Goal: Task Accomplishment & Management: Manage account settings

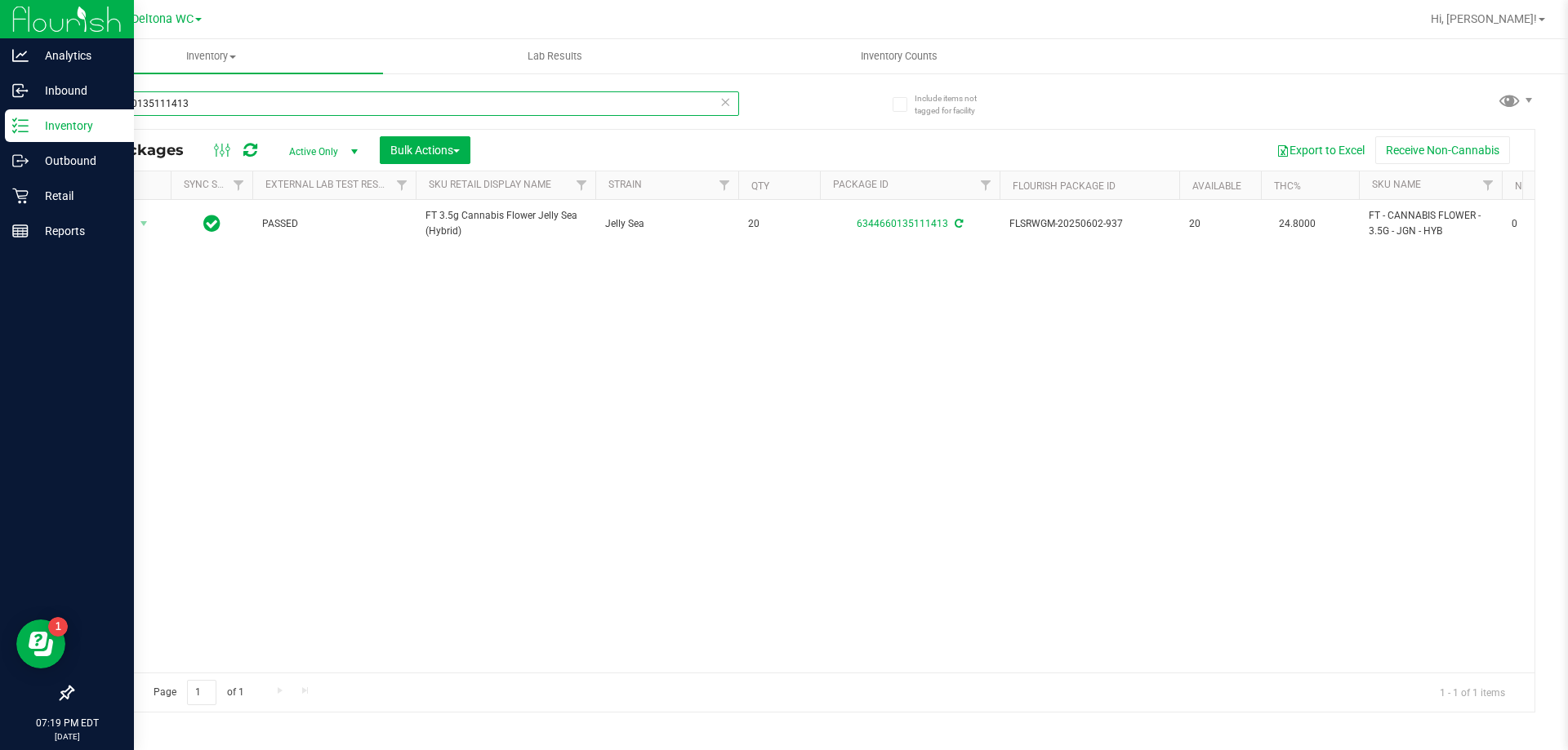
drag, startPoint x: 0, startPoint y: 122, endPoint x: 3, endPoint y: 112, distance: 10.4
click at [0, 118] on div "Analytics Inbound Inventory Outbound Retail Reports 07:19 PM EDT [DATE] 09/19 D…" at bounding box center [784, 375] width 1568 height 750
type input "2861873951874639"
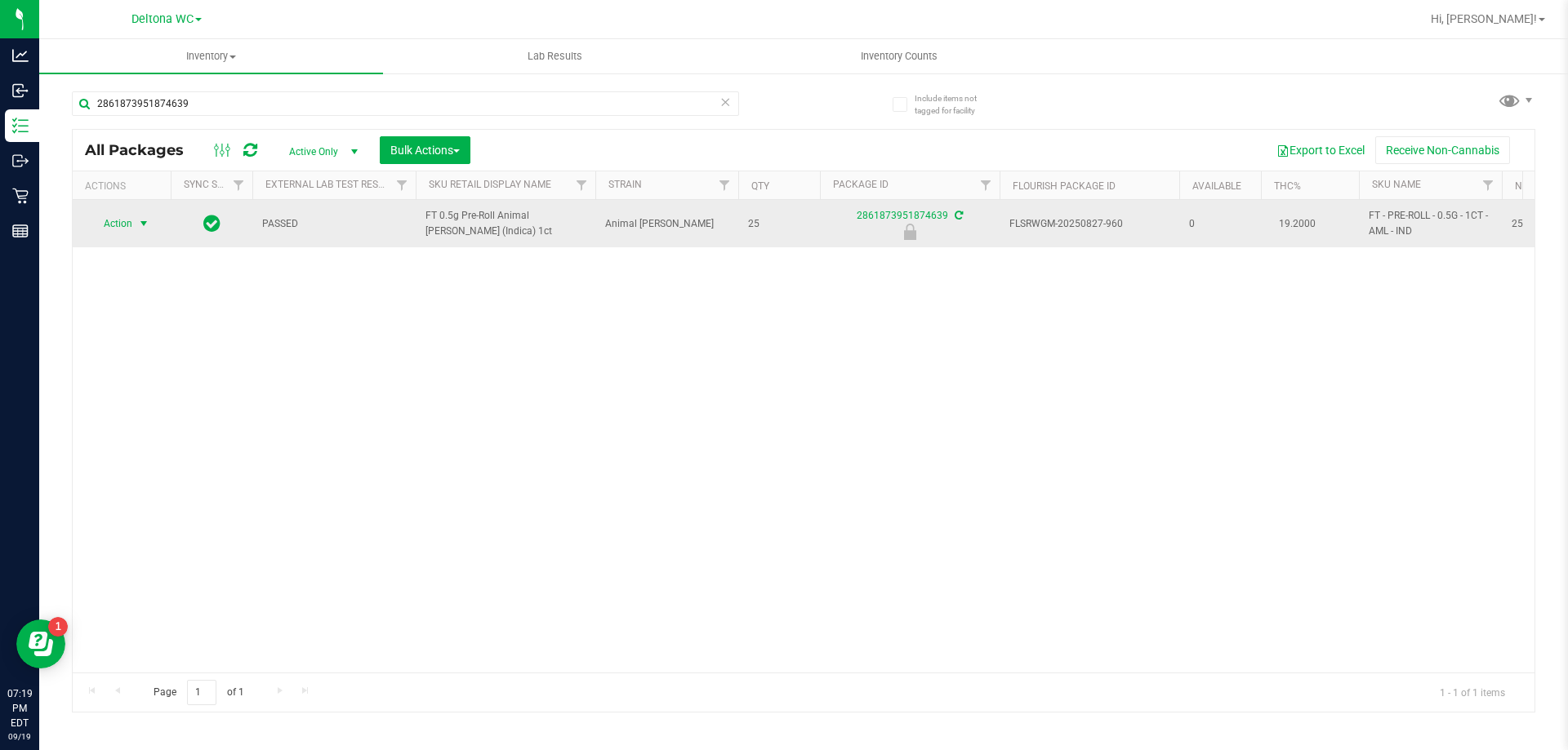
click at [125, 215] on span "Action" at bounding box center [111, 223] width 44 height 23
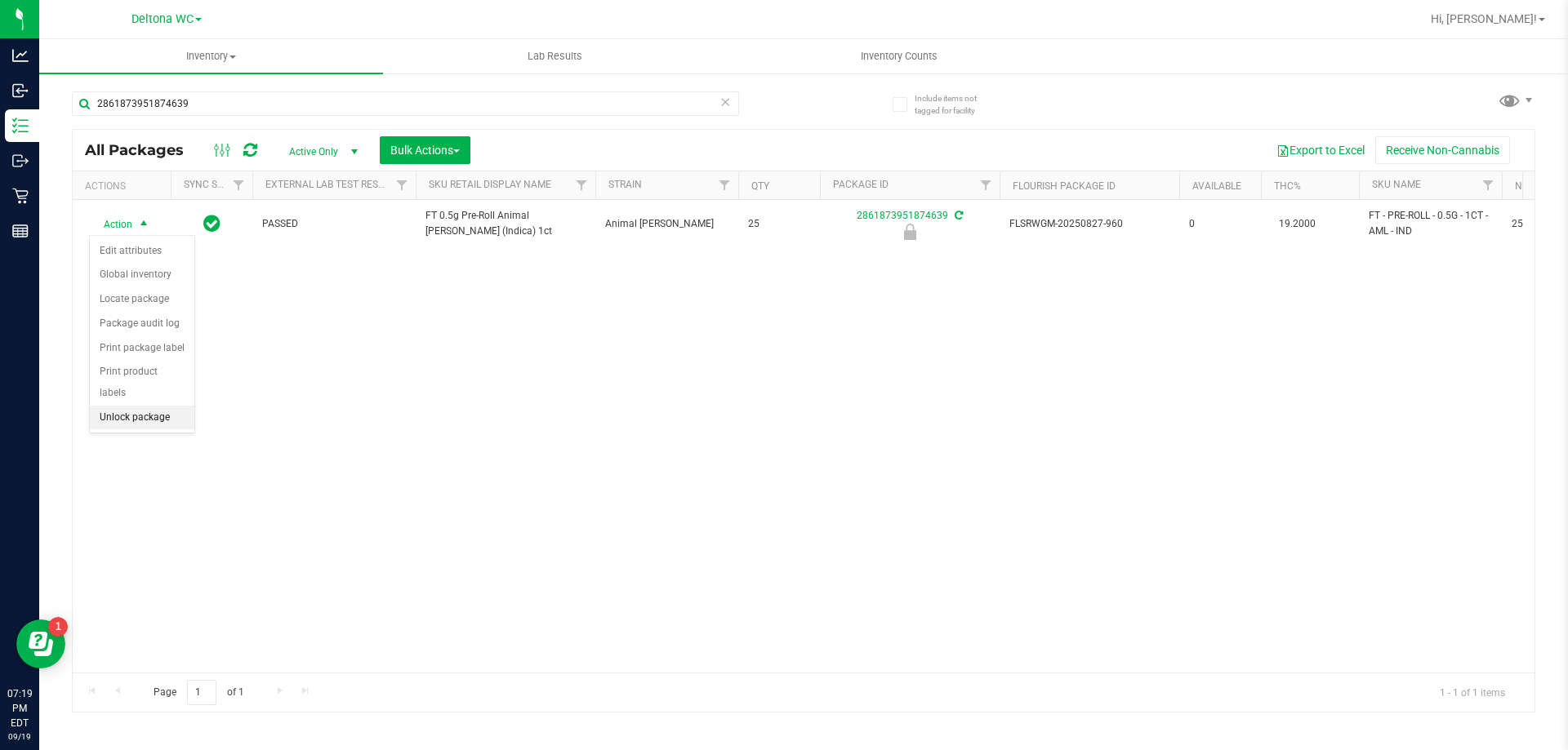
click at [152, 405] on li "Unlock package" at bounding box center [143, 417] width 105 height 25
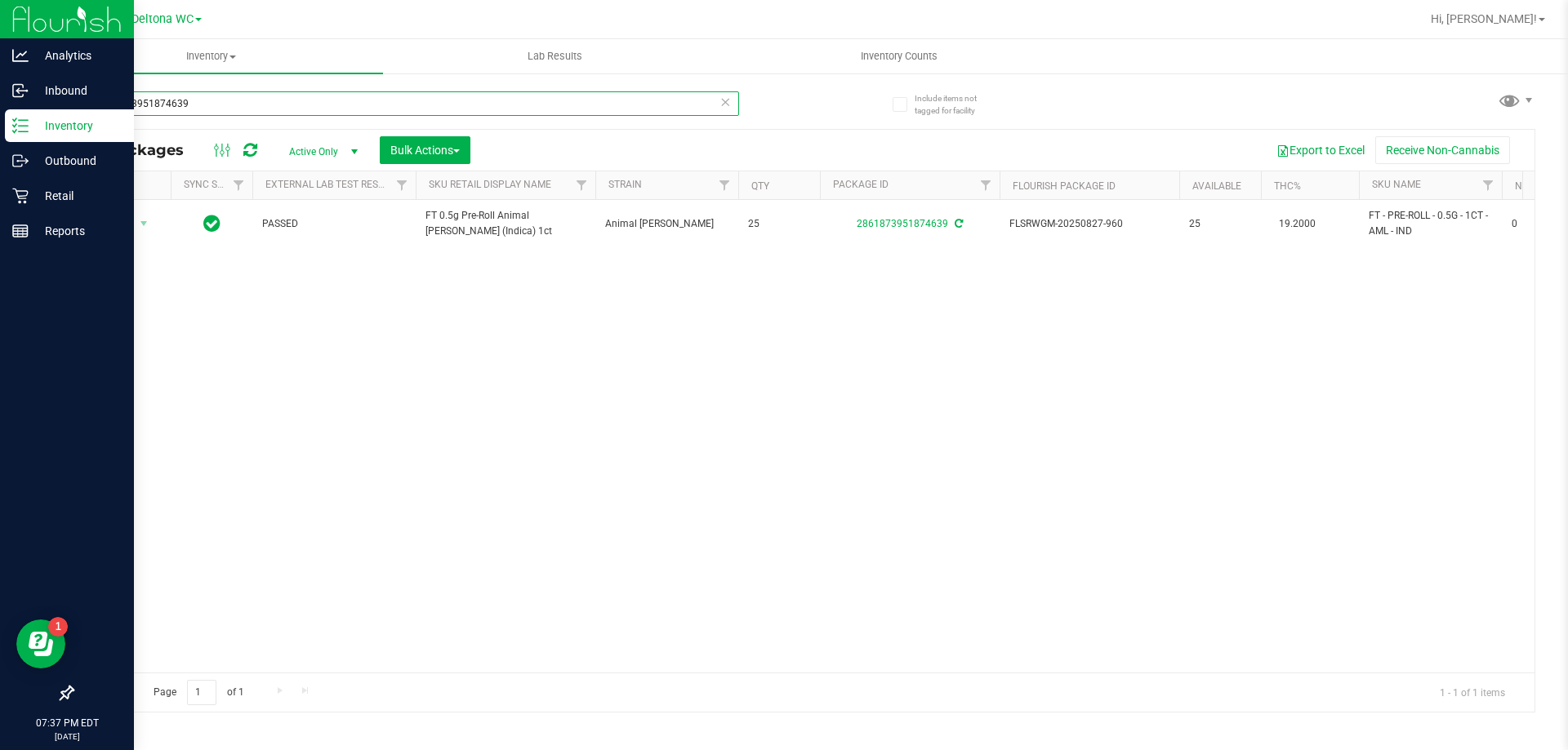
drag, startPoint x: 204, startPoint y: 100, endPoint x: 0, endPoint y: 113, distance: 204.4
click at [0, 113] on div "Analytics Inbound Inventory Outbound Retail Reports 07:37 PM EDT 09/19/2025 09/…" at bounding box center [784, 375] width 1568 height 750
type input "6319999409801852"
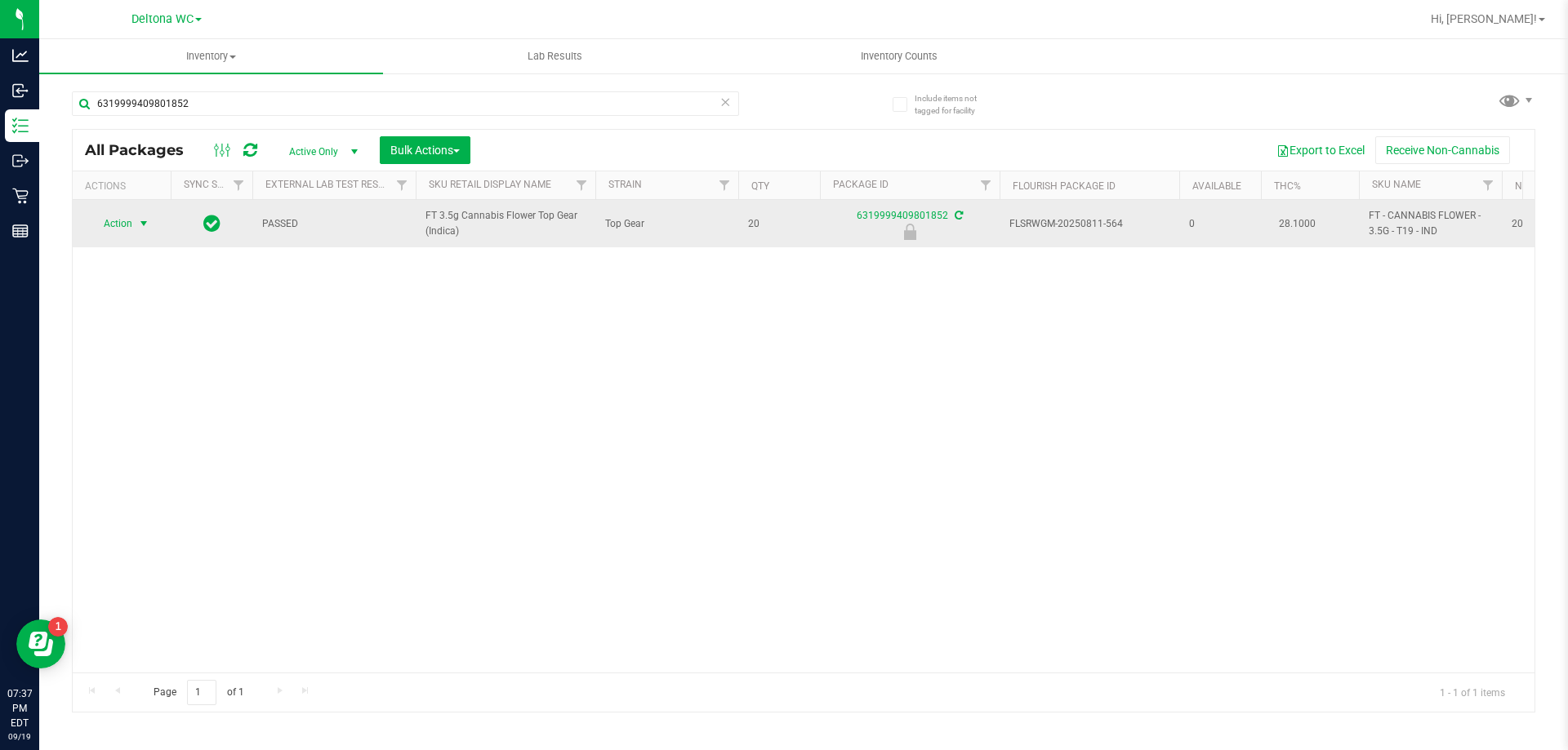
click at [134, 216] on span "select" at bounding box center [144, 223] width 20 height 23
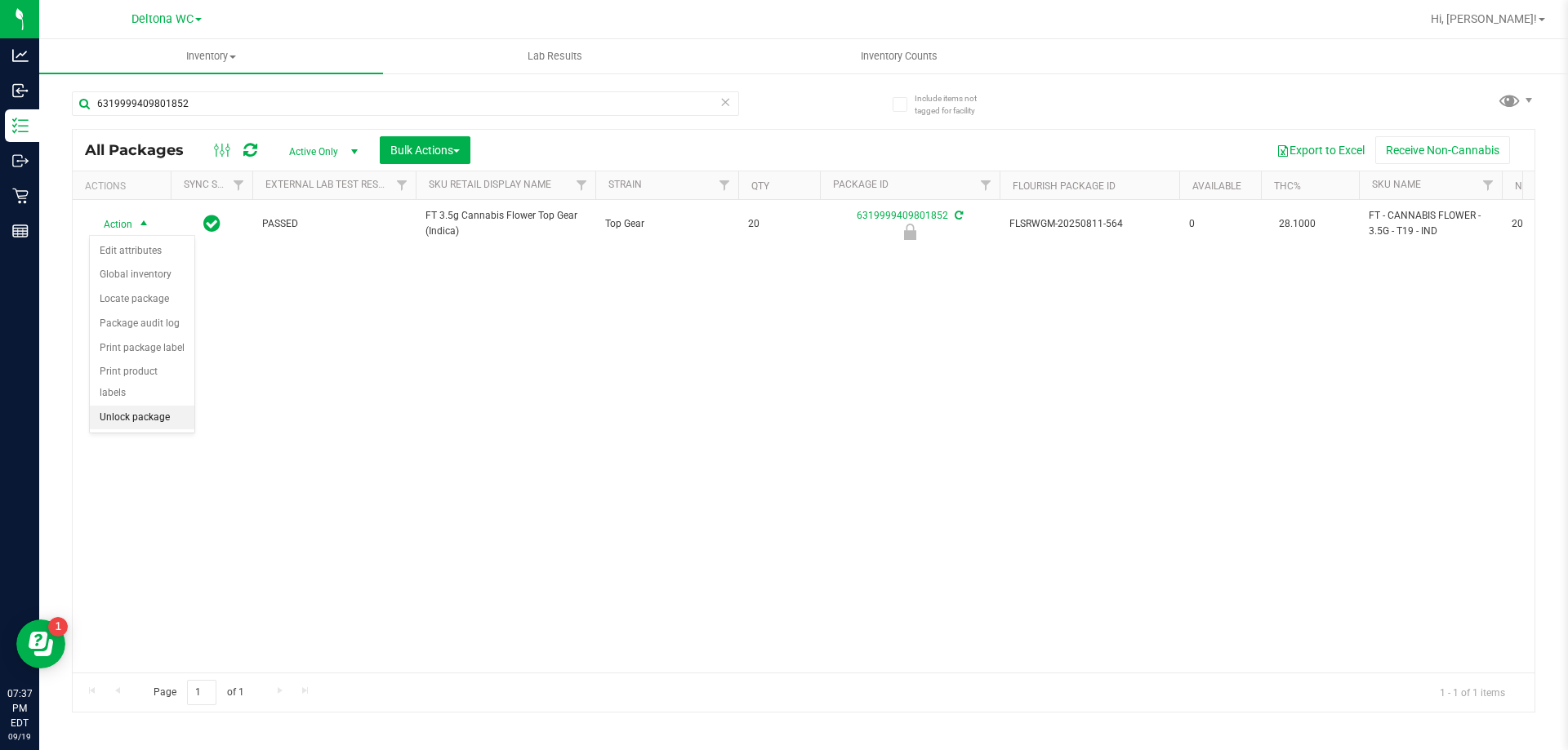
click at [136, 405] on li "Unlock package" at bounding box center [143, 417] width 105 height 25
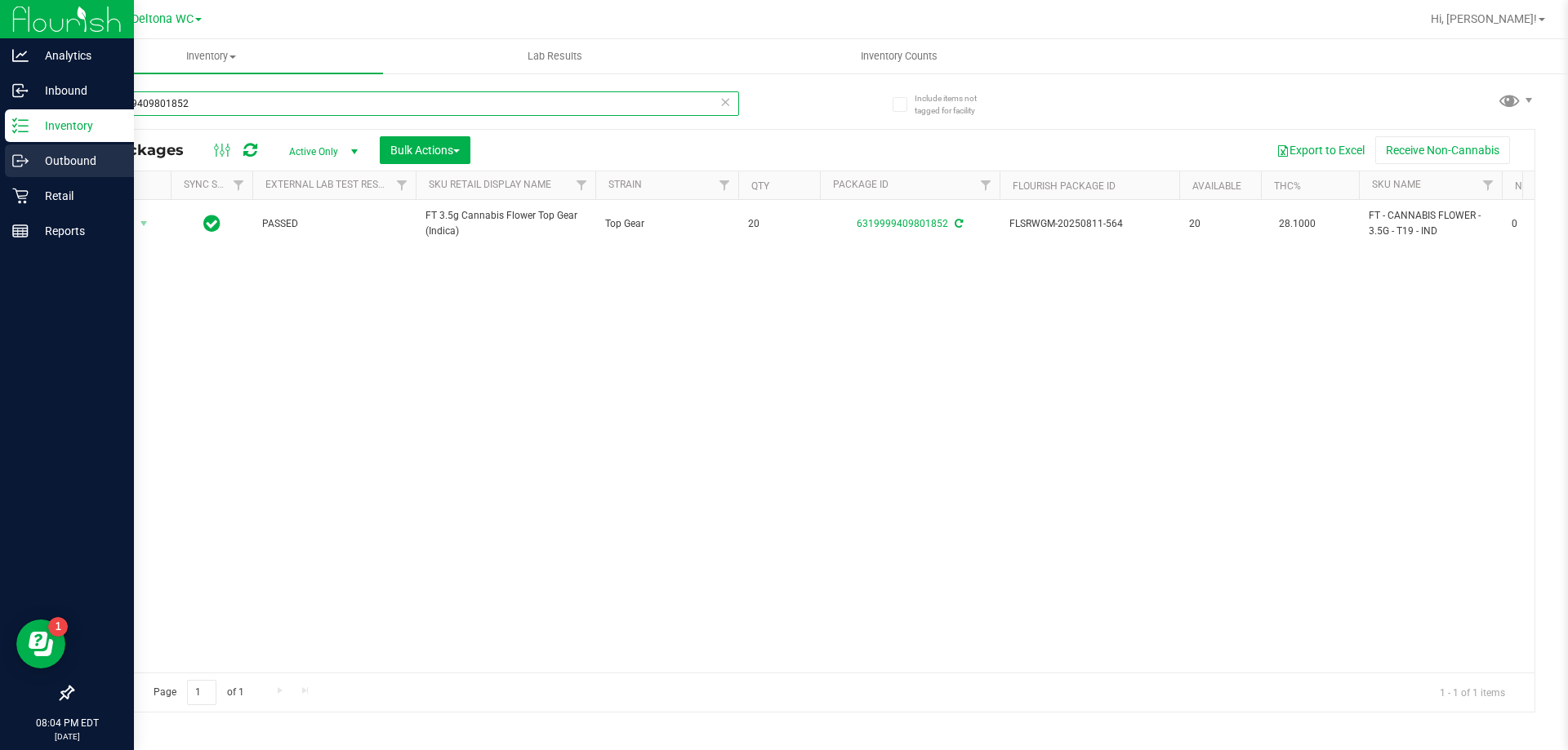
drag, startPoint x: 274, startPoint y: 108, endPoint x: 0, endPoint y: 144, distance: 276.4
click at [0, 144] on div "Analytics Inbound Inventory Outbound Retail Reports 08:04 PM EDT 09/19/2025 09/…" at bounding box center [784, 375] width 1568 height 750
type input "5522305655629636"
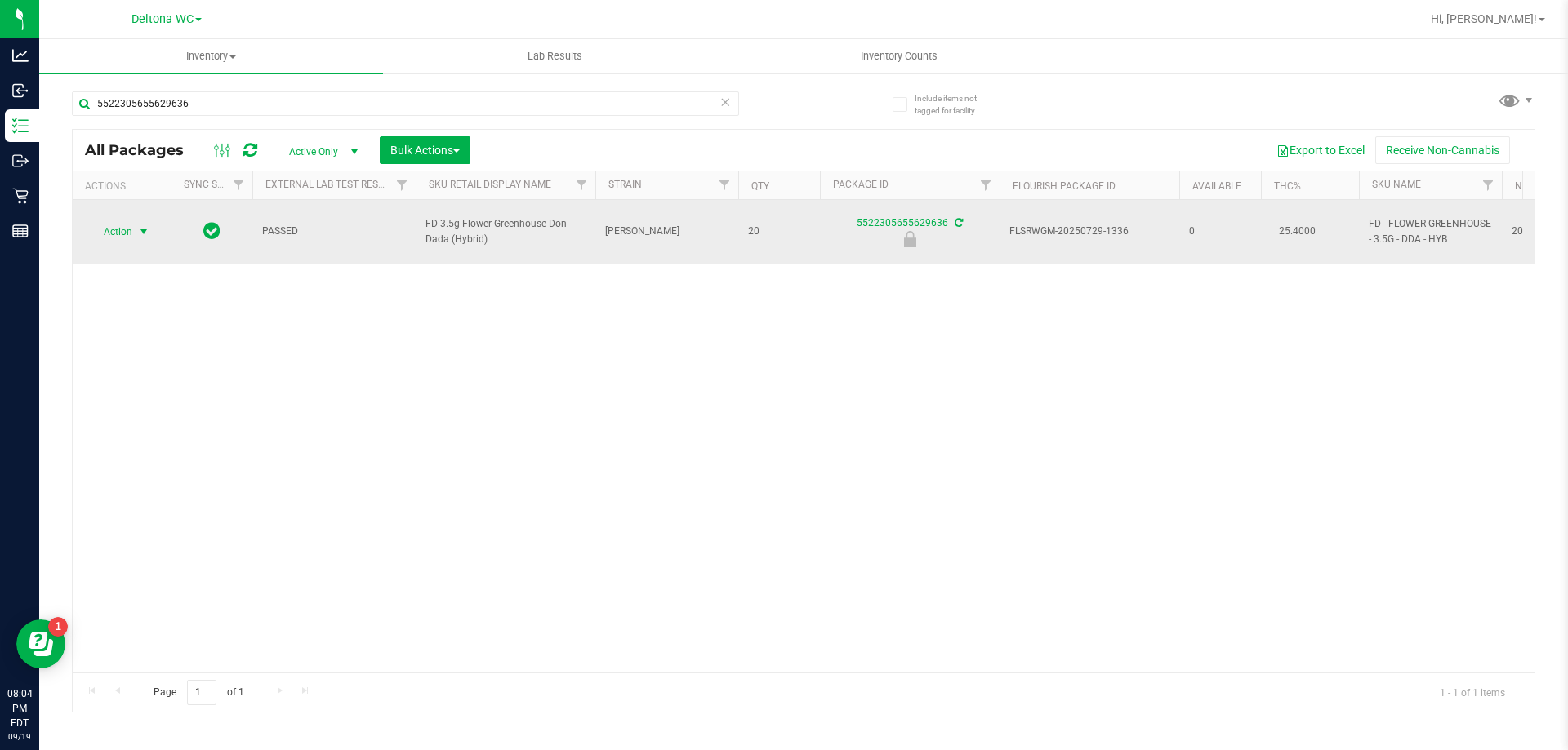
click at [134, 221] on span "select" at bounding box center [144, 232] width 20 height 23
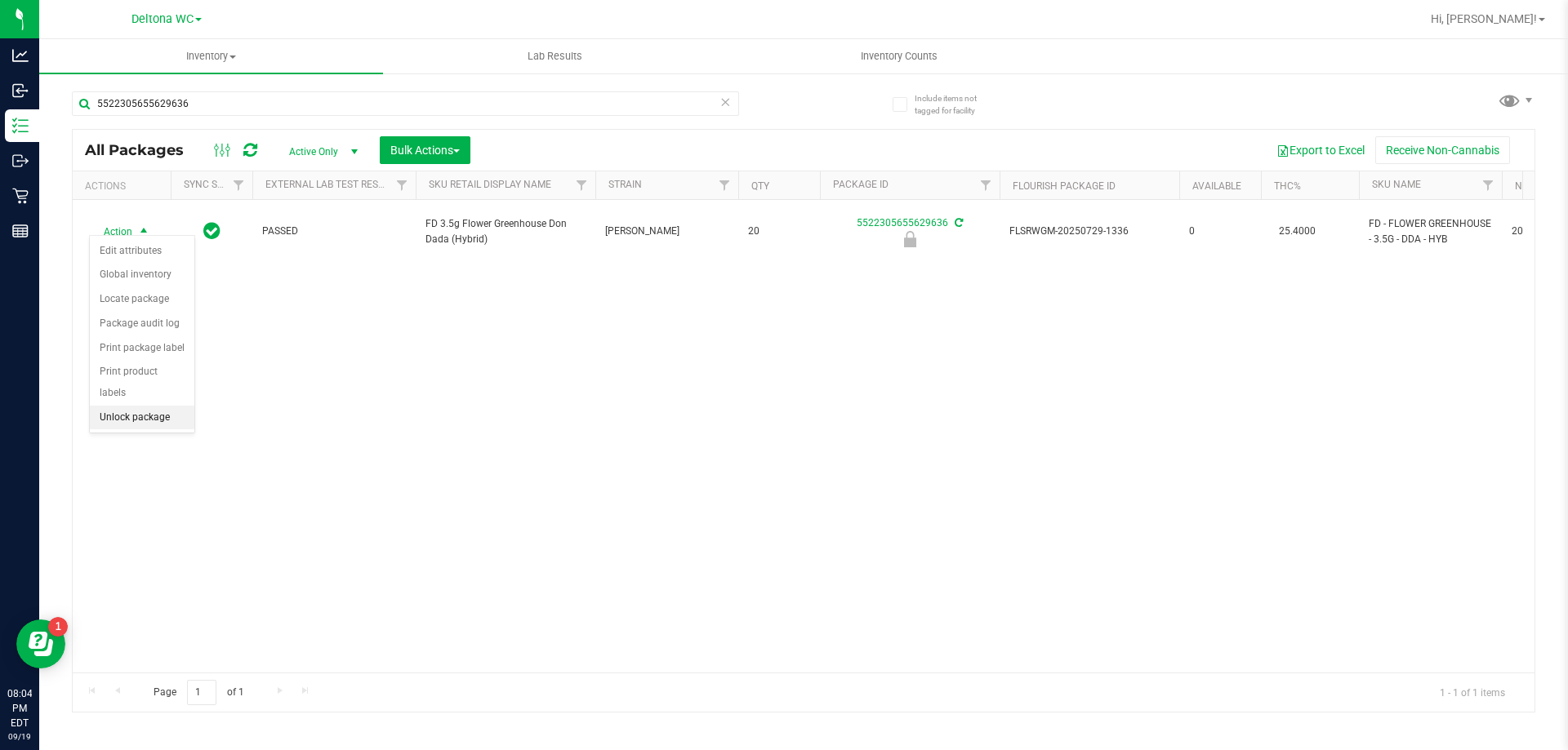
click at [110, 405] on li "Unlock package" at bounding box center [143, 417] width 105 height 25
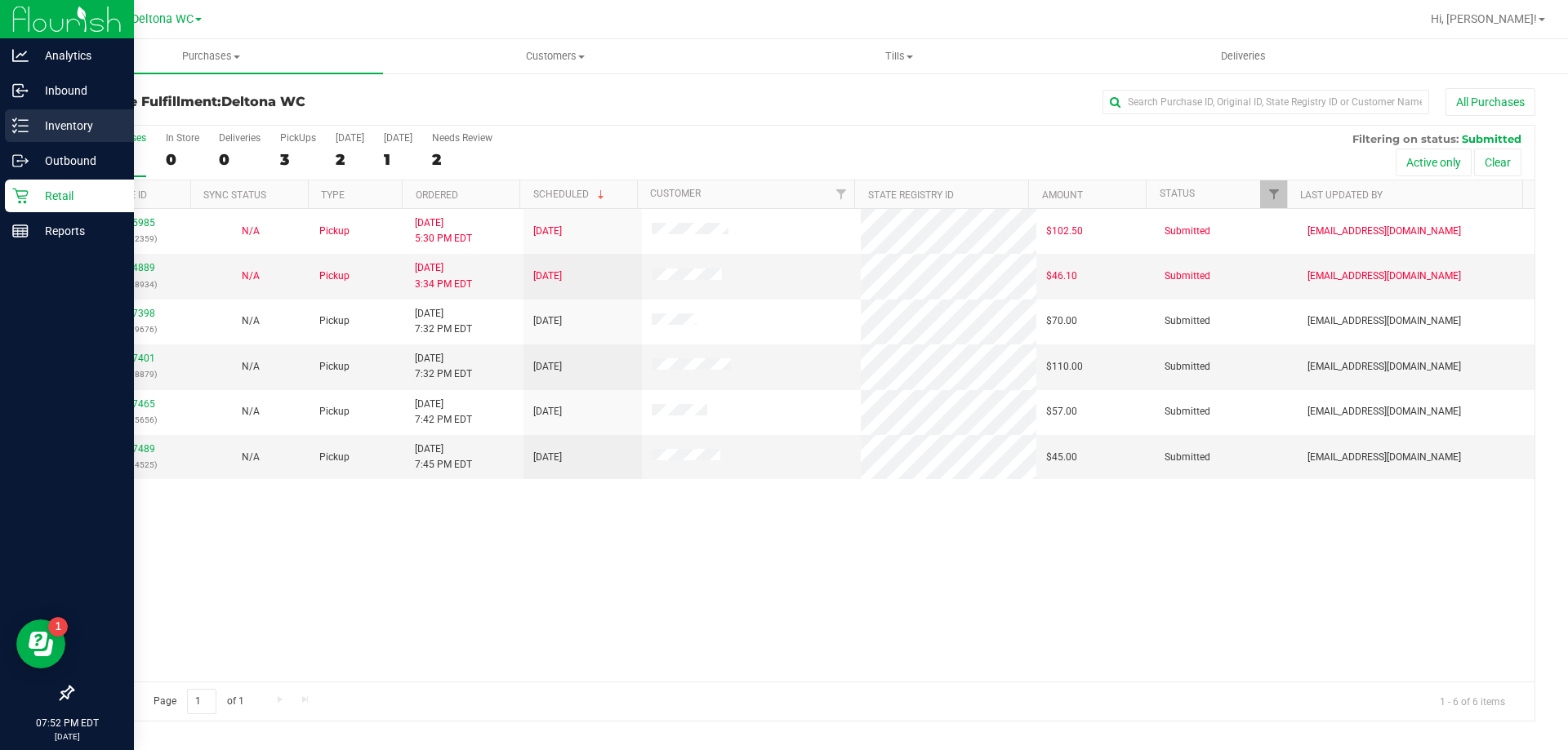
click at [35, 133] on p "Inventory" at bounding box center [77, 125] width 98 height 19
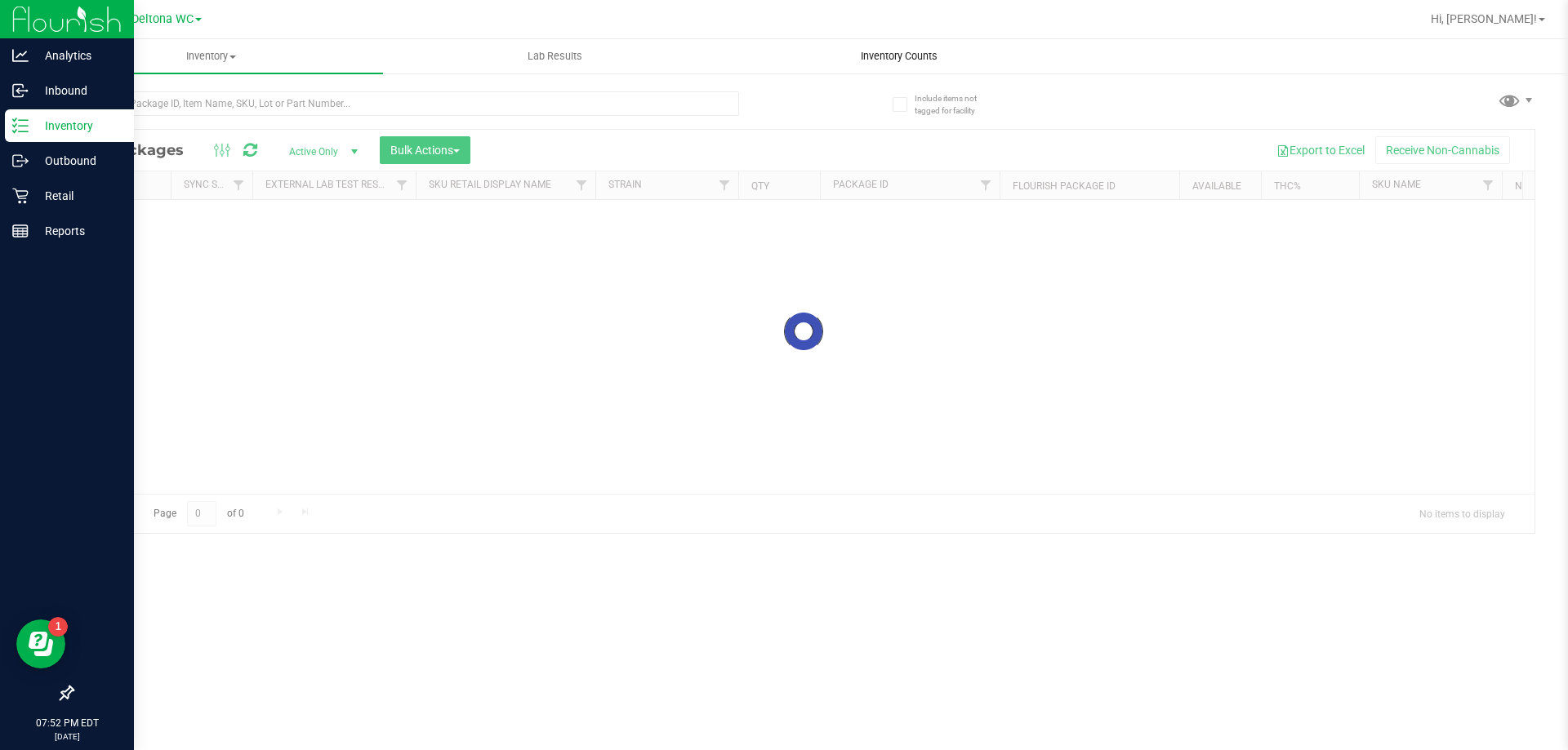
click at [914, 57] on span "Inventory Counts" at bounding box center [898, 56] width 120 height 15
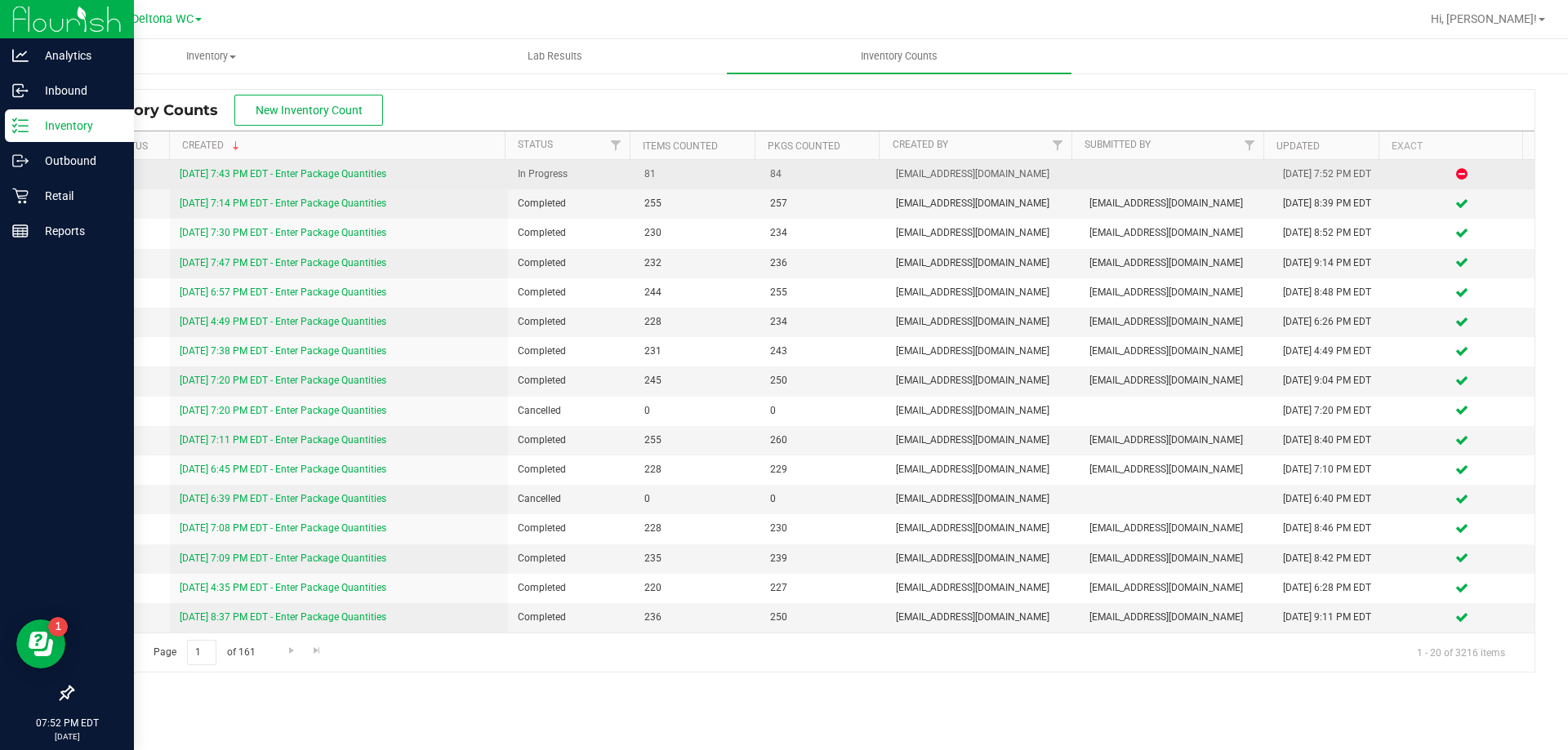
click at [382, 170] on link "[DATE] 7:43 PM EDT - Enter Package Quantities" at bounding box center [282, 174] width 207 height 11
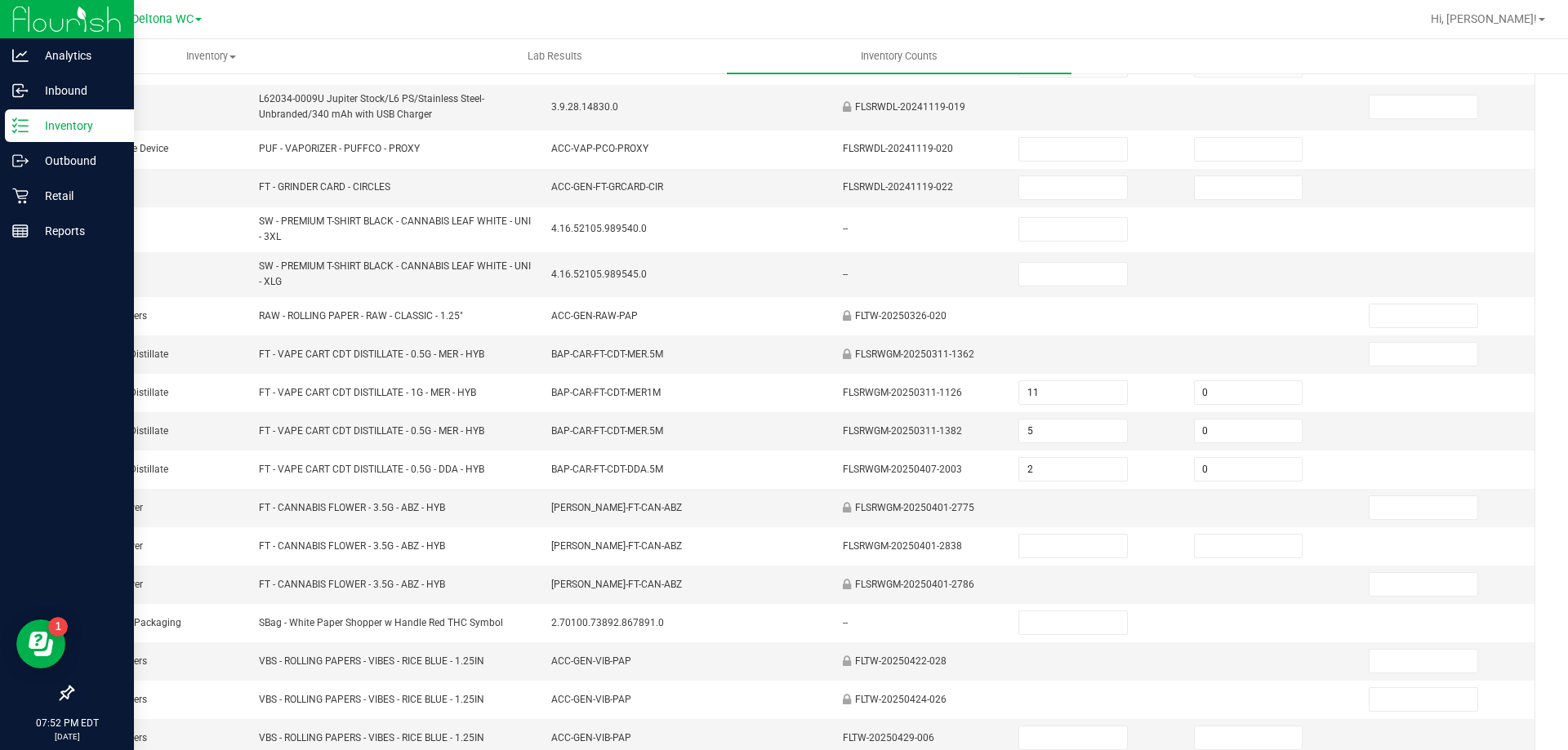
scroll to position [40, 0]
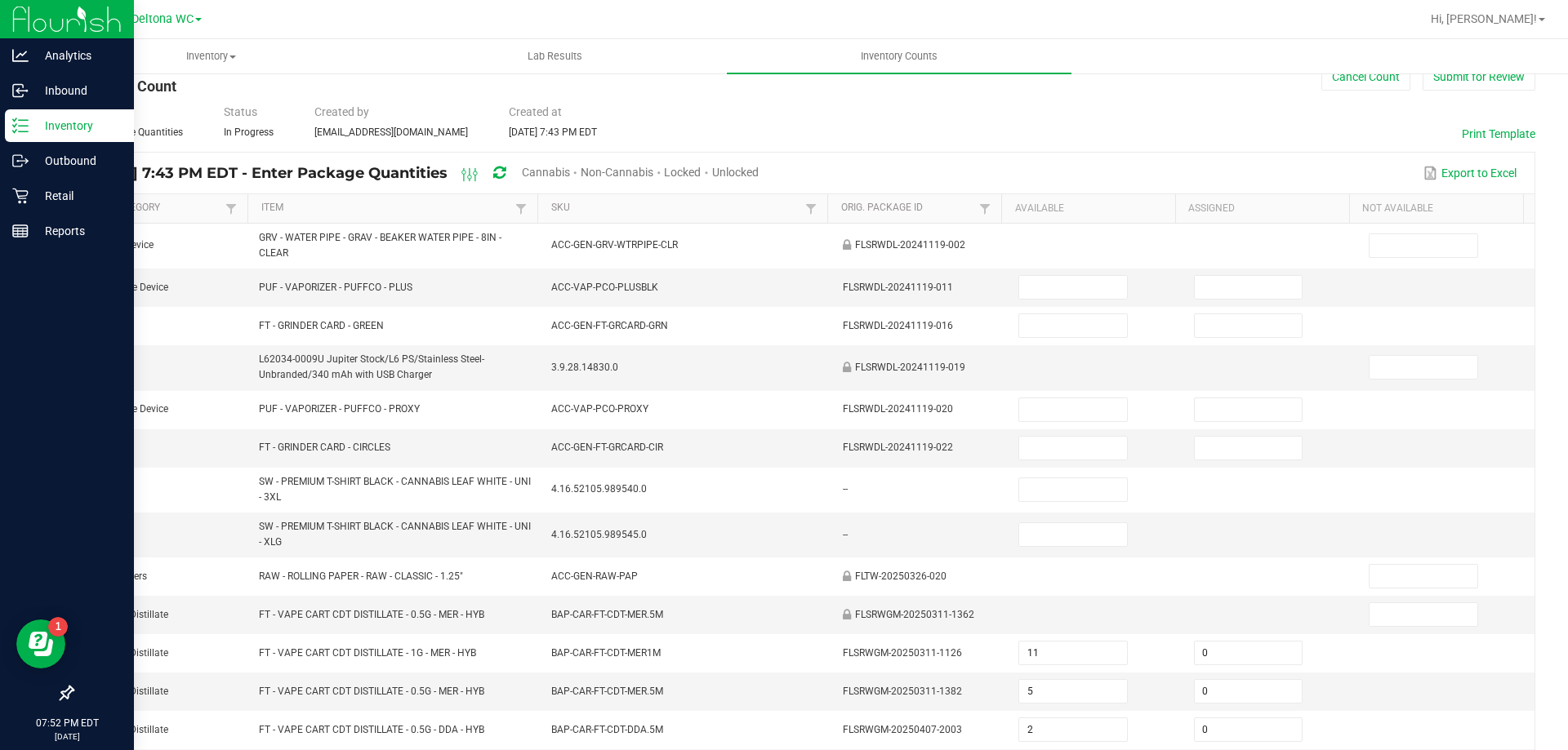
click at [759, 175] on span "Unlocked" at bounding box center [735, 172] width 47 height 13
type input "11"
type input "0"
type input "5"
type input "0"
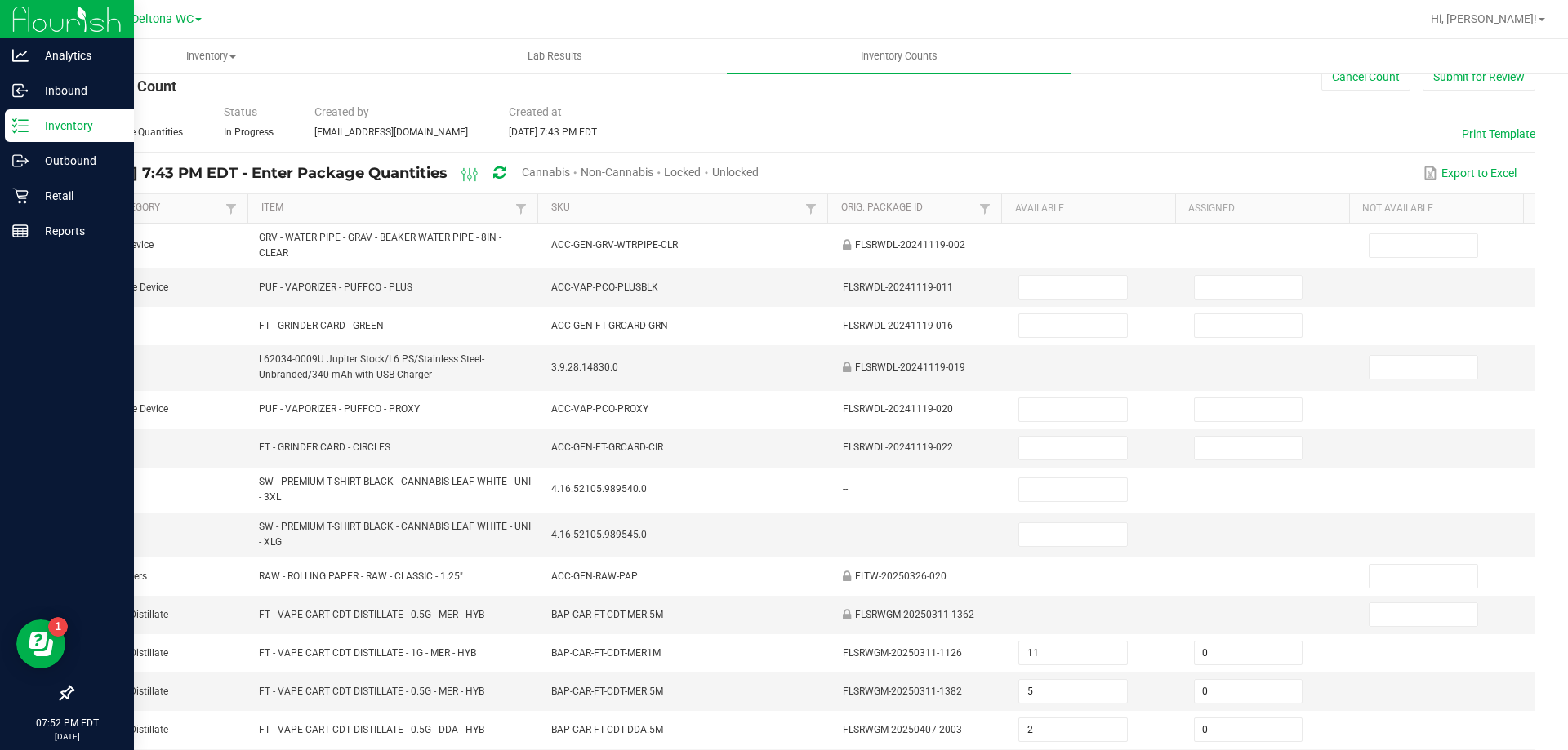
type input "2"
type input "3"
type input "0"
type input "11"
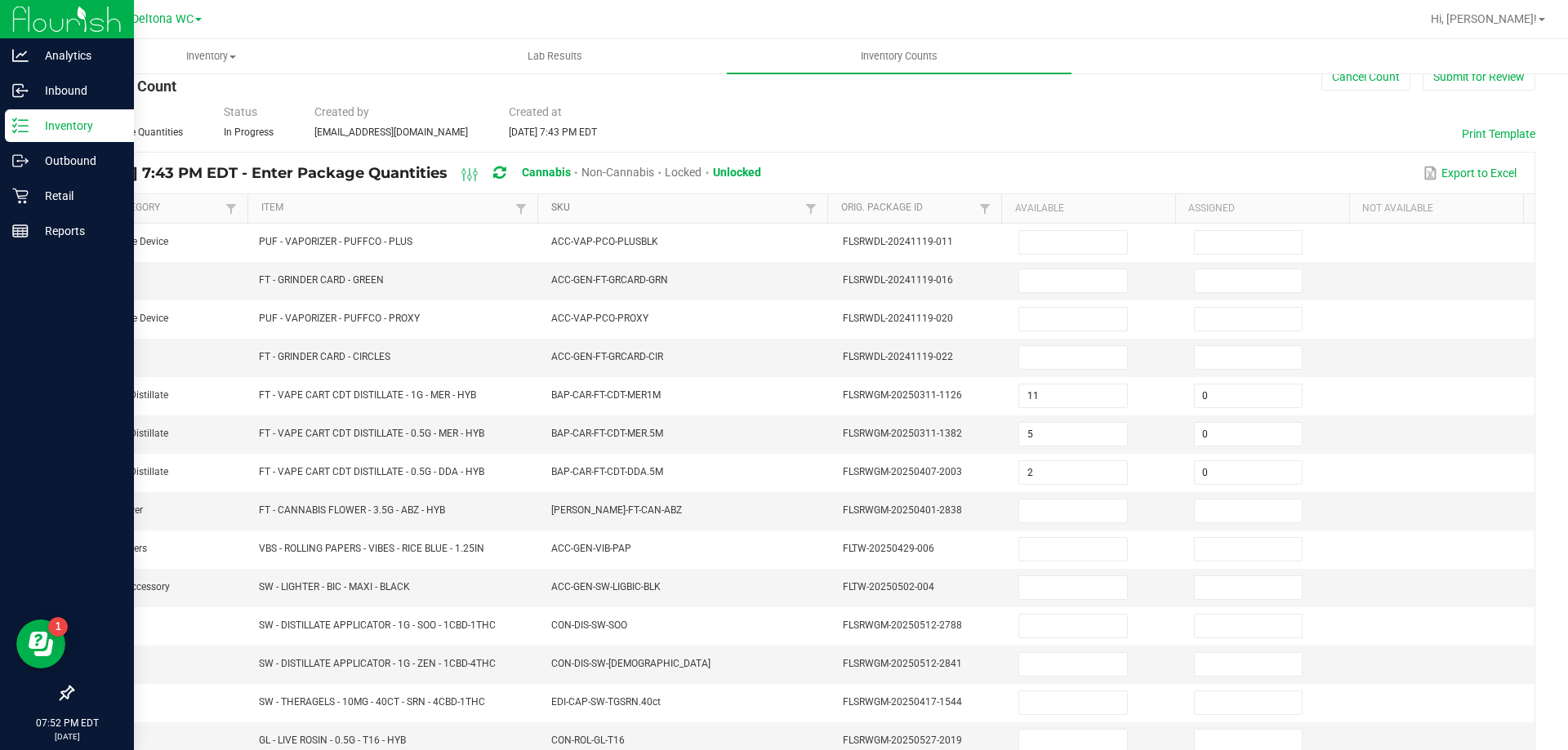
click at [670, 209] on link "SKU" at bounding box center [676, 208] width 250 height 13
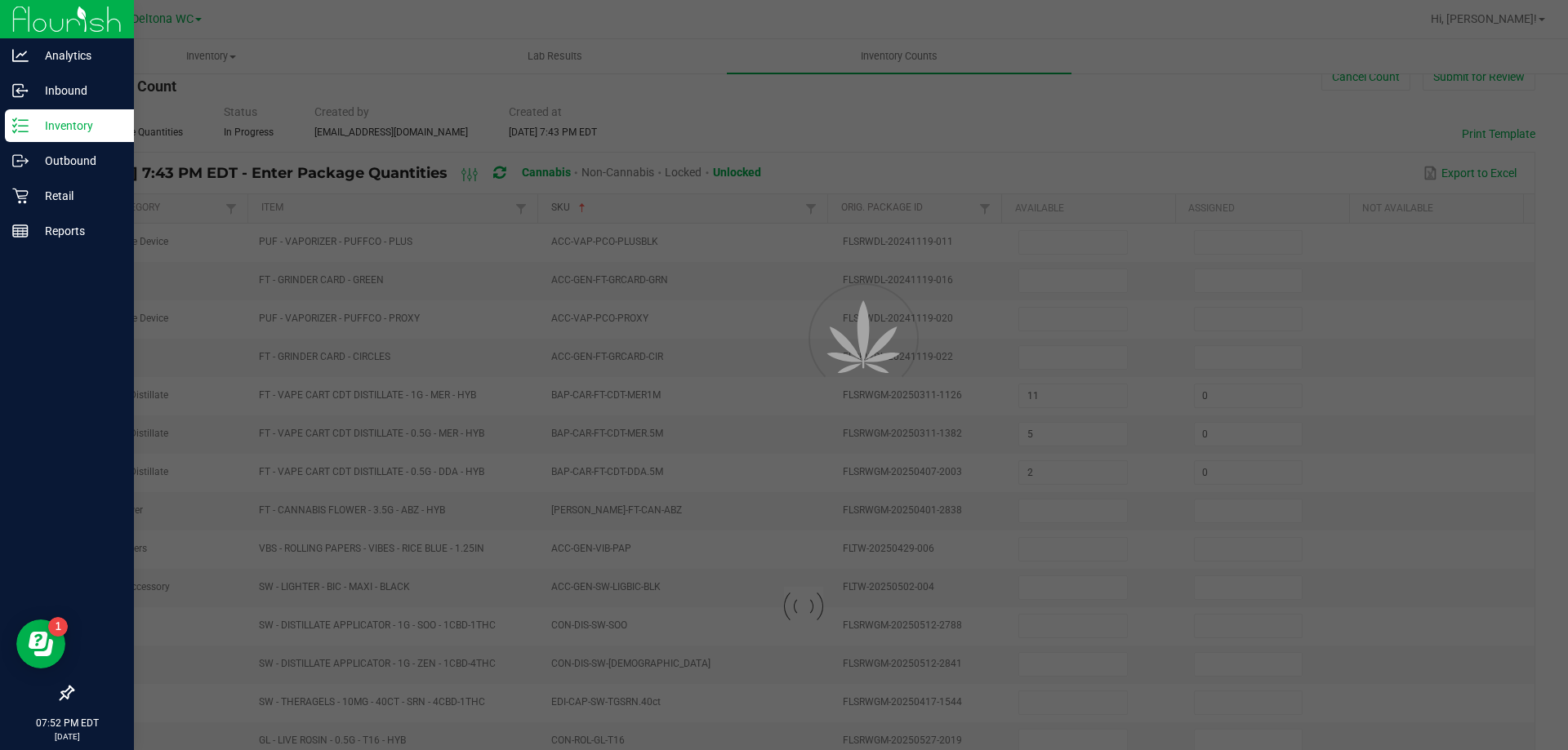
type input "7"
type input "0"
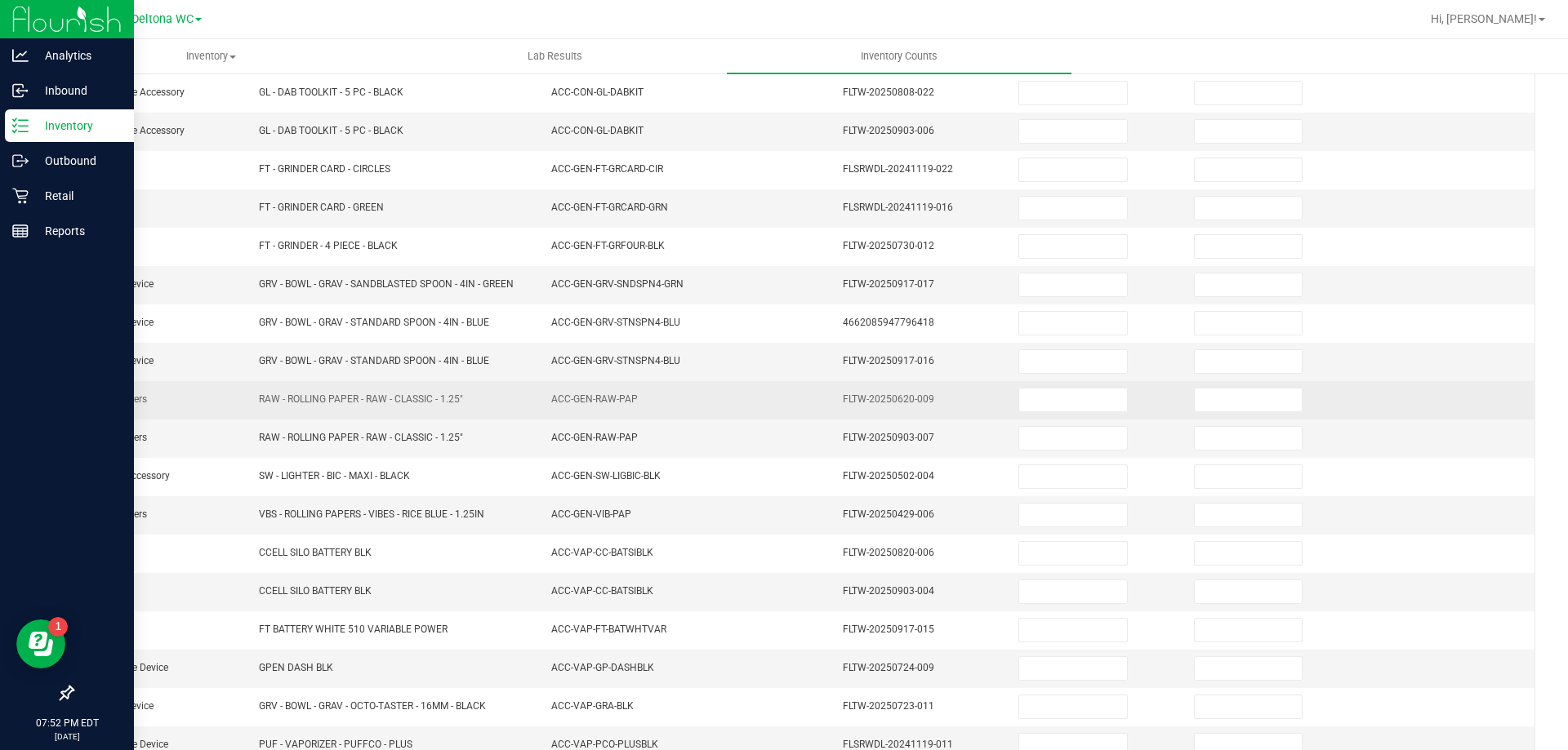
scroll to position [339, 0]
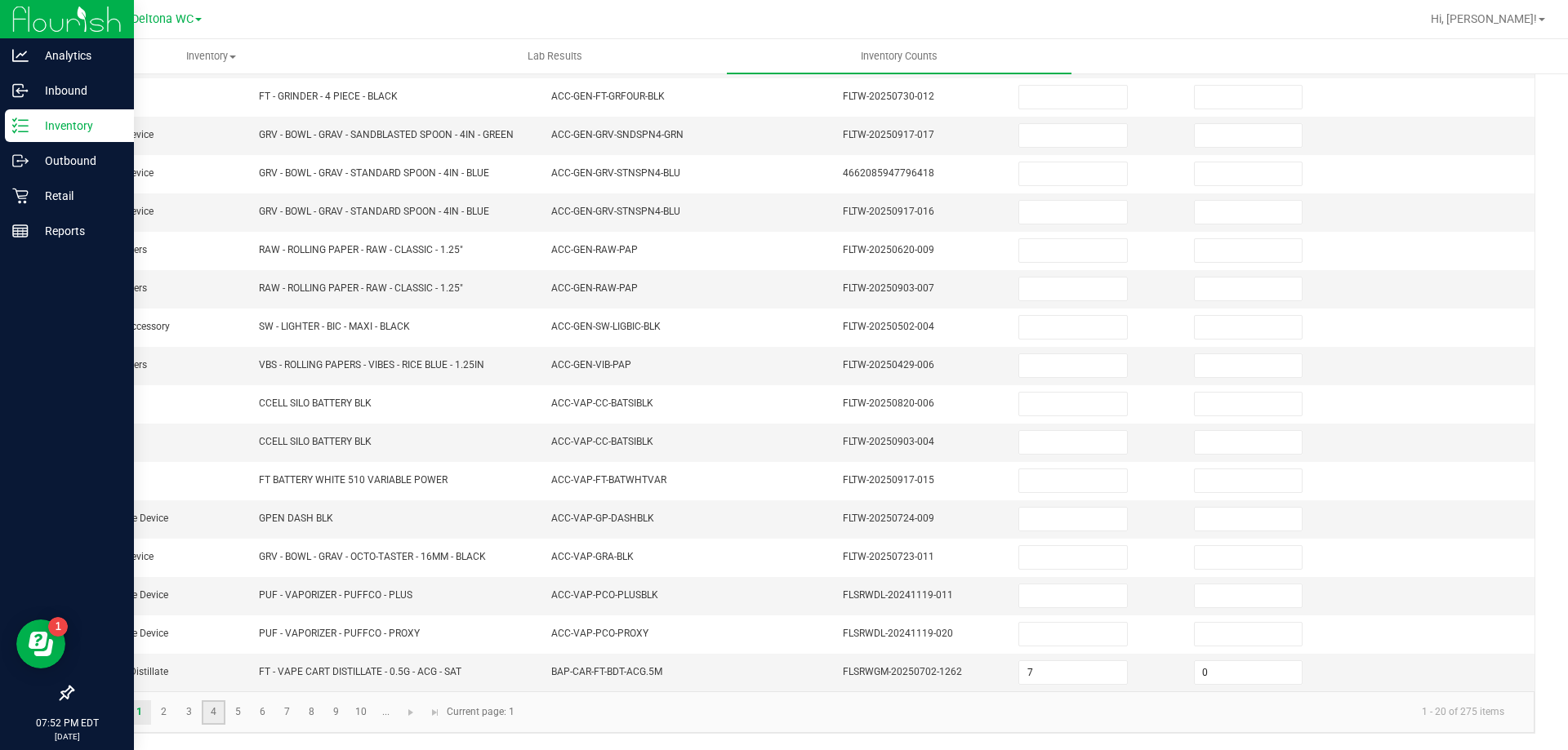
click at [214, 708] on link "4" at bounding box center [213, 712] width 24 height 25
type input "6"
type input "0"
type input "2"
type input "0"
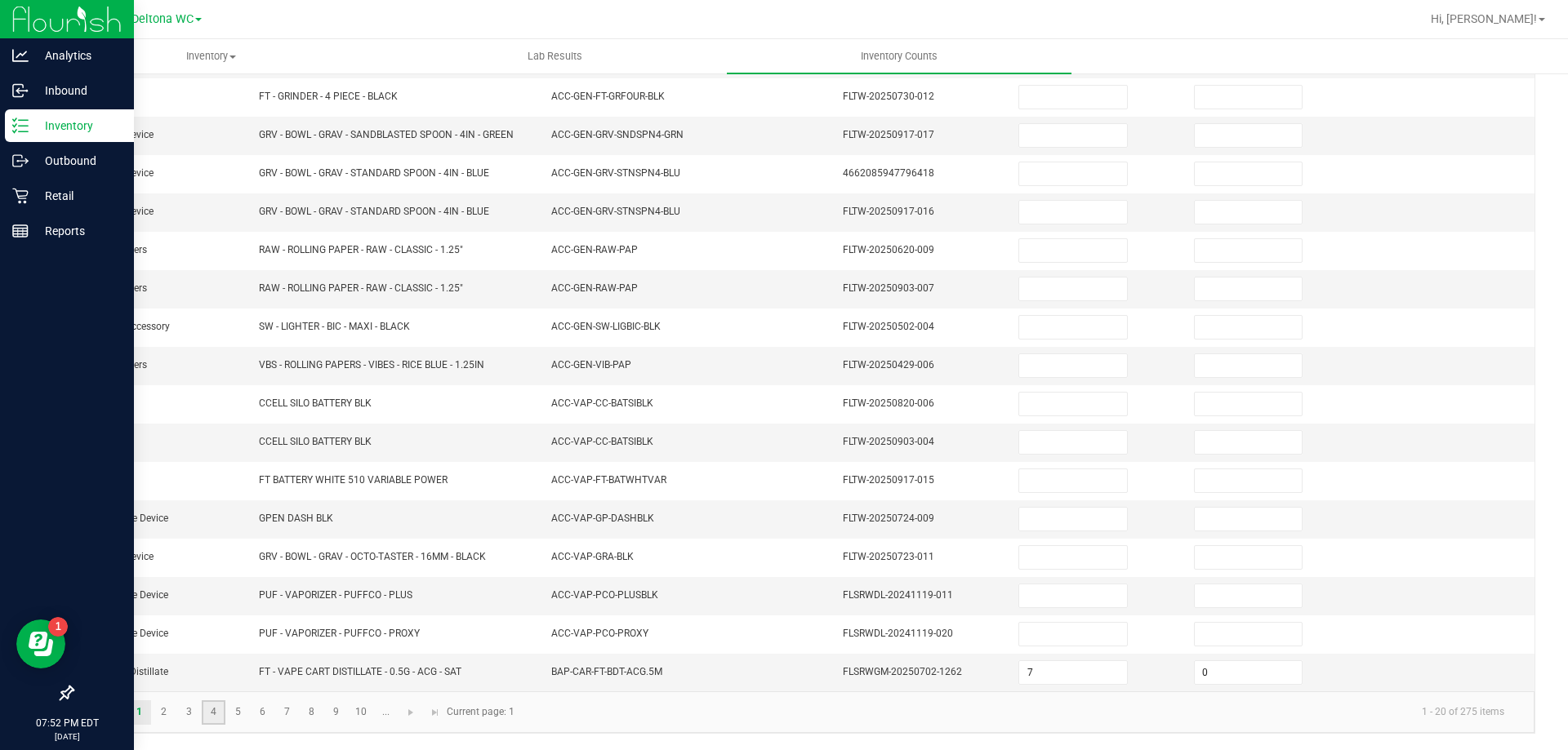
type input "6"
type input "0"
type input "8"
type input "0"
type input "5"
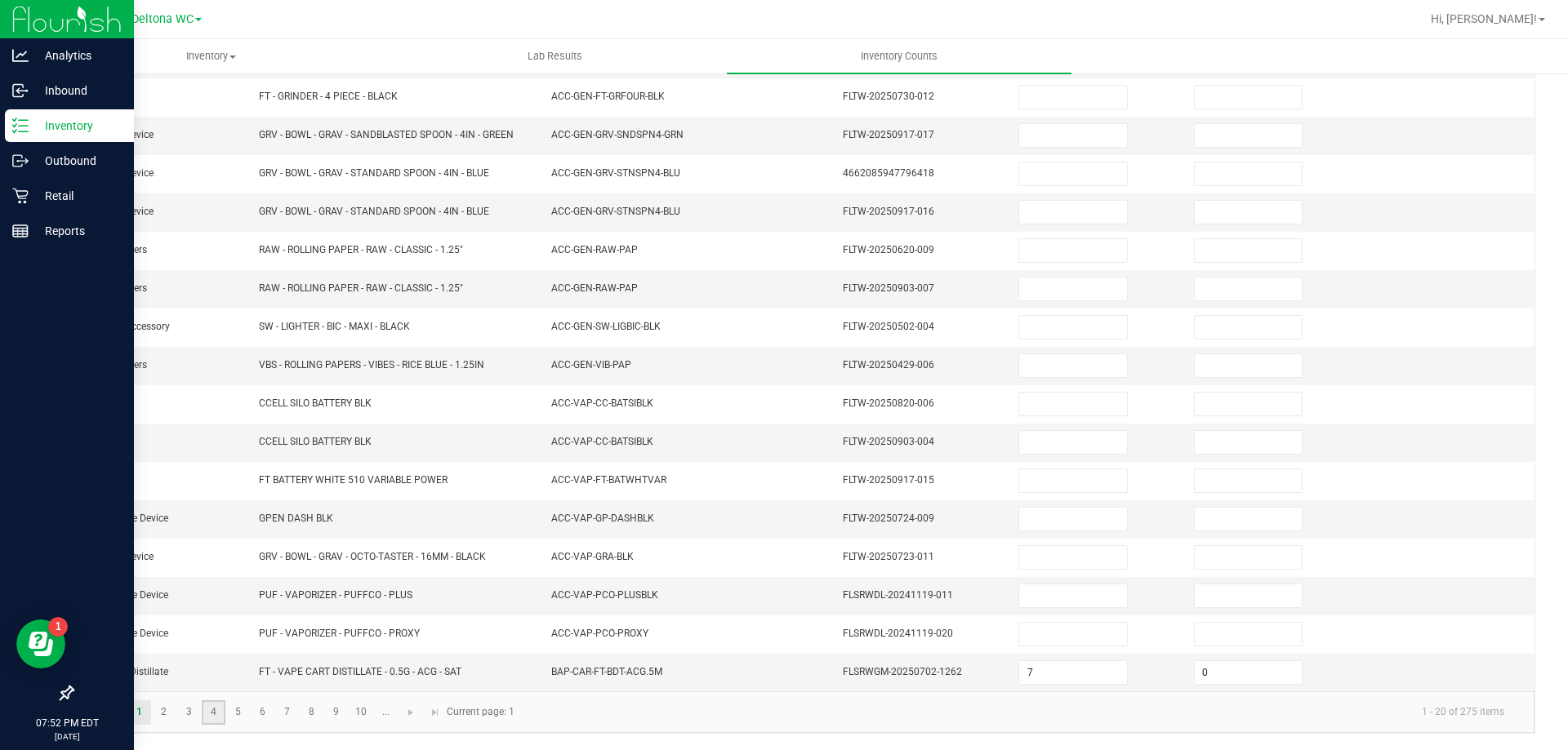
type input "2"
type input "11"
type input "0"
type input "11"
type input "0"
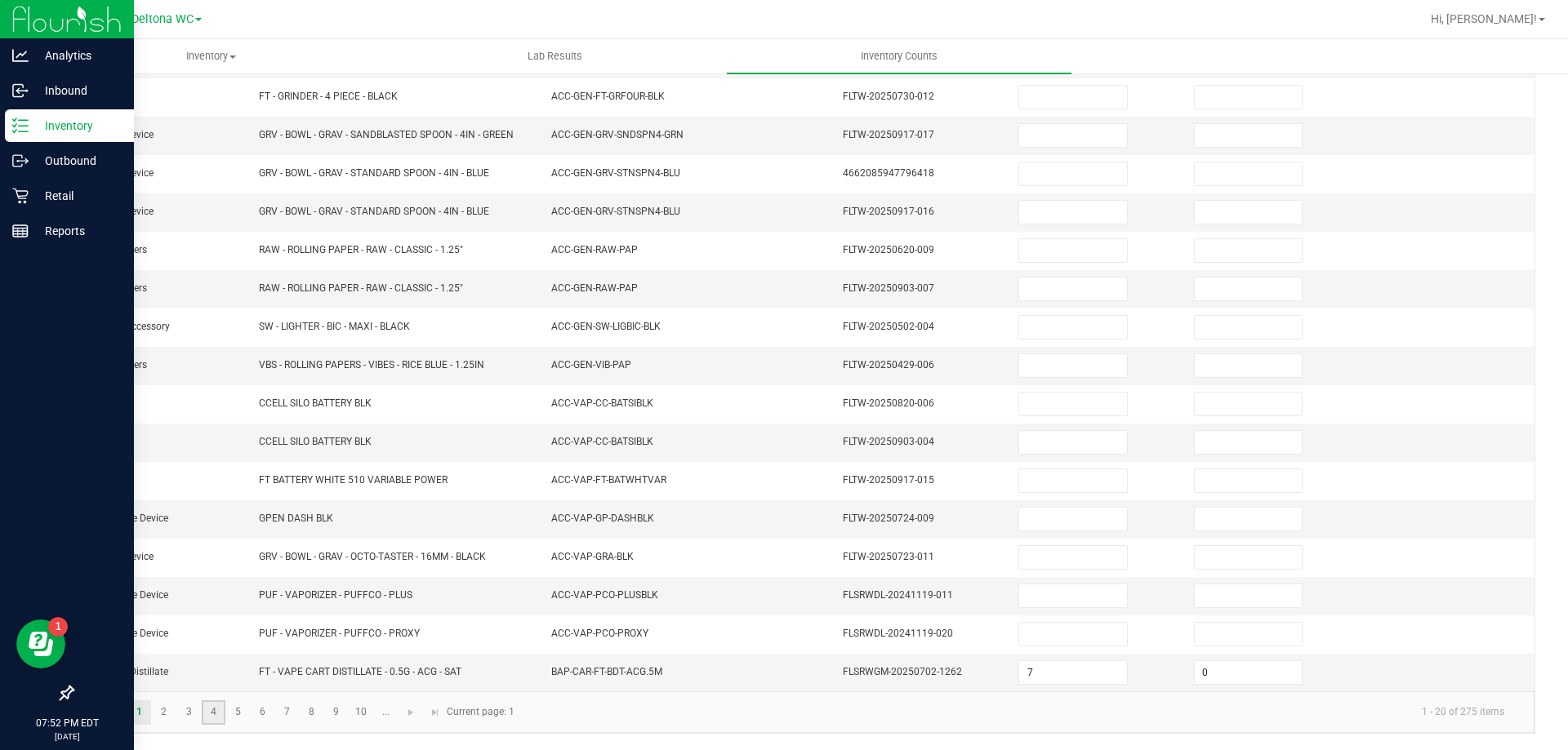
type input "12"
type input "0"
type input "12"
type input "0"
type input "11"
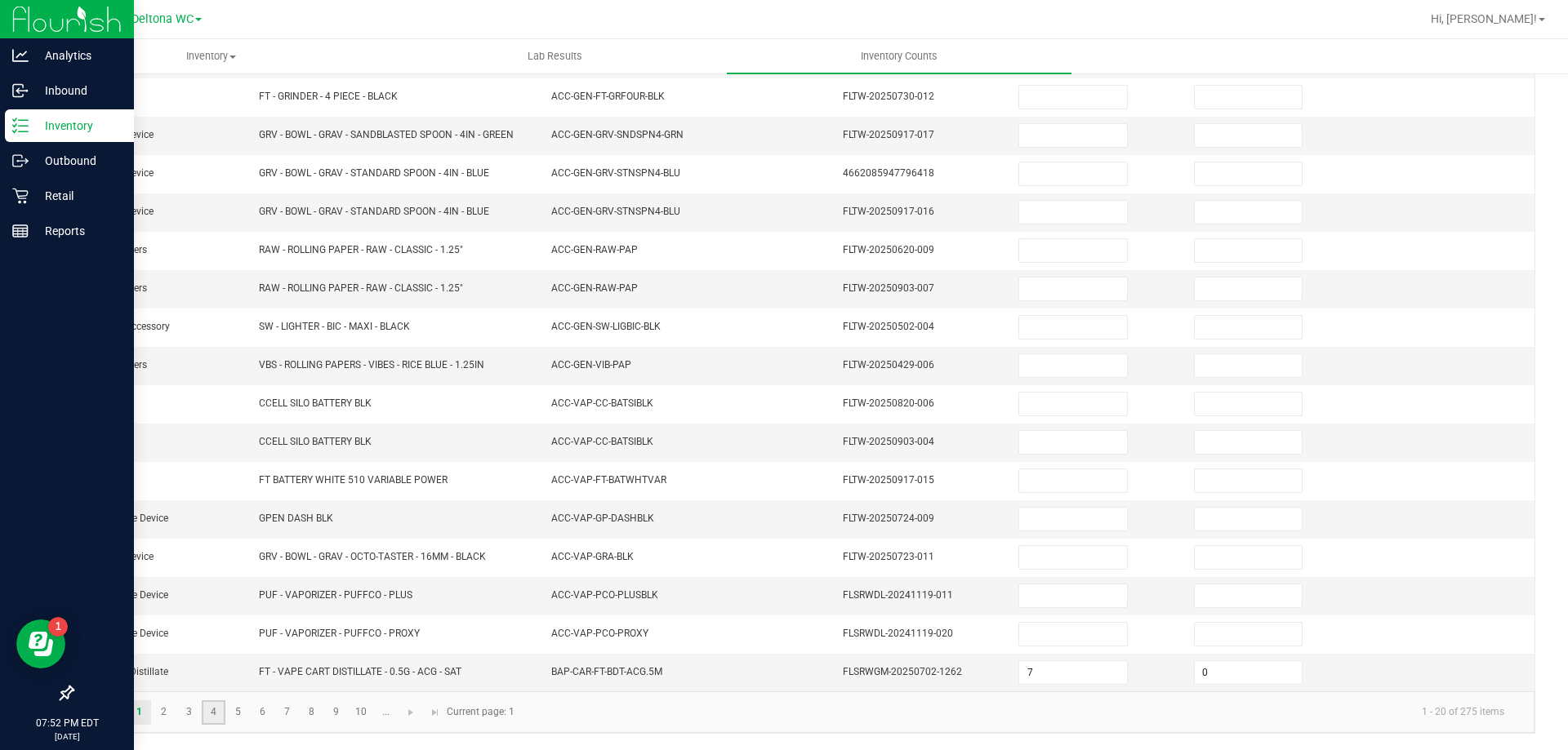
type input "2"
type input "8"
type input "0"
type input "3"
type input "0"
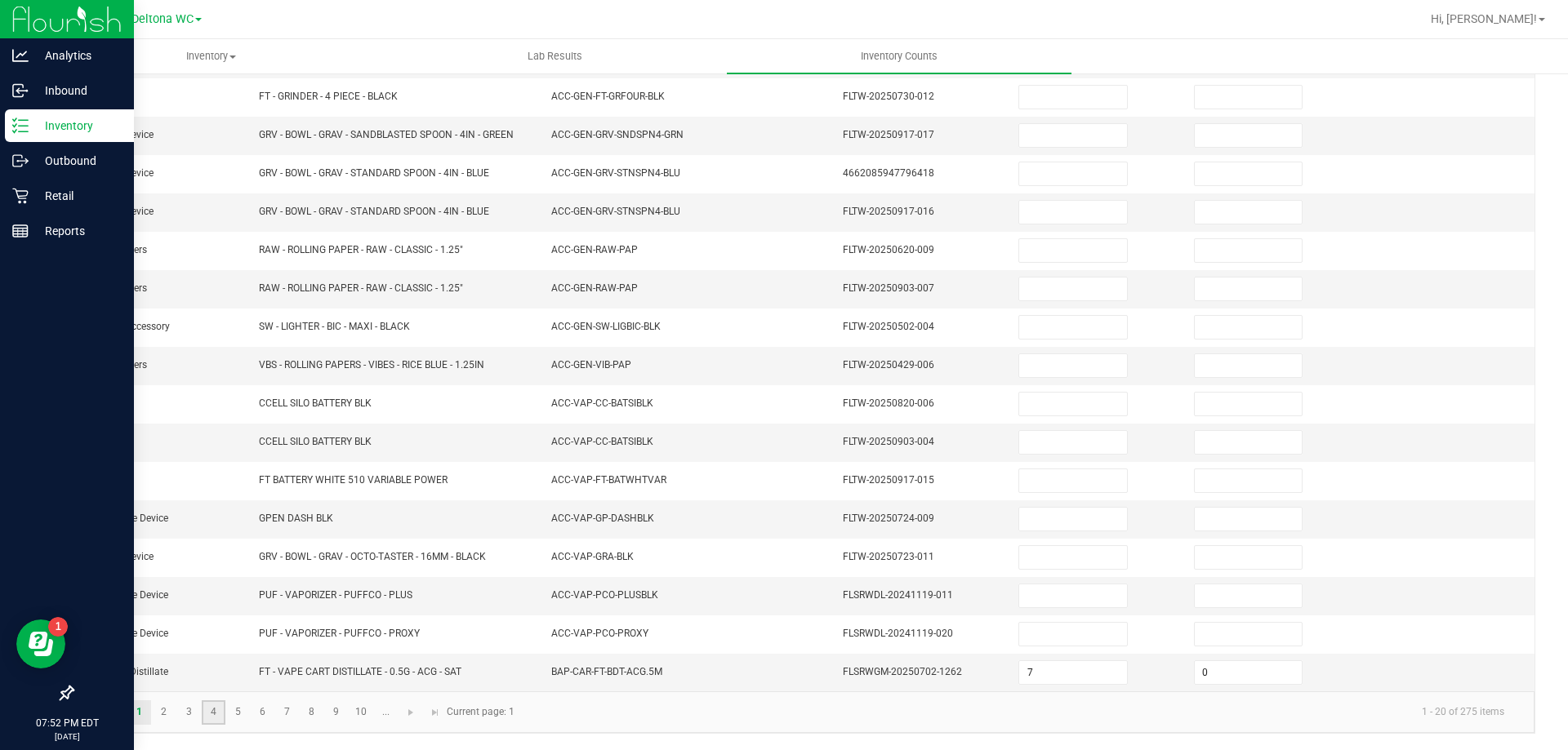
type input "0"
type input "7"
type input "0"
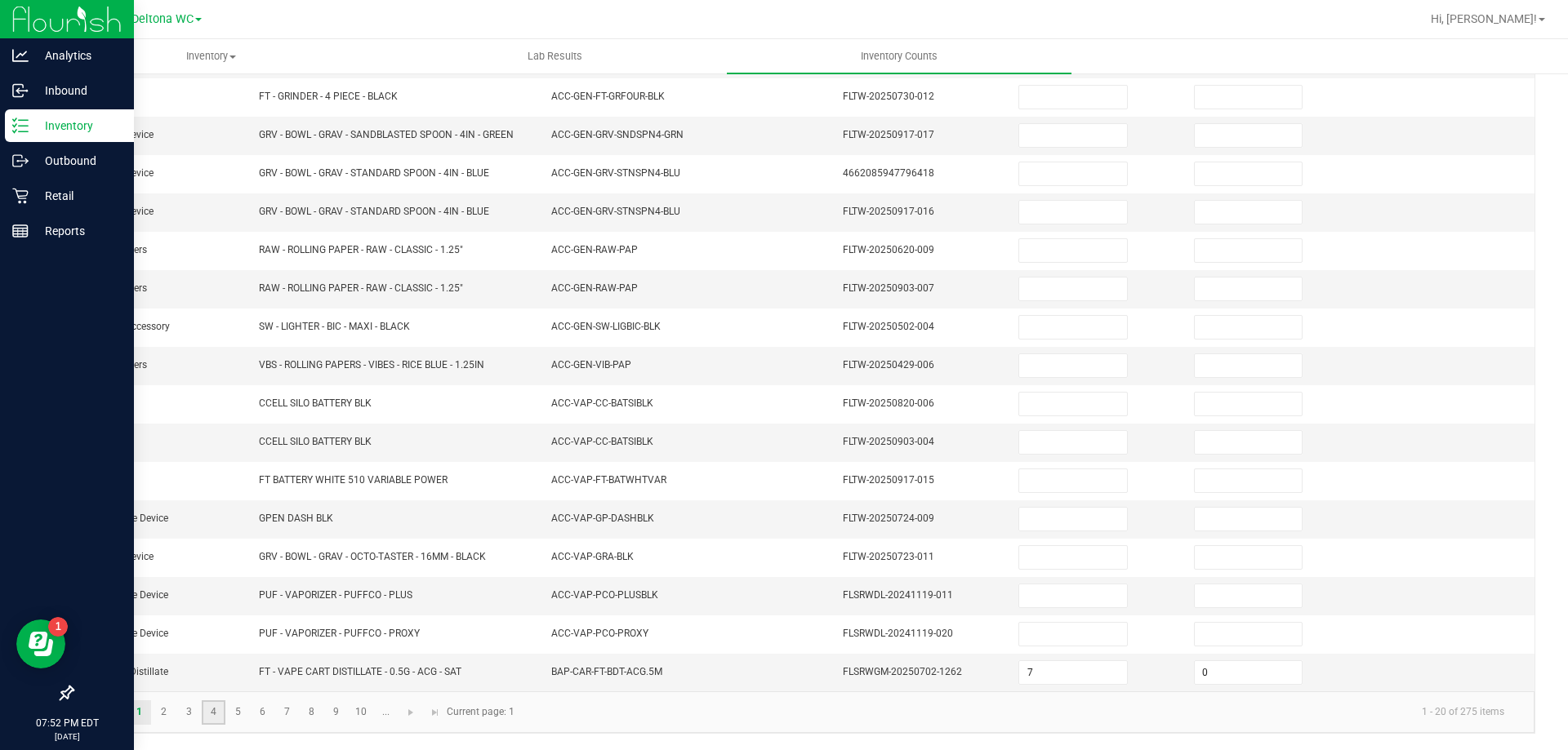
type input "0"
type input "1"
type input "0"
type input "9"
type input "0"
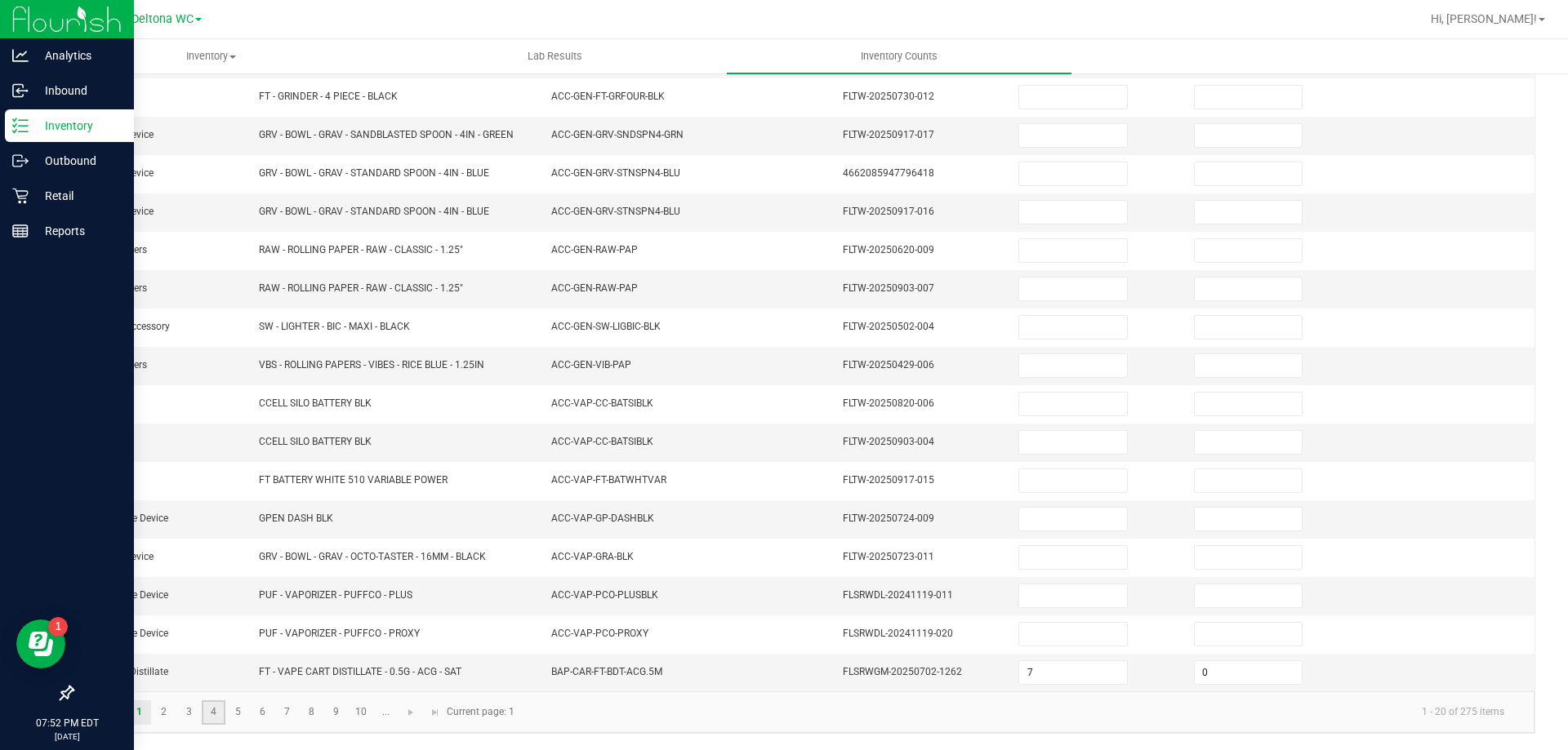
type input "0"
type input "10"
type input "0"
type input "6"
type input "0"
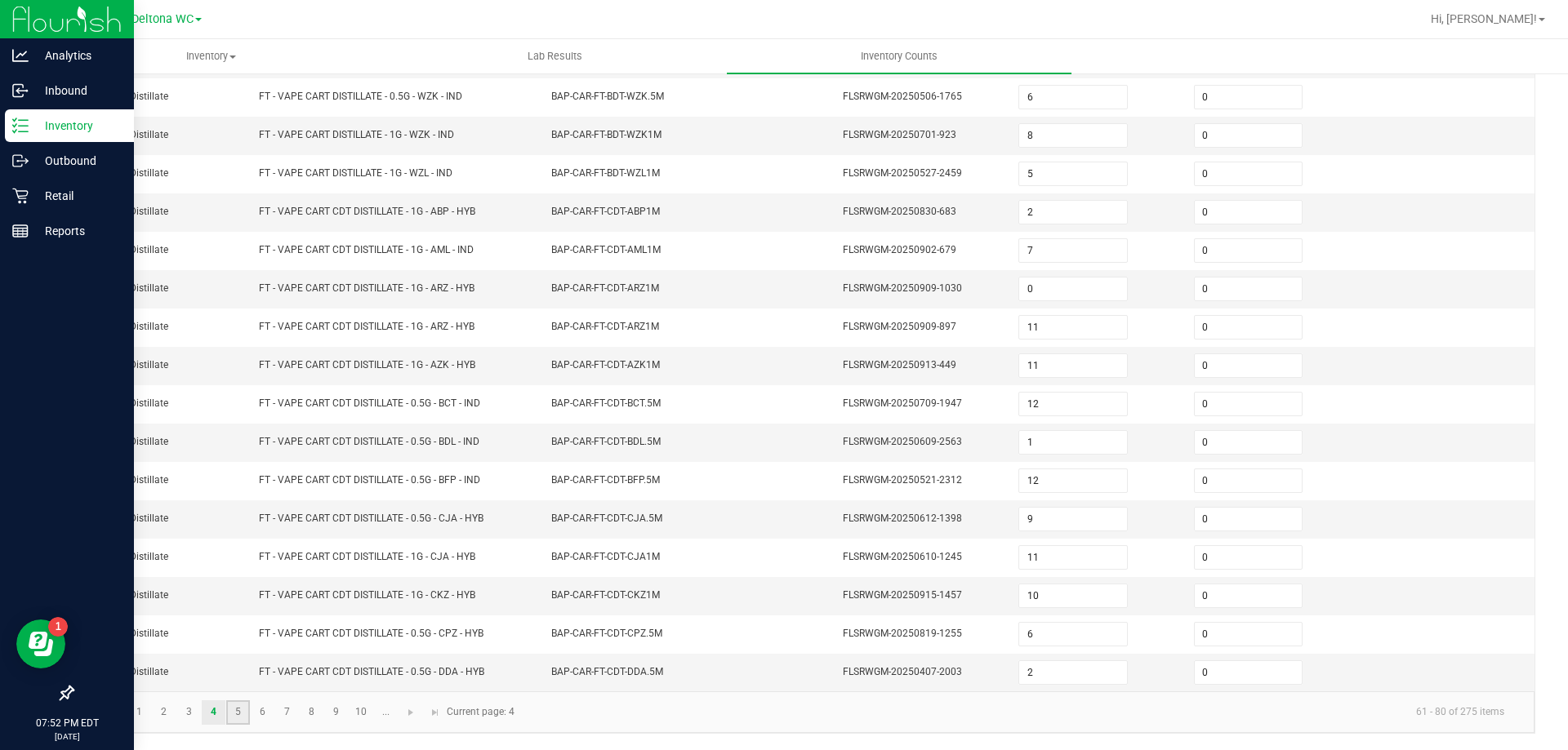
click at [234, 715] on link "5" at bounding box center [238, 712] width 24 height 25
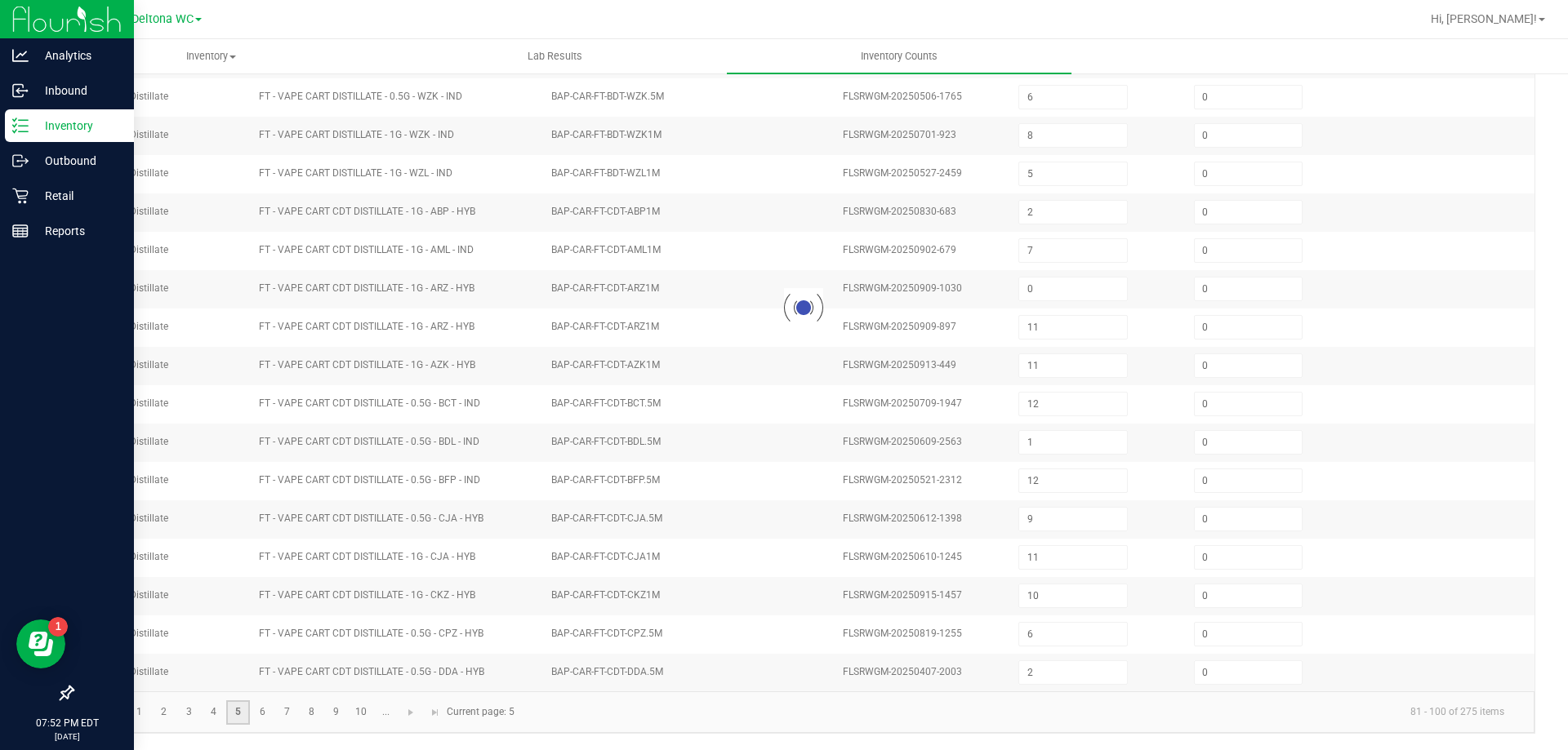
type input "110"
type input "11"
type input "7"
type input "12"
type input "6"
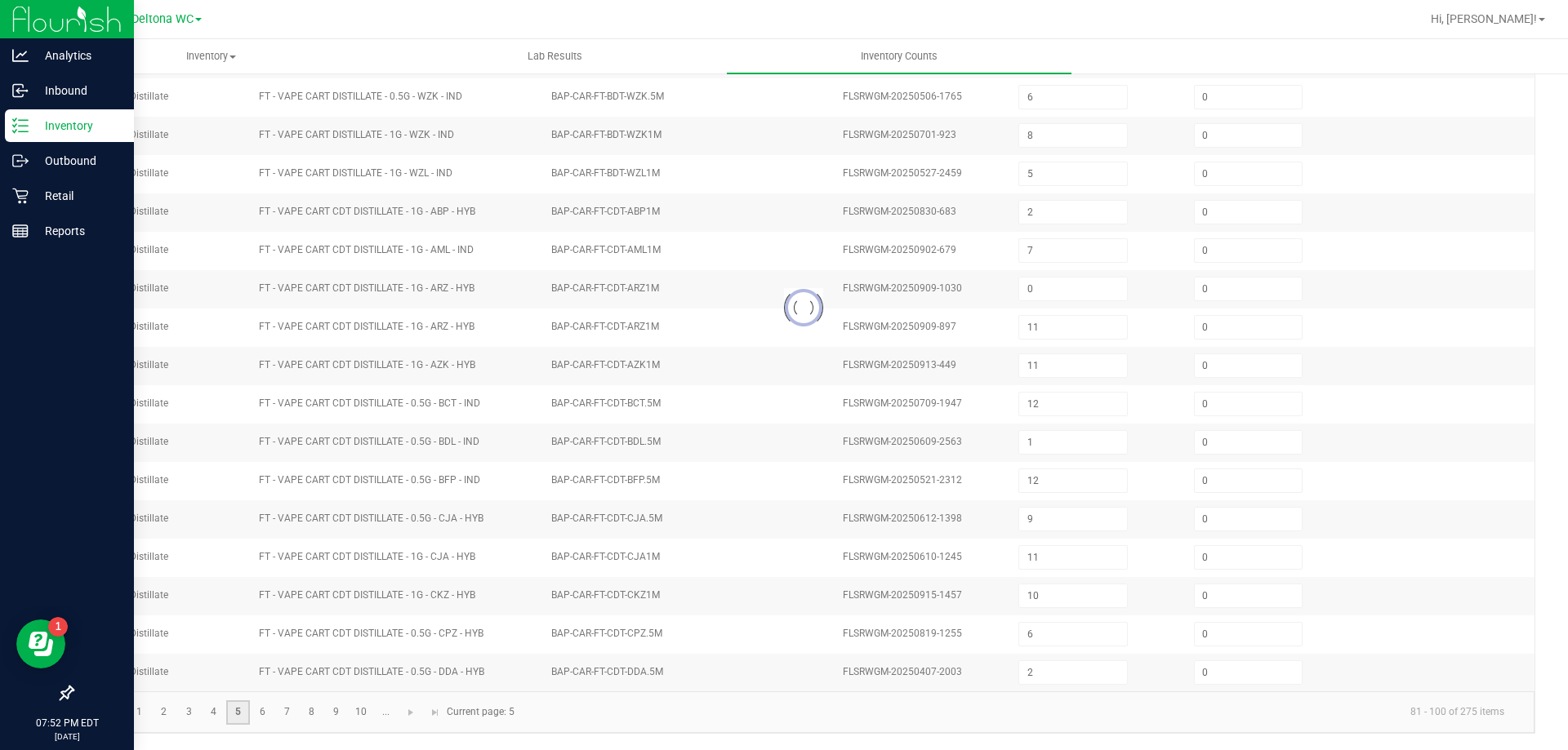
type input "2"
type input "5"
type input "11"
type input "0"
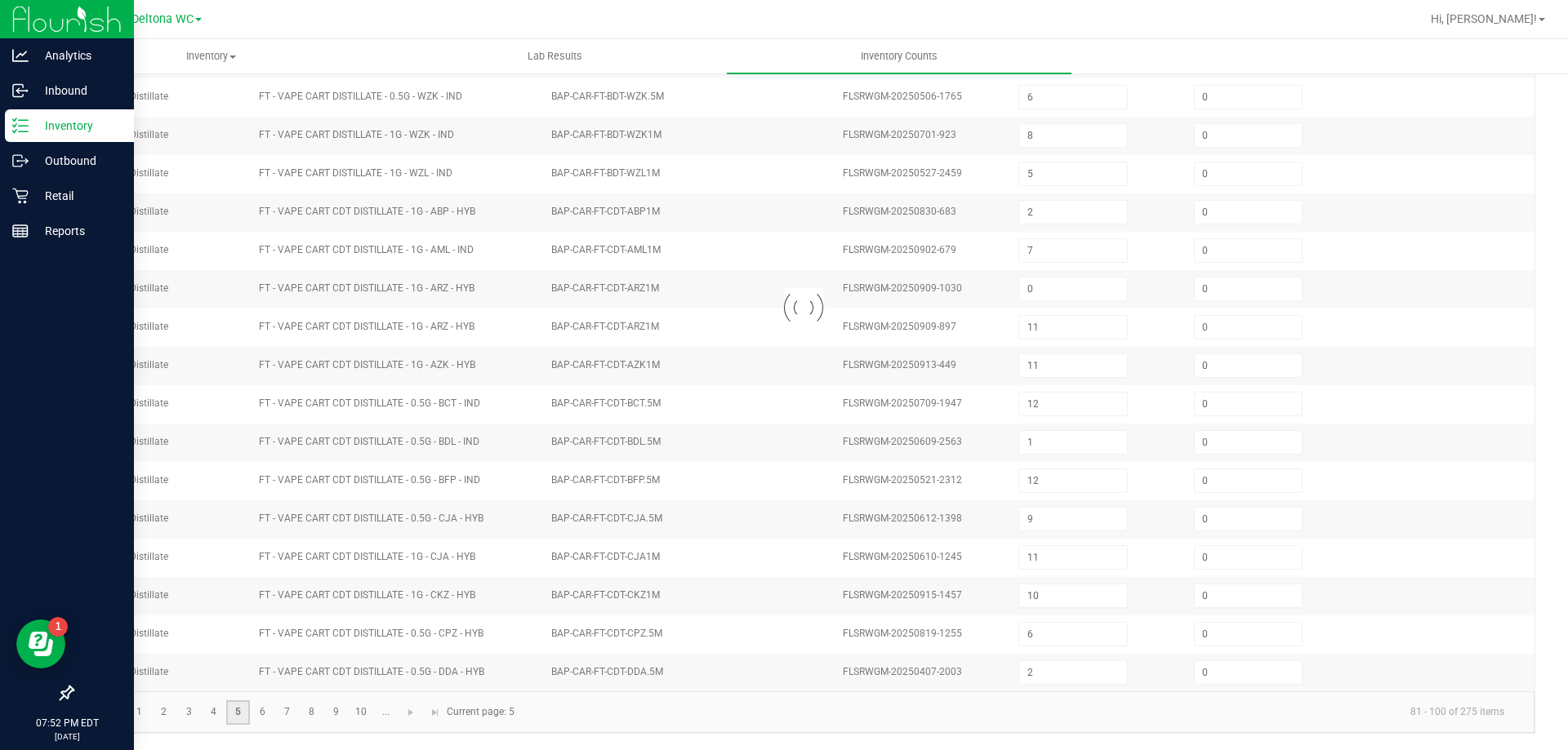
type input "12"
type input "6"
type input "10"
type input "2"
type input "3"
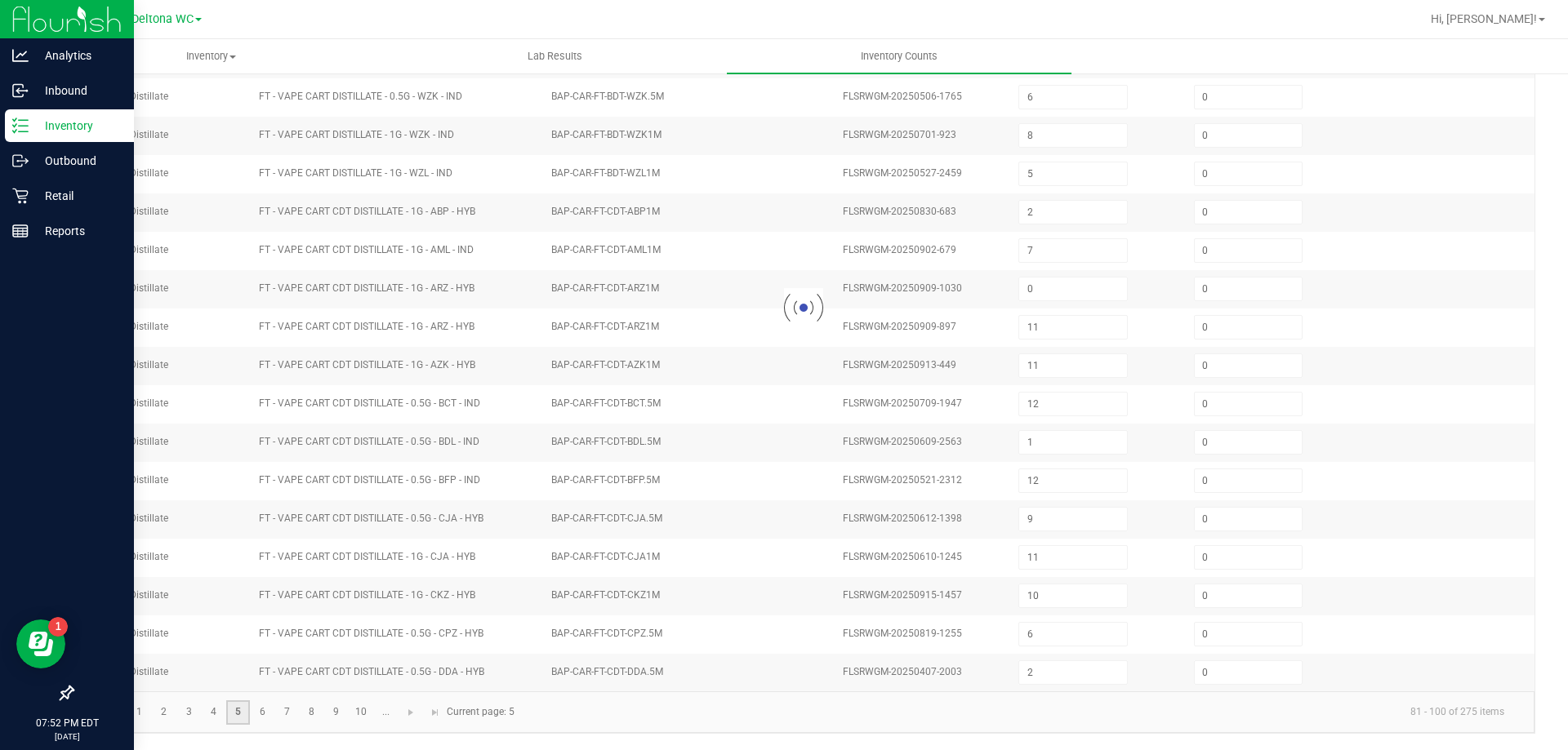
type input "9"
type input "10"
type input "1"
type input "11"
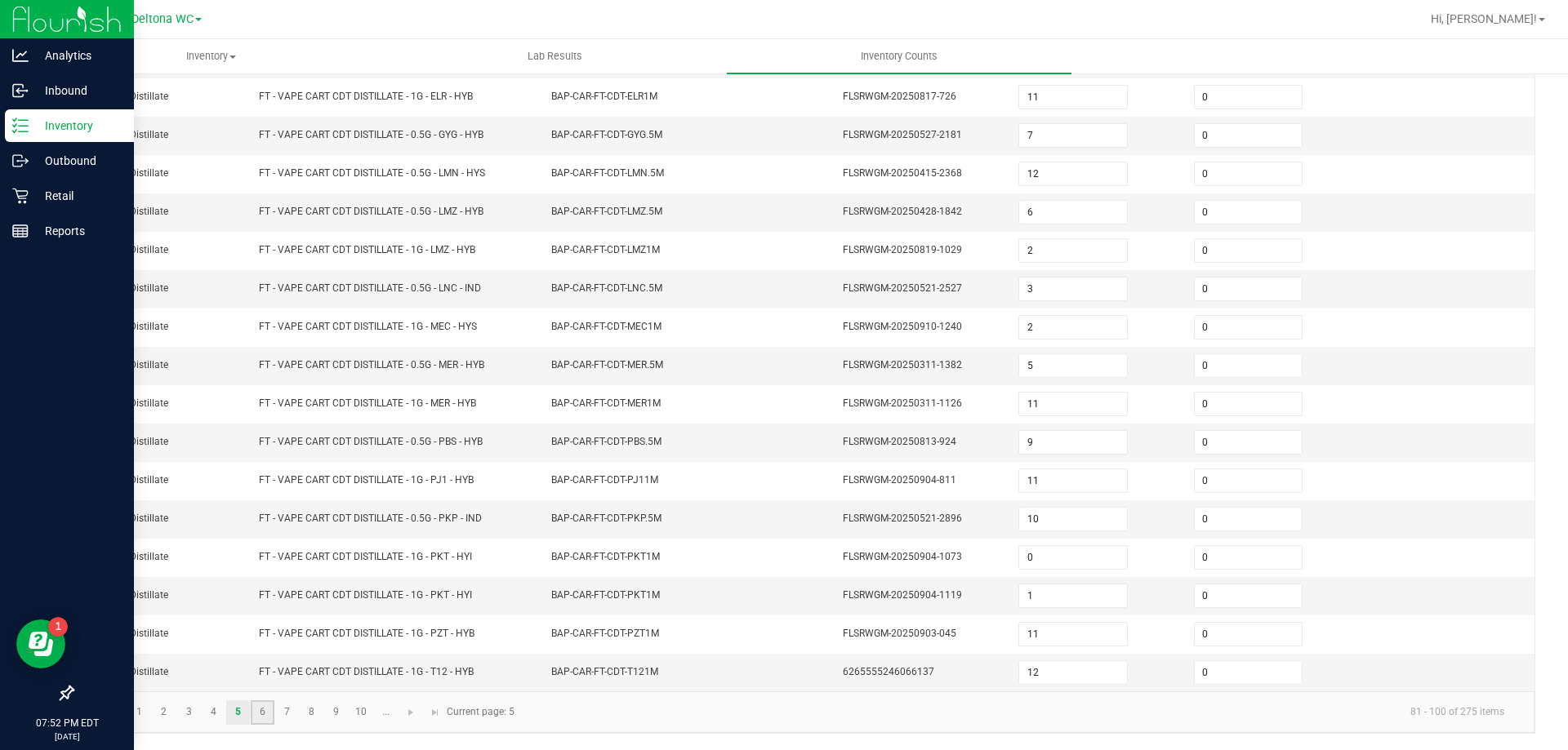
click at [258, 713] on link "6" at bounding box center [263, 712] width 24 height 25
type input "6"
type input "8"
type input "0"
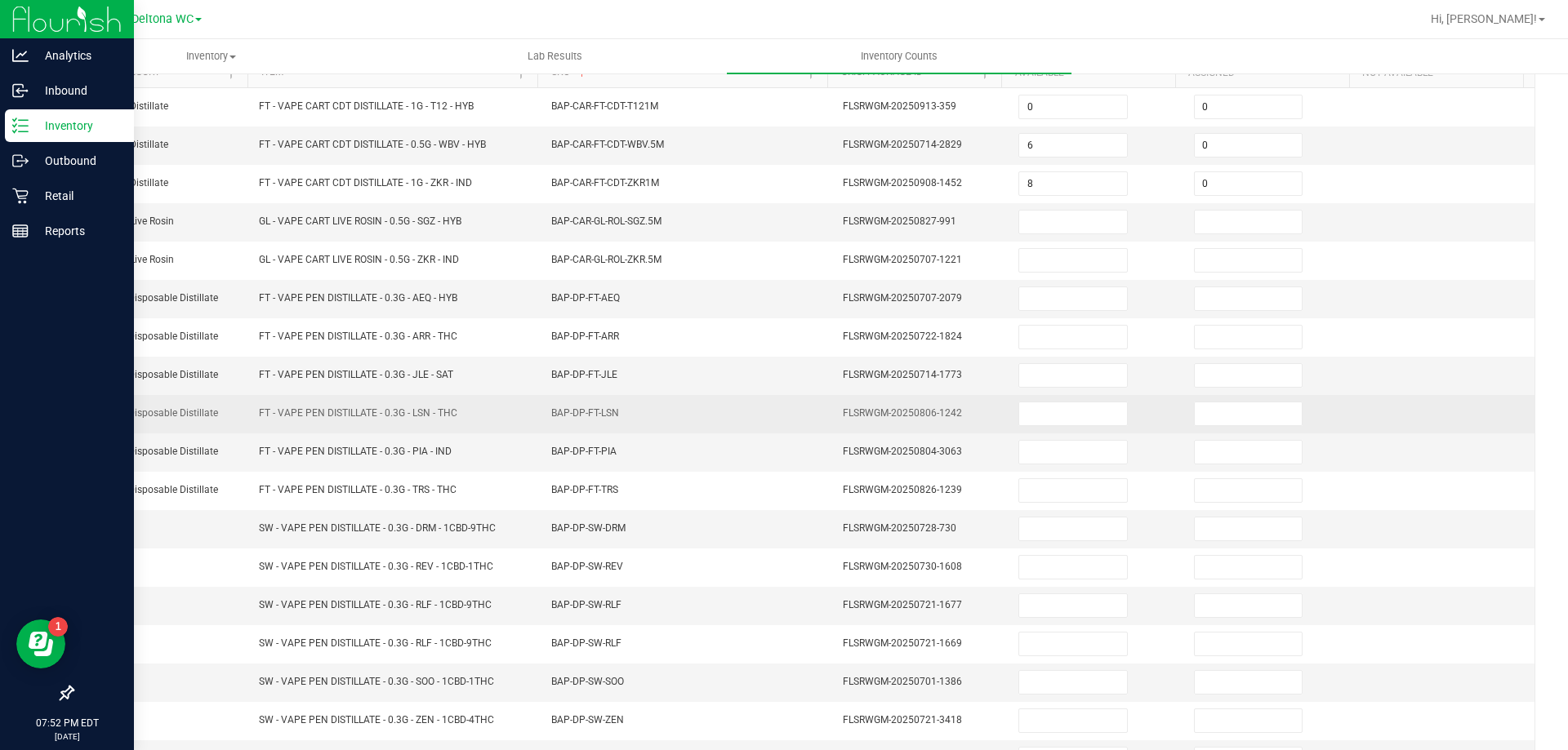
scroll to position [0, 0]
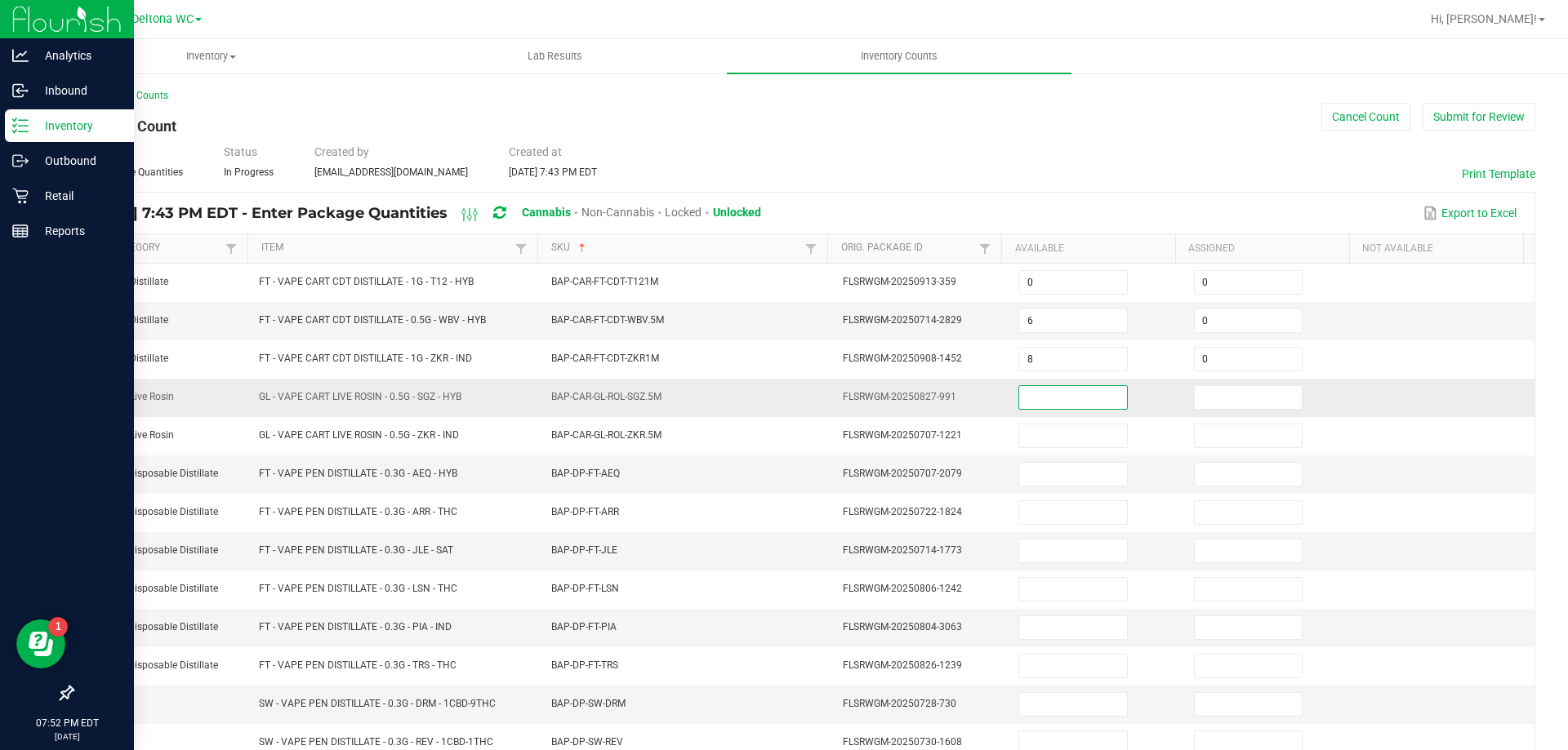
click at [1033, 392] on input at bounding box center [1072, 397] width 107 height 23
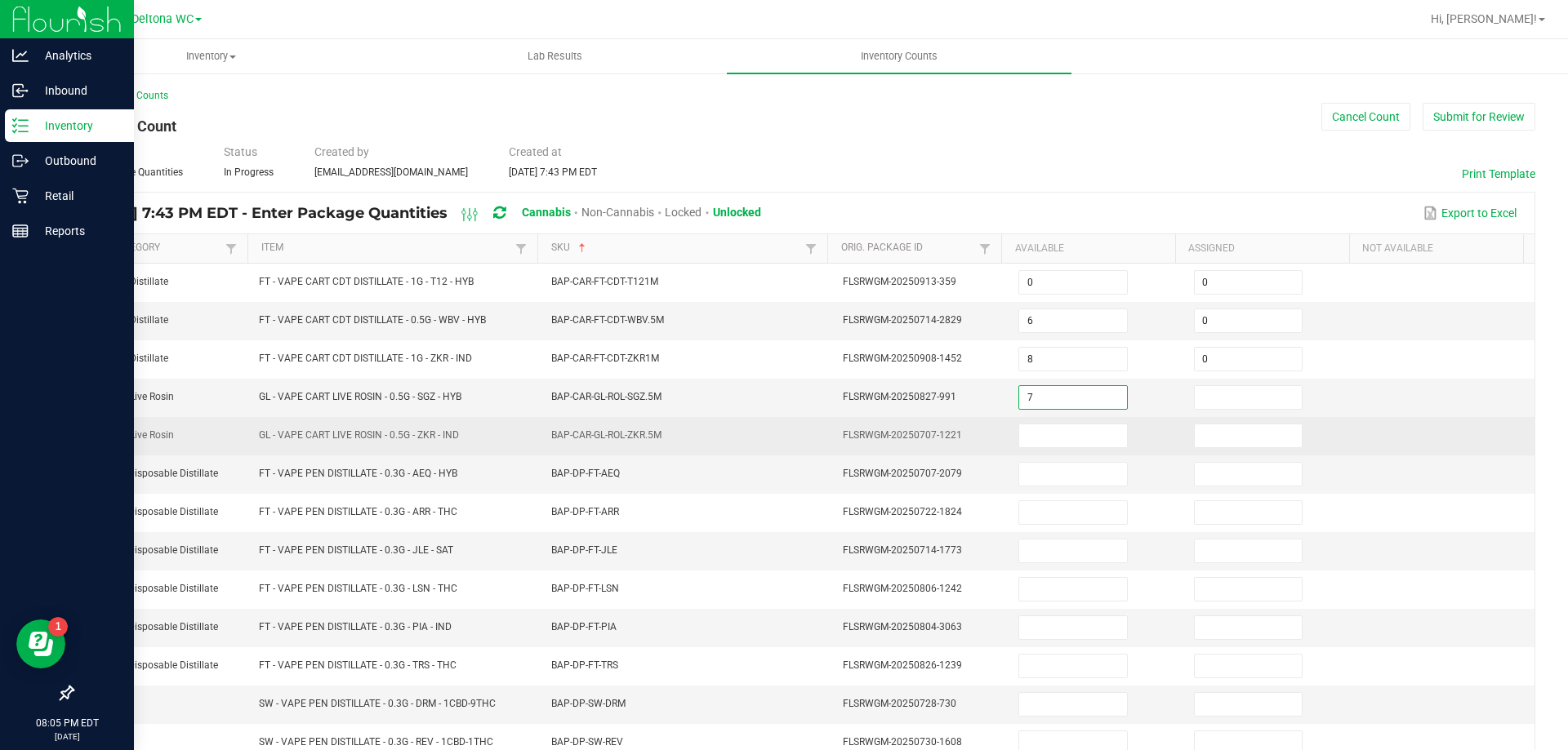
type input "7"
type input "0"
type input "4"
type input "0"
type input "5"
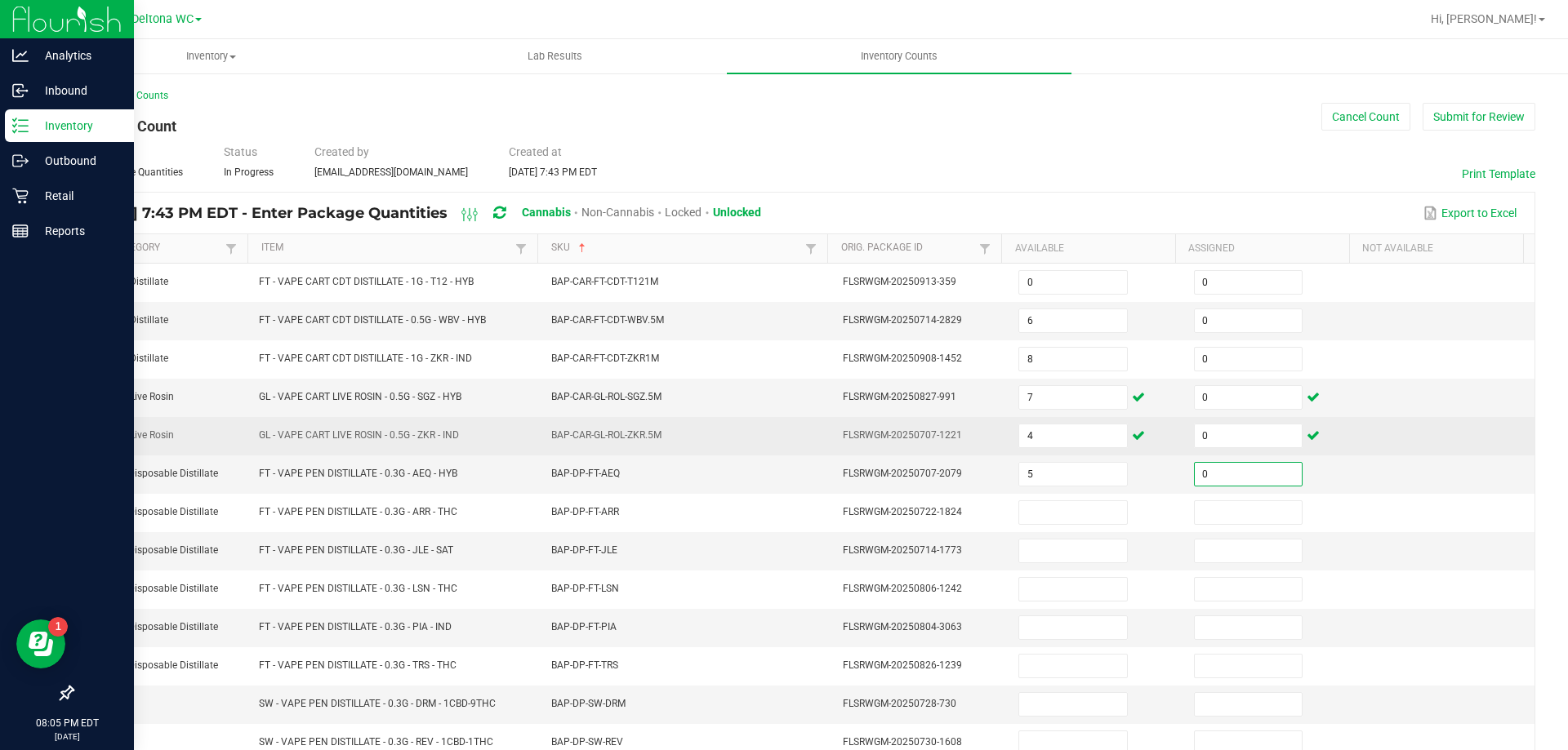
type input "0"
type input "11"
type input "0"
type input "11"
type input "0"
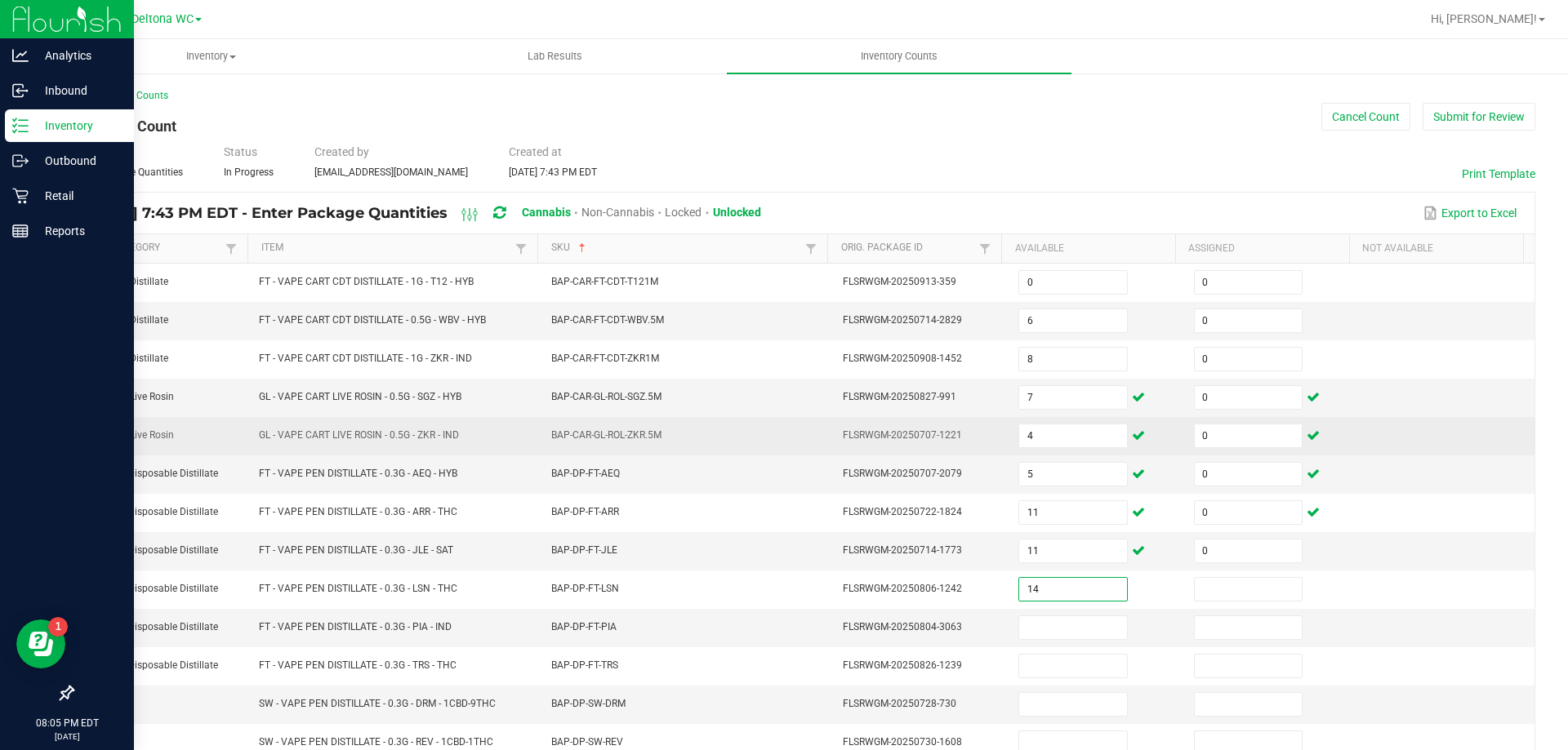
type input "14"
type input "0"
type input "8"
type input "4"
type input "0"
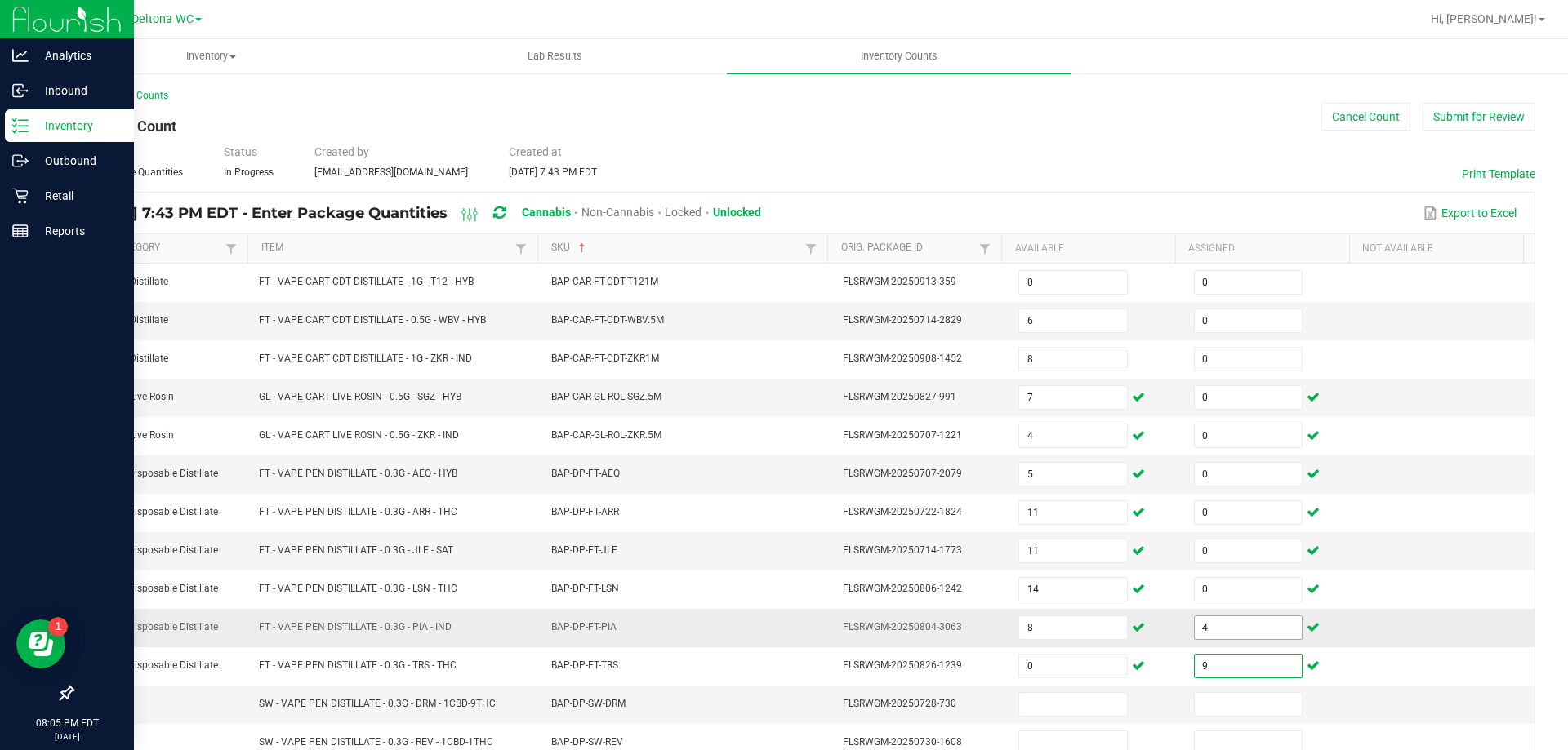
type input "9"
click at [1238, 618] on input "4" at bounding box center [1248, 628] width 107 height 23
type input "0"
type input "4"
type input "0"
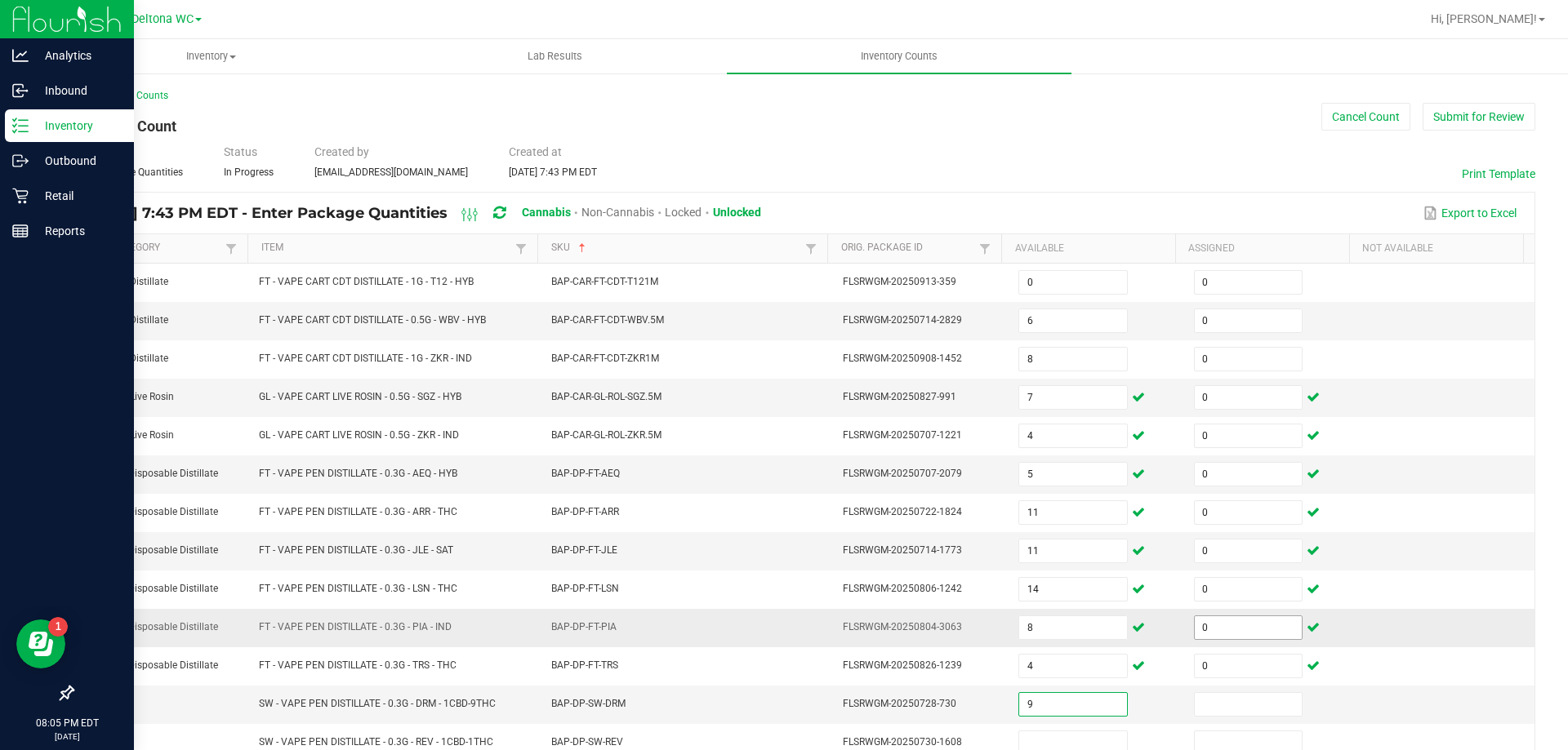
type input "9"
type input "0"
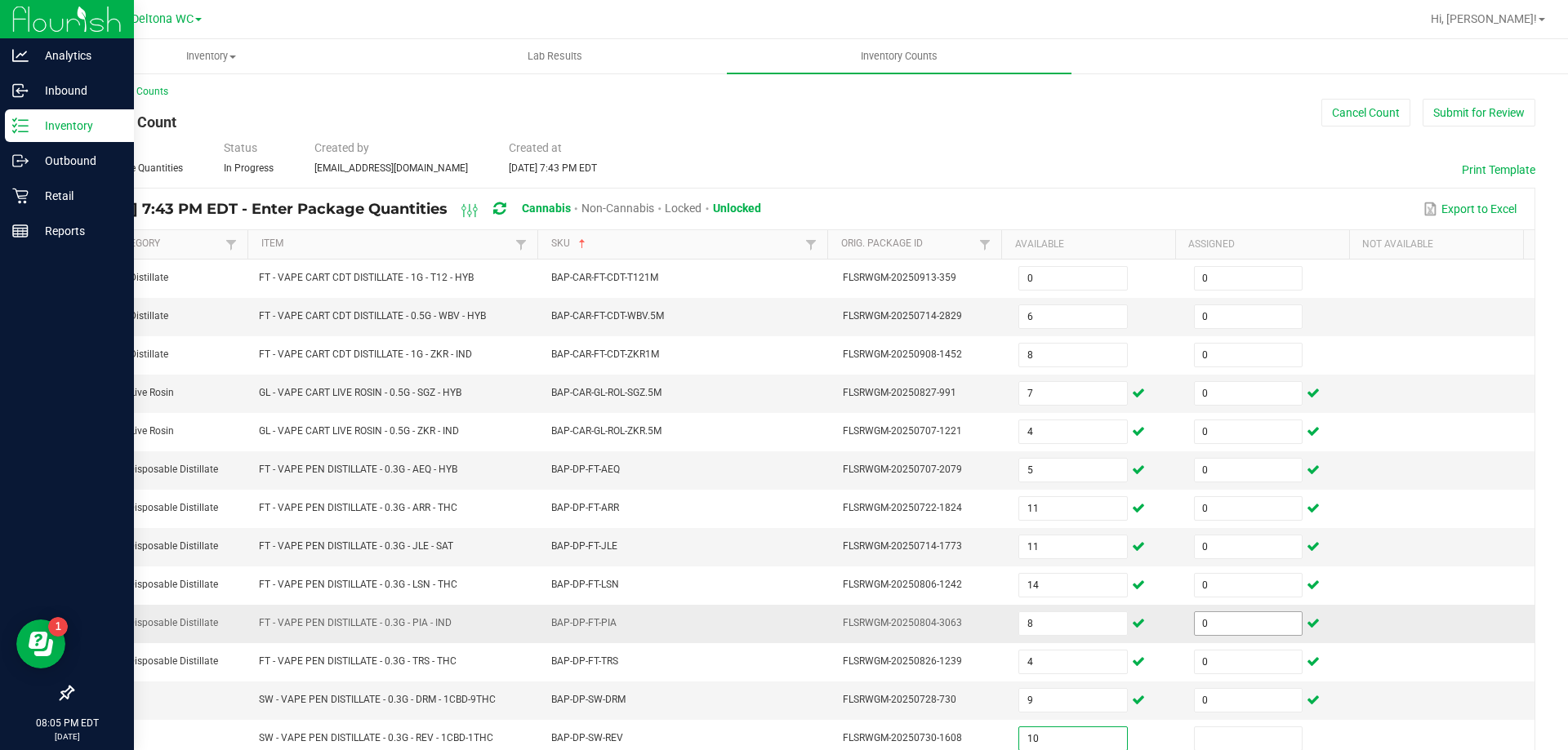
type input "10"
type input "0"
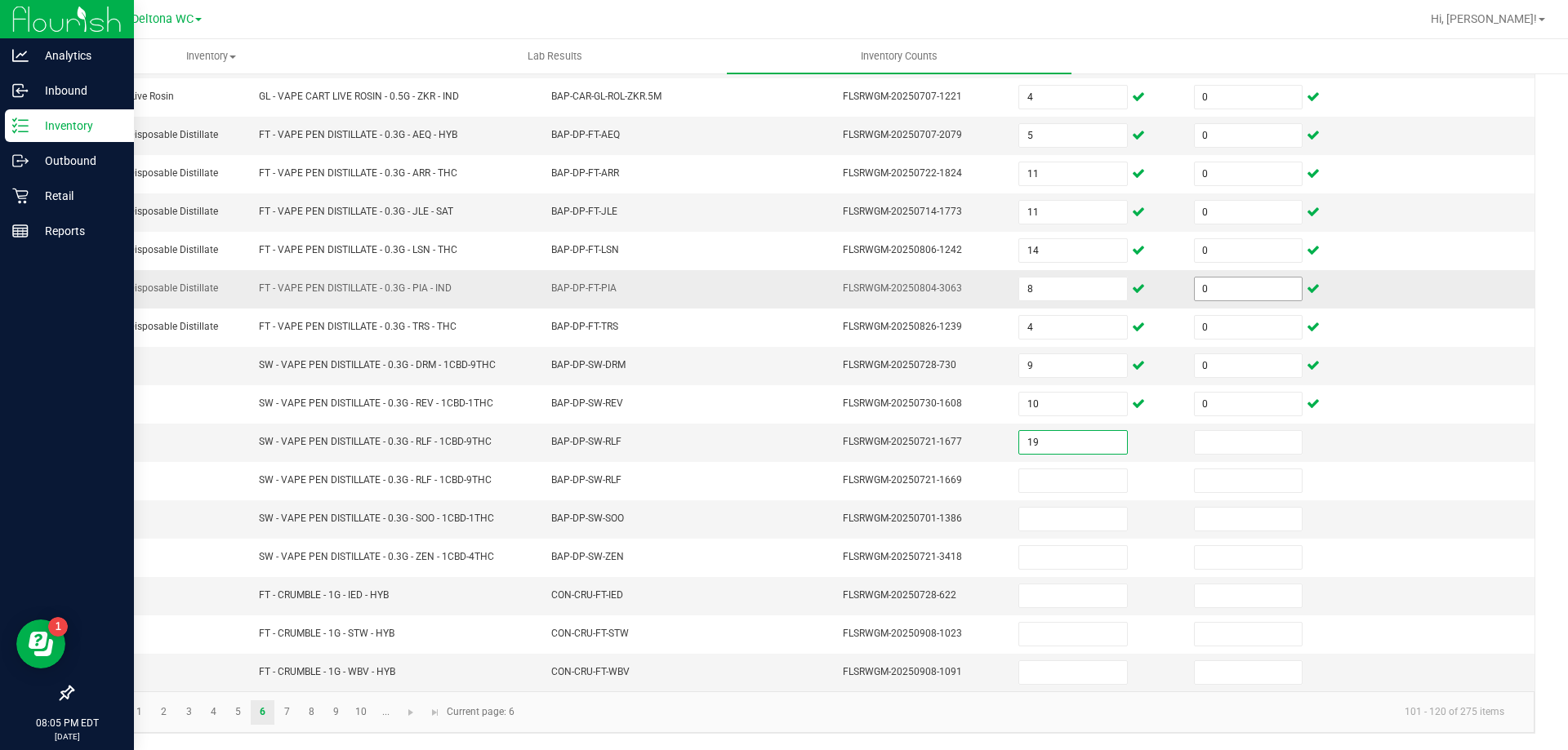
type input "19"
type input "0"
type input "8"
type input "0"
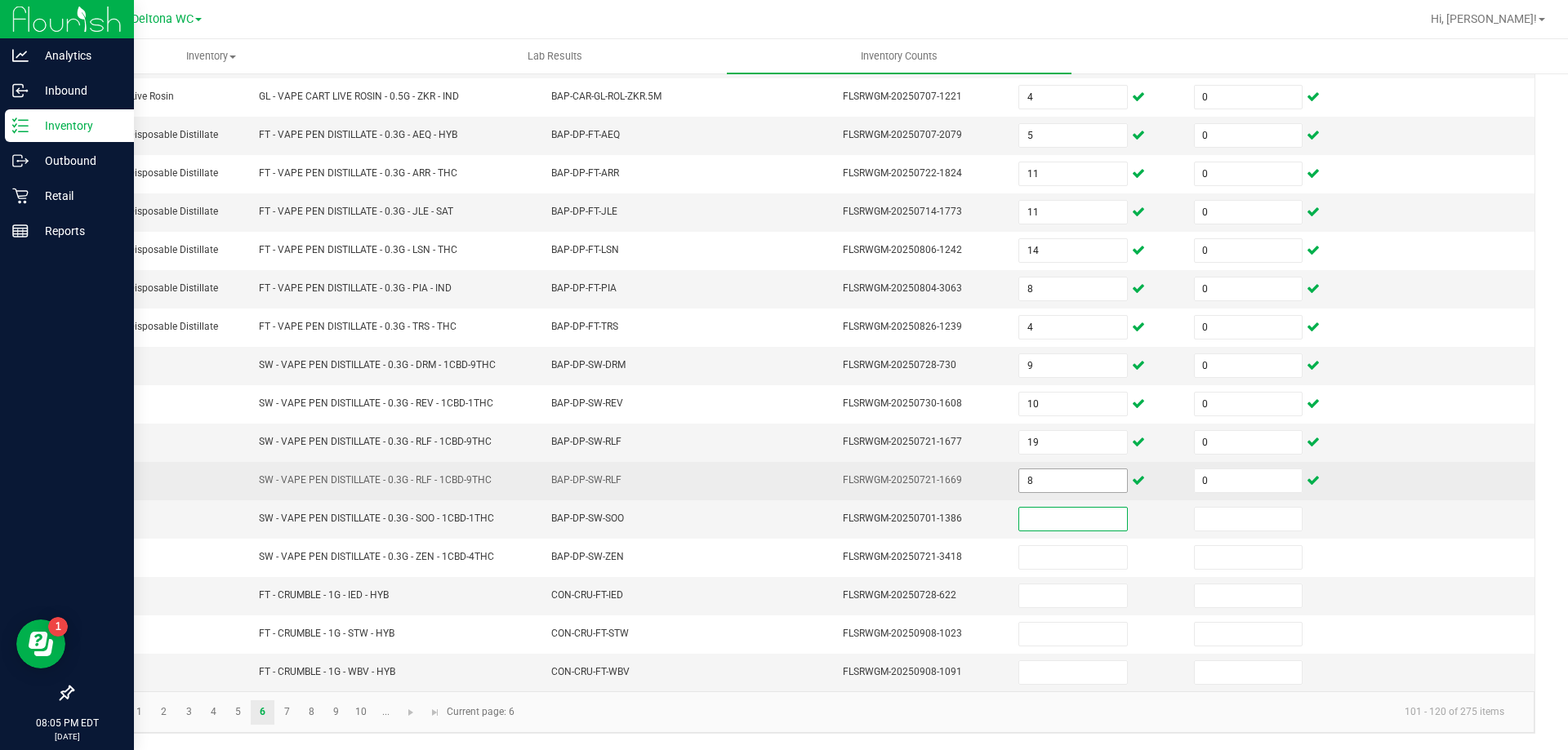
click at [1050, 482] on input "8" at bounding box center [1072, 481] width 107 height 23
type input "0"
type input "8"
type input "0"
type input "3"
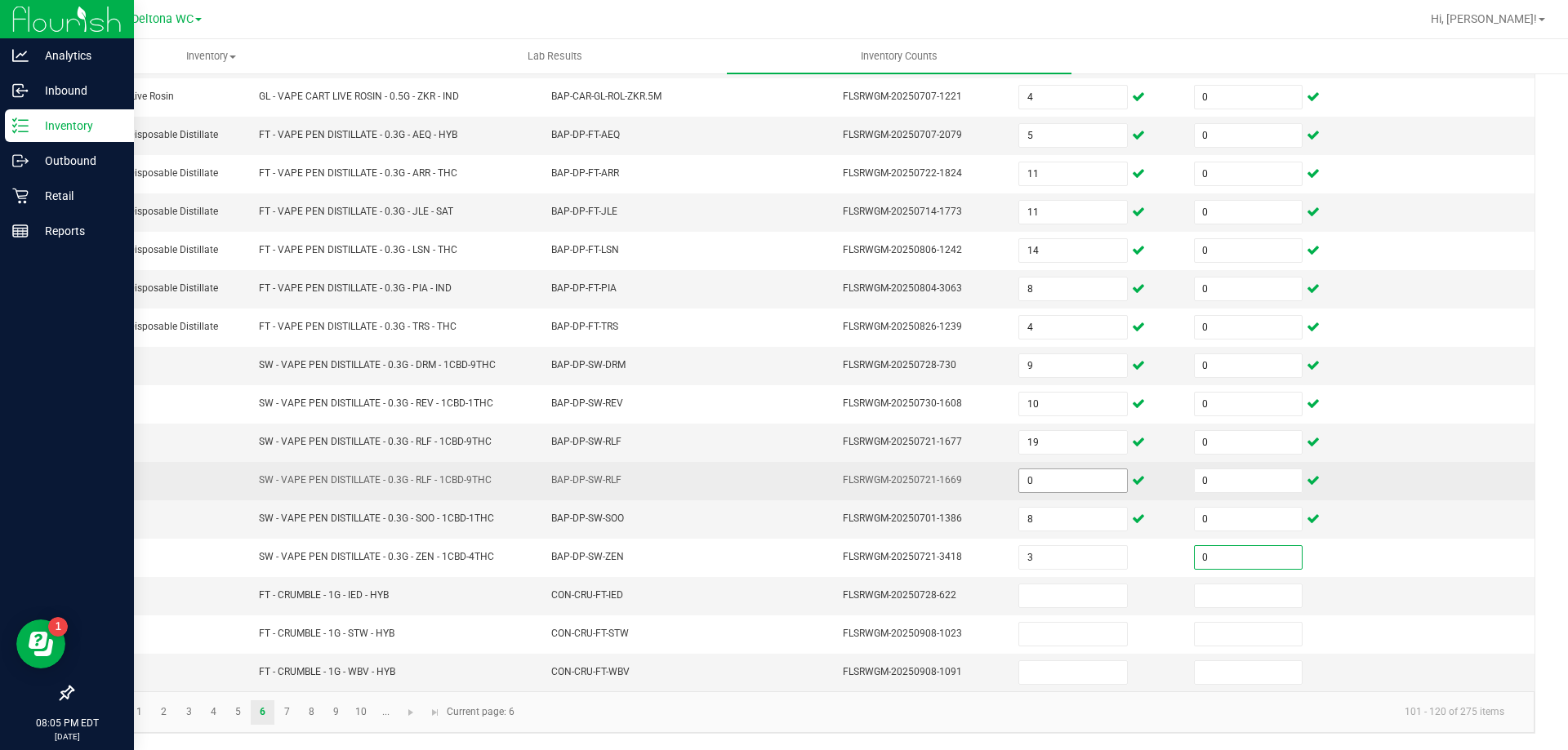
type input "0"
type input "5"
type input "0"
type input "4"
type input "0"
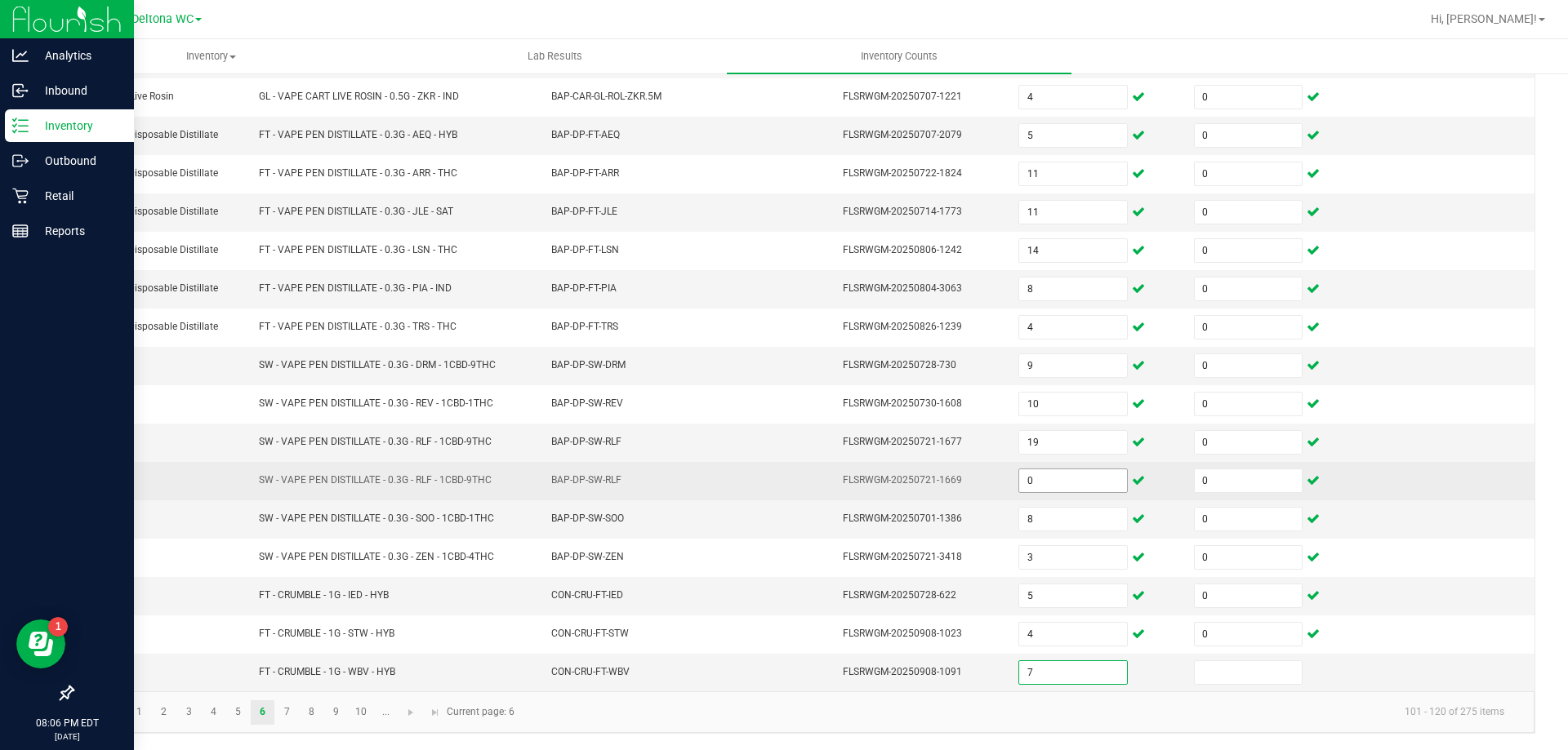
type input "7"
type input "0"
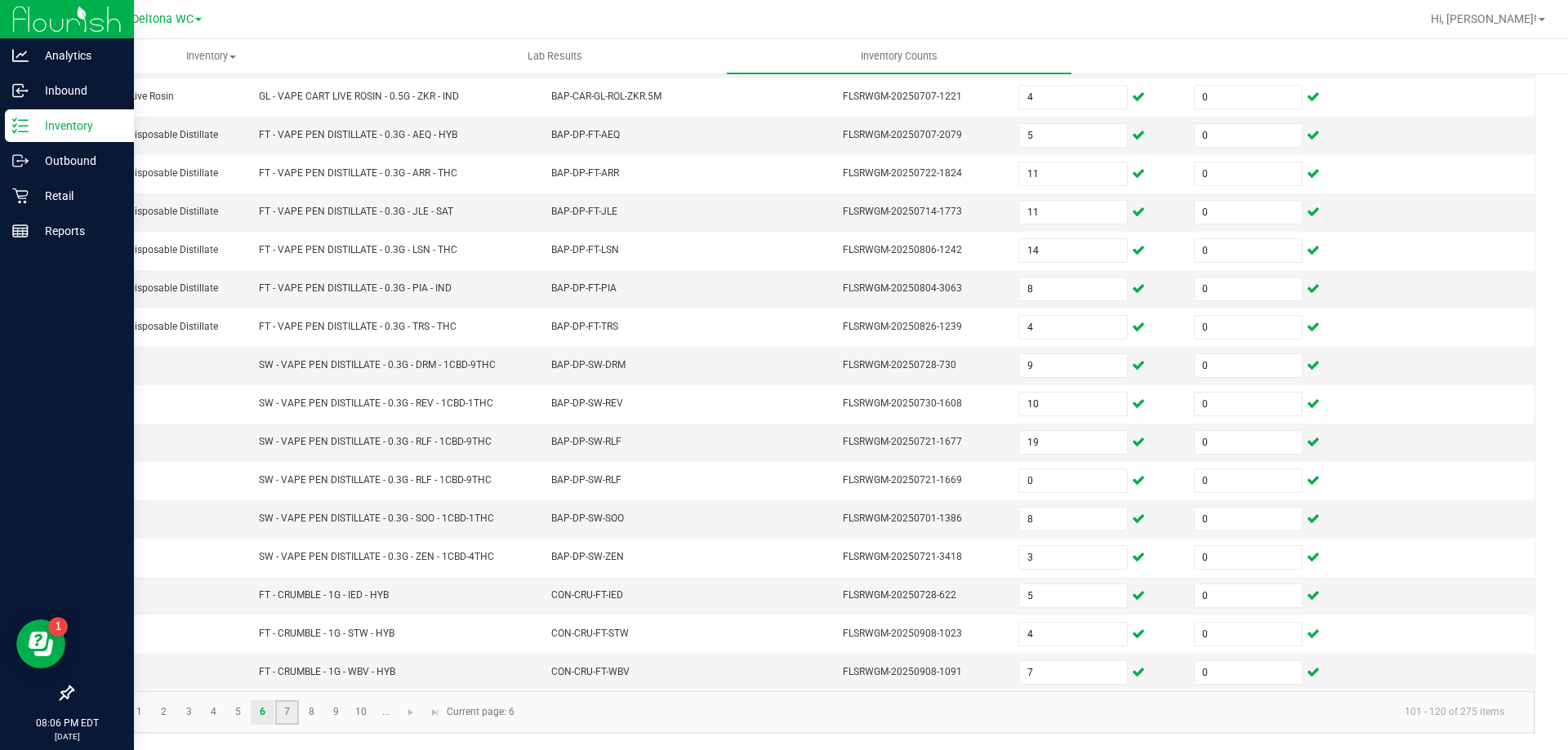
click at [296, 710] on link "7" at bounding box center [287, 712] width 24 height 25
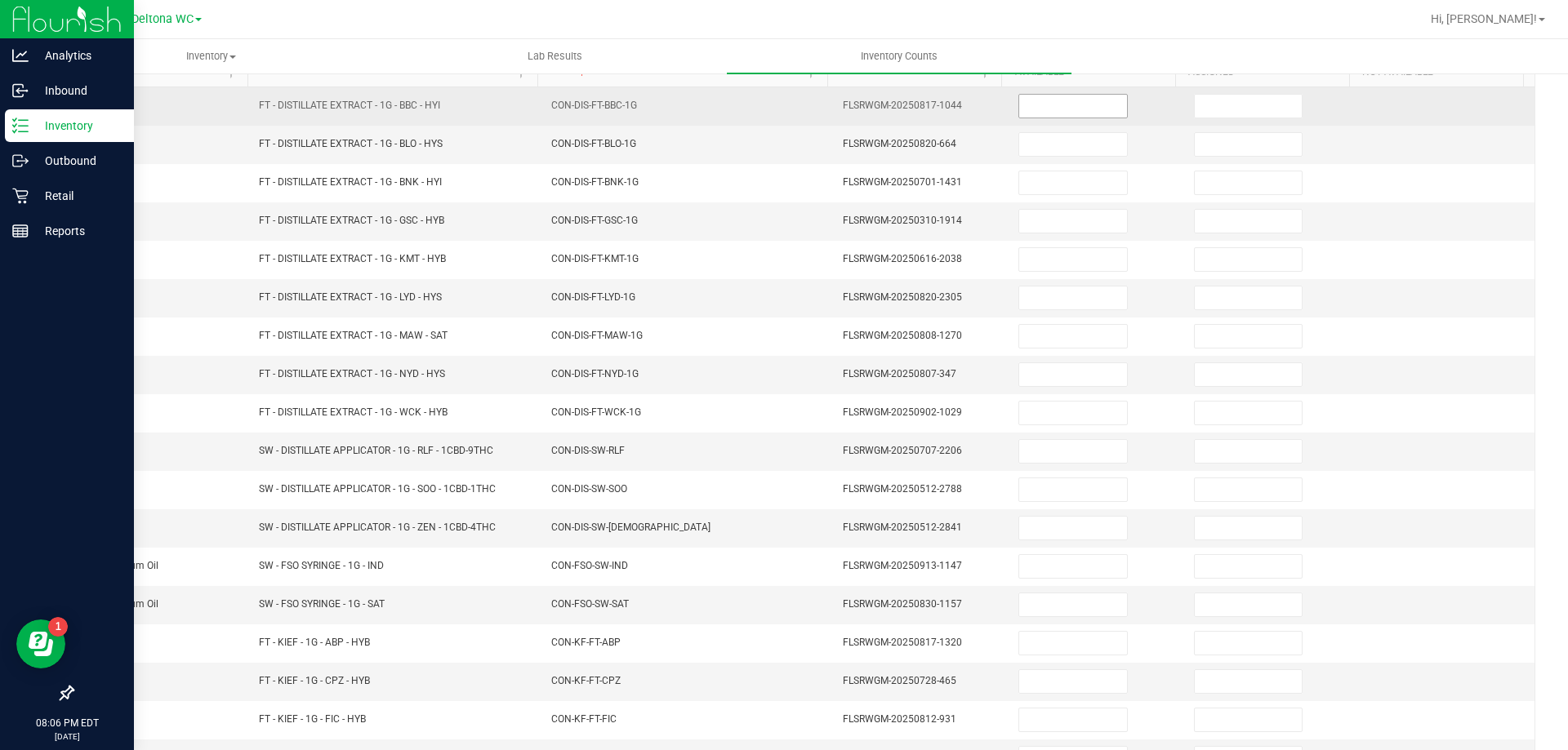
scroll to position [0, 0]
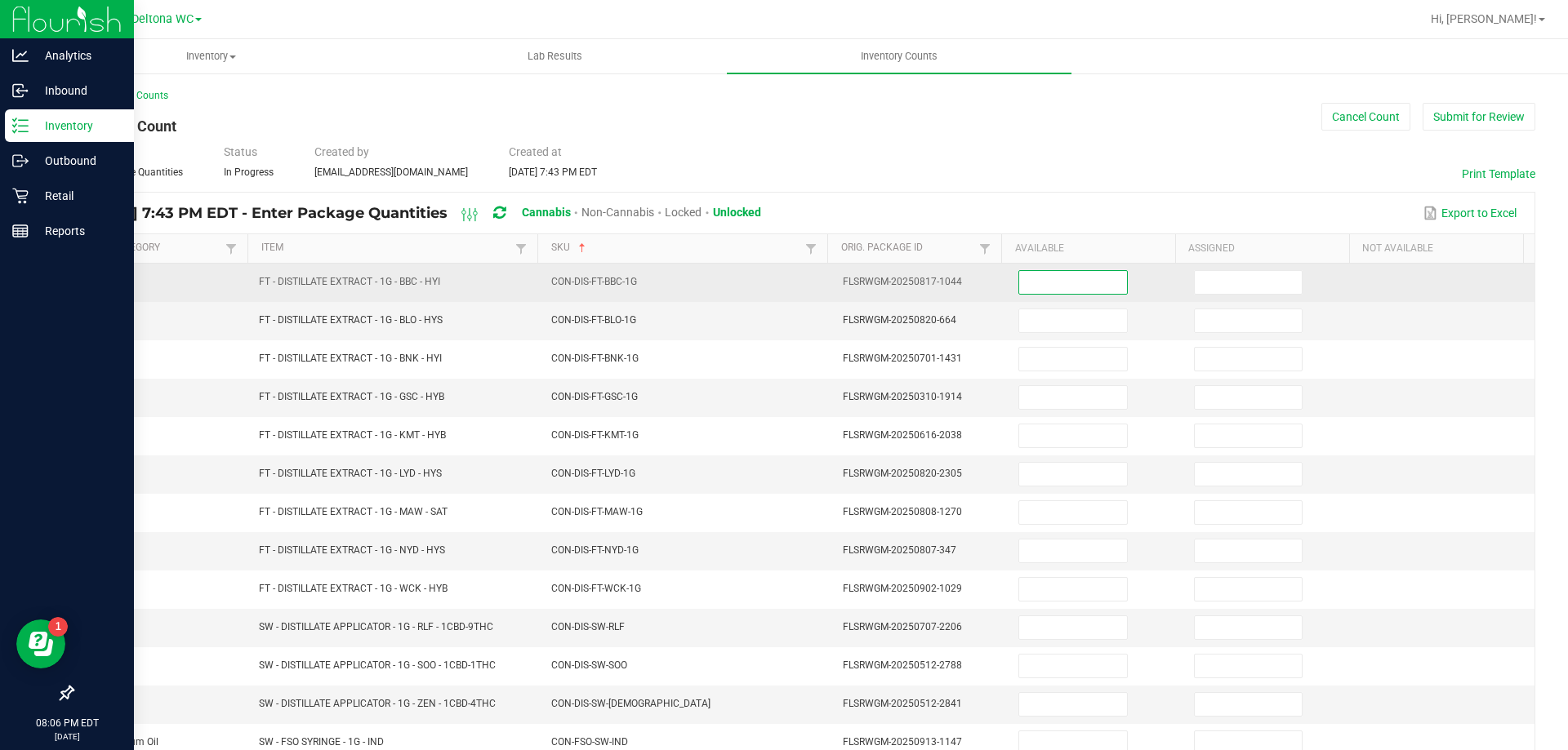
click at [1041, 278] on input at bounding box center [1072, 282] width 107 height 23
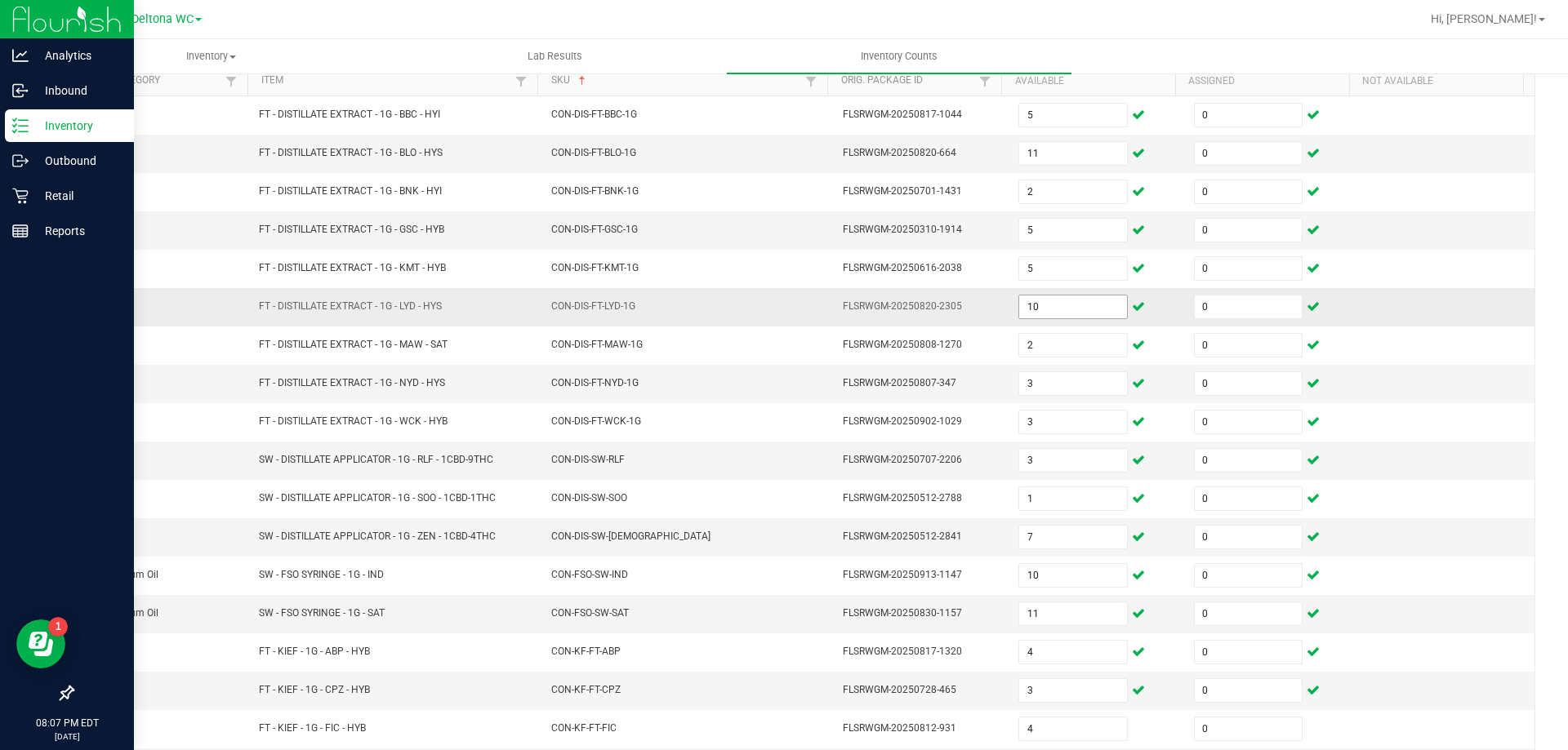
scroll to position [339, 0]
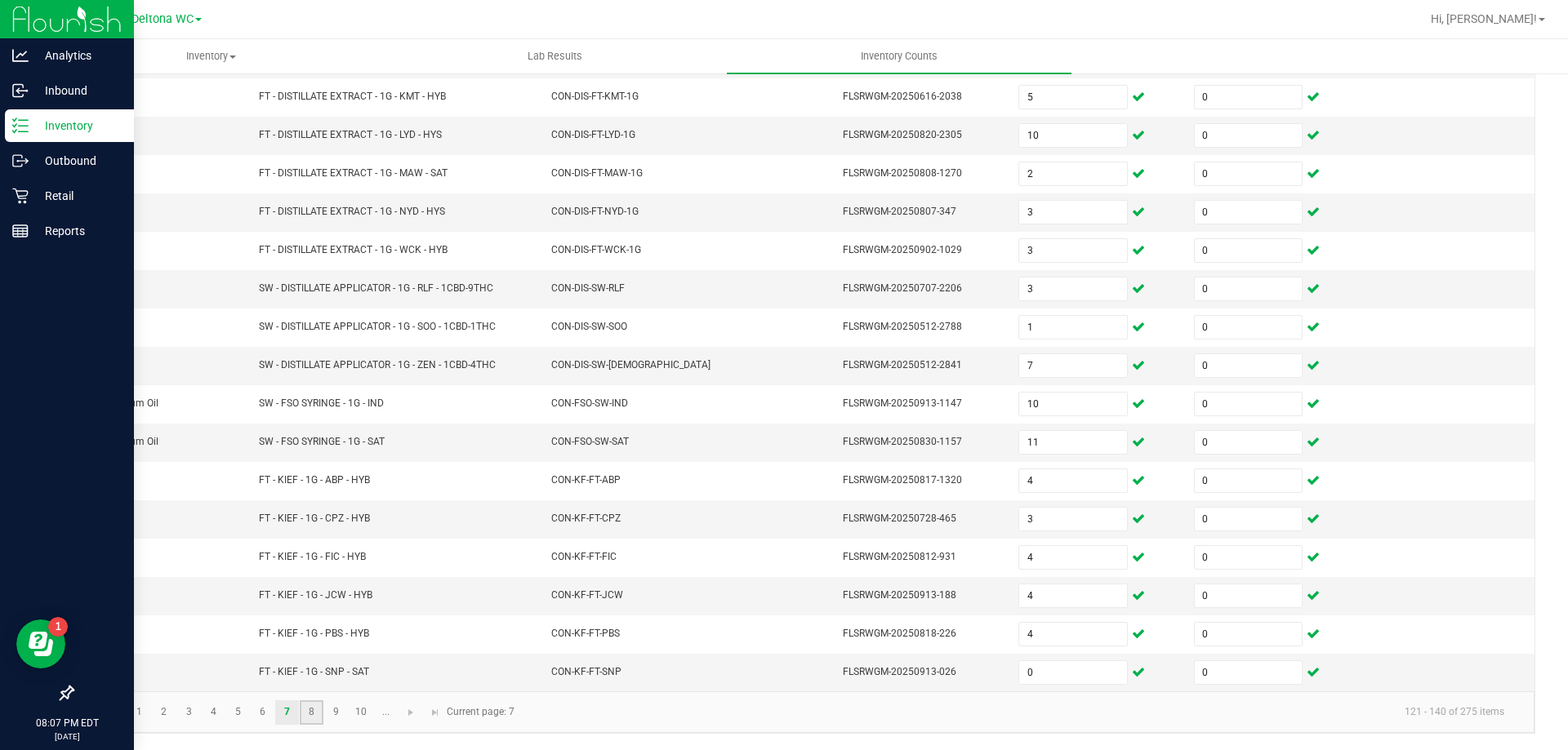
click at [311, 710] on link "8" at bounding box center [312, 712] width 24 height 25
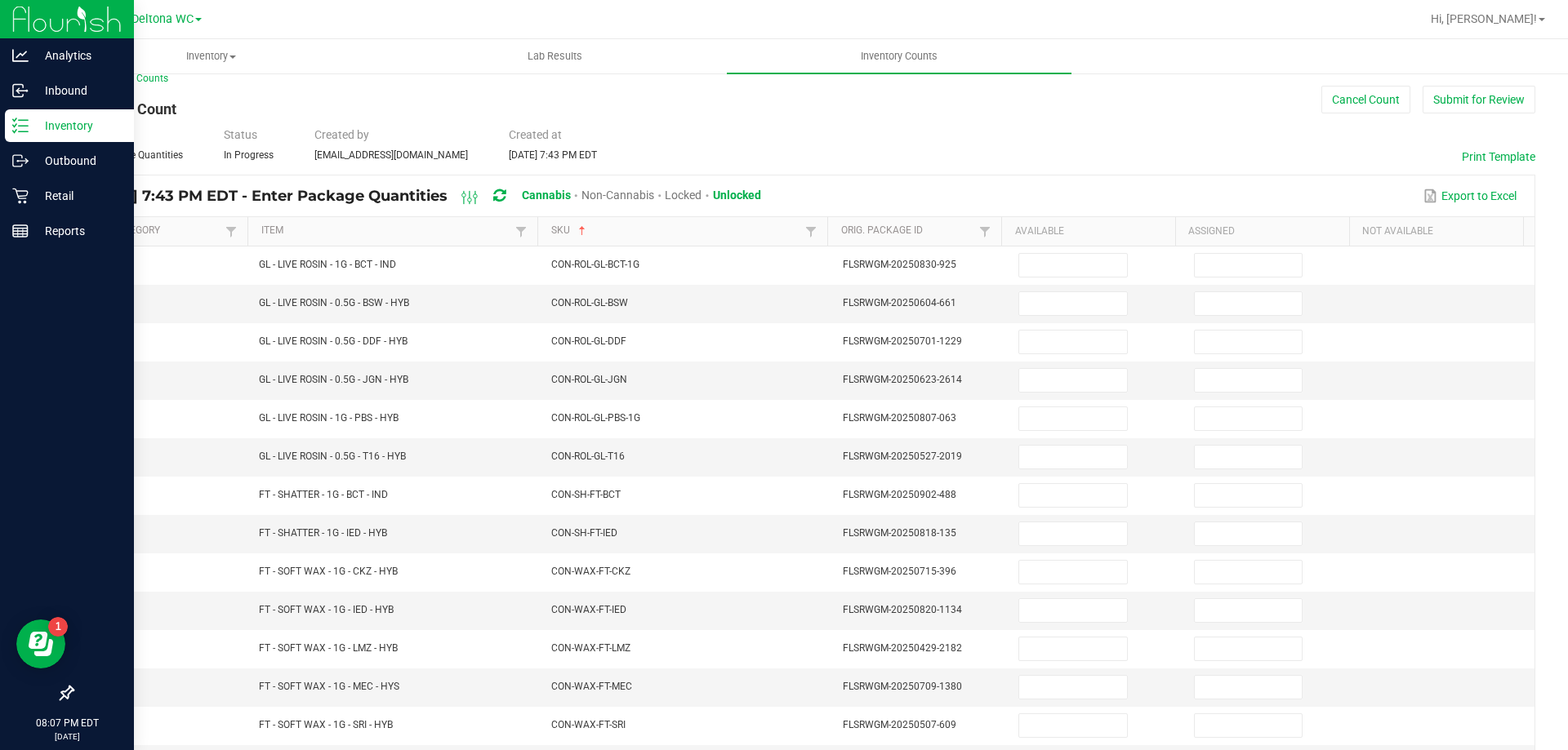
scroll to position [0, 0]
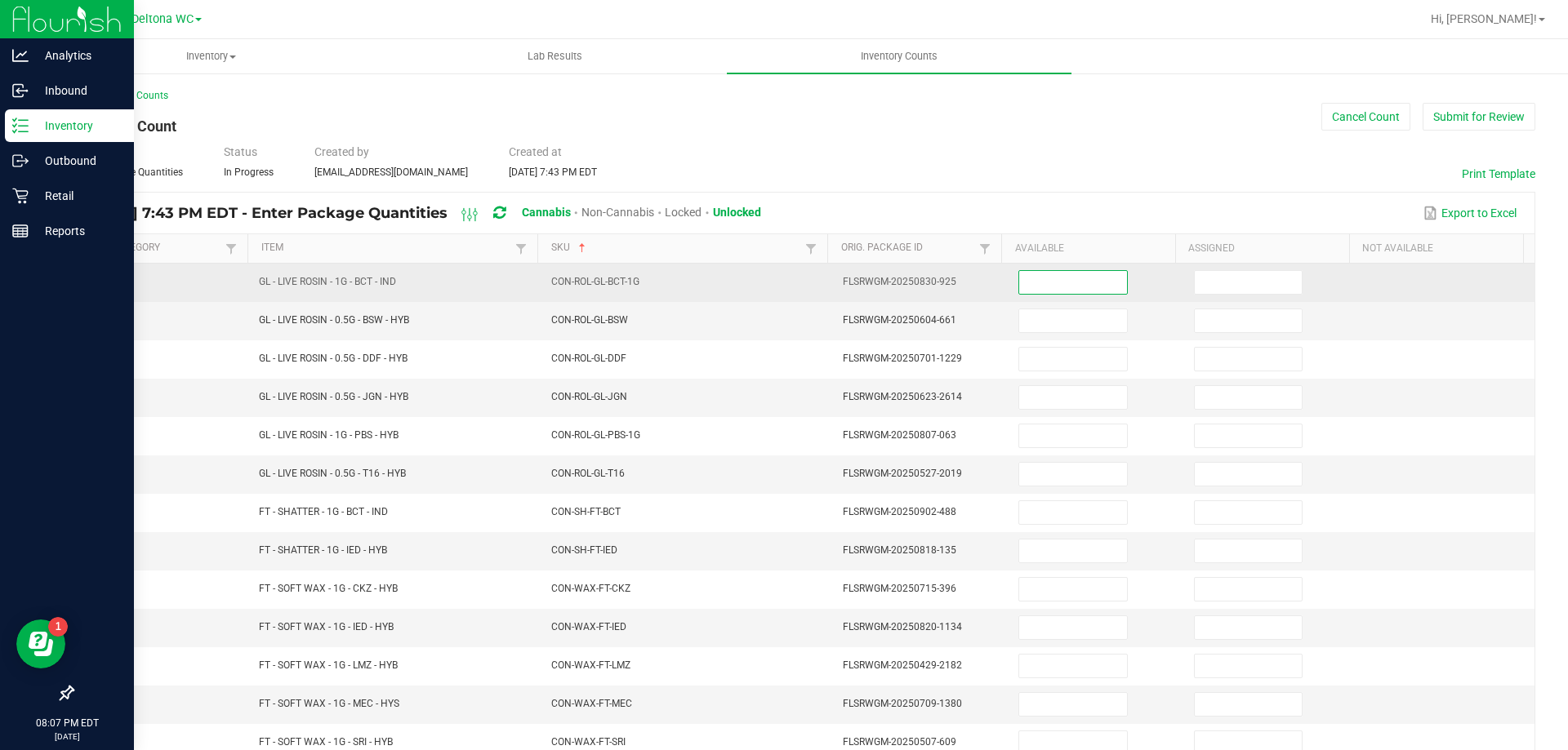
click at [1060, 282] on input at bounding box center [1072, 282] width 107 height 23
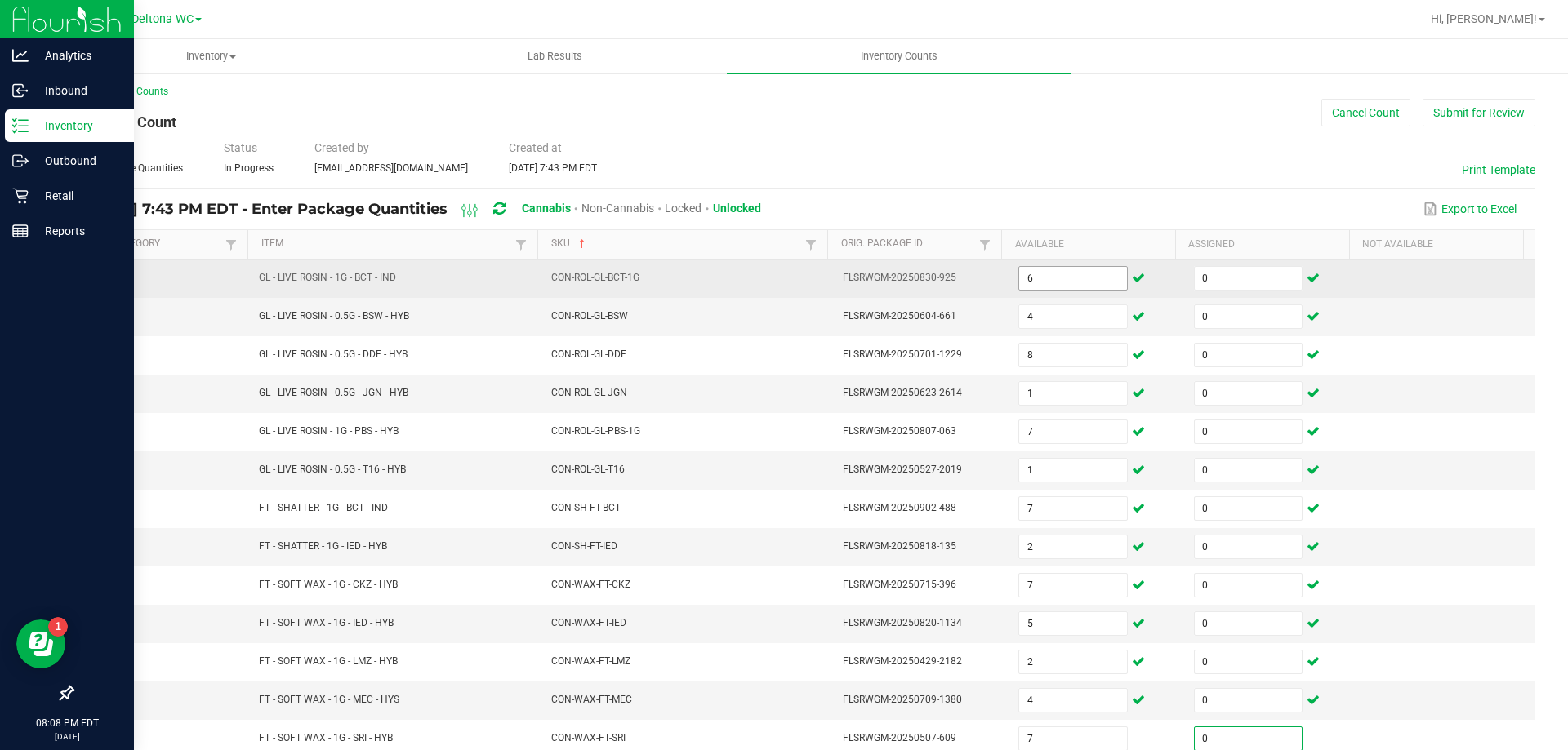
scroll to position [339, 0]
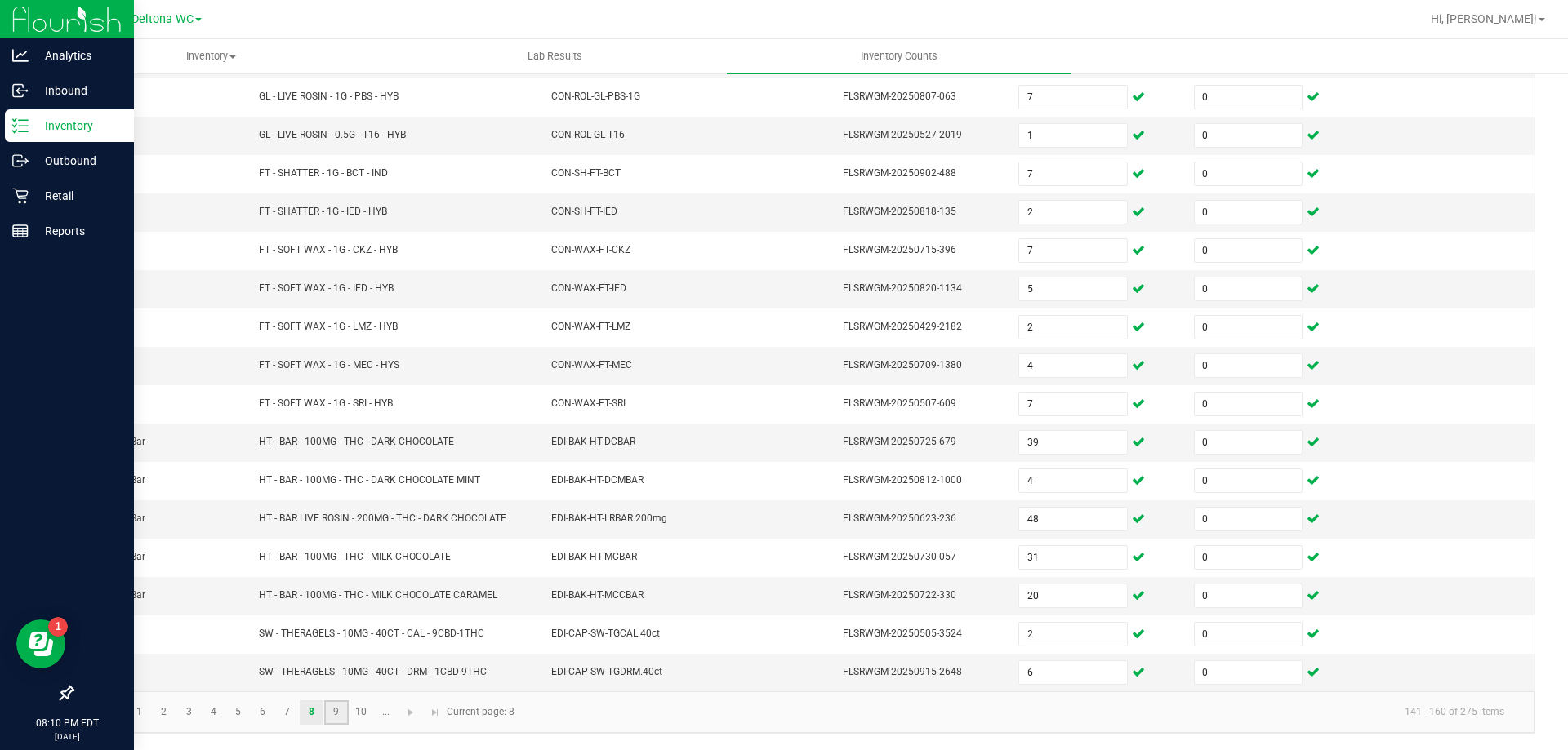
click at [330, 716] on link "9" at bounding box center [337, 712] width 24 height 25
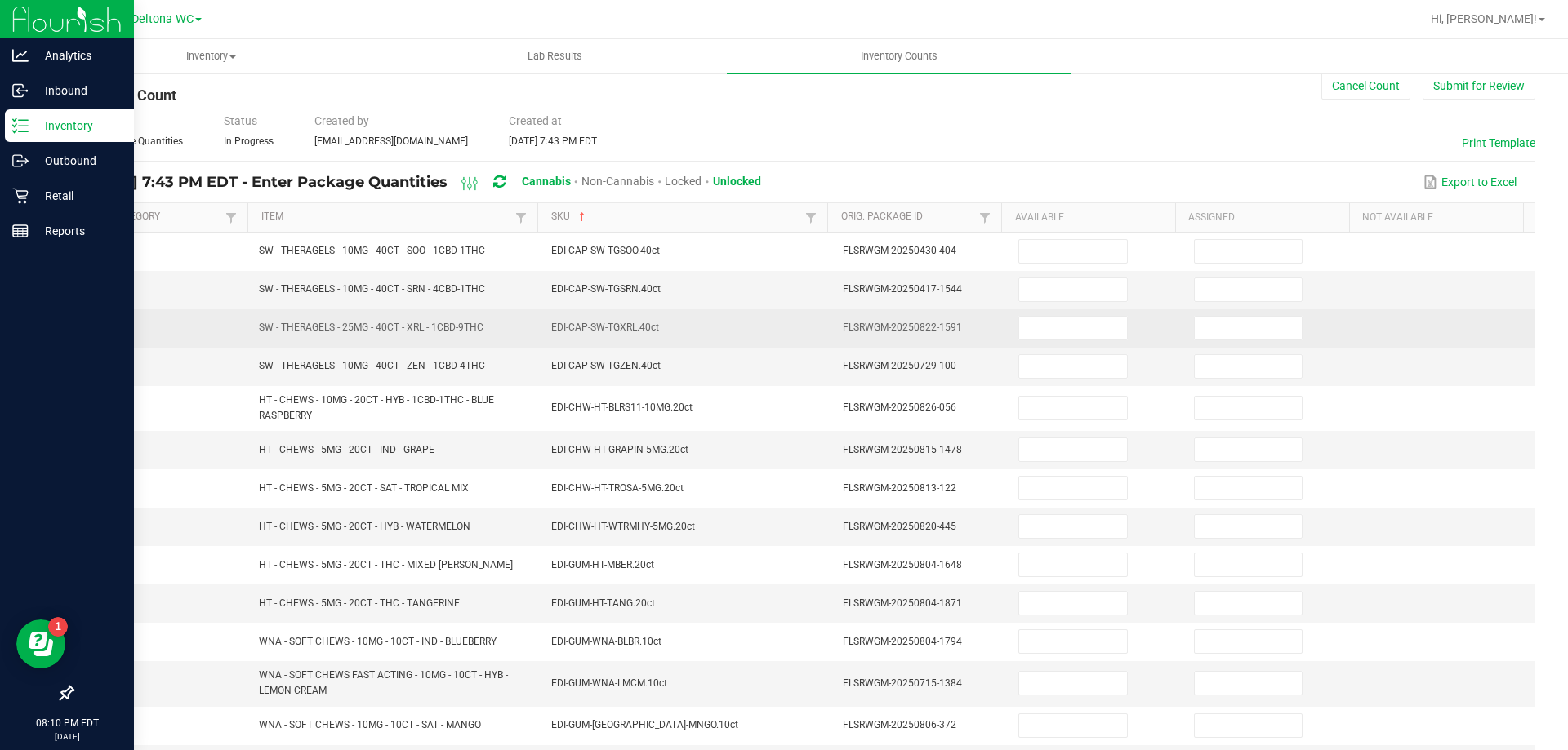
scroll to position [0, 0]
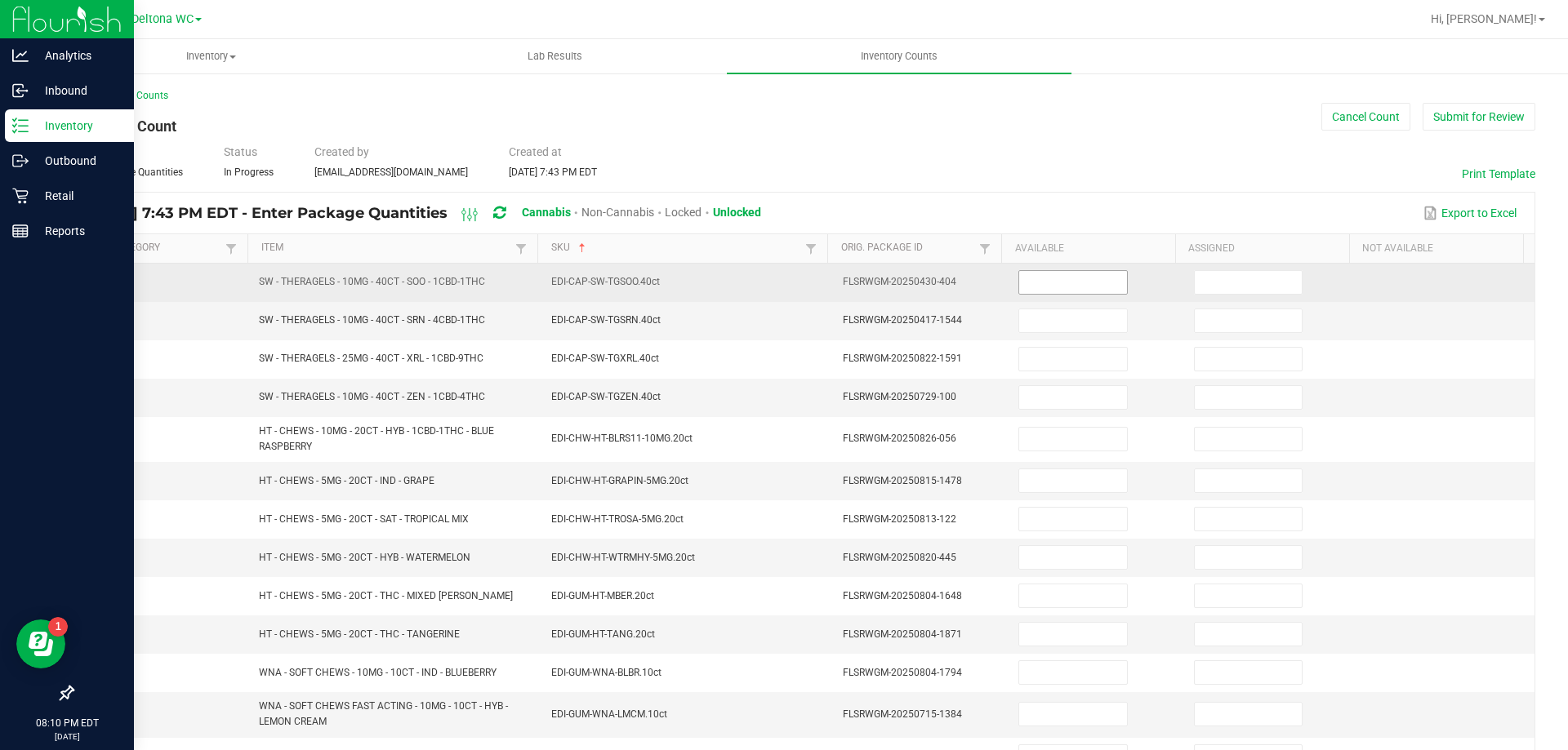
click at [1059, 291] on input at bounding box center [1072, 282] width 107 height 23
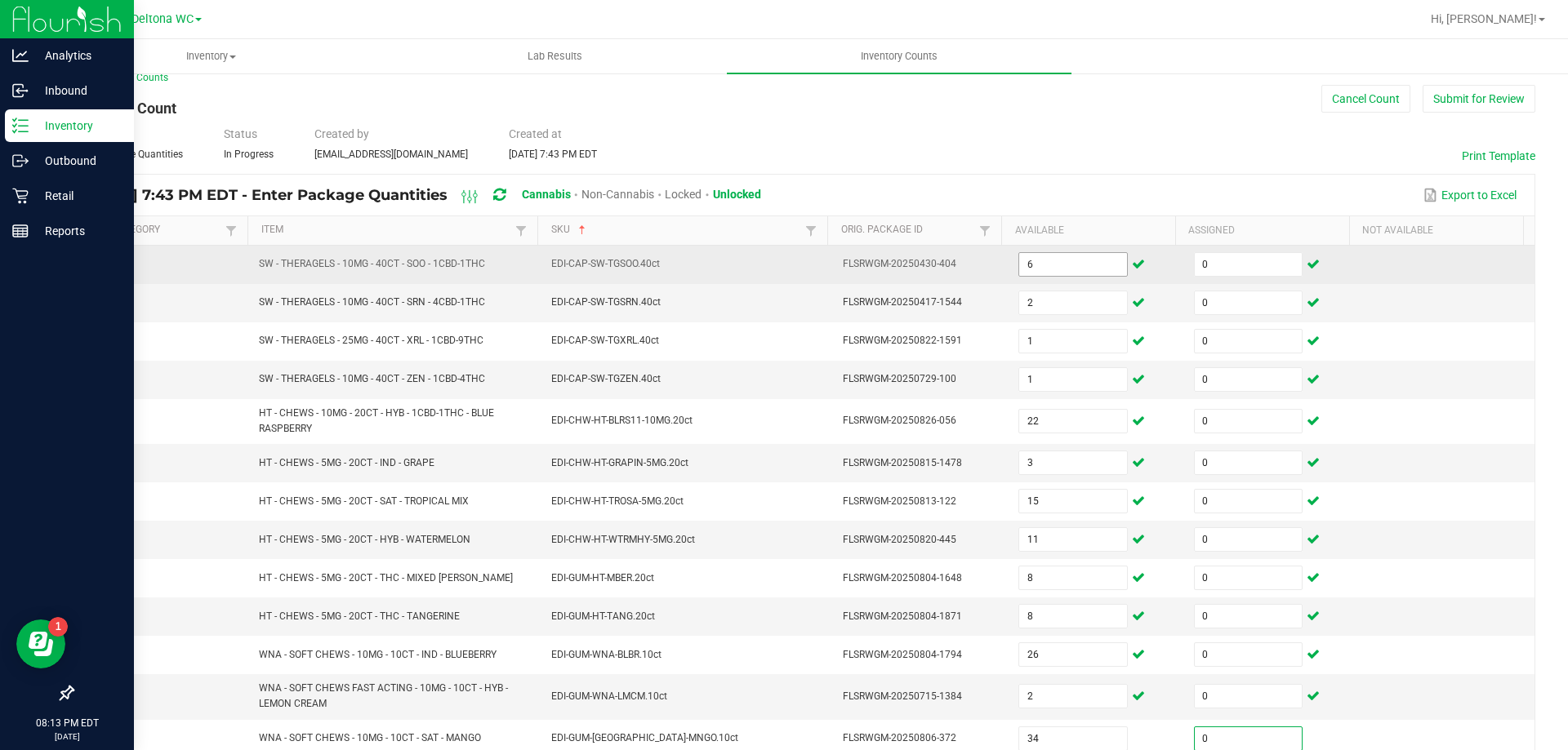
scroll to position [387, 0]
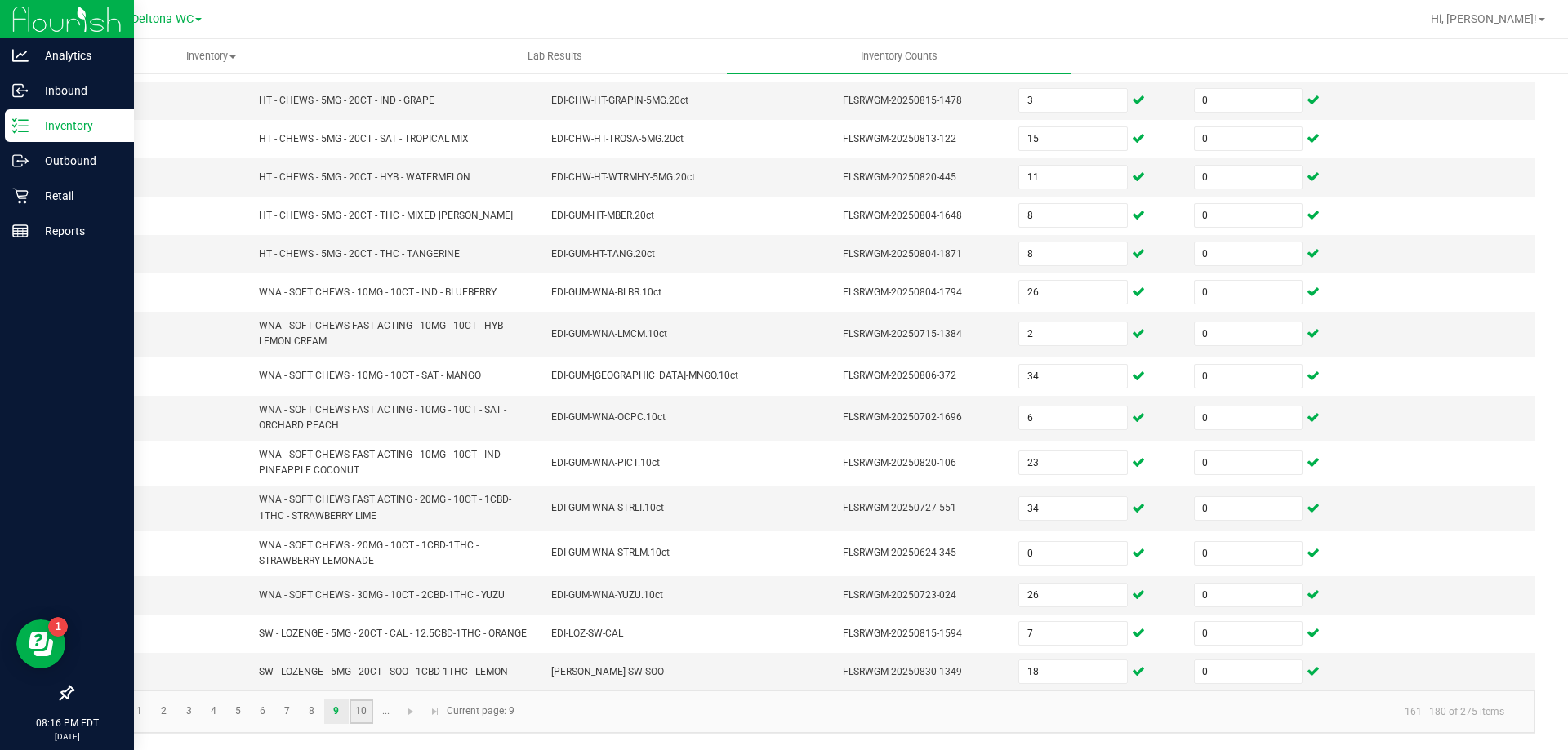
click at [365, 711] on link "10" at bounding box center [361, 711] width 24 height 25
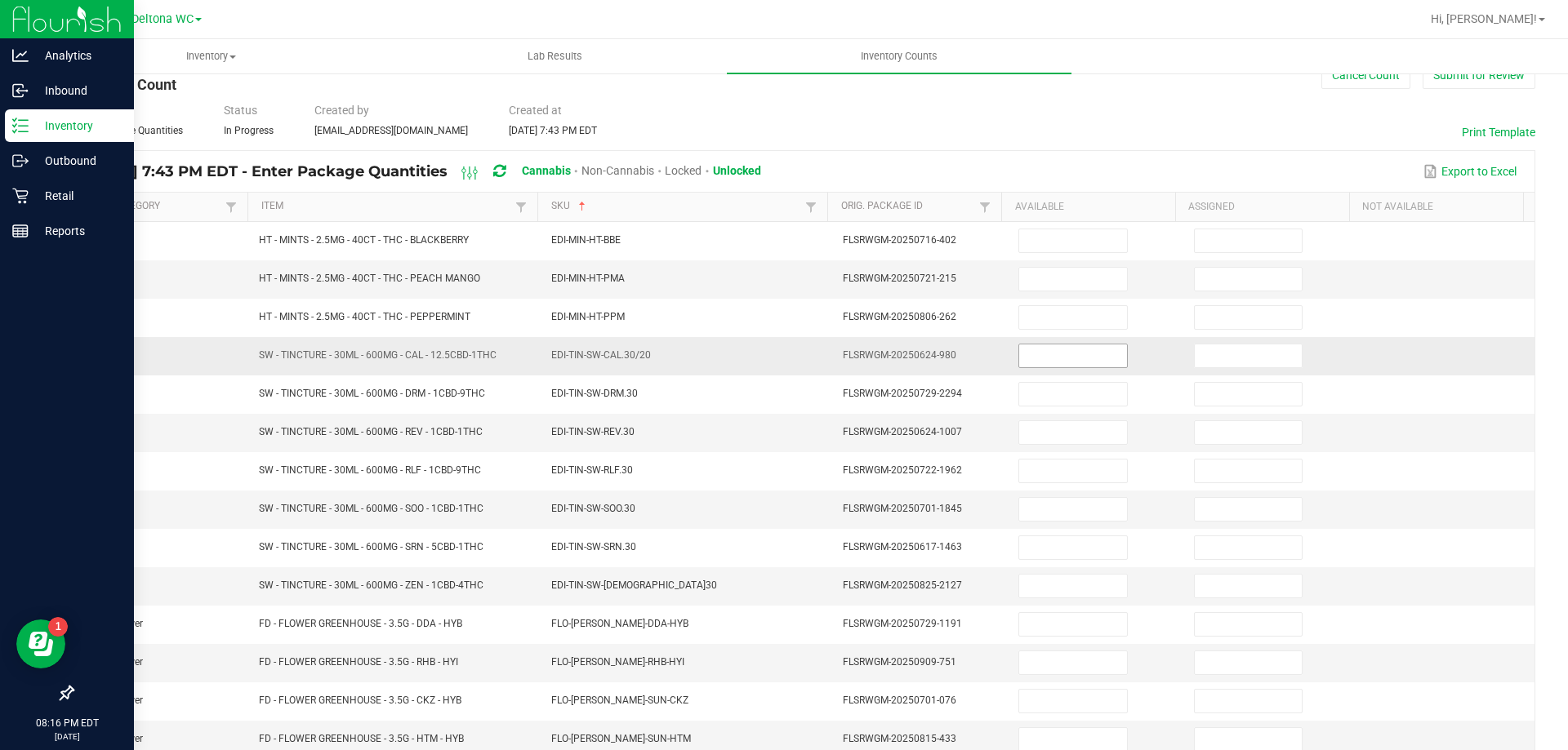
scroll to position [0, 0]
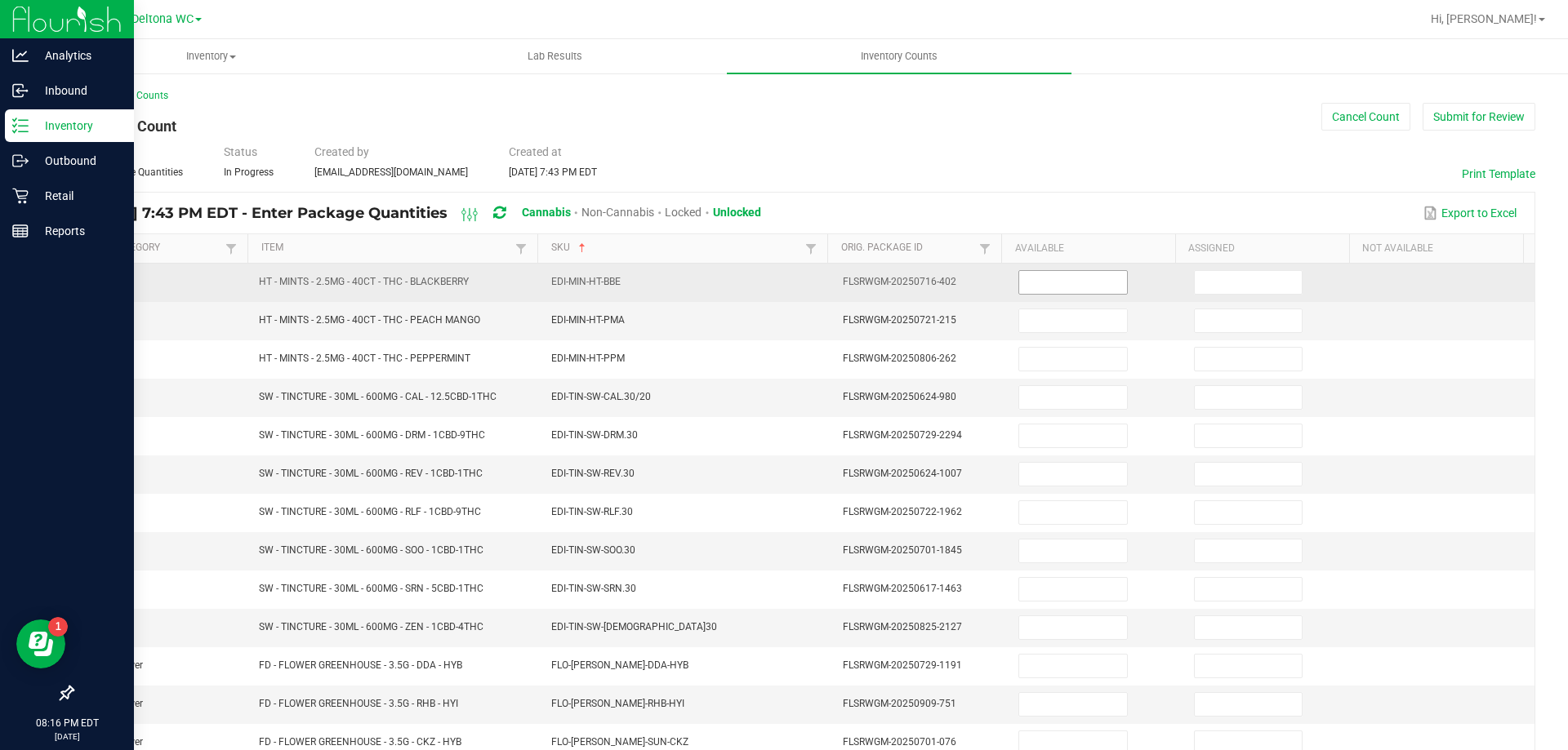
click at [1080, 274] on input at bounding box center [1072, 282] width 107 height 23
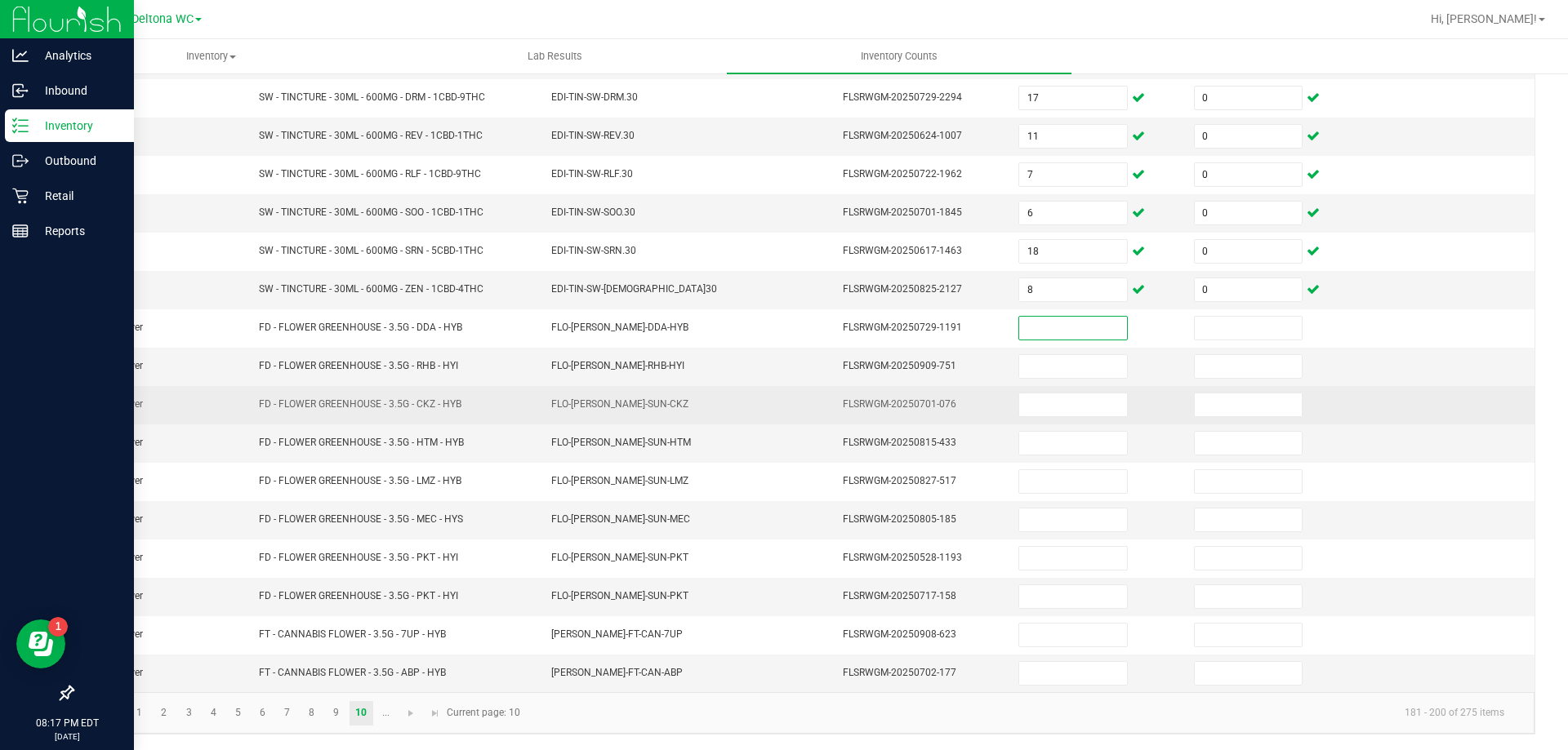
scroll to position [339, 0]
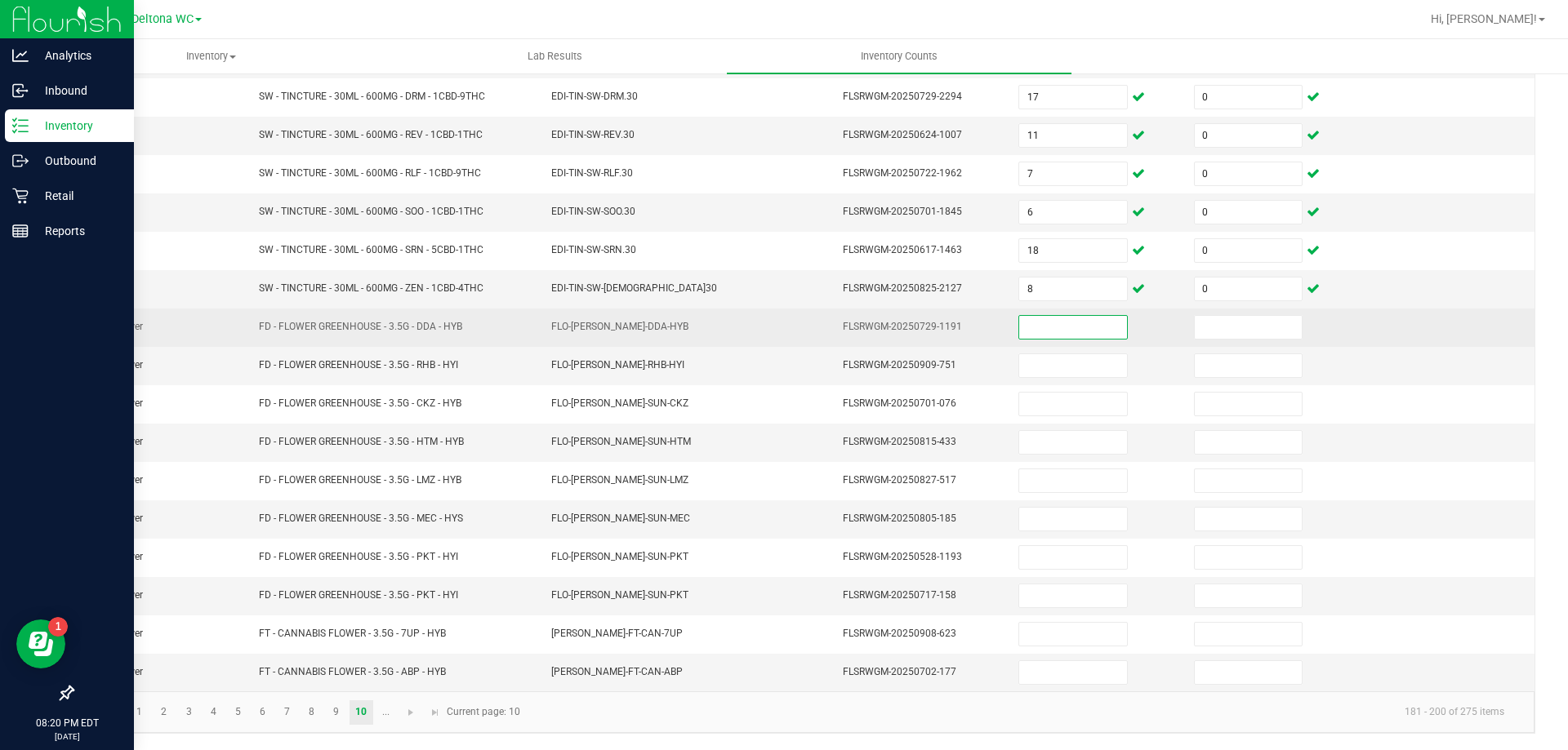
click at [1028, 336] on input at bounding box center [1072, 327] width 107 height 23
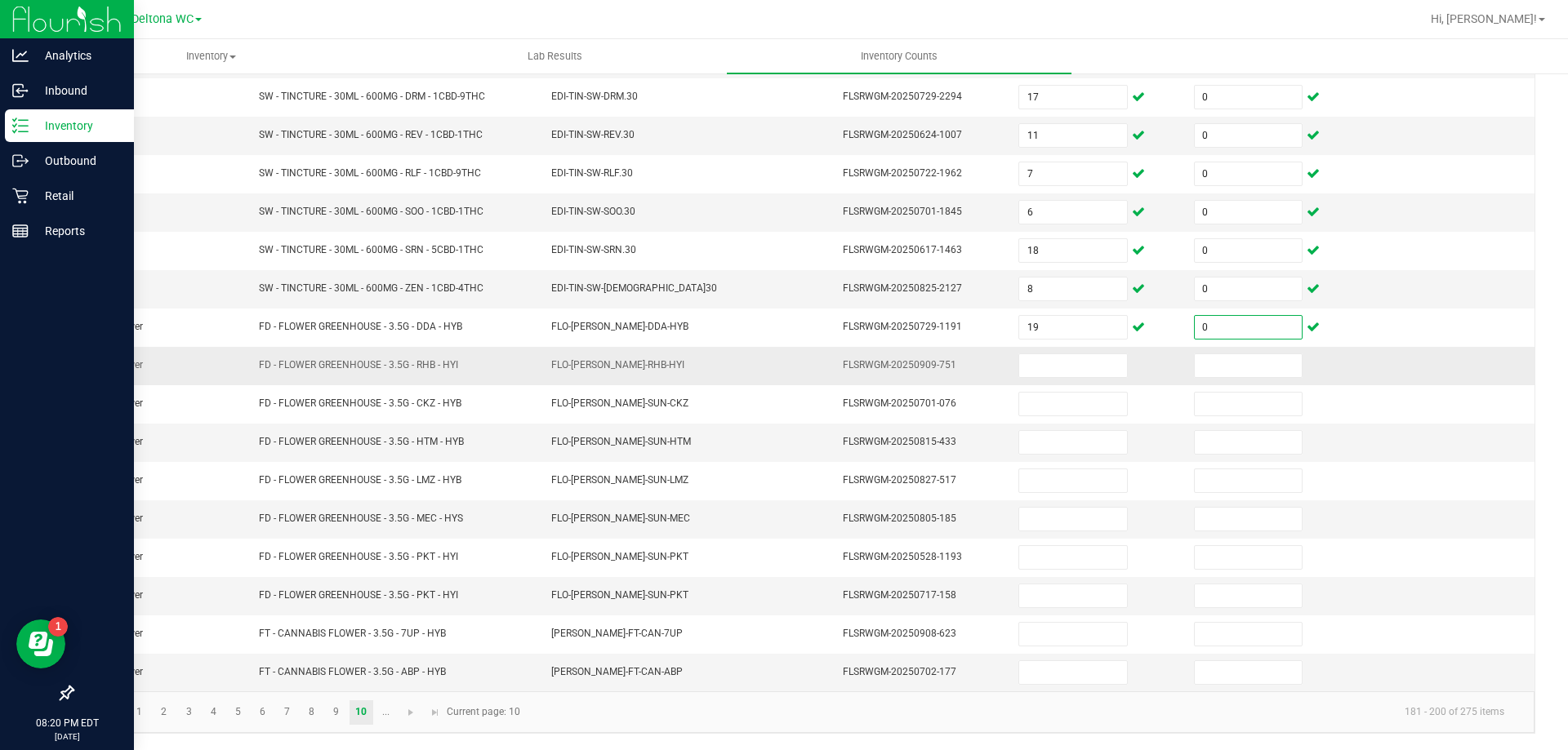
click at [1035, 378] on td at bounding box center [1096, 366] width 176 height 39
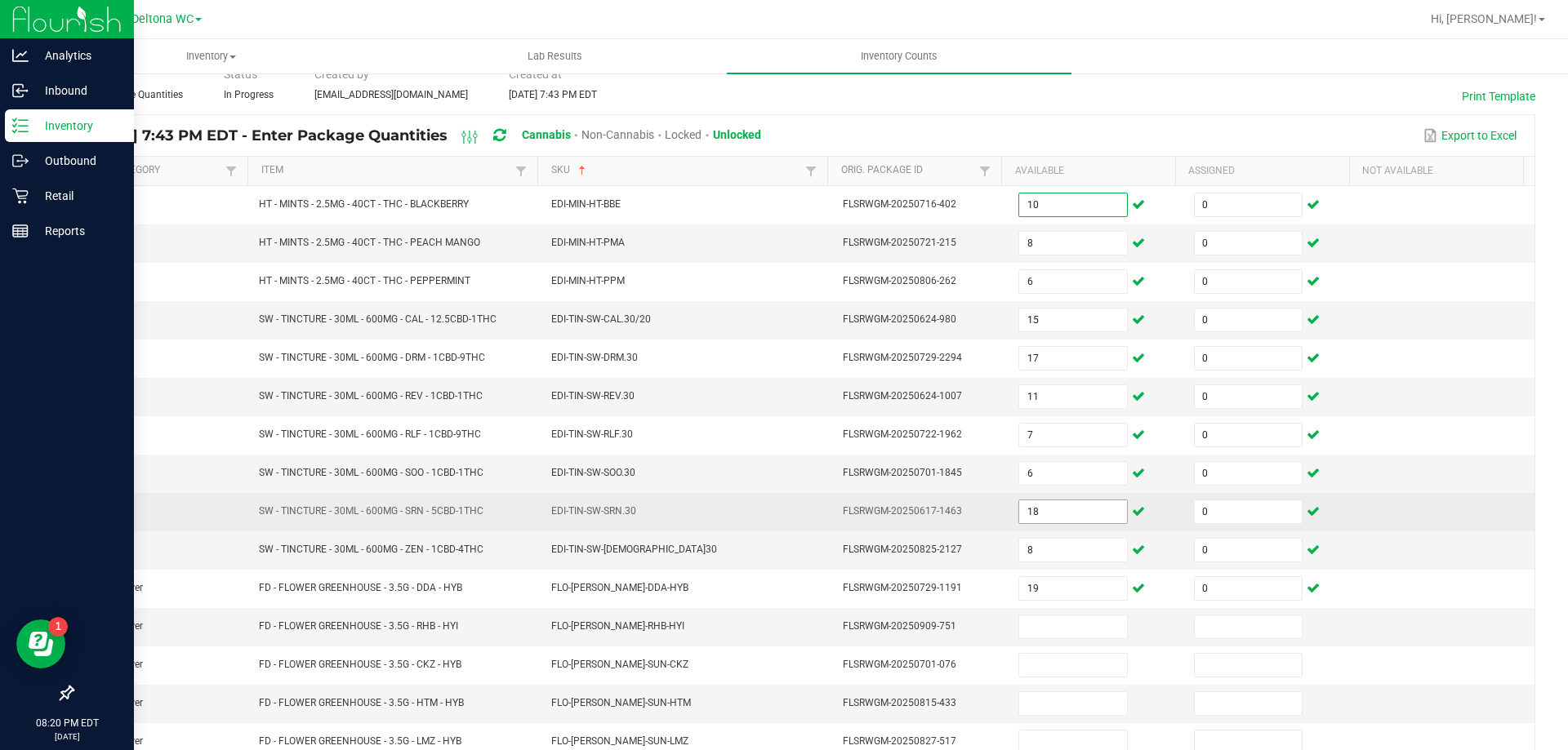
scroll to position [244, 0]
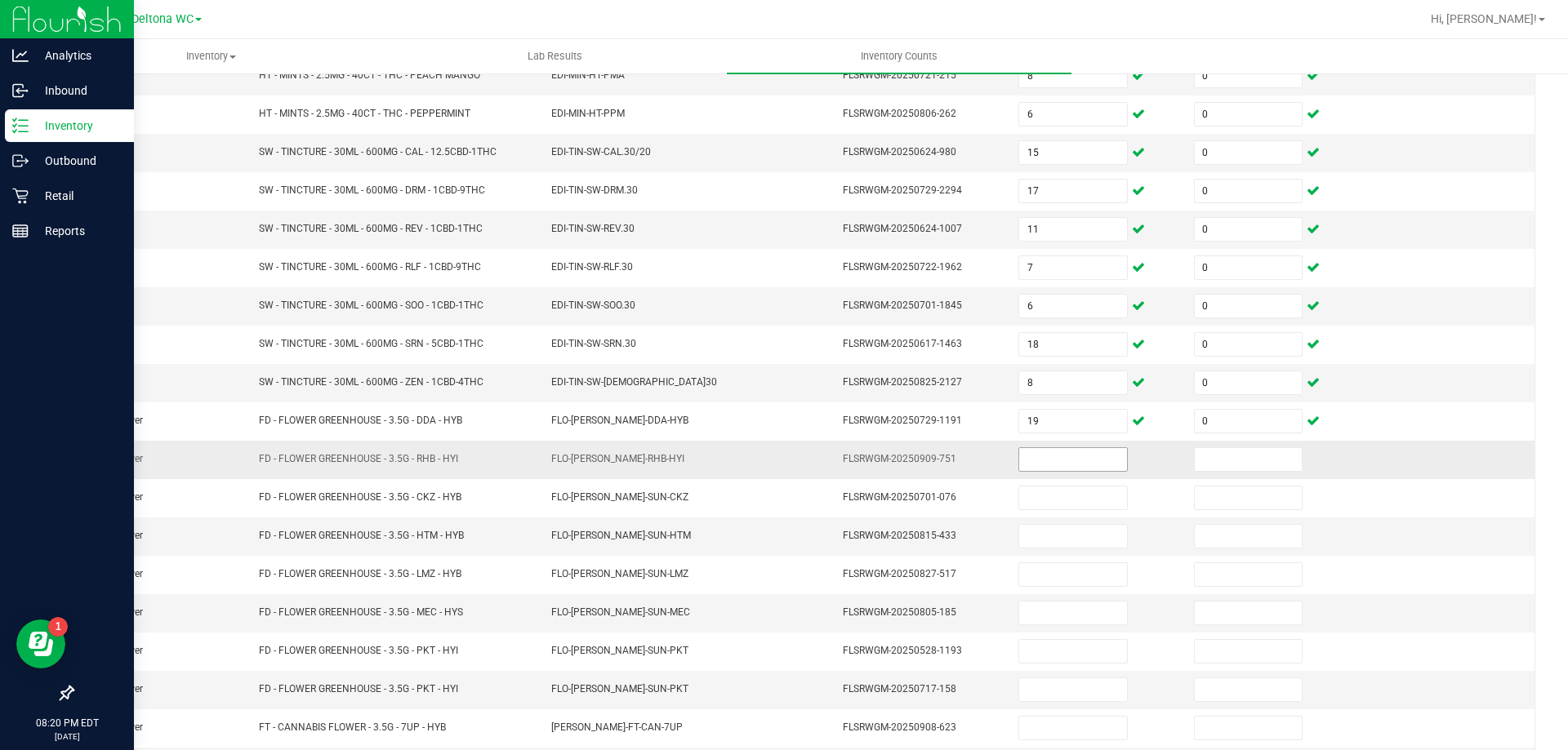
click at [1047, 457] on input at bounding box center [1072, 460] width 107 height 23
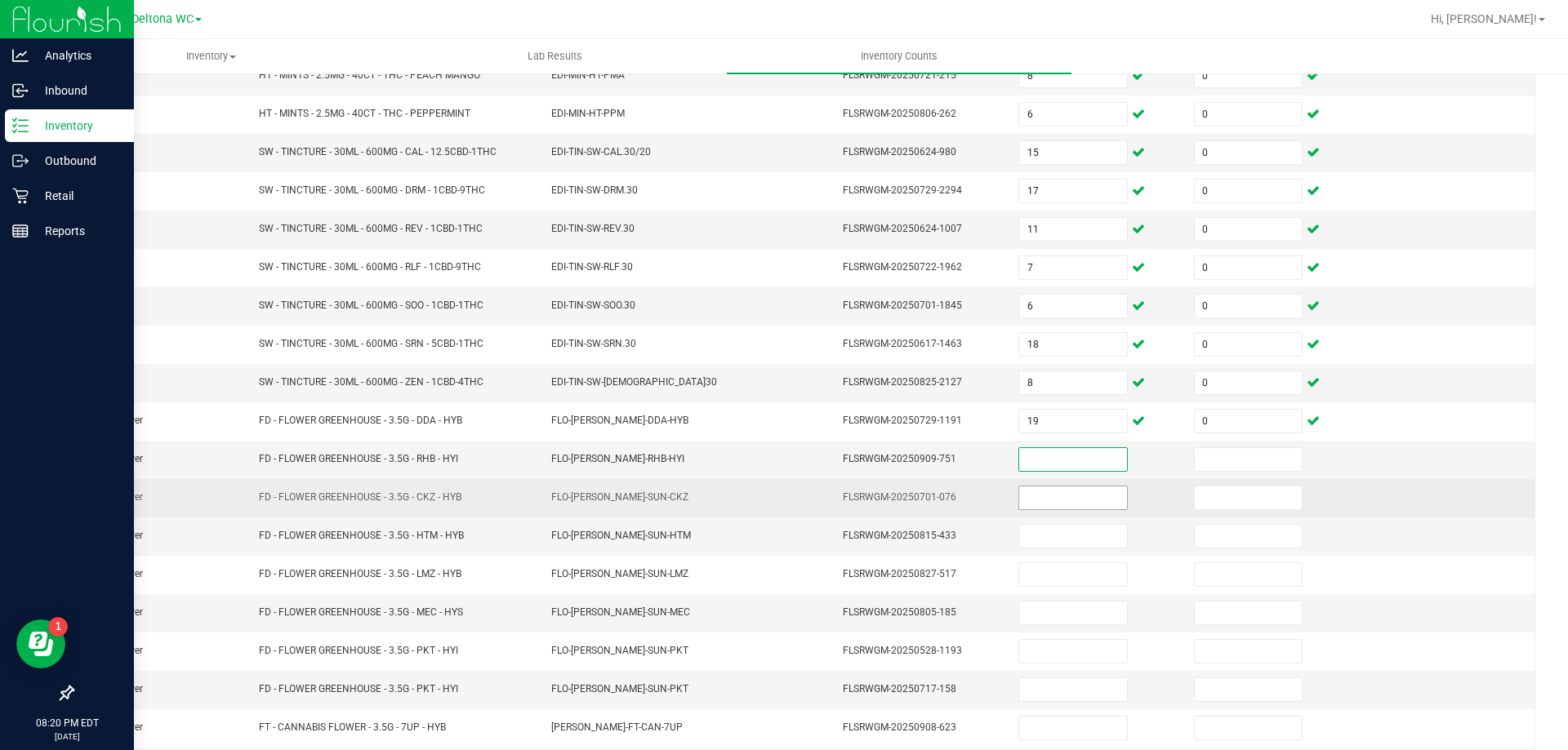
click at [1047, 488] on input at bounding box center [1072, 497] width 107 height 23
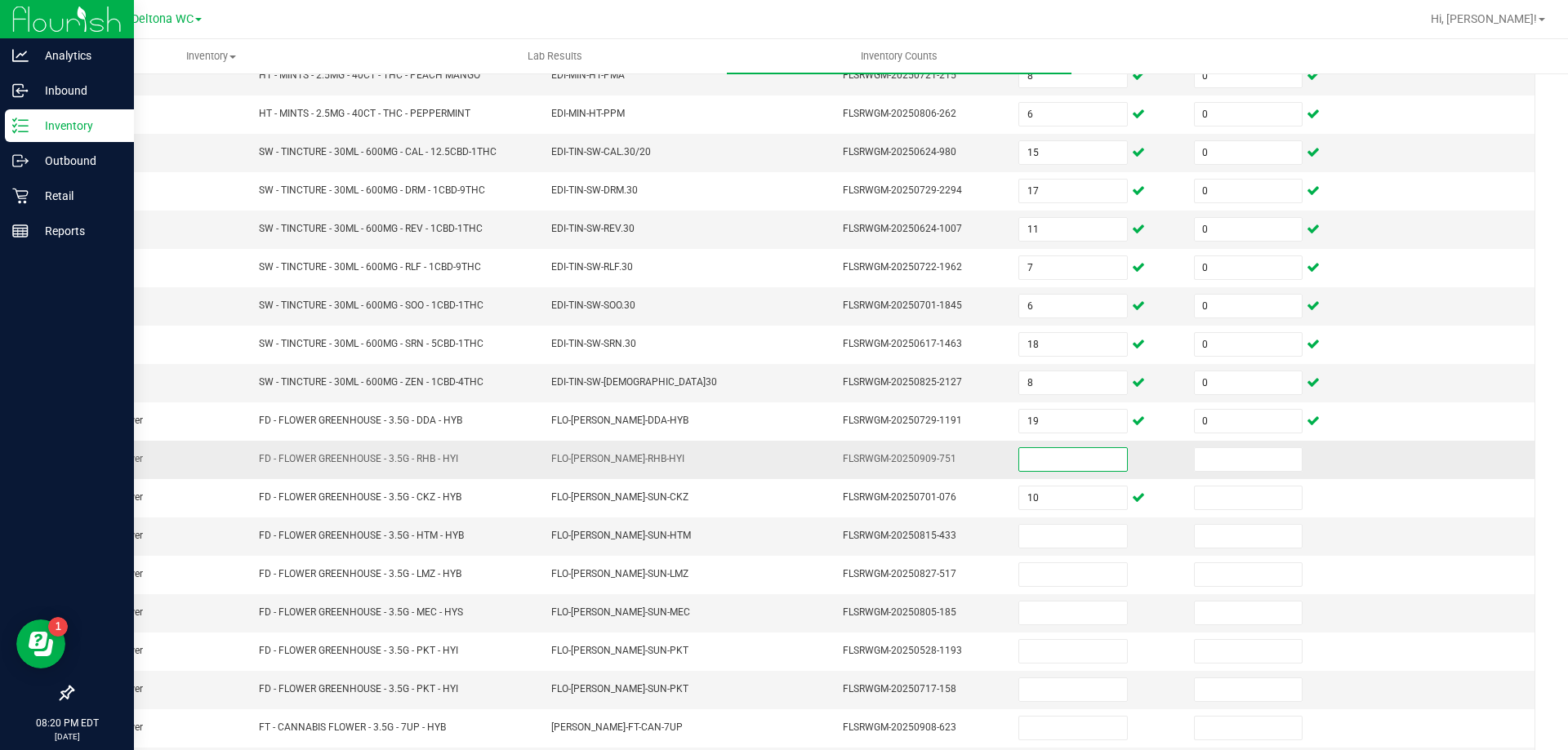
click at [1068, 463] on input at bounding box center [1072, 460] width 107 height 23
drag, startPoint x: 1018, startPoint y: 528, endPoint x: 997, endPoint y: 536, distance: 22.5
click at [1019, 531] on input at bounding box center [1072, 536] width 107 height 23
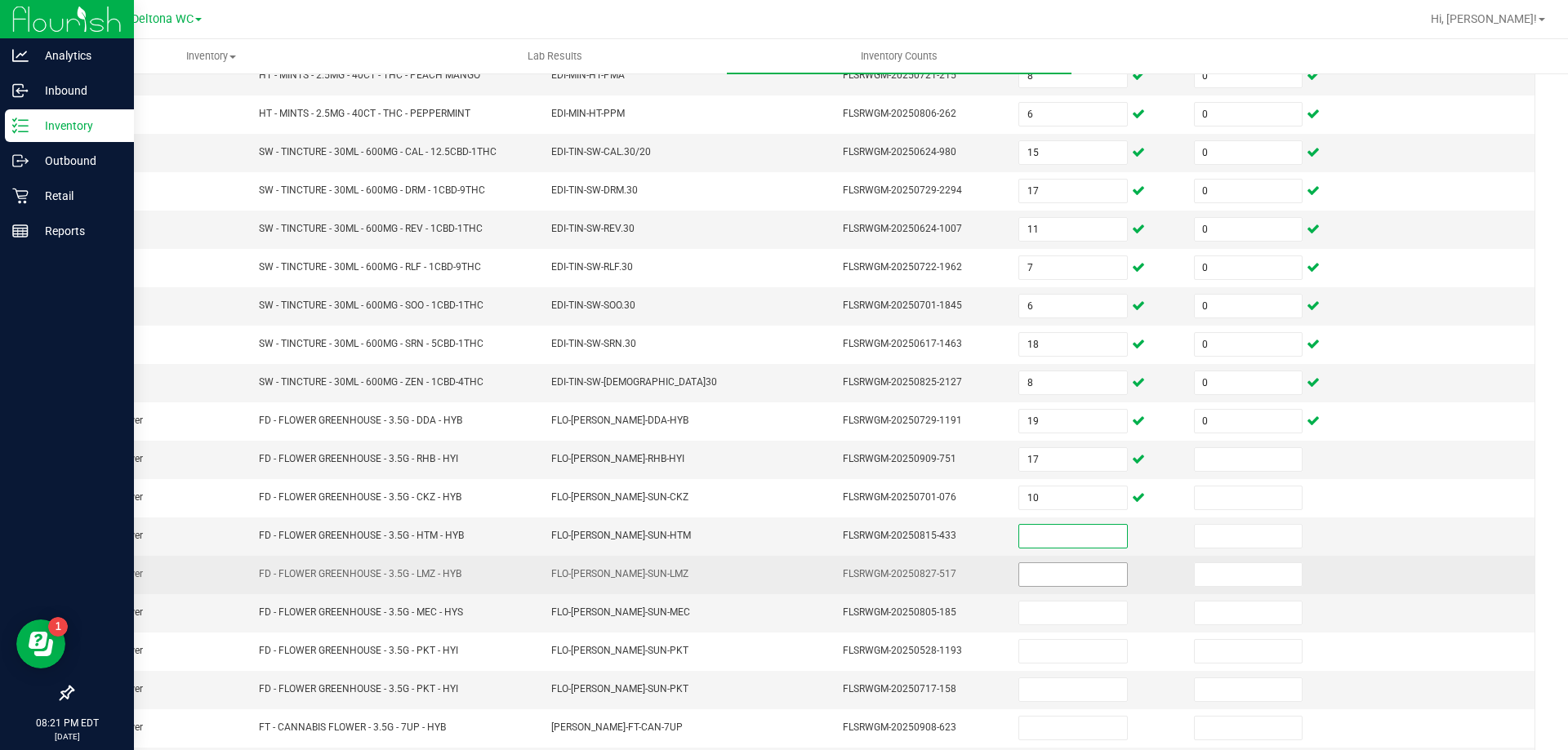
click at [1061, 573] on input at bounding box center [1072, 574] width 107 height 23
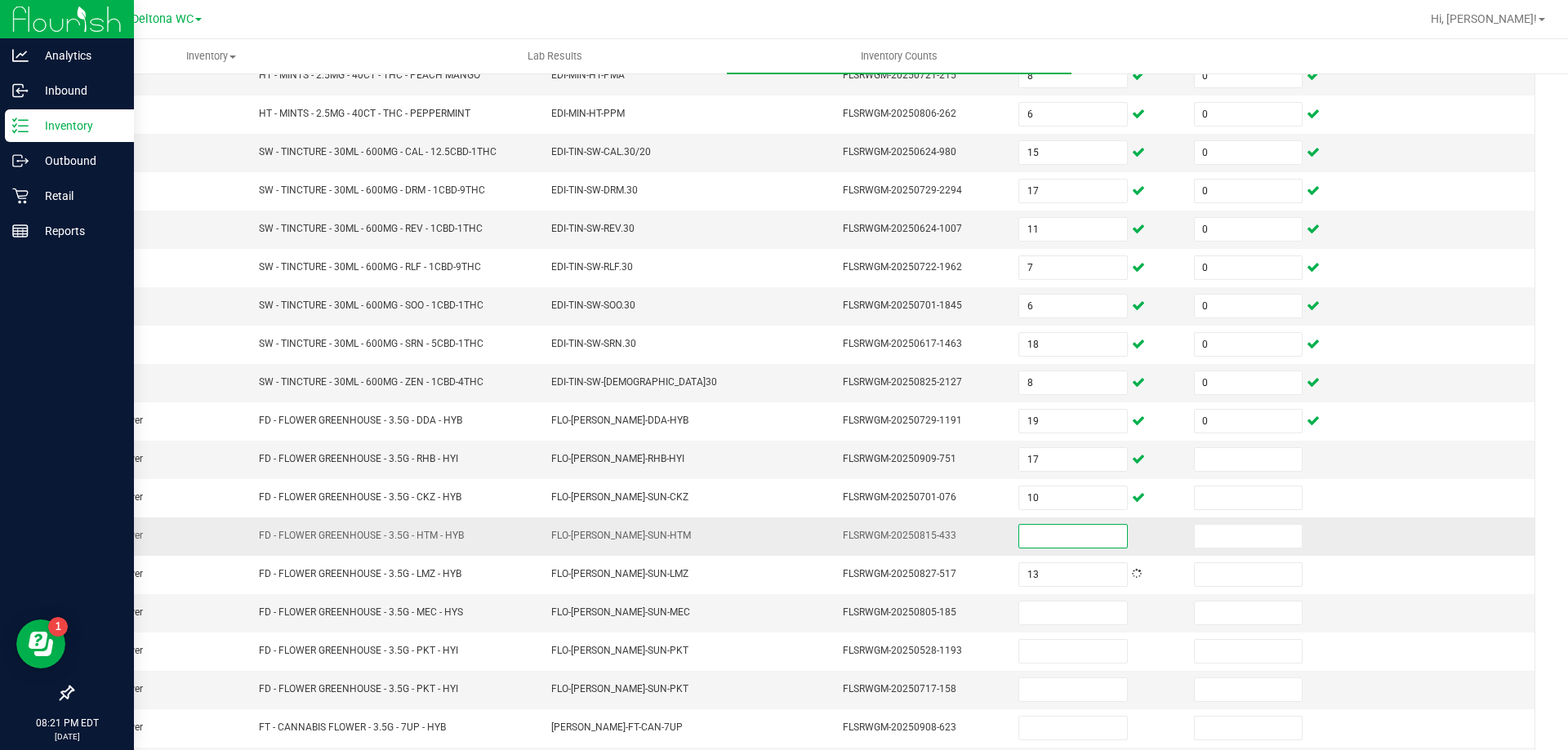
click at [1054, 529] on input at bounding box center [1072, 536] width 107 height 23
click at [1066, 609] on input at bounding box center [1072, 613] width 107 height 23
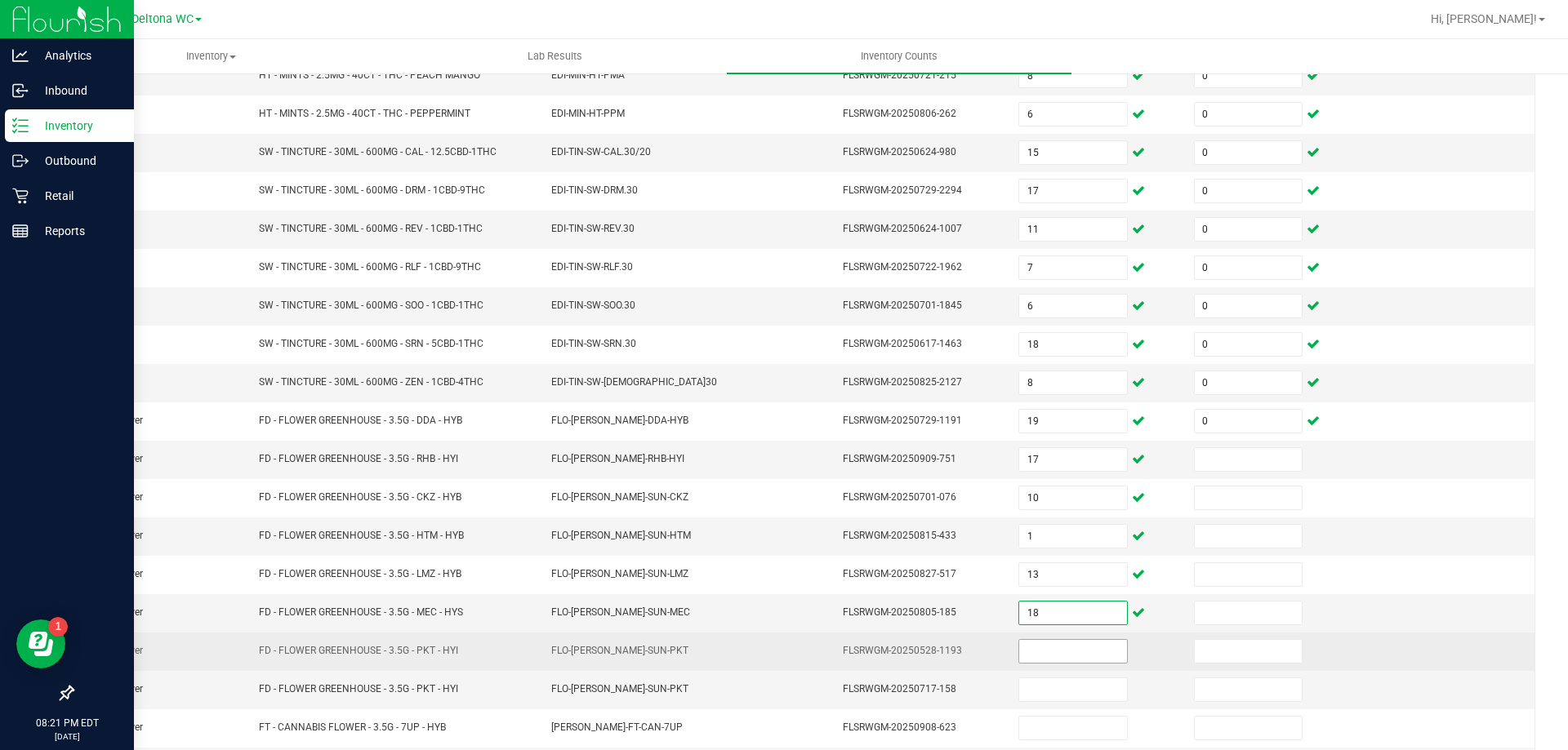
click at [1059, 655] on input at bounding box center [1072, 651] width 107 height 23
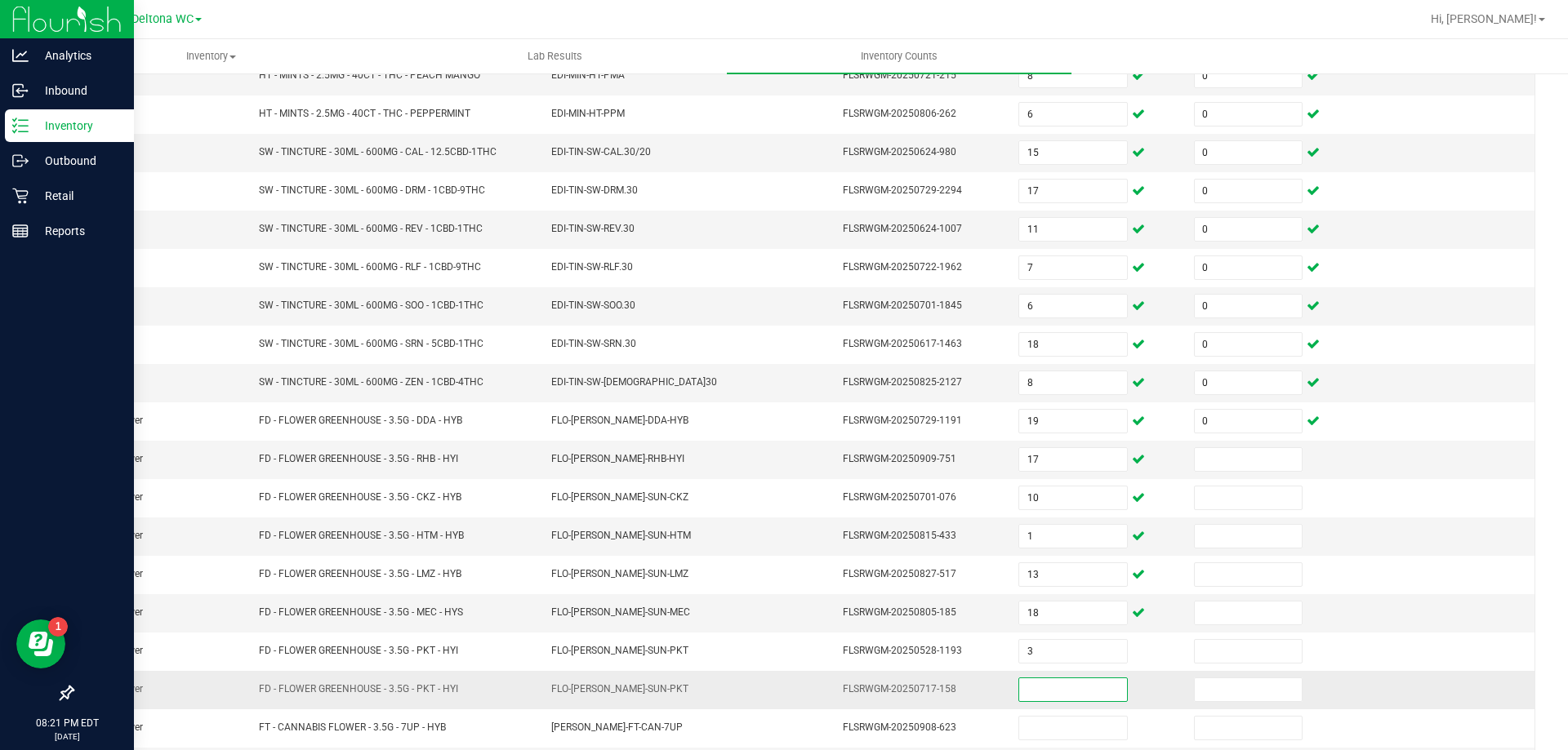
click at [1019, 693] on input at bounding box center [1072, 689] width 107 height 23
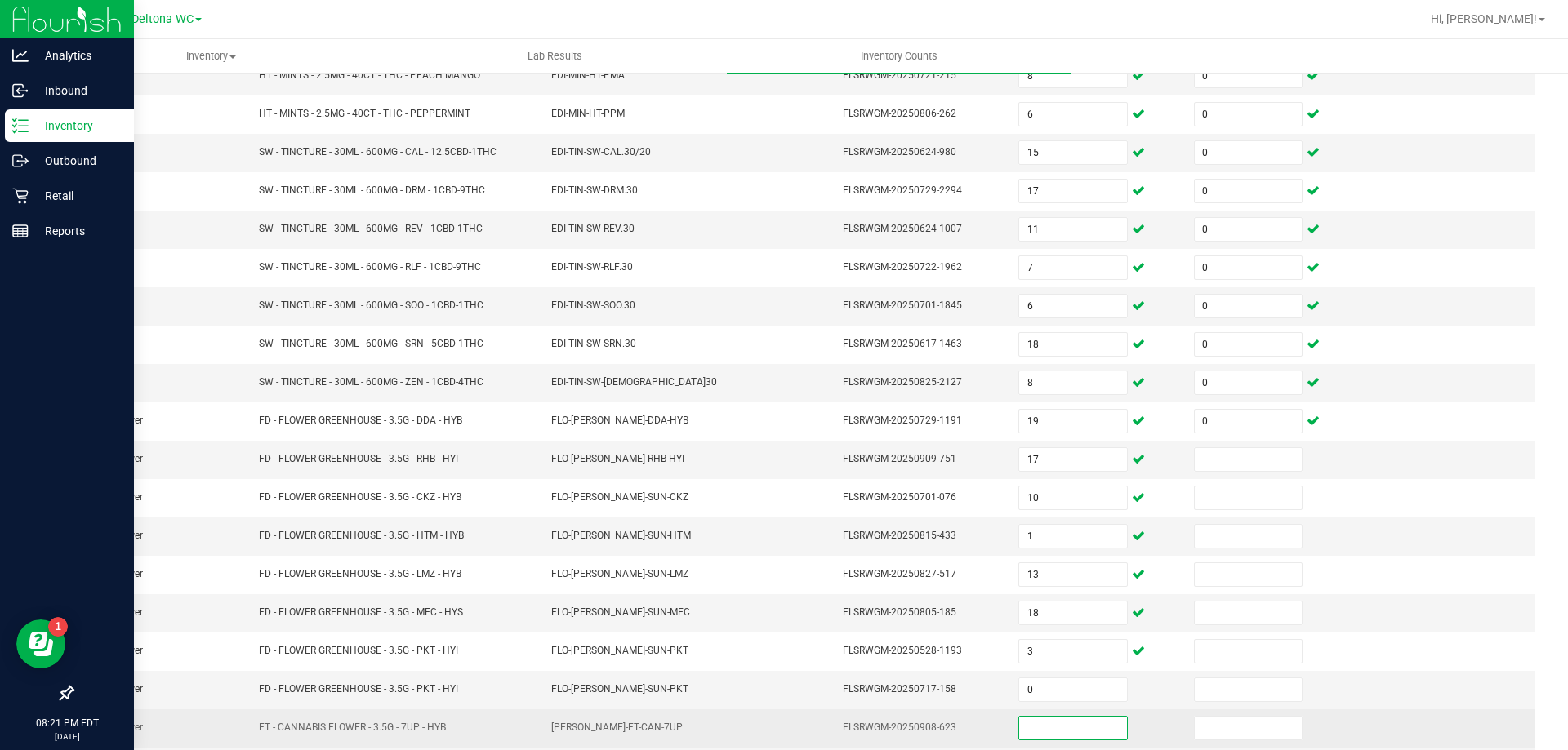
click at [1036, 730] on input at bounding box center [1072, 728] width 107 height 23
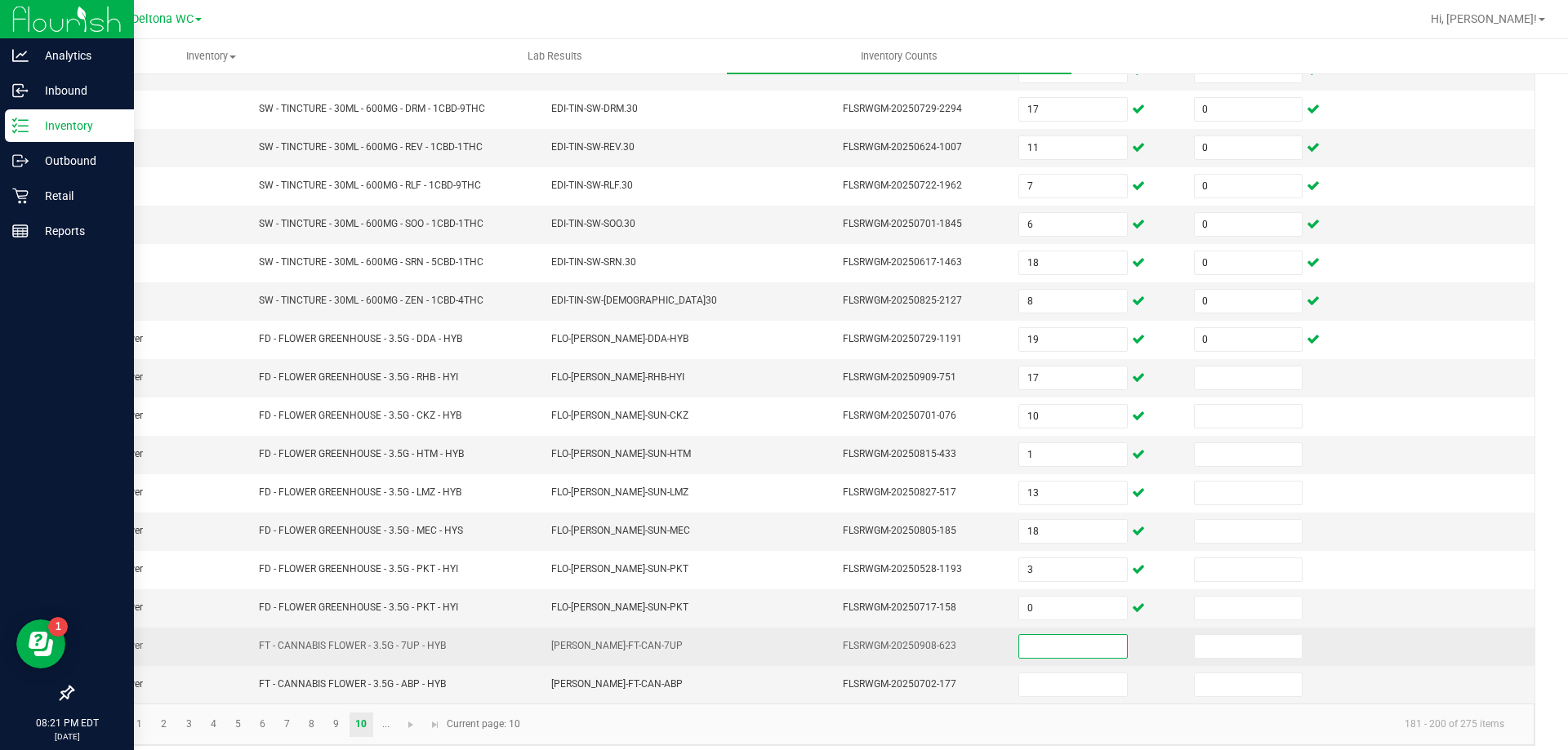
scroll to position [339, 0]
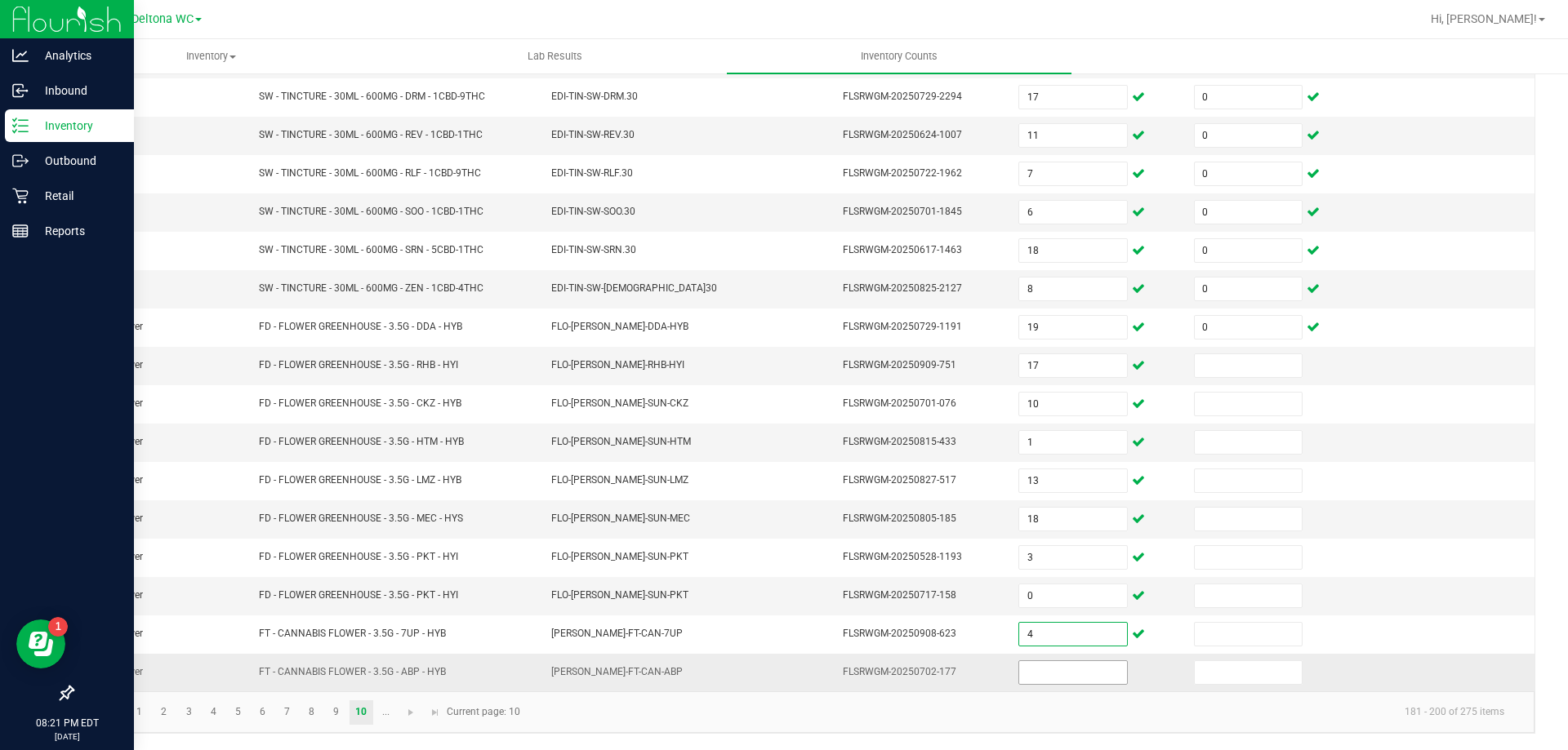
click at [1043, 675] on input at bounding box center [1072, 672] width 107 height 23
click at [406, 711] on span "Go to the next page" at bounding box center [411, 712] width 13 height 13
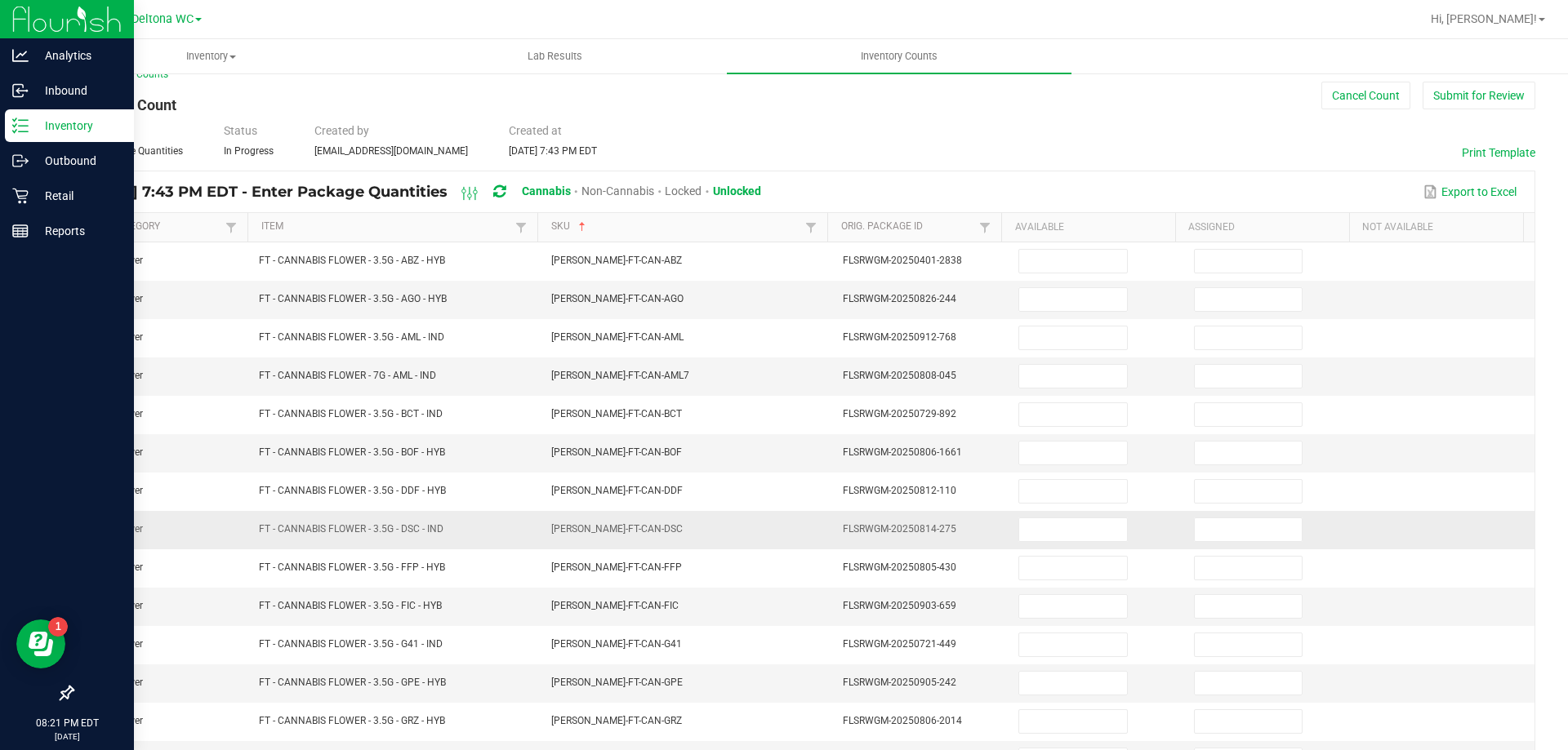
scroll to position [12, 0]
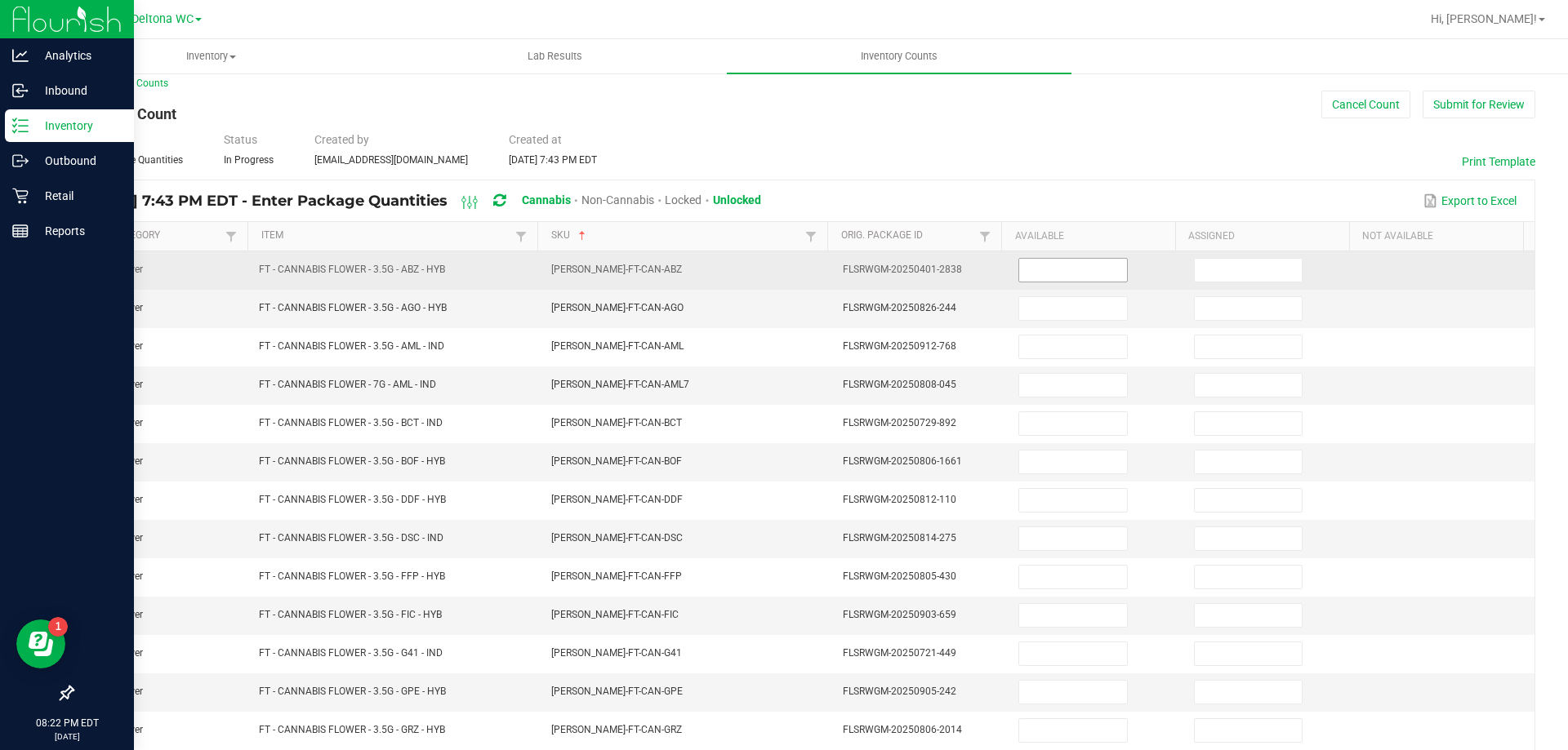
click at [1044, 278] on input at bounding box center [1072, 270] width 107 height 23
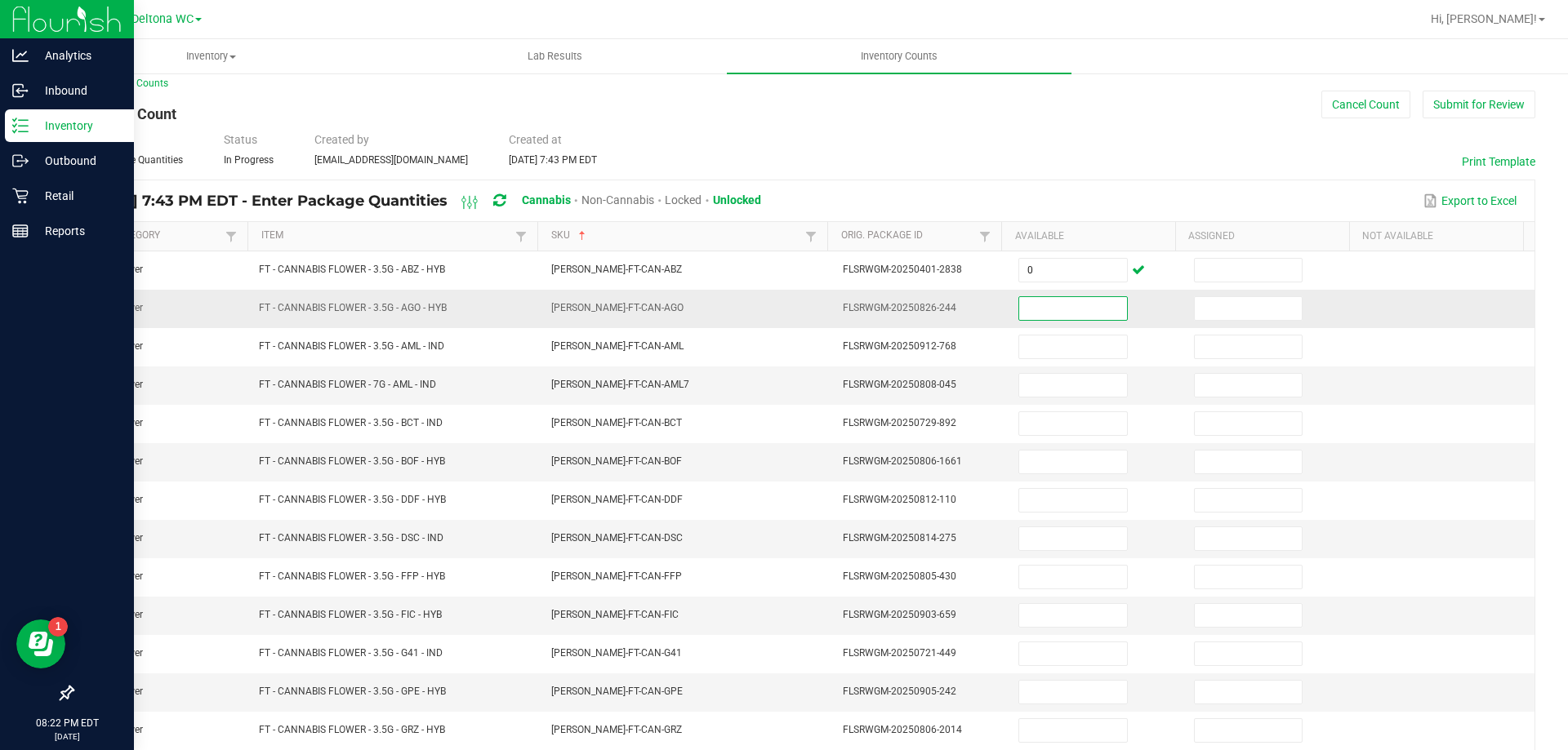
click at [1040, 297] on input at bounding box center [1072, 308] width 107 height 23
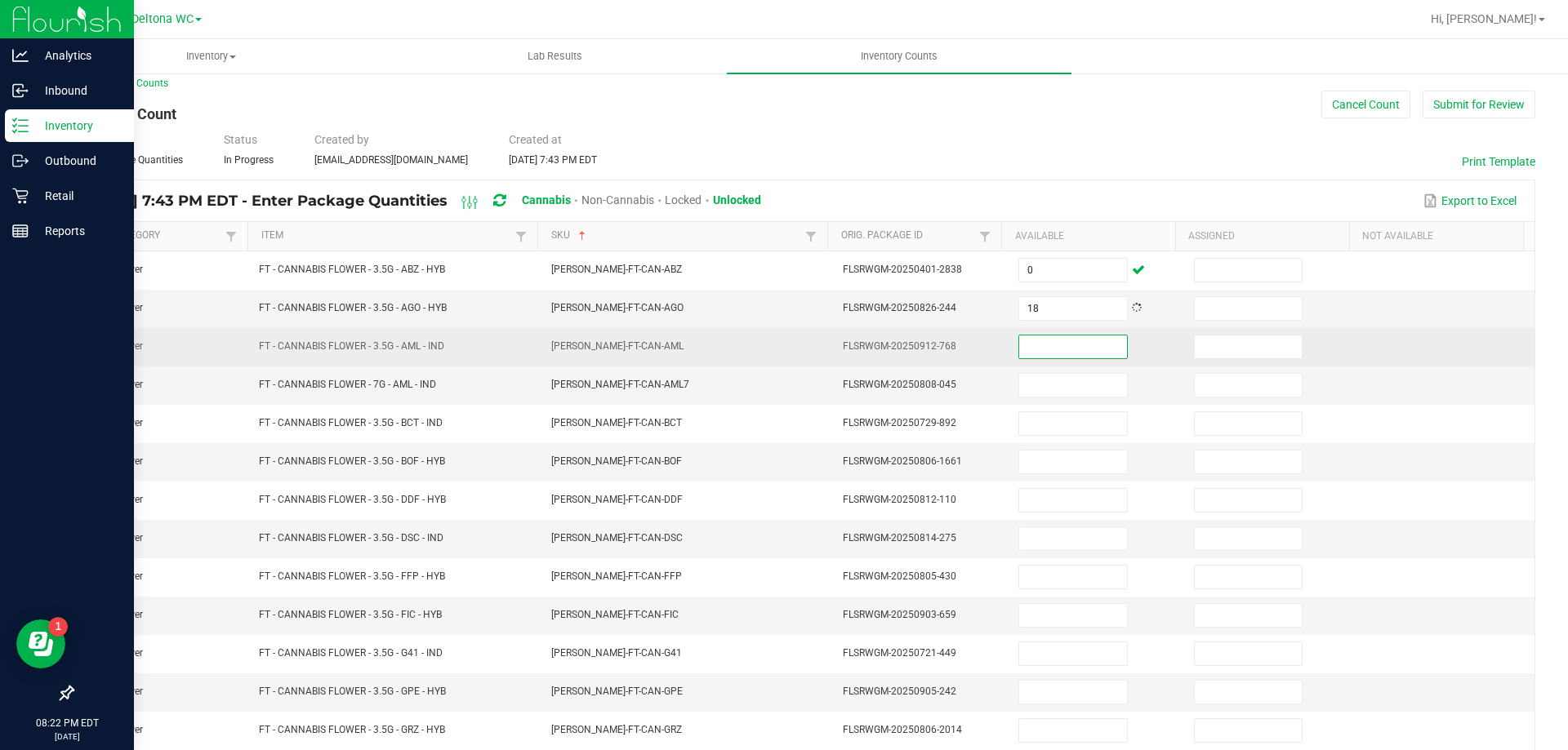
click at [1033, 341] on input at bounding box center [1072, 347] width 107 height 23
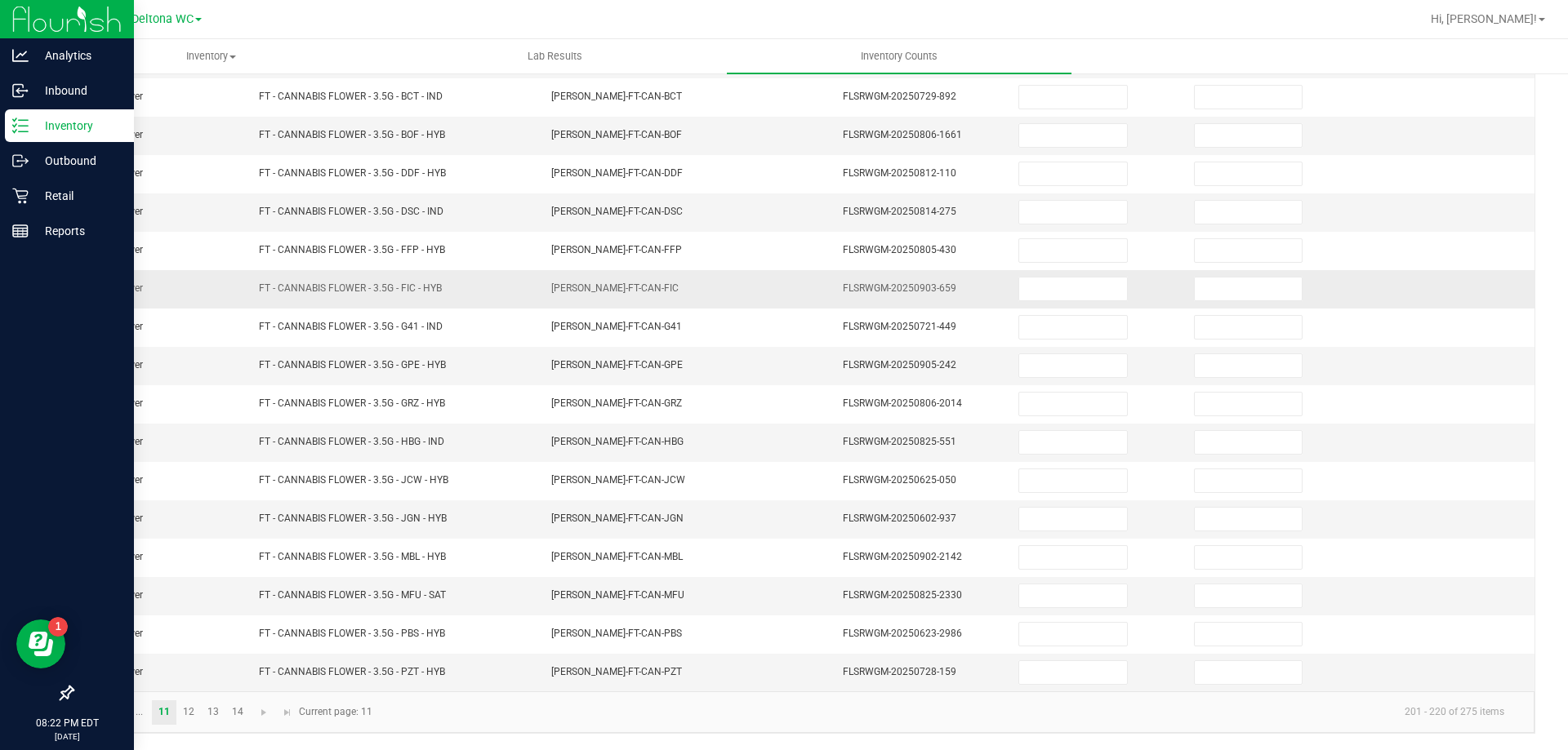
scroll to position [0, 0]
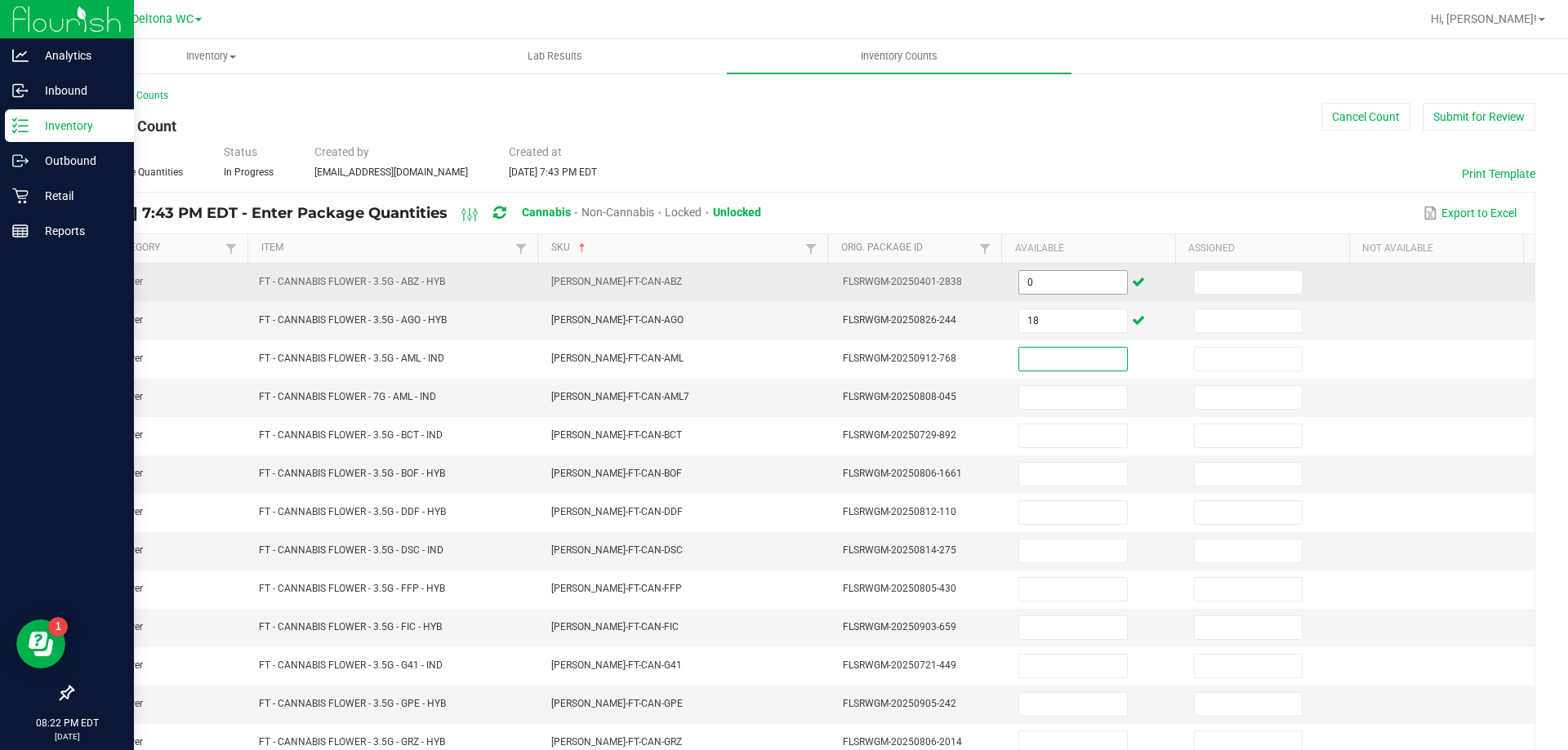
click at [1040, 288] on input "0" at bounding box center [1072, 282] width 107 height 23
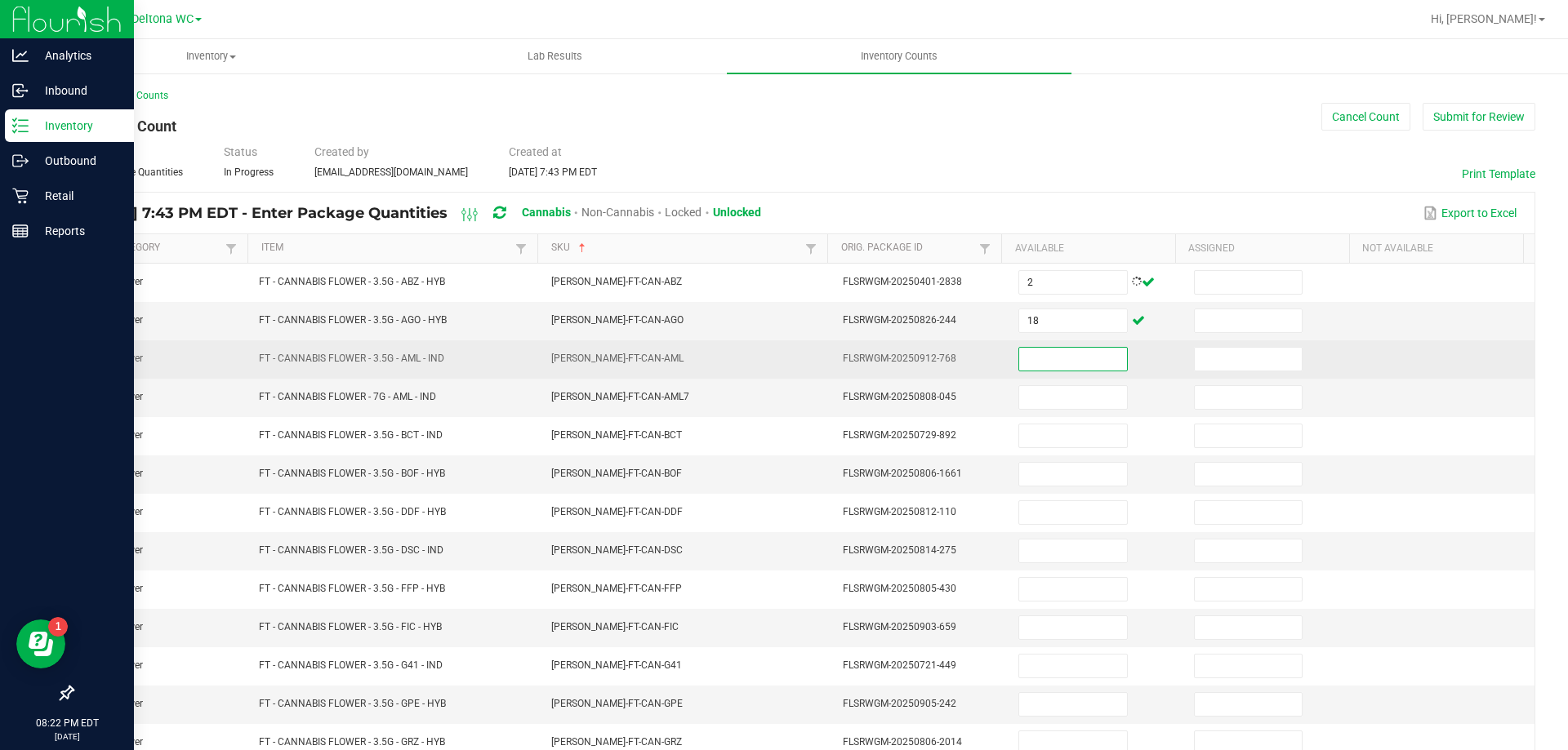
click at [1019, 360] on input at bounding box center [1072, 358] width 107 height 23
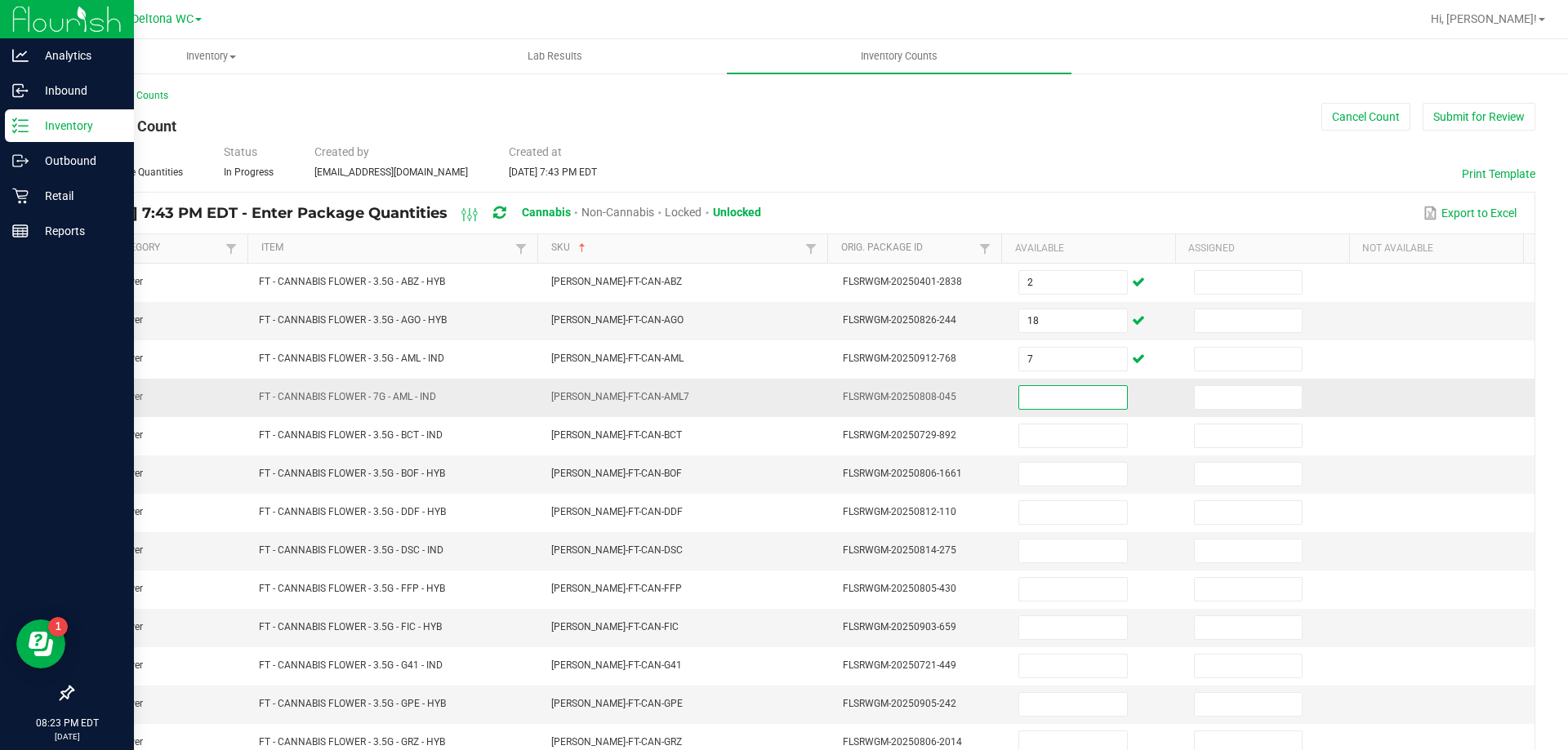
click at [1036, 404] on input at bounding box center [1072, 397] width 107 height 23
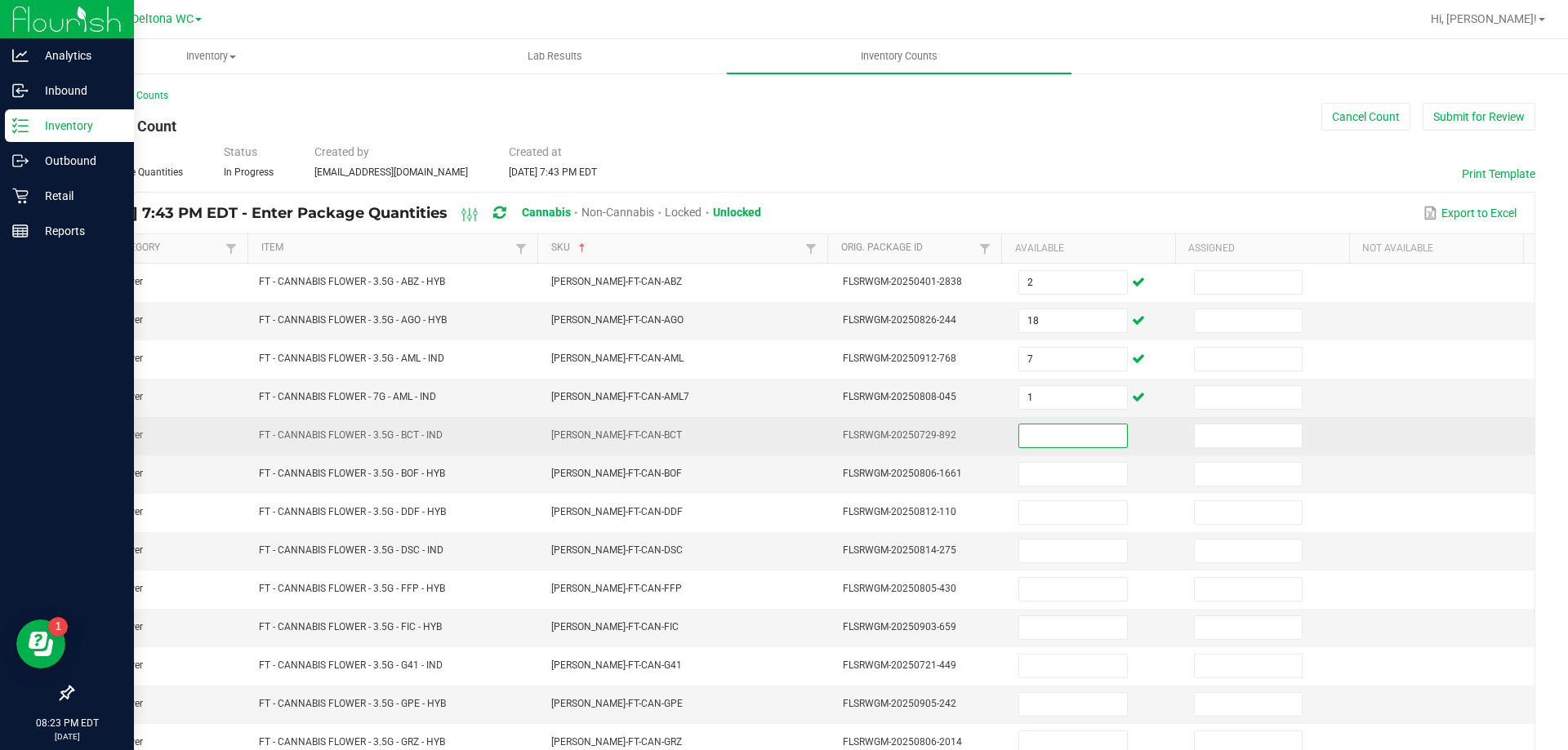
click at [1033, 425] on input at bounding box center [1072, 436] width 107 height 23
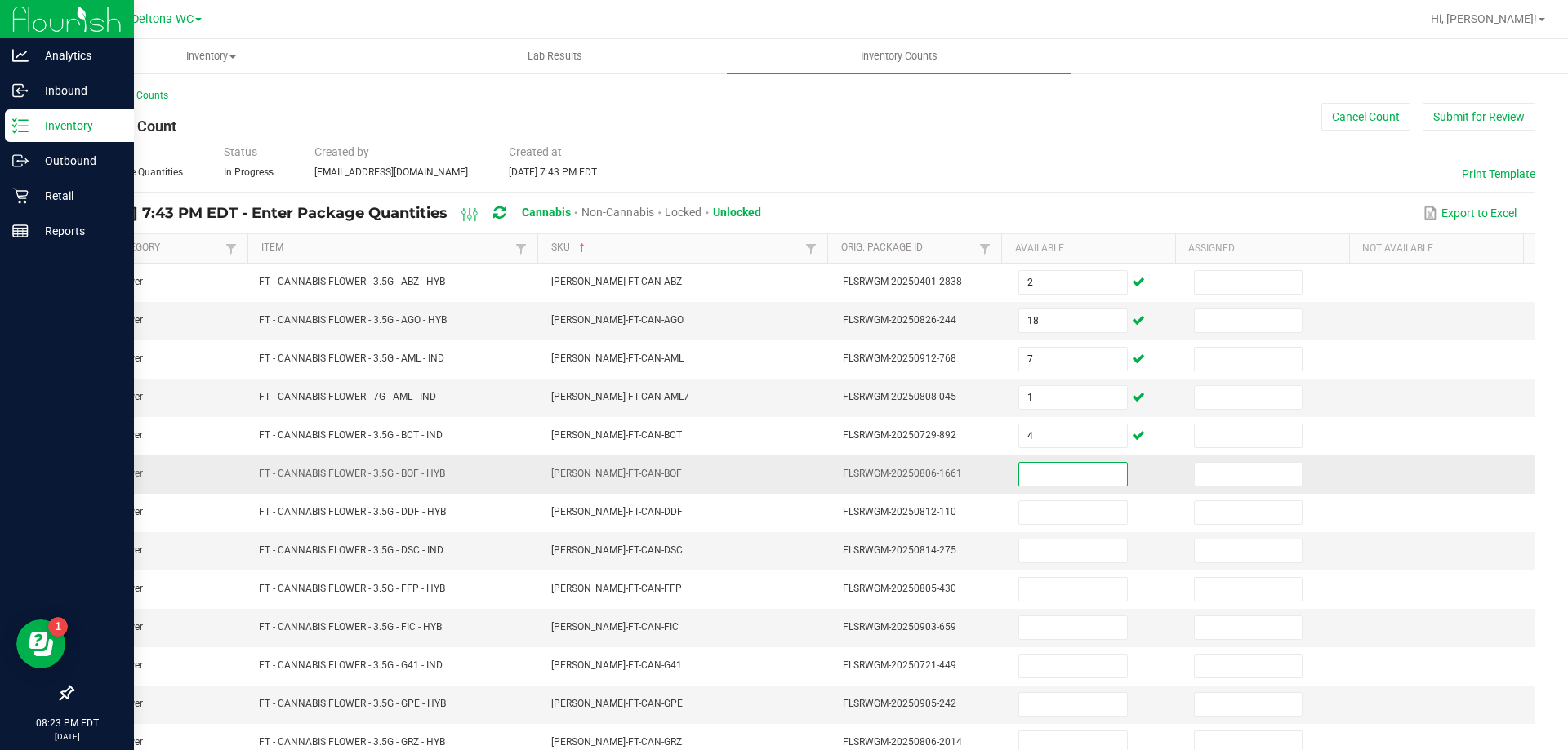
click at [1053, 465] on input at bounding box center [1072, 474] width 107 height 23
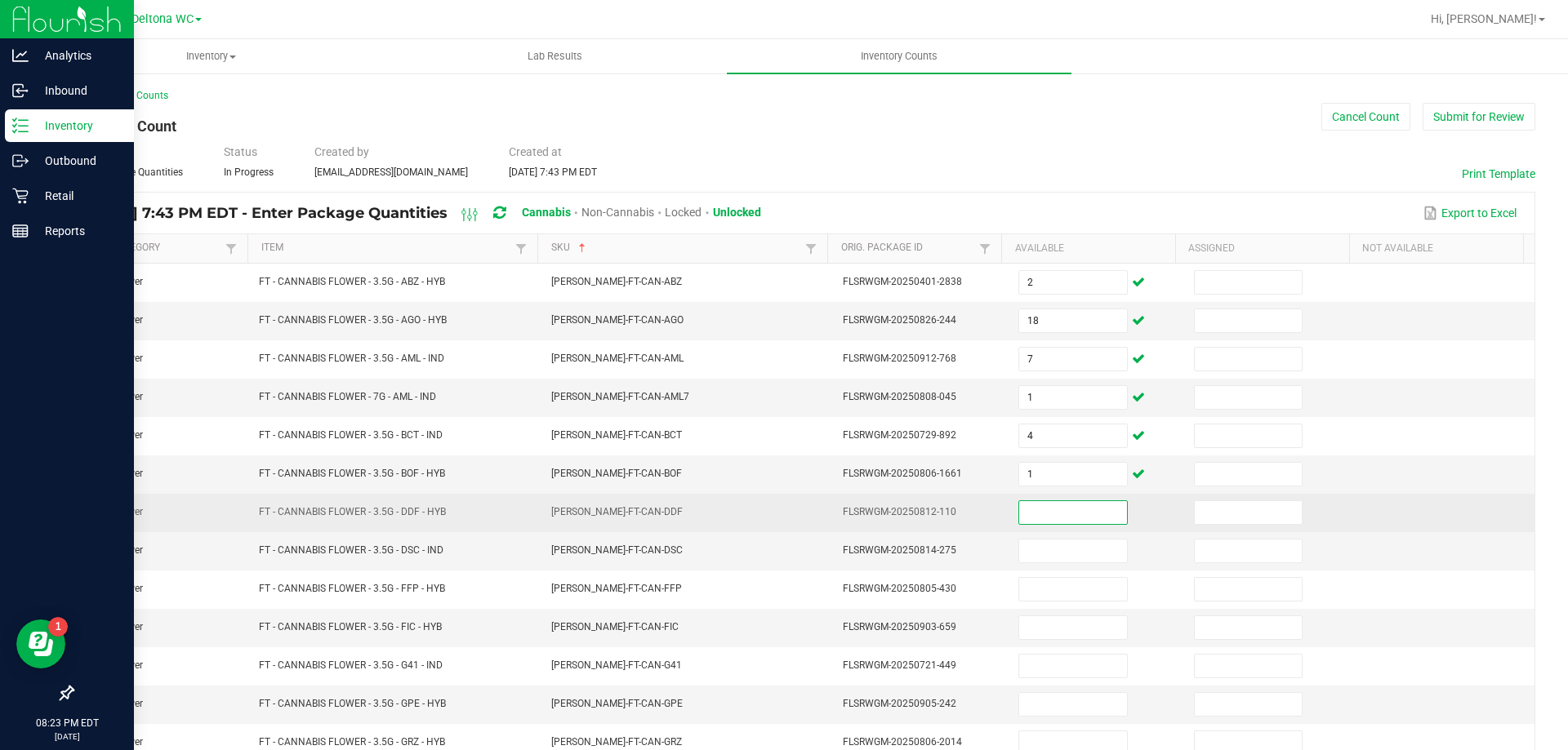
click at [1046, 514] on input at bounding box center [1072, 512] width 107 height 23
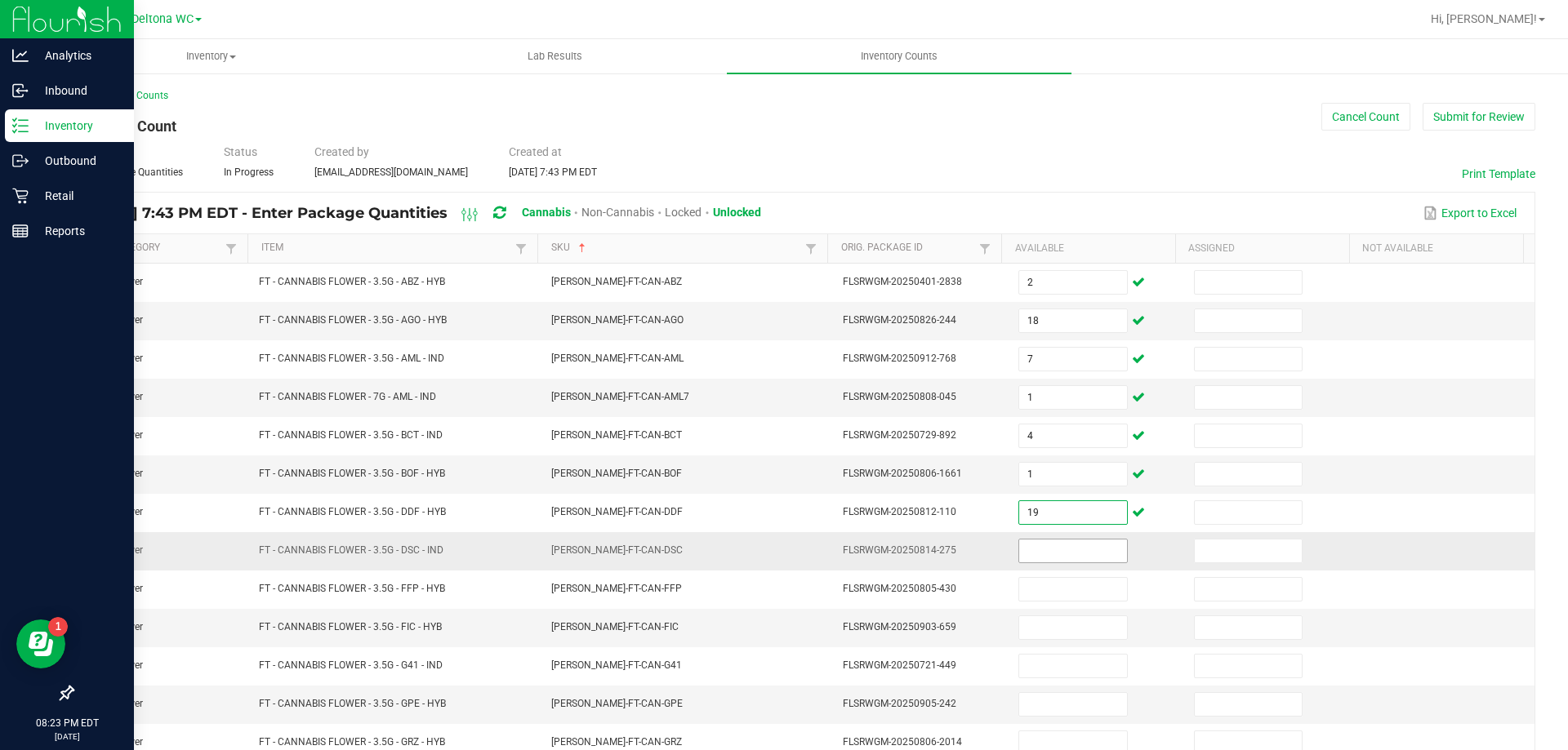
click at [1052, 547] on input at bounding box center [1072, 551] width 107 height 23
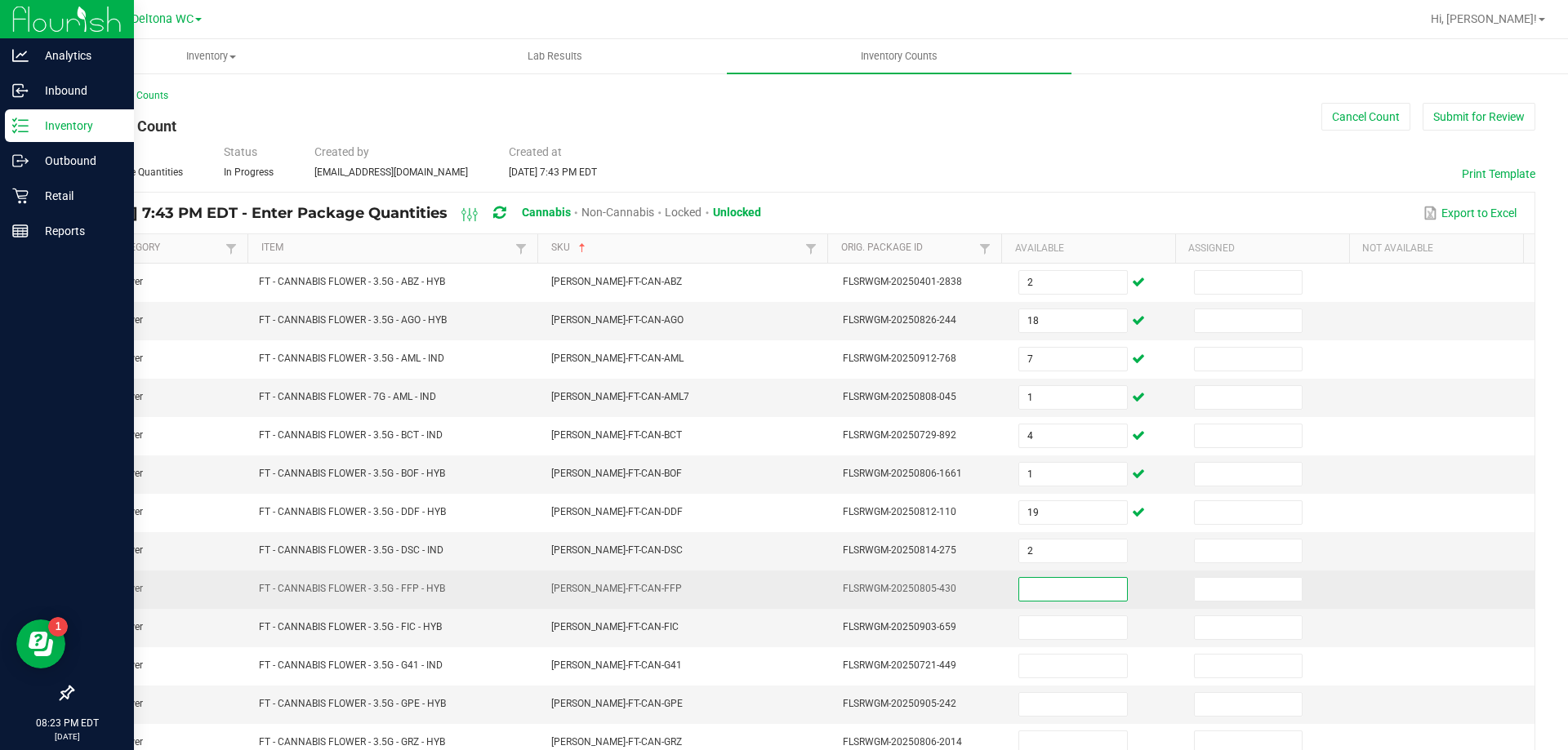
click at [1033, 589] on input at bounding box center [1072, 589] width 107 height 23
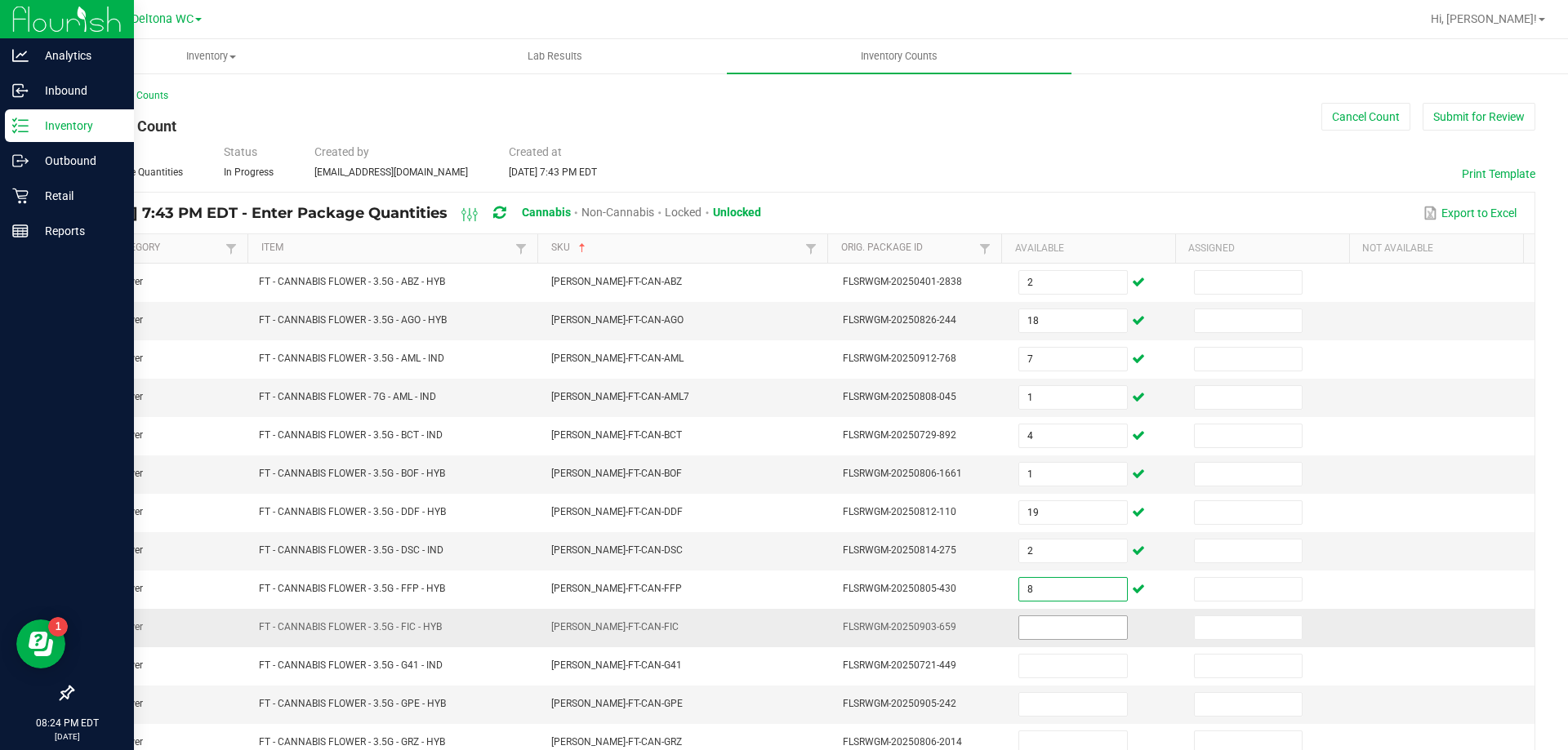
click at [1024, 617] on input at bounding box center [1072, 628] width 107 height 23
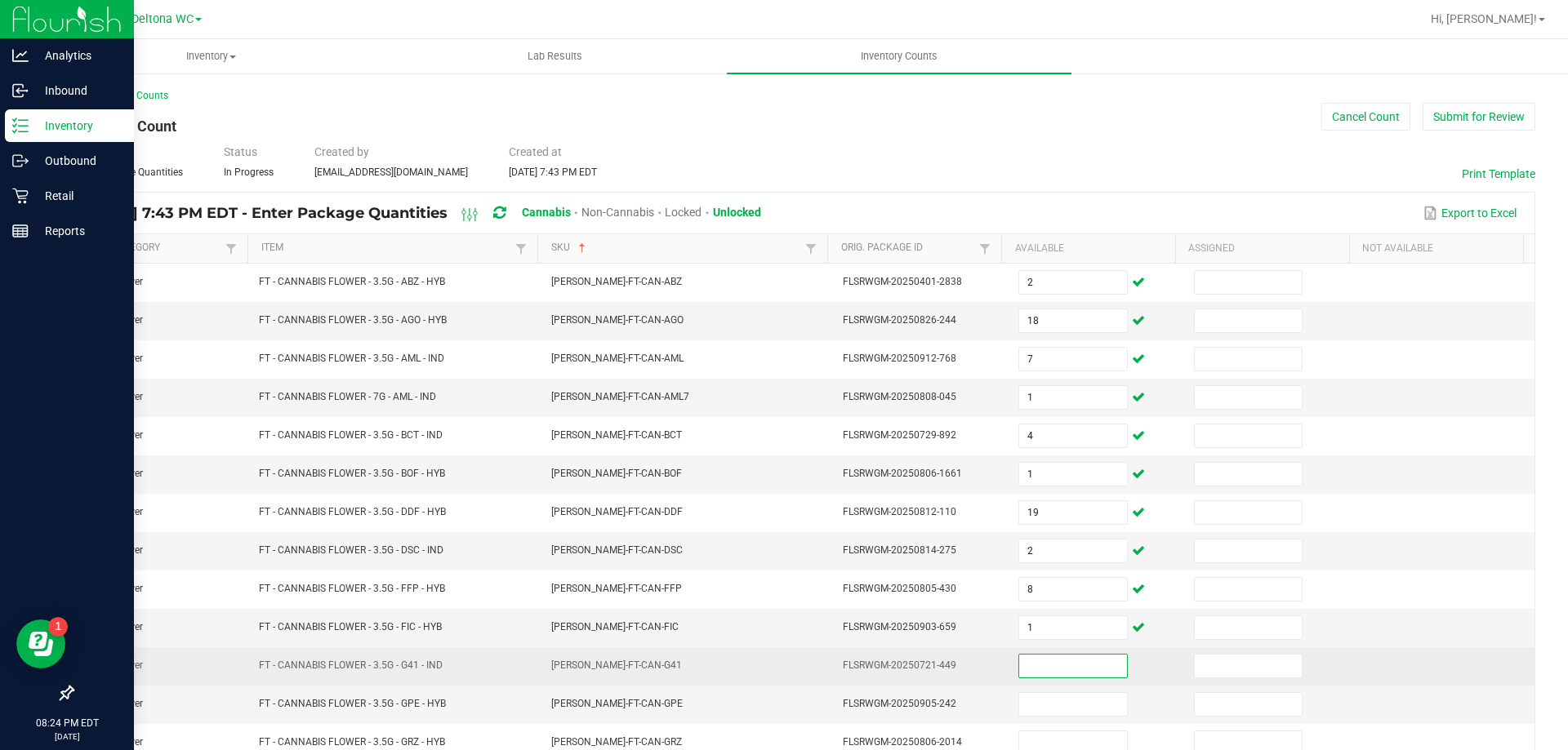
click at [1024, 667] on input at bounding box center [1072, 665] width 107 height 23
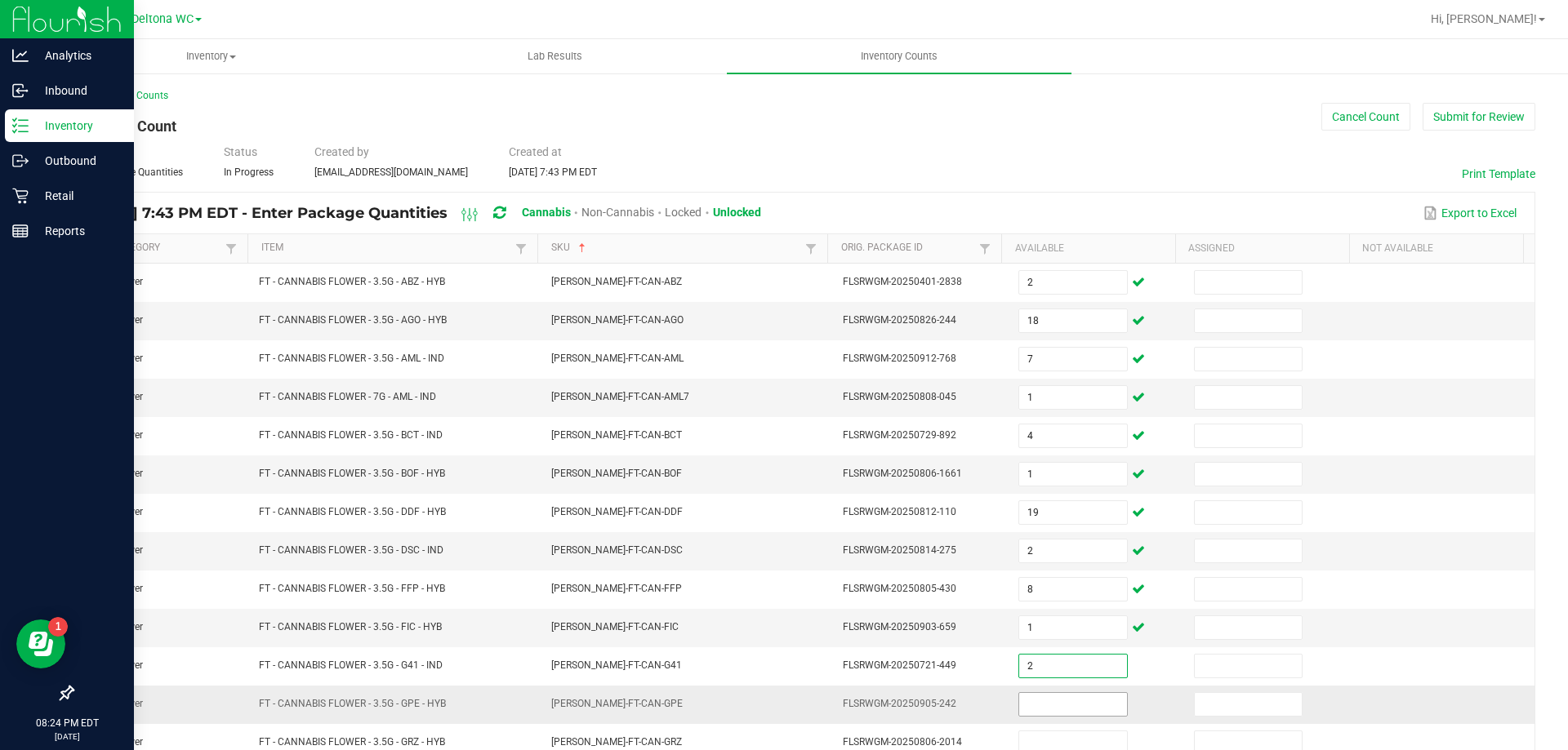
click at [1047, 702] on input at bounding box center [1072, 704] width 107 height 23
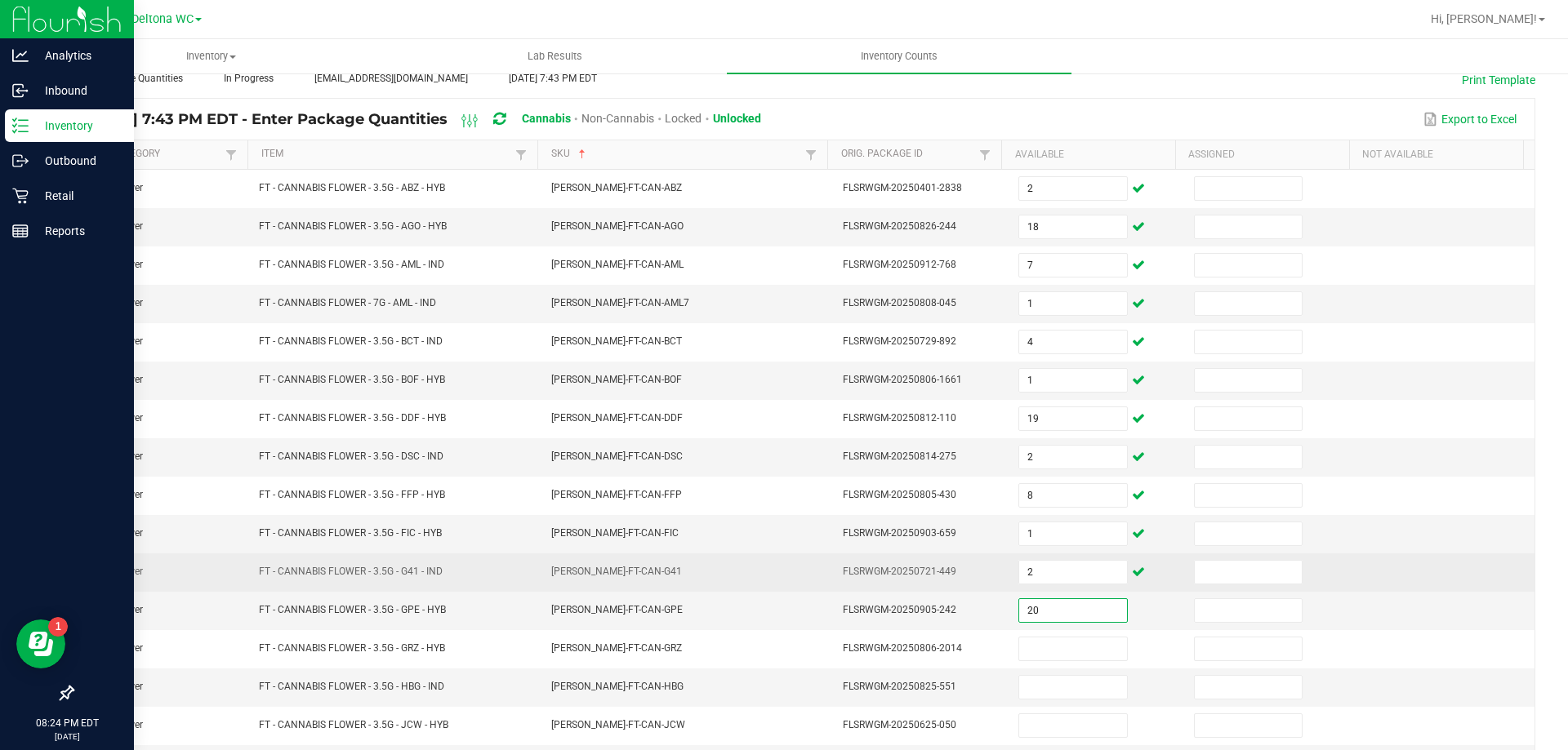
scroll to position [164, 0]
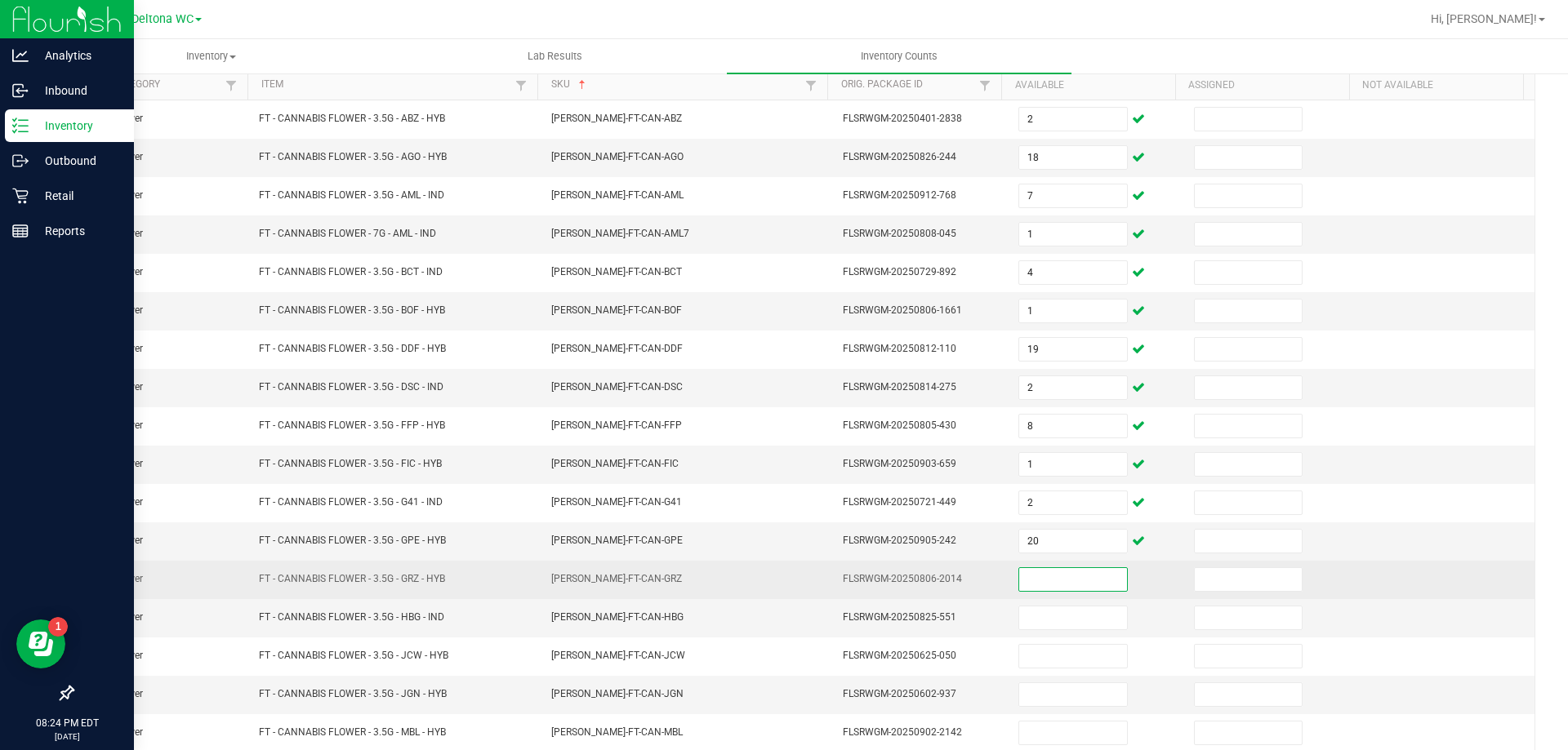
click at [1070, 580] on input at bounding box center [1072, 579] width 107 height 23
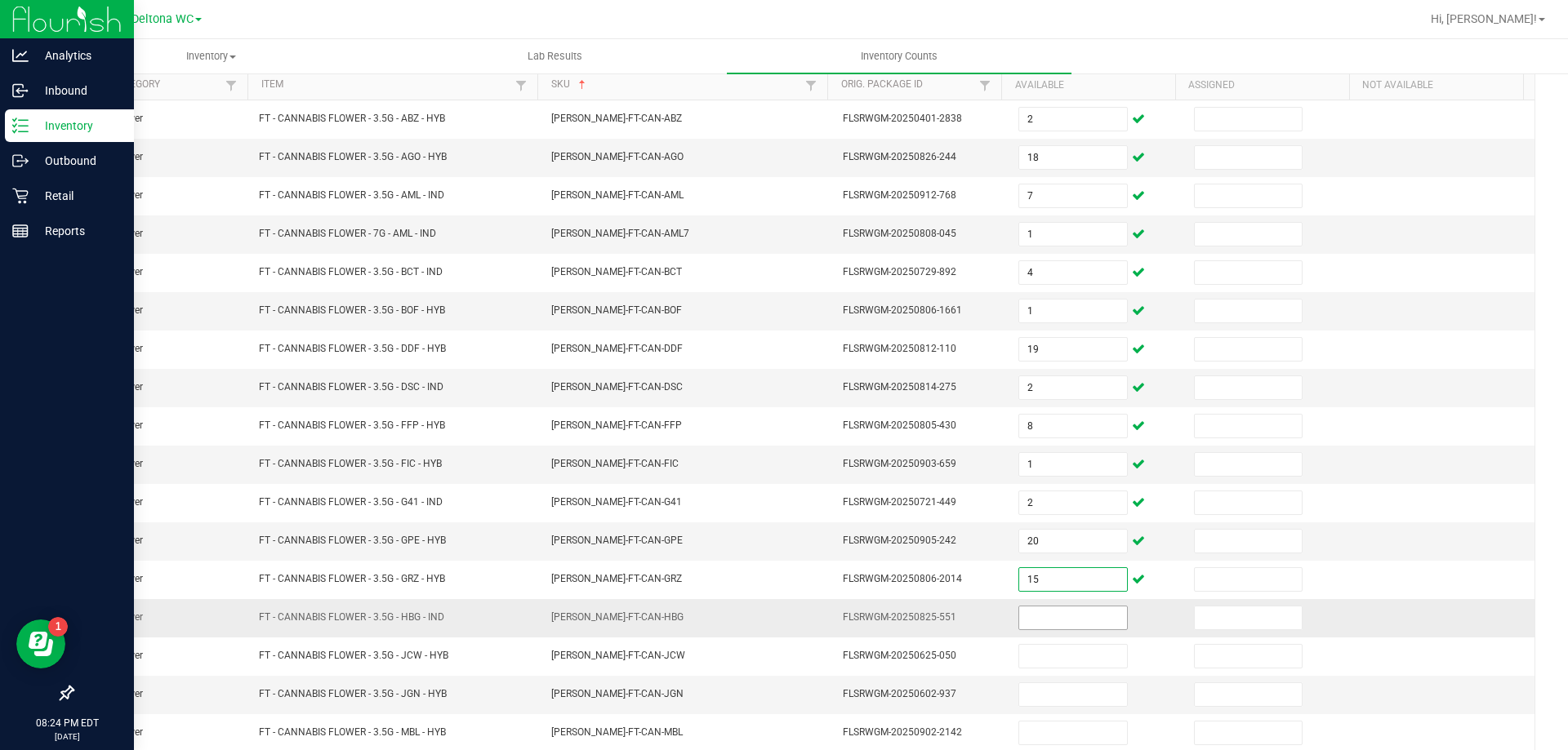
click at [1047, 606] on span at bounding box center [1072, 618] width 109 height 25
click at [1040, 611] on input at bounding box center [1072, 618] width 107 height 23
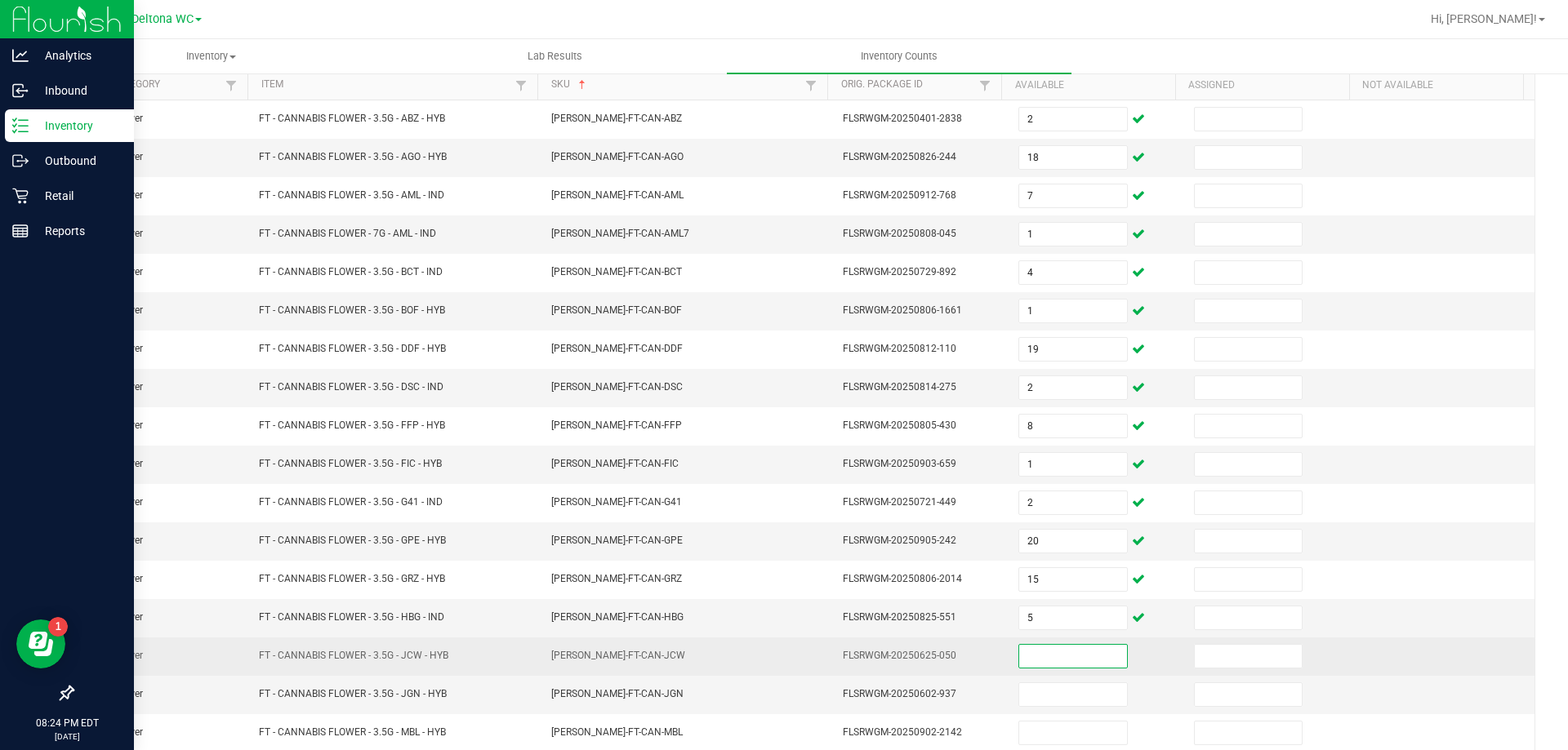
click at [1022, 653] on input at bounding box center [1072, 656] width 107 height 23
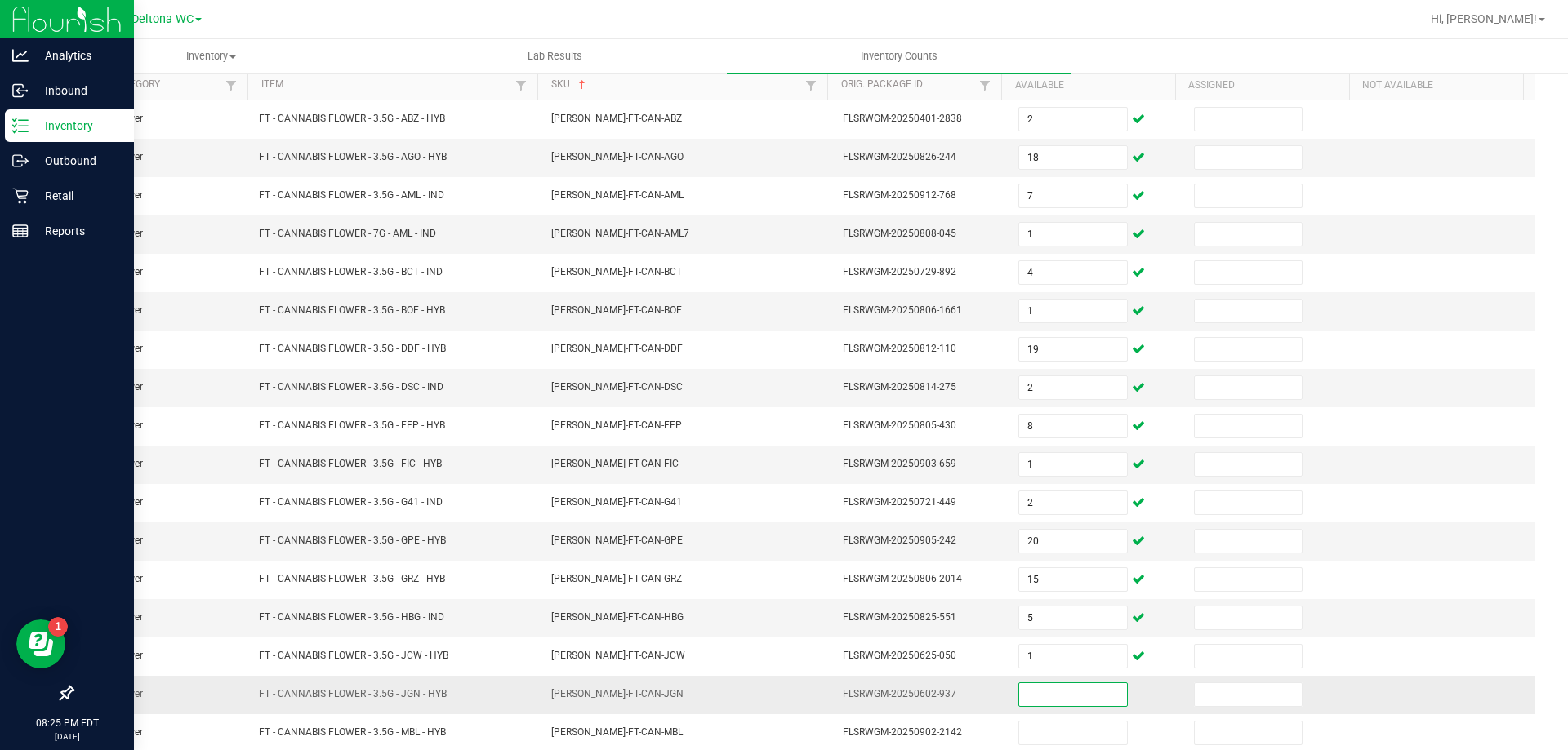
drag, startPoint x: 1047, startPoint y: 693, endPoint x: 1039, endPoint y: 700, distance: 10.6
click at [1047, 696] on input at bounding box center [1072, 694] width 107 height 23
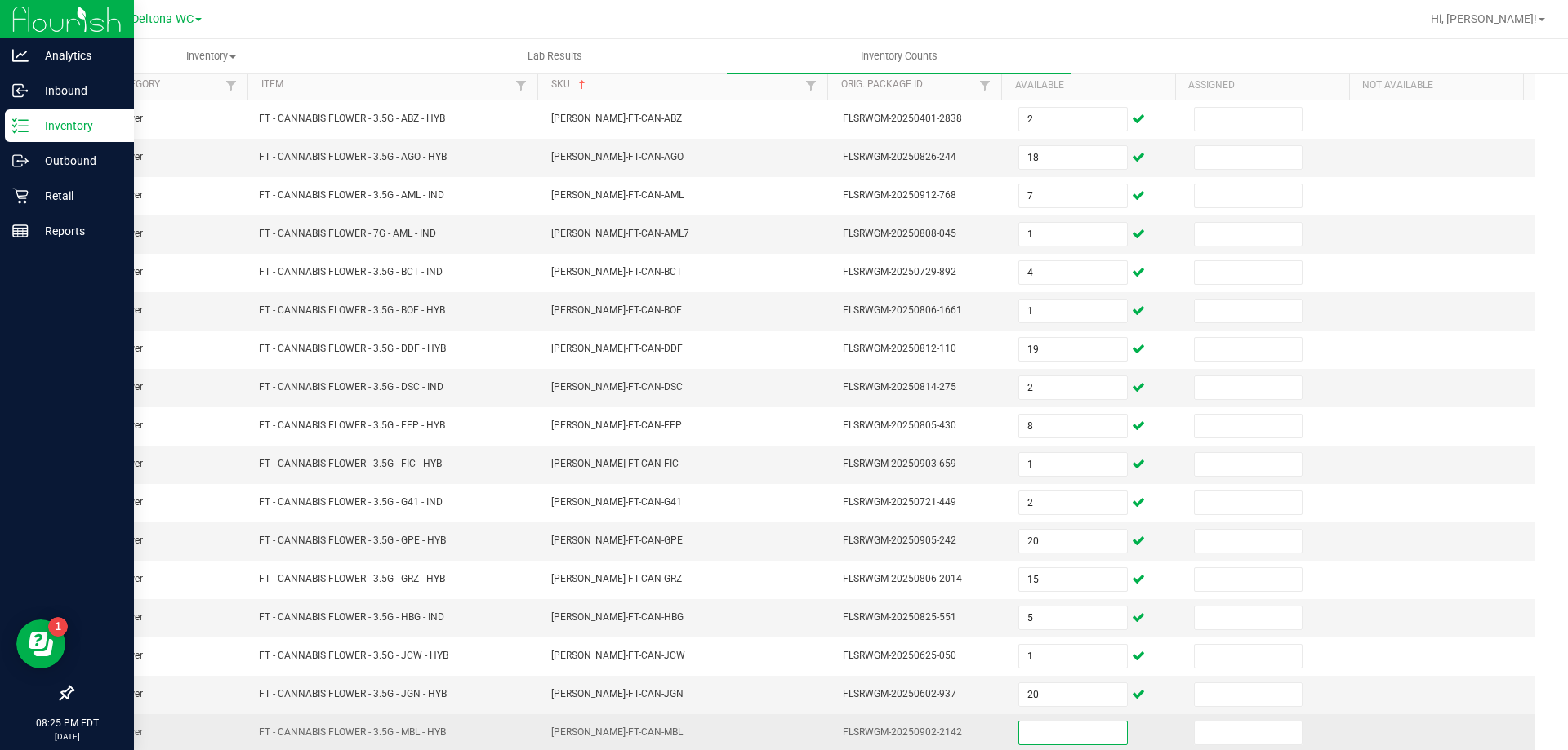
click at [1019, 731] on input at bounding box center [1072, 733] width 107 height 23
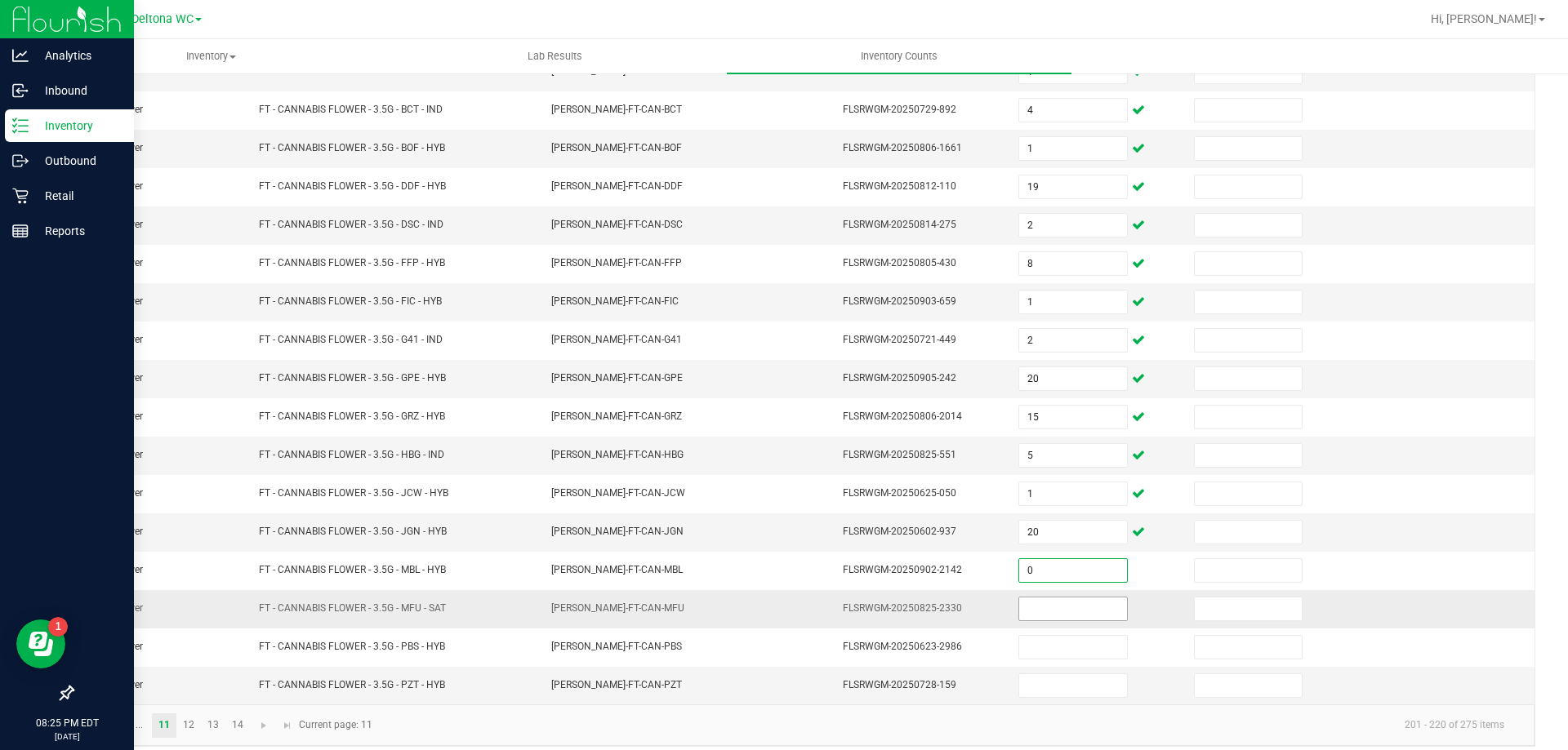
scroll to position [326, 0]
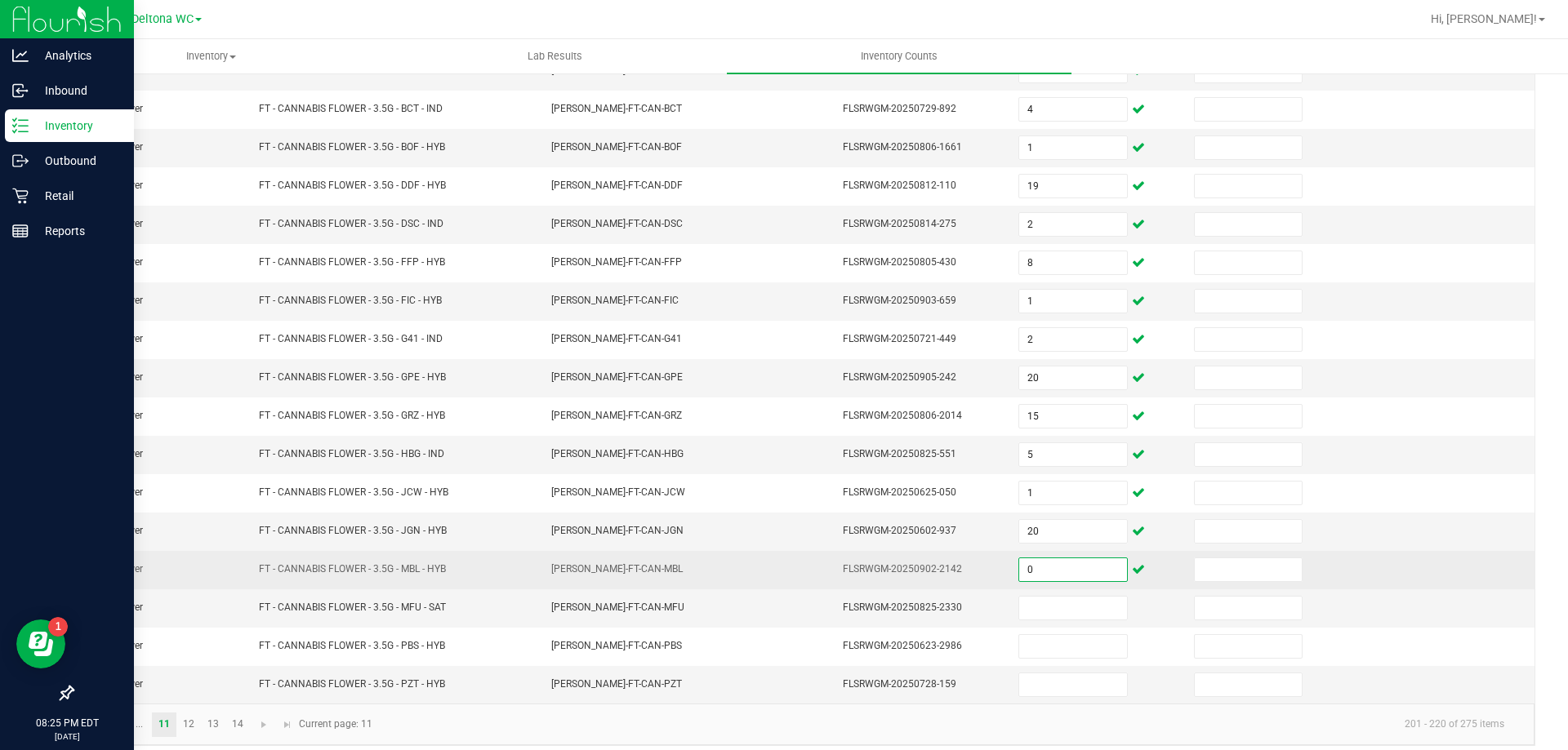
click at [1044, 573] on input "0" at bounding box center [1072, 569] width 107 height 23
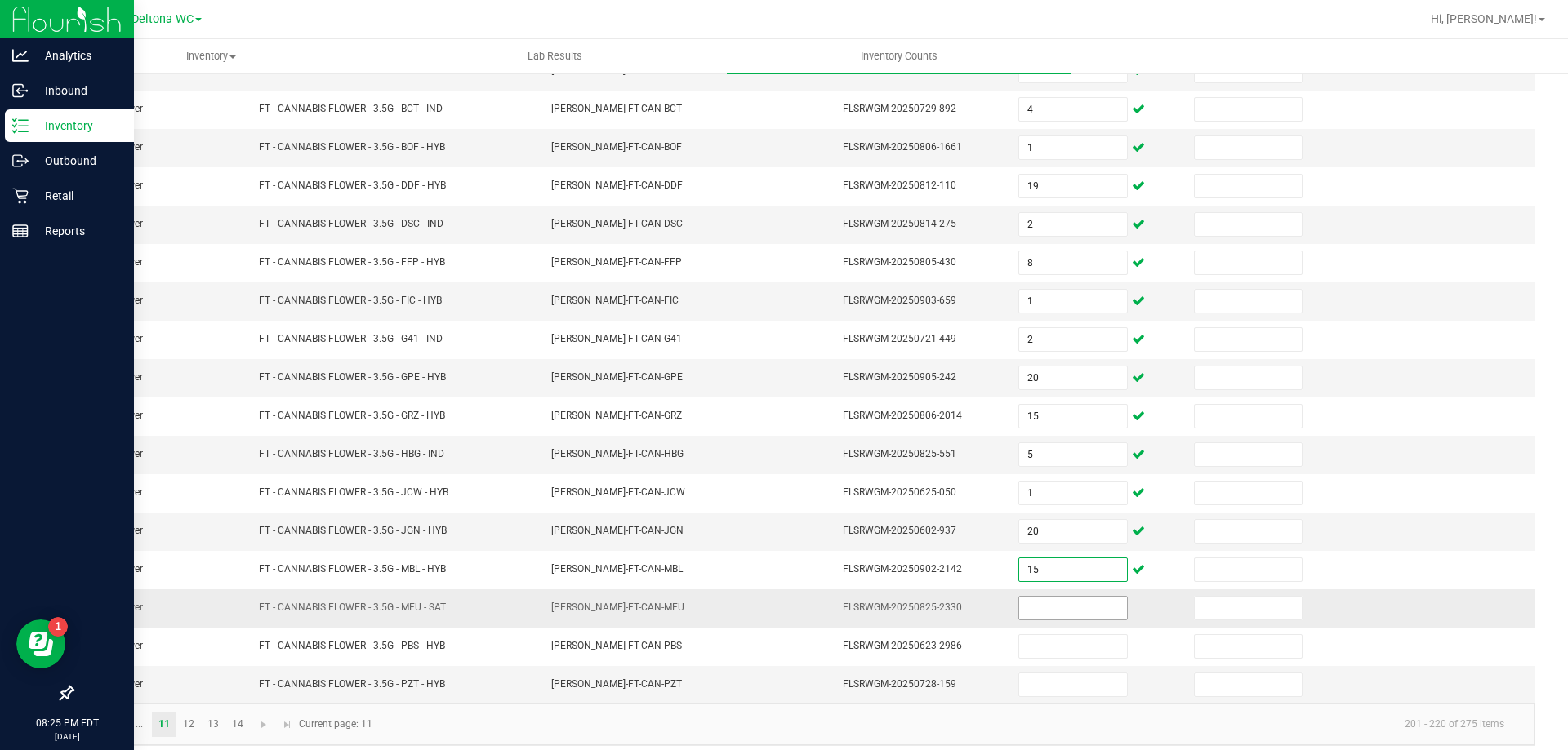
click at [1032, 600] on input at bounding box center [1072, 608] width 107 height 23
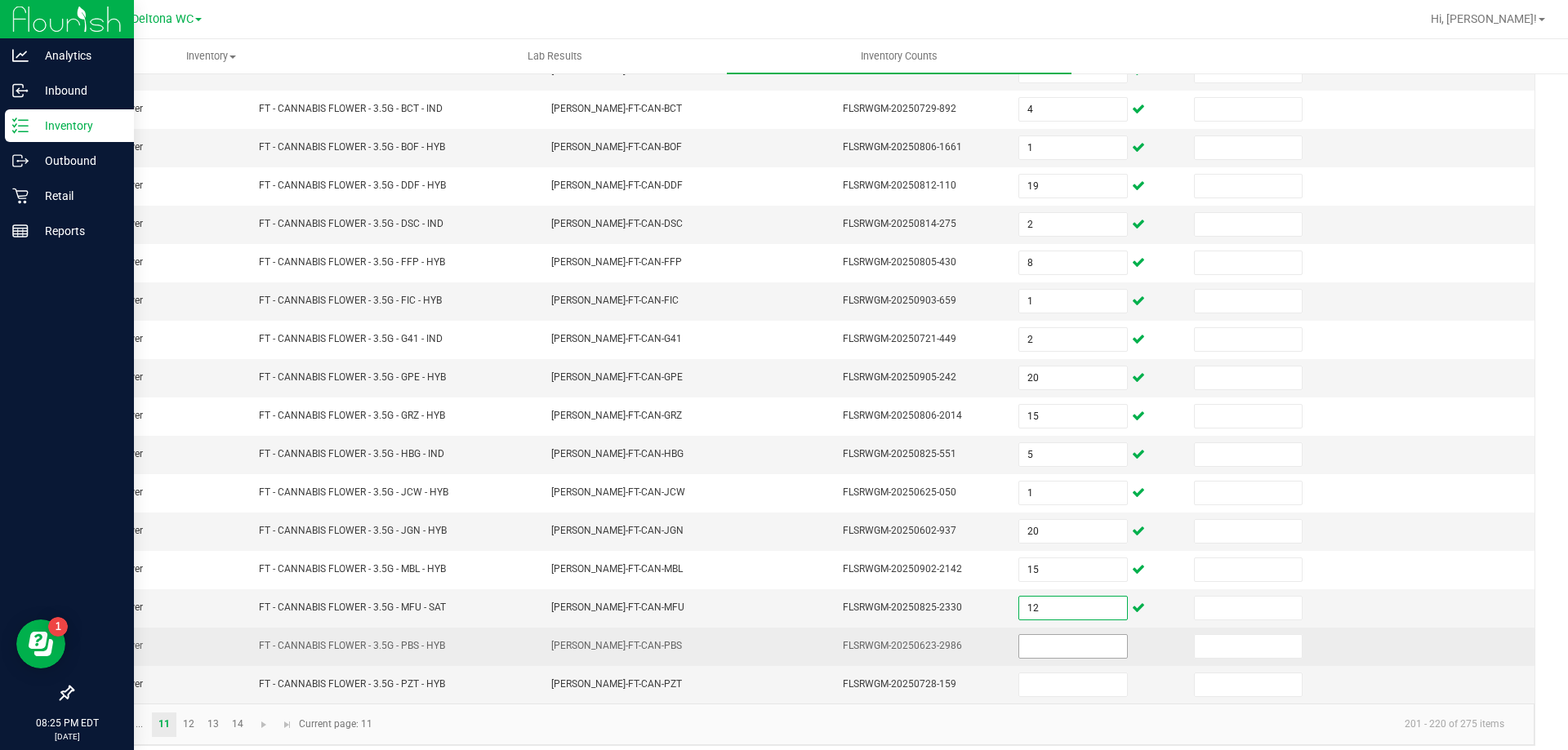
click at [1039, 650] on input at bounding box center [1072, 646] width 107 height 23
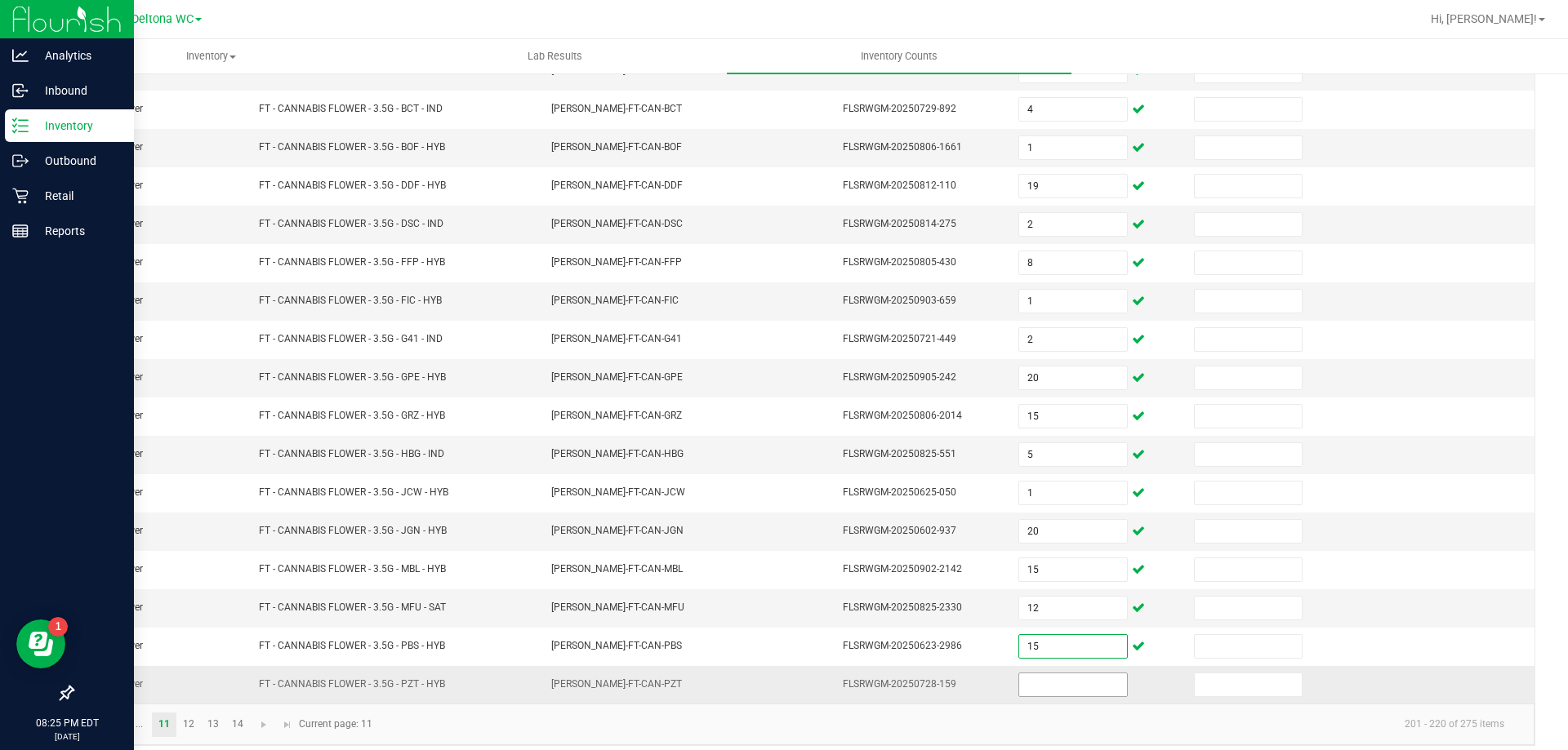
click at [1058, 684] on input at bounding box center [1072, 685] width 107 height 23
click at [1208, 677] on input at bounding box center [1248, 685] width 107 height 23
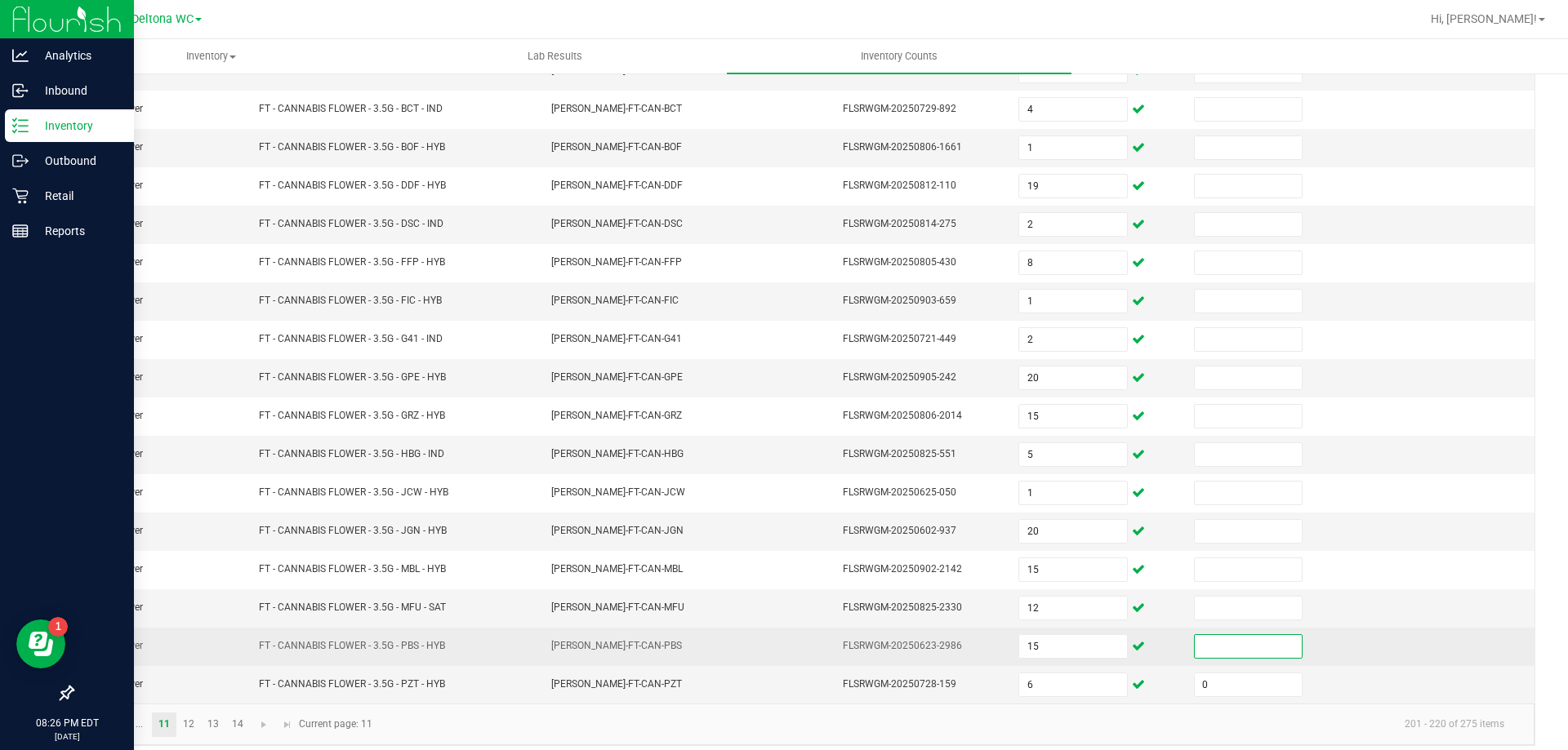
click at [1242, 637] on input at bounding box center [1248, 646] width 107 height 23
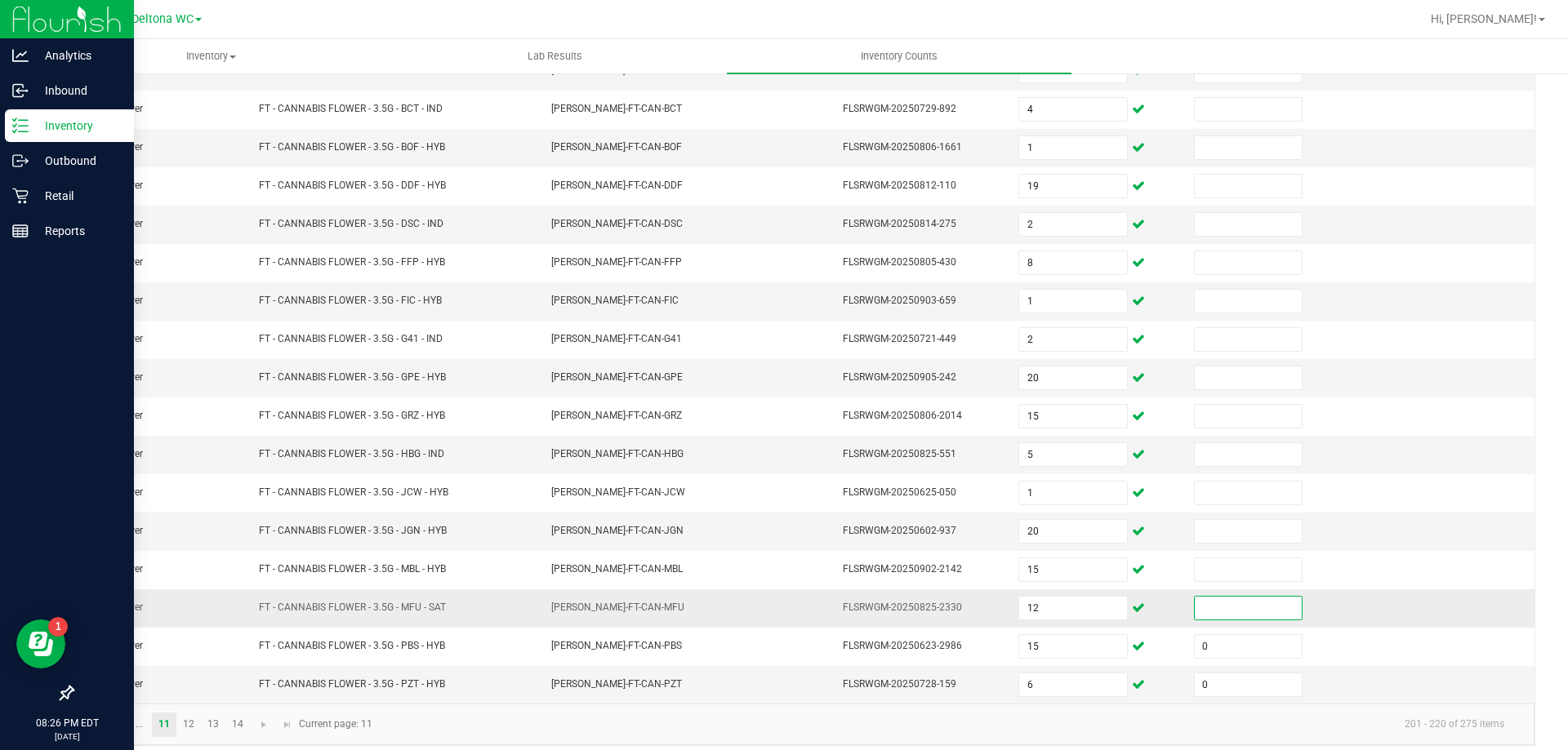
click at [1245, 601] on input at bounding box center [1248, 608] width 107 height 23
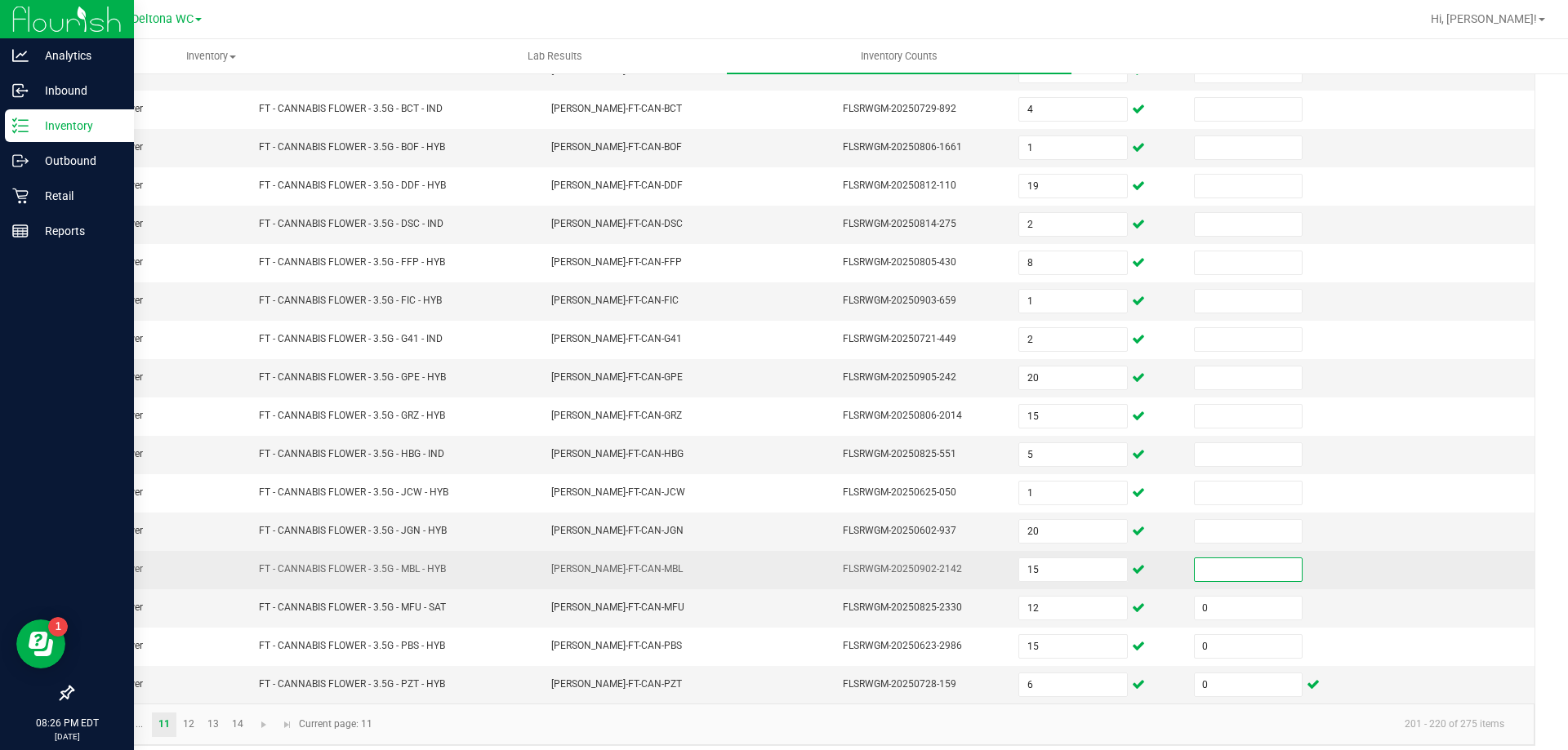
click at [1227, 565] on input at bounding box center [1248, 569] width 107 height 23
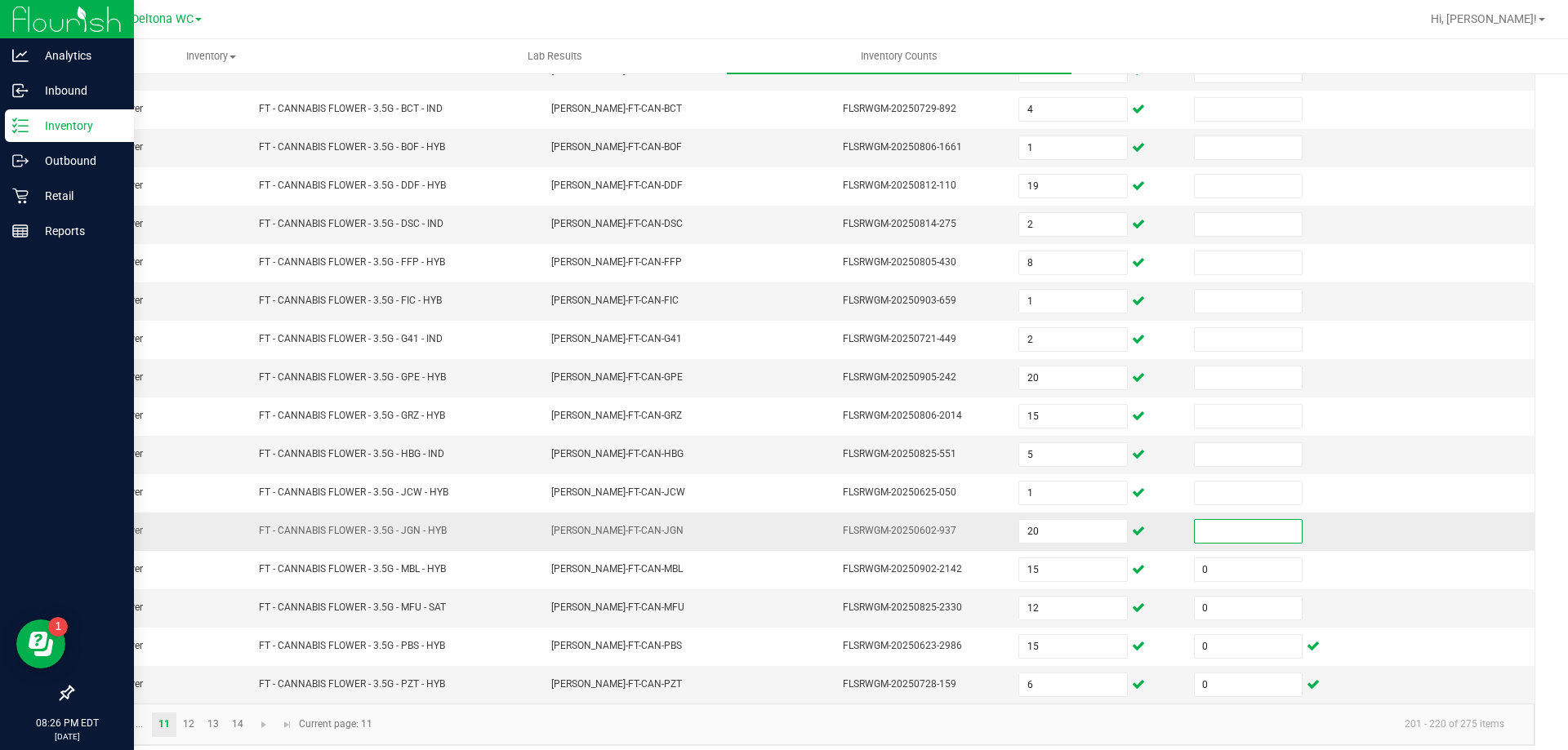
drag, startPoint x: 1228, startPoint y: 532, endPoint x: 1230, endPoint y: 520, distance: 12.2
click at [1228, 531] on input at bounding box center [1248, 531] width 107 height 23
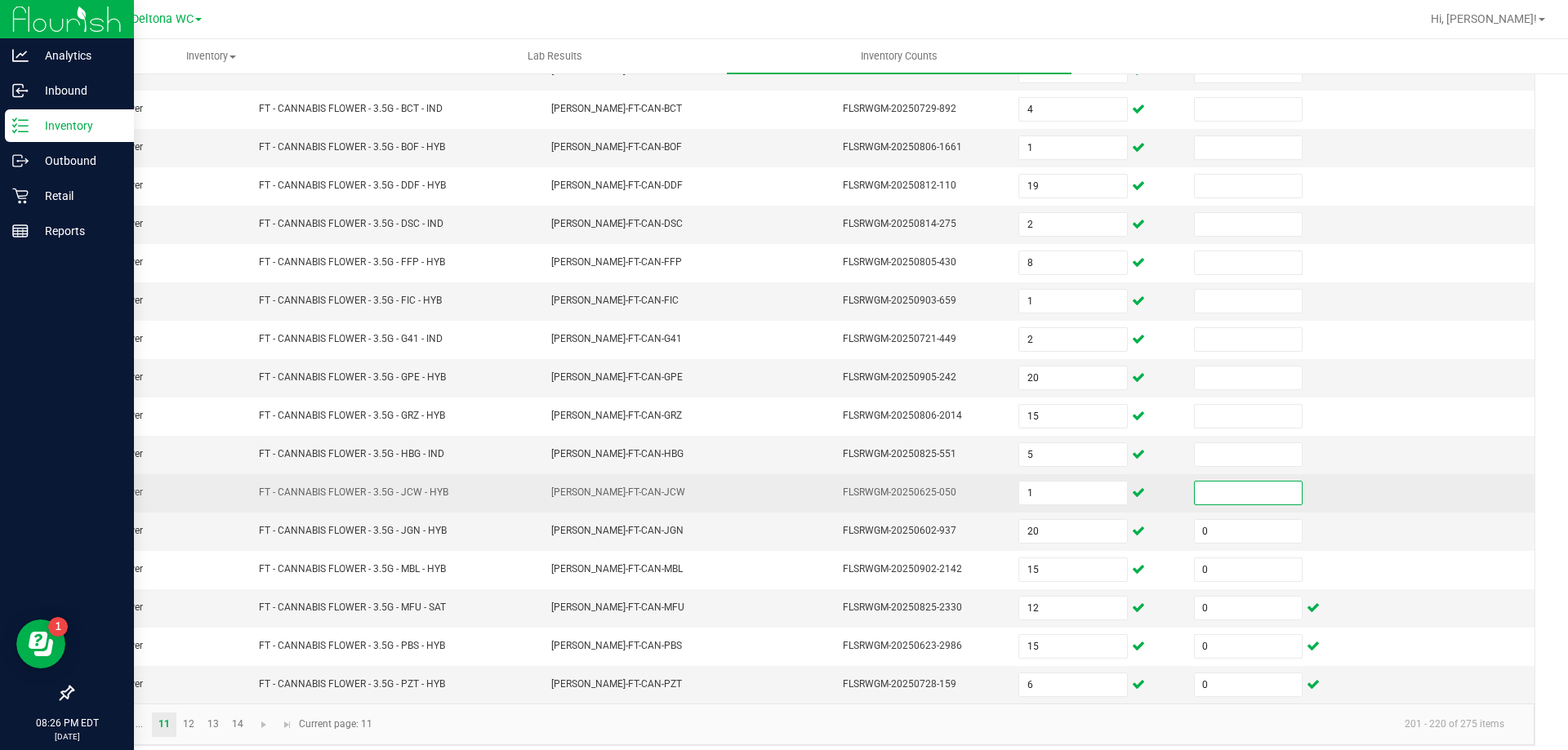
click at [1232, 497] on input at bounding box center [1248, 493] width 107 height 23
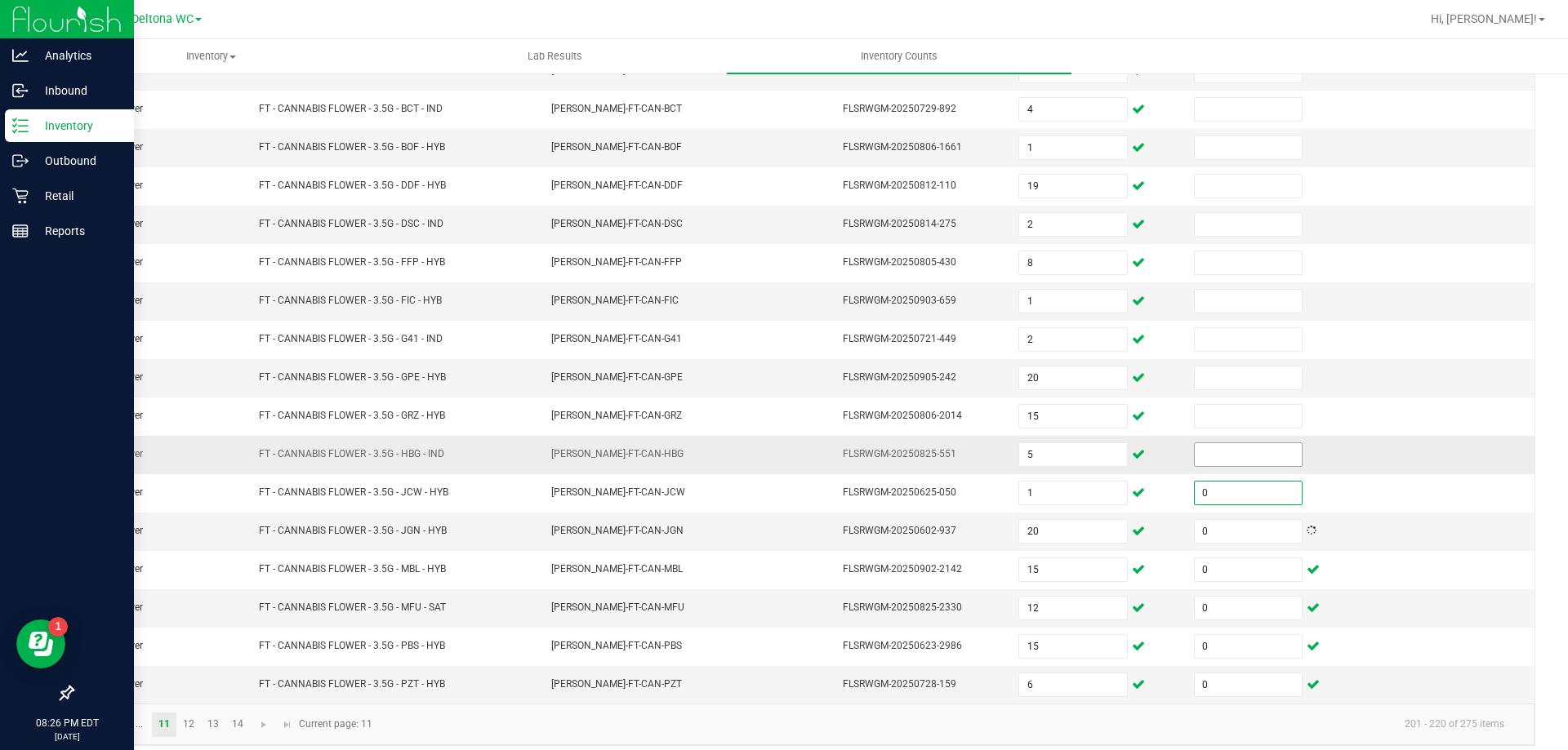
click at [1234, 451] on input at bounding box center [1248, 454] width 107 height 23
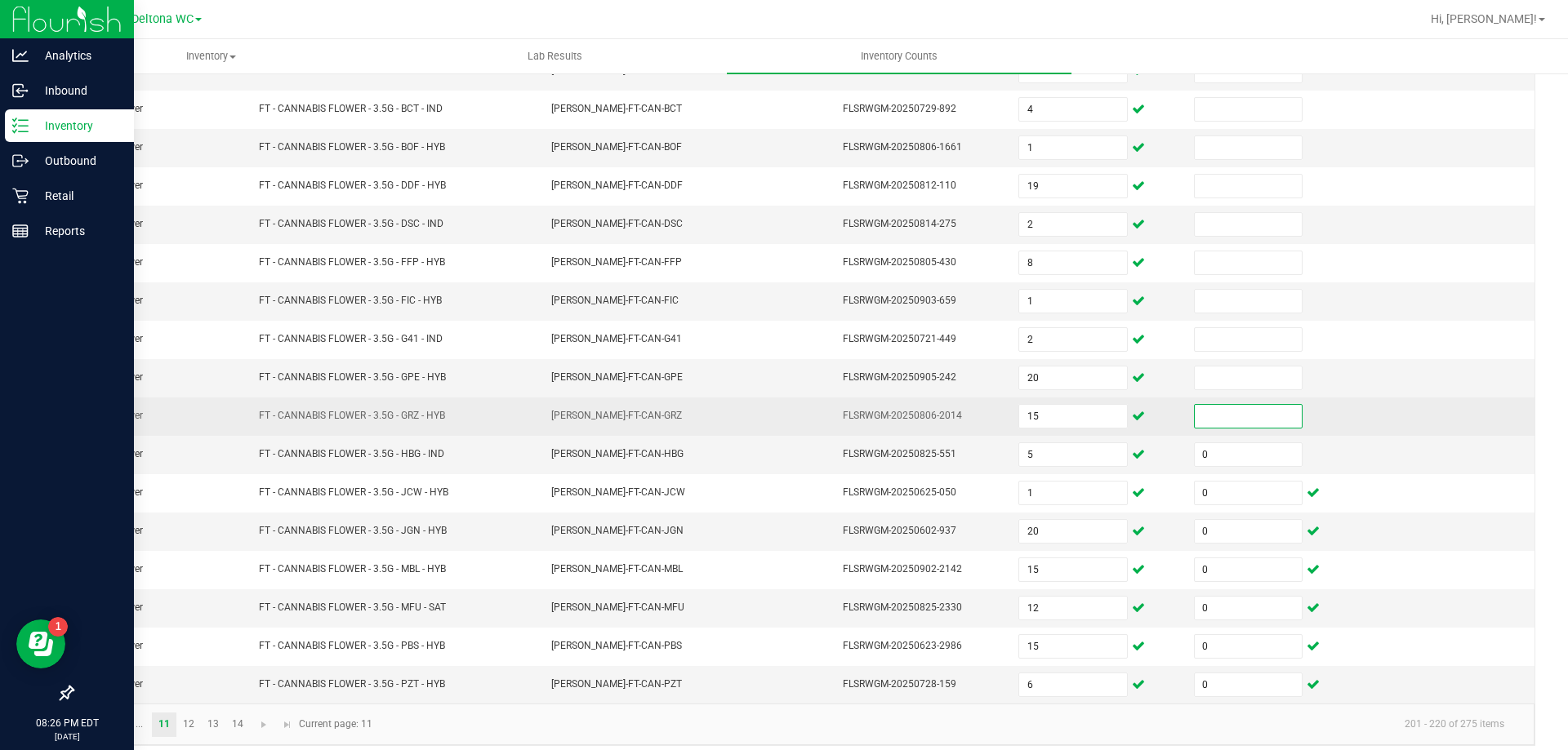
click at [1219, 409] on input at bounding box center [1248, 416] width 107 height 23
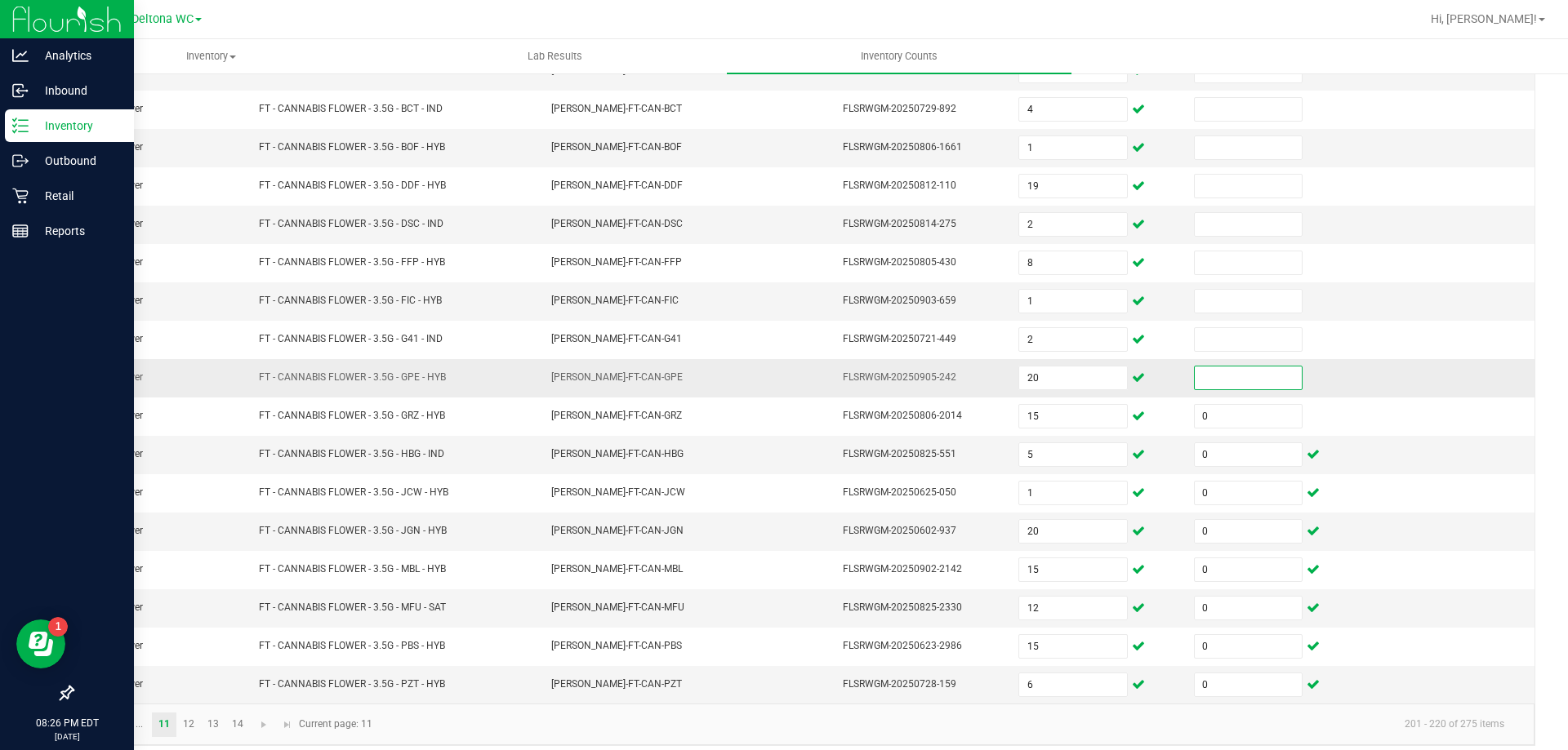
click at [1206, 369] on input at bounding box center [1248, 378] width 107 height 23
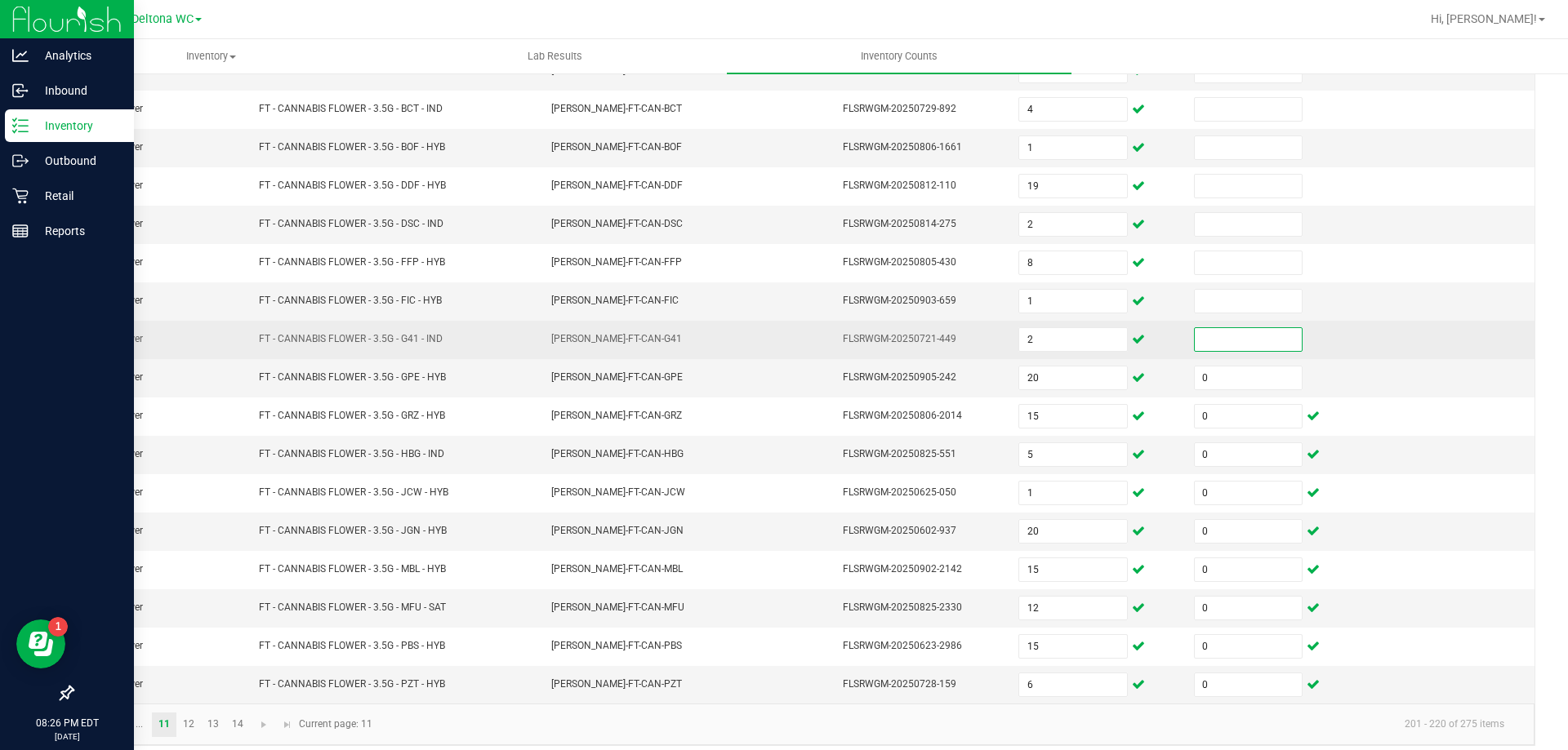
click at [1204, 341] on input at bounding box center [1248, 339] width 107 height 23
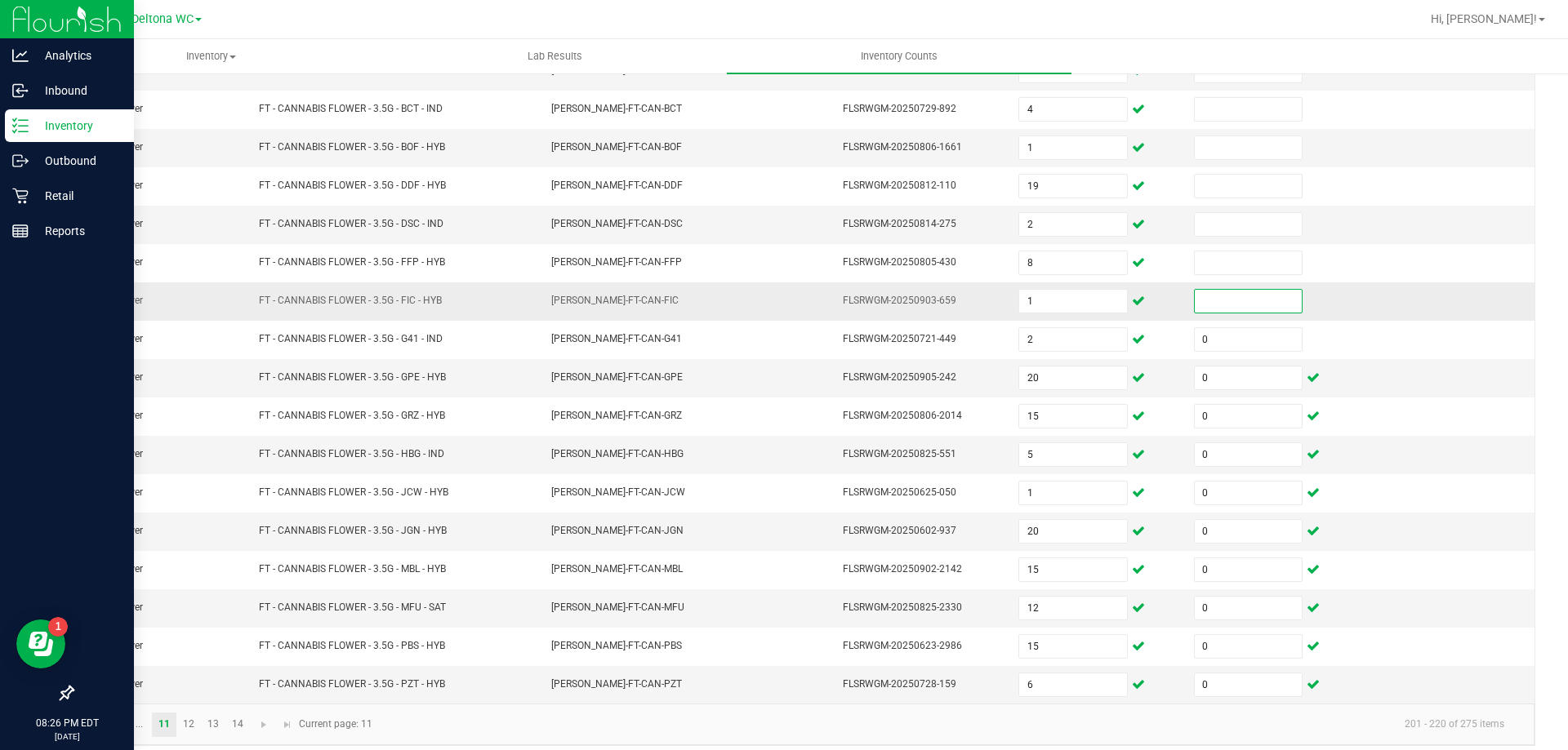
click at [1211, 304] on input at bounding box center [1248, 301] width 107 height 23
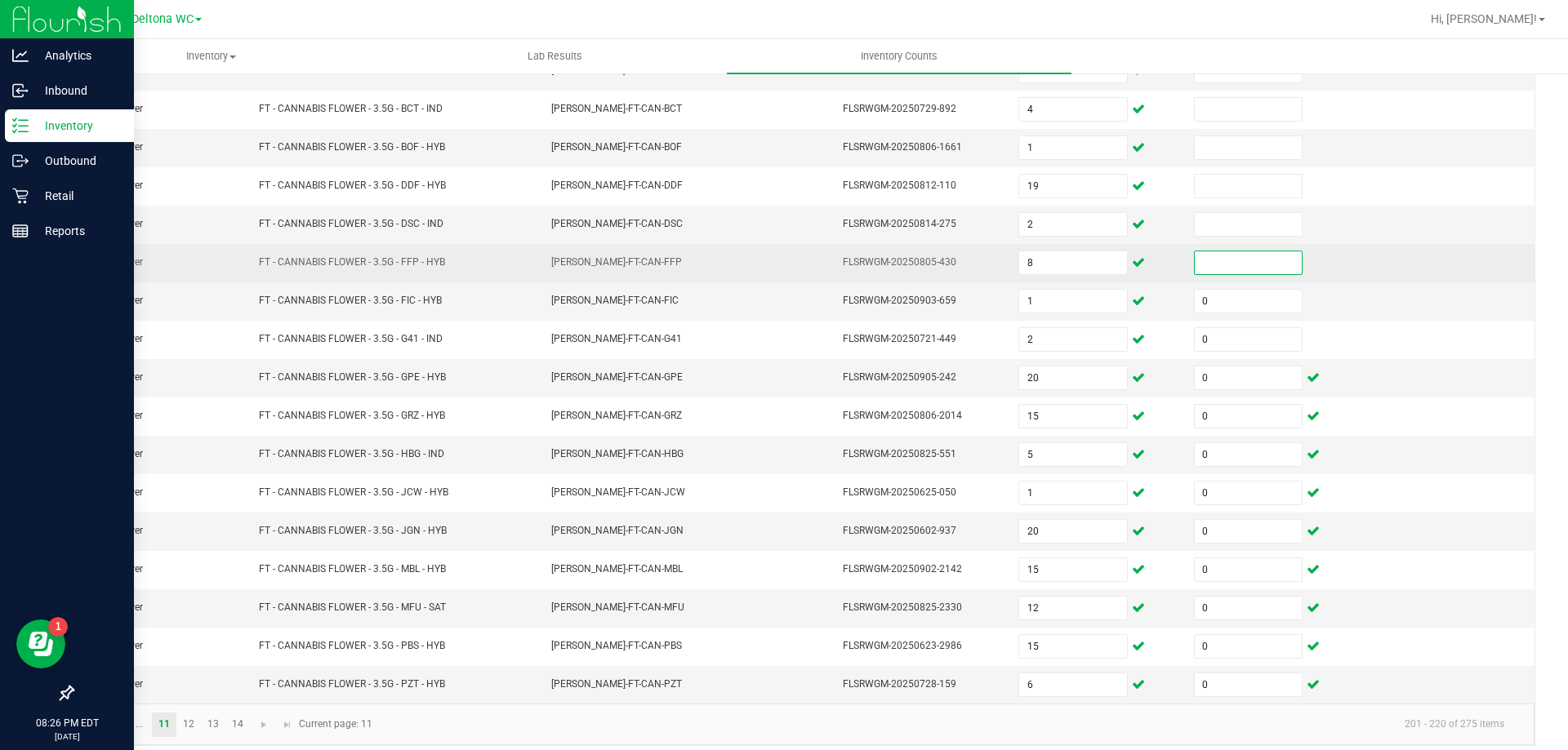
click at [1208, 264] on input at bounding box center [1248, 263] width 107 height 23
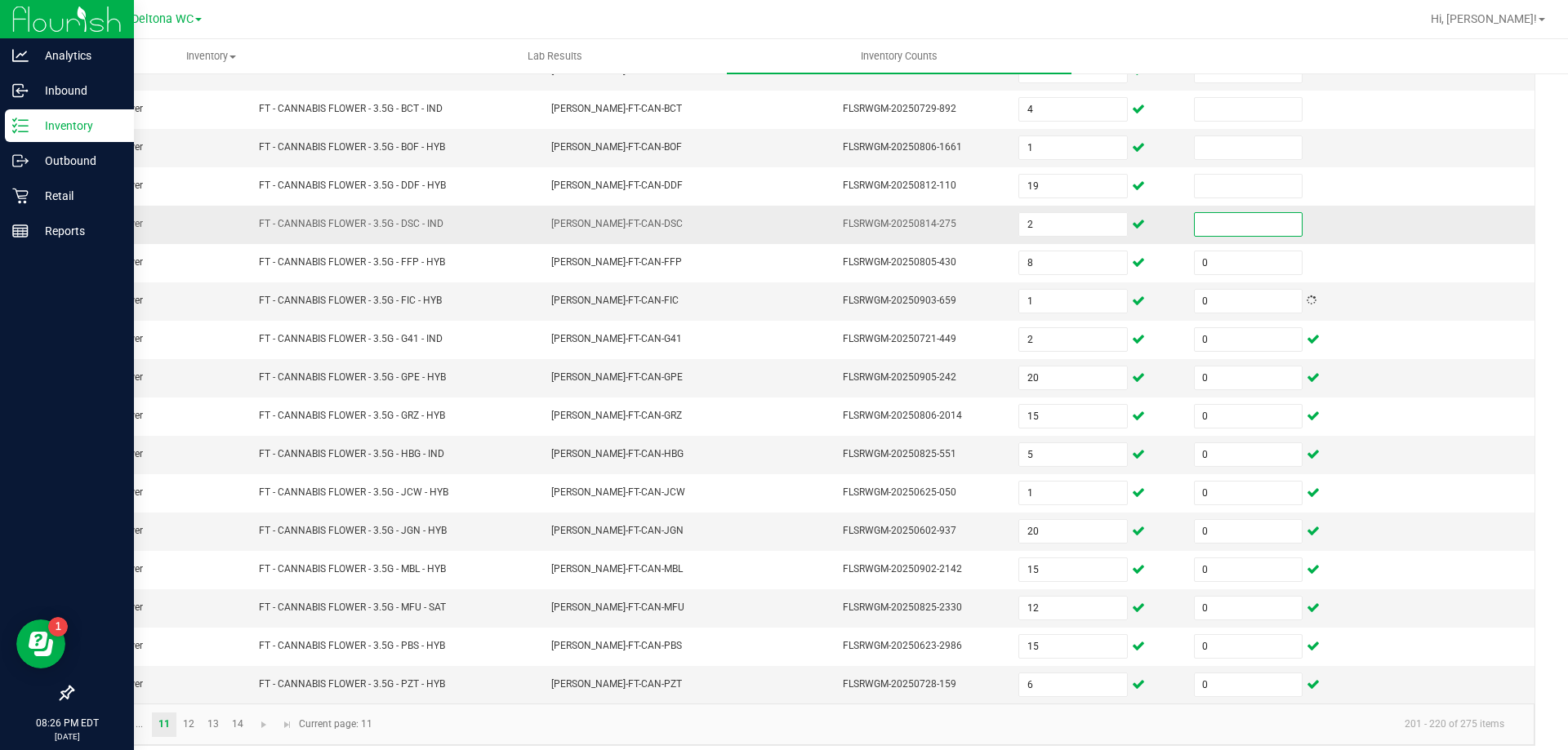
click at [1207, 222] on input at bounding box center [1248, 224] width 107 height 23
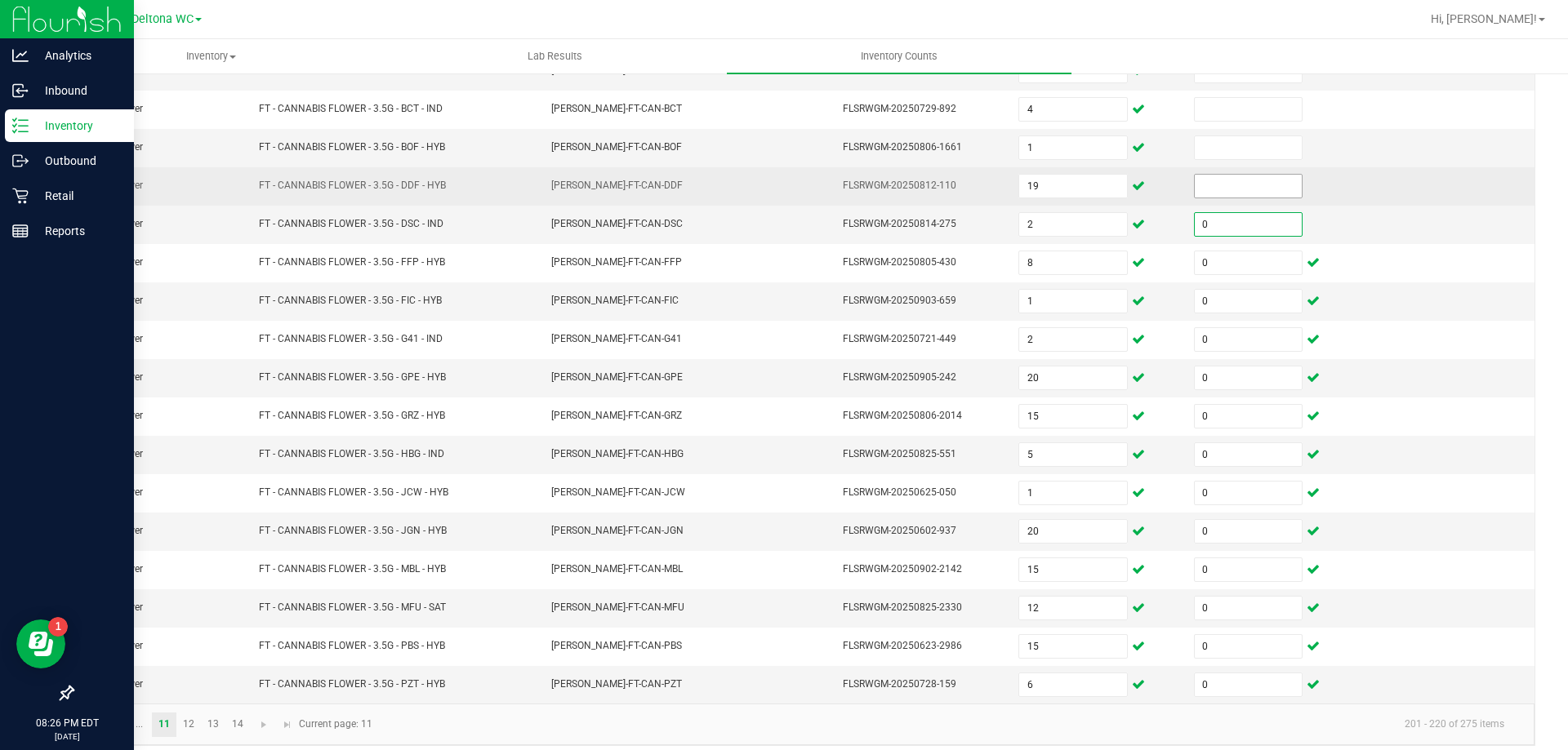
click at [1195, 194] on input at bounding box center [1248, 186] width 107 height 23
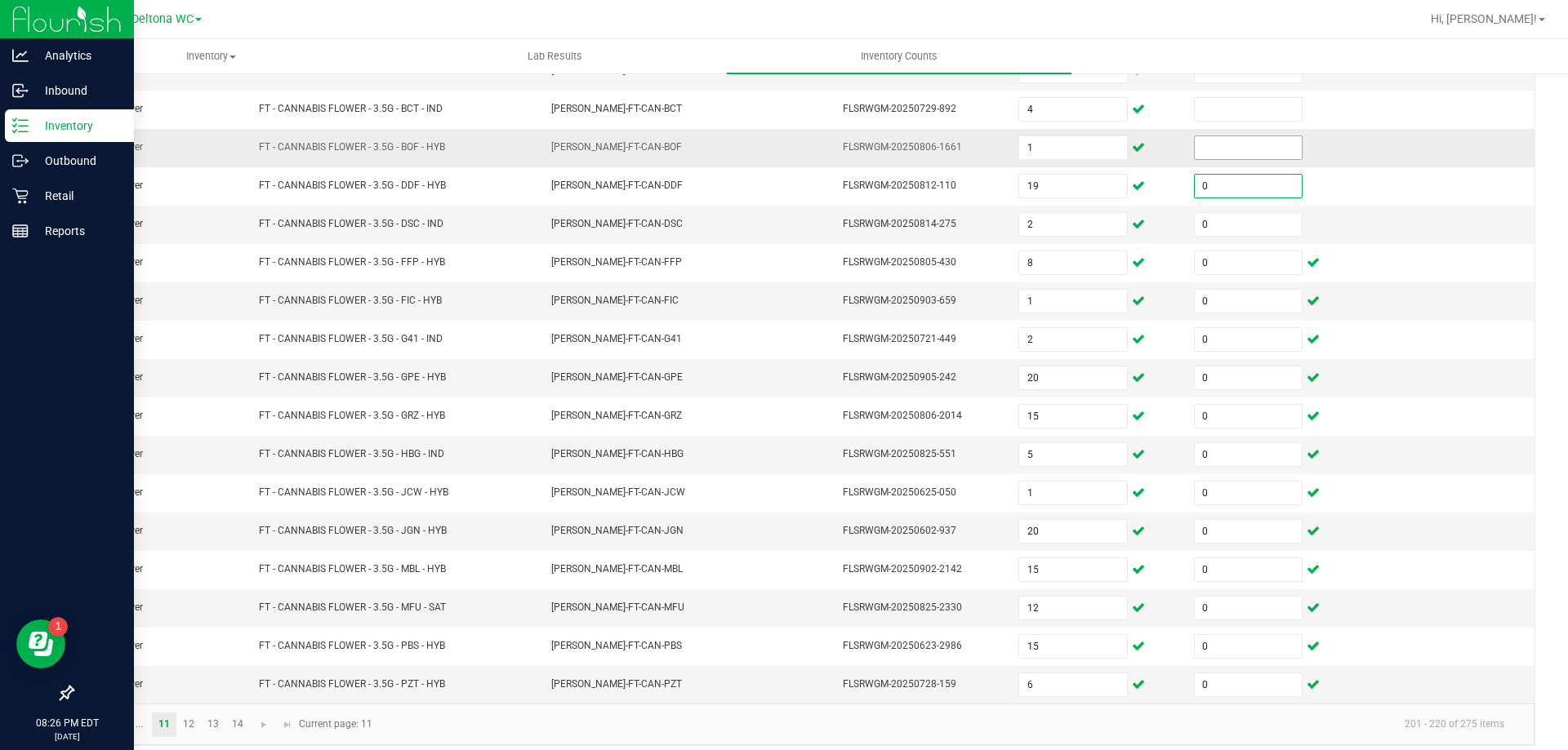
click at [1208, 142] on input at bounding box center [1248, 147] width 107 height 23
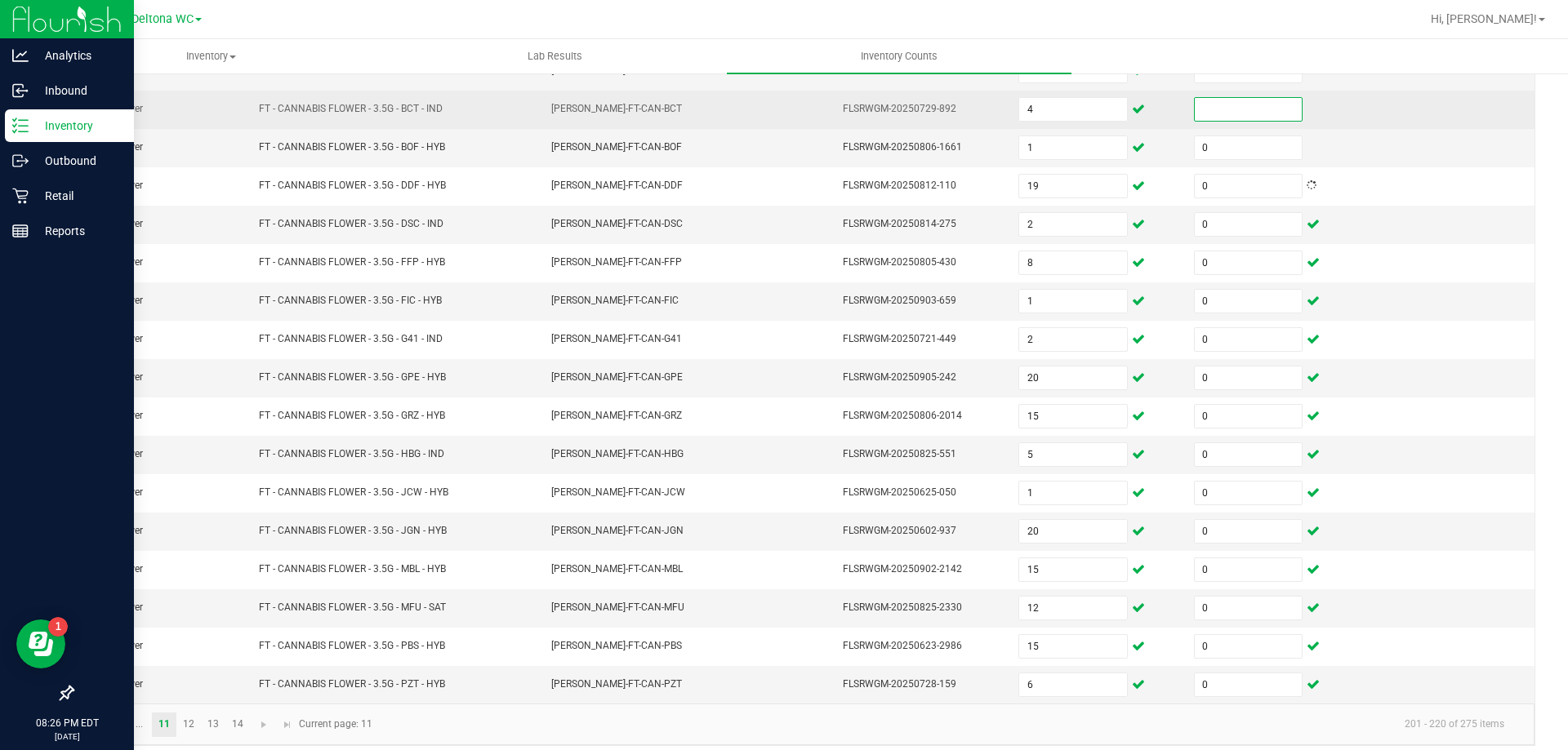
click at [1208, 118] on input at bounding box center [1248, 109] width 107 height 23
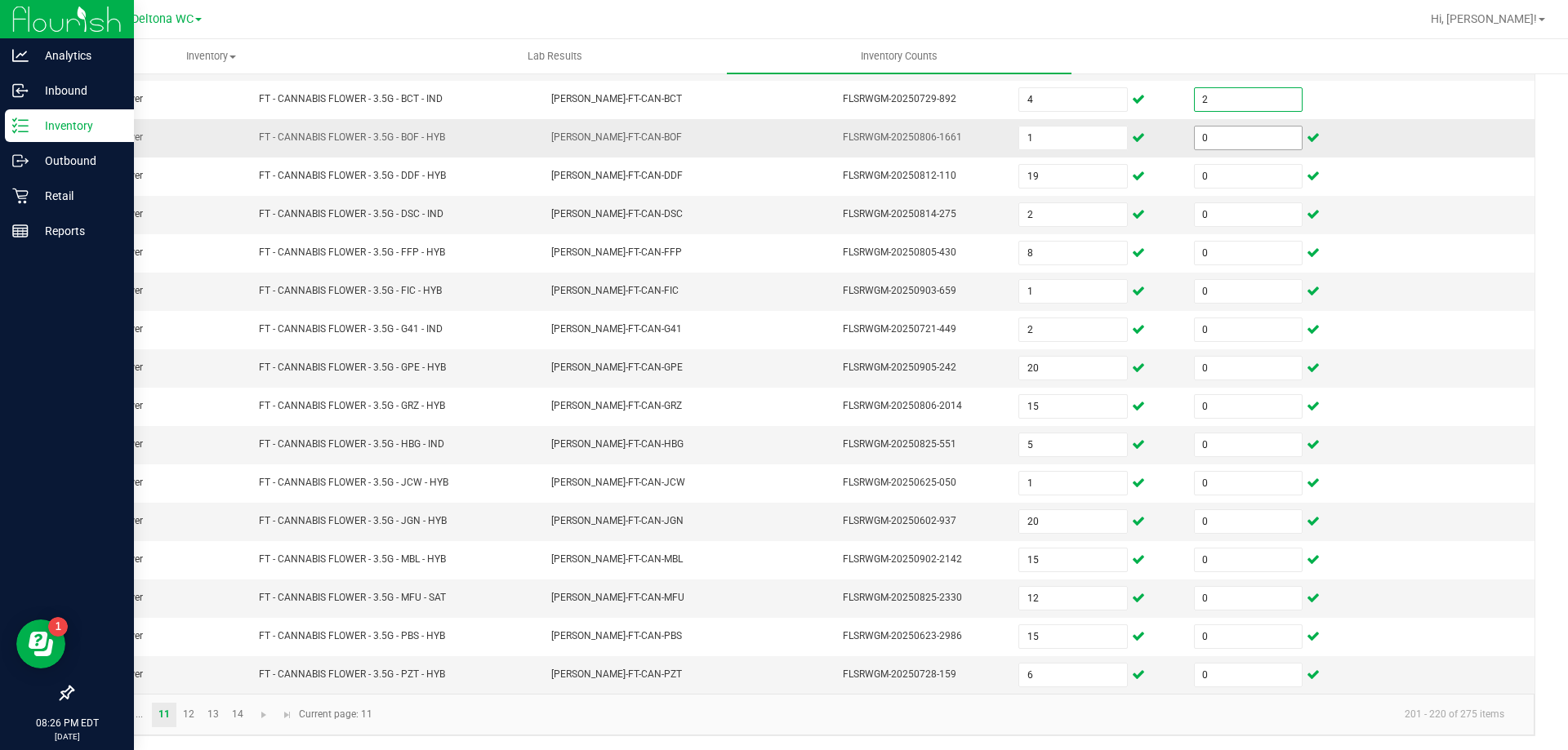
scroll to position [339, 0]
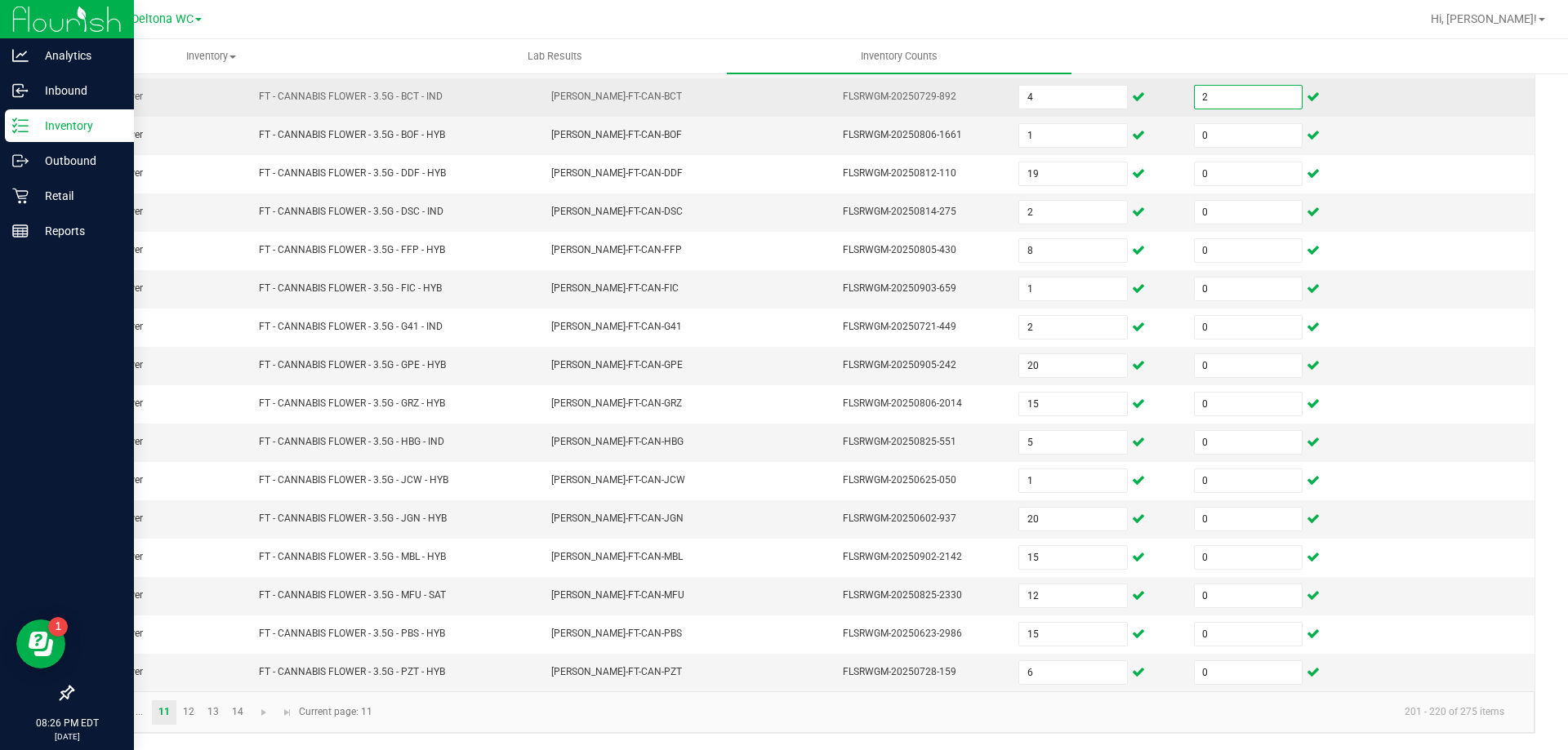
click at [1206, 105] on input "2" at bounding box center [1248, 97] width 107 height 23
click at [1206, 104] on input "2" at bounding box center [1248, 97] width 107 height 23
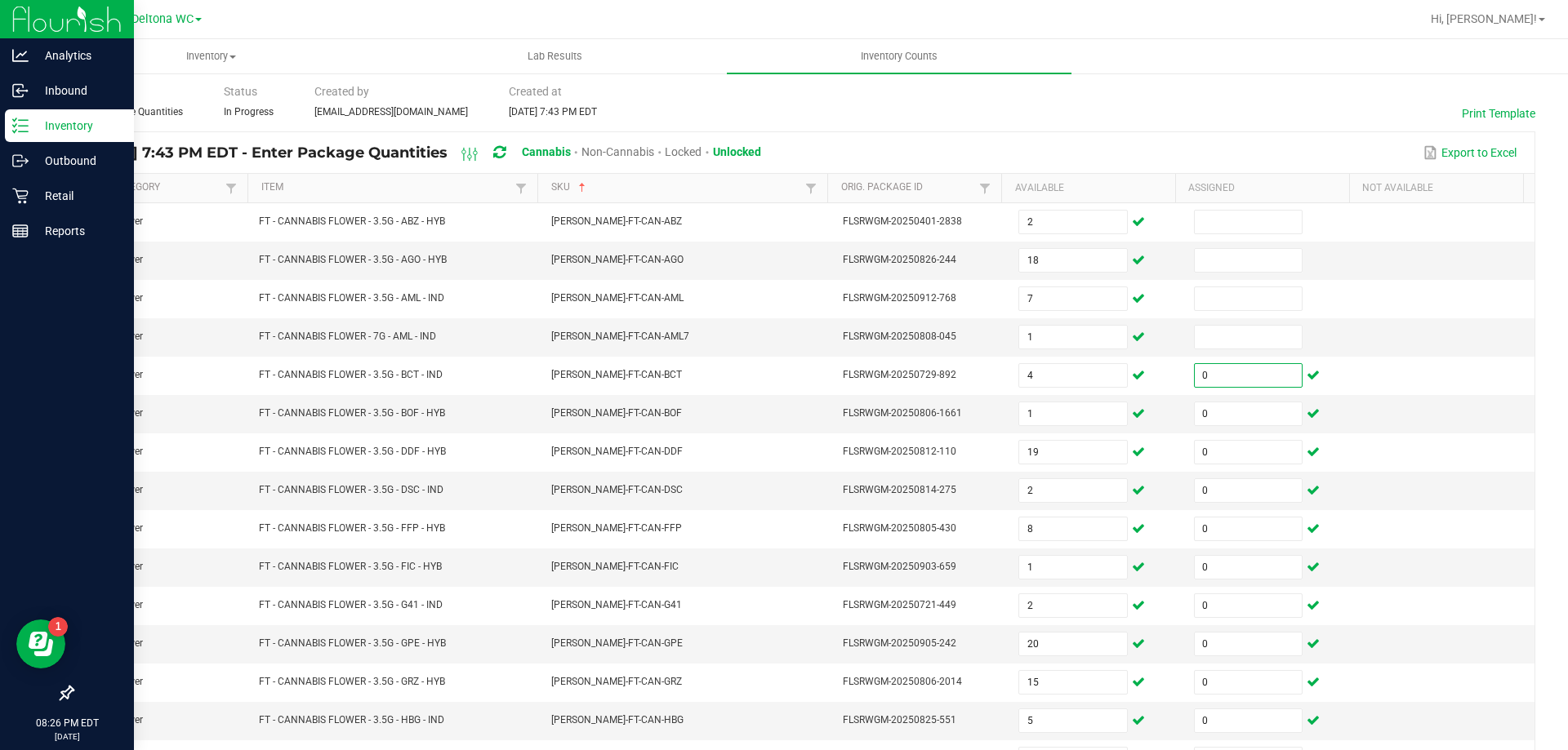
scroll to position [40, 0]
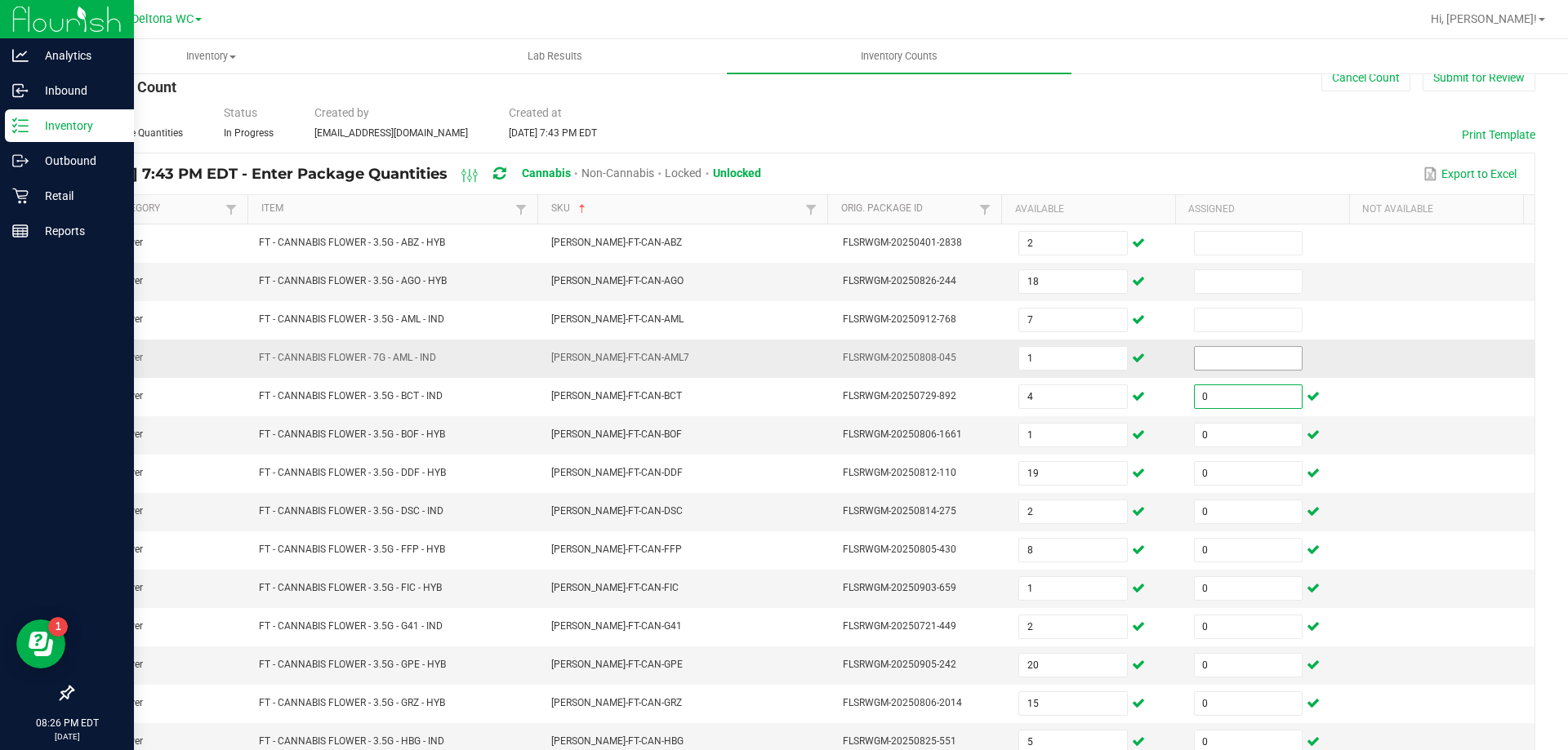
click at [1246, 360] on input at bounding box center [1248, 358] width 107 height 23
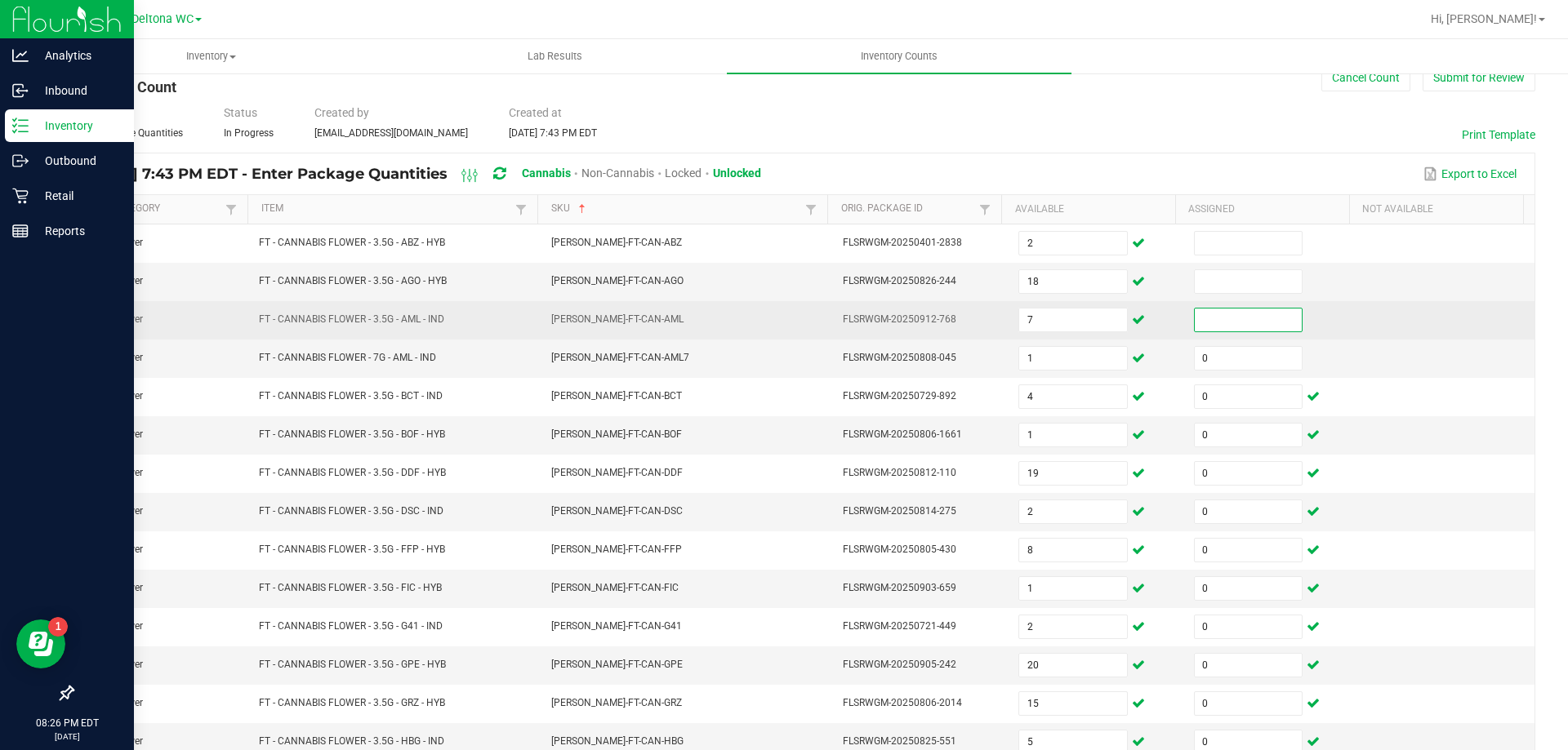
click at [1229, 318] on input at bounding box center [1248, 320] width 107 height 23
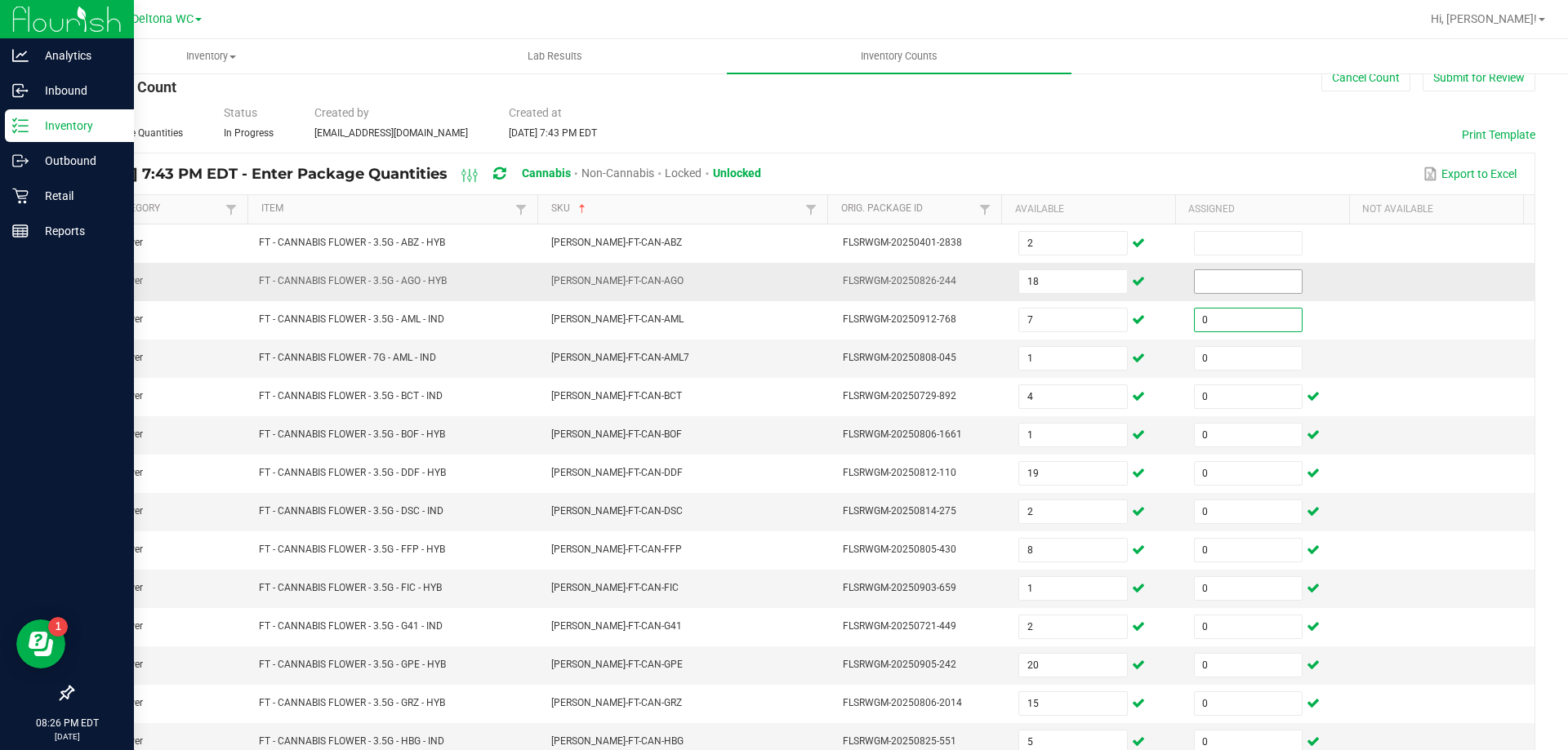
click at [1214, 281] on input at bounding box center [1248, 281] width 107 height 23
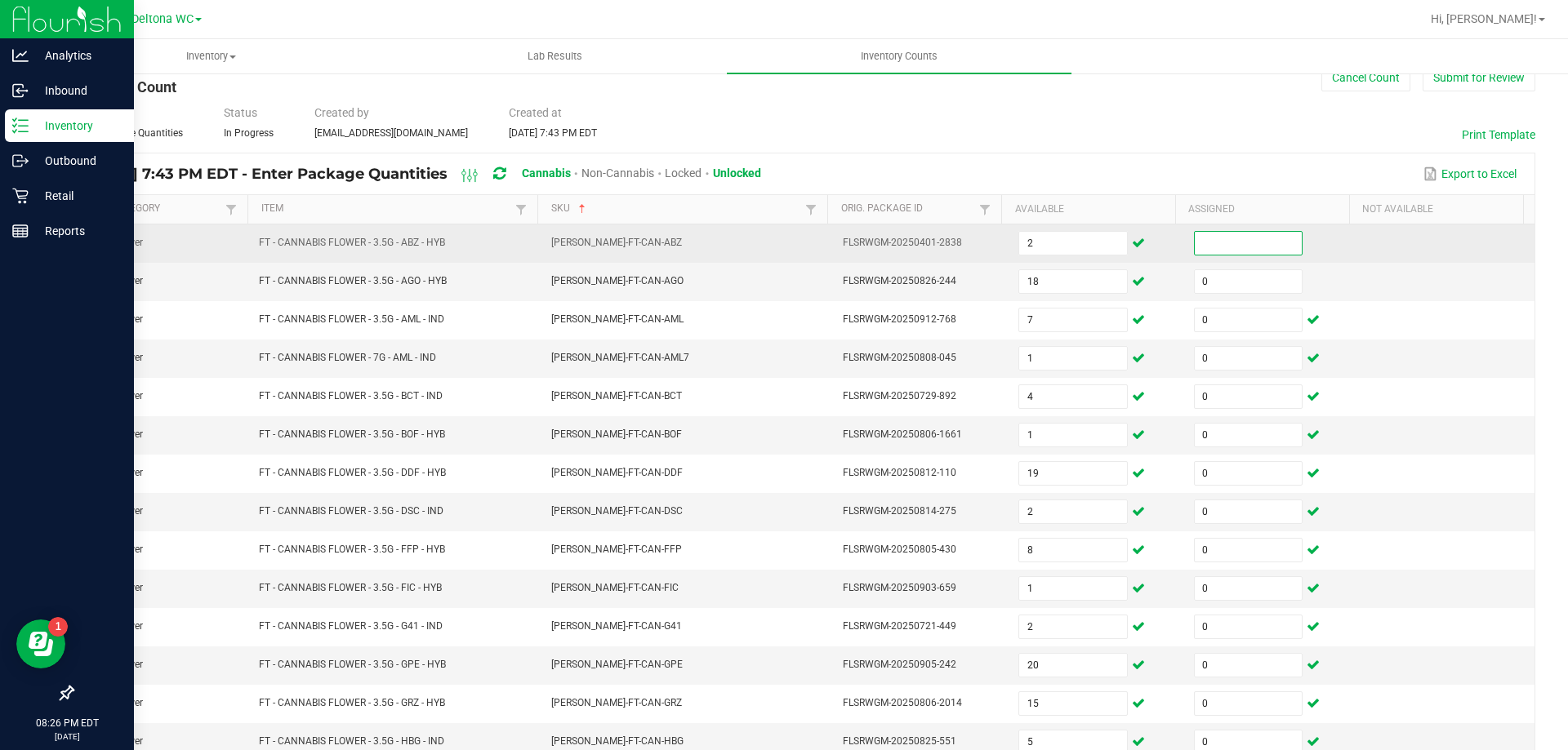
click at [1195, 240] on input "0" at bounding box center [1248, 243] width 107 height 23
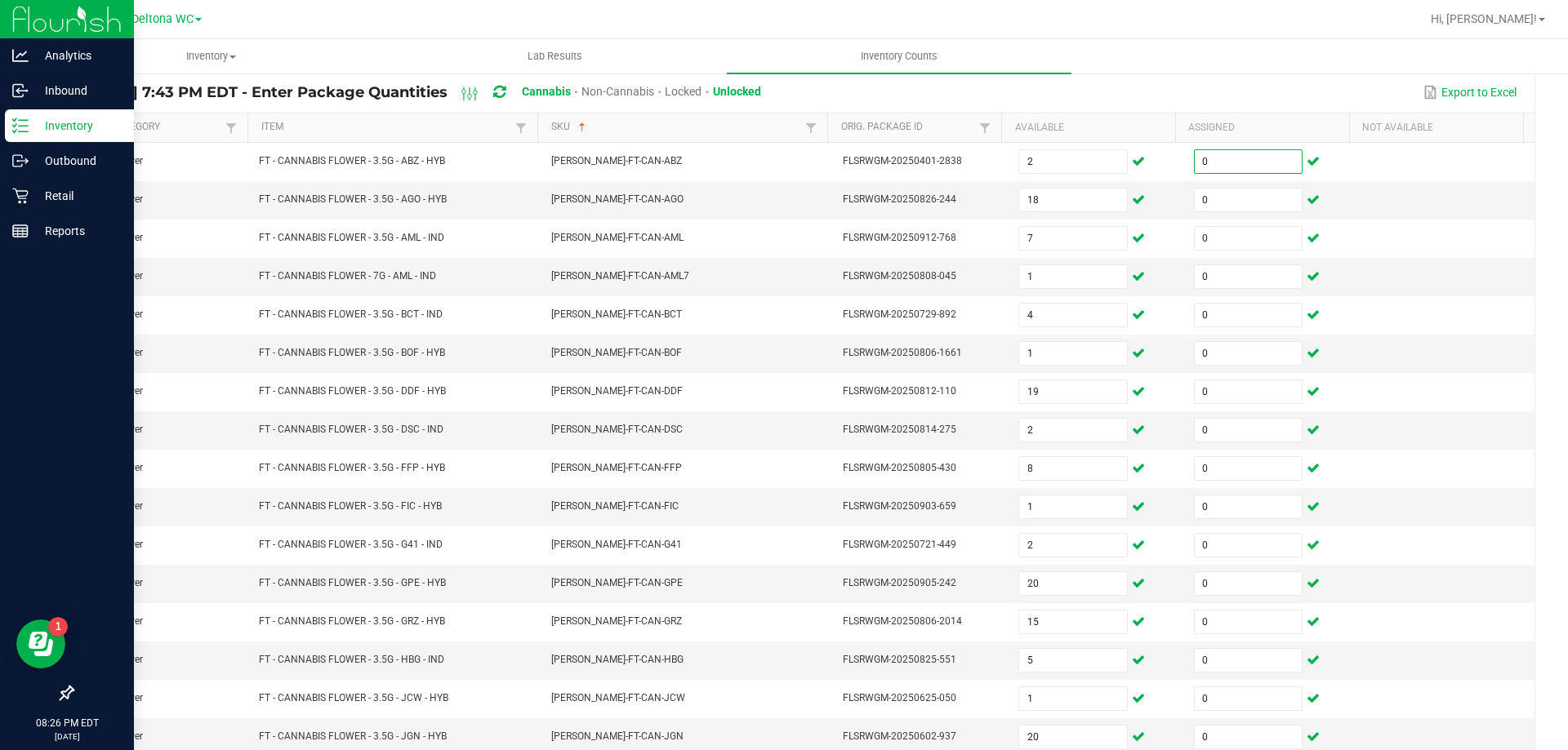
scroll to position [339, 0]
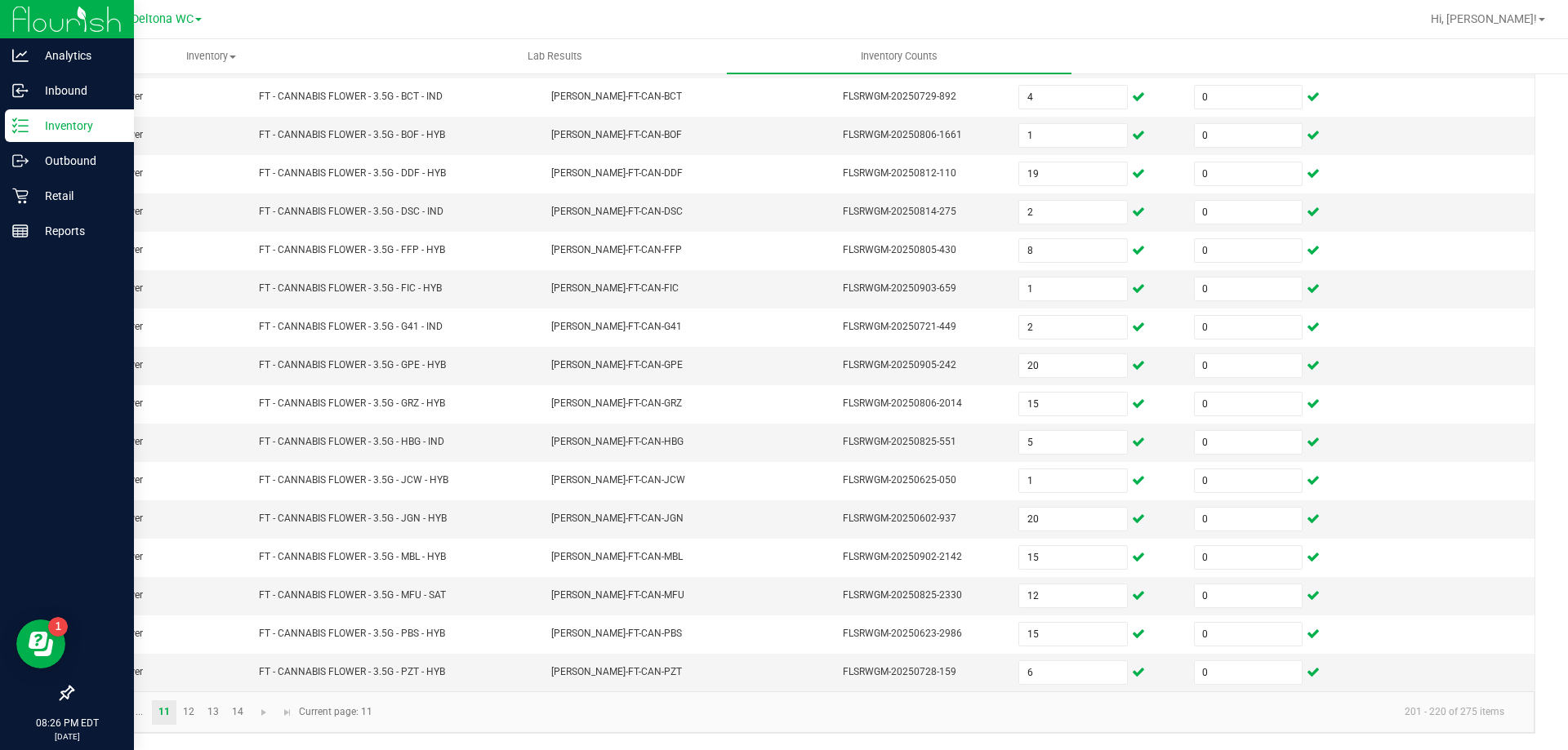
click at [122, 706] on link at bounding box center [116, 712] width 24 height 25
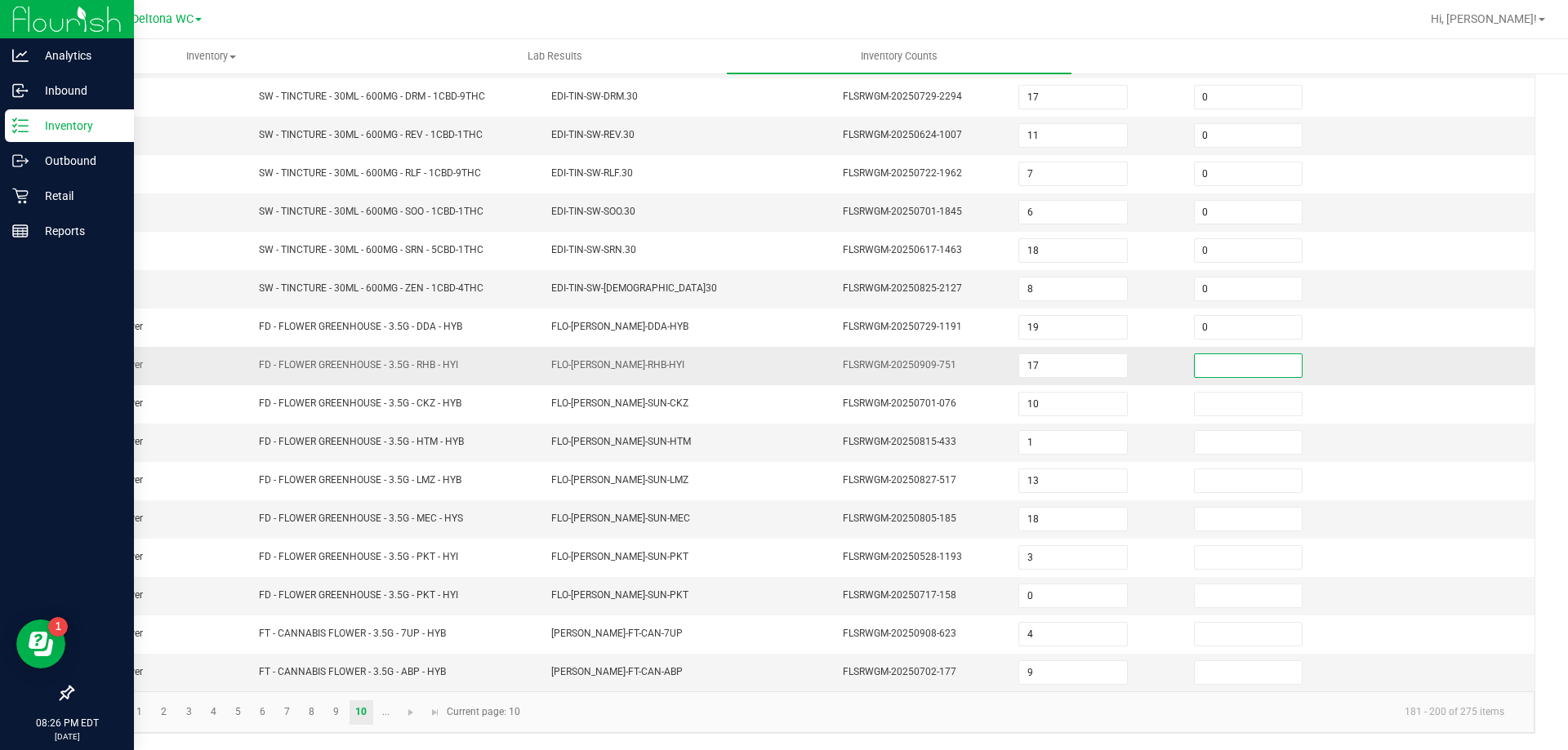
click at [1197, 359] on input at bounding box center [1248, 365] width 107 height 23
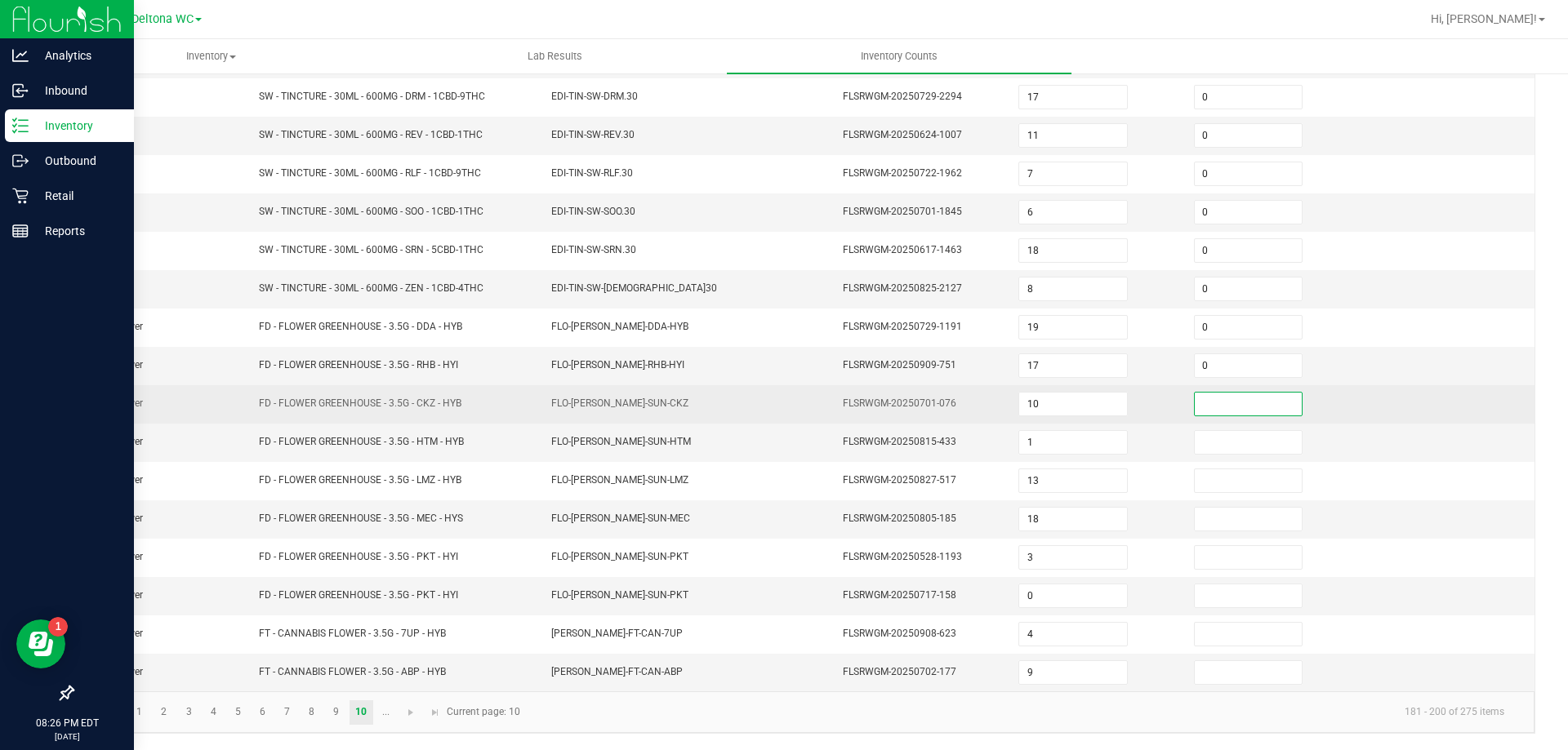
click at [1195, 410] on input at bounding box center [1248, 403] width 107 height 23
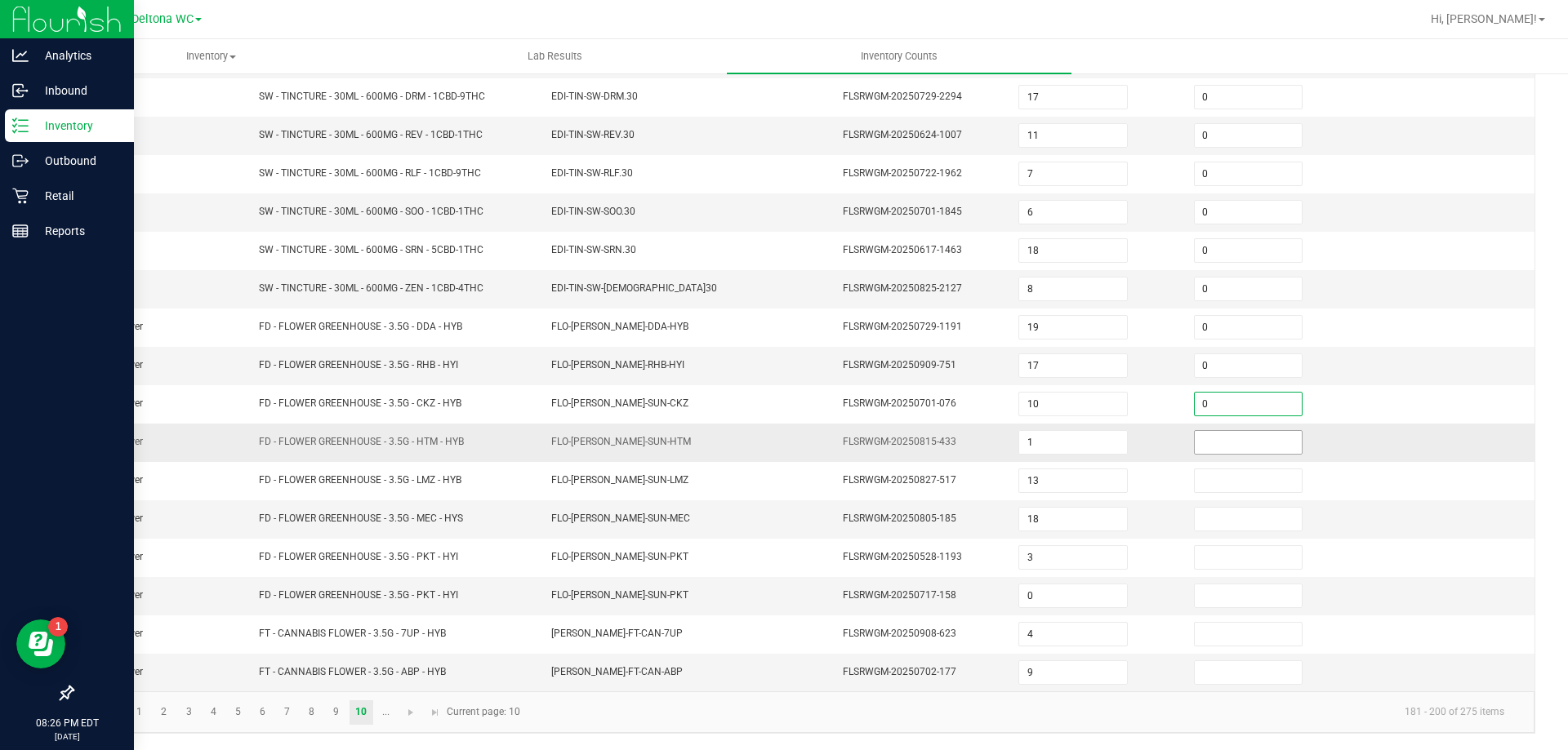
click at [1195, 449] on input at bounding box center [1248, 442] width 107 height 23
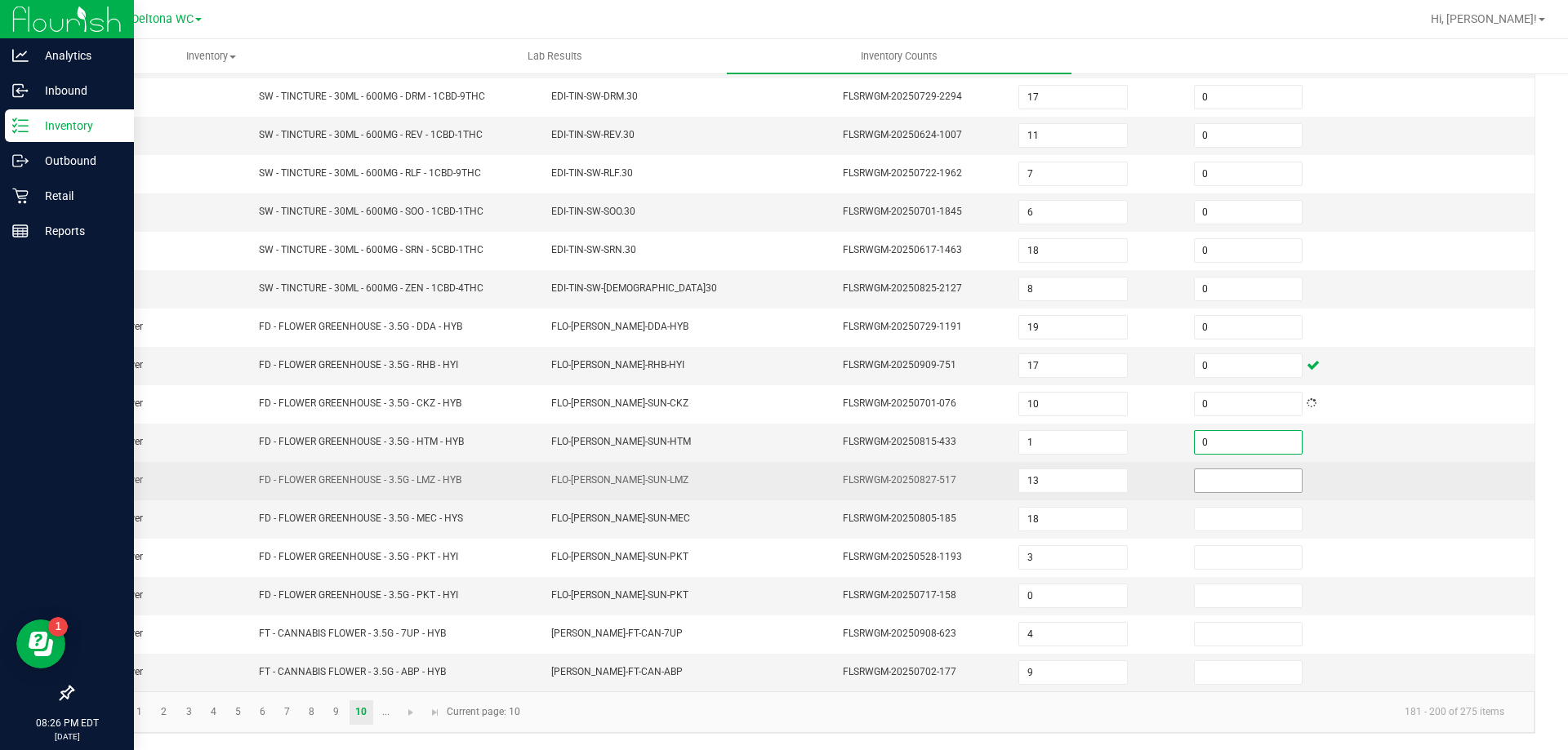
click at [1212, 475] on input at bounding box center [1248, 481] width 107 height 23
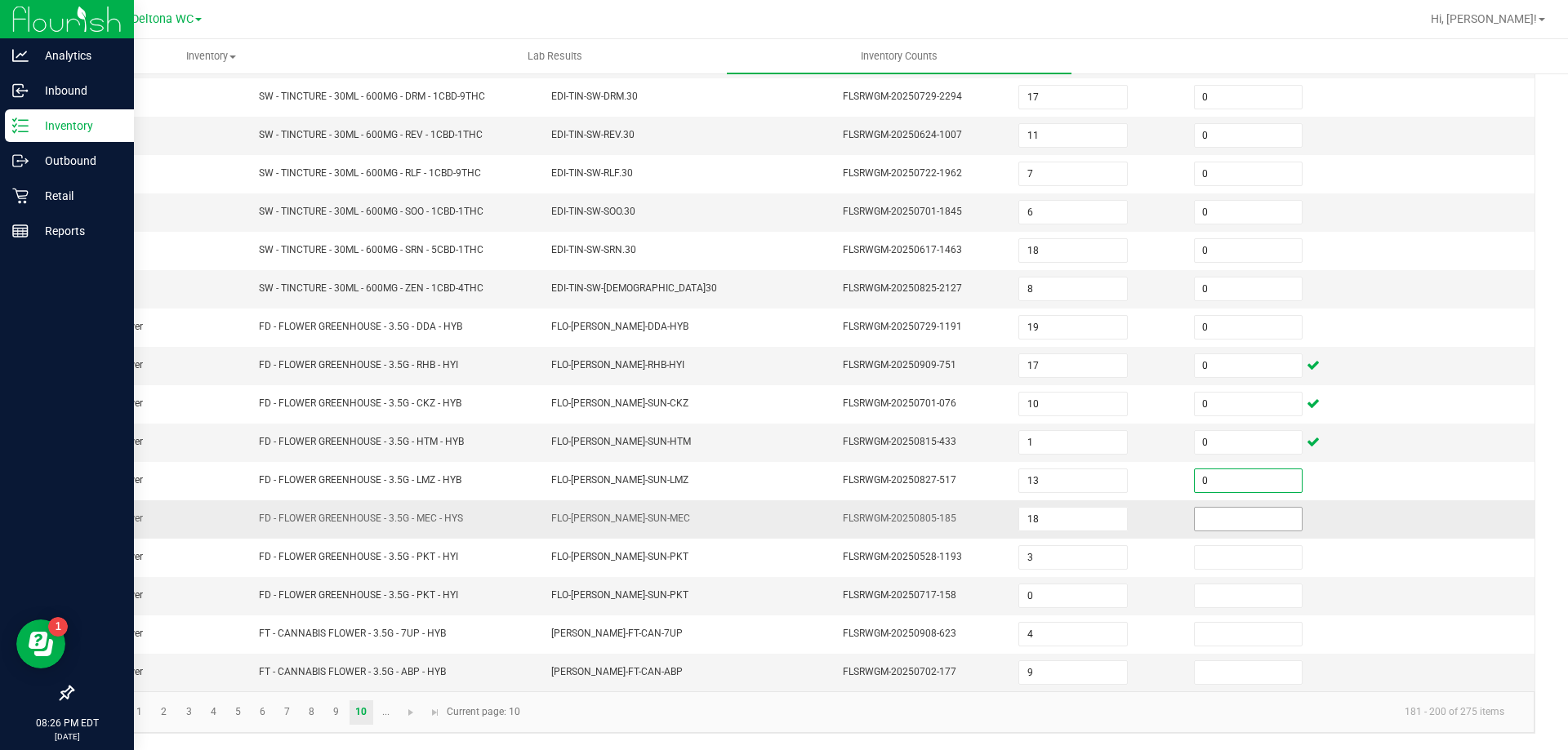
click at [1203, 521] on input at bounding box center [1248, 518] width 107 height 23
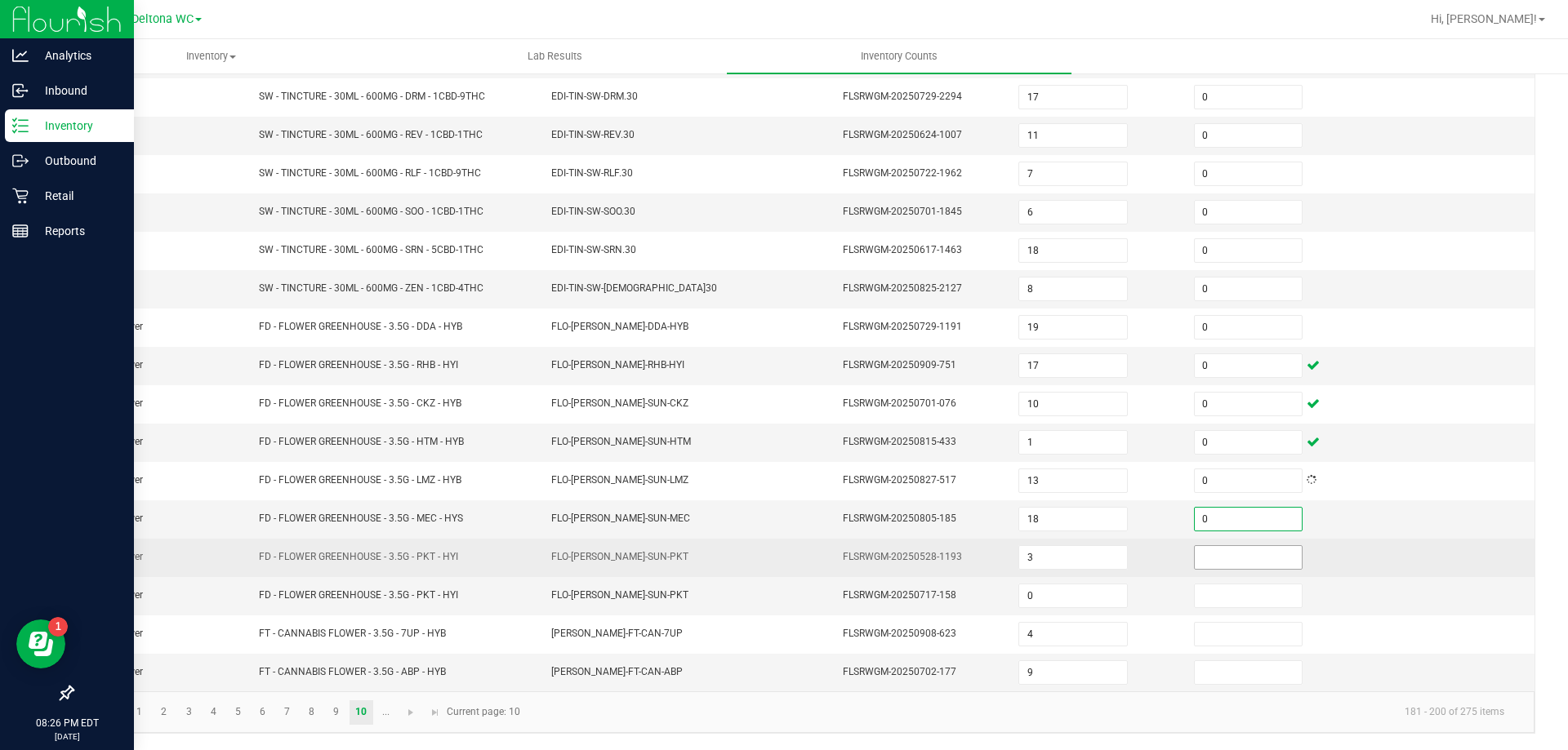
click at [1217, 555] on input at bounding box center [1248, 557] width 107 height 23
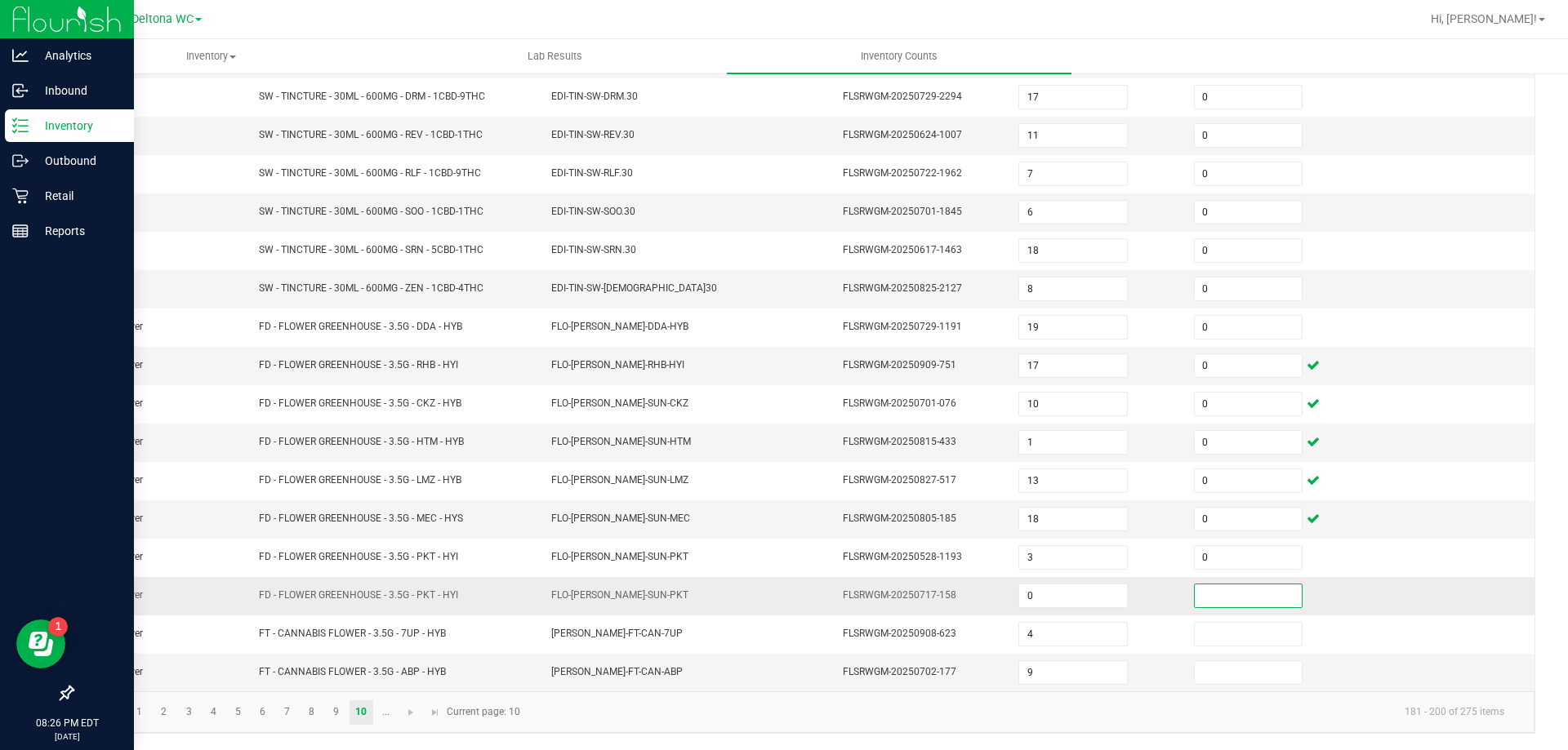
click at [1207, 597] on input at bounding box center [1248, 596] width 107 height 23
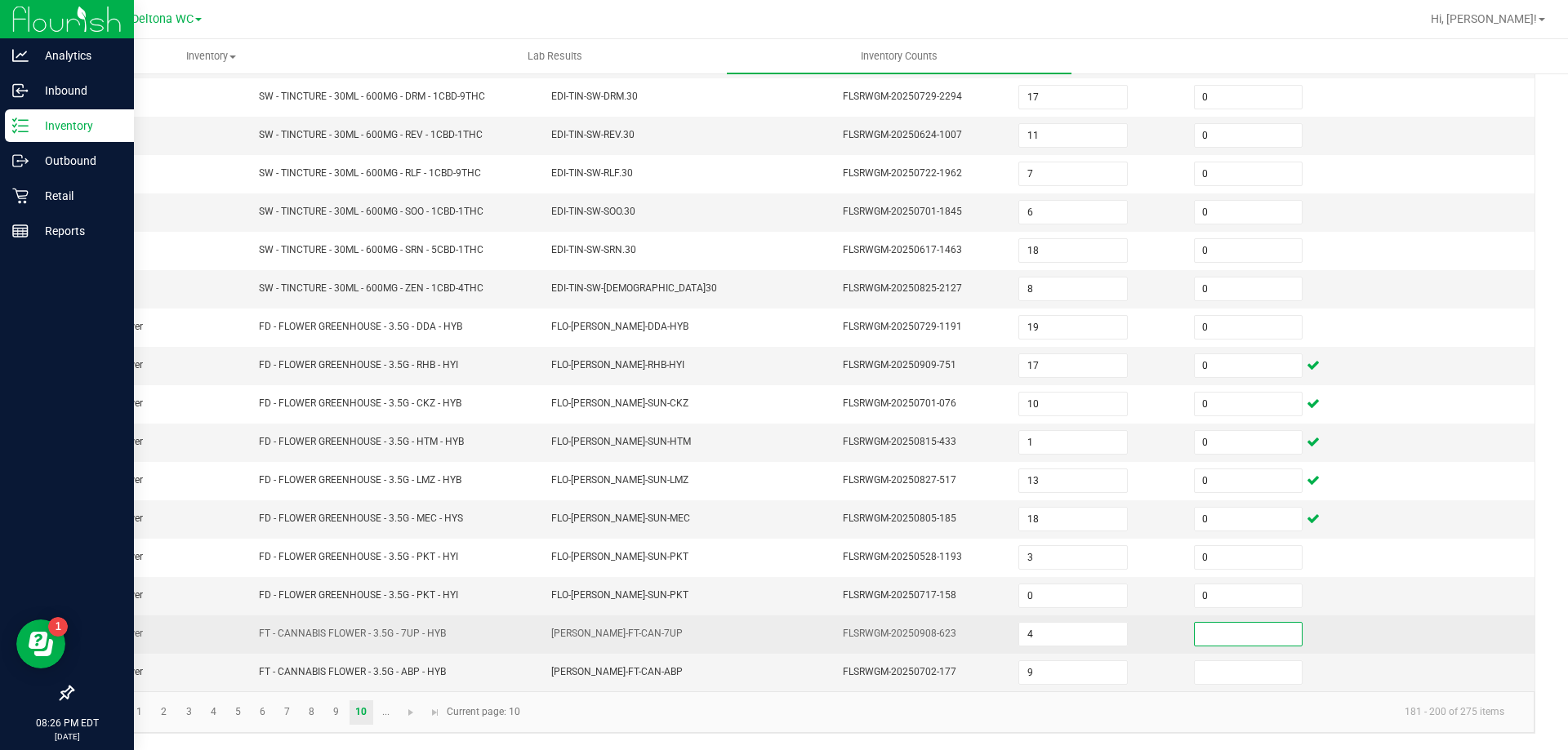
click at [1217, 626] on input at bounding box center [1248, 634] width 107 height 23
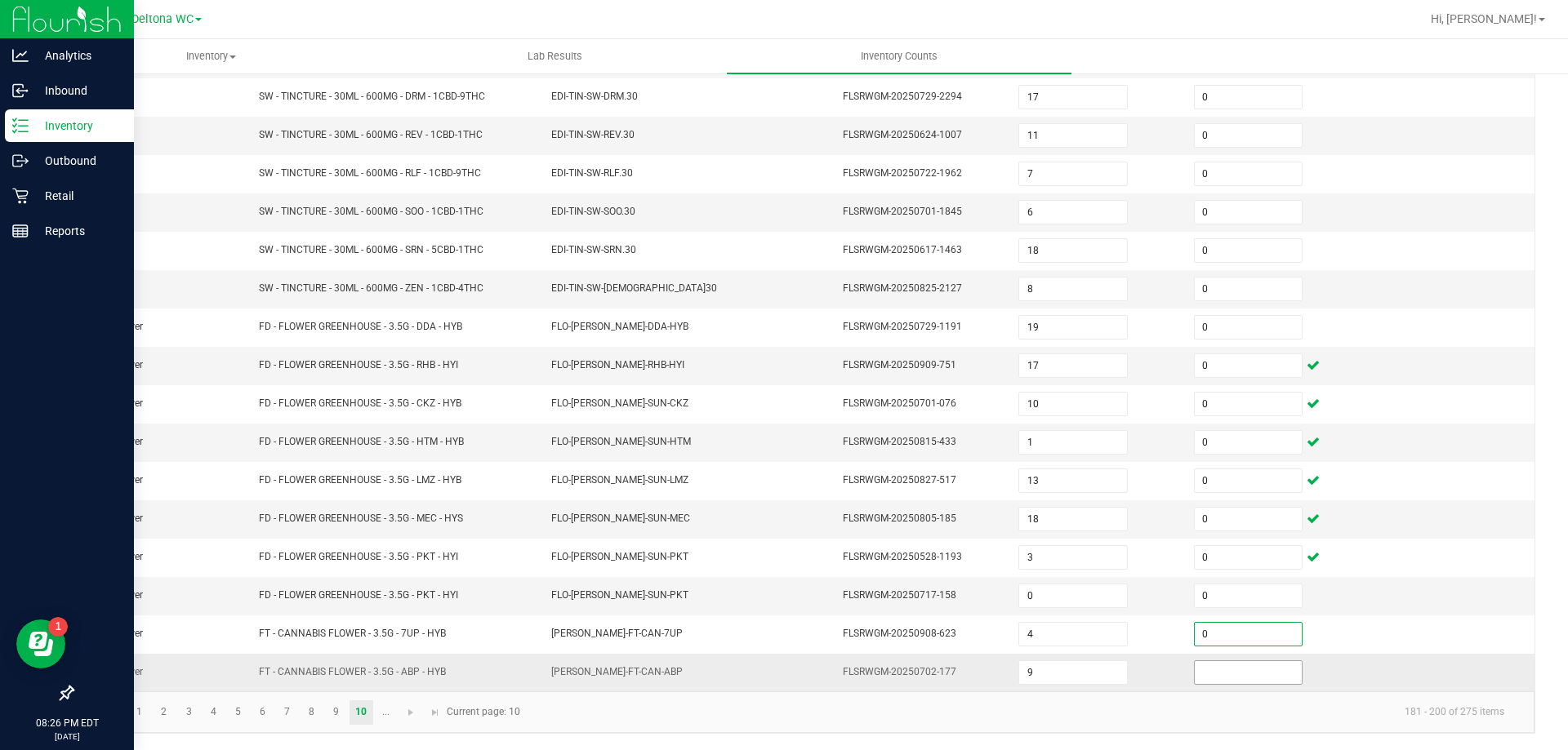
click at [1216, 676] on input at bounding box center [1248, 672] width 107 height 23
click at [406, 721] on link at bounding box center [411, 712] width 24 height 25
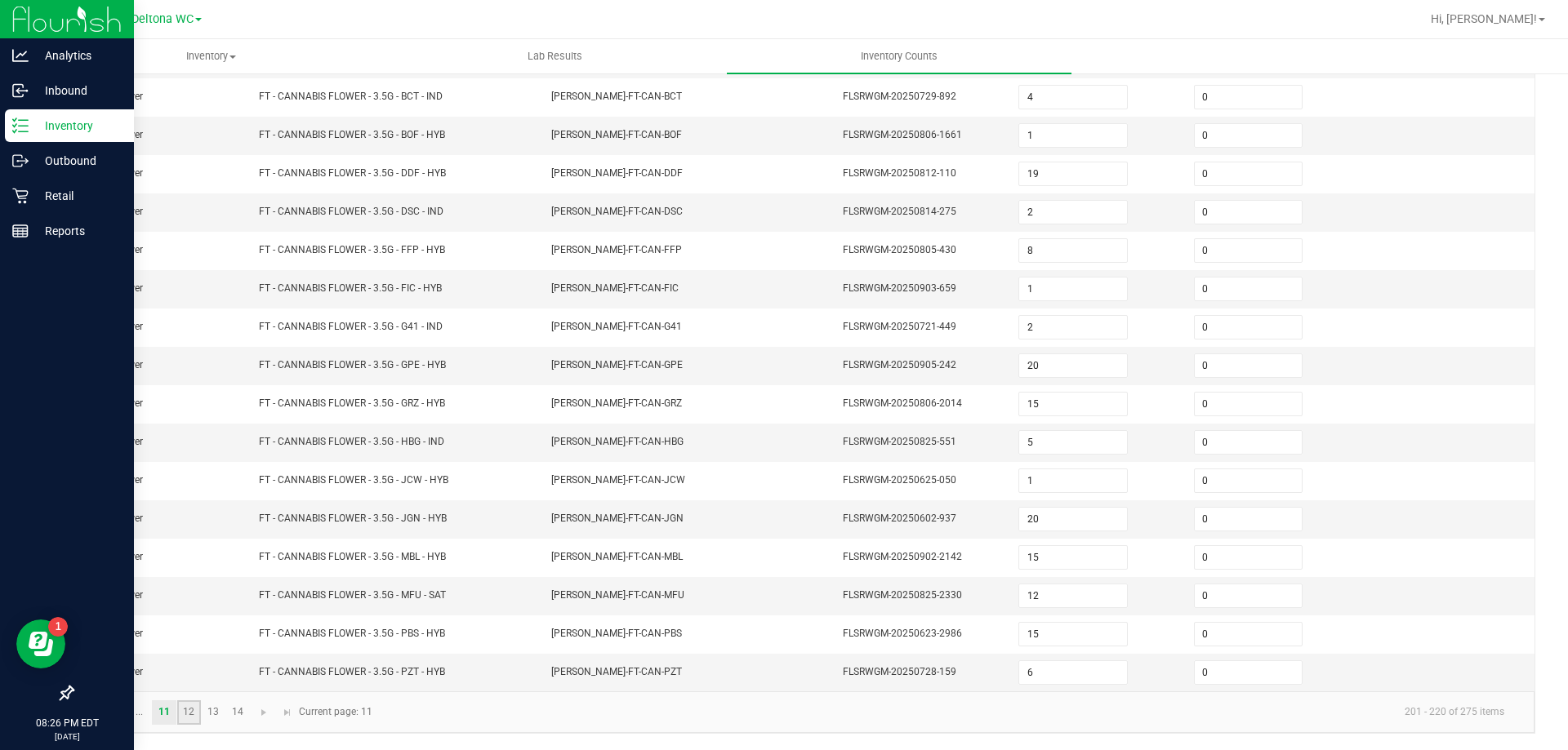
click at [193, 711] on link "12" at bounding box center [189, 712] width 24 height 25
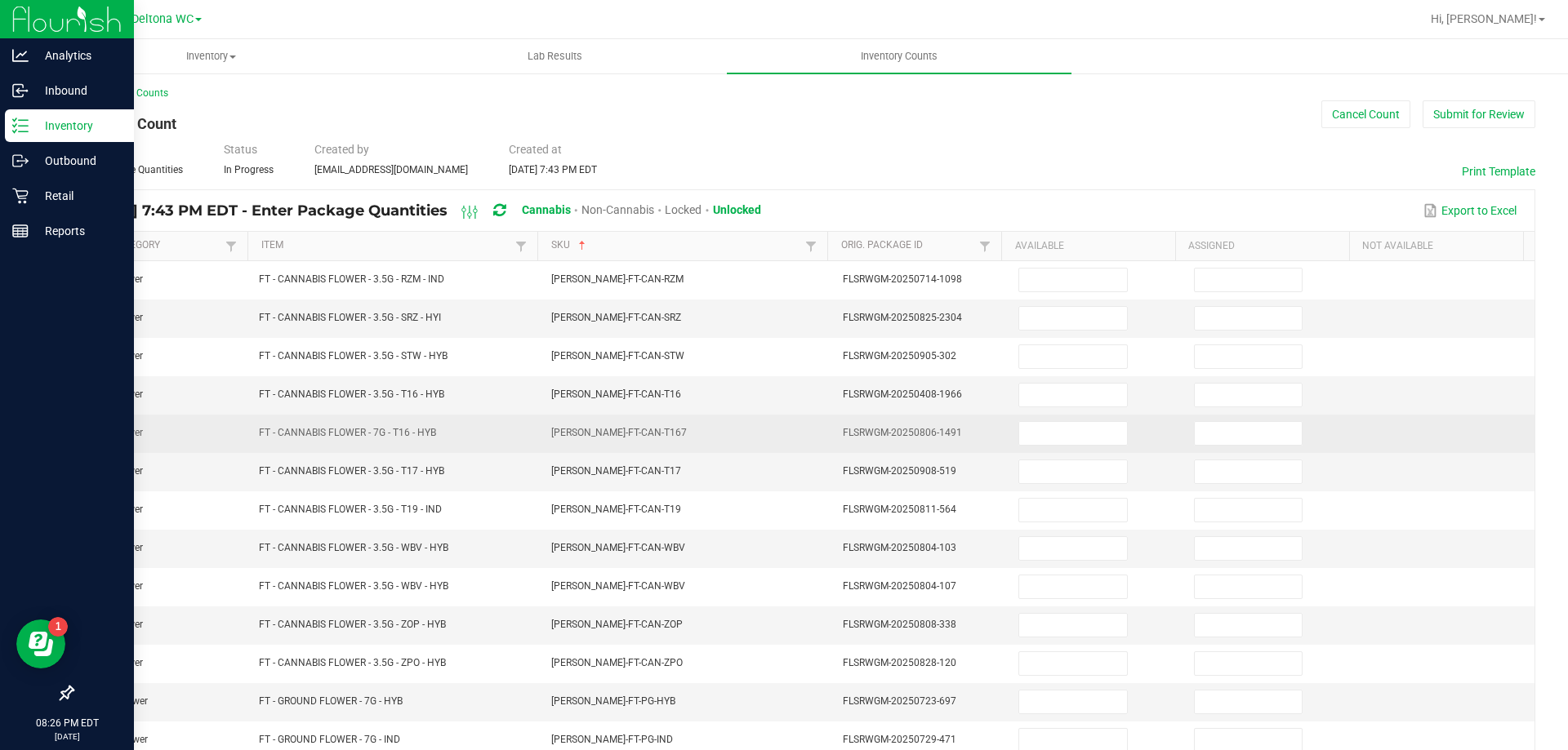
scroll to position [0, 0]
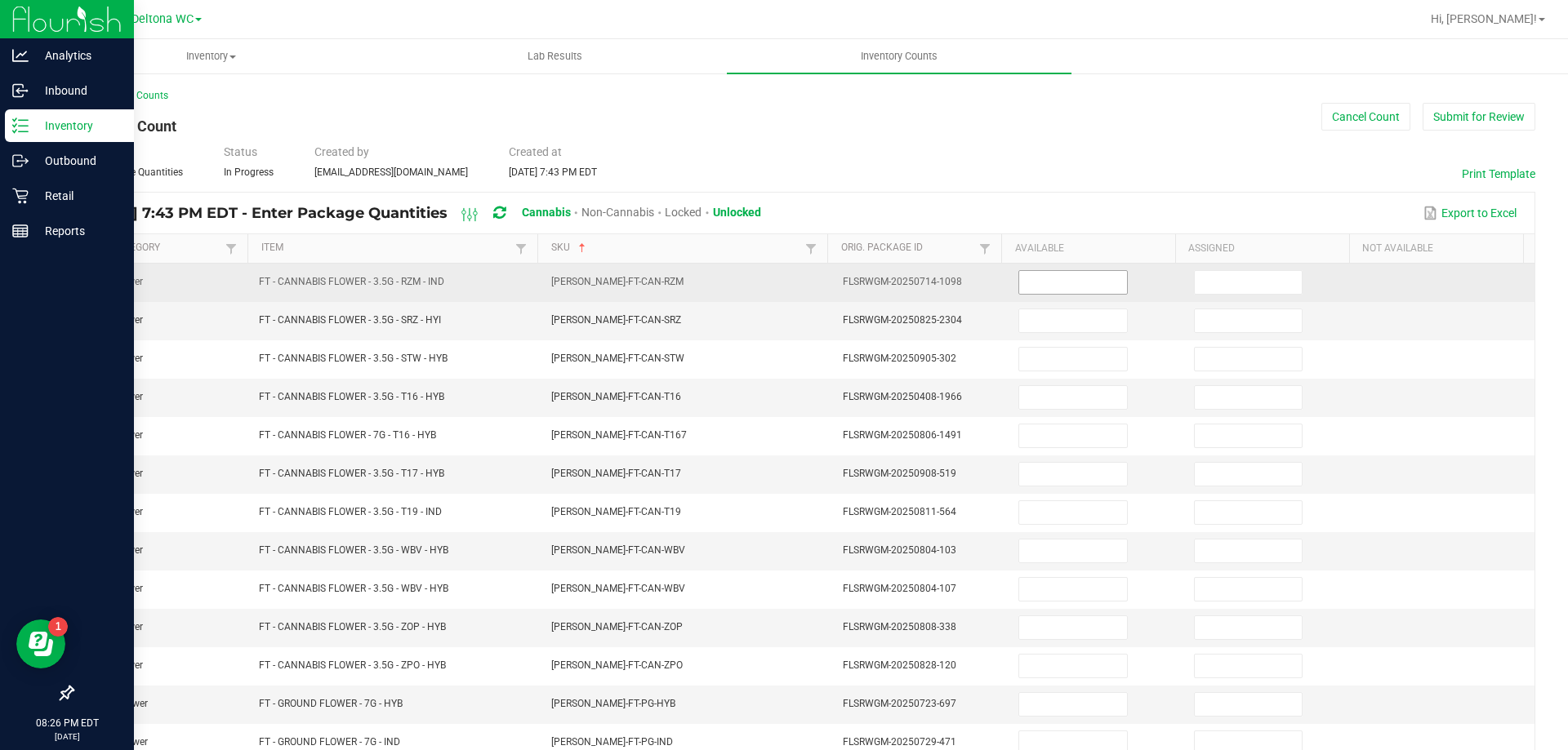
click at [1029, 281] on input at bounding box center [1072, 282] width 107 height 23
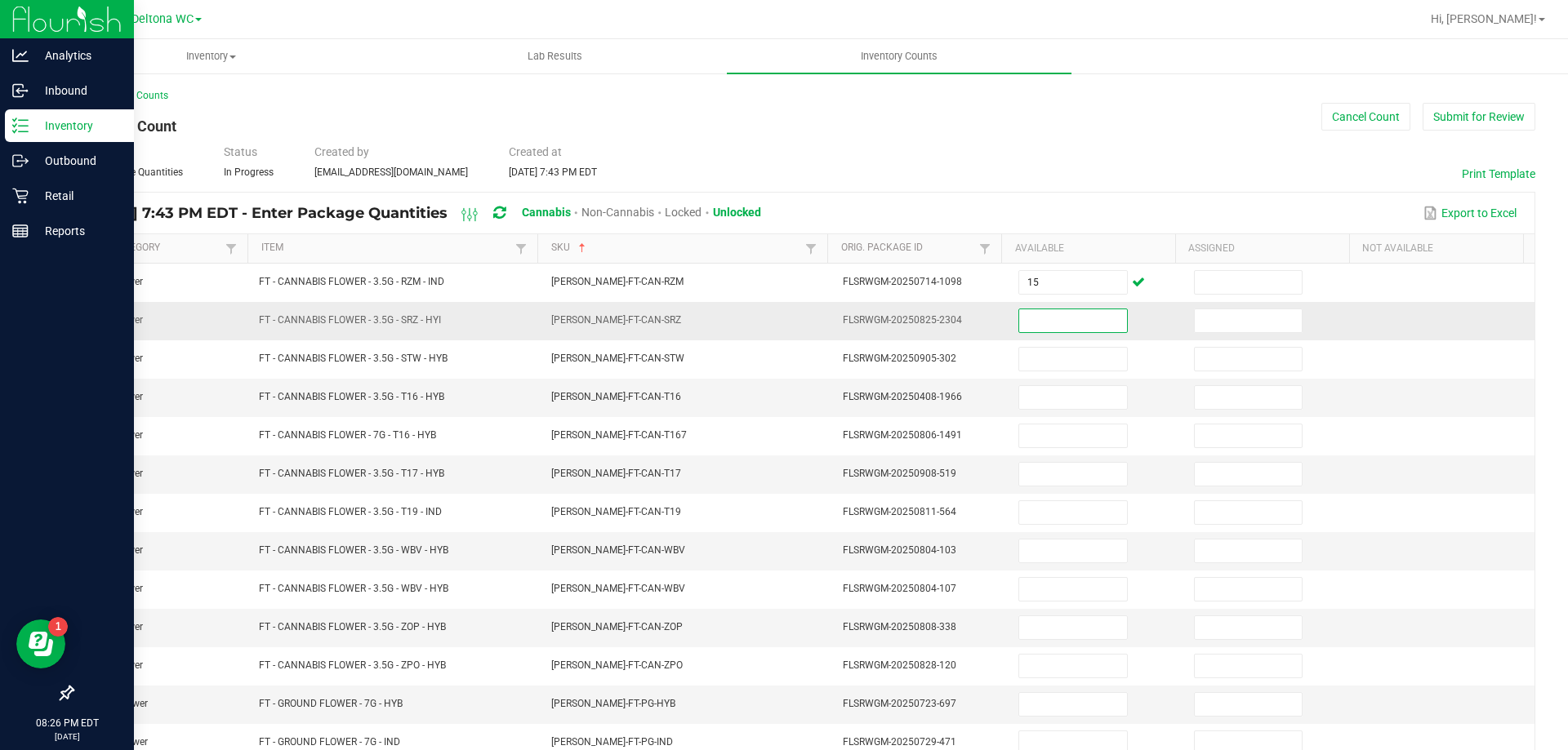
click at [1053, 330] on input at bounding box center [1072, 321] width 107 height 23
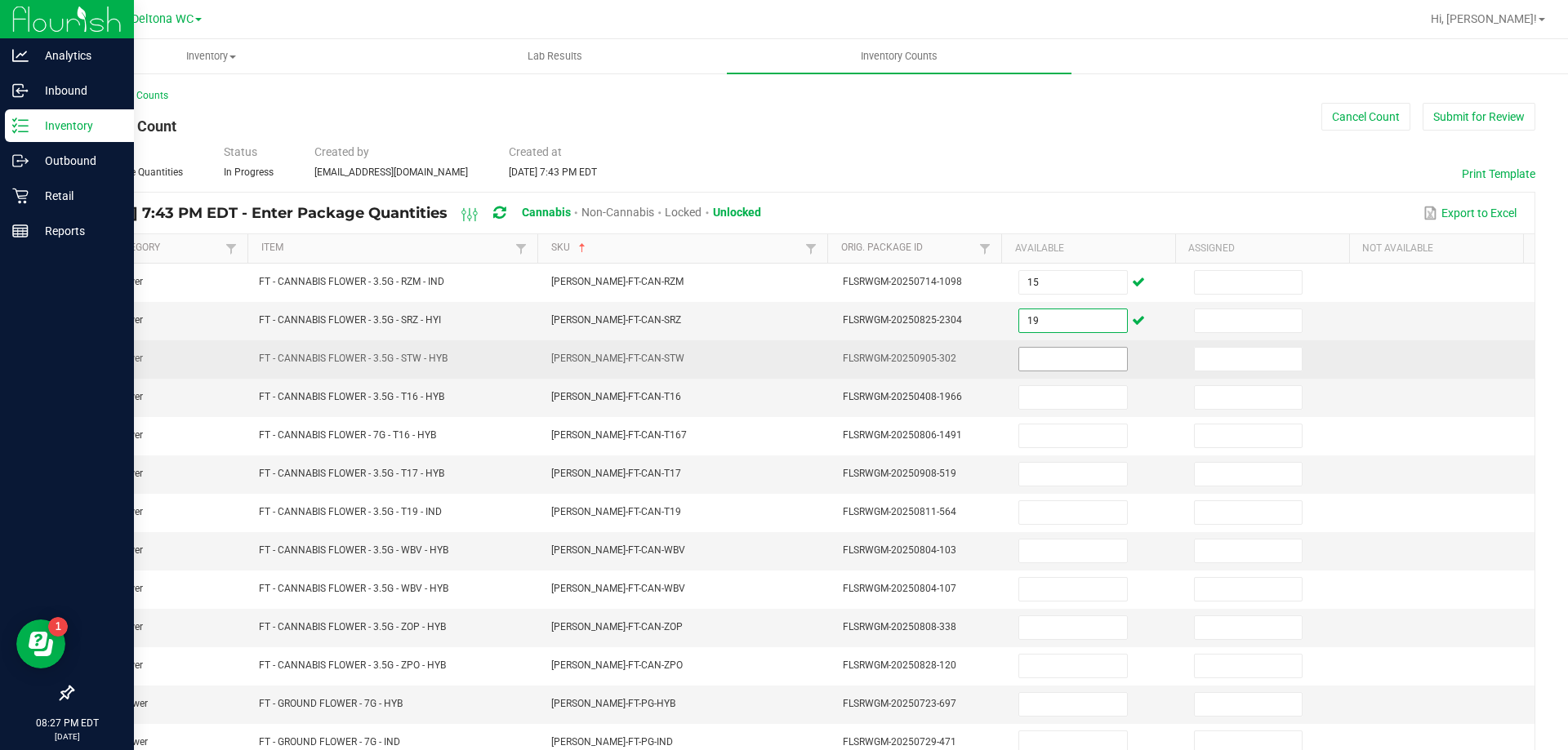
click at [1024, 367] on input at bounding box center [1072, 358] width 107 height 23
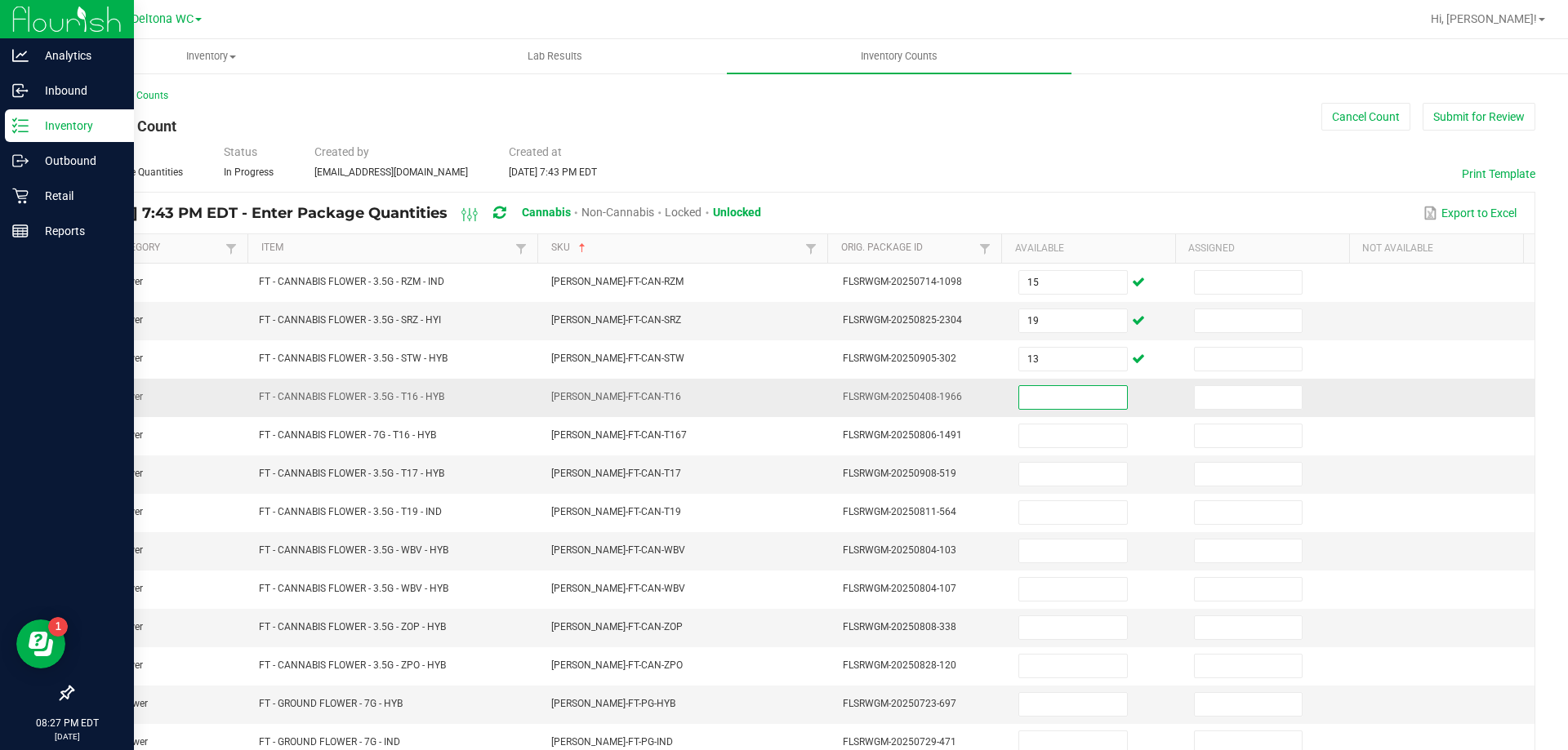
click at [1019, 393] on input at bounding box center [1072, 397] width 107 height 23
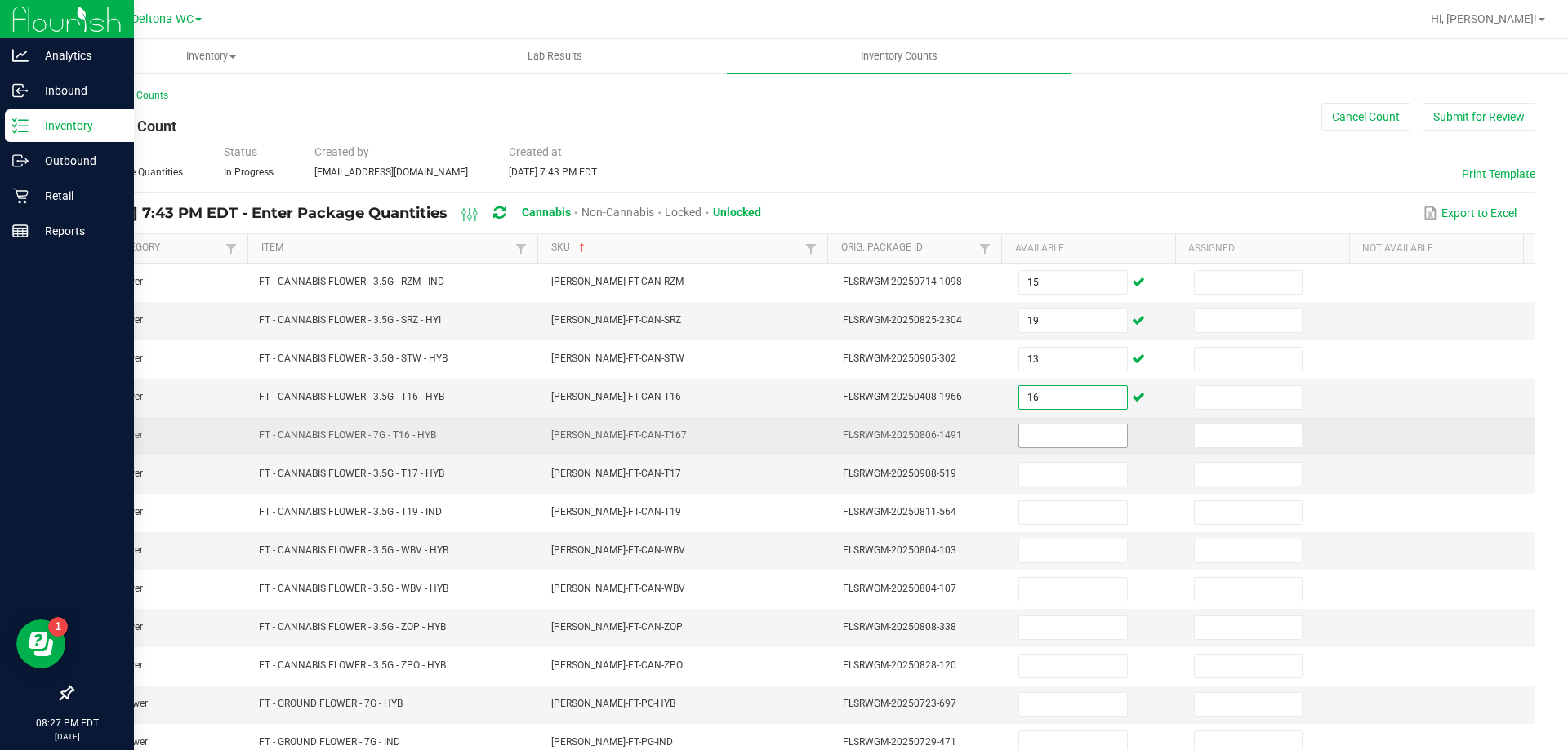
click at [1039, 440] on input at bounding box center [1072, 436] width 107 height 23
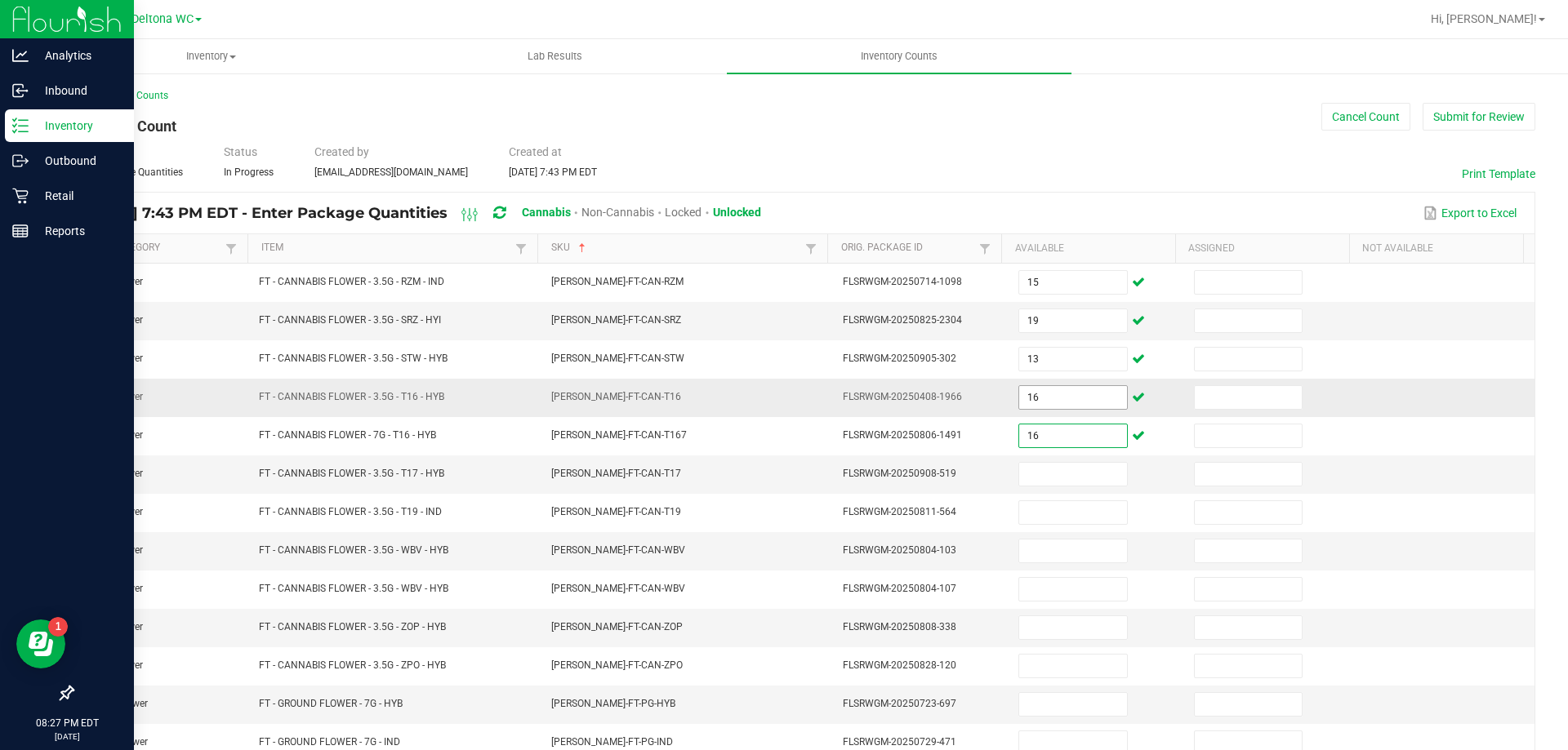
click at [1054, 399] on input "16" at bounding box center [1072, 397] width 107 height 23
click at [1028, 464] on input at bounding box center [1072, 474] width 107 height 23
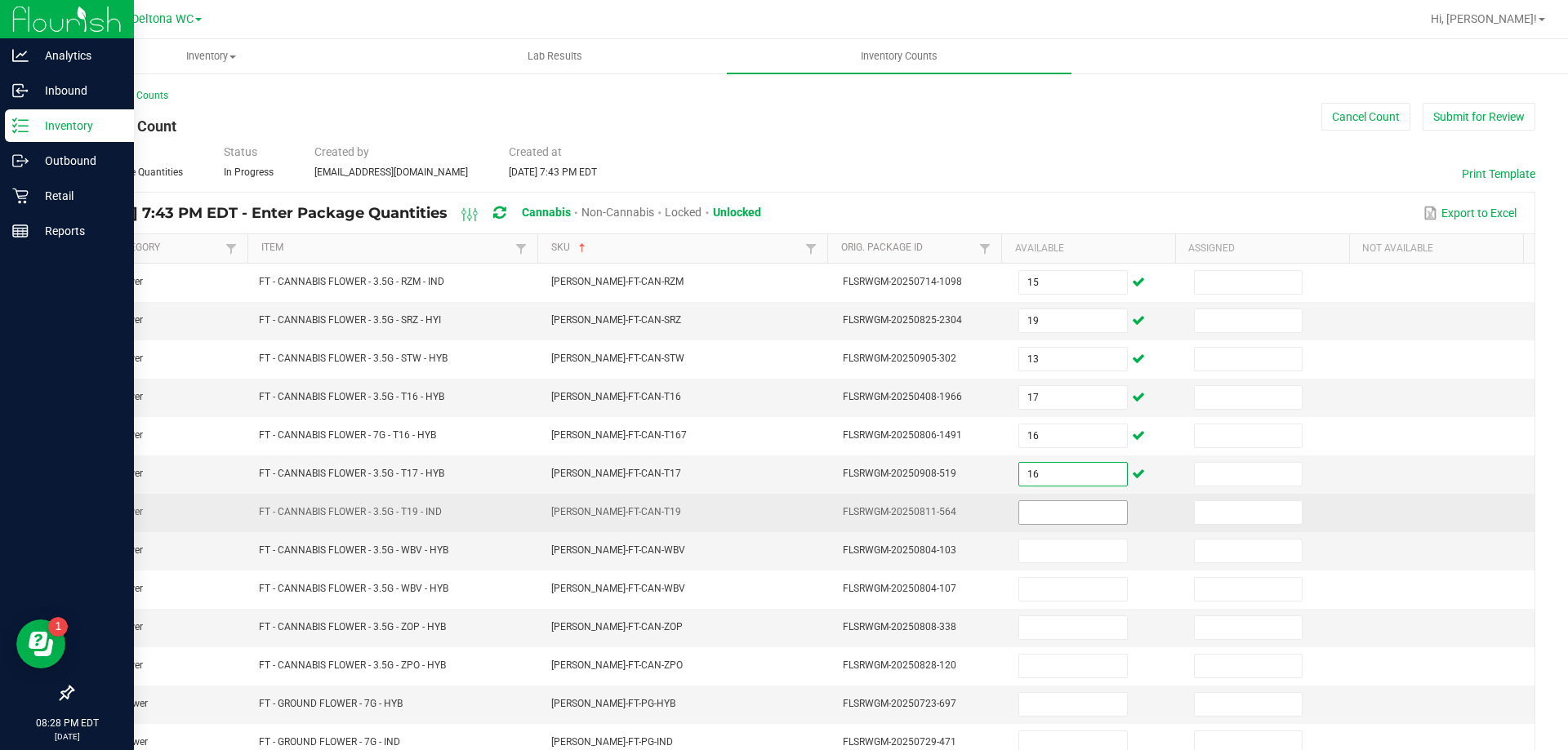
click at [1043, 513] on input at bounding box center [1072, 512] width 107 height 23
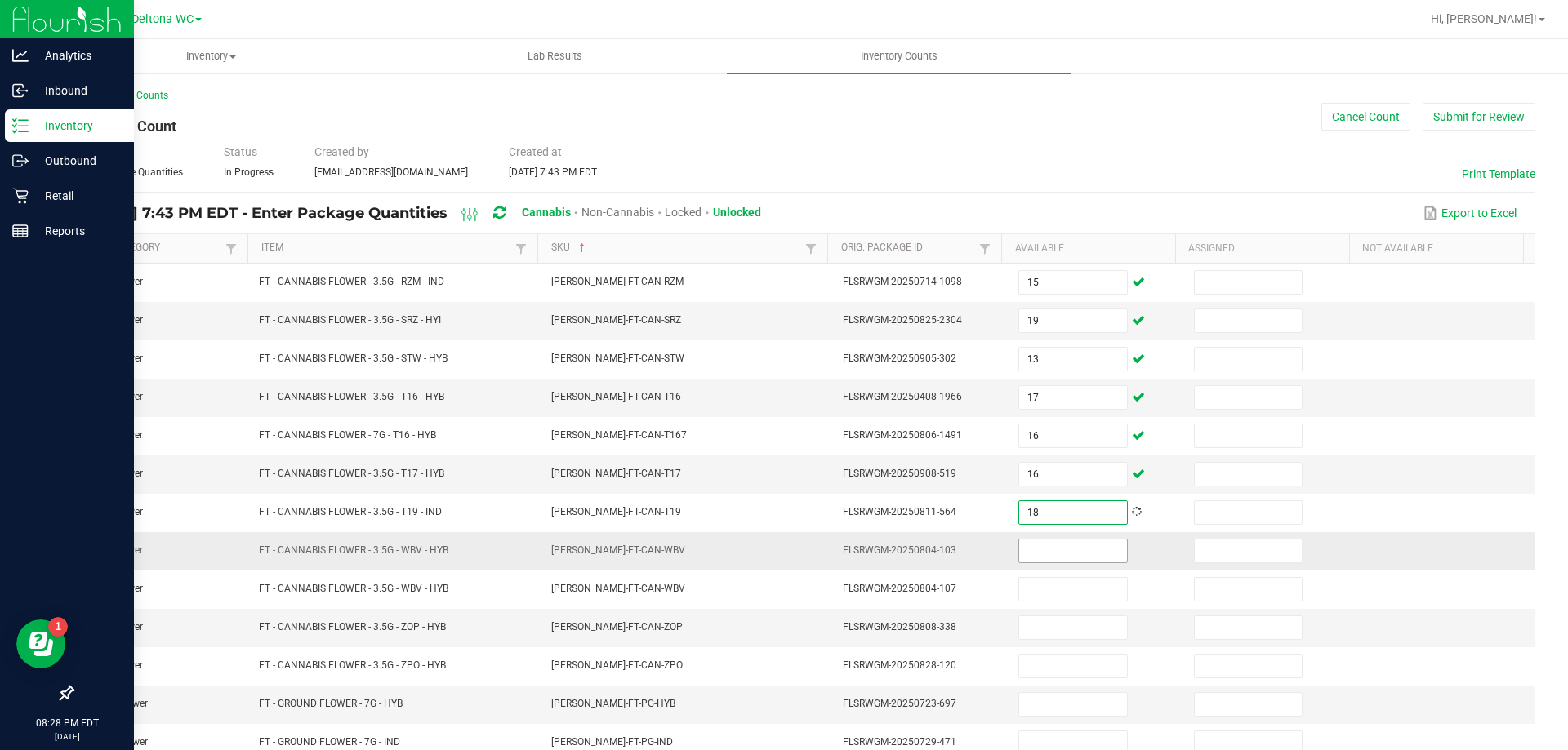
click at [1047, 551] on input at bounding box center [1072, 551] width 107 height 23
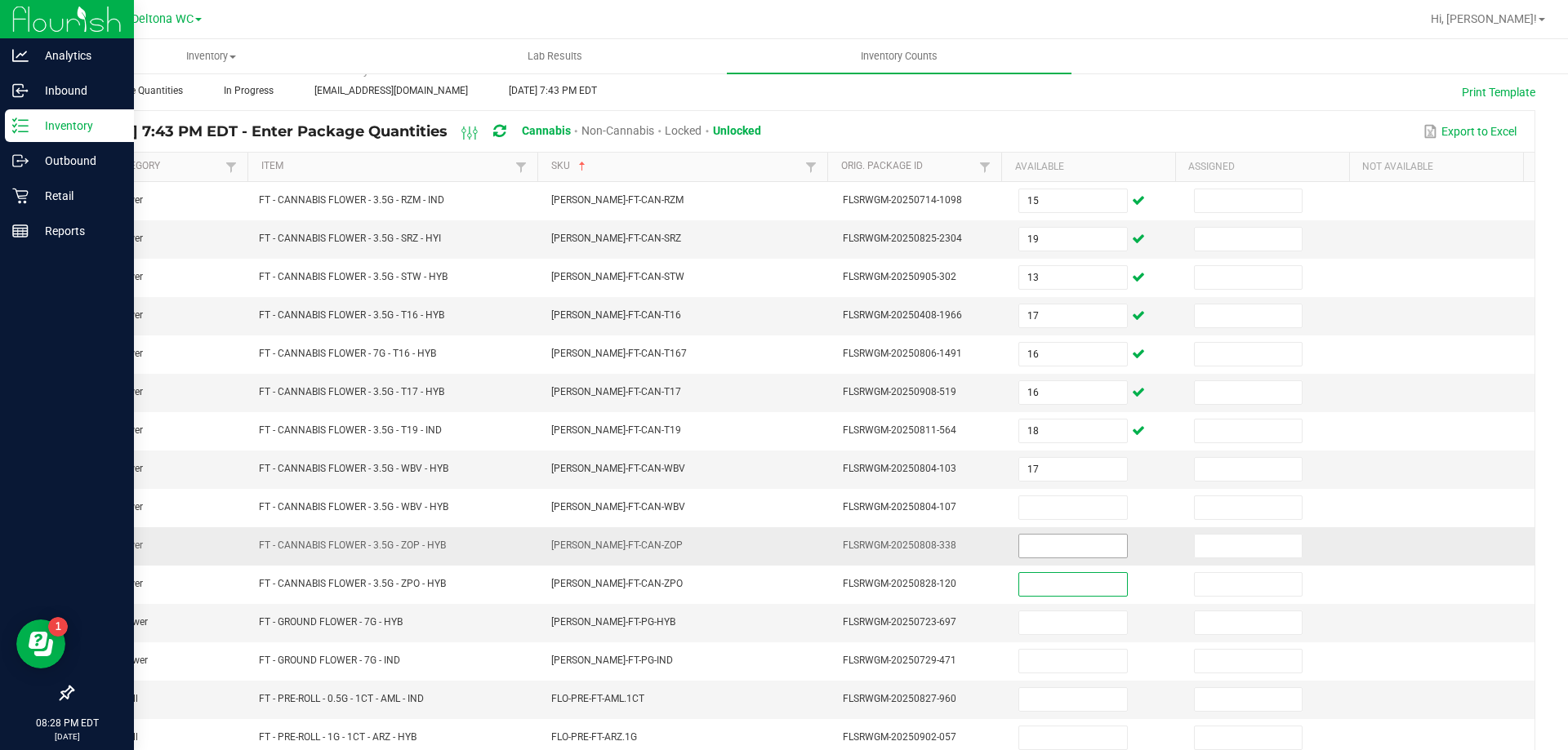
drag, startPoint x: 1021, startPoint y: 575, endPoint x: 1042, endPoint y: 561, distance: 25.2
click at [1030, 570] on td at bounding box center [1096, 585] width 176 height 39
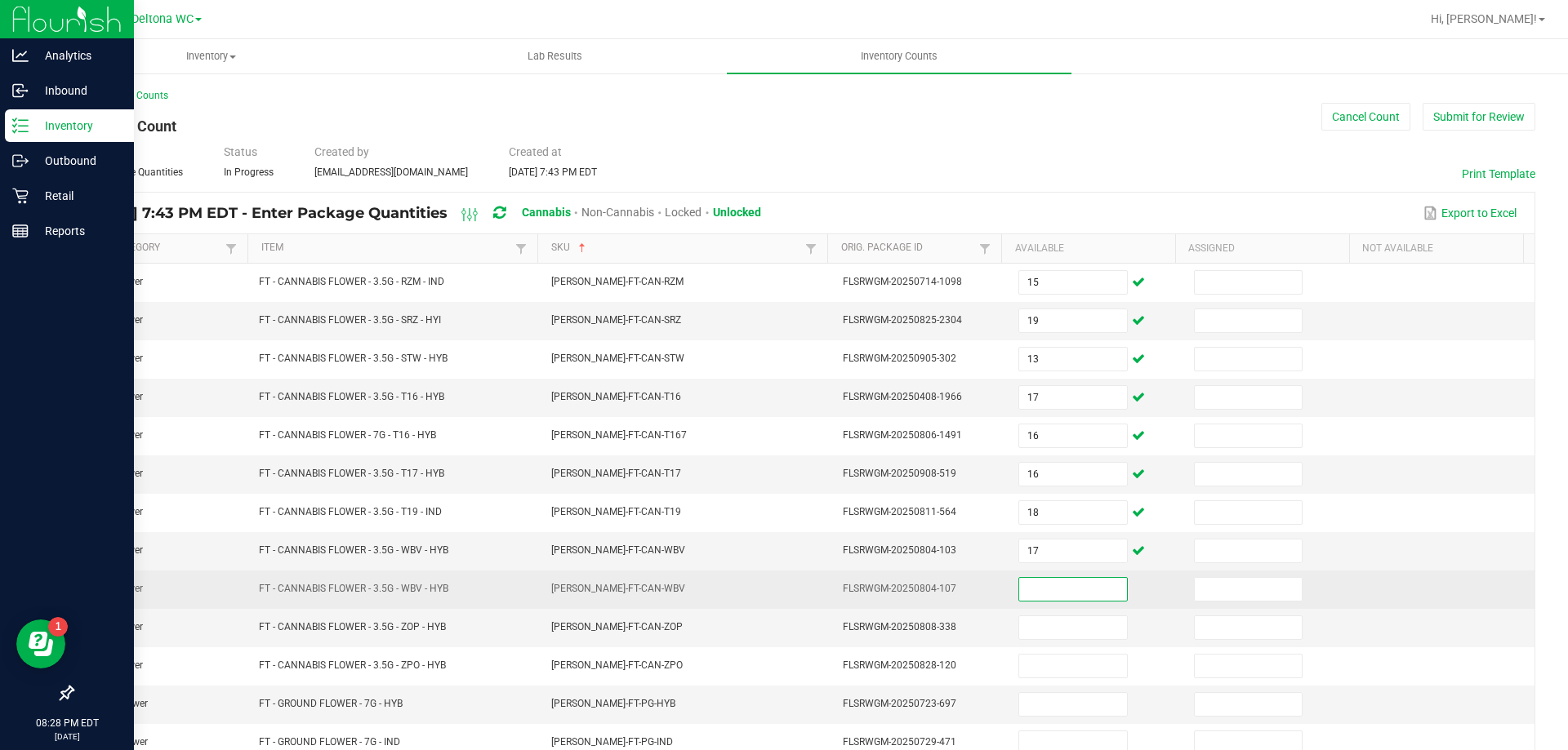
click at [1035, 587] on input at bounding box center [1072, 589] width 107 height 23
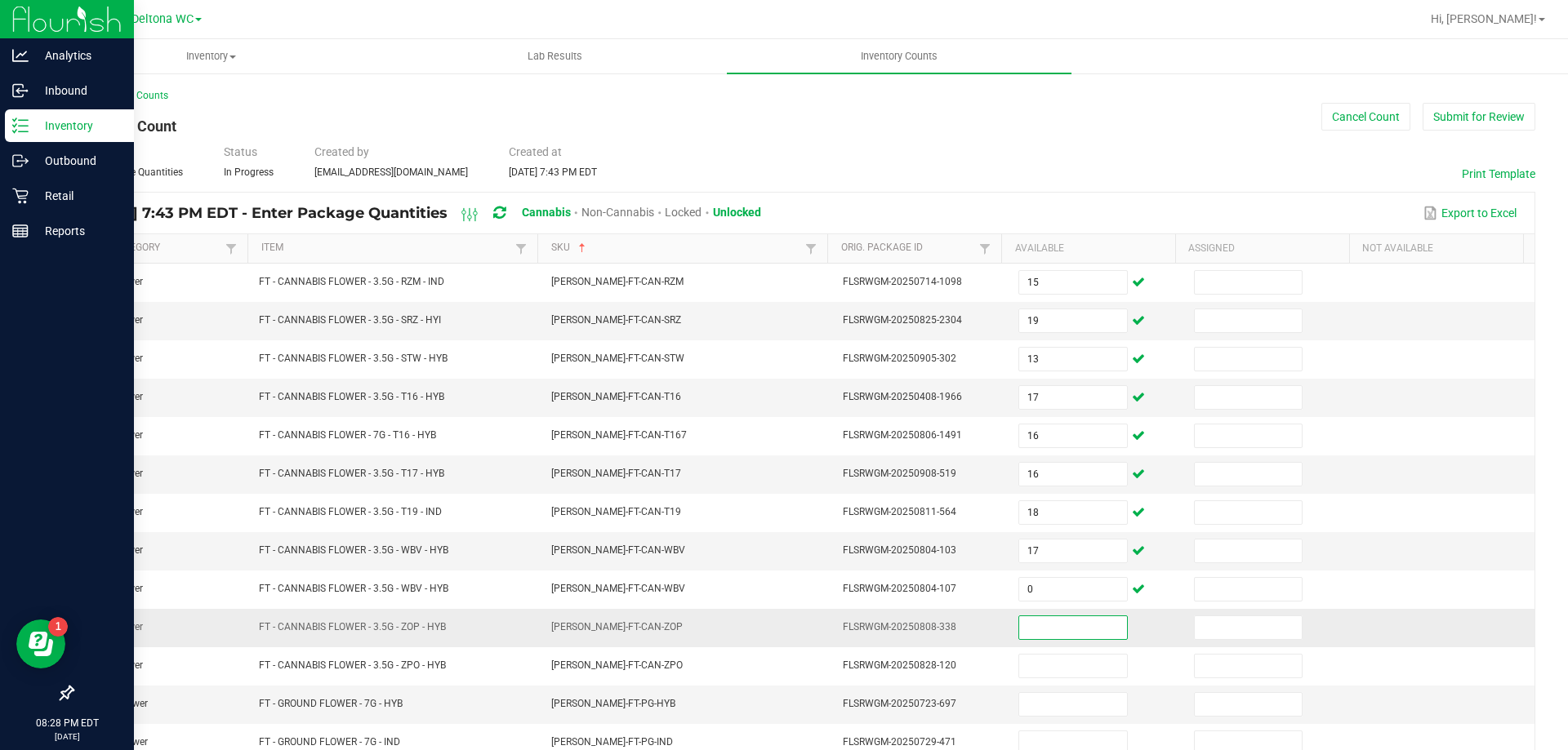
click at [1041, 617] on input at bounding box center [1072, 628] width 107 height 23
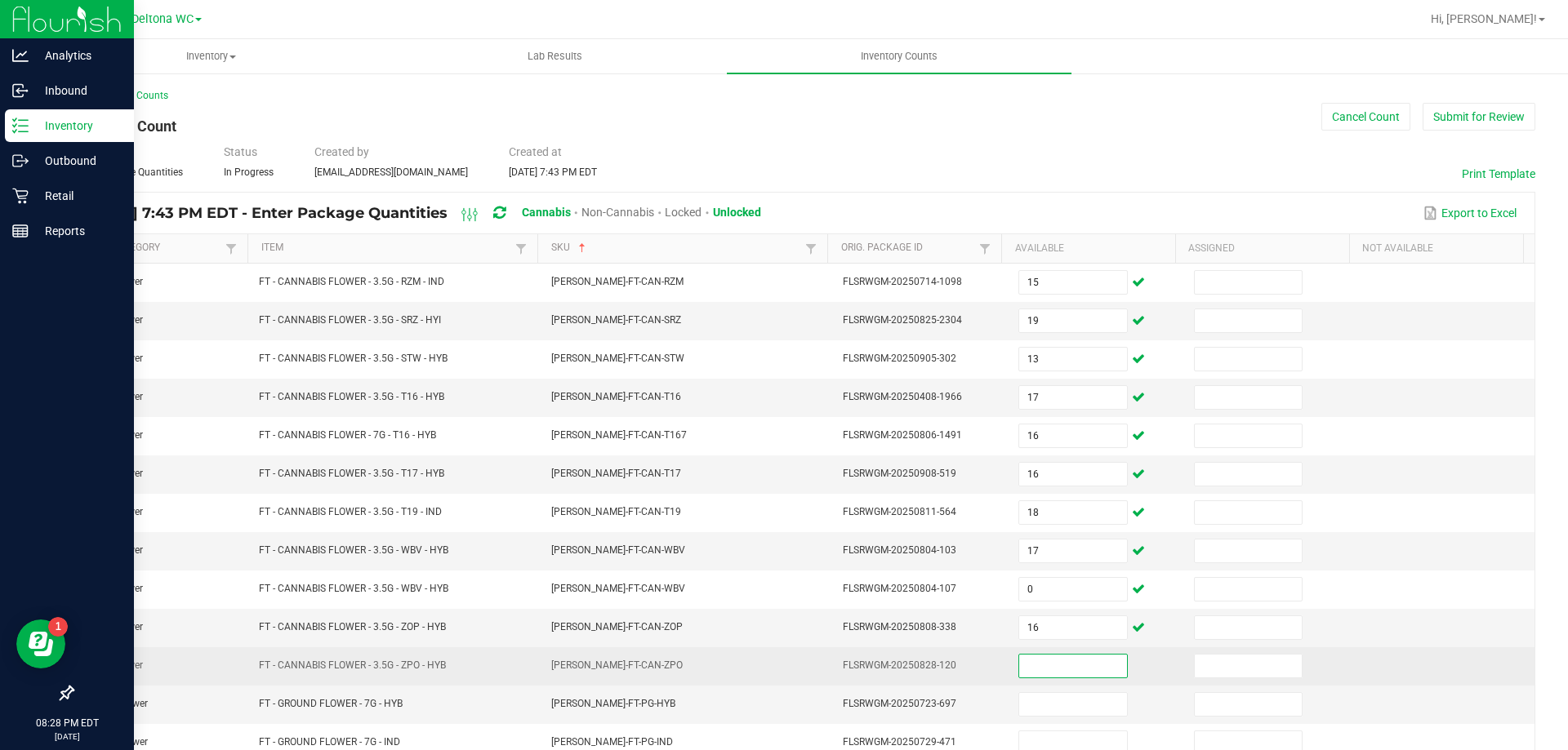
click at [1038, 665] on input at bounding box center [1072, 665] width 107 height 23
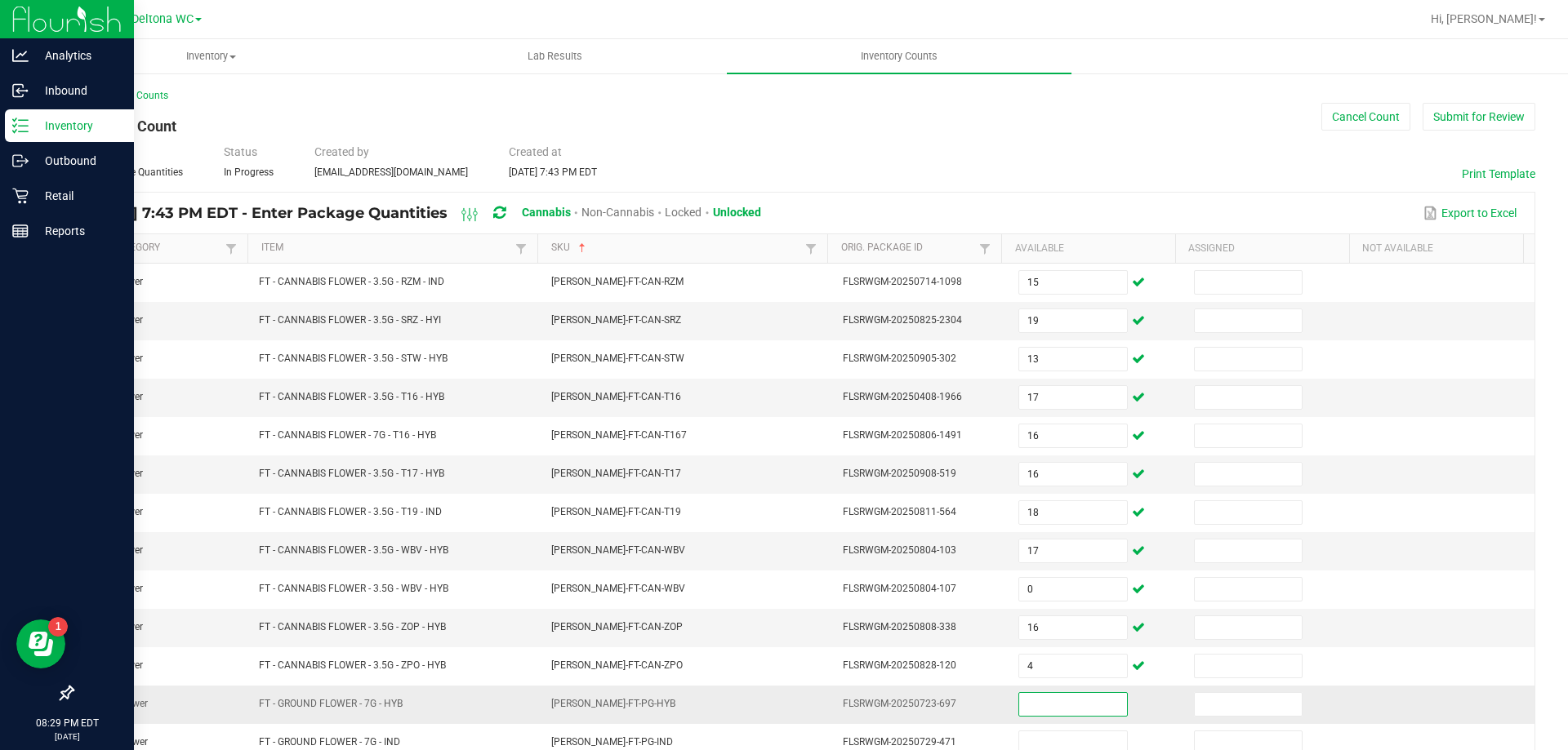
click at [1024, 707] on input at bounding box center [1072, 704] width 107 height 23
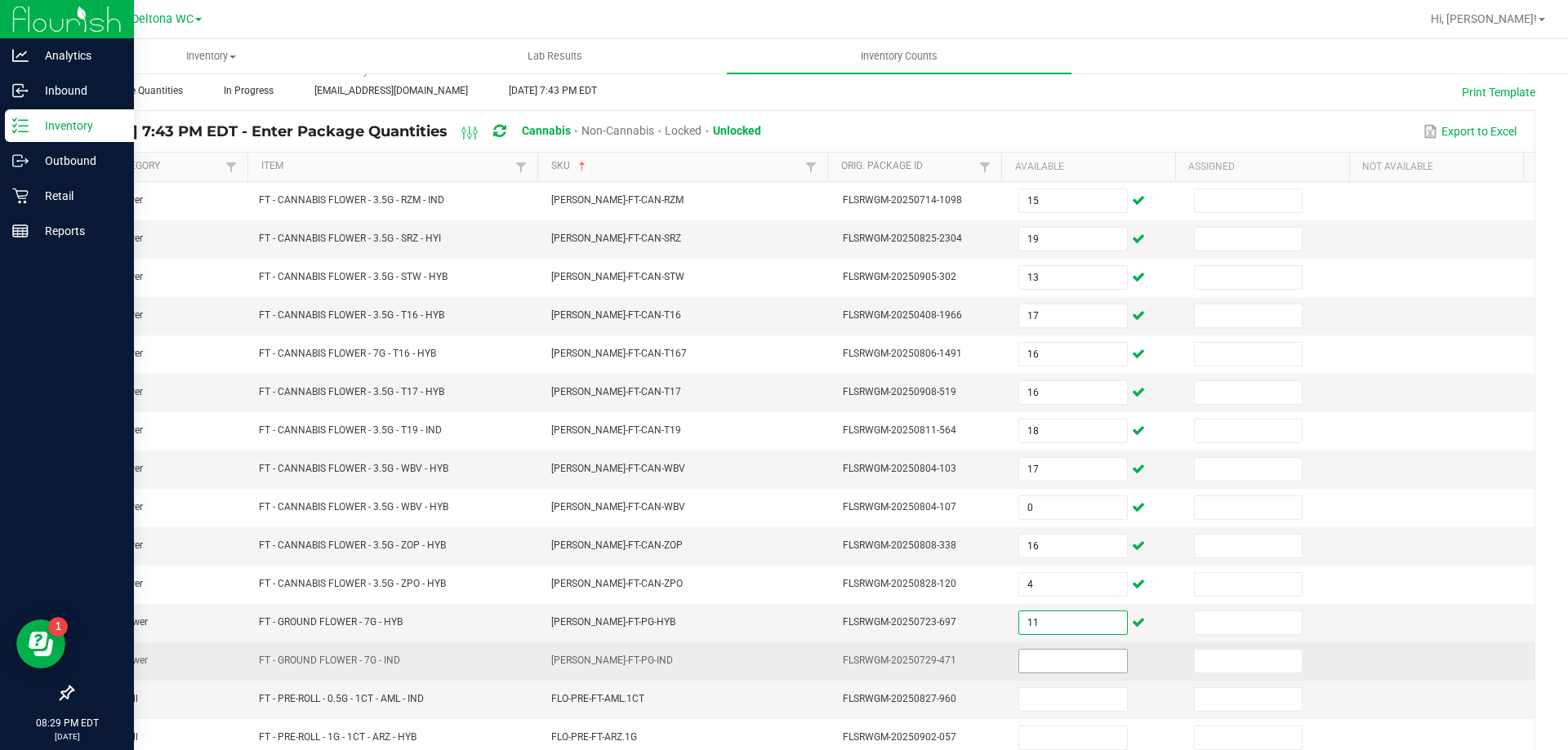
click at [1022, 653] on input at bounding box center [1072, 661] width 107 height 23
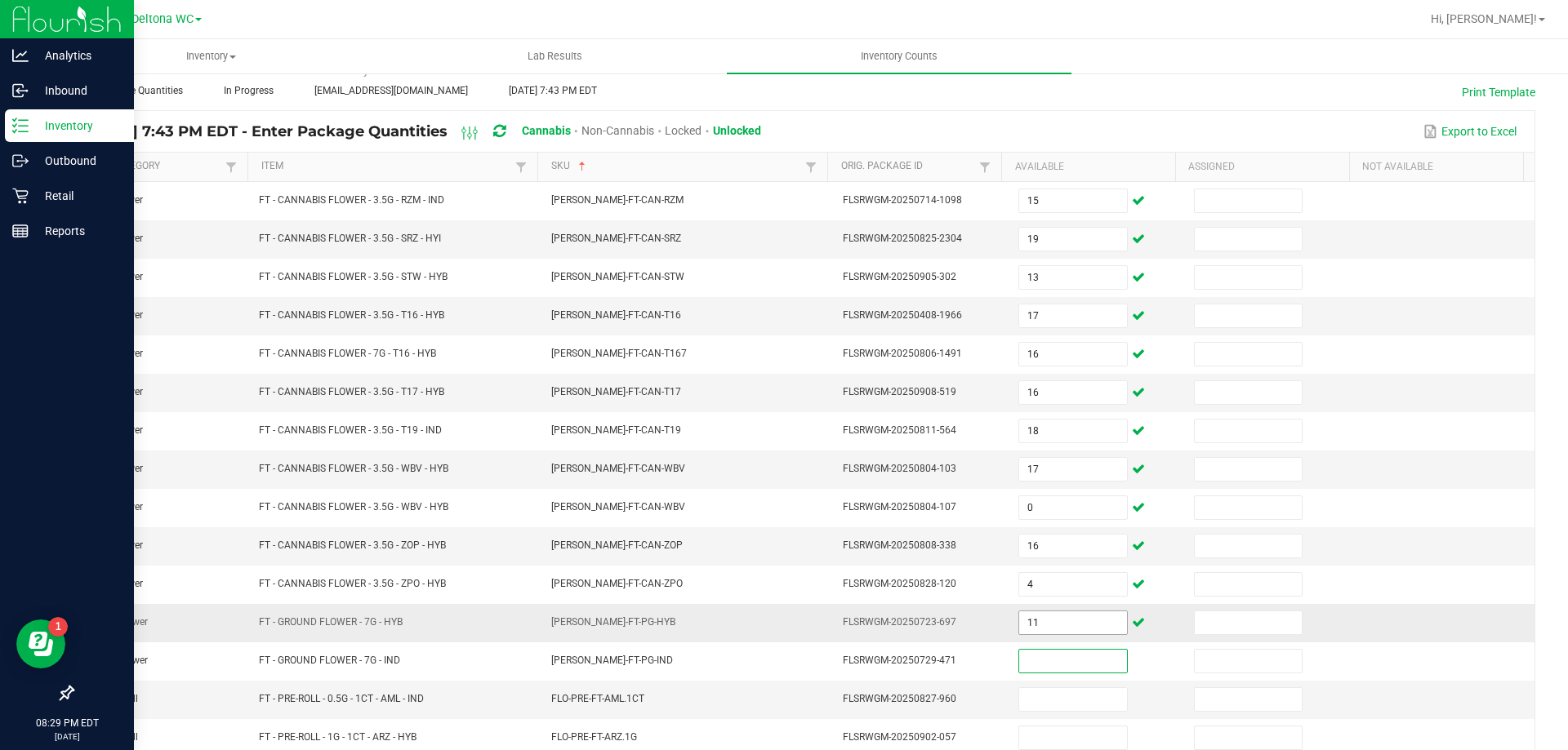
click at [1042, 623] on input "11" at bounding box center [1072, 622] width 107 height 23
click at [1043, 623] on input "11" at bounding box center [1072, 622] width 107 height 23
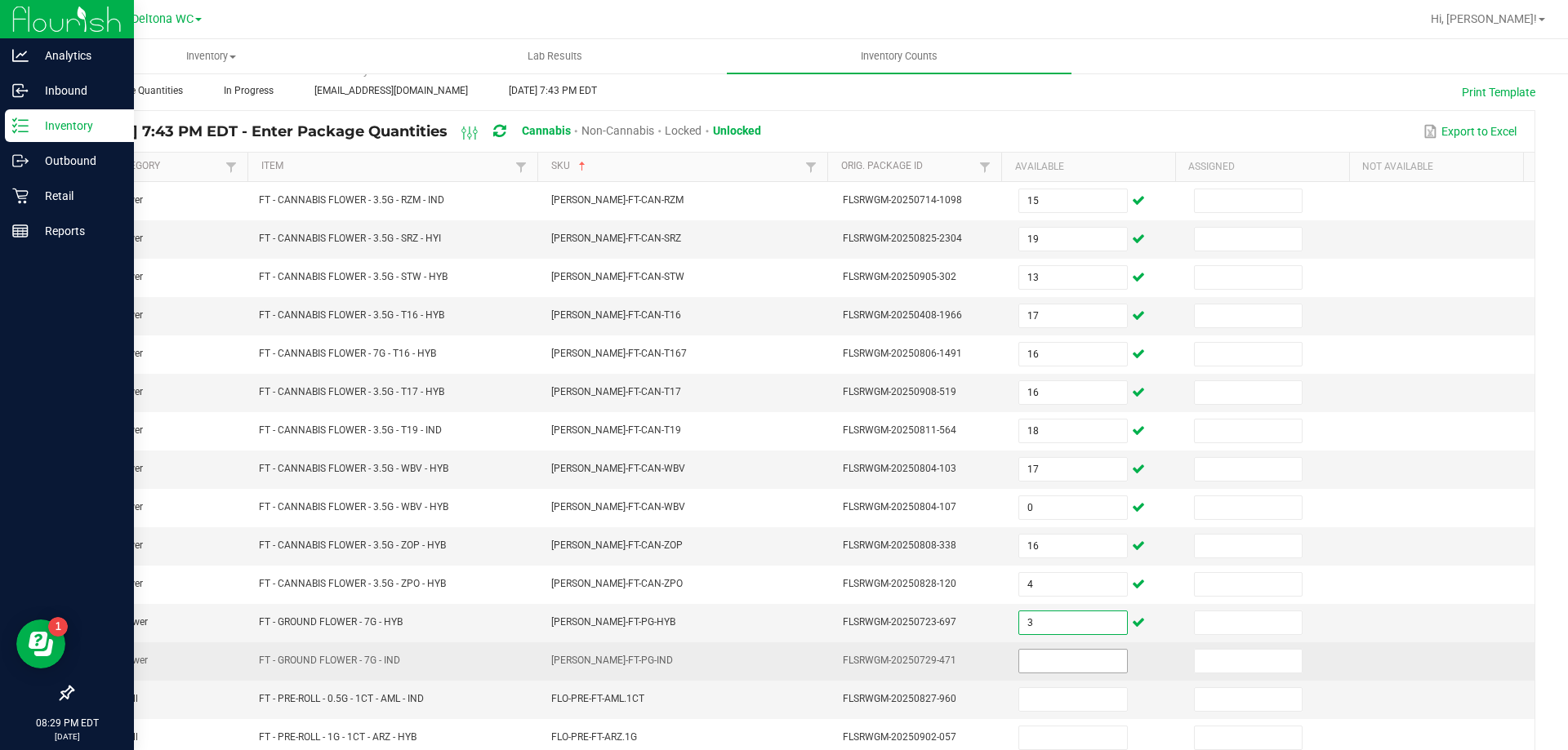
click at [1047, 652] on input at bounding box center [1072, 661] width 107 height 23
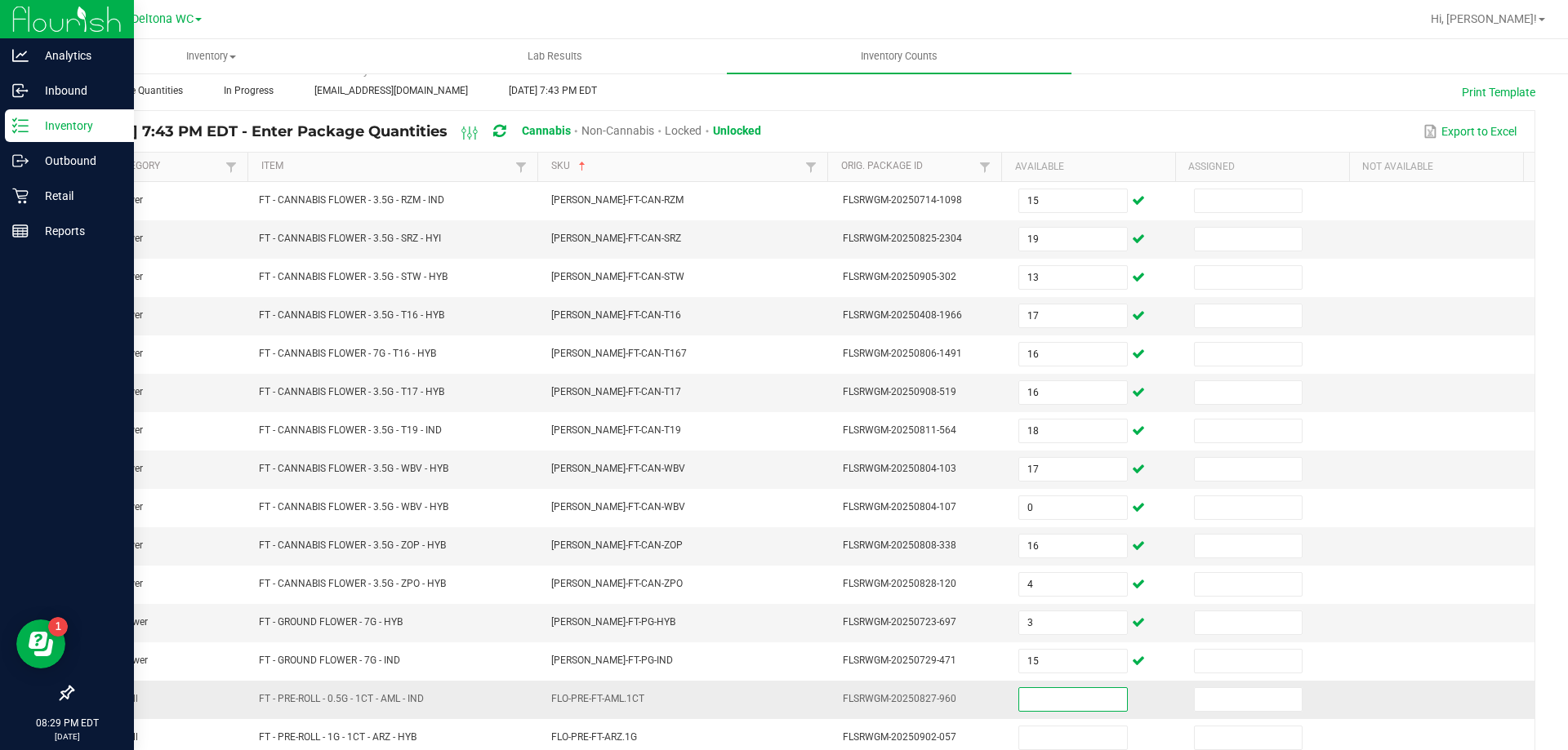
click at [1020, 704] on input at bounding box center [1072, 699] width 107 height 23
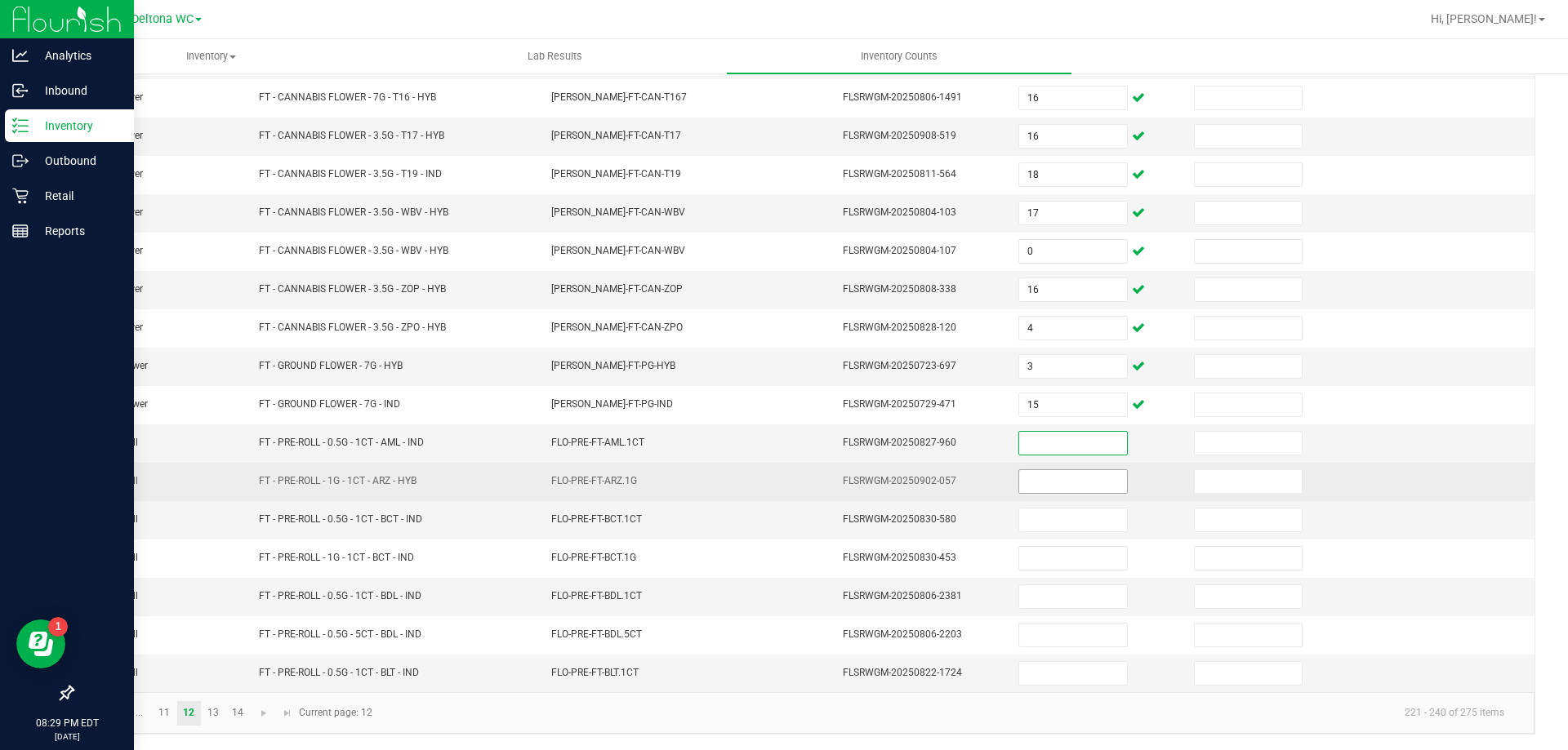
scroll to position [339, 0]
click at [1033, 480] on input at bounding box center [1072, 481] width 107 height 23
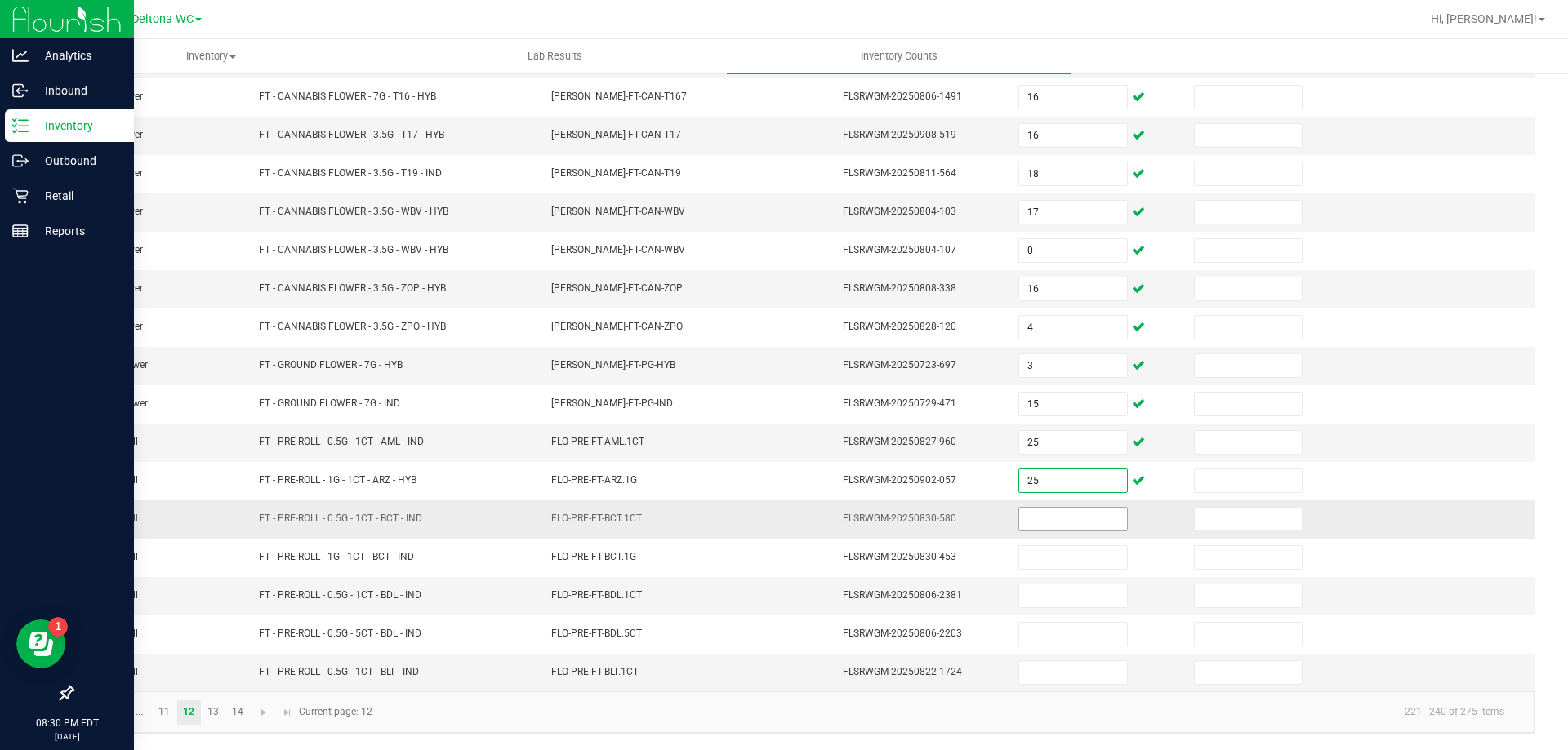
click at [1029, 524] on input at bounding box center [1072, 518] width 107 height 23
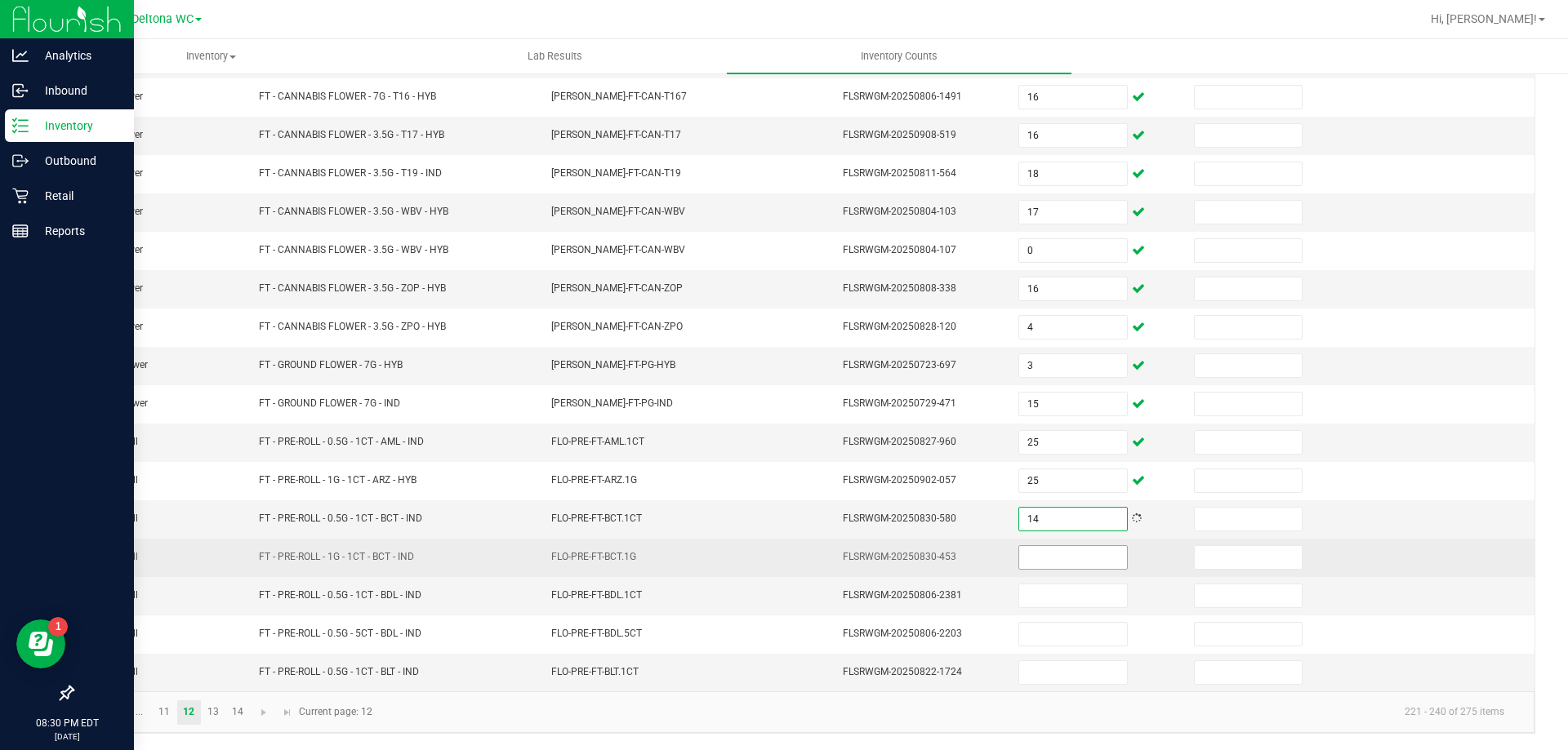
click at [1021, 547] on input at bounding box center [1072, 557] width 107 height 23
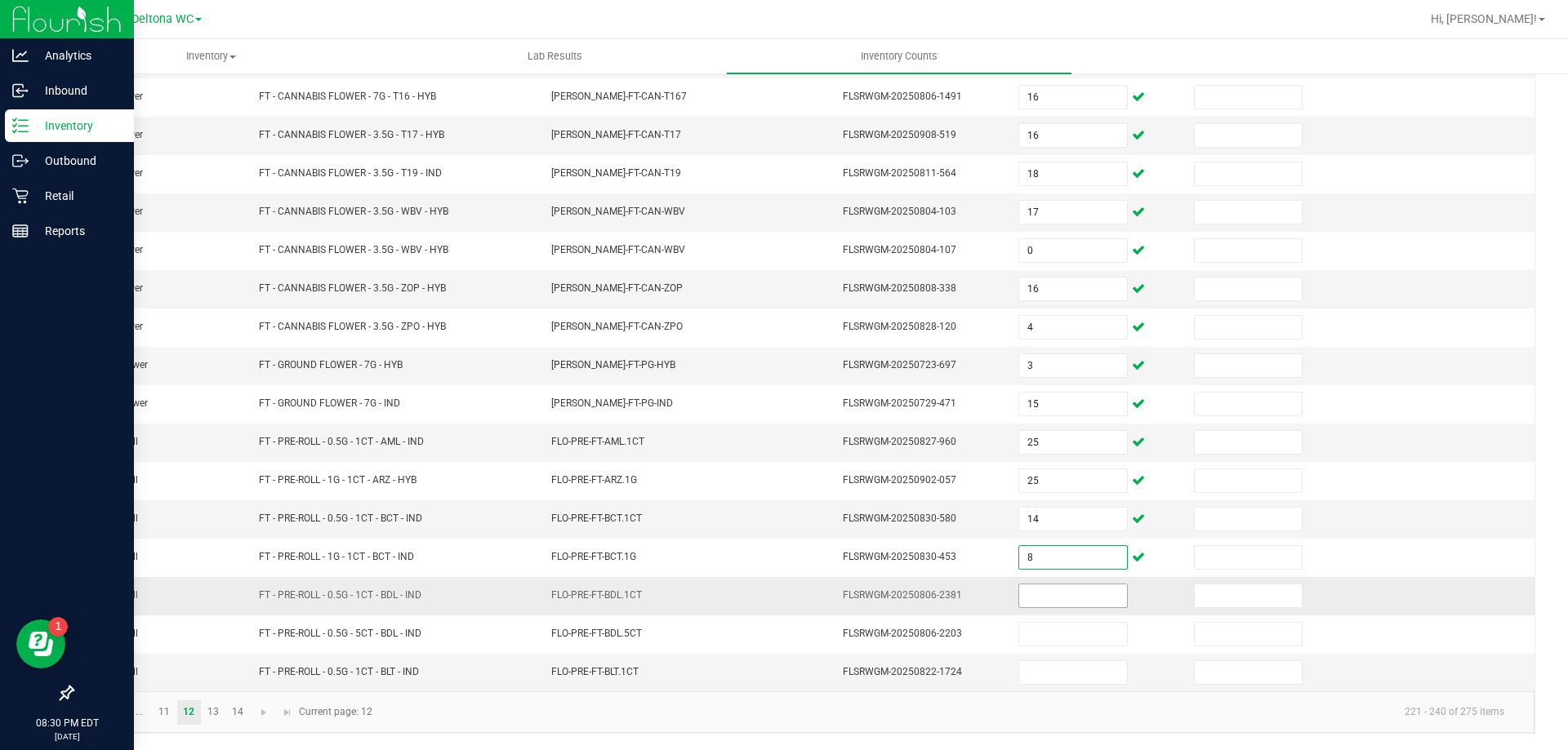
click at [1019, 602] on input at bounding box center [1072, 596] width 107 height 23
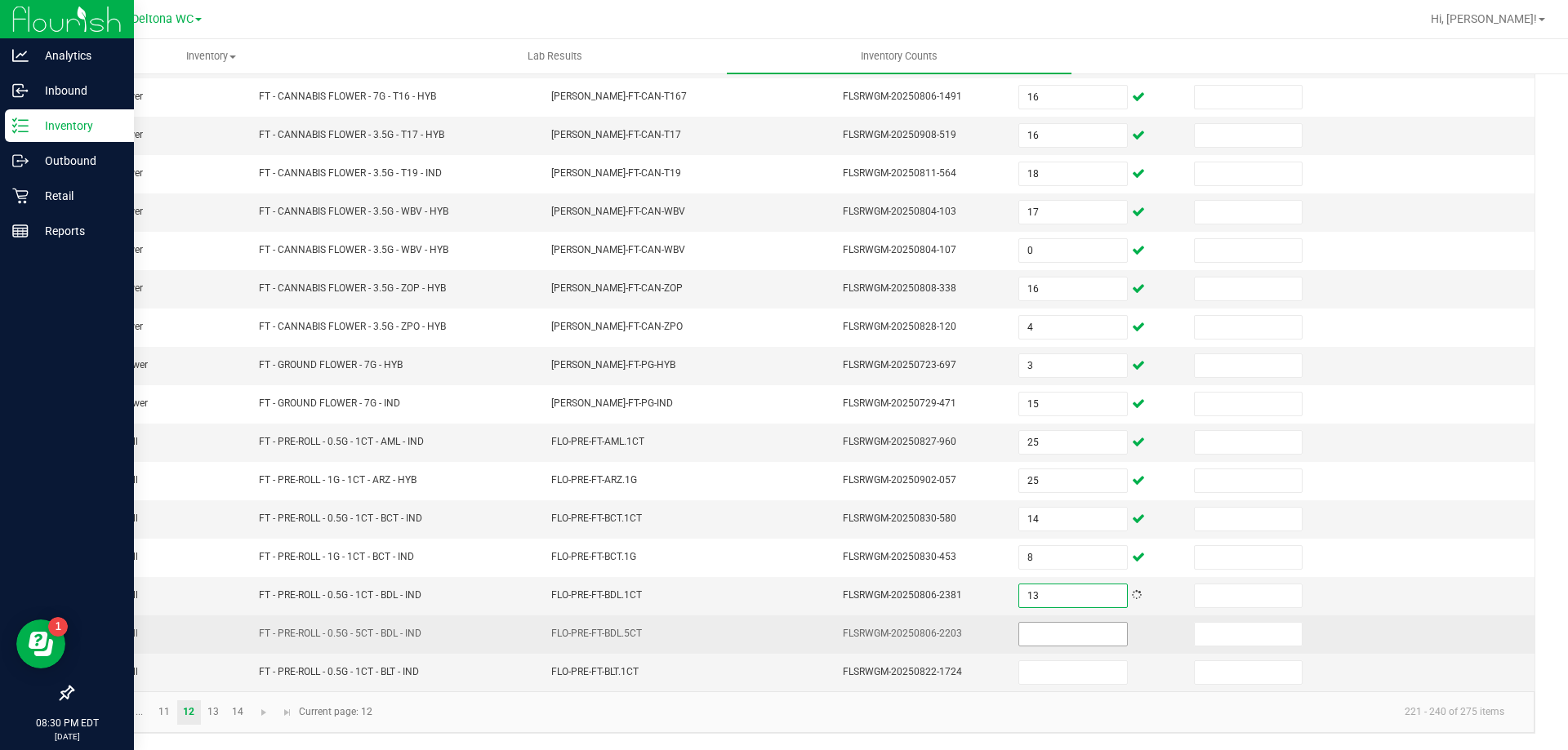
click at [1024, 627] on input at bounding box center [1072, 634] width 107 height 23
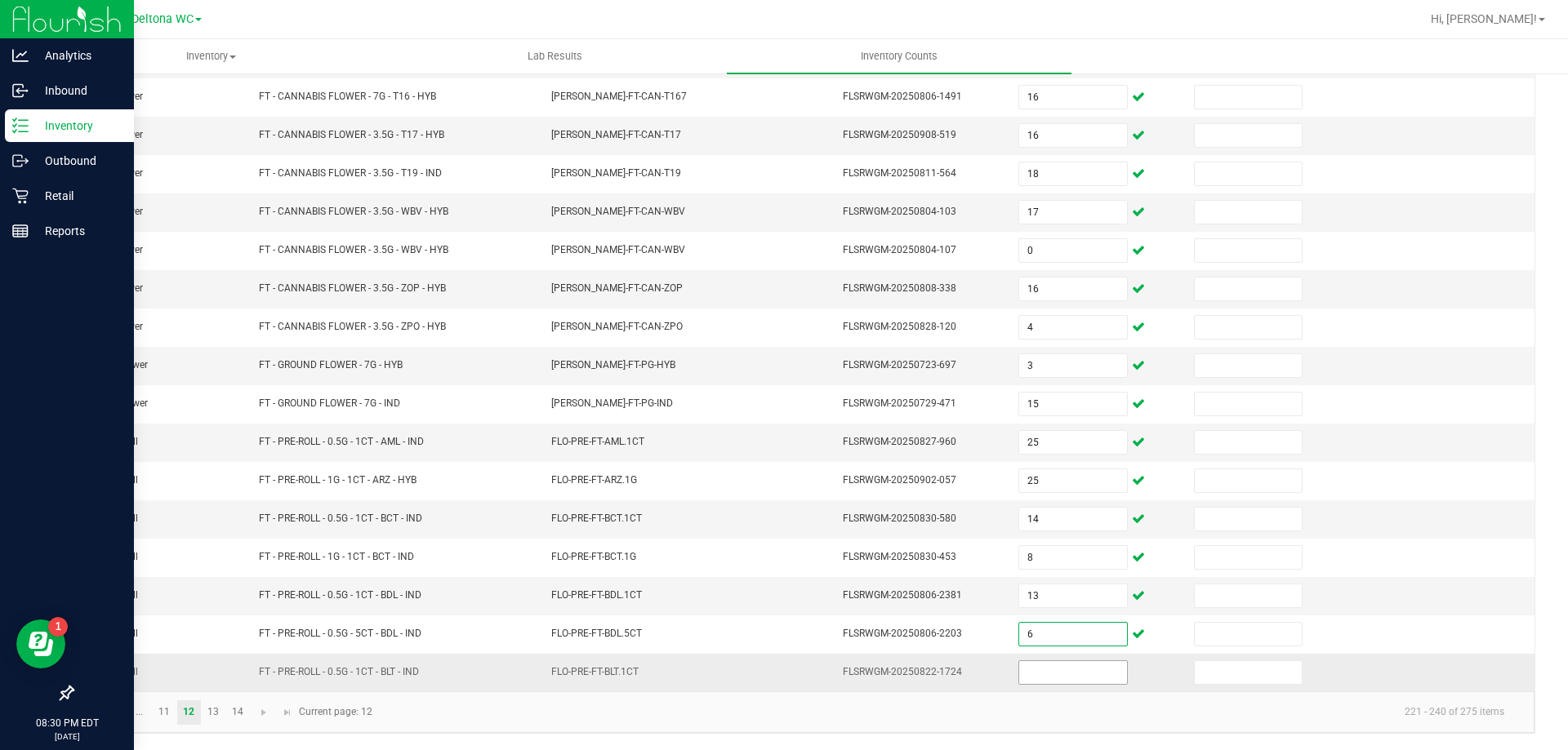
click at [1019, 679] on input at bounding box center [1072, 672] width 107 height 23
click at [219, 710] on link "13" at bounding box center [213, 712] width 24 height 25
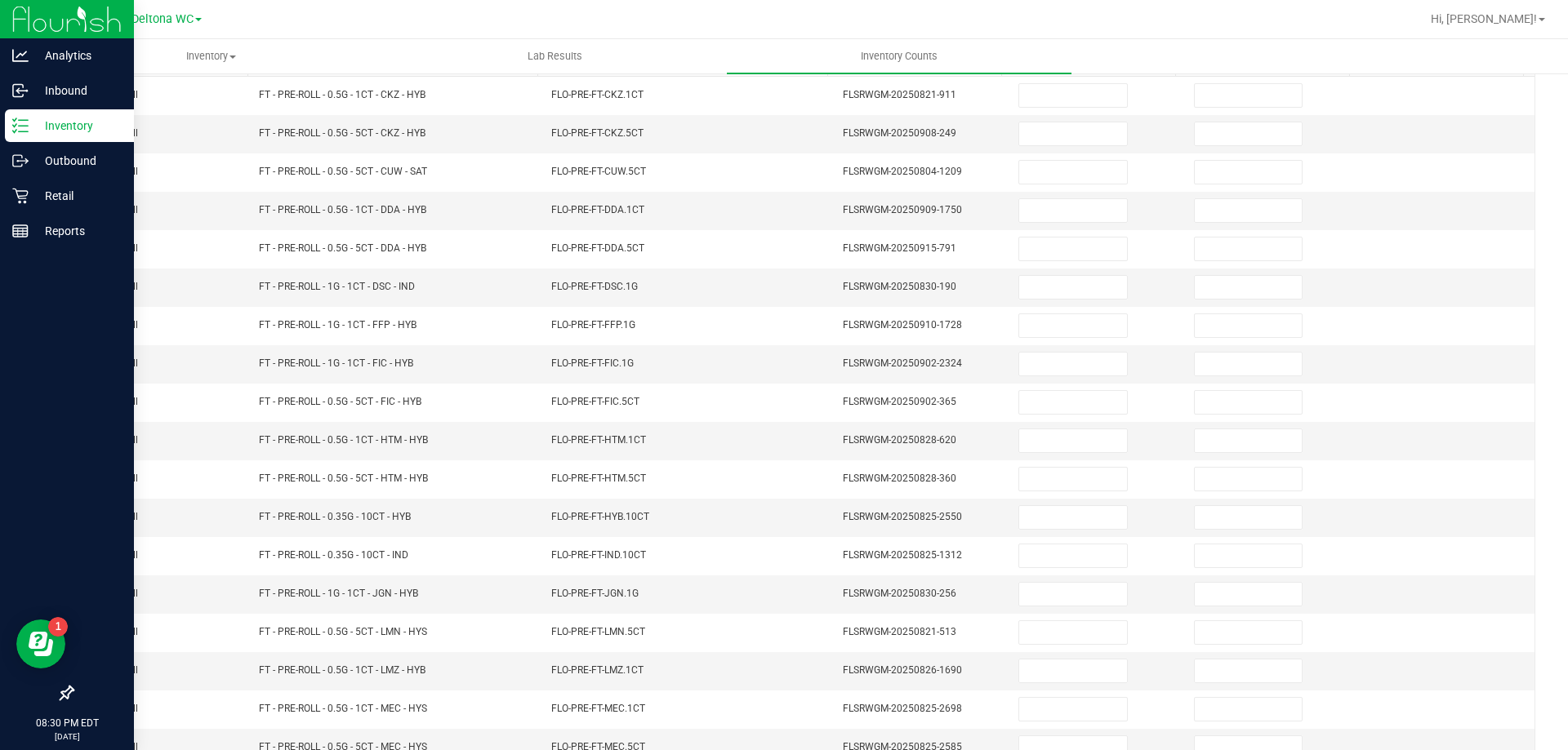
scroll to position [12, 0]
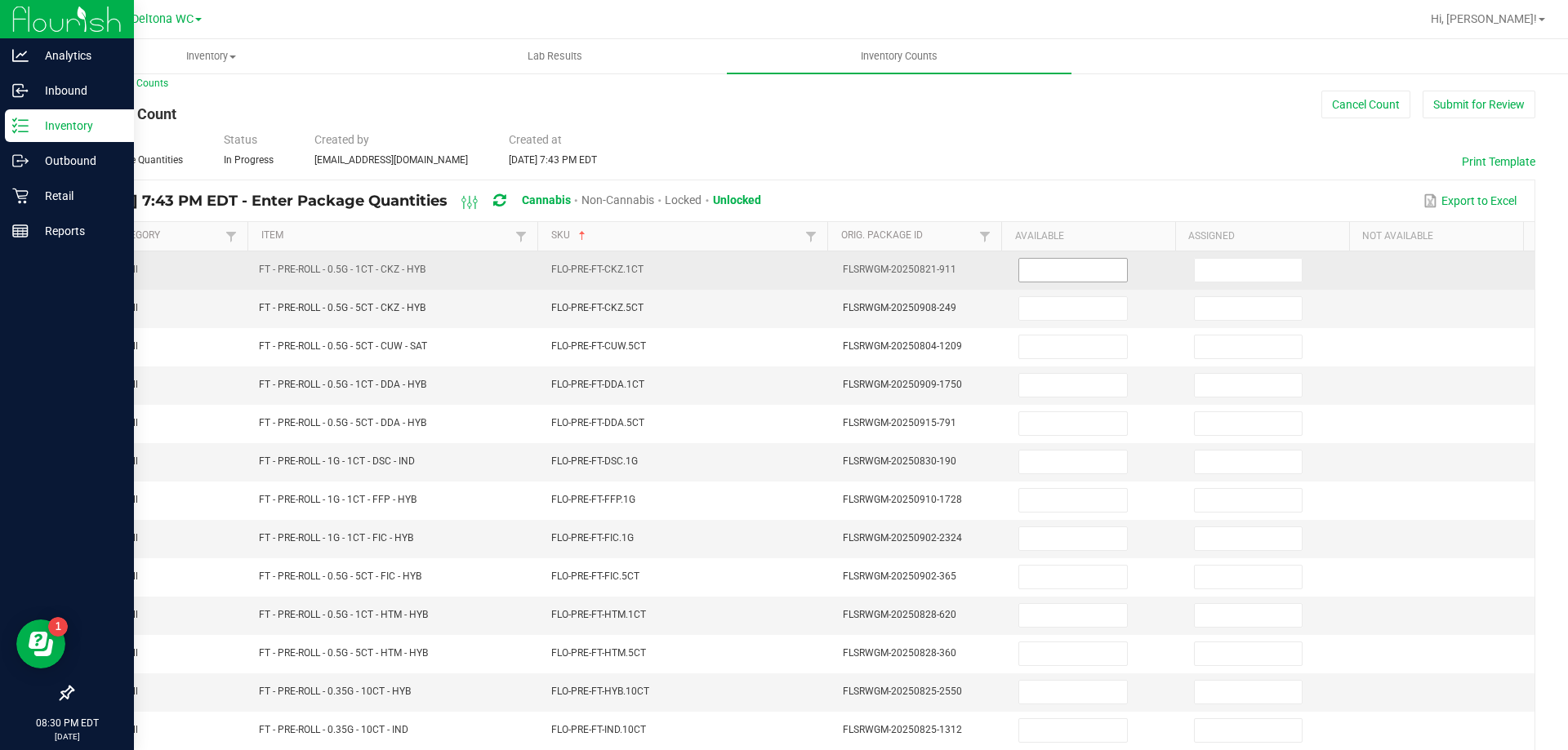
click at [1044, 265] on input at bounding box center [1072, 270] width 107 height 23
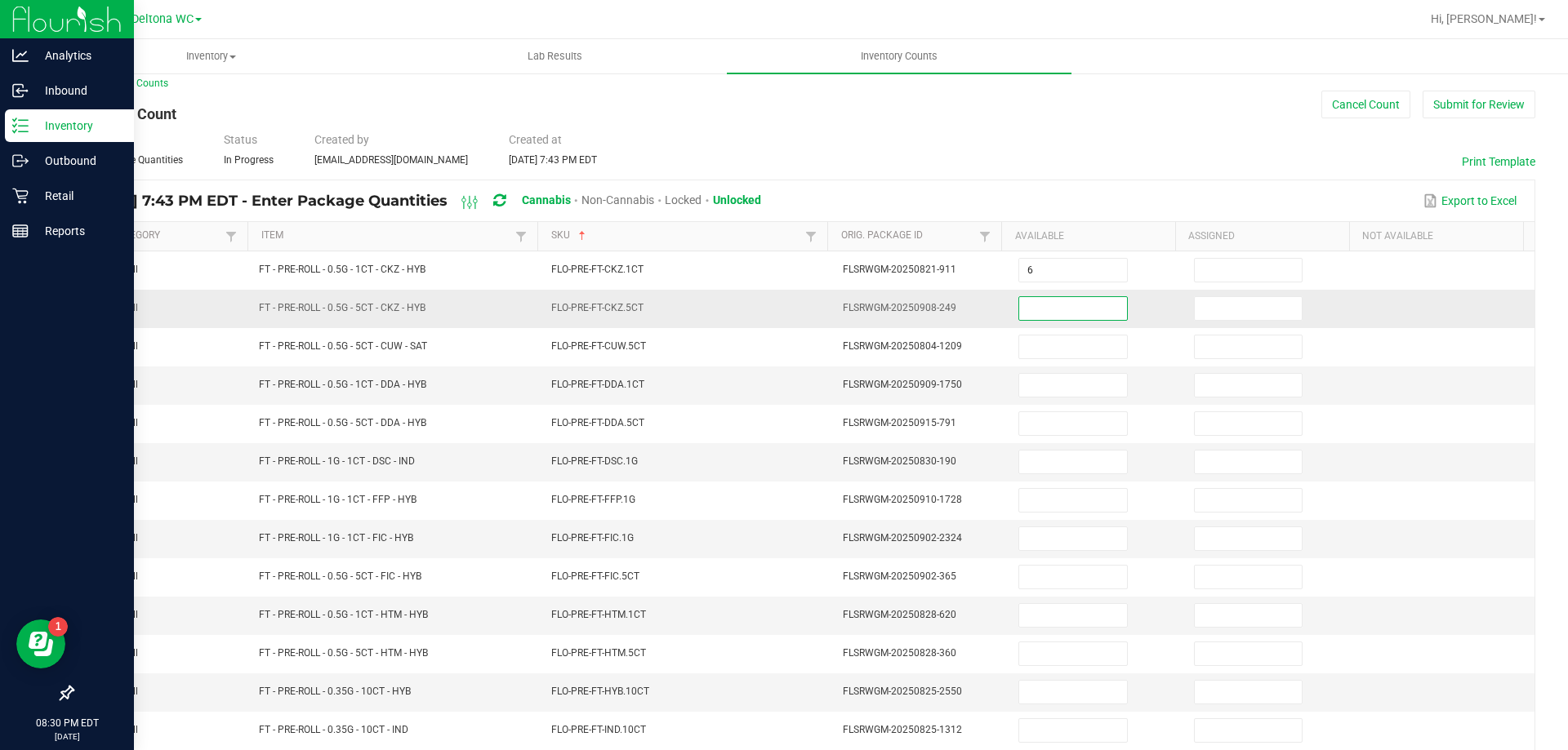
click at [1036, 310] on input at bounding box center [1072, 308] width 107 height 23
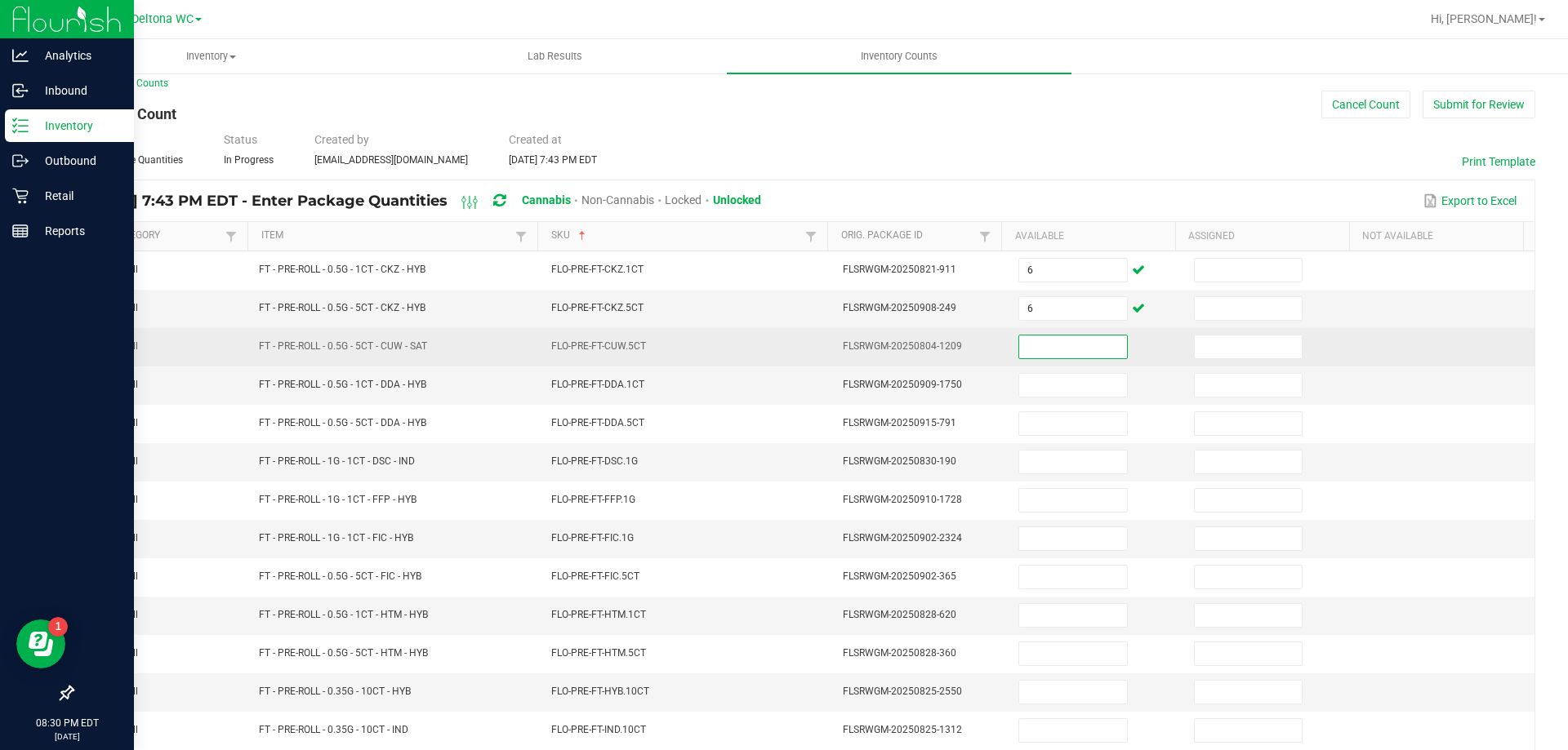
click at [1028, 341] on input at bounding box center [1072, 347] width 107 height 23
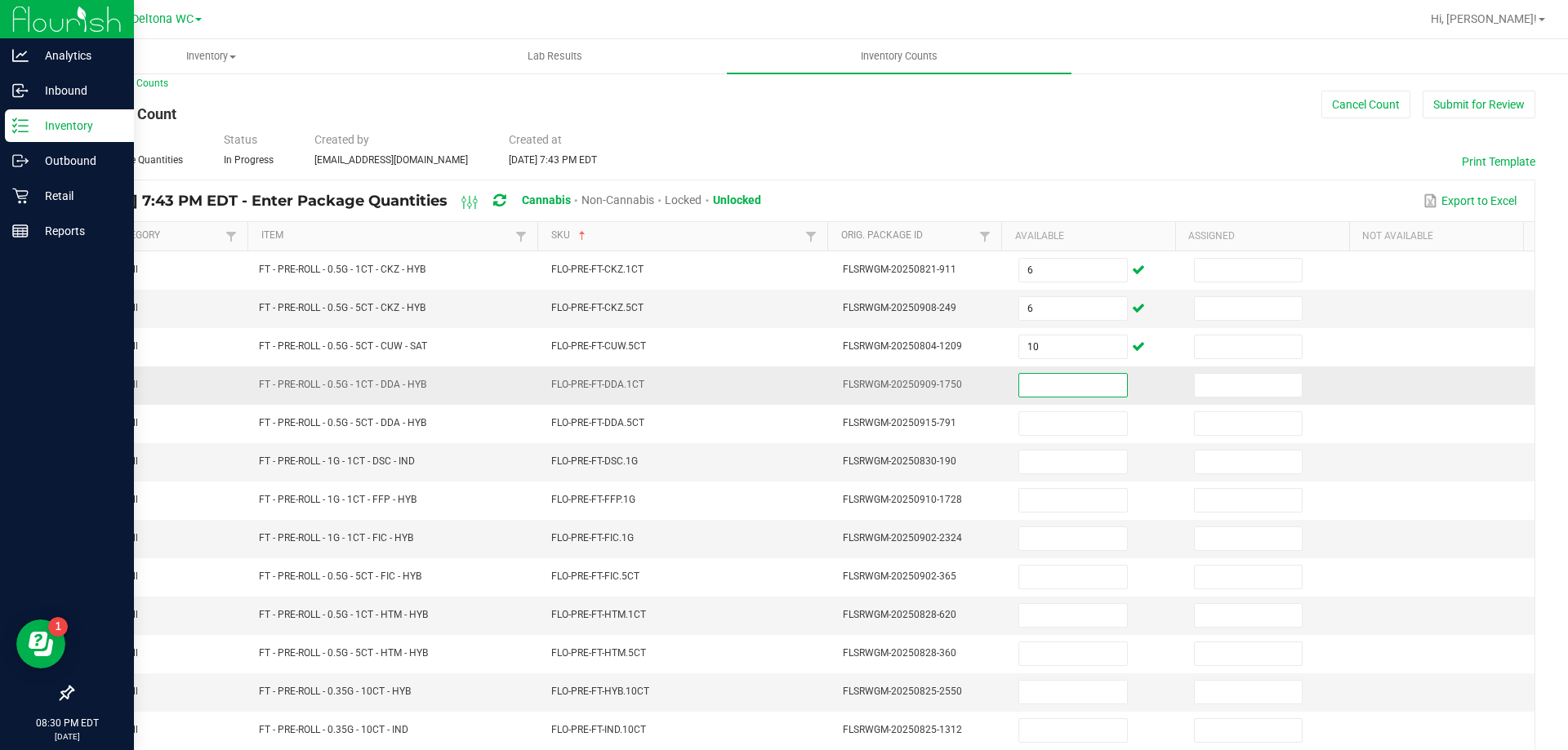
click at [1029, 394] on input at bounding box center [1072, 385] width 107 height 23
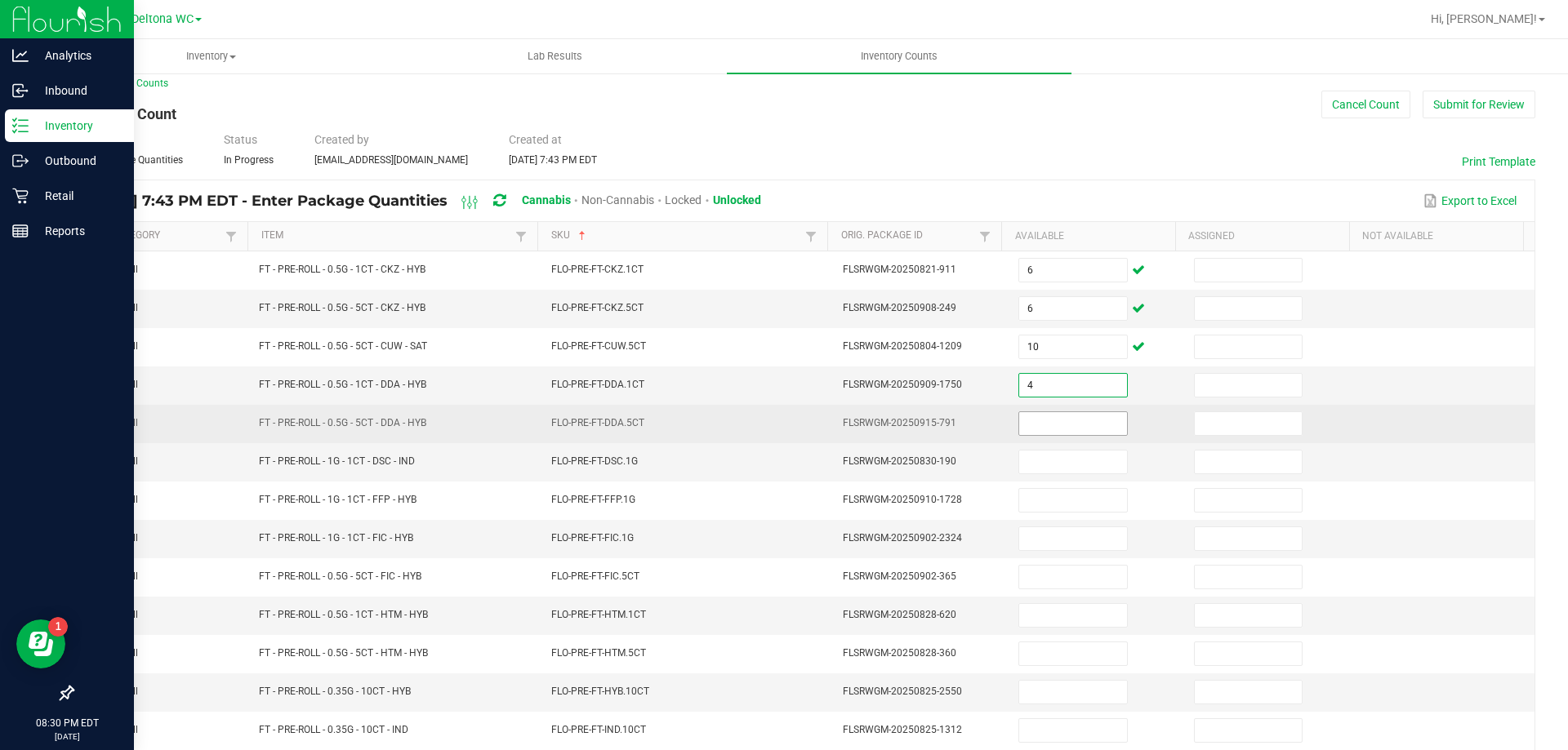
click at [1019, 430] on input at bounding box center [1072, 424] width 107 height 23
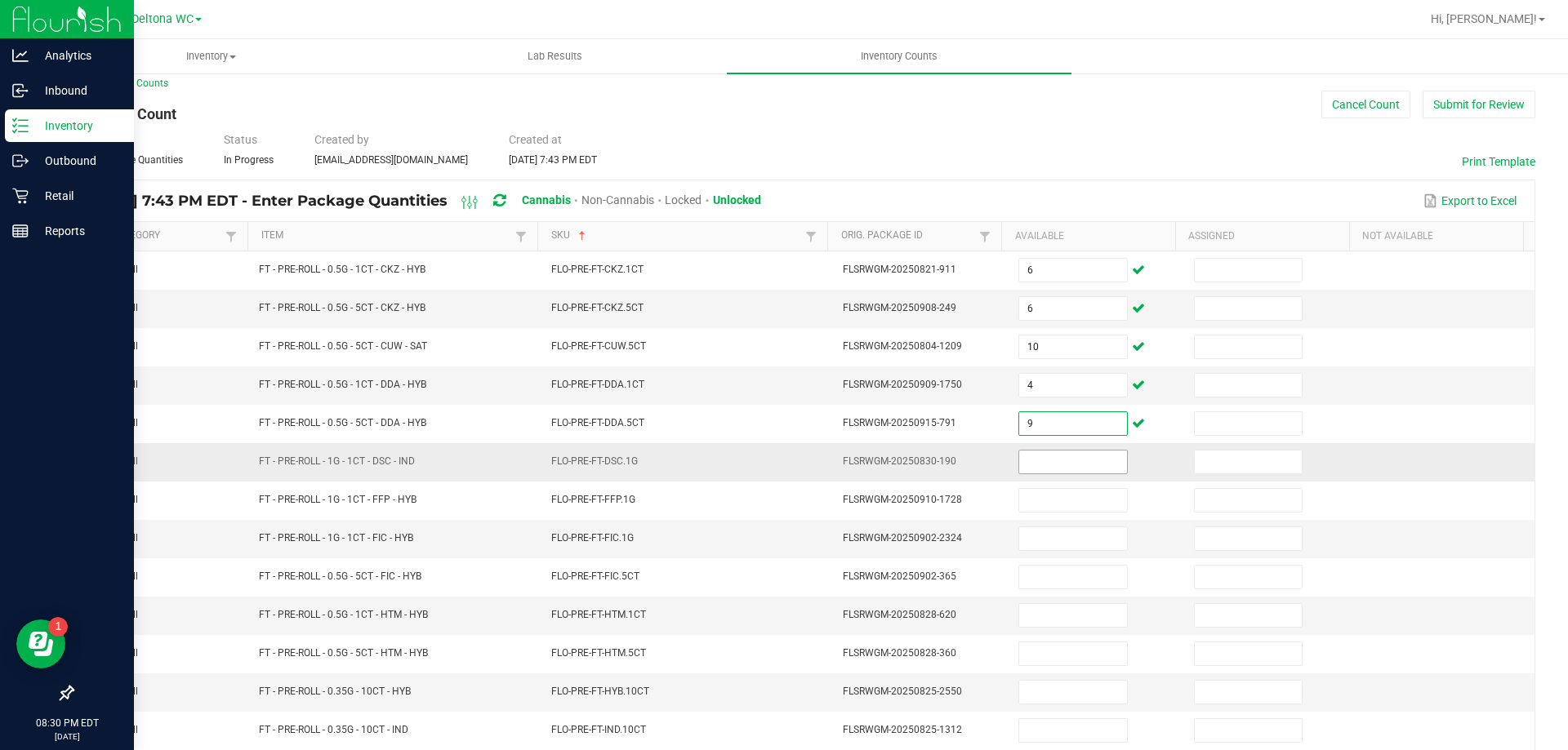
click at [1019, 463] on input at bounding box center [1072, 461] width 107 height 23
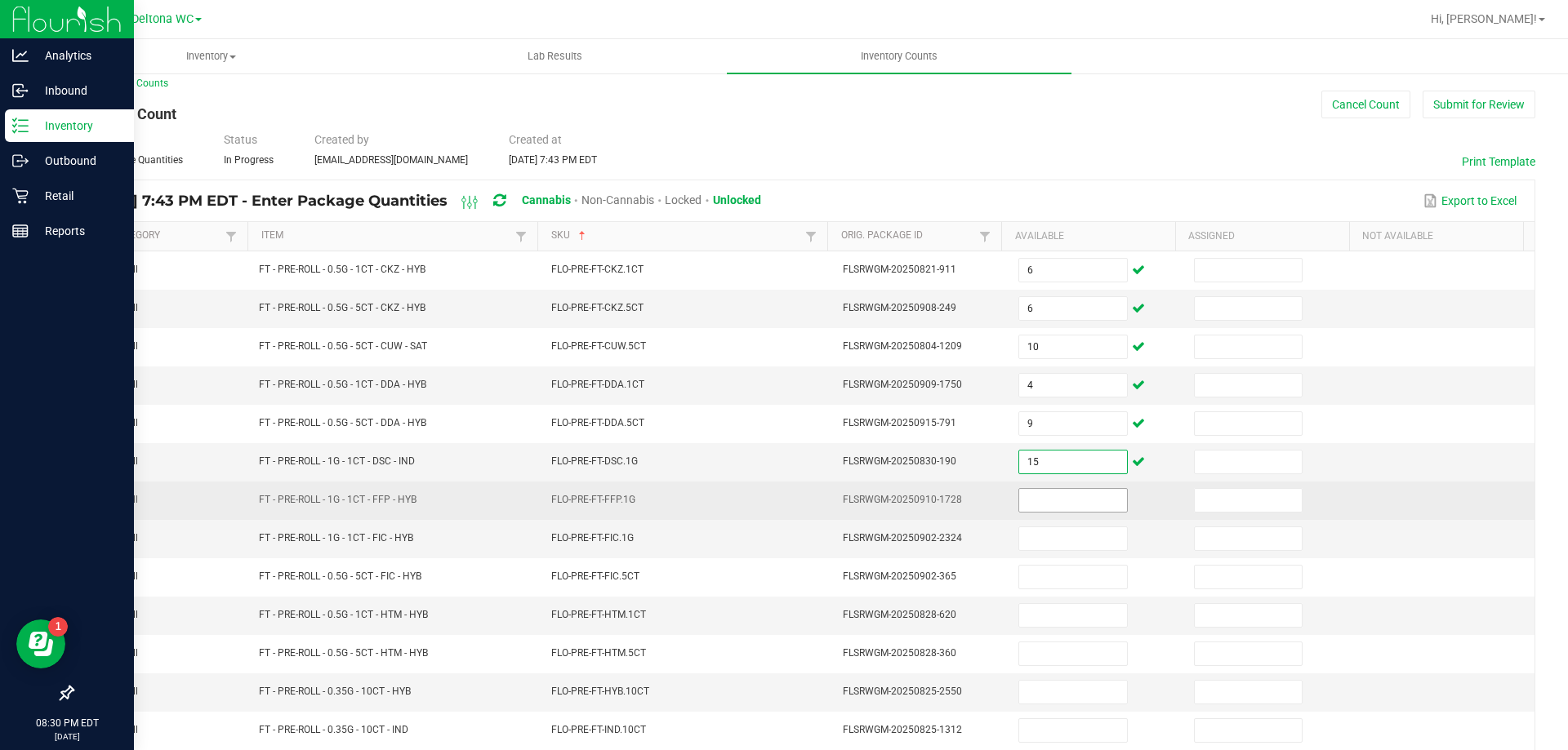
click at [1021, 498] on input at bounding box center [1072, 500] width 107 height 23
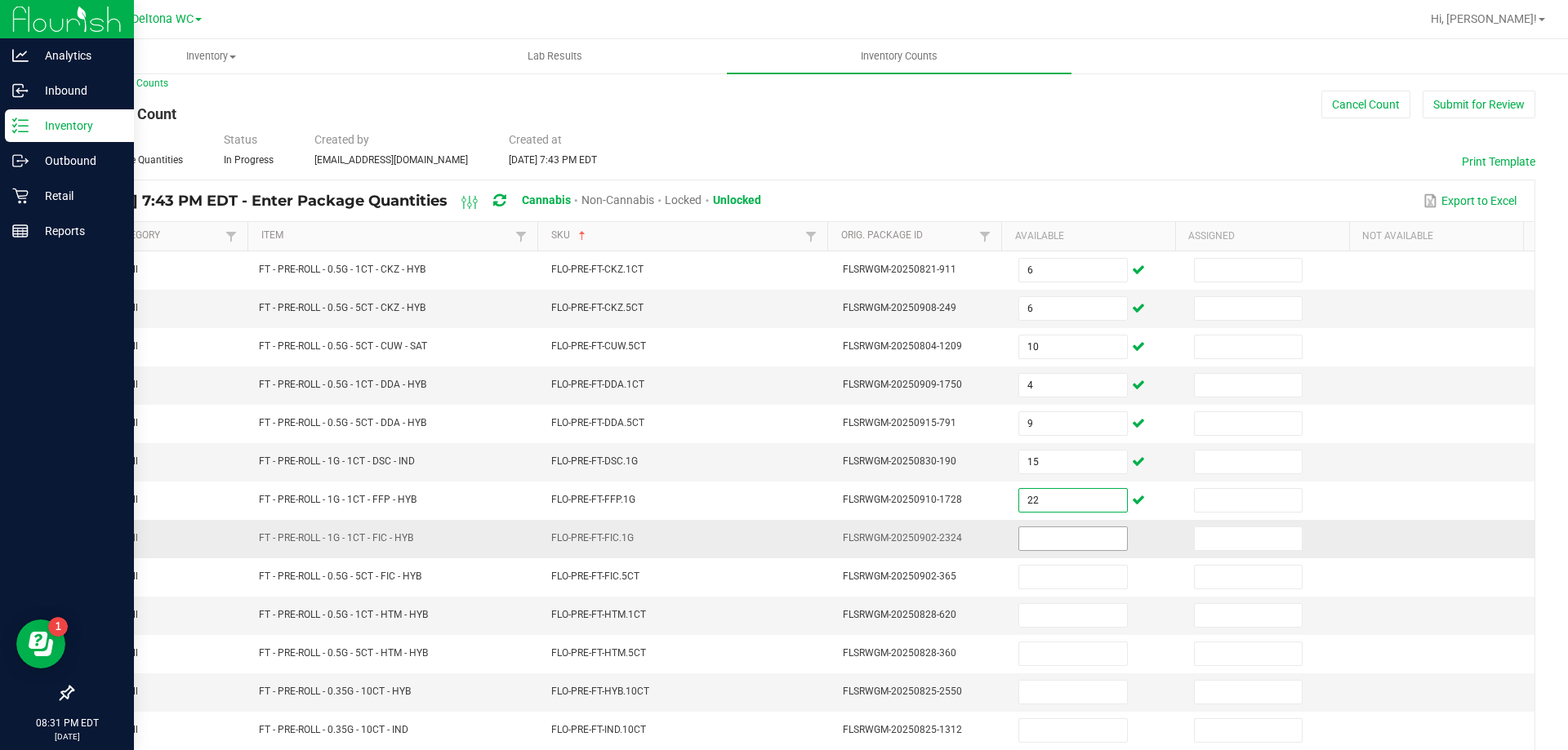
click at [1020, 536] on input at bounding box center [1072, 539] width 107 height 23
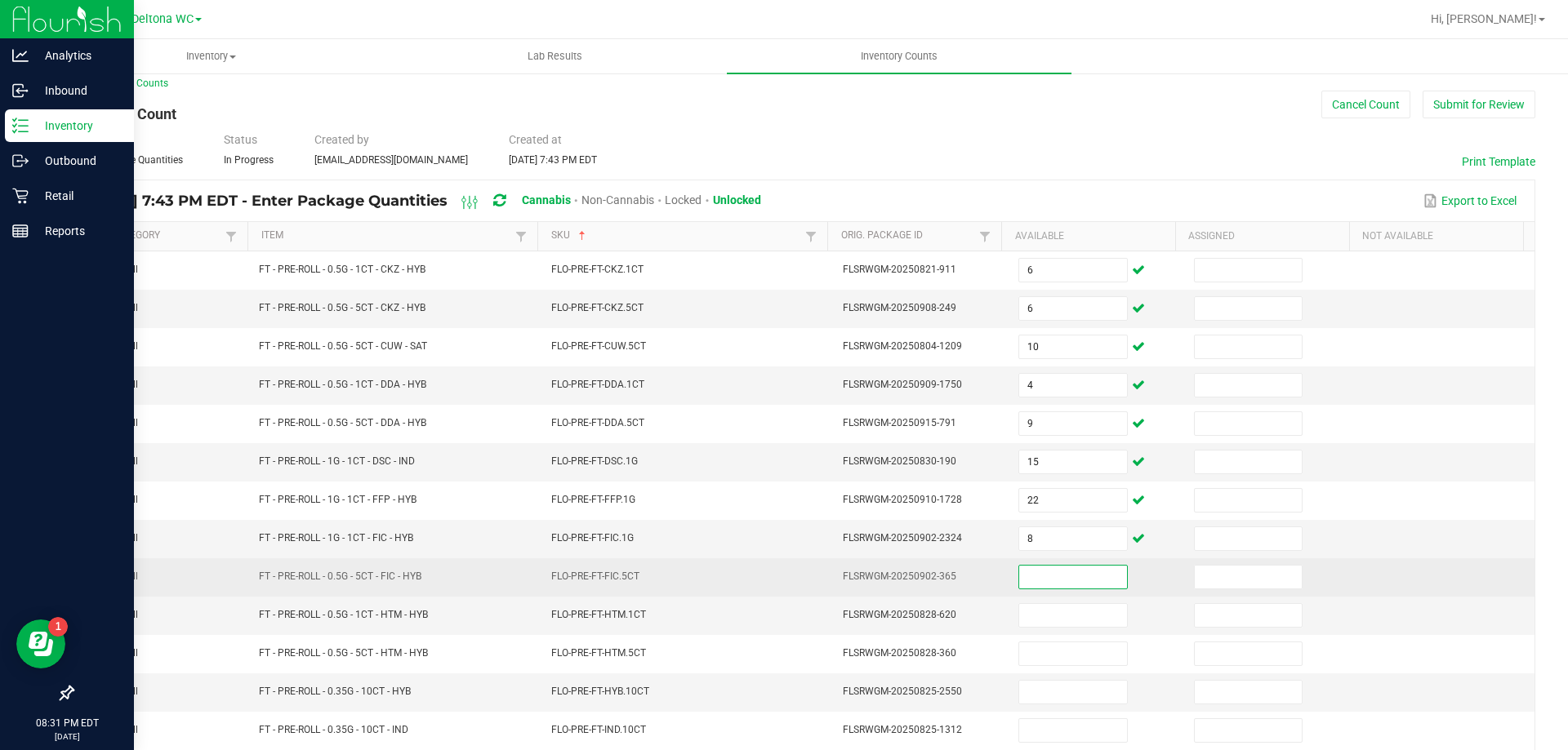
click at [1042, 579] on input at bounding box center [1072, 576] width 107 height 23
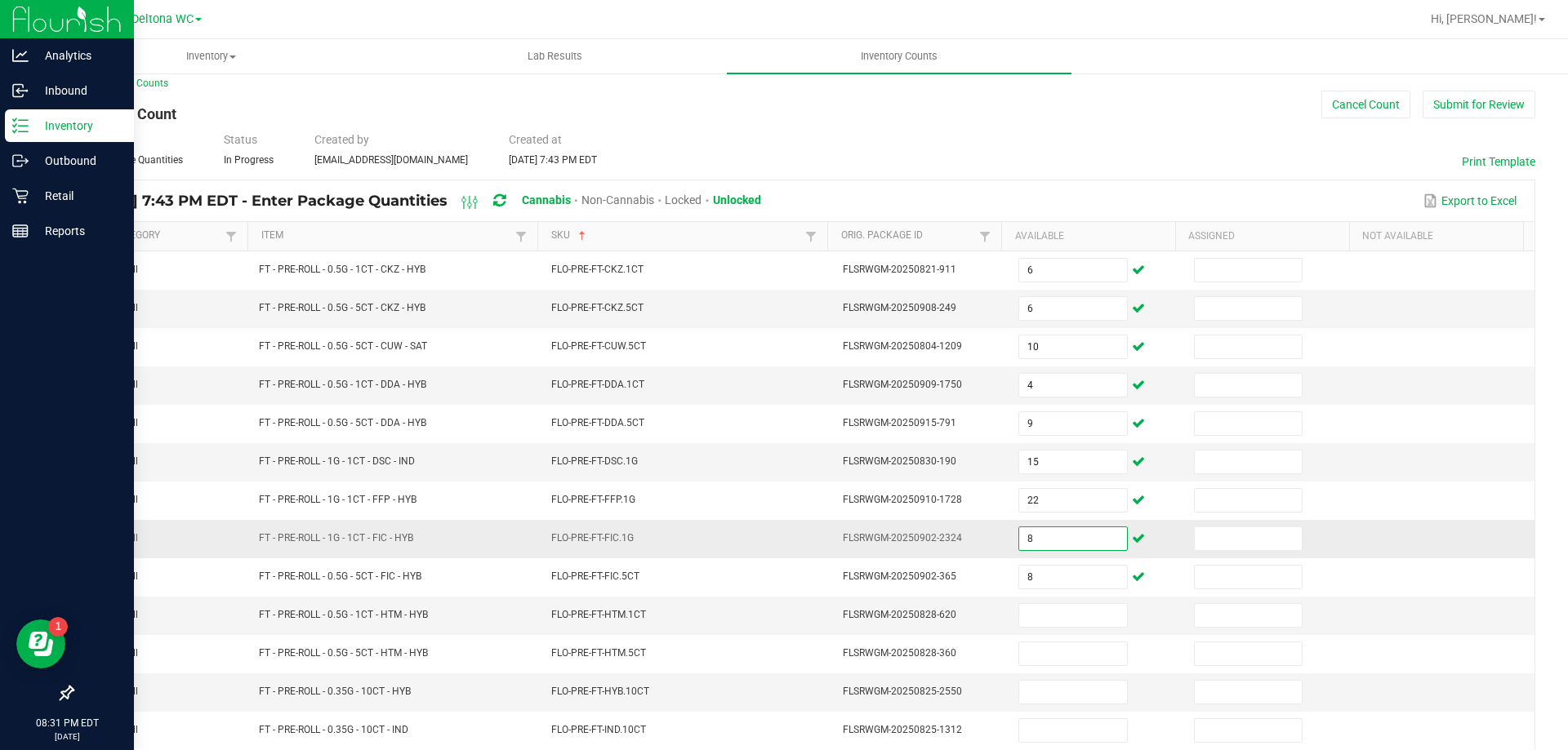
click at [1067, 537] on input "8" at bounding box center [1072, 539] width 107 height 23
click at [1029, 613] on input at bounding box center [1072, 615] width 107 height 23
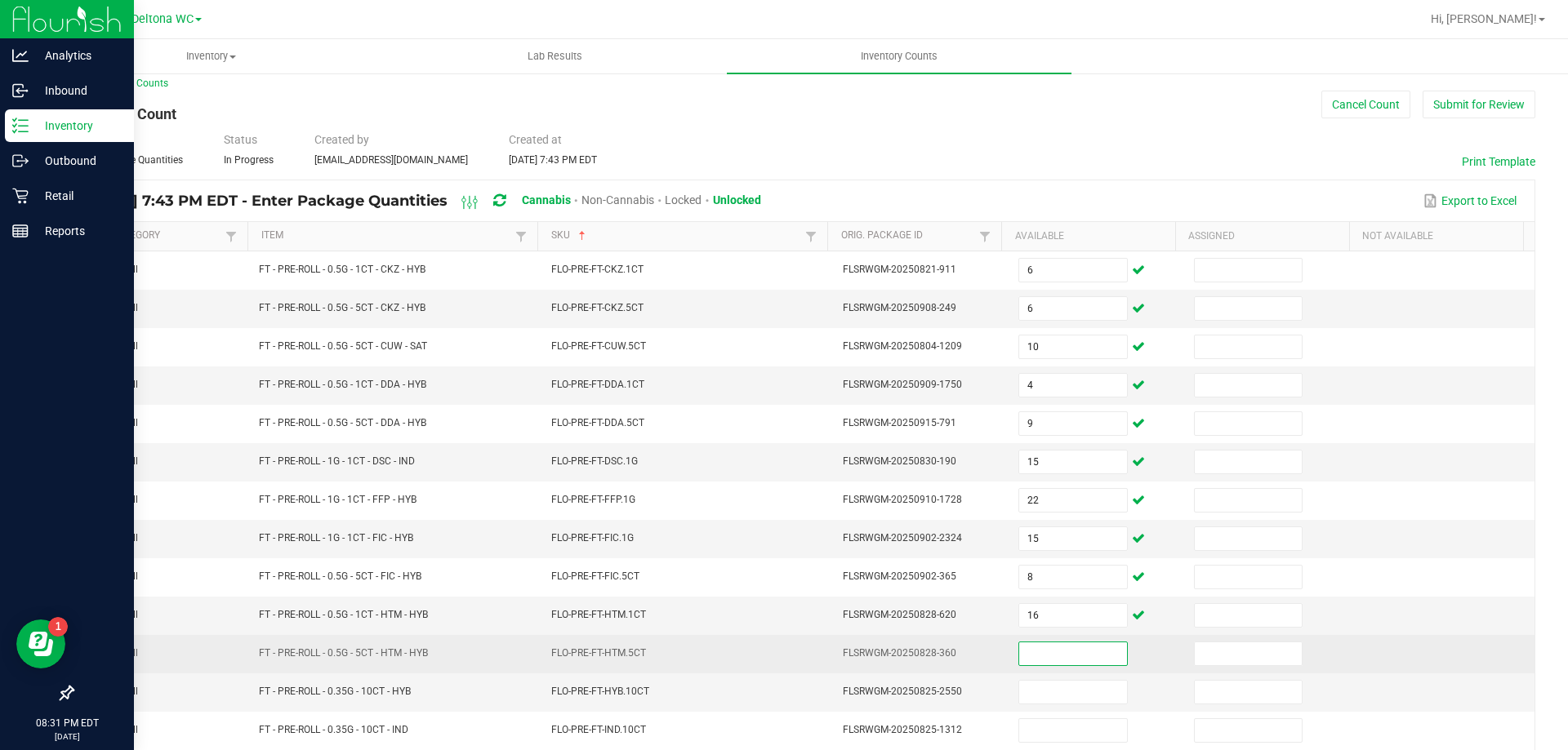
click at [1030, 660] on input at bounding box center [1072, 653] width 107 height 23
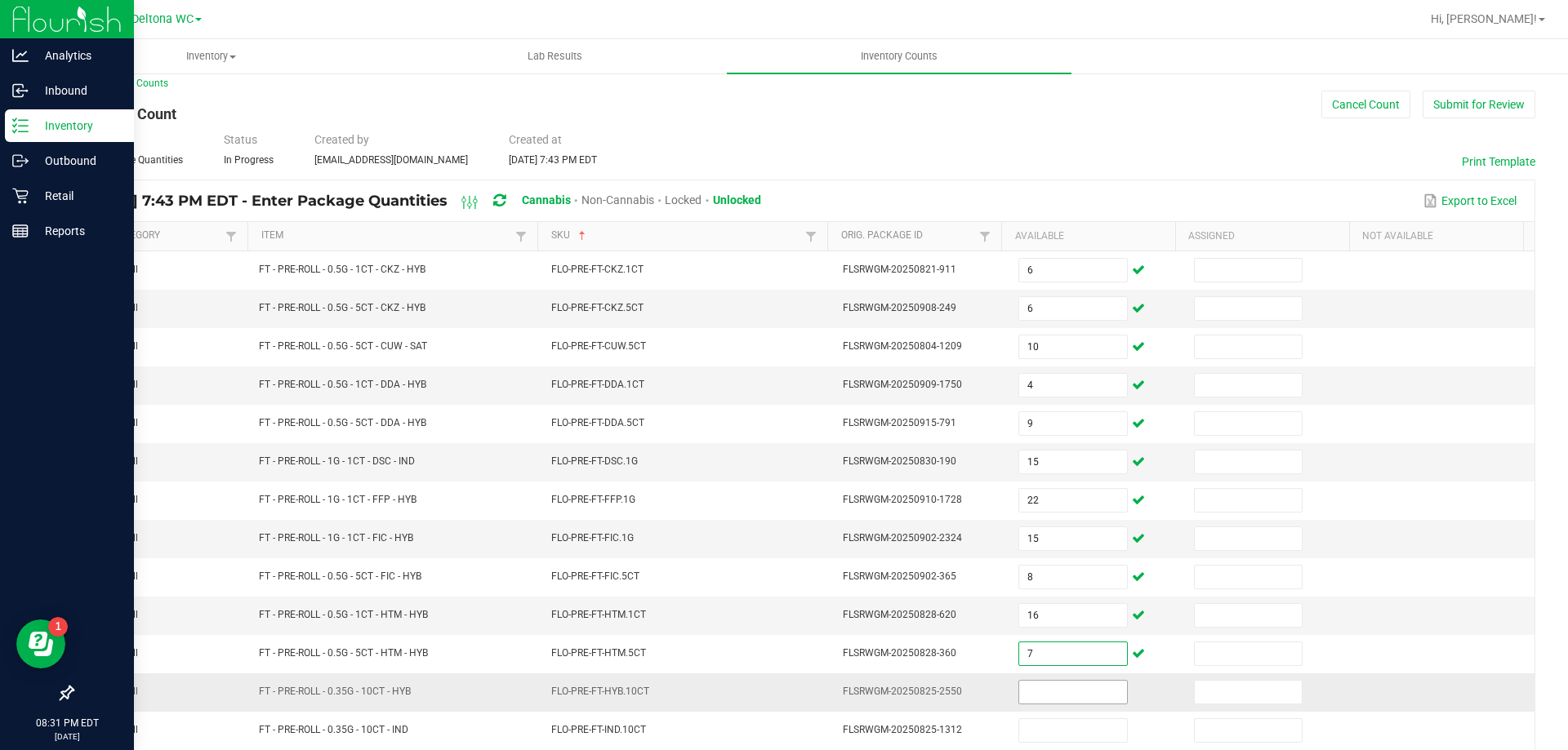
click at [1019, 689] on input at bounding box center [1072, 692] width 107 height 23
click at [1019, 696] on input "3" at bounding box center [1072, 692] width 107 height 23
click at [1019, 695] on input "3" at bounding box center [1072, 692] width 107 height 23
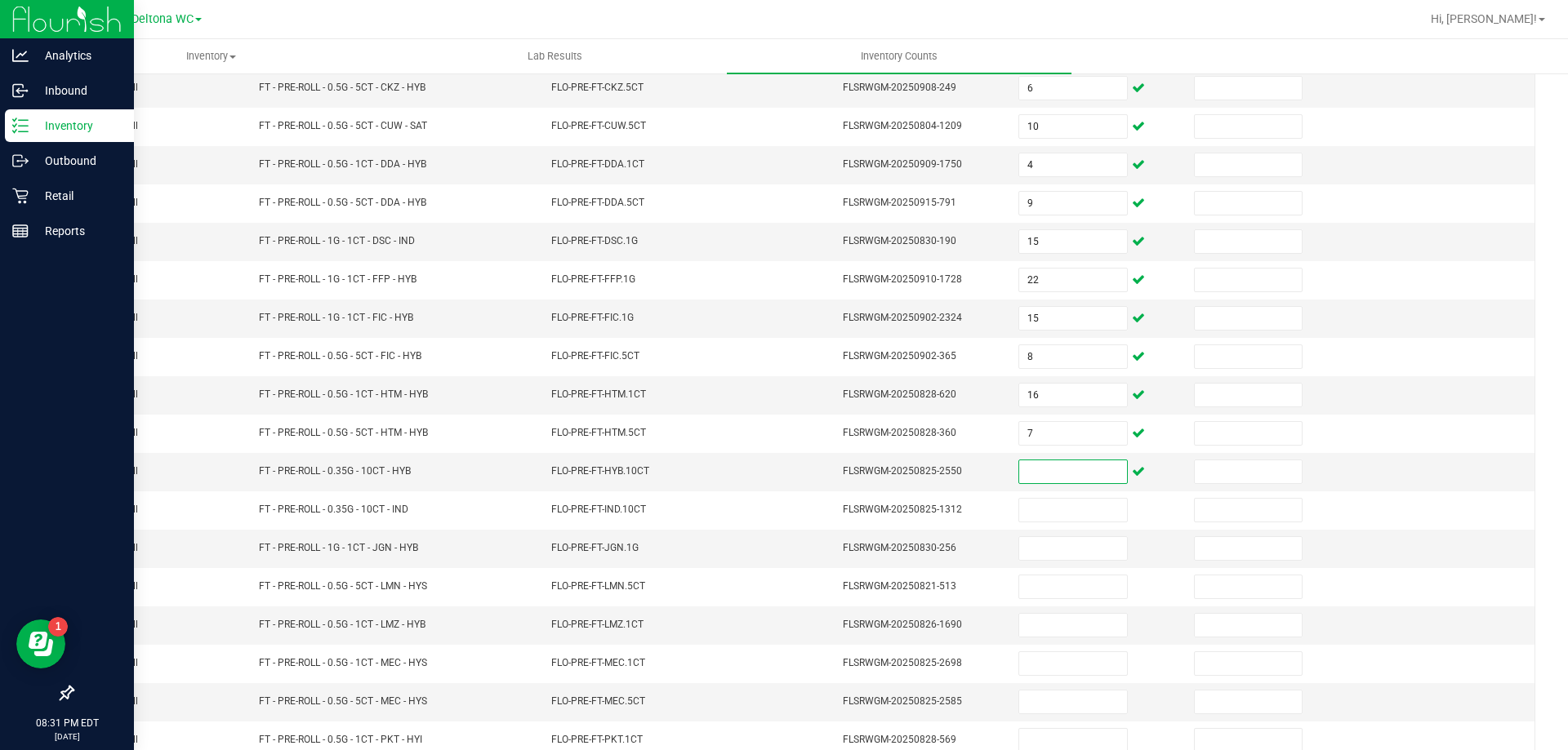
scroll to position [234, 0]
click at [1057, 543] on input at bounding box center [1072, 547] width 107 height 23
click at [1055, 475] on input at bounding box center [1072, 470] width 107 height 23
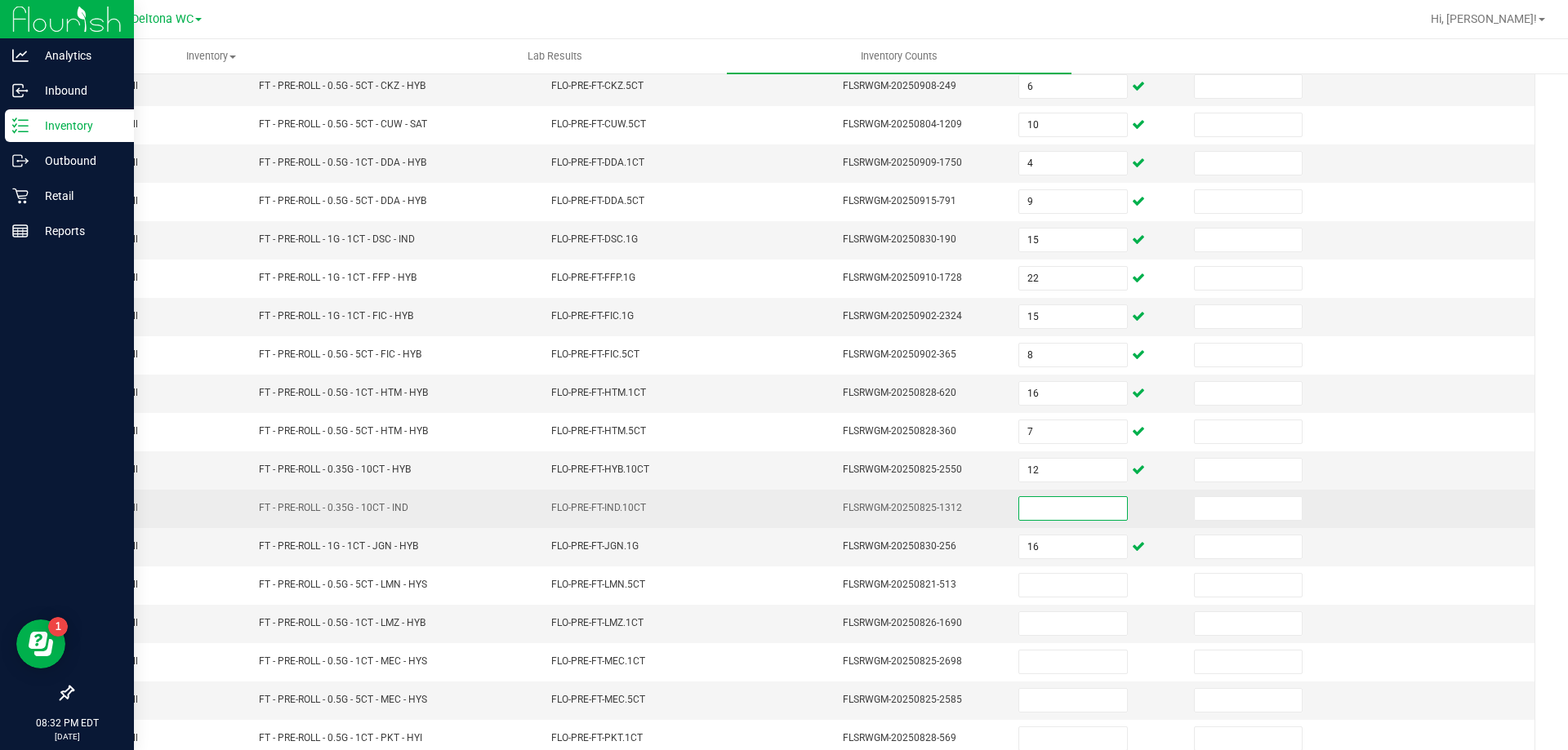
click at [1070, 501] on input at bounding box center [1072, 508] width 107 height 23
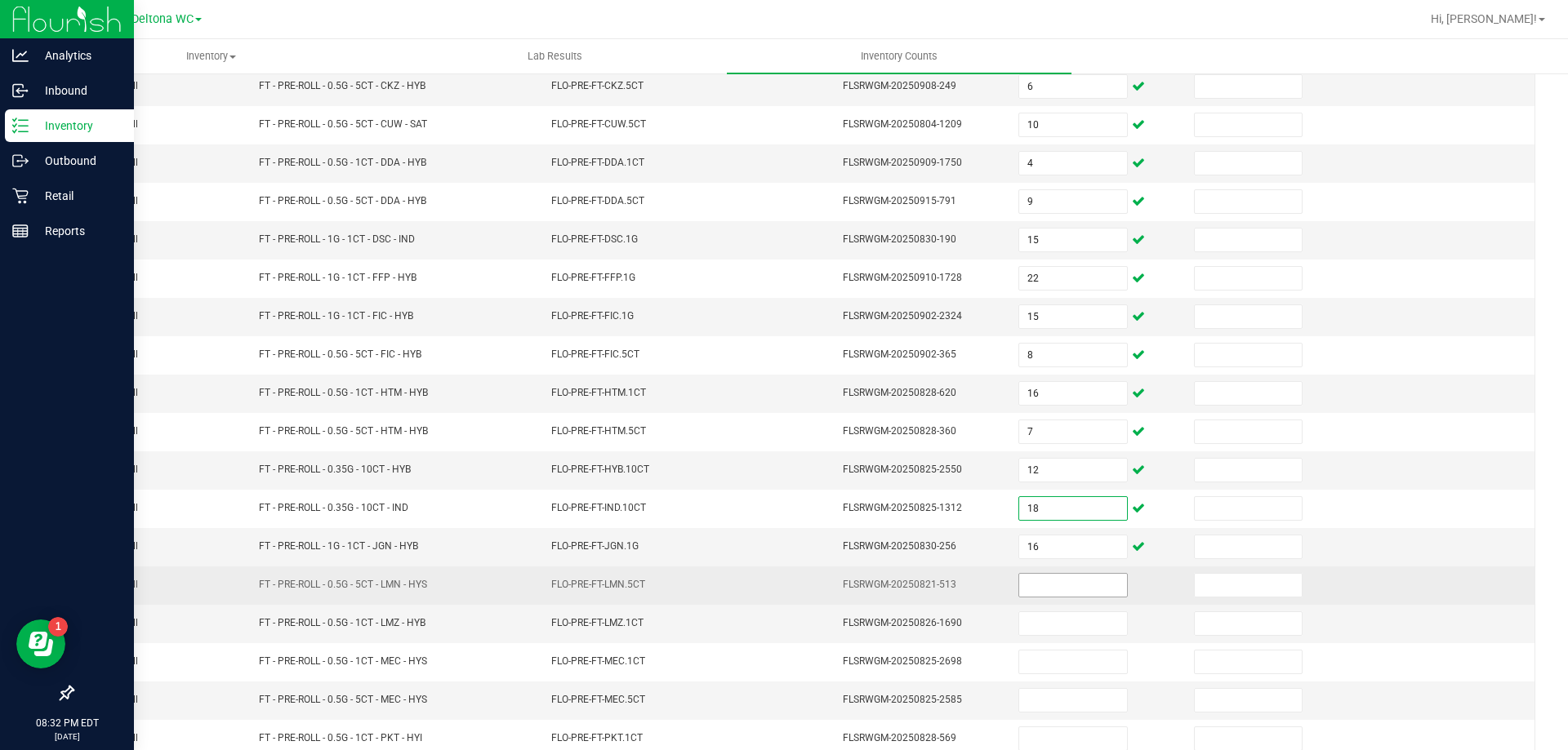
click at [1033, 581] on input at bounding box center [1072, 585] width 107 height 23
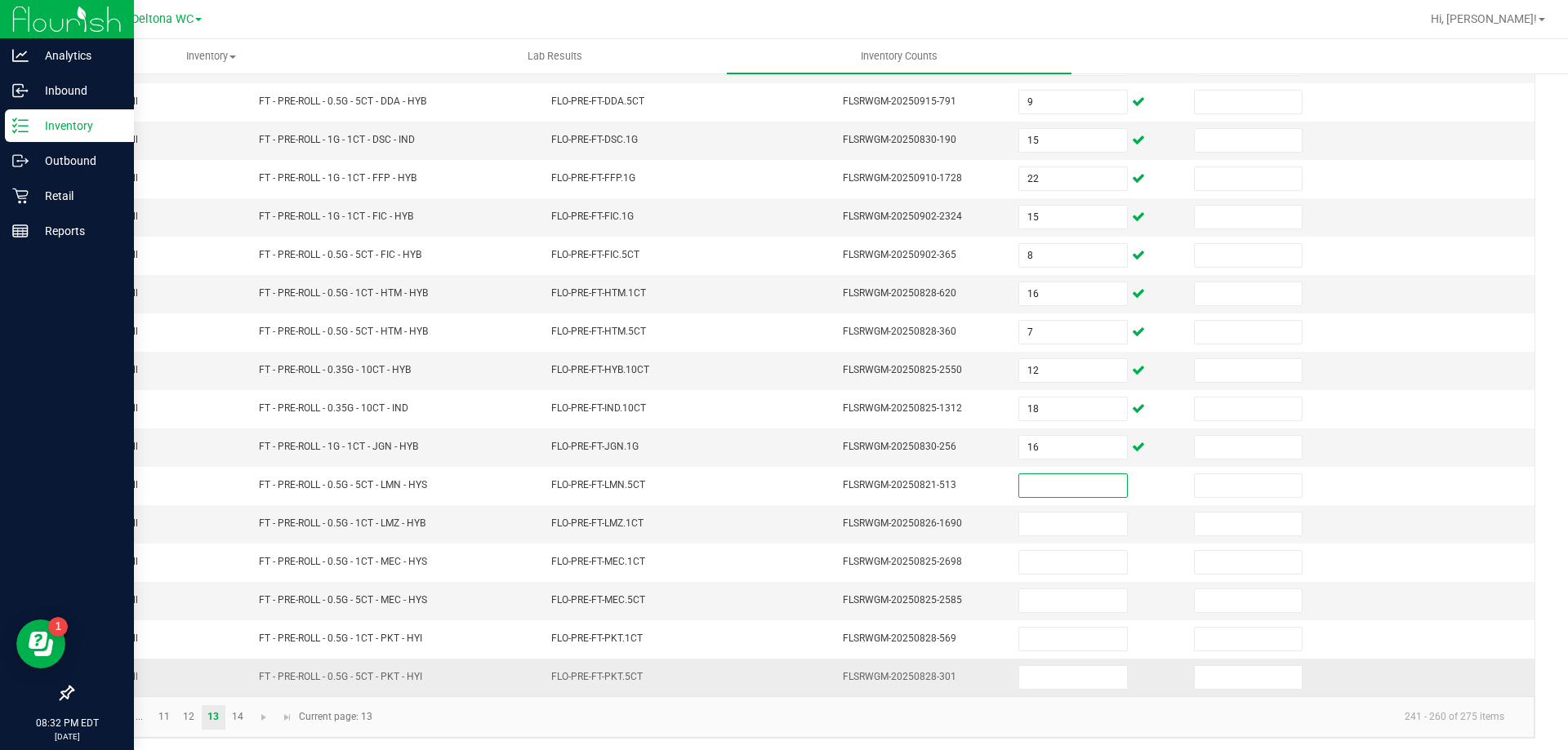
scroll to position [339, 0]
click at [245, 702] on link "14" at bounding box center [238, 712] width 24 height 25
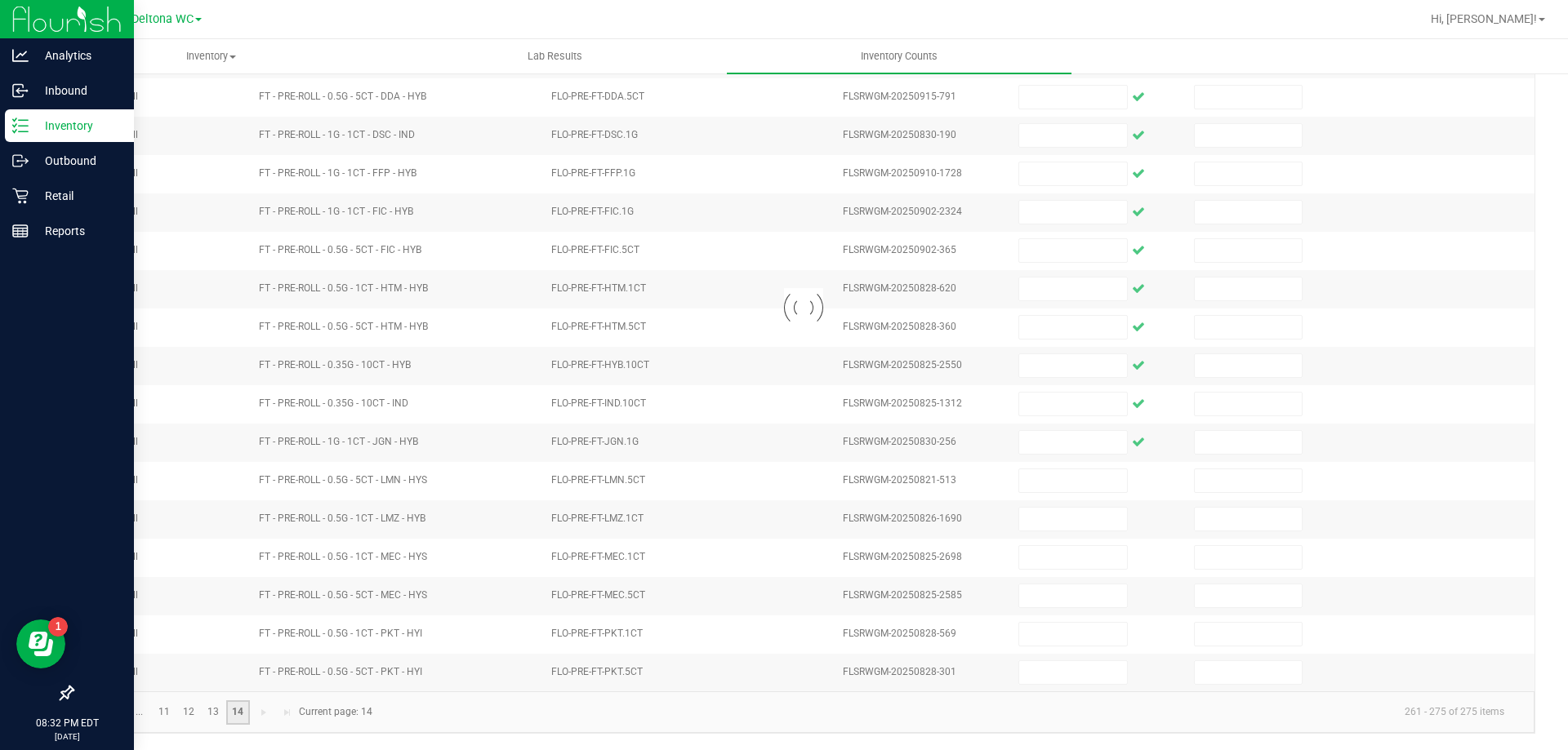
scroll to position [147, 0]
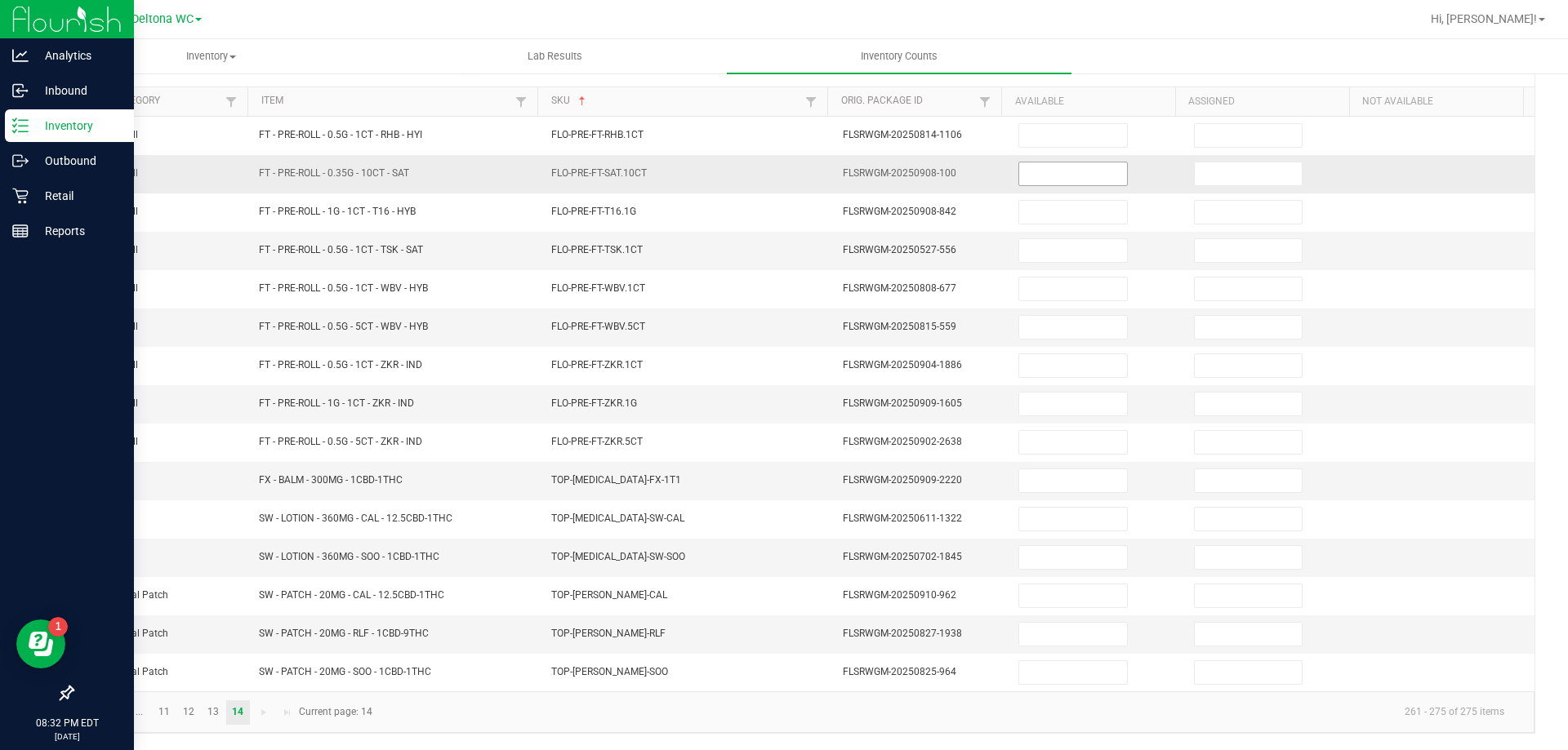
drag, startPoint x: 1041, startPoint y: 176, endPoint x: 1051, endPoint y: 180, distance: 10.8
click at [1051, 180] on input at bounding box center [1072, 174] width 107 height 23
click at [193, 718] on link "12" at bounding box center [189, 712] width 24 height 25
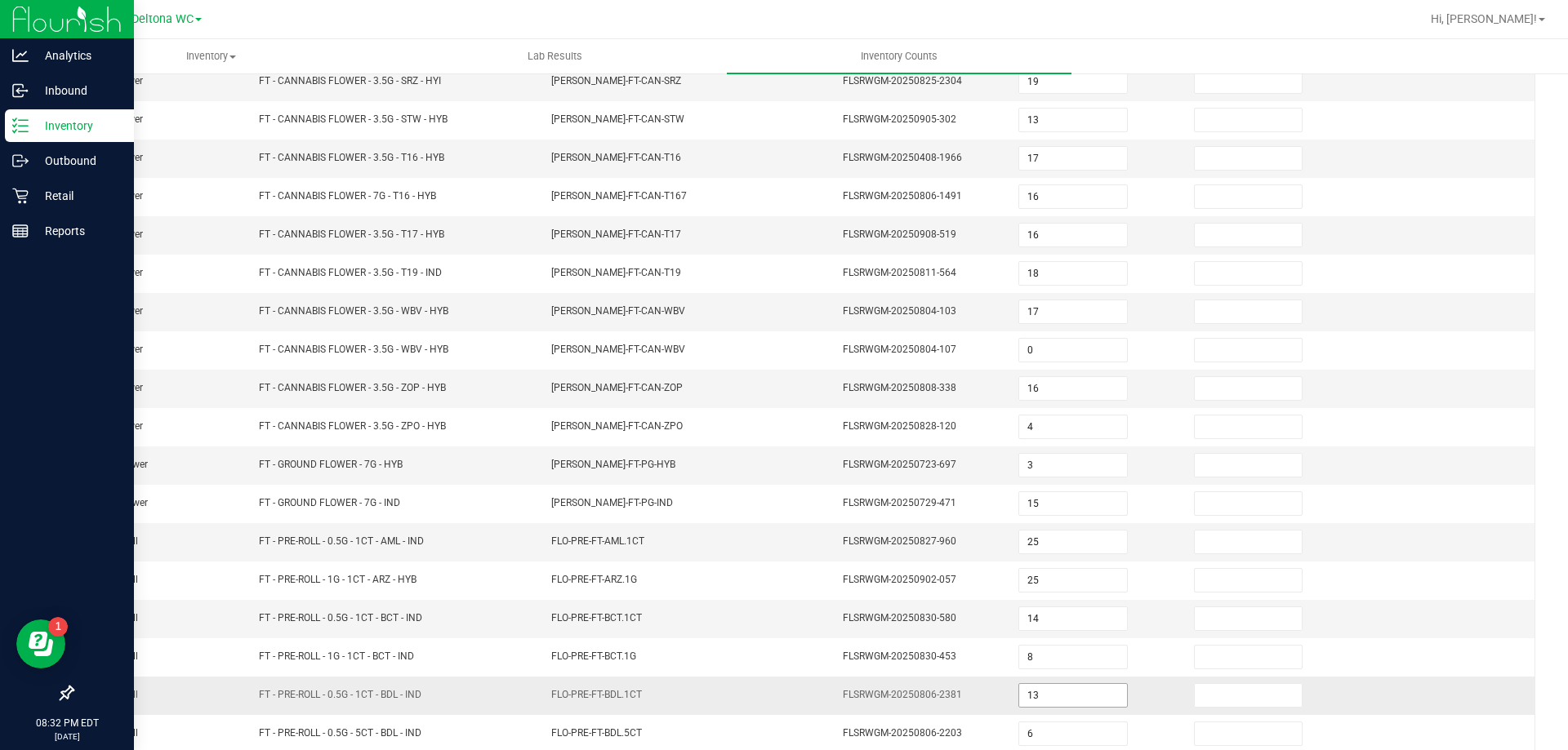
scroll to position [339, 0]
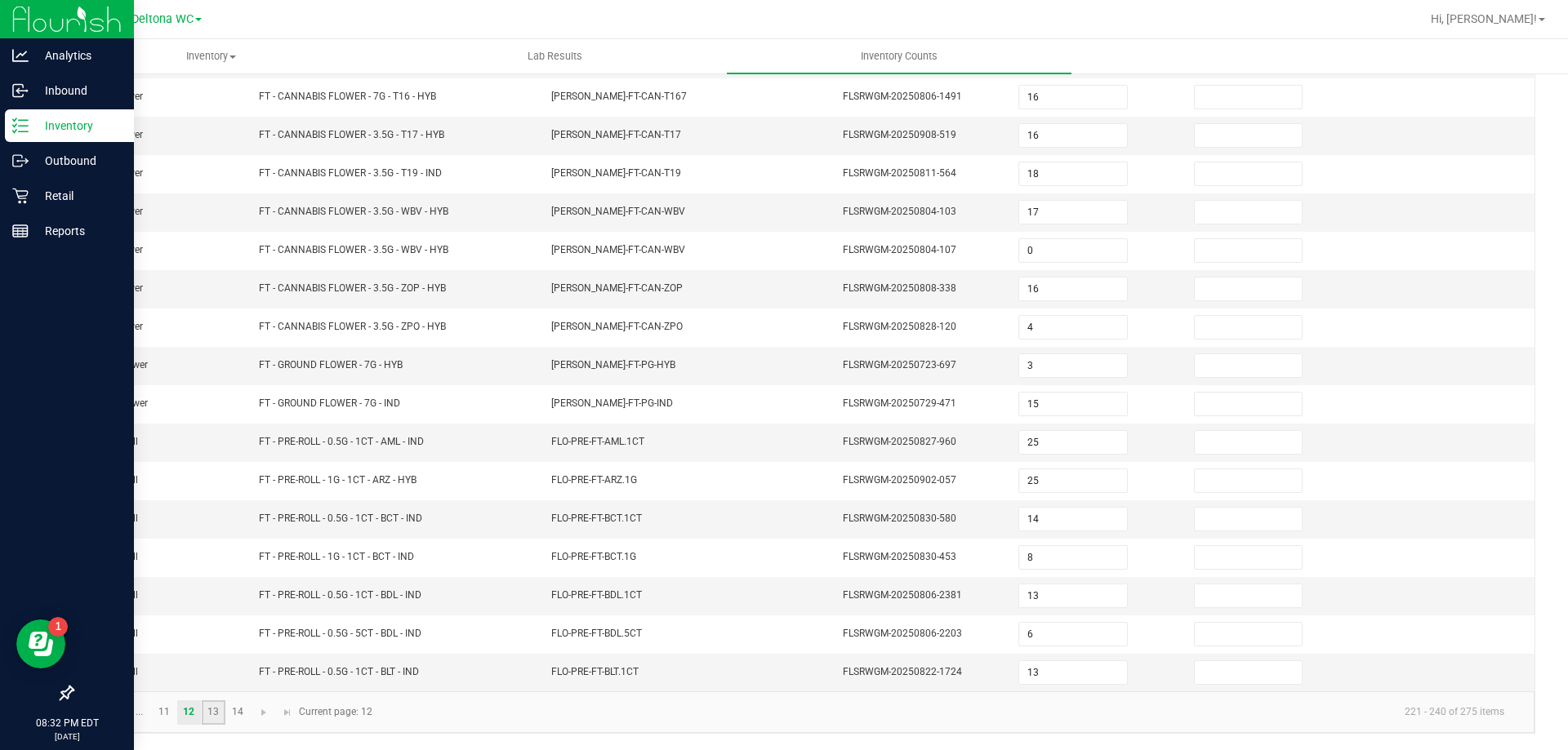
click at [215, 710] on link "13" at bounding box center [213, 712] width 24 height 25
click at [1019, 521] on input at bounding box center [1072, 518] width 107 height 23
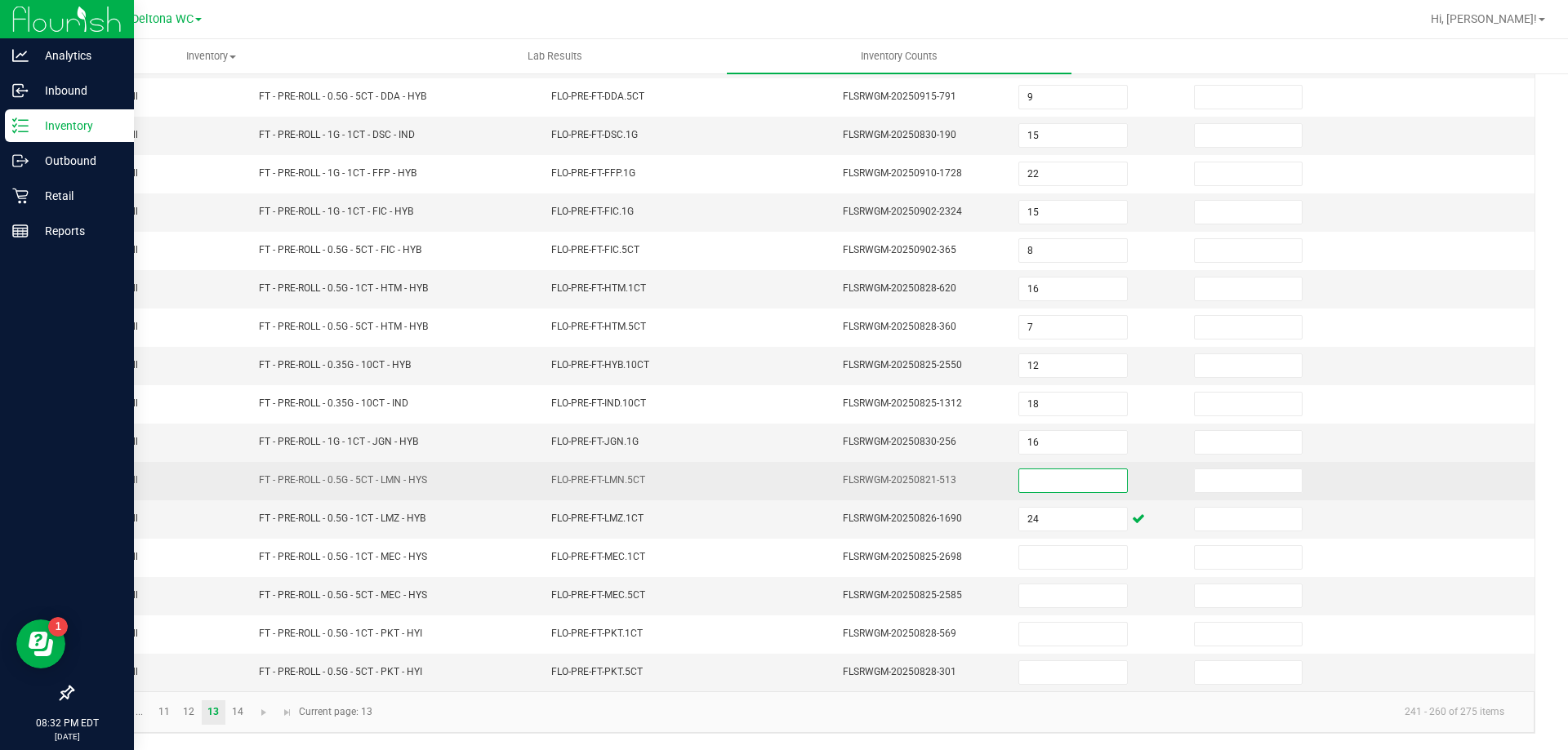
drag, startPoint x: 1046, startPoint y: 484, endPoint x: 1067, endPoint y: 491, distance: 22.1
click at [1046, 485] on input at bounding box center [1072, 481] width 107 height 23
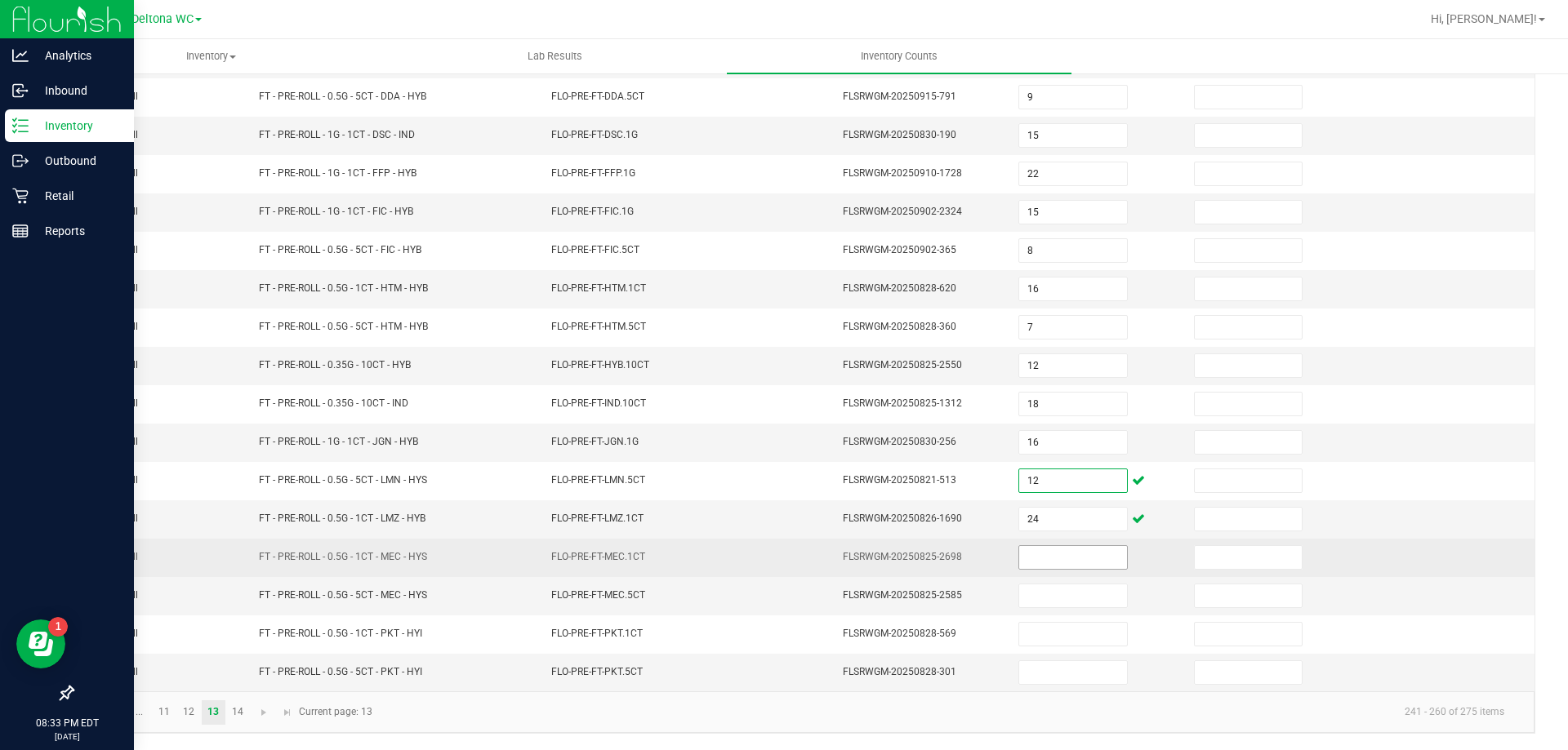
click at [1040, 545] on span at bounding box center [1072, 557] width 109 height 25
click at [1039, 550] on input at bounding box center [1072, 557] width 107 height 23
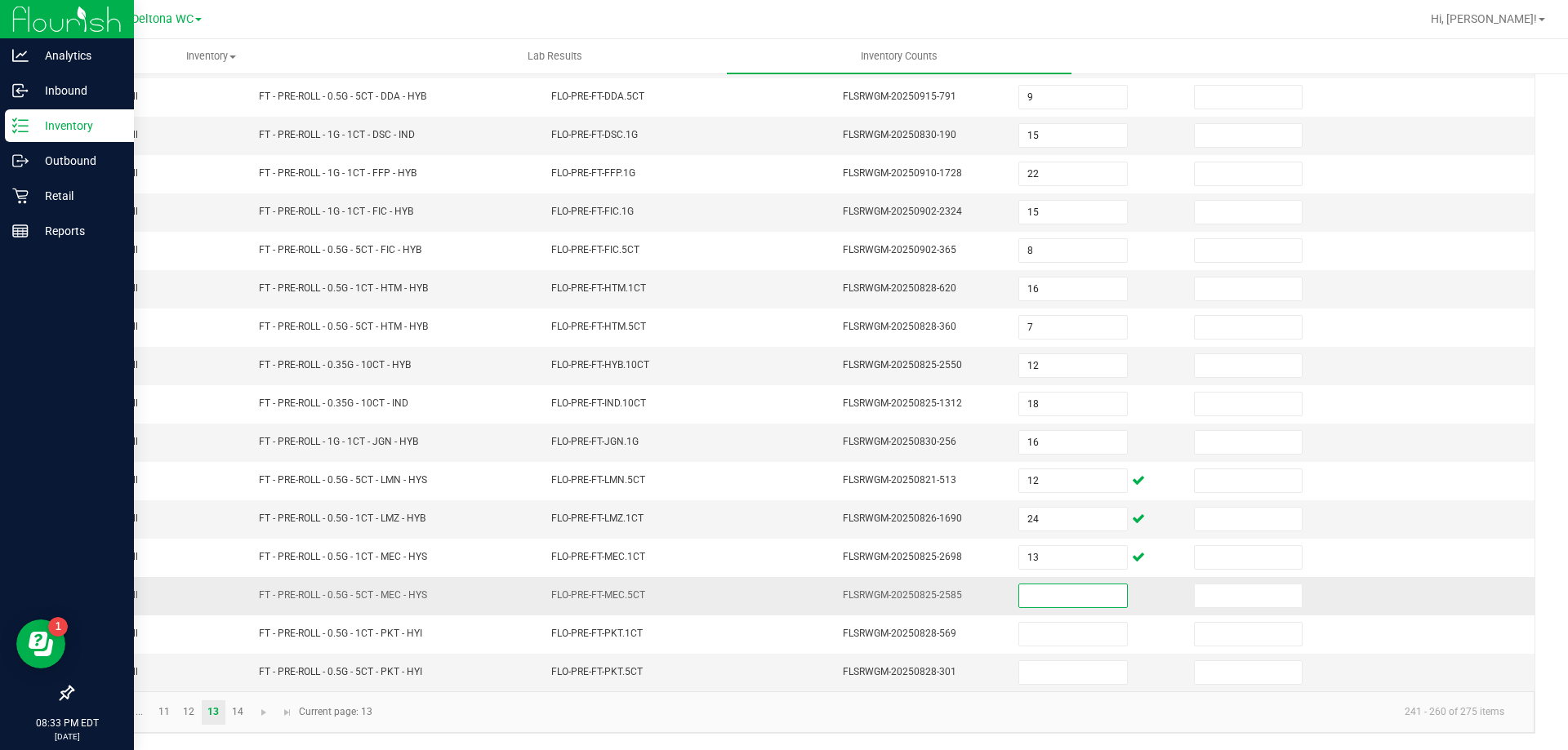
click at [1025, 602] on input at bounding box center [1072, 596] width 107 height 23
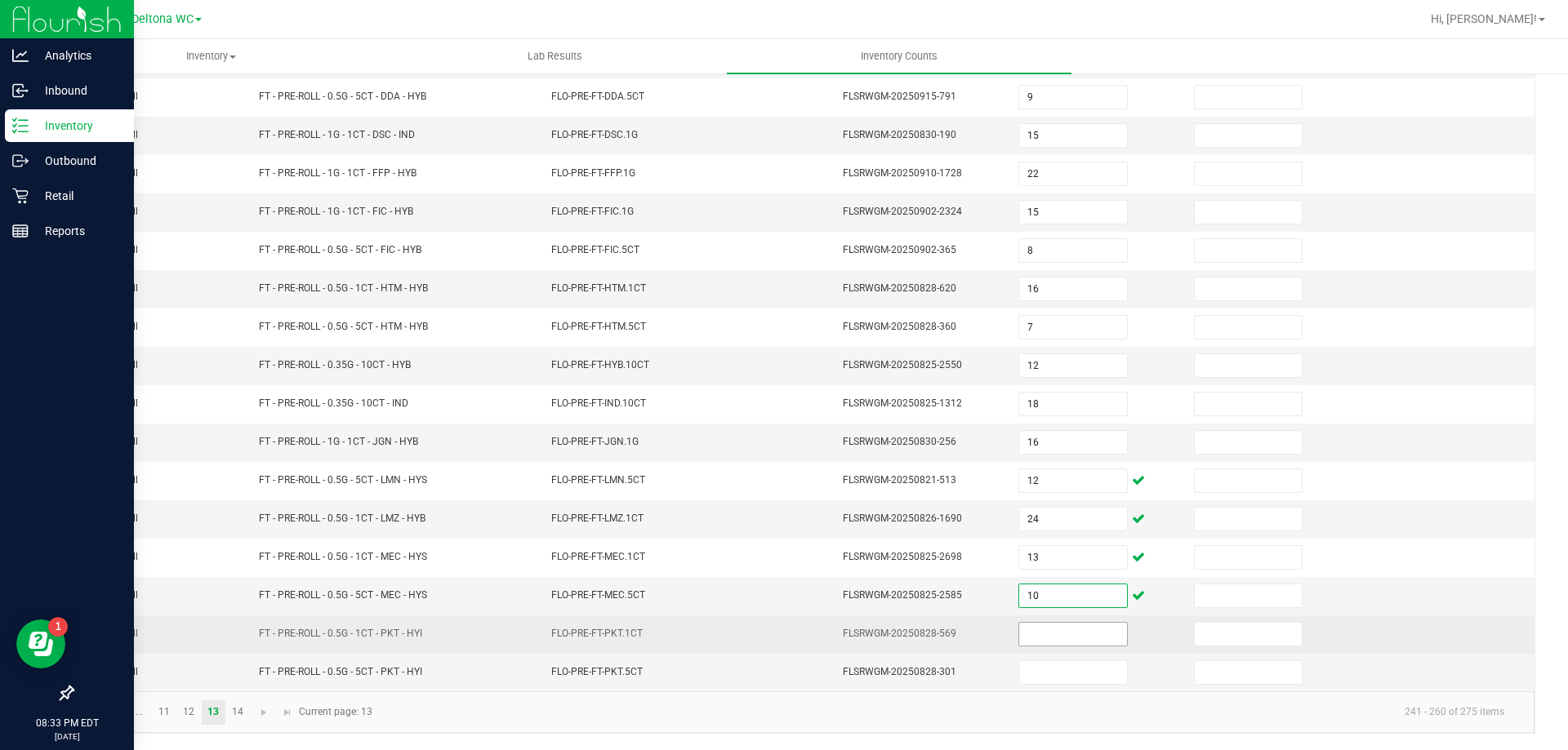
click at [1033, 634] on input at bounding box center [1072, 634] width 107 height 23
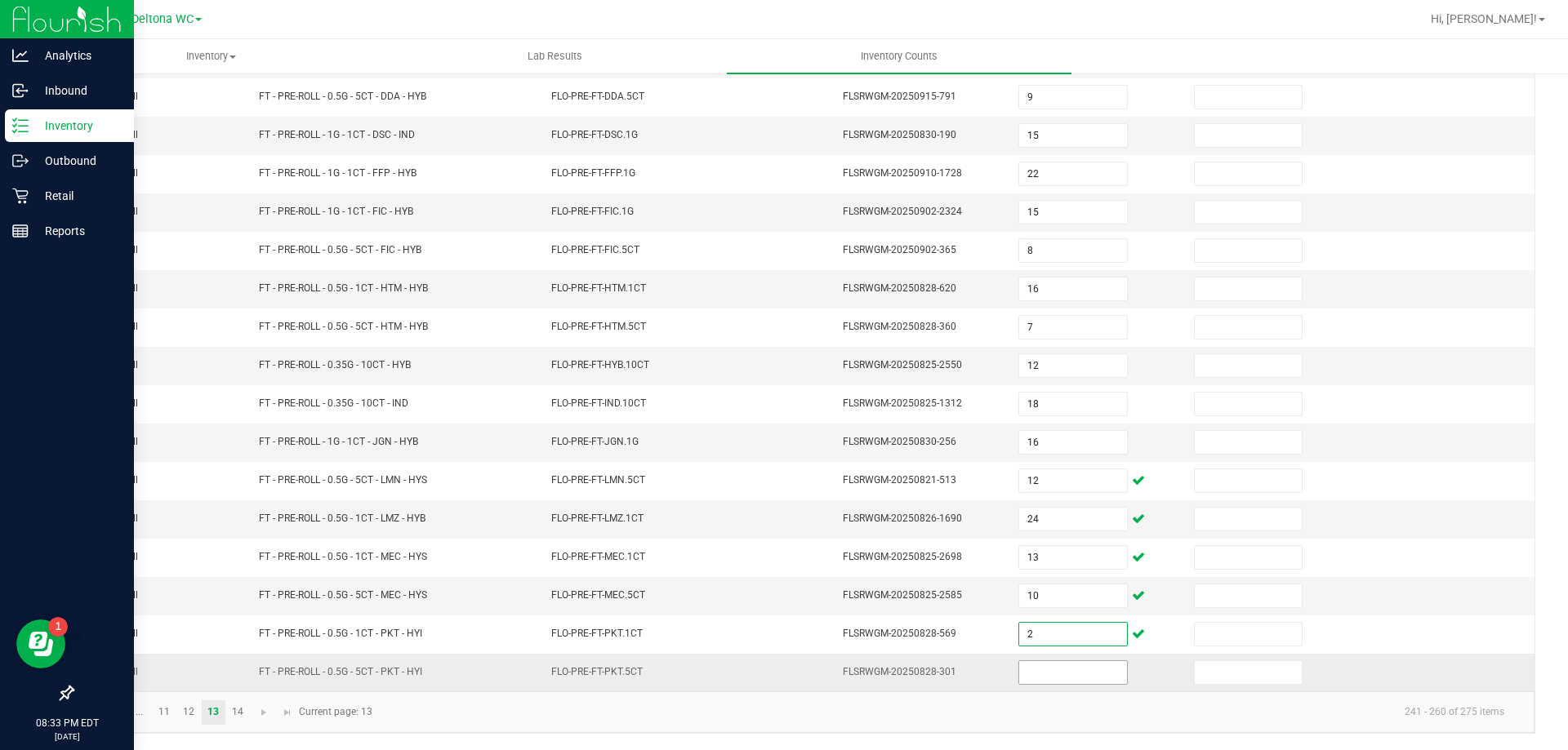
click at [1059, 675] on input at bounding box center [1072, 672] width 107 height 23
click at [245, 719] on link "14" at bounding box center [238, 712] width 24 height 25
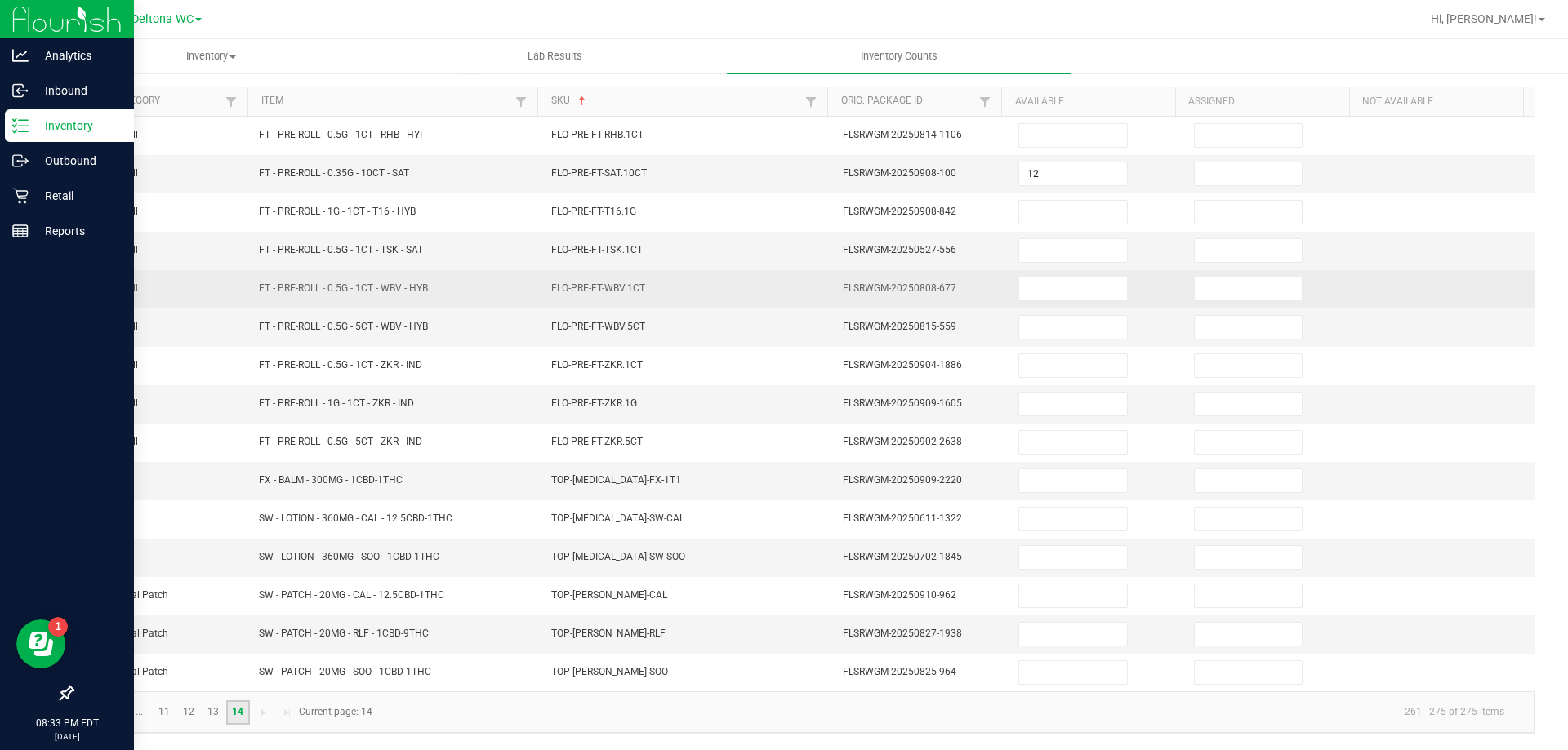
scroll to position [147, 0]
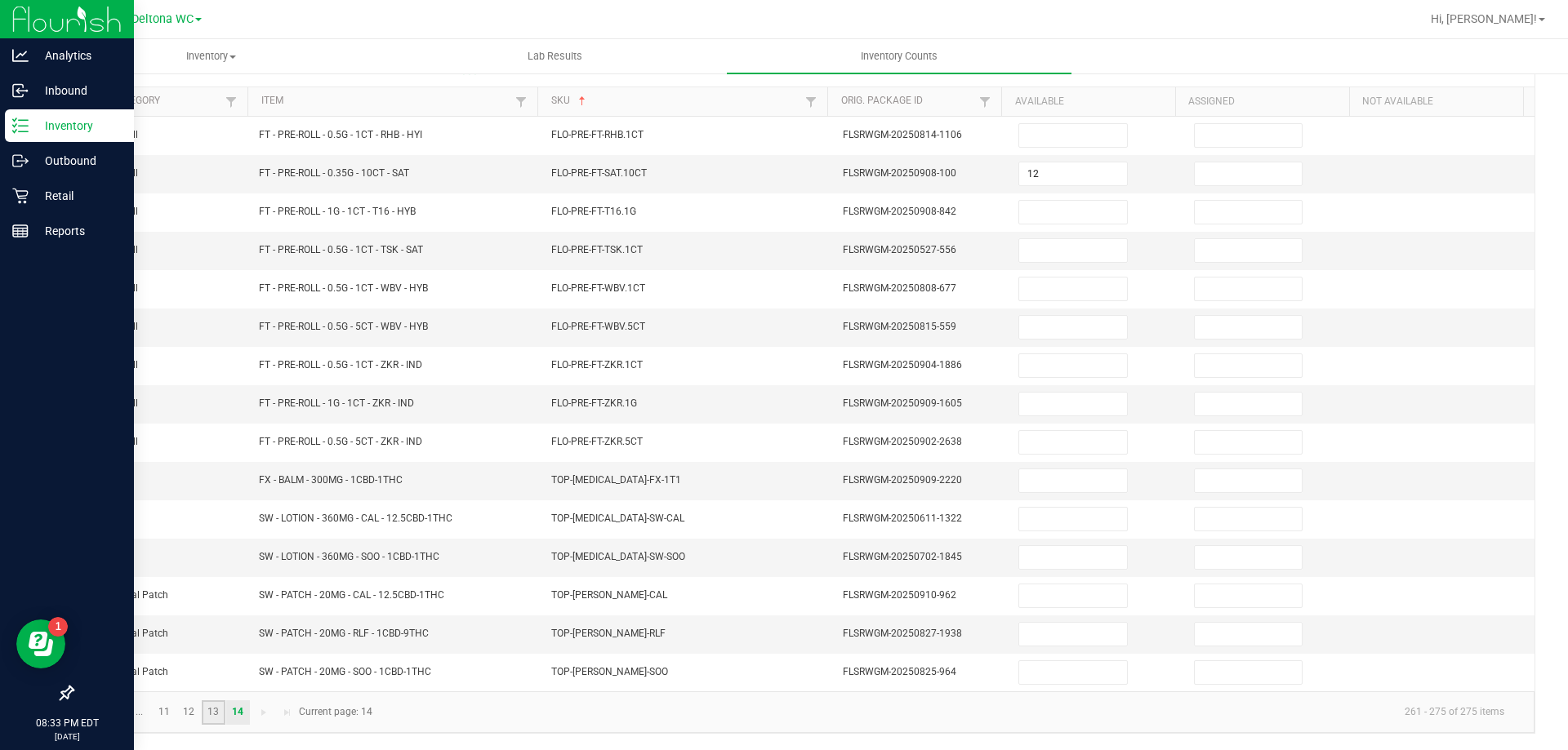
click at [218, 713] on link "13" at bounding box center [213, 712] width 24 height 25
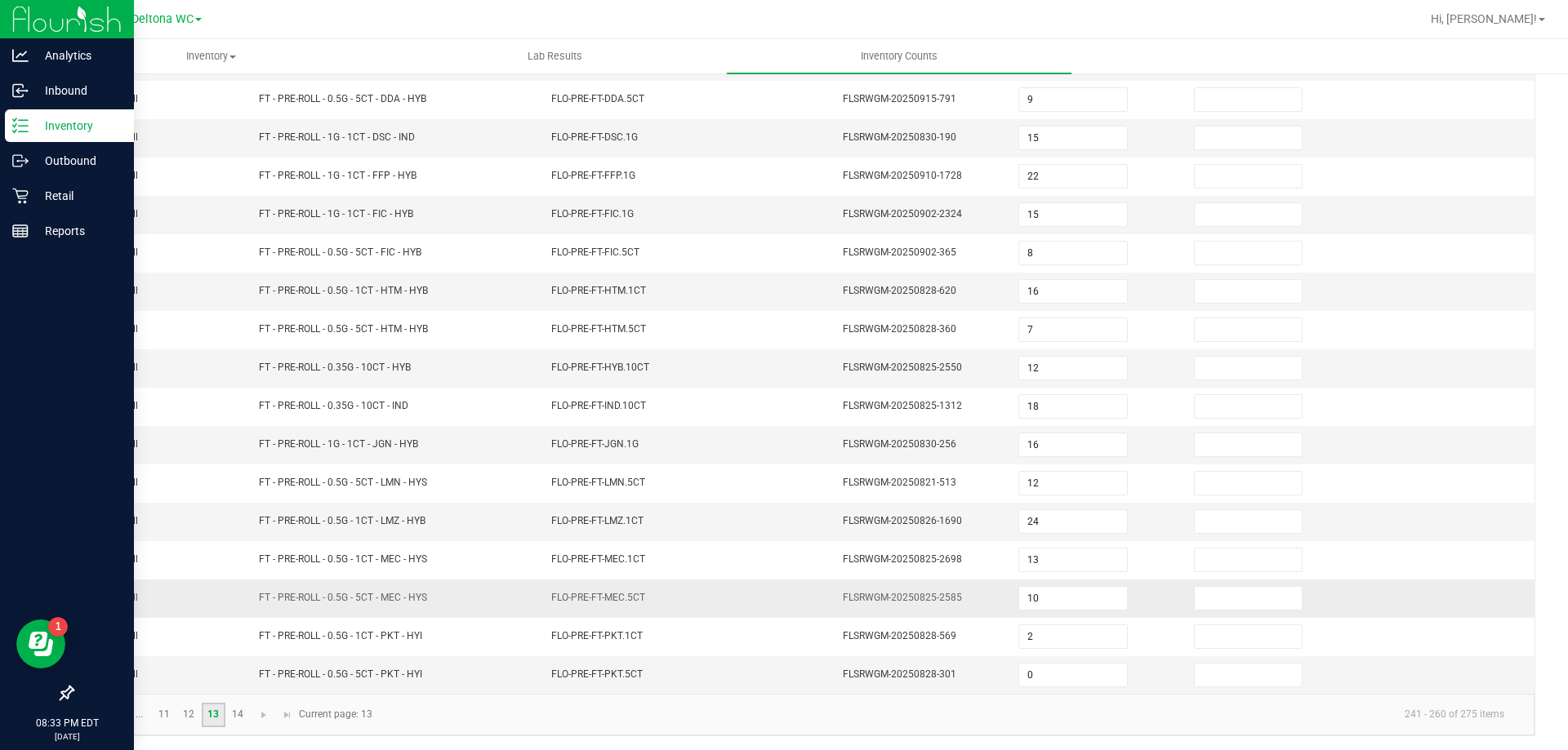
scroll to position [339, 0]
click at [1024, 676] on input "0" at bounding box center [1072, 672] width 107 height 23
click at [237, 718] on link "14" at bounding box center [238, 712] width 24 height 25
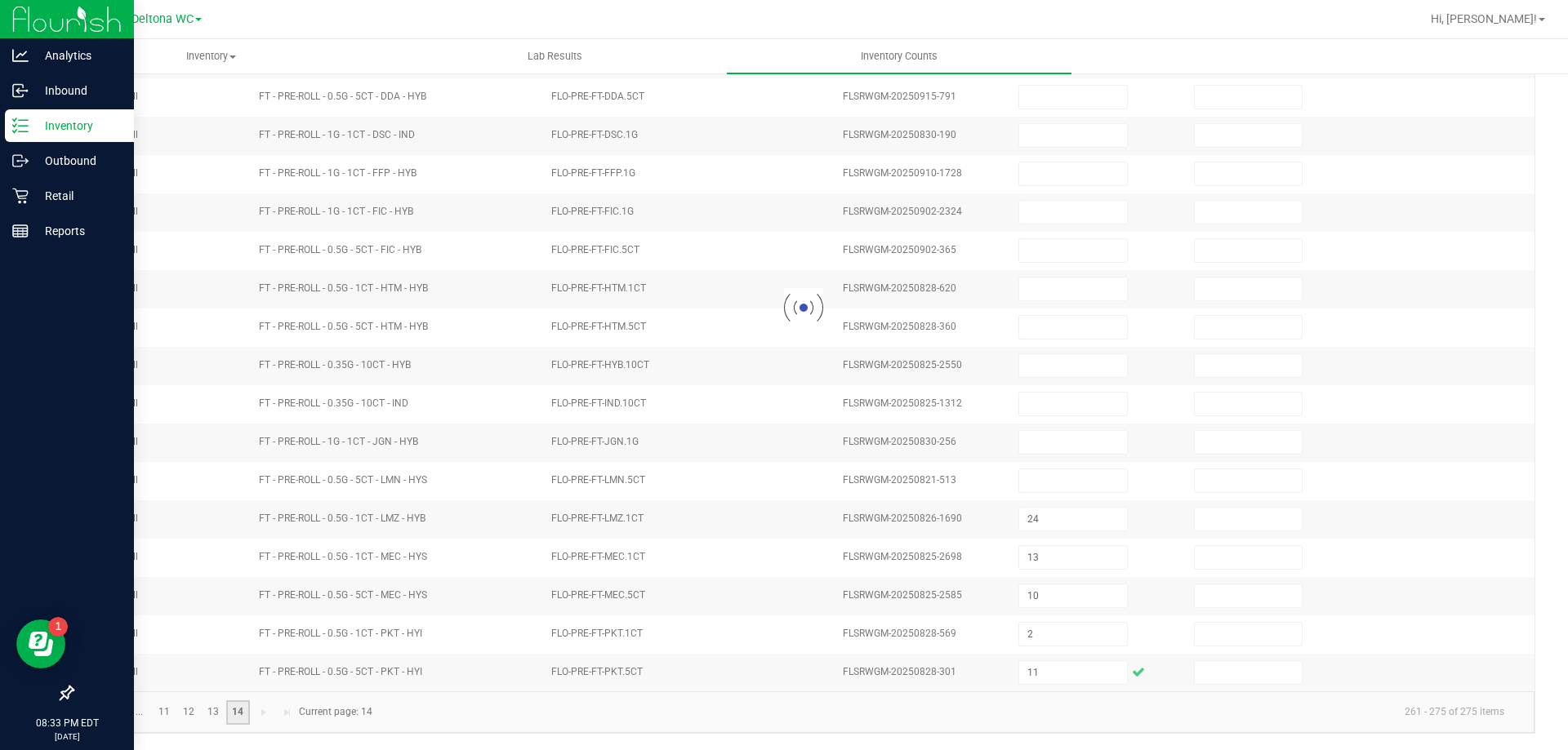
scroll to position [147, 0]
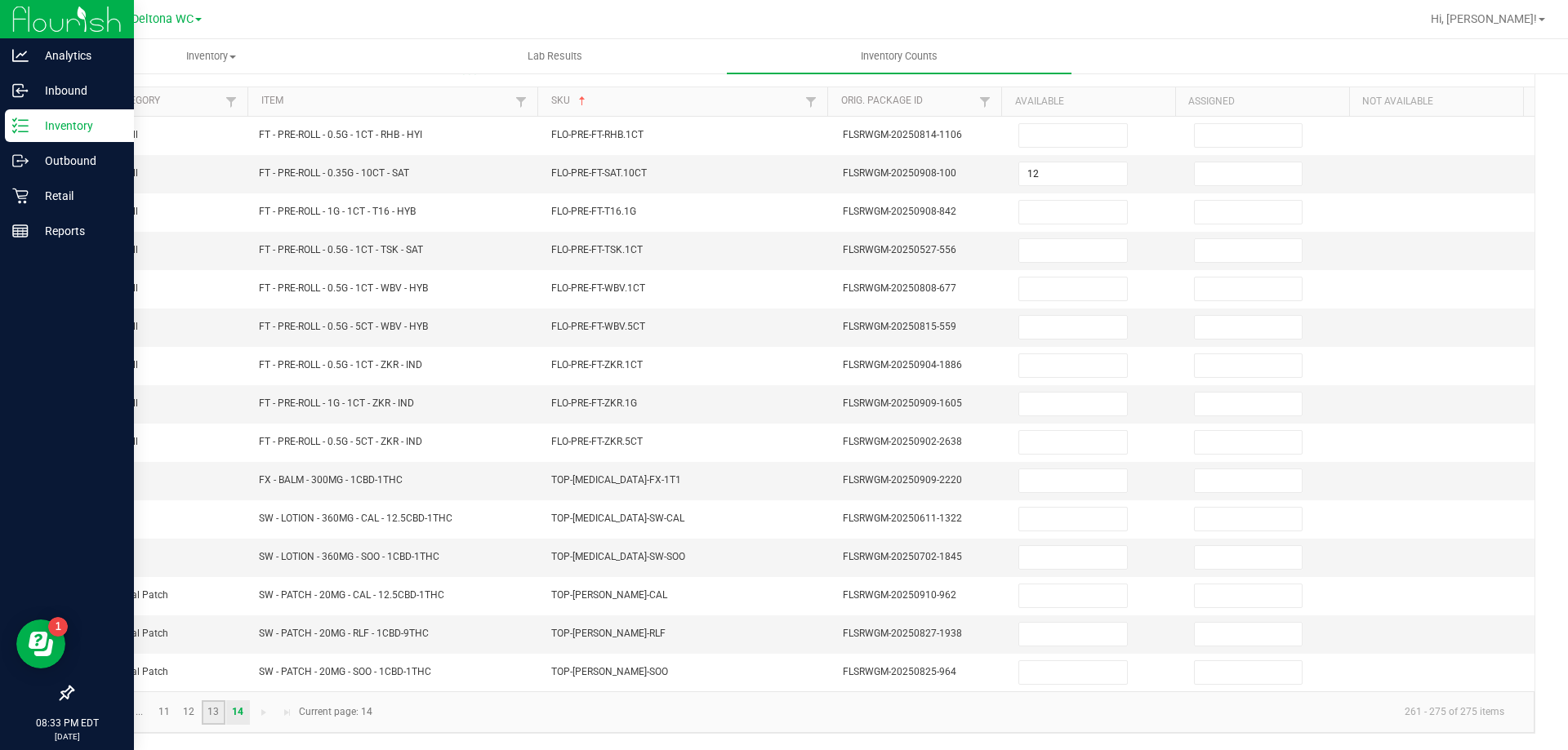
click at [212, 710] on link "13" at bounding box center [213, 712] width 24 height 25
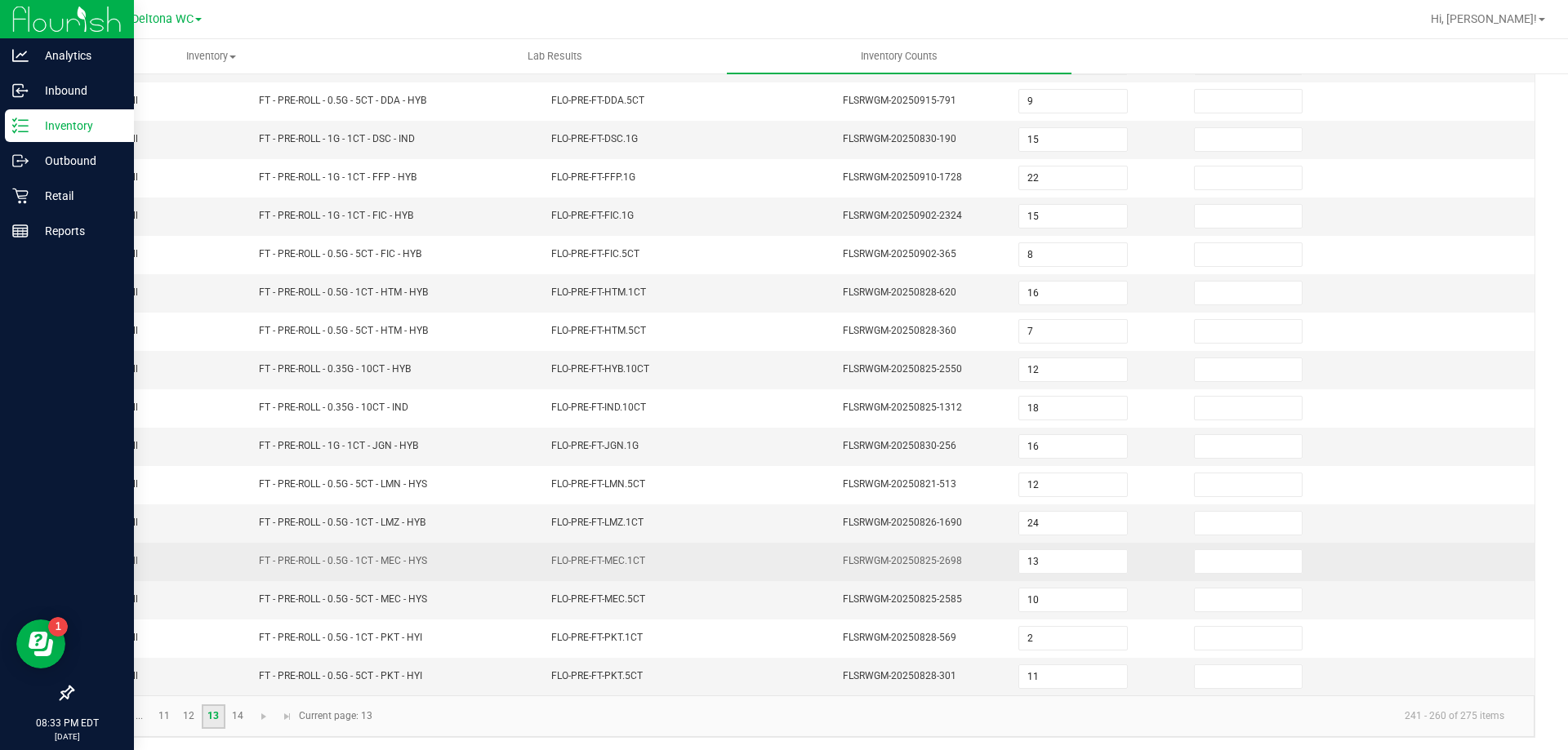
scroll to position [339, 0]
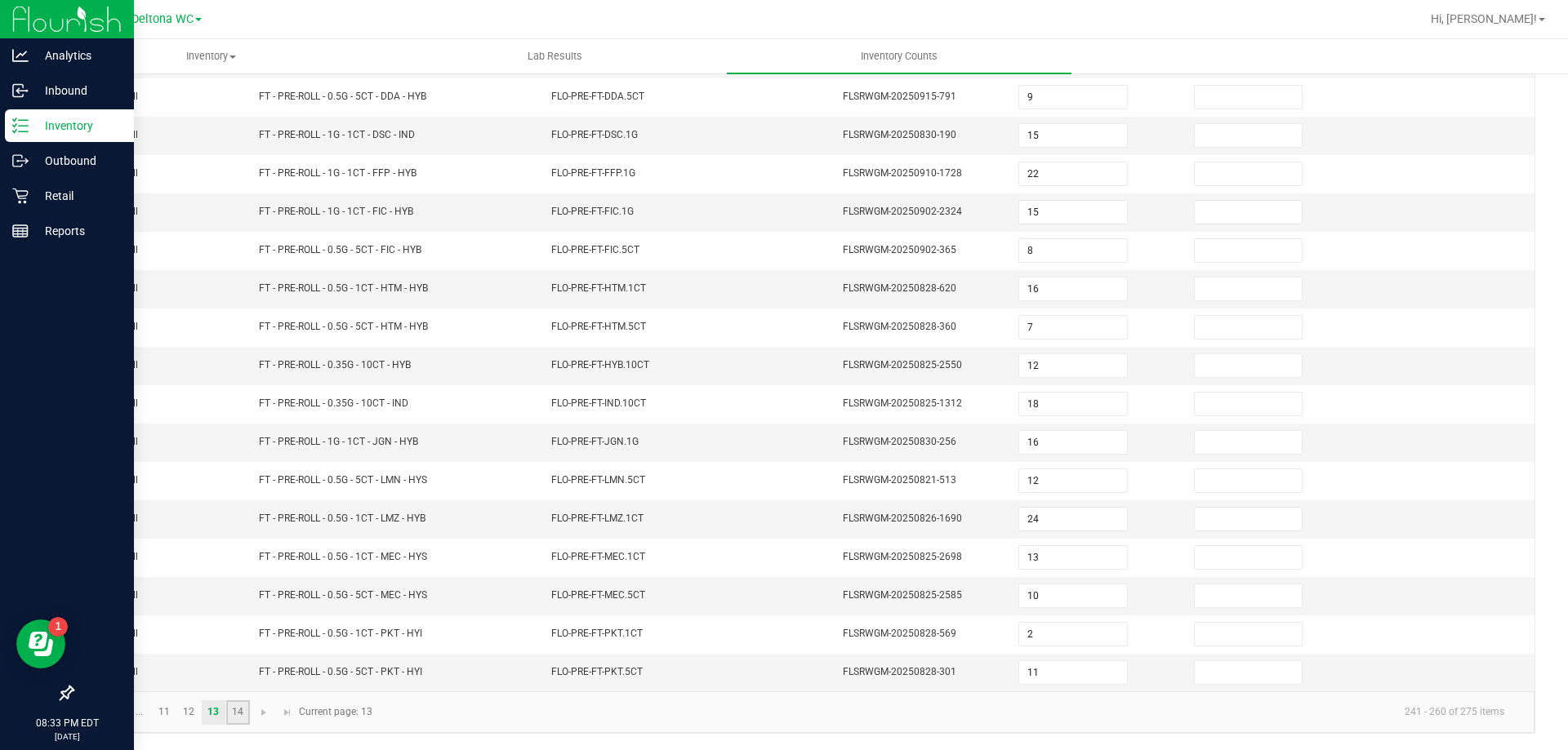
click at [239, 715] on link "14" at bounding box center [238, 712] width 24 height 25
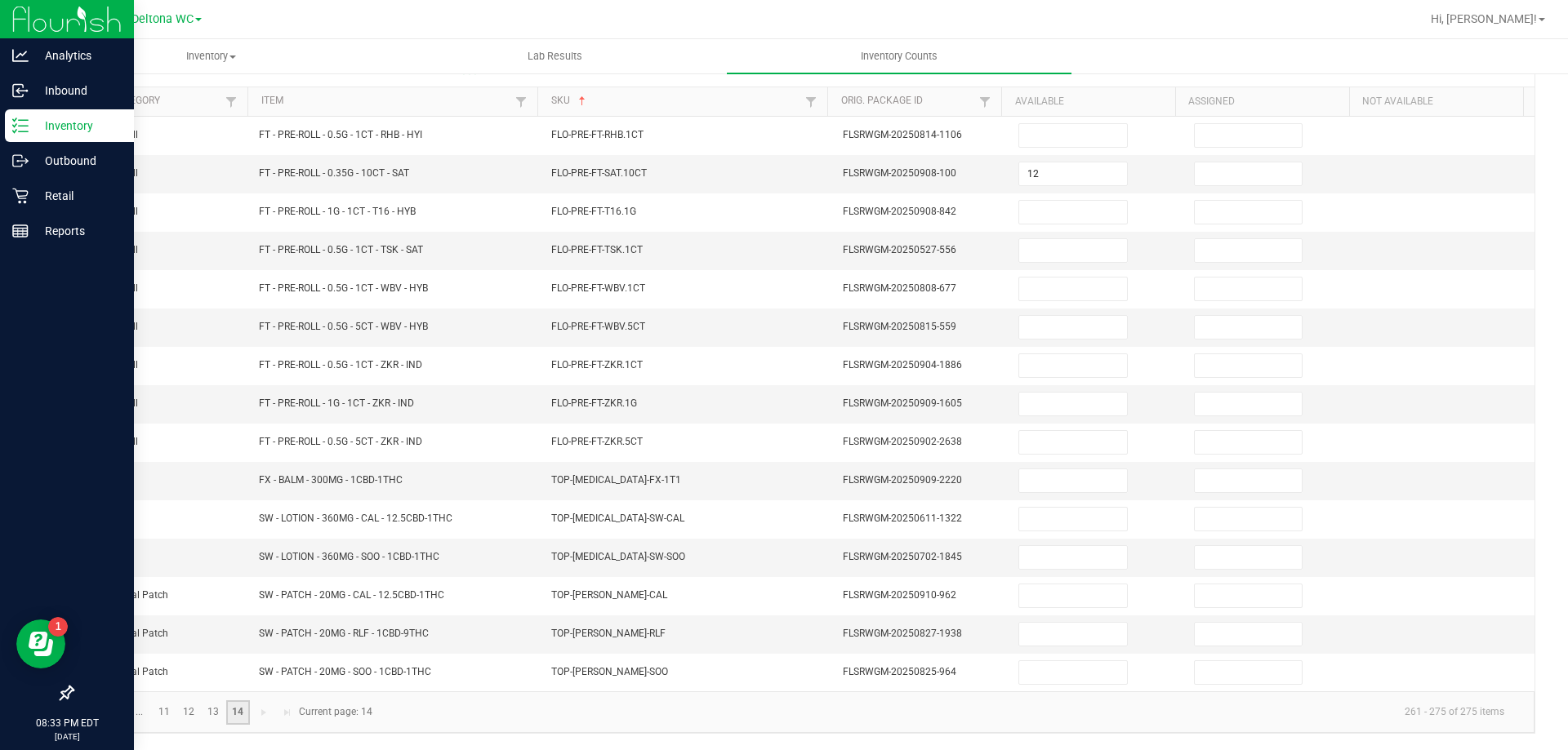
scroll to position [147, 0]
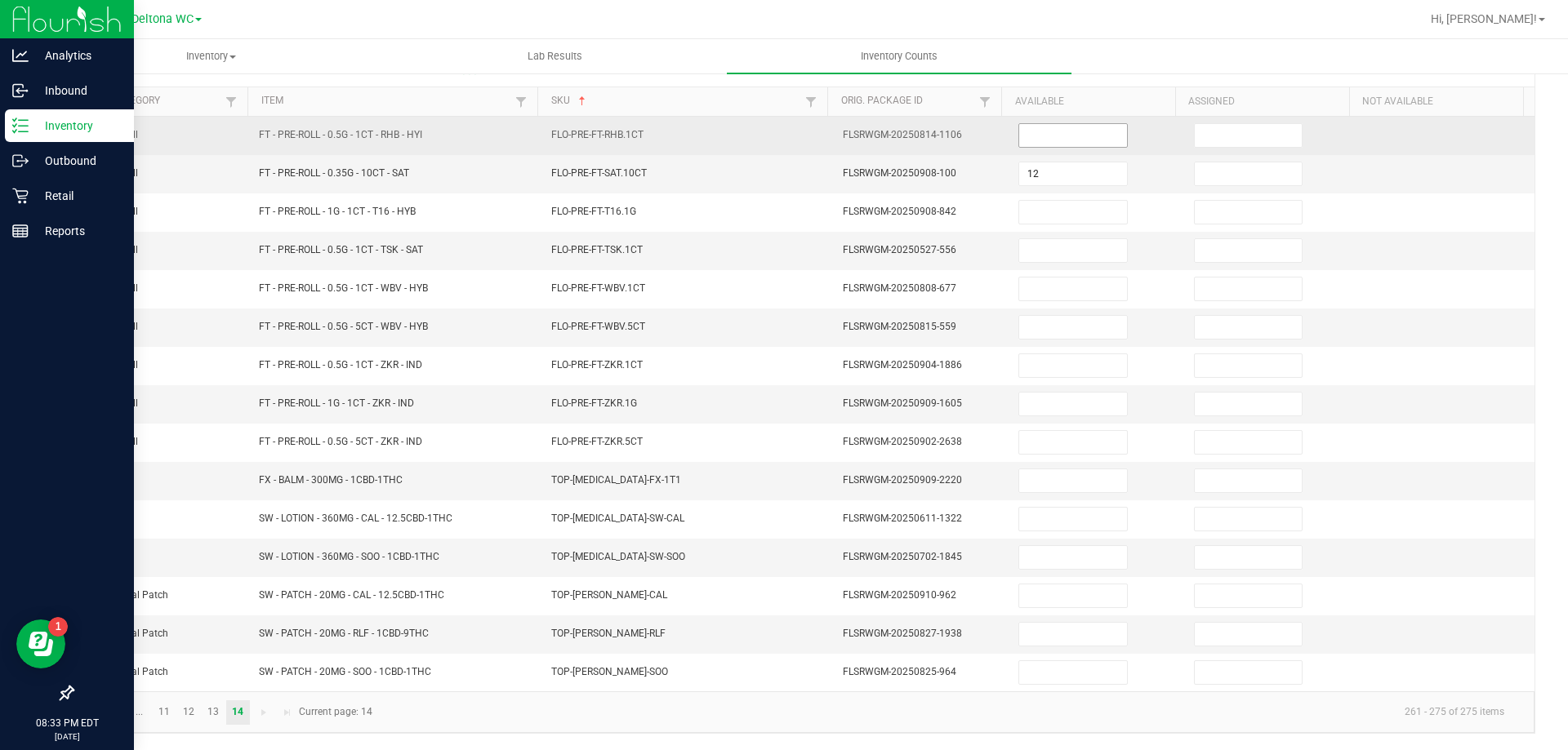
click at [1061, 142] on input at bounding box center [1072, 135] width 107 height 23
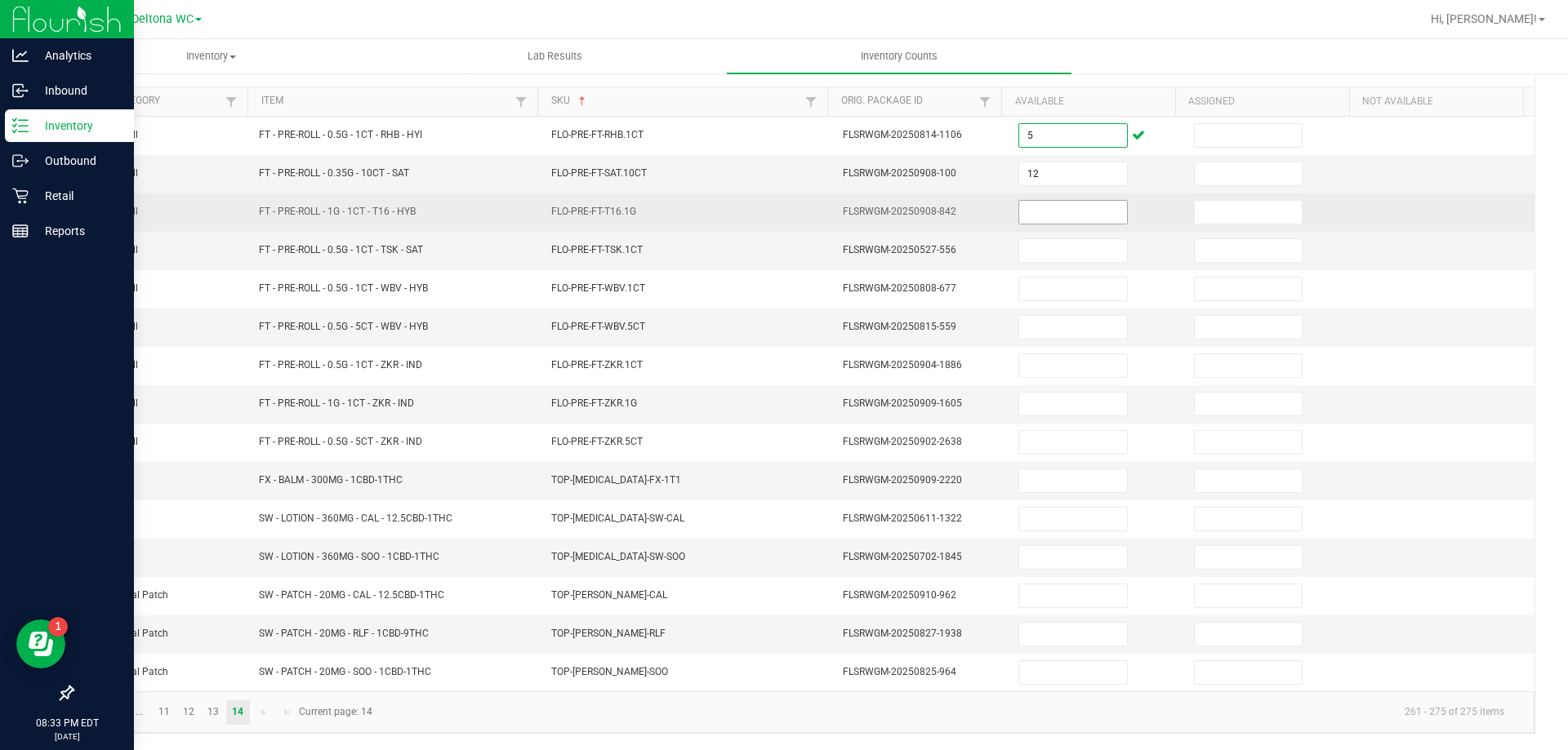
click at [1044, 208] on input at bounding box center [1072, 211] width 107 height 23
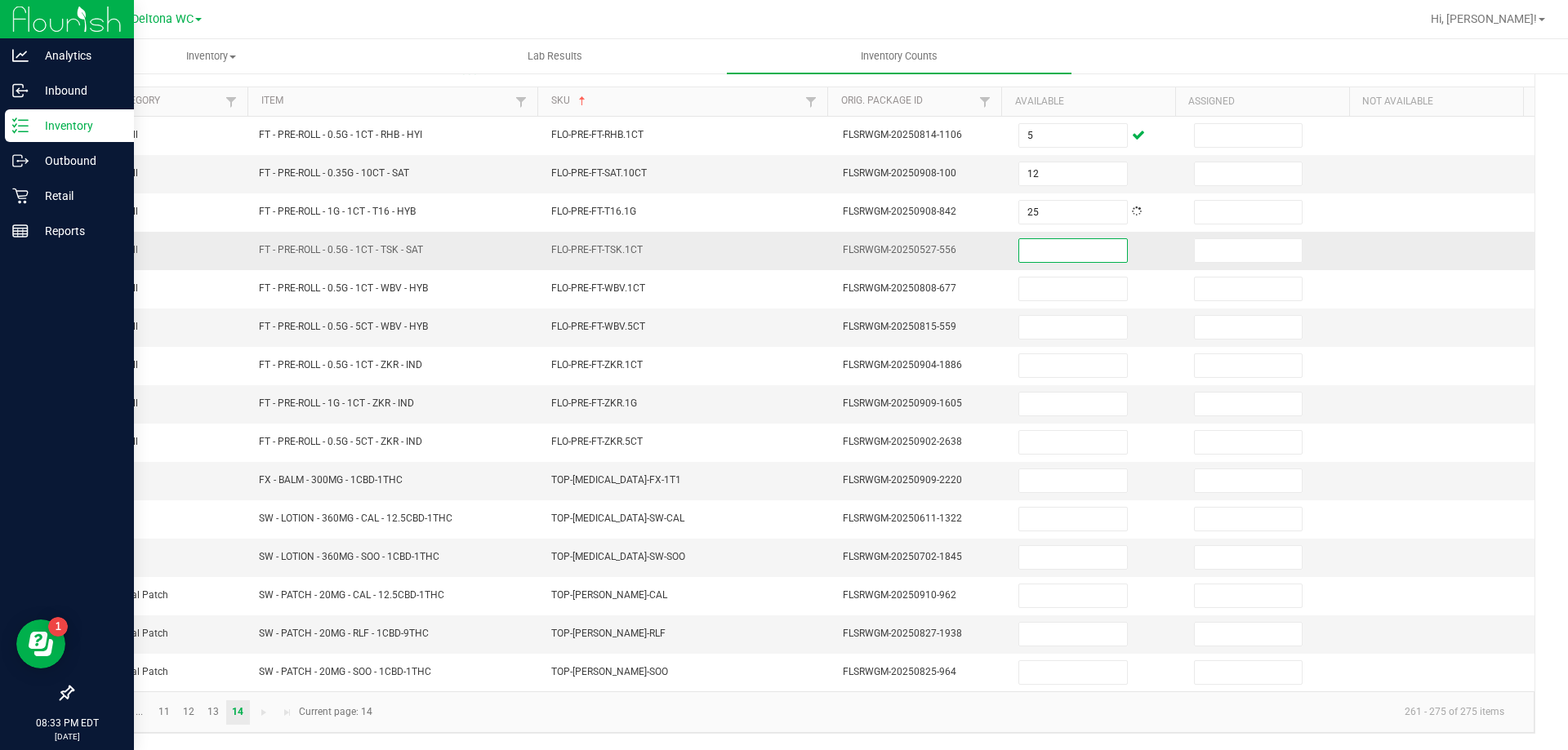
click at [1055, 256] on input at bounding box center [1072, 250] width 107 height 23
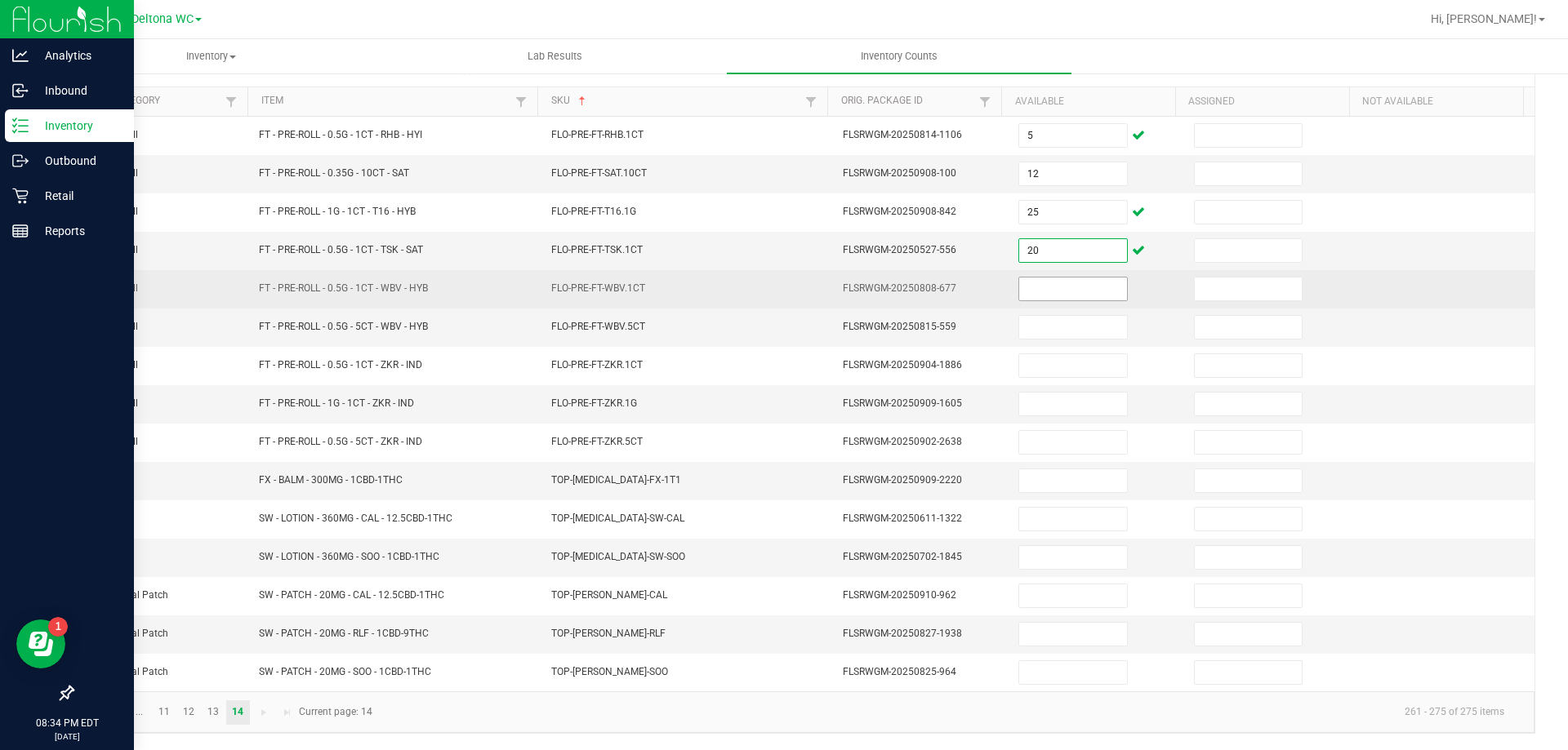
click at [1064, 278] on input at bounding box center [1072, 289] width 107 height 23
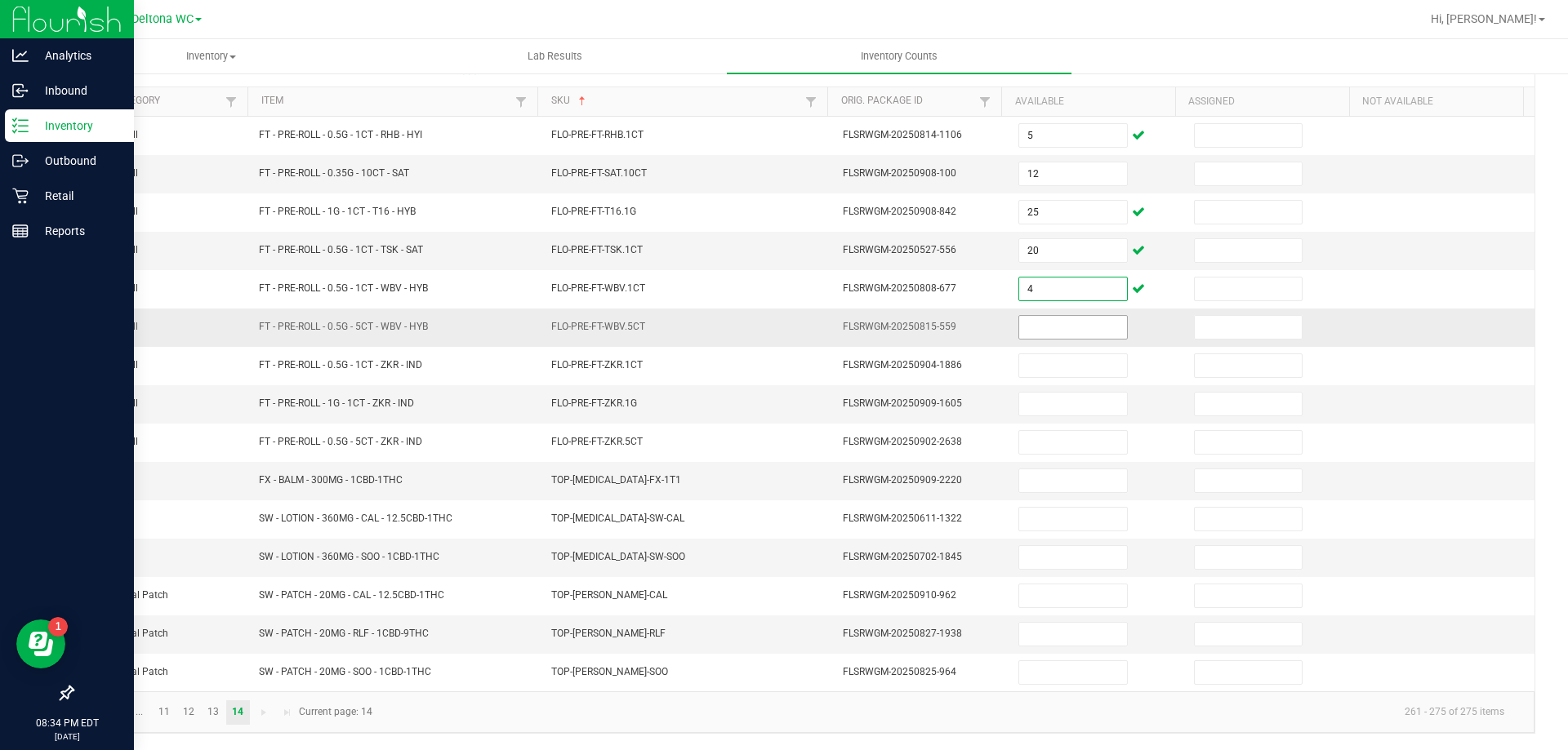
click at [1031, 328] on input at bounding box center [1072, 327] width 107 height 23
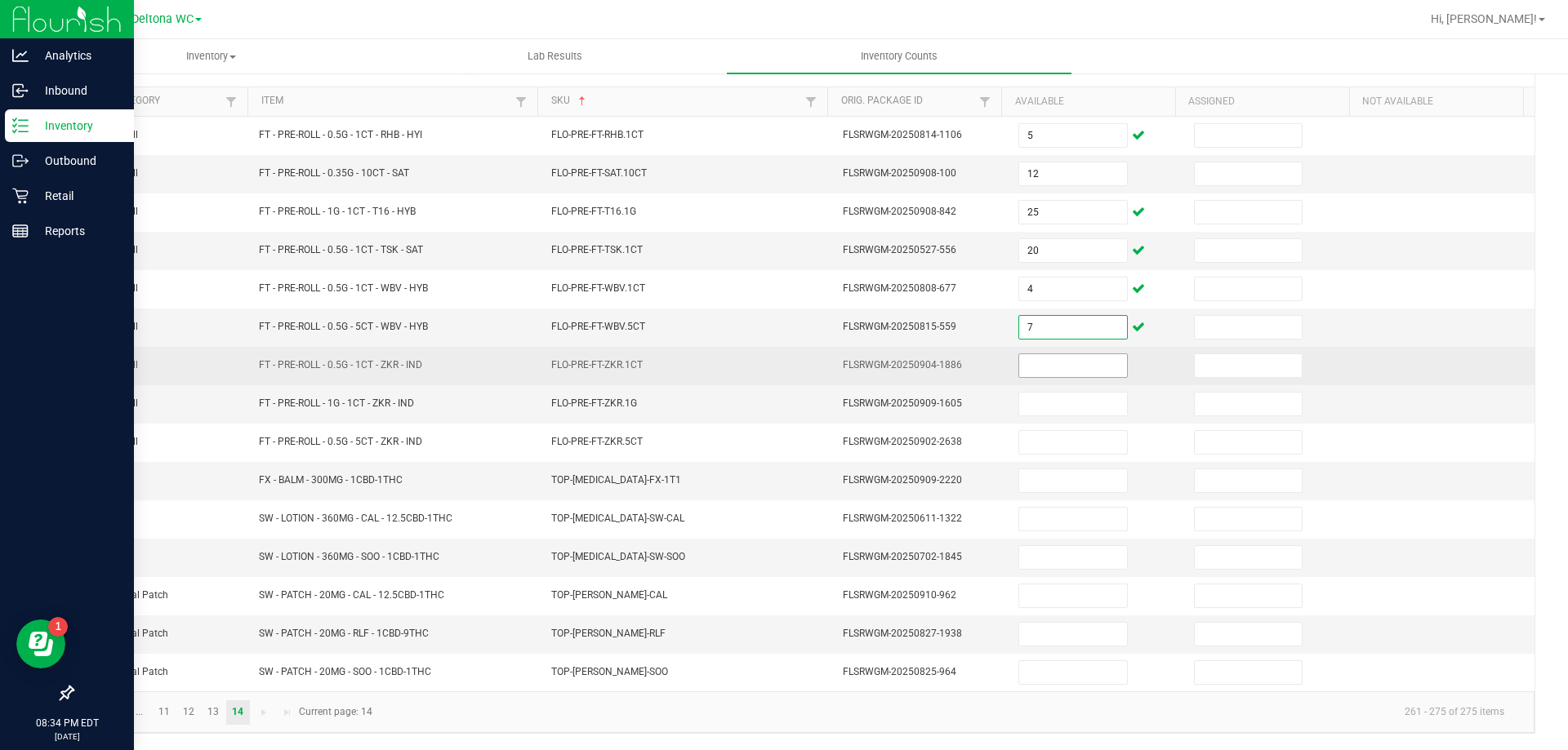
click at [1019, 374] on input at bounding box center [1072, 365] width 107 height 23
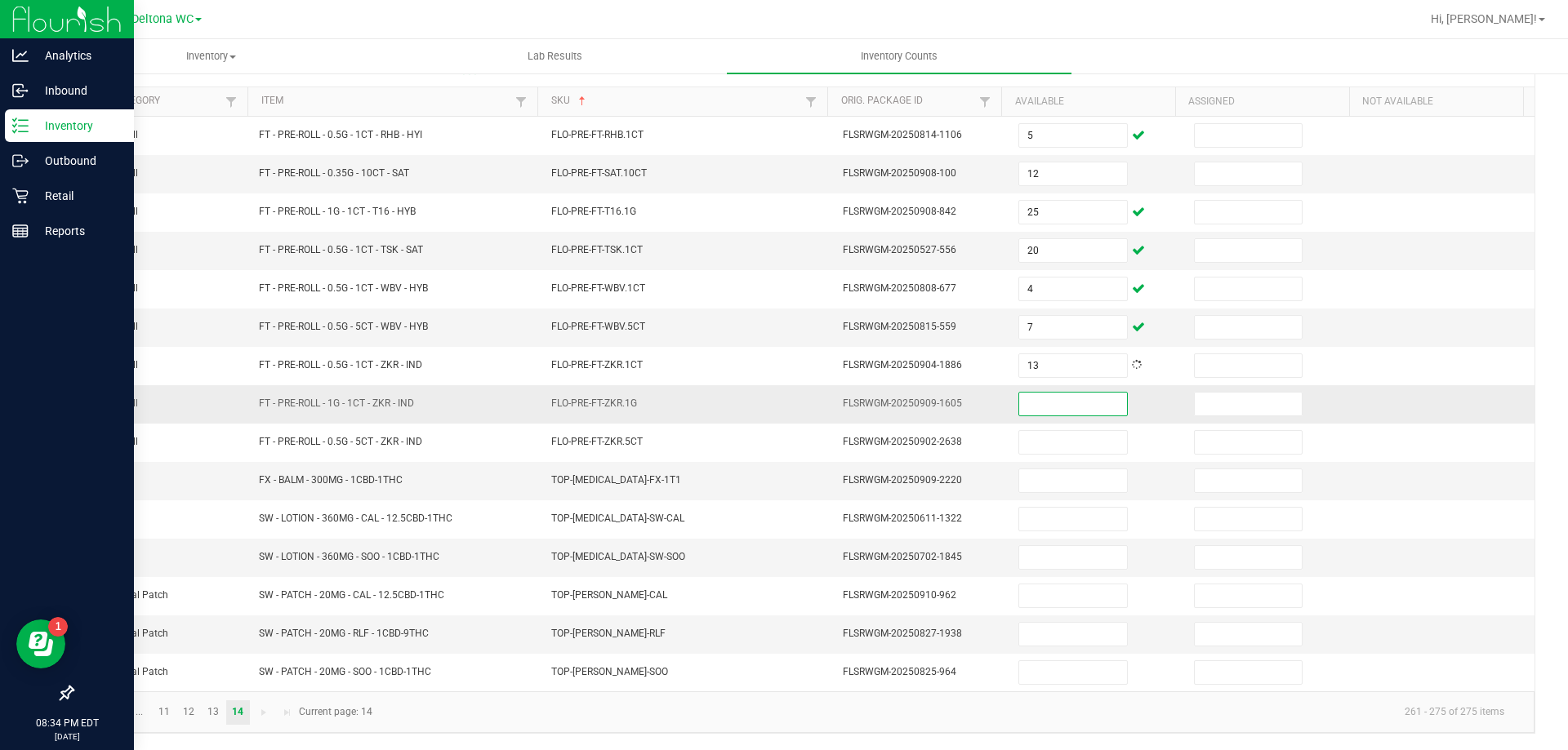
click at [1019, 399] on input at bounding box center [1072, 403] width 107 height 23
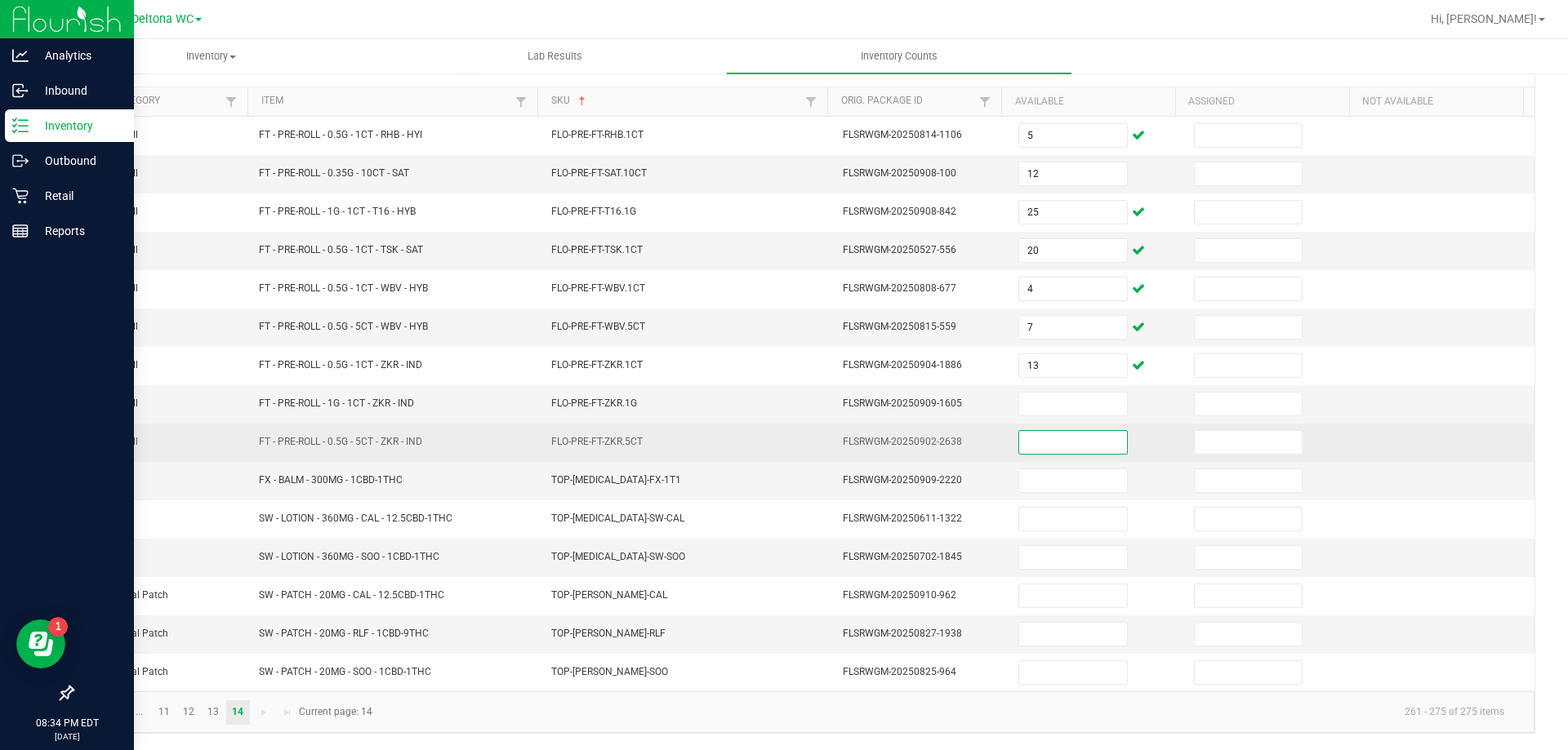
click at [1024, 445] on input at bounding box center [1072, 442] width 107 height 23
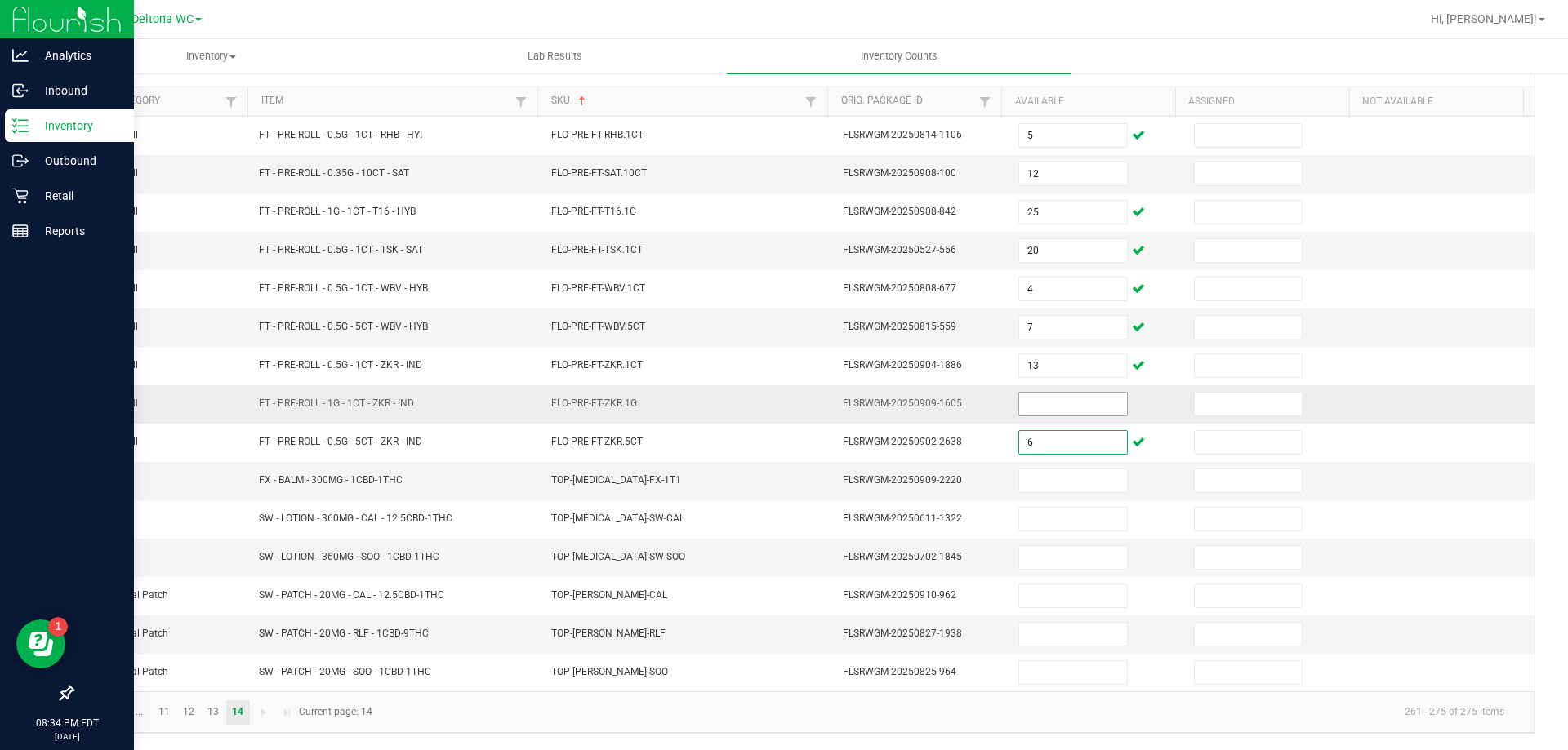
click at [1035, 415] on span at bounding box center [1072, 403] width 109 height 25
click at [1025, 478] on input at bounding box center [1072, 481] width 107 height 23
click at [1021, 479] on input "1" at bounding box center [1072, 481] width 107 height 23
click at [63, 232] on p "Reports" at bounding box center [77, 231] width 98 height 19
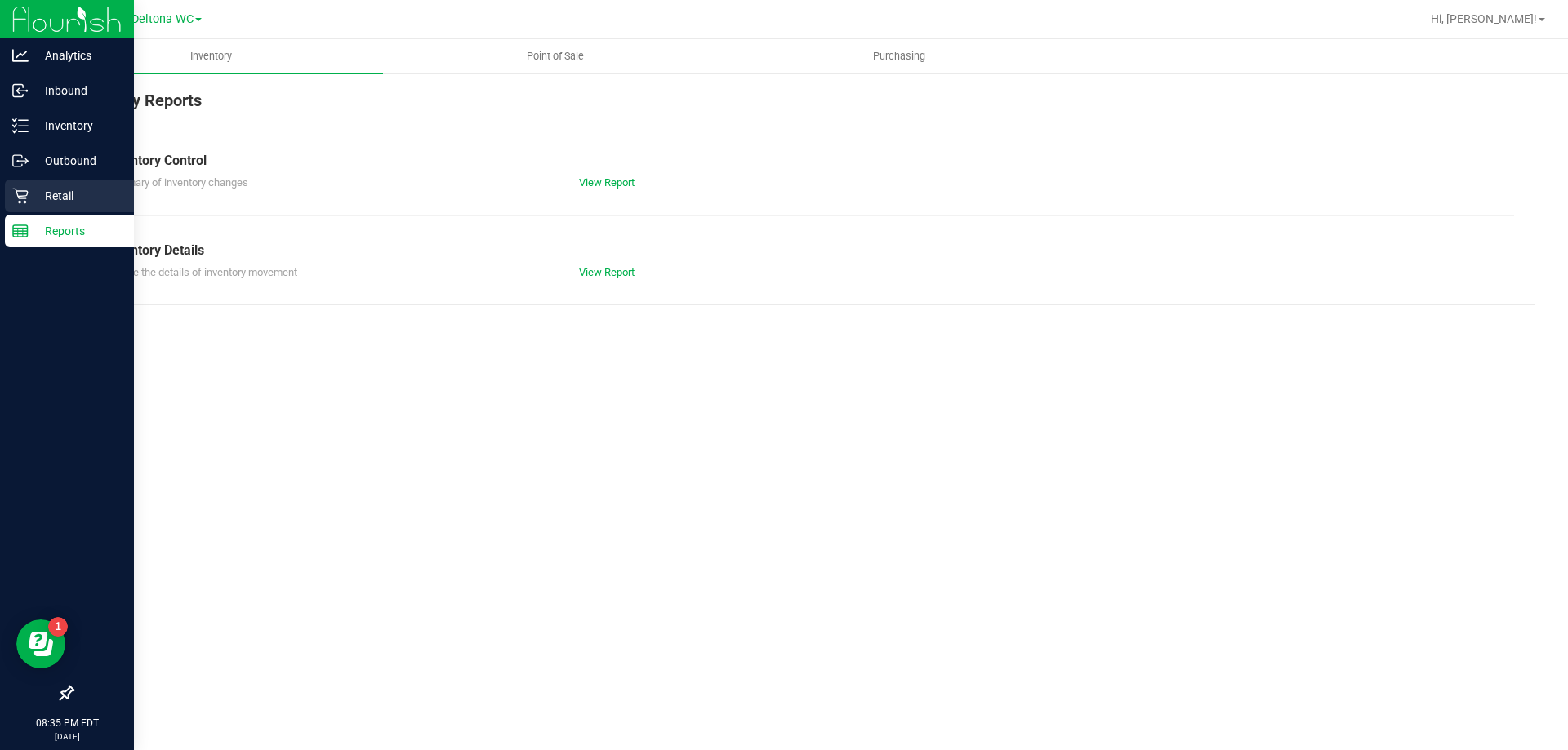
click at [78, 193] on p "Retail" at bounding box center [77, 195] width 98 height 19
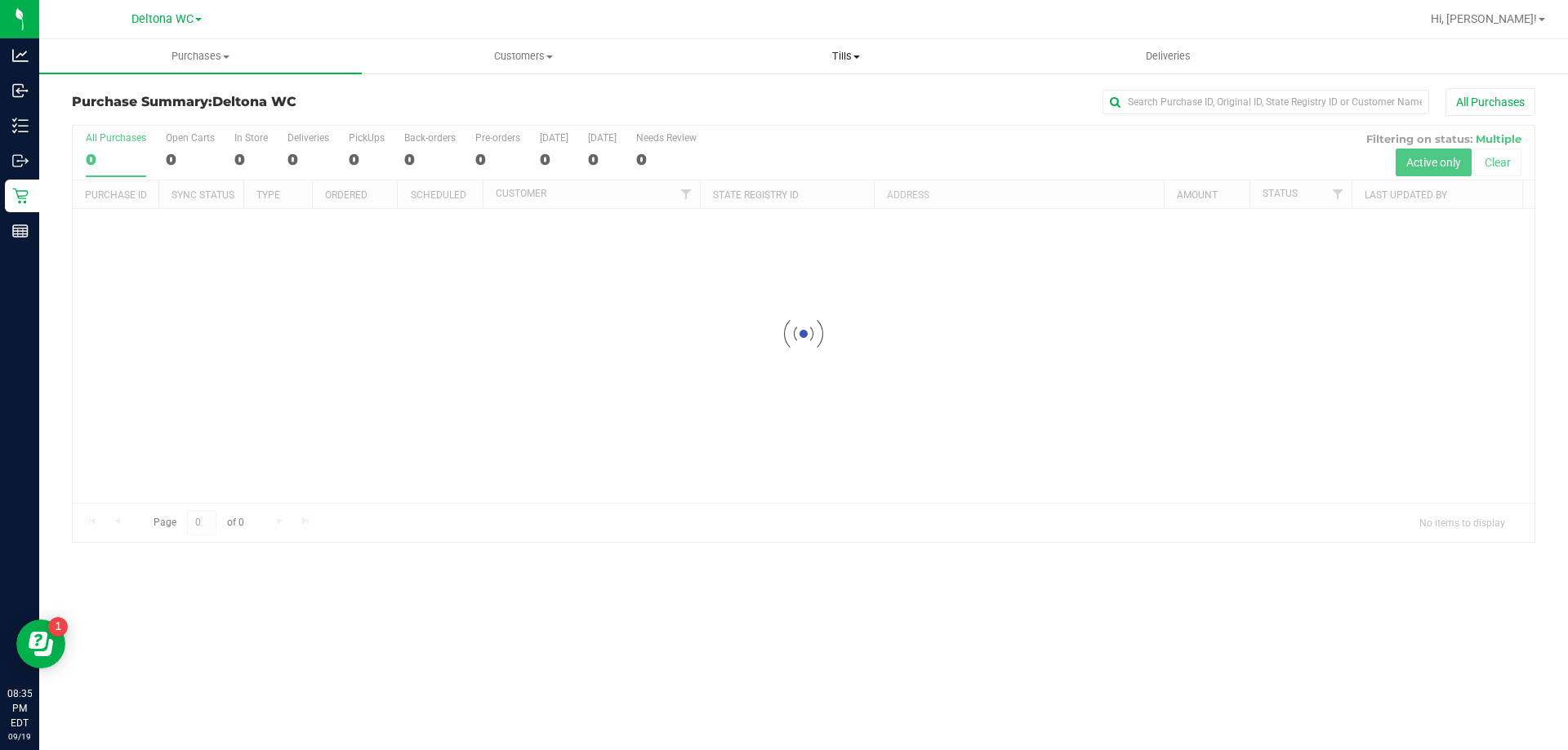
click at [845, 61] on span "Tills" at bounding box center [845, 56] width 321 height 15
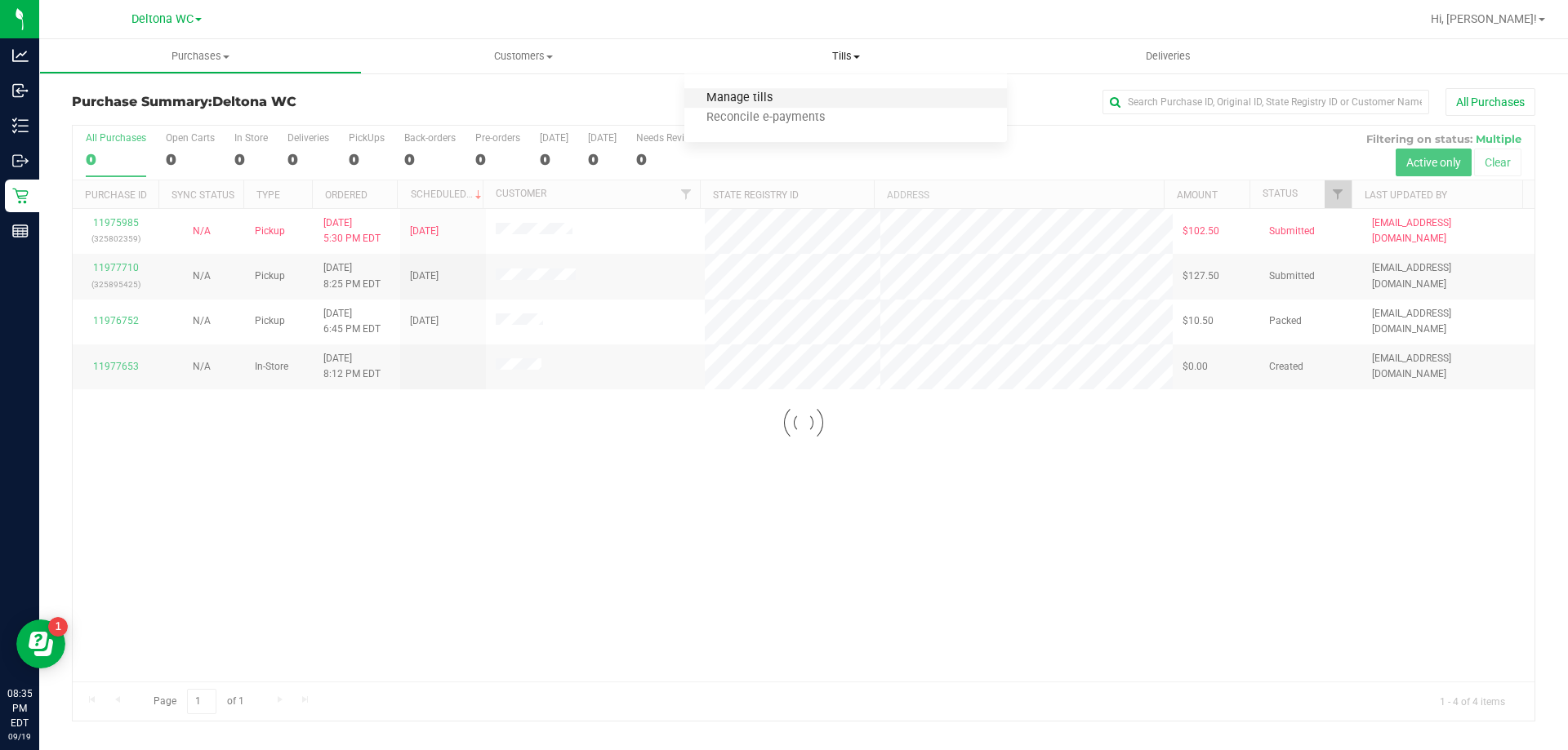
click at [789, 100] on span "Manage tills" at bounding box center [739, 97] width 110 height 14
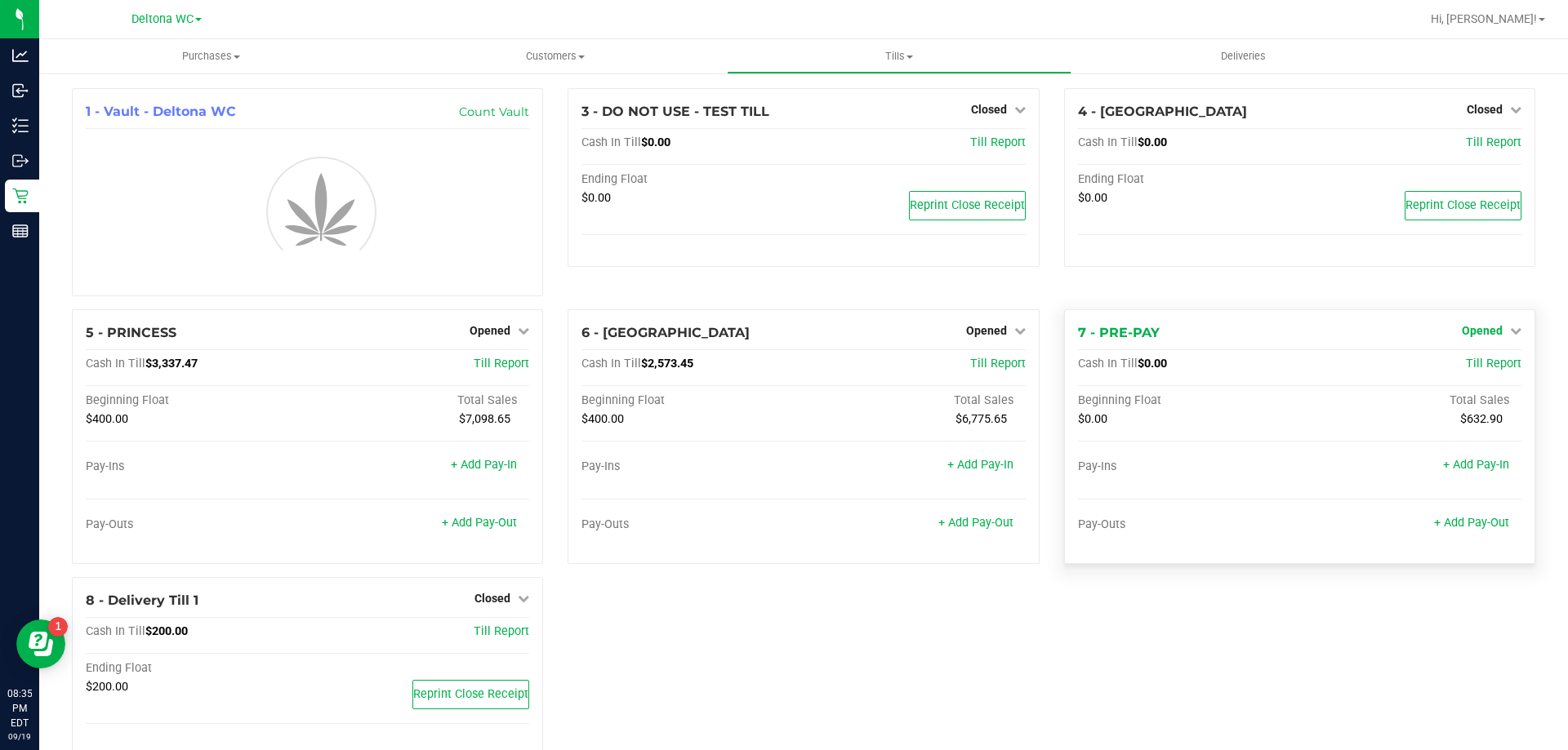
click at [1510, 331] on icon at bounding box center [1516, 330] width 11 height 11
click at [1502, 369] on div "Close Till" at bounding box center [1483, 365] width 120 height 20
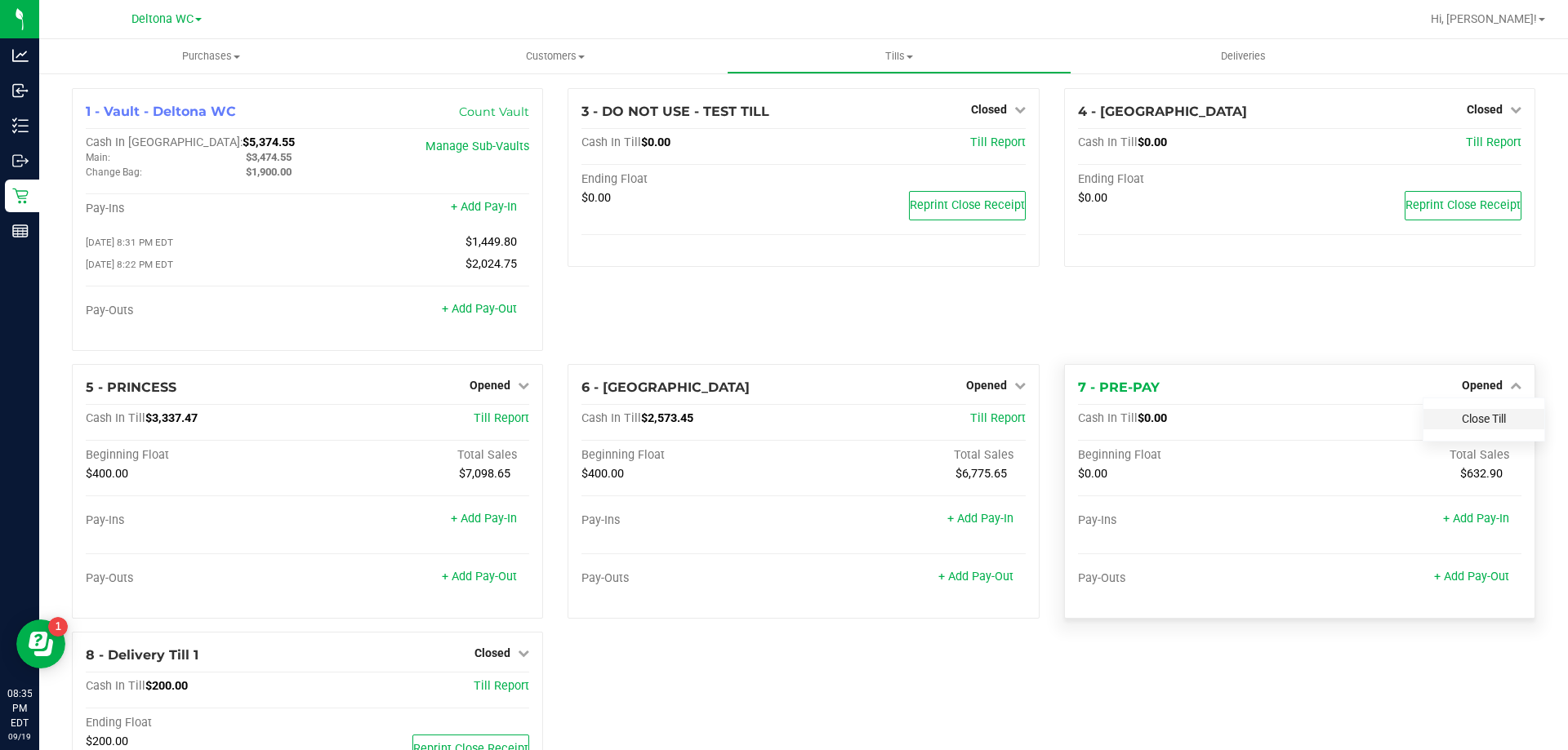
click at [1462, 421] on link "Close Till" at bounding box center [1484, 419] width 44 height 13
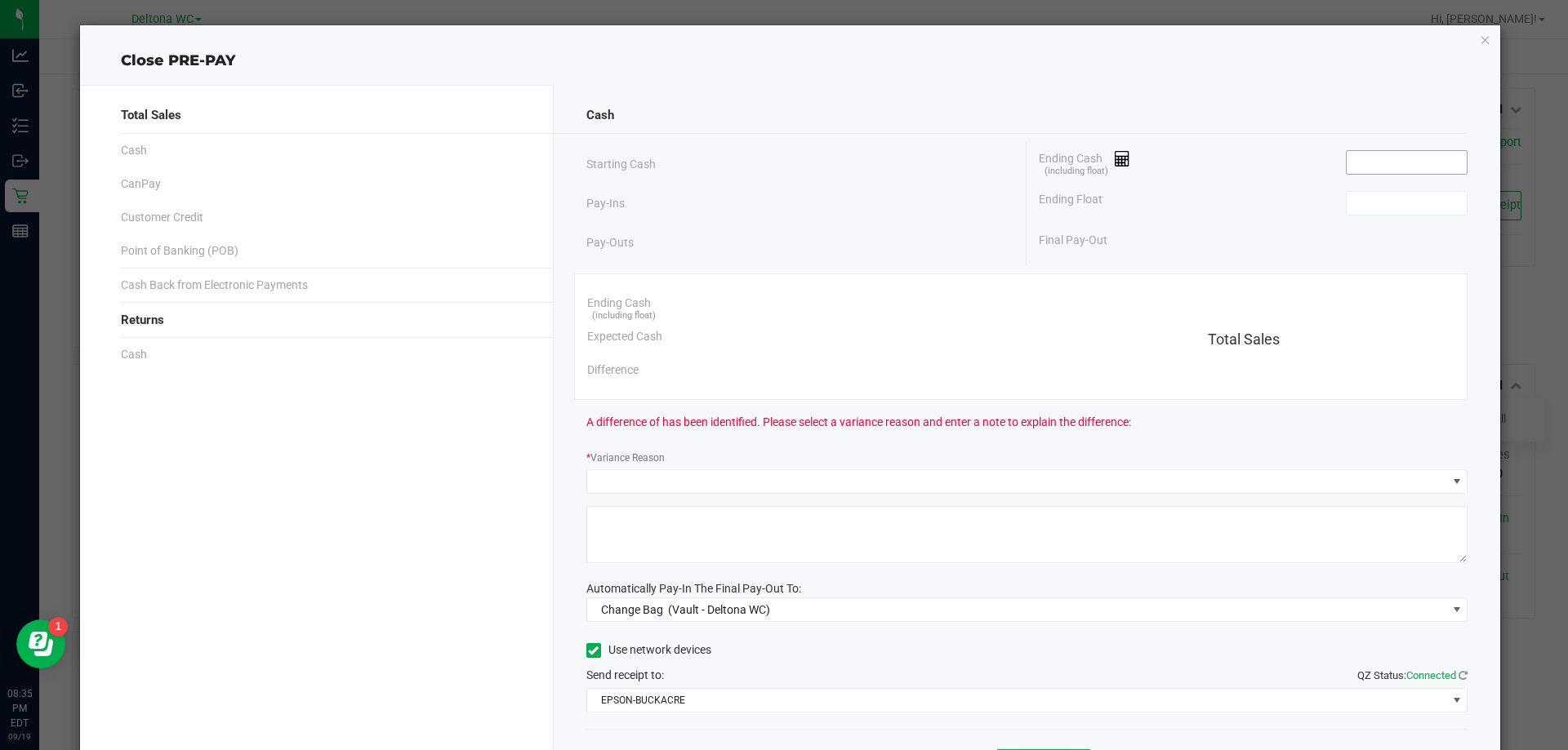
click at [1366, 159] on input at bounding box center [1407, 162] width 120 height 23
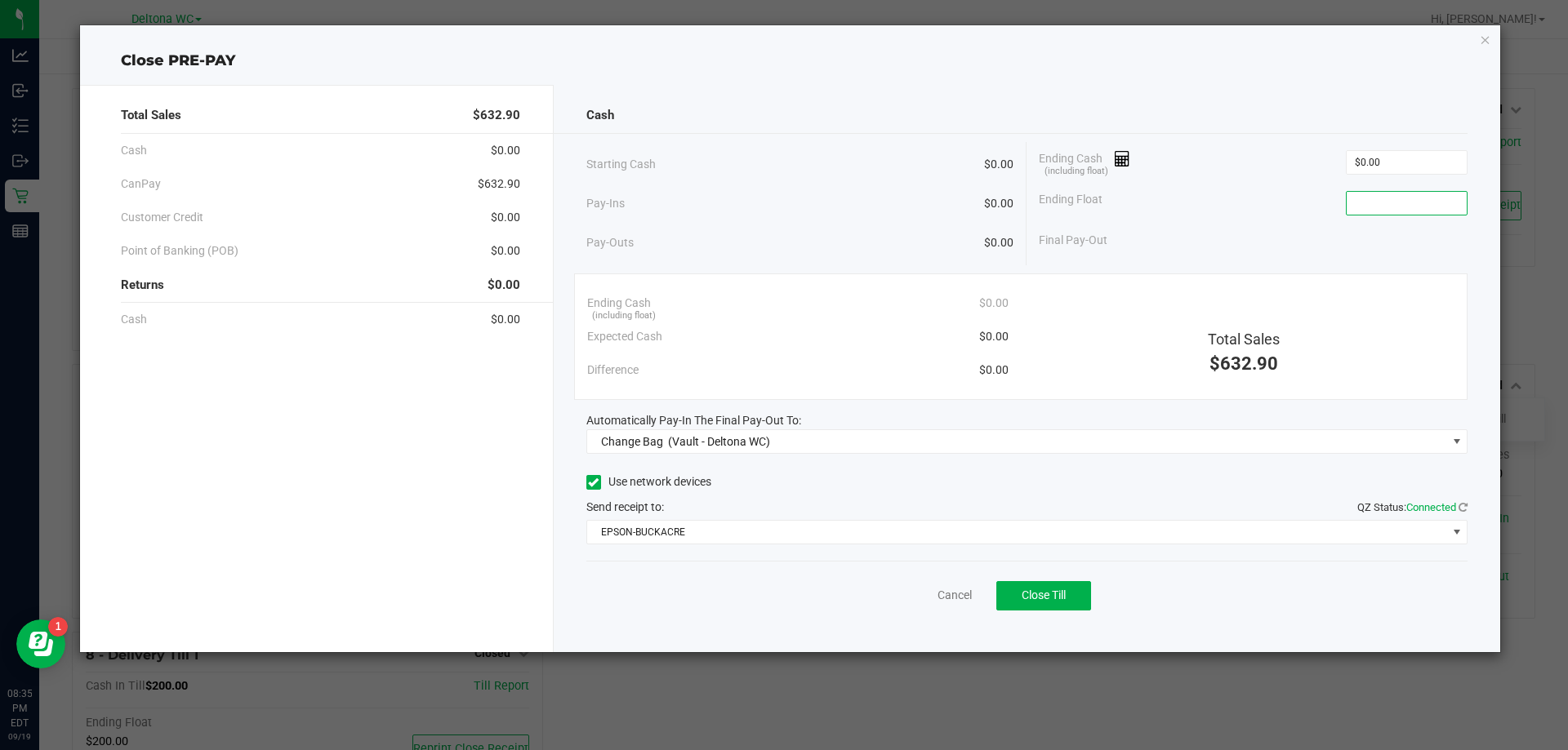
click at [1379, 200] on input at bounding box center [1407, 203] width 120 height 23
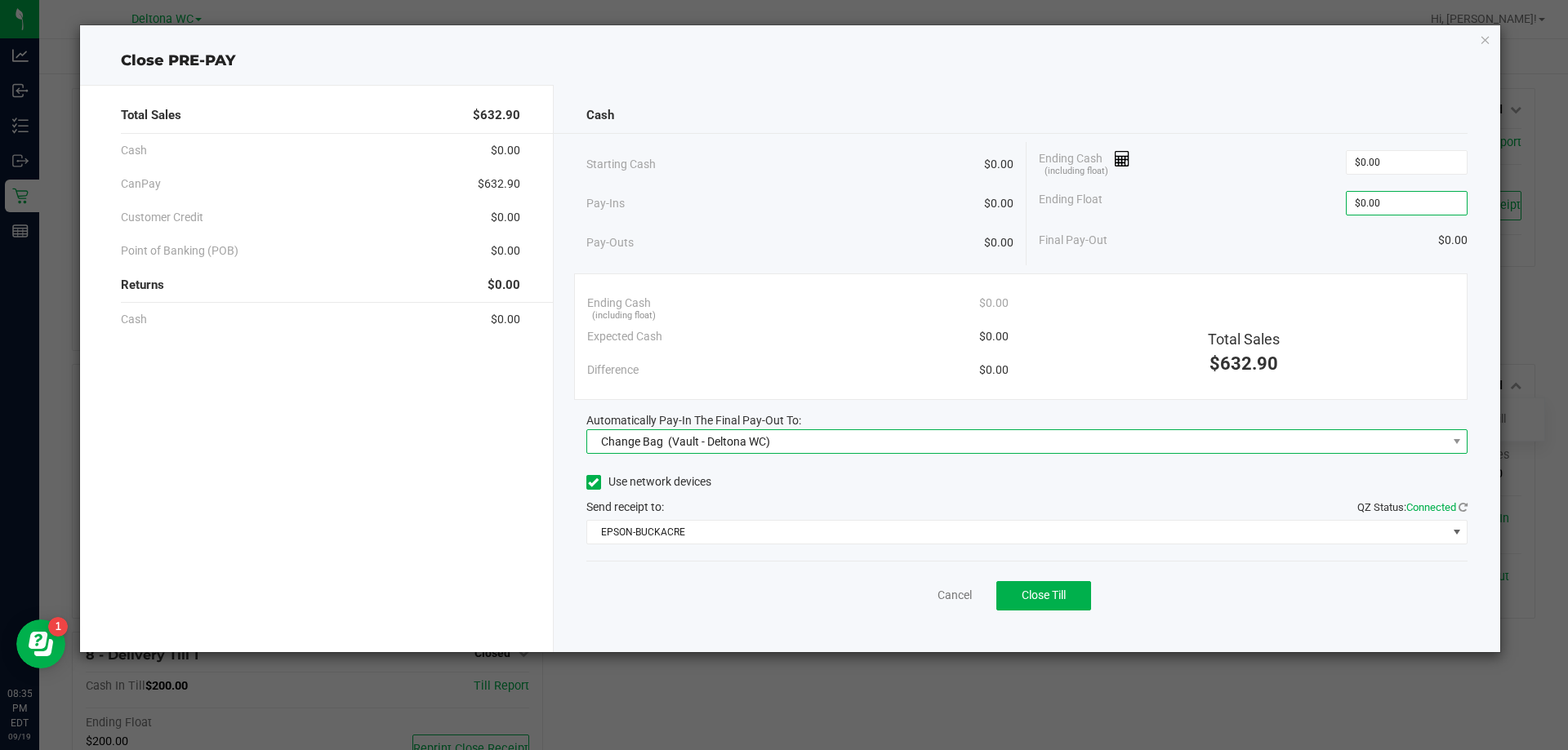
click at [999, 449] on span "Change Bag (Vault - Deltona WC)" at bounding box center [1017, 441] width 860 height 23
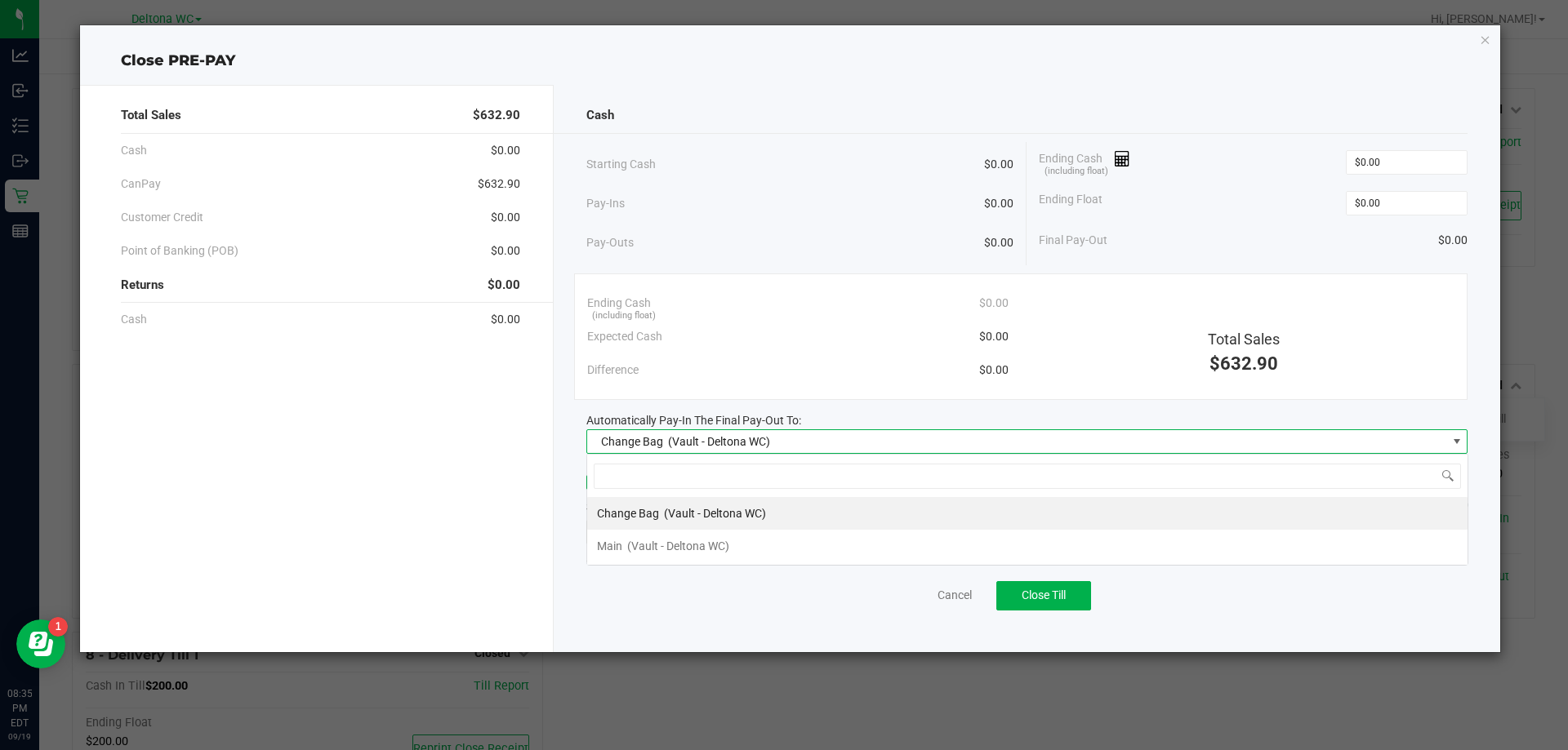
scroll to position [25, 881]
drag, startPoint x: 668, startPoint y: 540, endPoint x: 694, endPoint y: 535, distance: 26.5
click at [670, 538] on div "Main (Vault - Deltona WC)" at bounding box center [663, 546] width 132 height 29
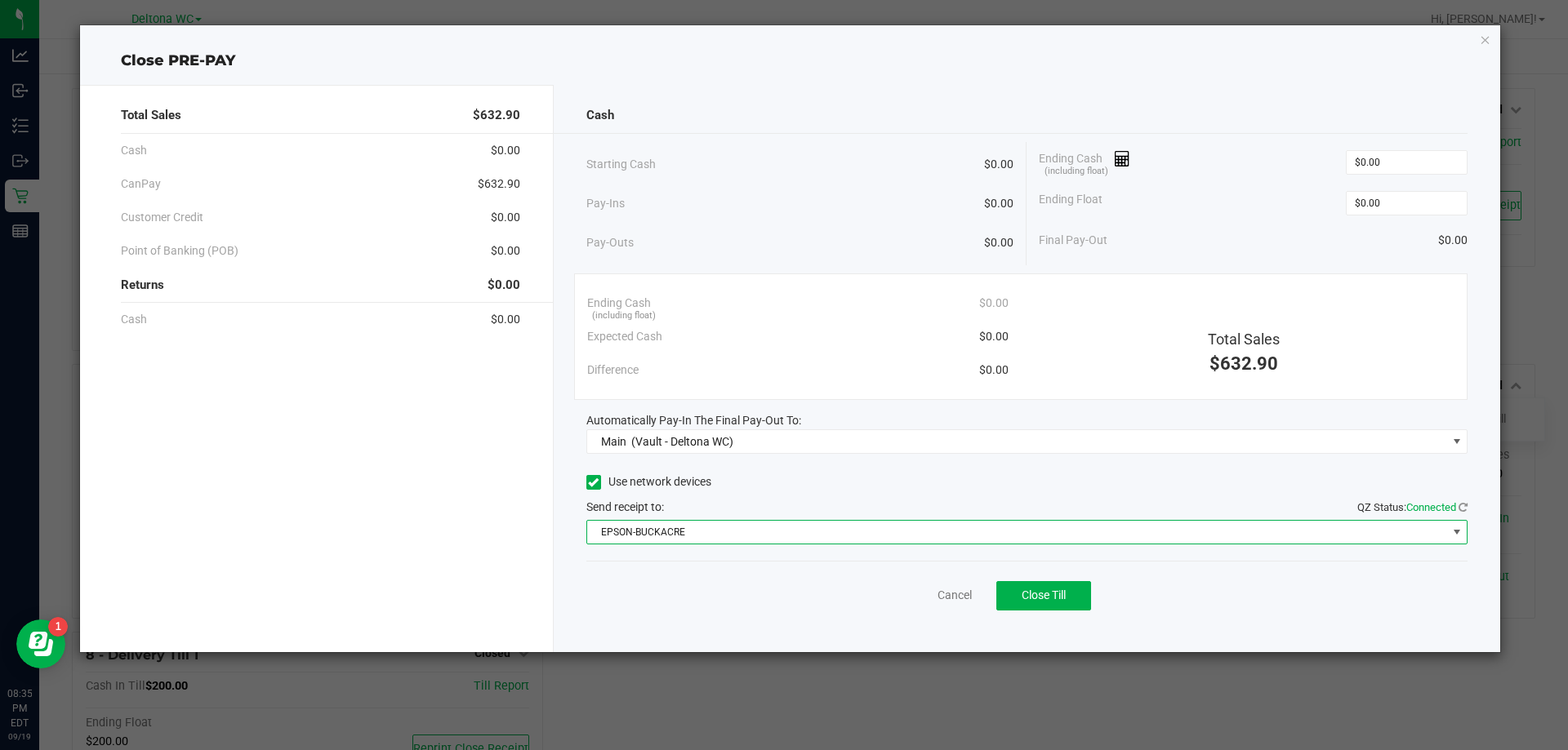
click at [767, 529] on span "EPSON-BUCKACRE" at bounding box center [1017, 532] width 860 height 23
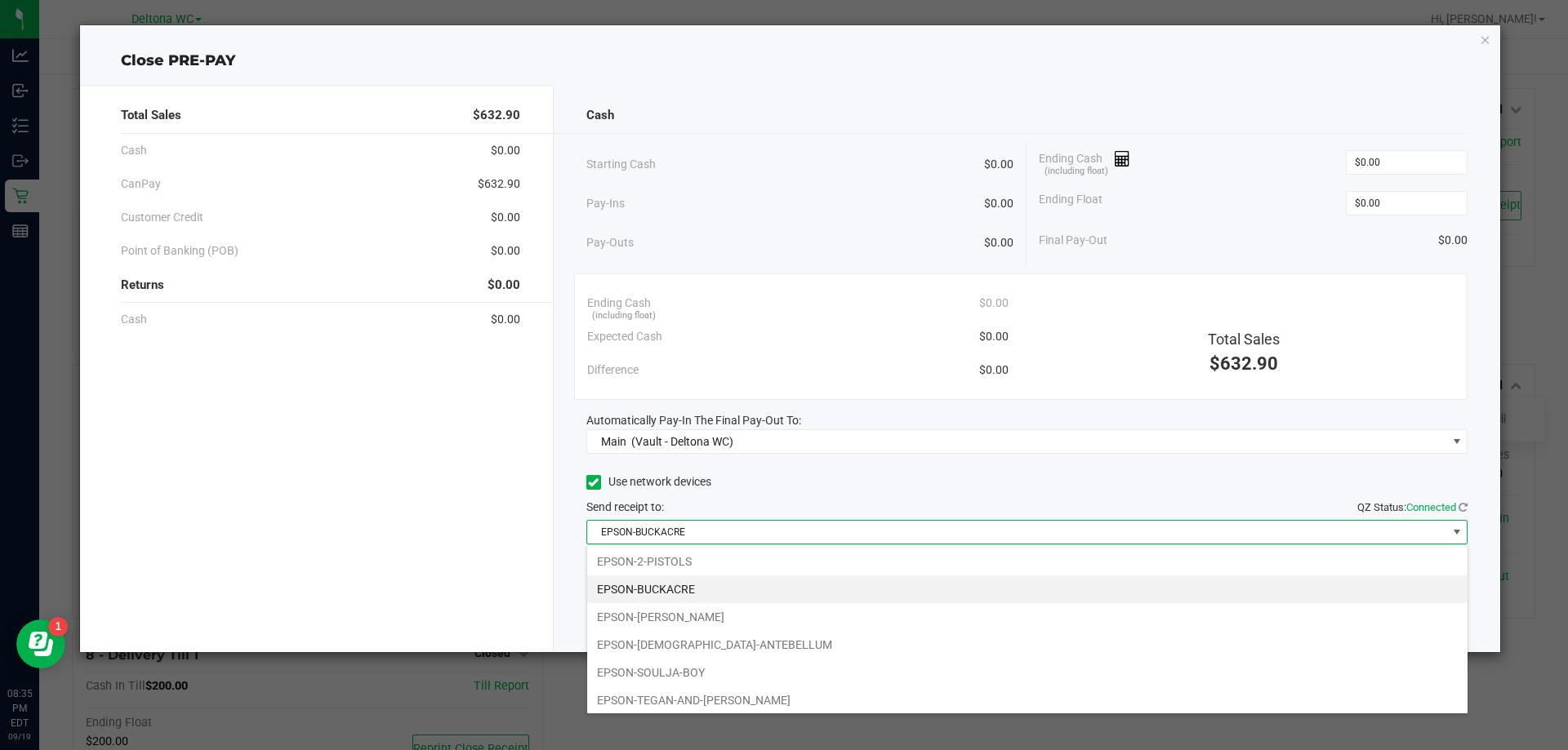
click at [719, 588] on li "EPSON-BUCKACRE" at bounding box center [1027, 589] width 880 height 28
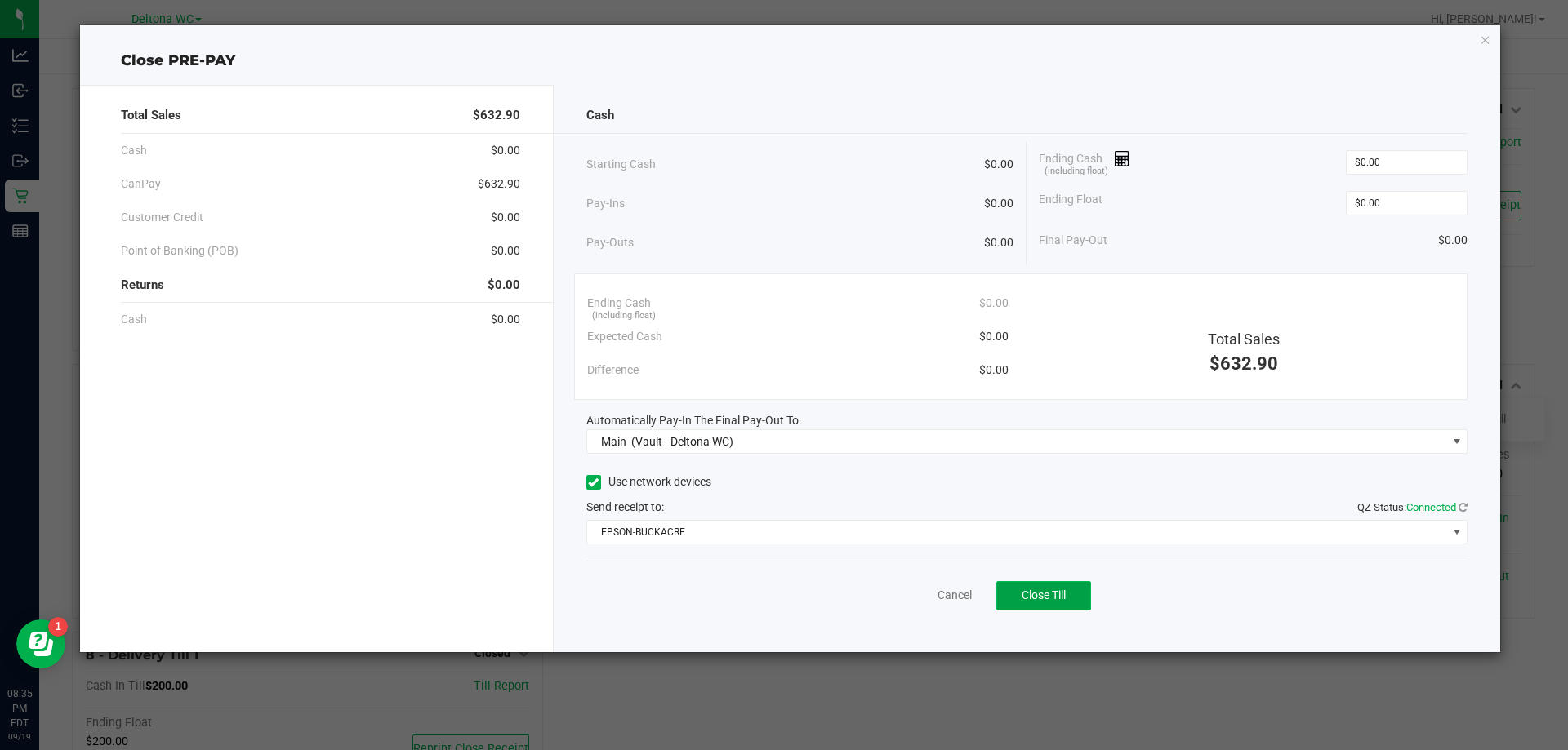
click at [1013, 588] on button "Close Till" at bounding box center [1044, 596] width 95 height 29
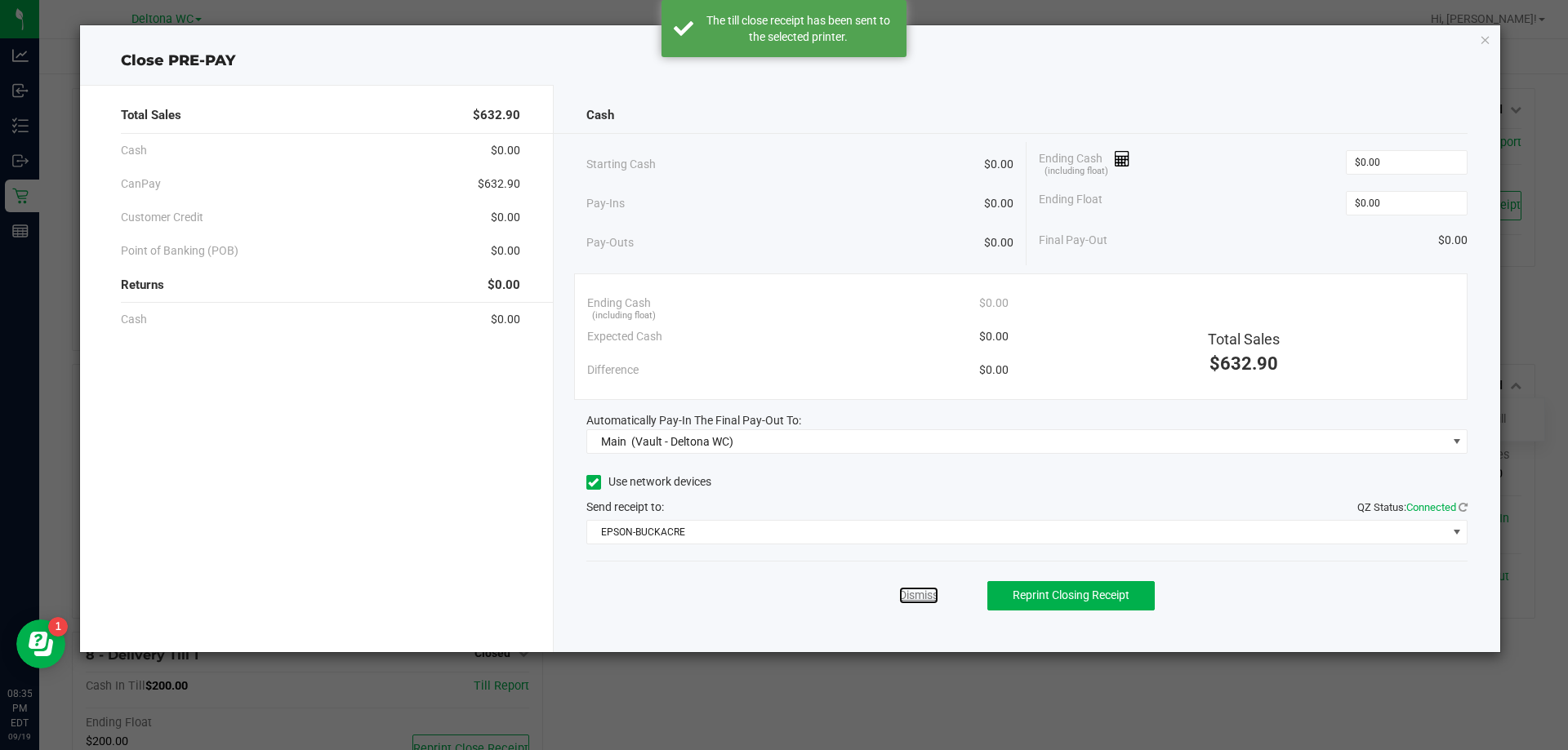
click at [920, 598] on link "Dismiss" at bounding box center [919, 596] width 40 height 17
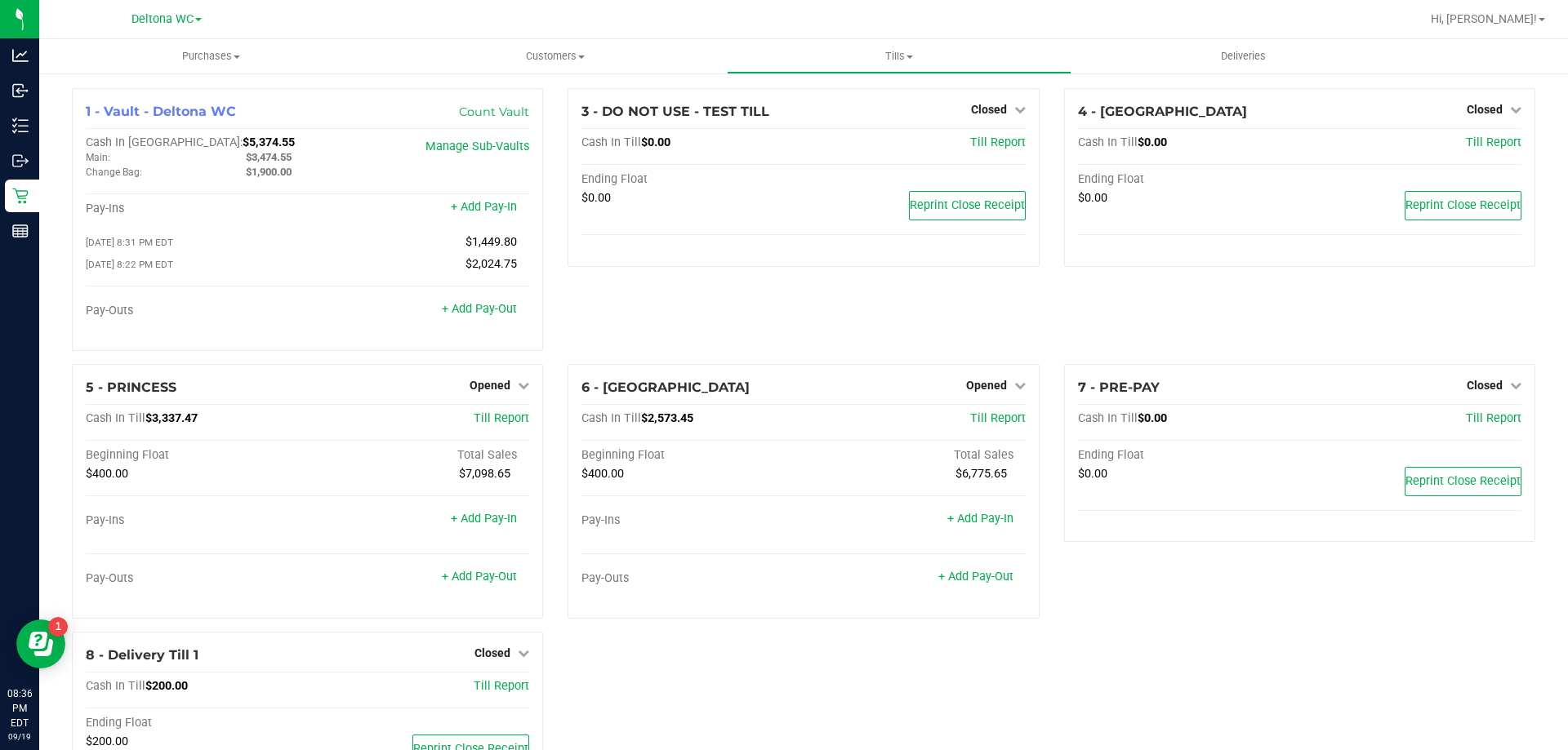
drag, startPoint x: 702, startPoint y: 289, endPoint x: 837, endPoint y: 321, distance: 138.7
click at [705, 289] on div "3 - DO NOT USE - TEST TILL Closed Open Till Cash In Till $0.00 Till Report Endi…" at bounding box center [803, 226] width 496 height 276
click at [982, 386] on span "Opened" at bounding box center [987, 385] width 40 height 13
click at [987, 426] on link "Close Till" at bounding box center [989, 419] width 44 height 13
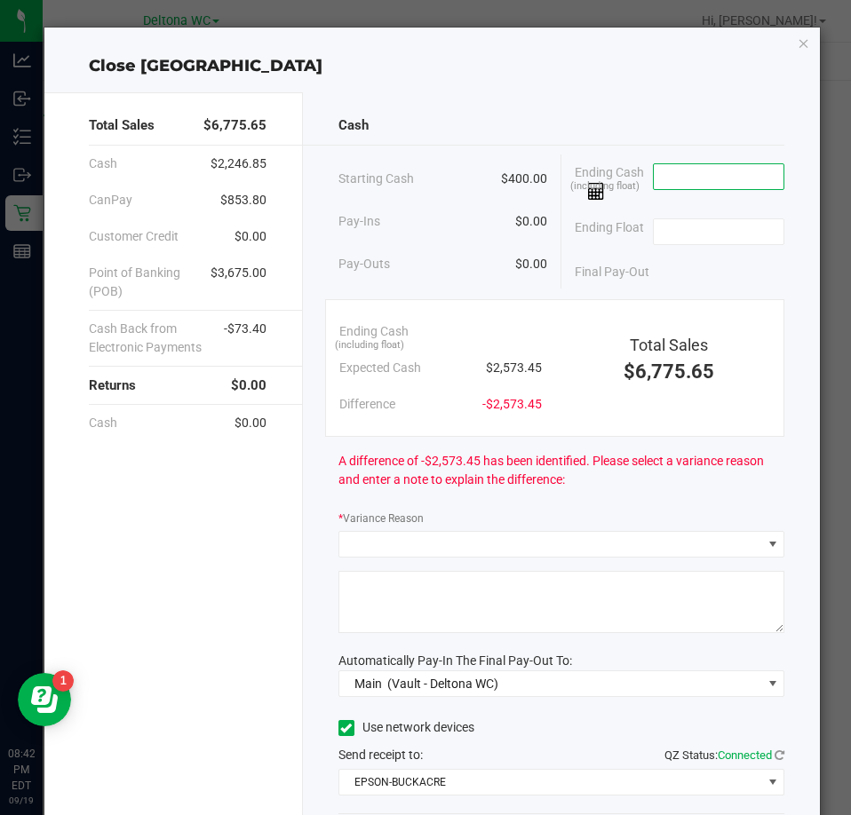
click at [705, 174] on input at bounding box center [719, 176] width 131 height 25
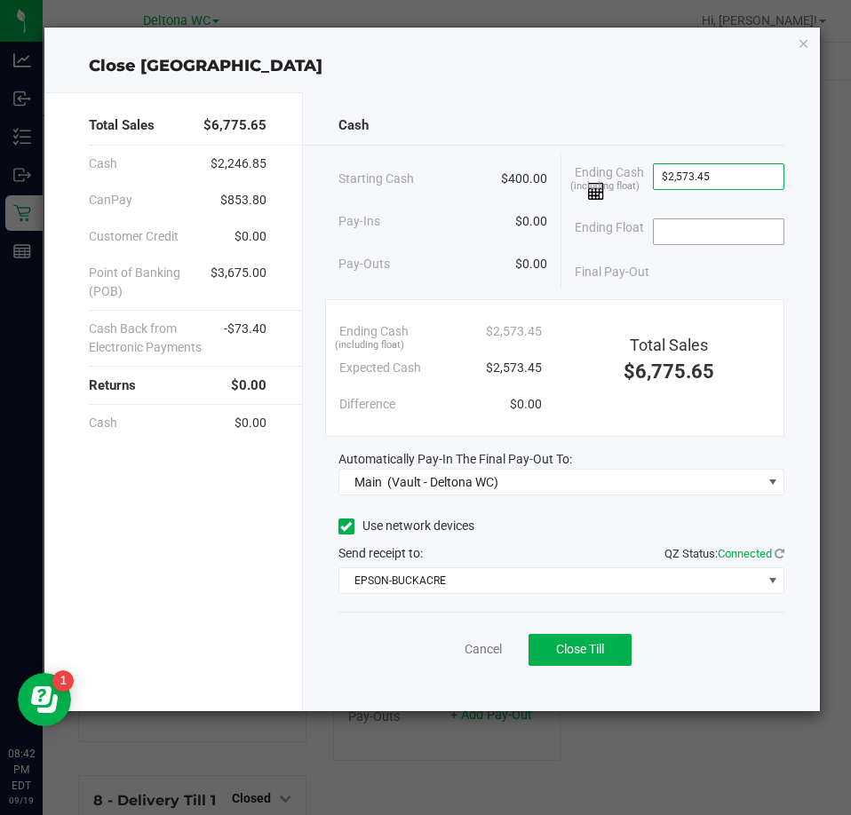
click at [696, 230] on input at bounding box center [719, 231] width 131 height 25
click at [674, 269] on div "Final Pay-Out $2,173.45" at bounding box center [680, 272] width 210 height 36
click at [570, 652] on span "Close Till" at bounding box center [580, 649] width 48 height 14
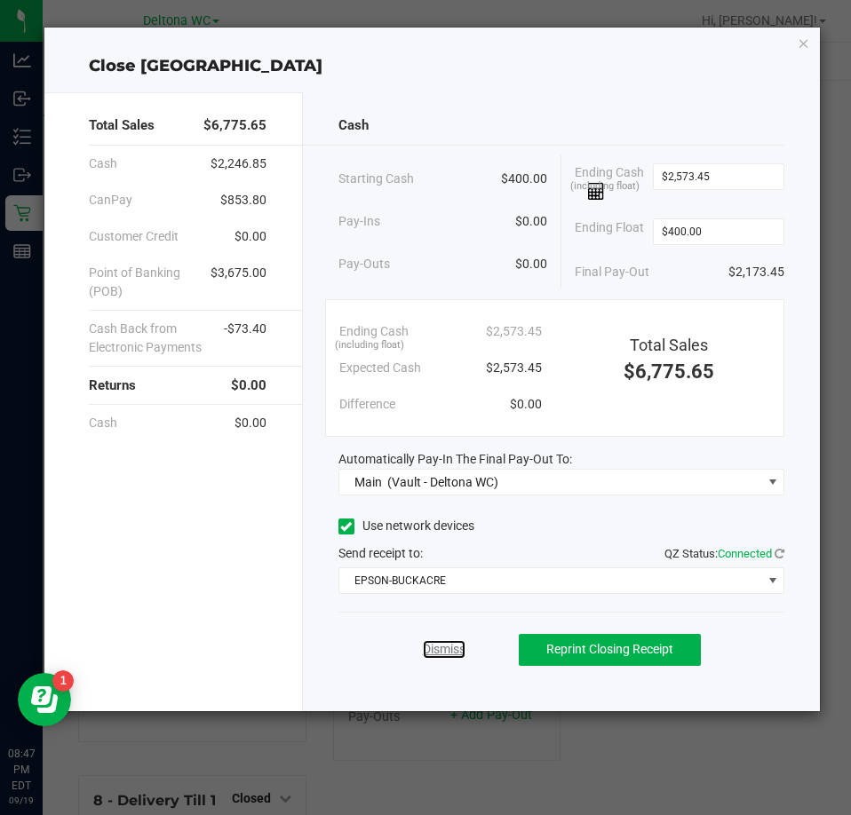
drag, startPoint x: 433, startPoint y: 647, endPoint x: 415, endPoint y: 660, distance: 22.2
click at [434, 646] on link "Dismiss" at bounding box center [444, 649] width 43 height 19
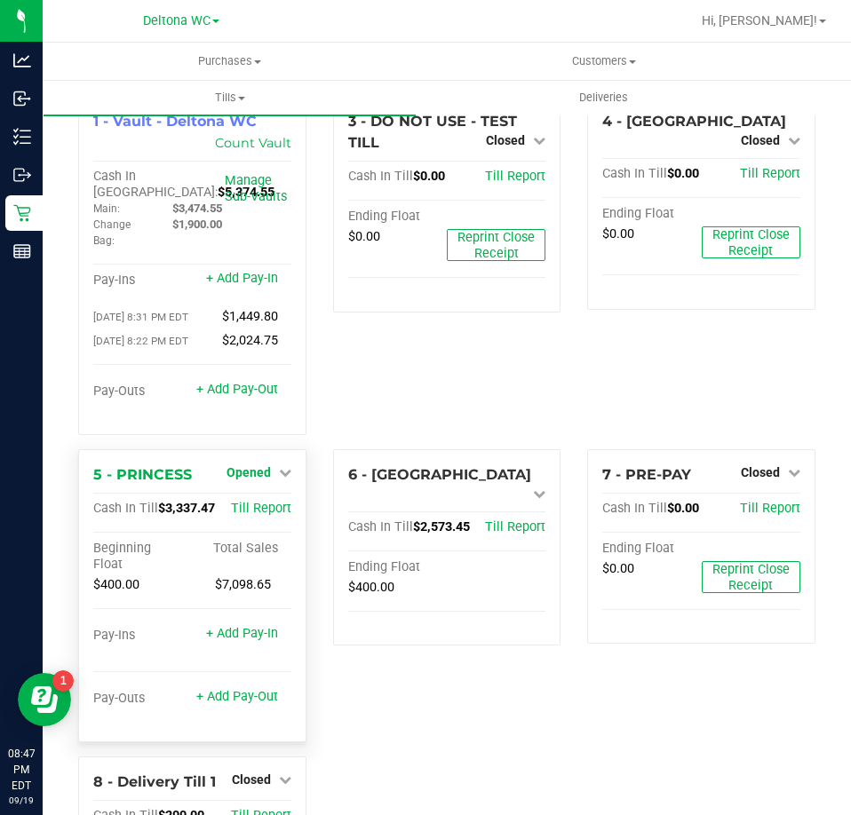
click at [271, 474] on link "Opened" at bounding box center [258, 472] width 65 height 14
click at [257, 516] on link "Close Till" at bounding box center [250, 509] width 48 height 14
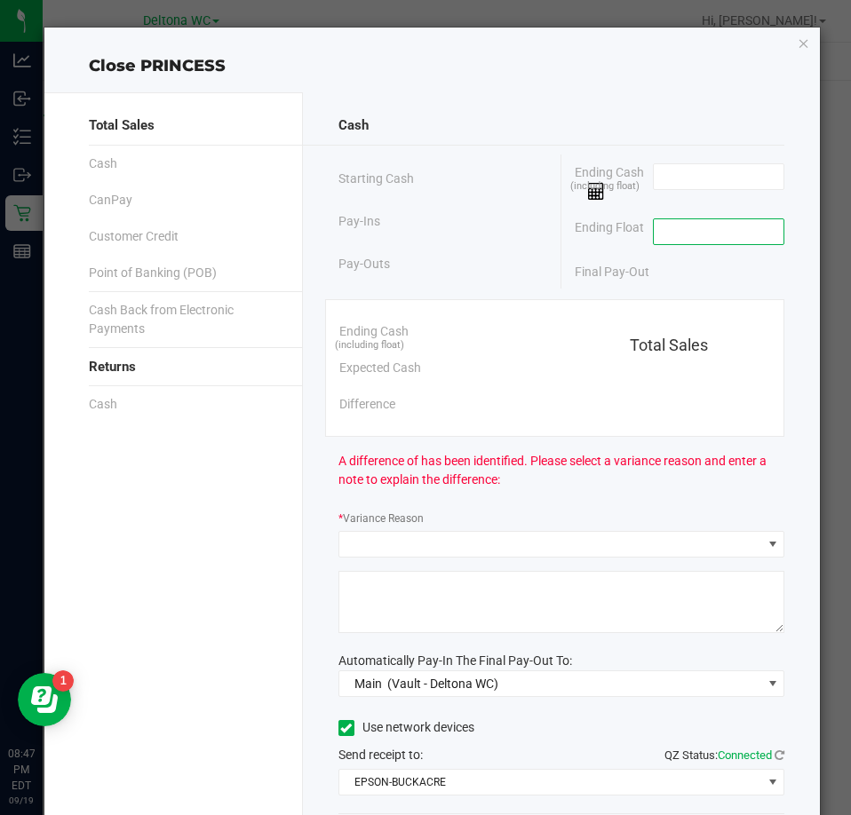
click at [714, 227] on input at bounding box center [719, 231] width 131 height 25
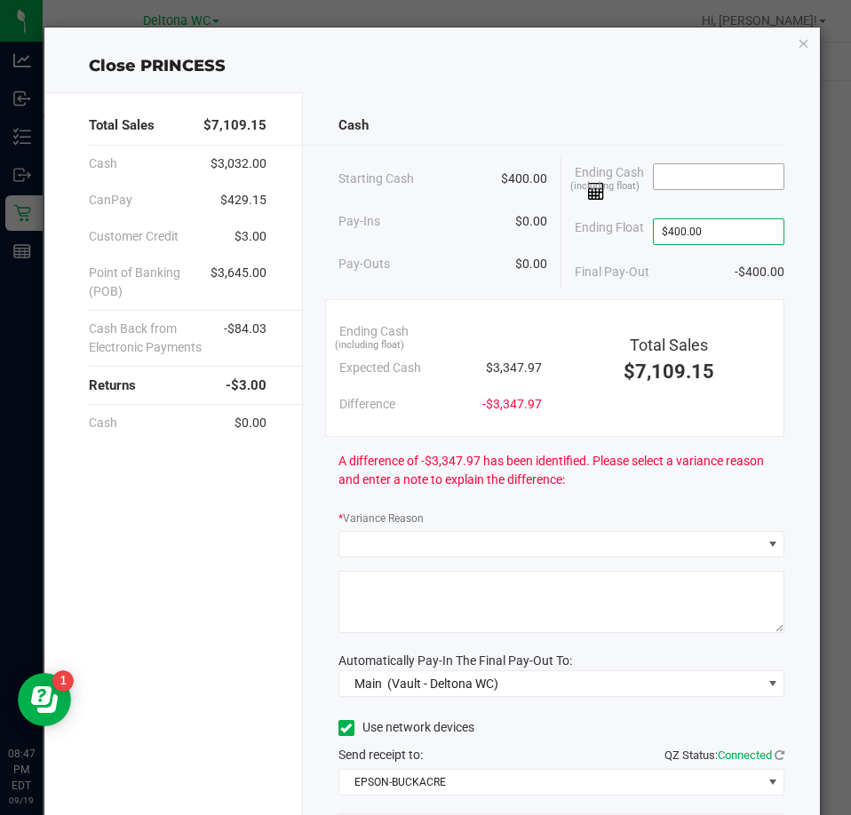
click at [750, 184] on input at bounding box center [719, 176] width 131 height 25
click at [686, 192] on span at bounding box center [719, 181] width 132 height 37
click at [689, 184] on input at bounding box center [719, 176] width 131 height 25
click at [705, 202] on div "Ending Cash (including float) $3,350.10" at bounding box center [680, 182] width 210 height 55
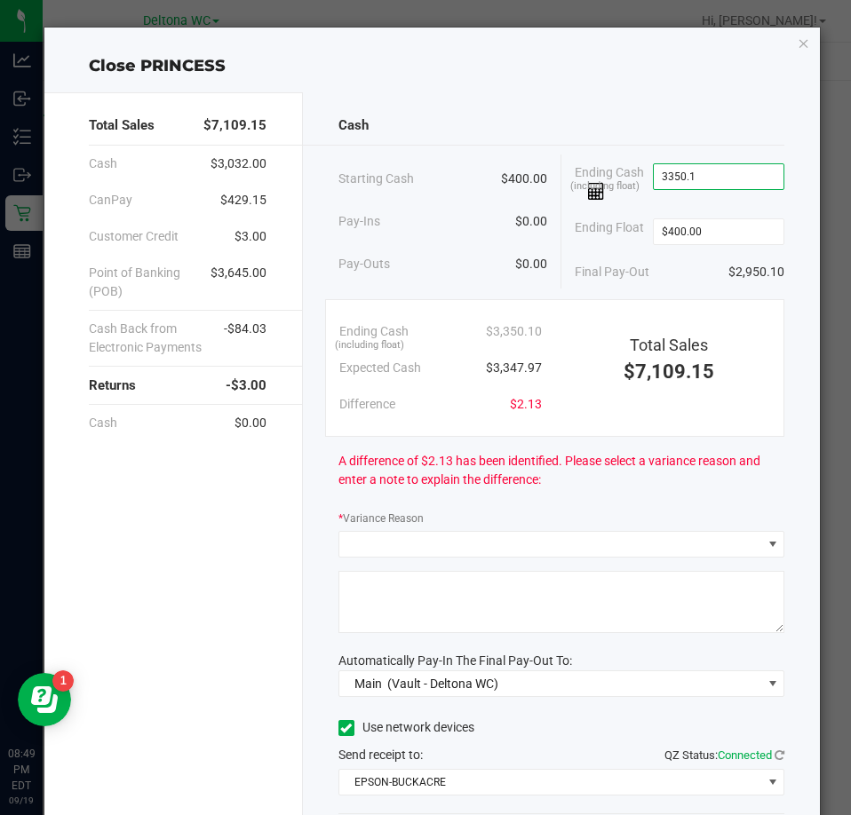
click at [736, 179] on input "3350.1" at bounding box center [719, 176] width 131 height 25
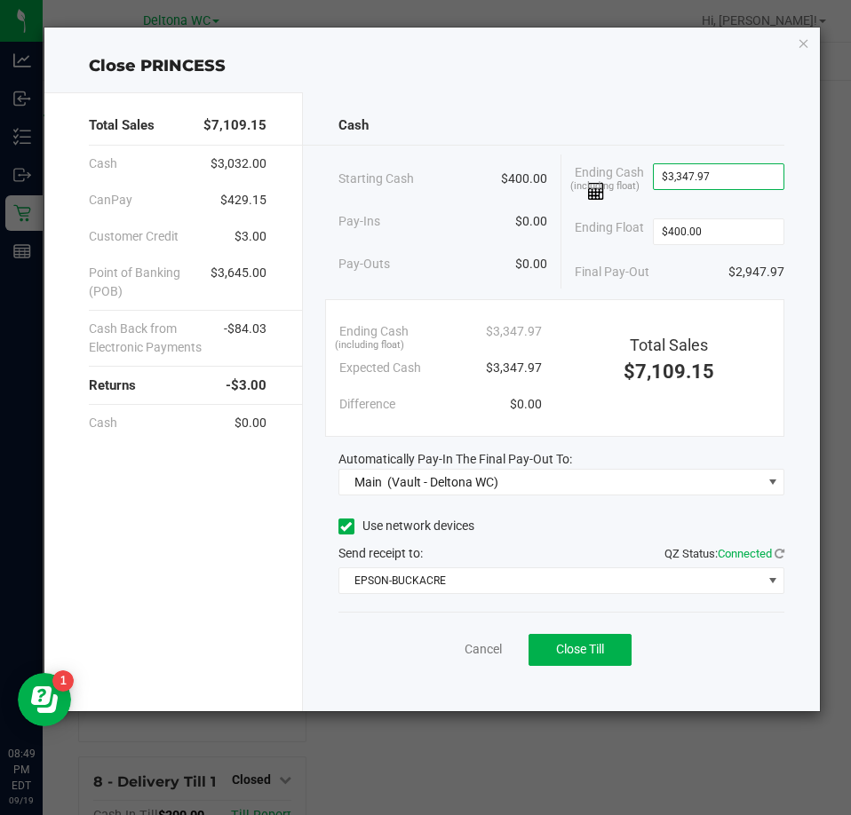
click at [692, 259] on div "Final Pay-Out $2,947.97" at bounding box center [680, 272] width 210 height 36
click at [575, 655] on span "Close Till" at bounding box center [580, 649] width 48 height 14
click at [424, 645] on link "Dismiss" at bounding box center [444, 649] width 43 height 19
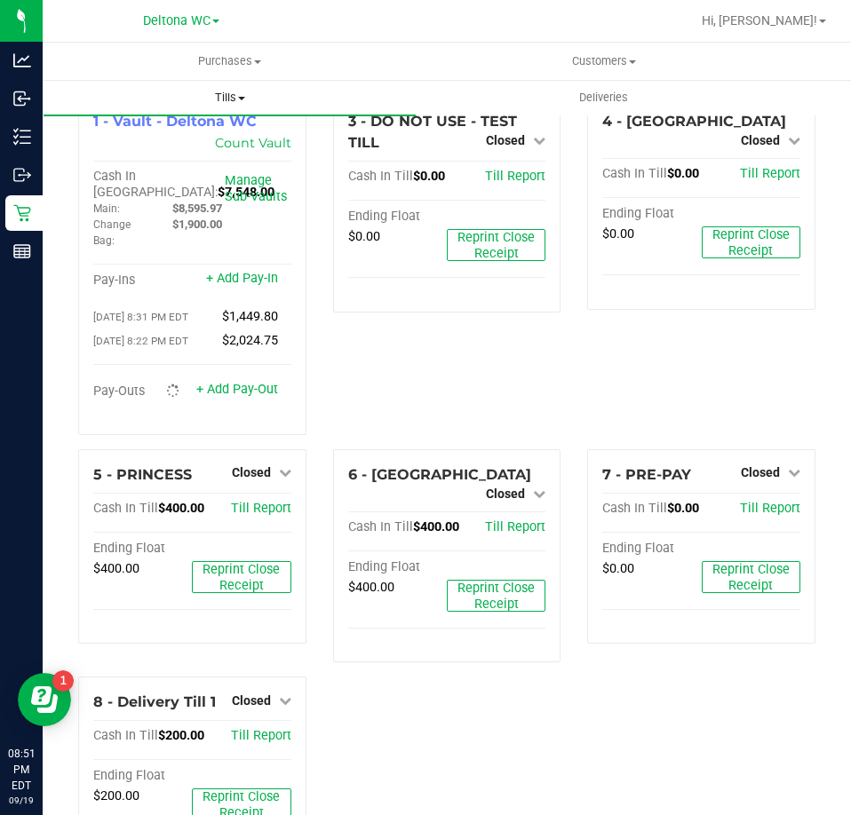
click at [237, 99] on span "Tills" at bounding box center [230, 98] width 372 height 16
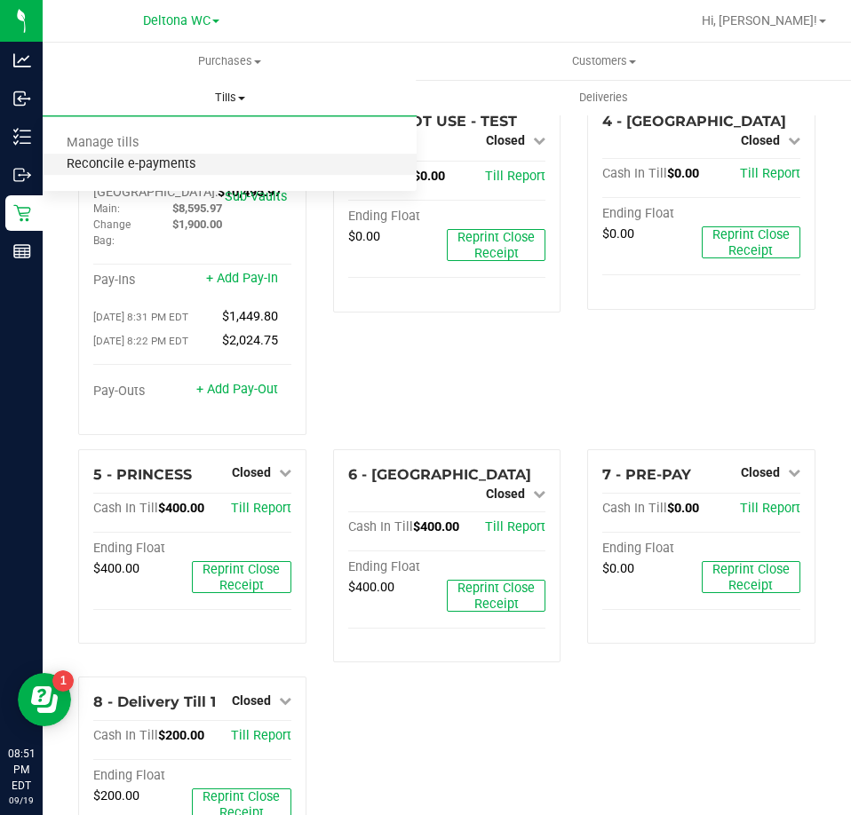
click at [154, 162] on span "Reconcile e-payments" at bounding box center [131, 164] width 177 height 15
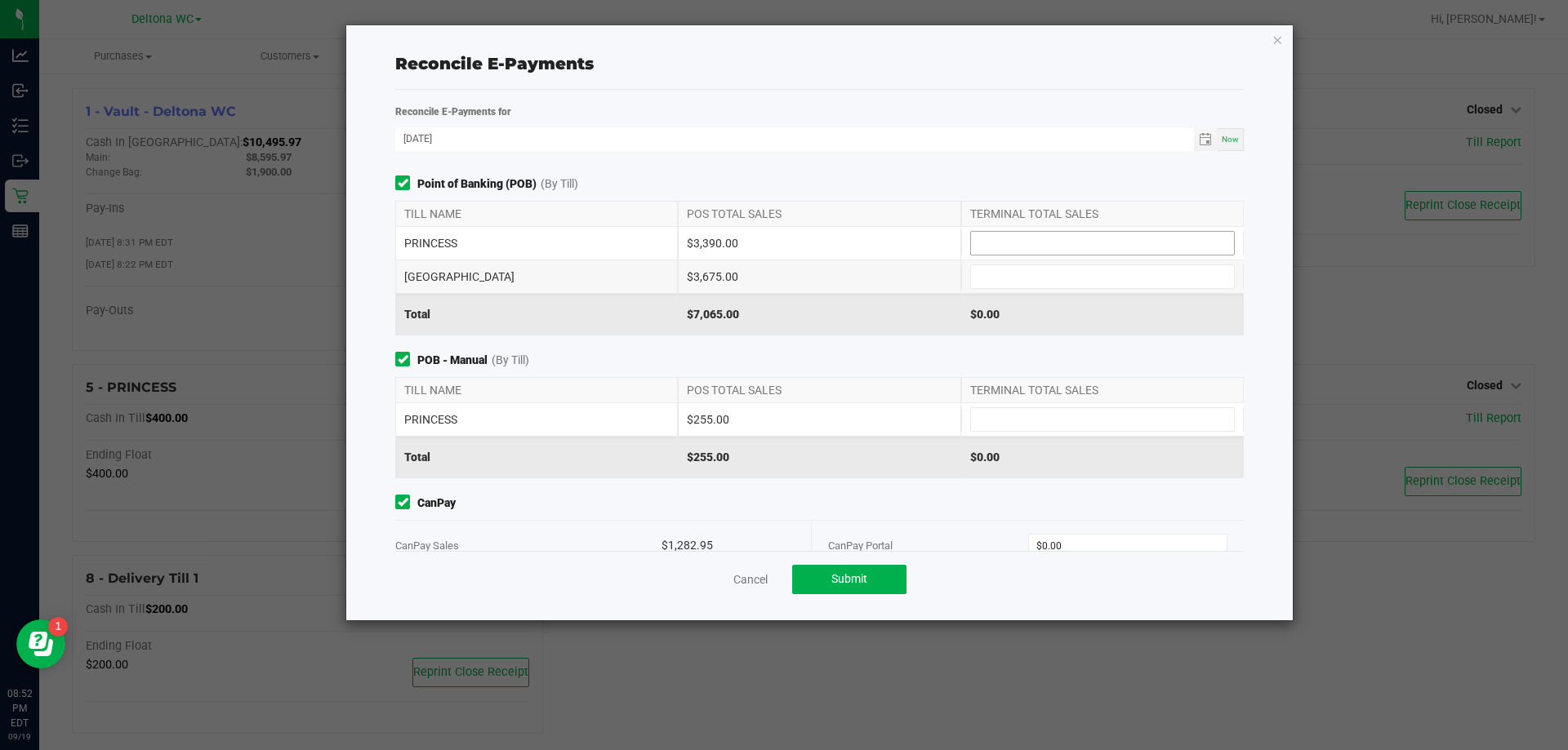
click at [1059, 246] on input at bounding box center [1103, 243] width 263 height 23
click at [1021, 279] on input at bounding box center [1103, 277] width 263 height 23
click at [1005, 423] on input at bounding box center [1103, 419] width 263 height 23
click at [1105, 371] on div "POB - Manual (By Till) TILL NAME POS TOTAL SALES TERMINAL TOTAL SALES PRINCESS …" at bounding box center [819, 415] width 873 height 127
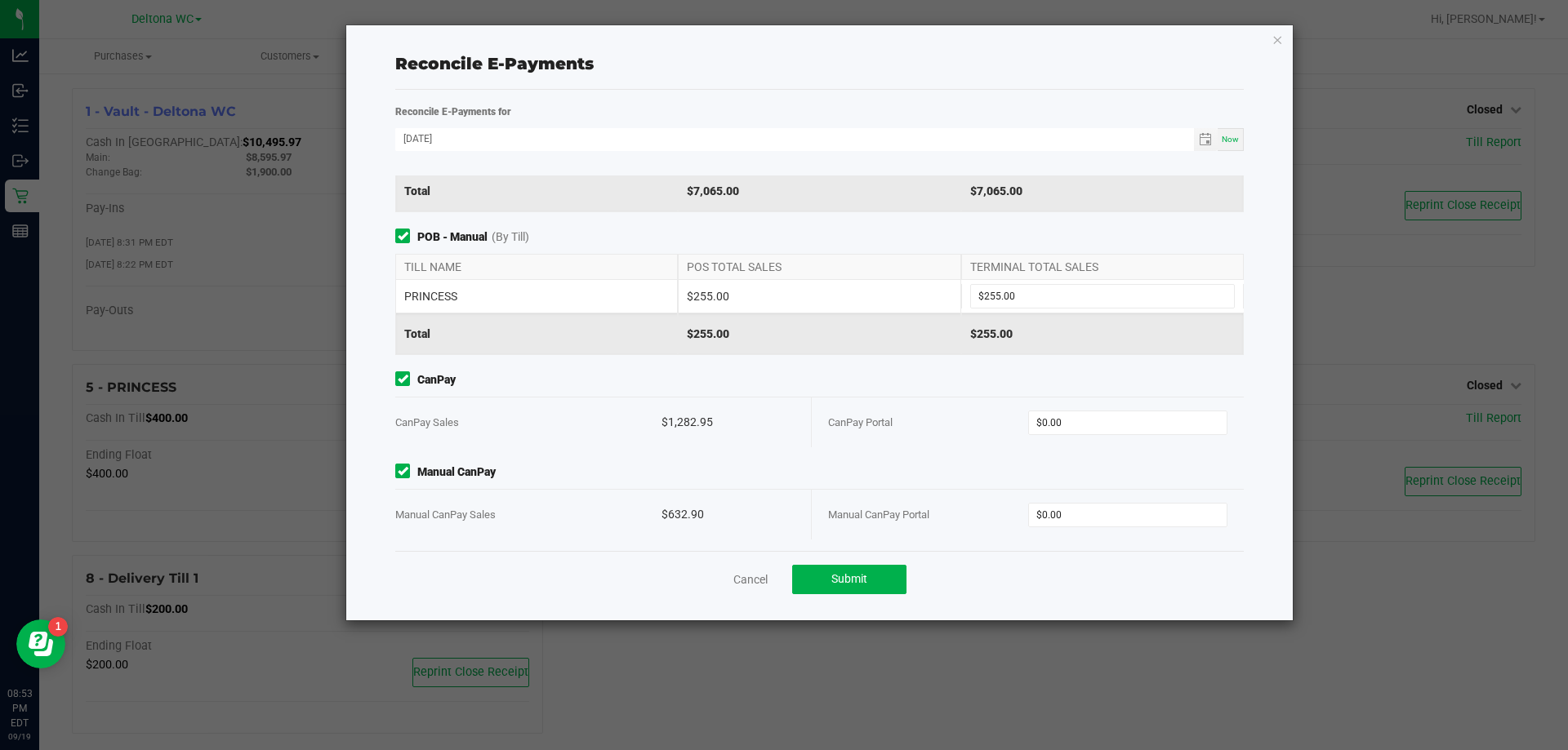
scroll to position [127, 0]
click at [1110, 425] on input "0" at bounding box center [1128, 419] width 199 height 23
click at [1064, 514] on input "0" at bounding box center [1128, 511] width 199 height 23
click at [1152, 445] on div "Point of Banking (POB) (By Till) TILL NAME POS TOTAL SALES TERMINAL TOTAL SALES…" at bounding box center [819, 363] width 873 height 376
drag, startPoint x: 859, startPoint y: 583, endPoint x: 871, endPoint y: 576, distance: 13.9
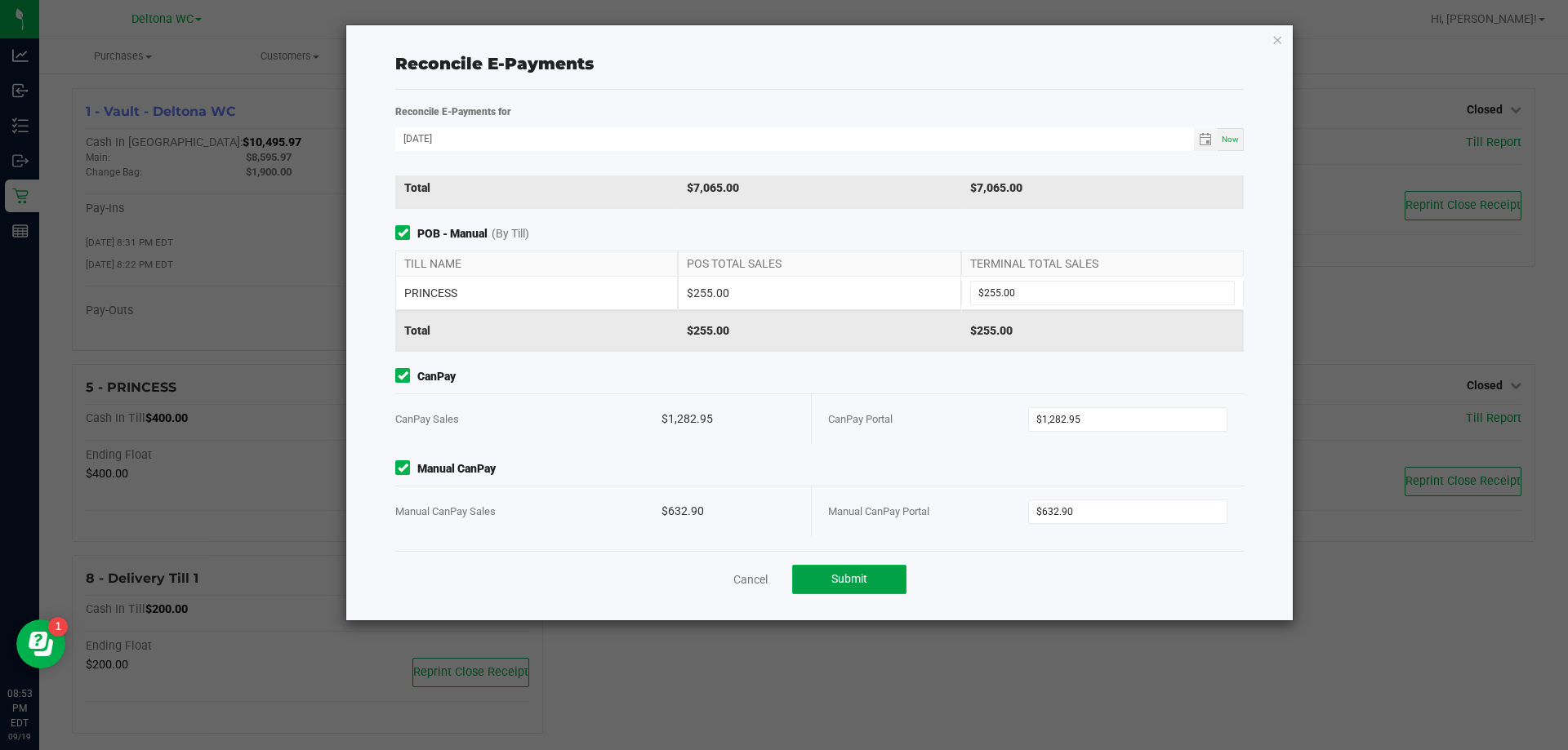
click at [870, 576] on button "Submit" at bounding box center [849, 580] width 114 height 29
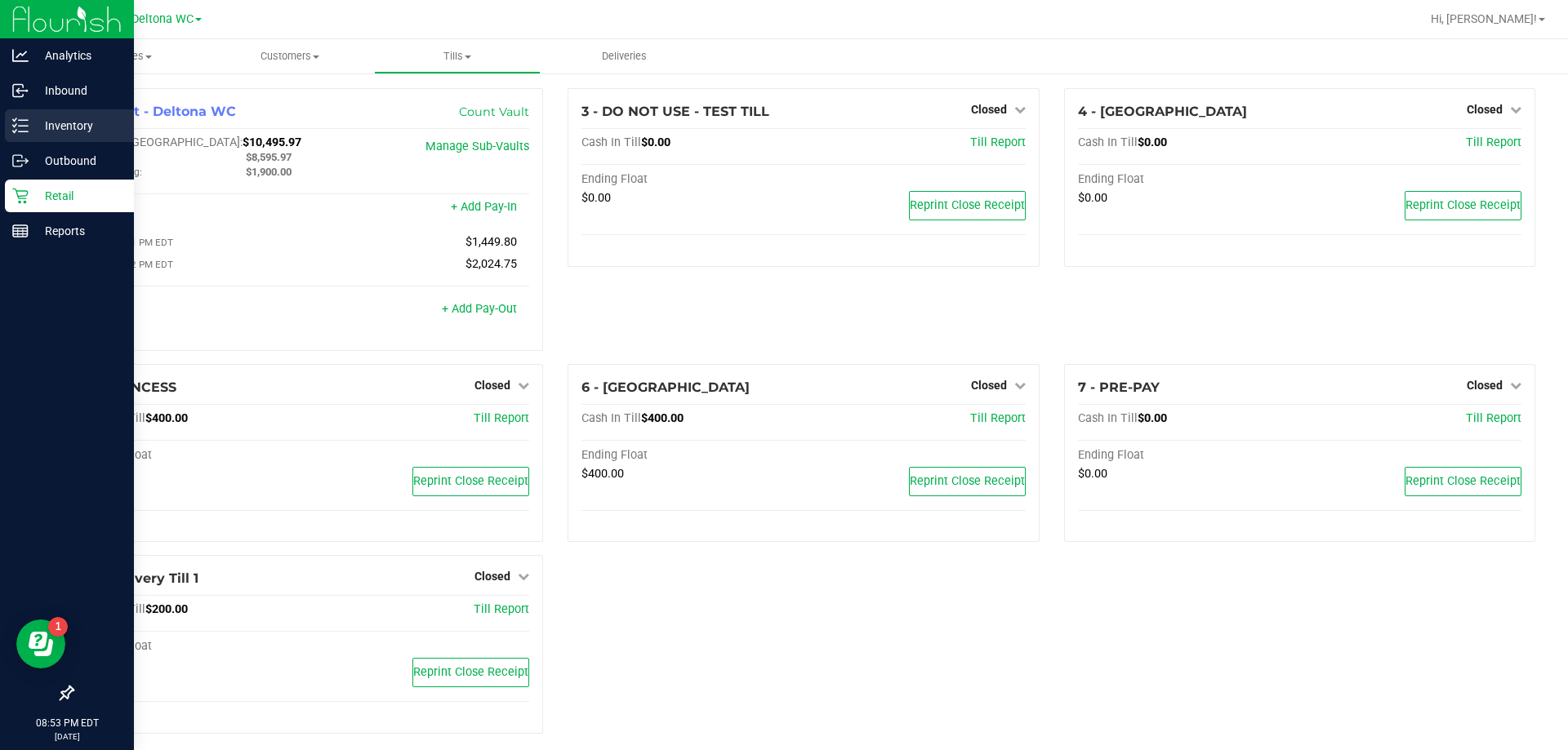
click at [84, 124] on p "Inventory" at bounding box center [77, 125] width 98 height 19
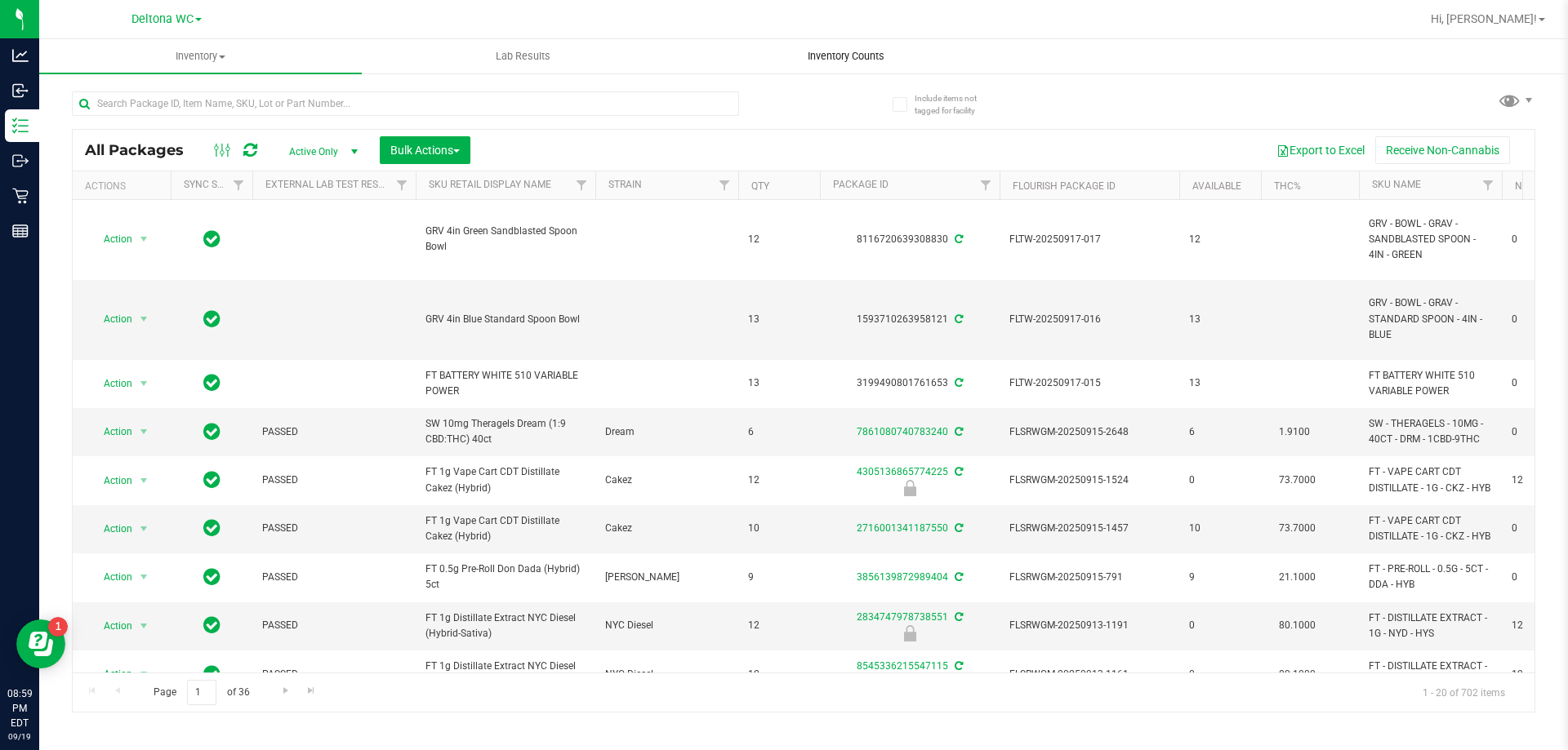
click at [827, 57] on span "Inventory Counts" at bounding box center [845, 56] width 120 height 15
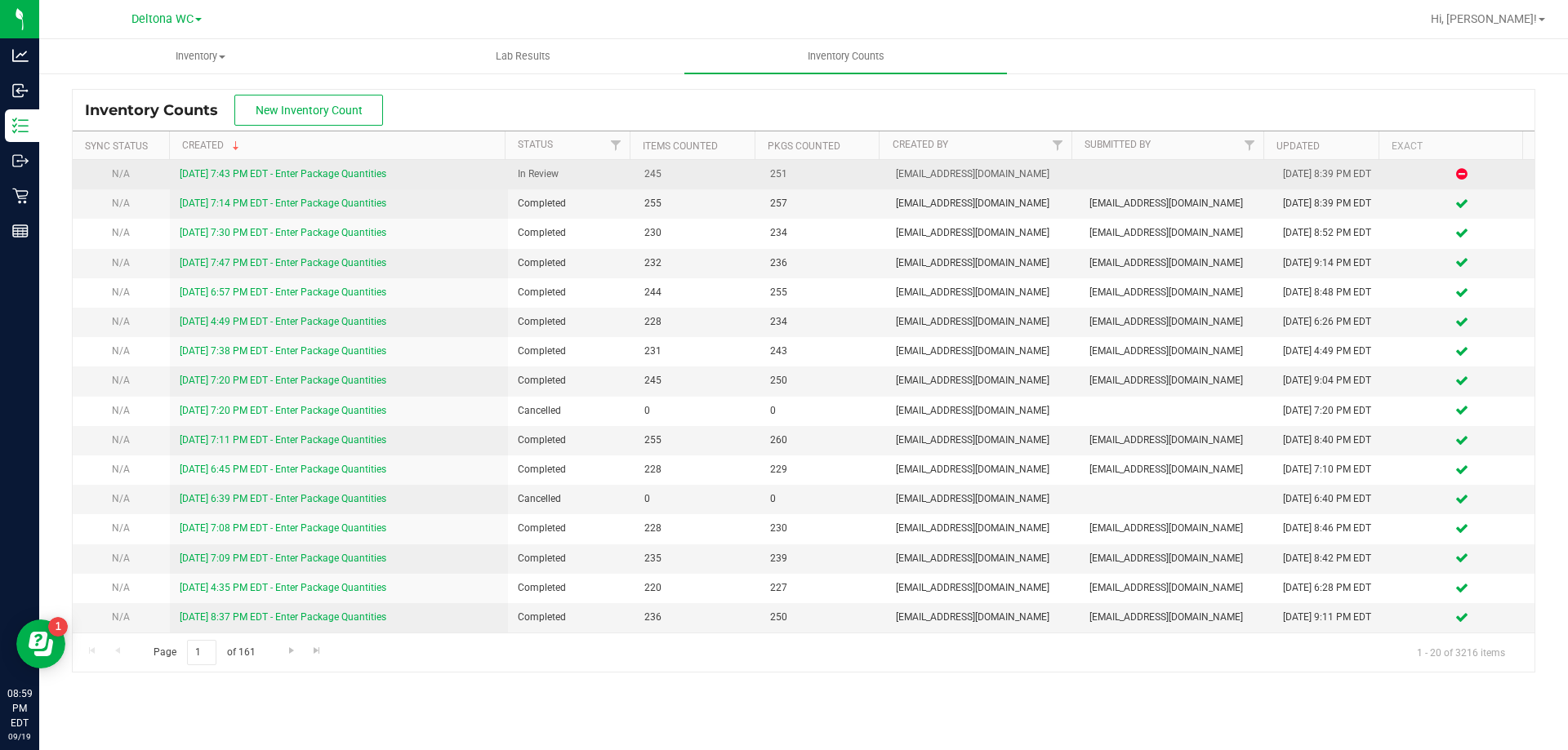
click at [298, 175] on link "[DATE] 7:43 PM EDT - Enter Package Quantities" at bounding box center [282, 174] width 207 height 11
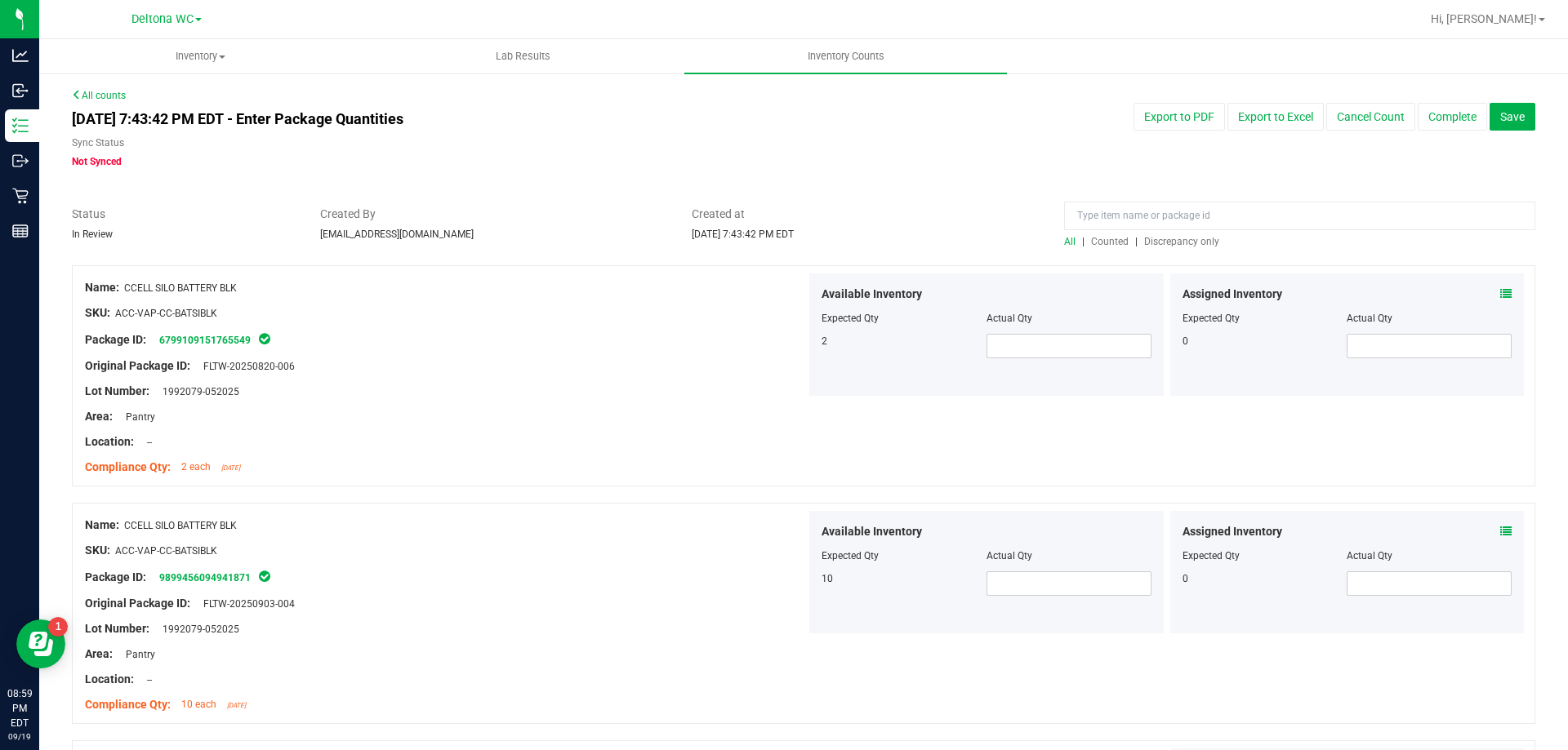
click at [1172, 242] on span "Discrepancy only" at bounding box center [1182, 242] width 75 height 11
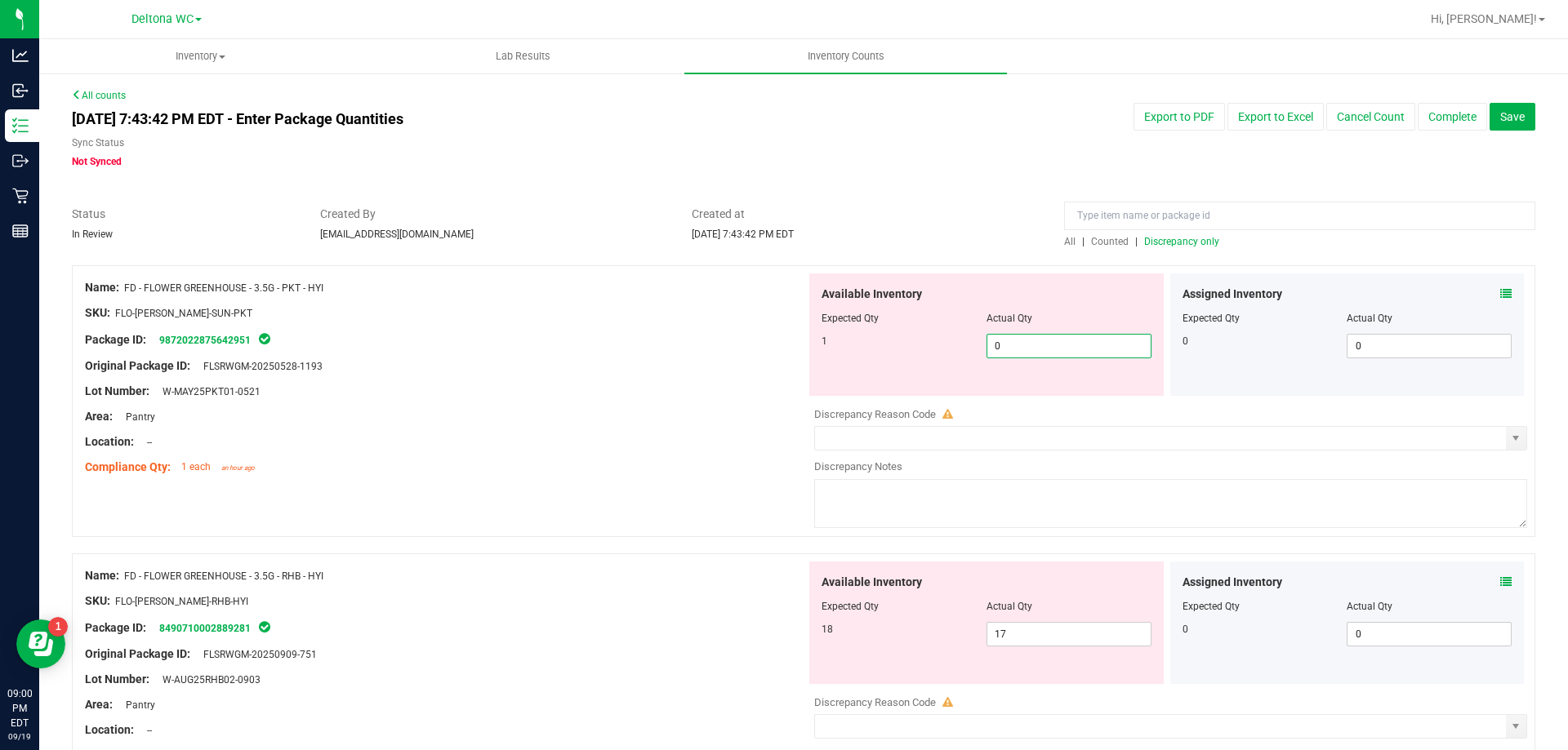
drag, startPoint x: 1041, startPoint y: 347, endPoint x: 884, endPoint y: 359, distance: 157.5
click at [899, 356] on div "1 0 0" at bounding box center [986, 346] width 330 height 25
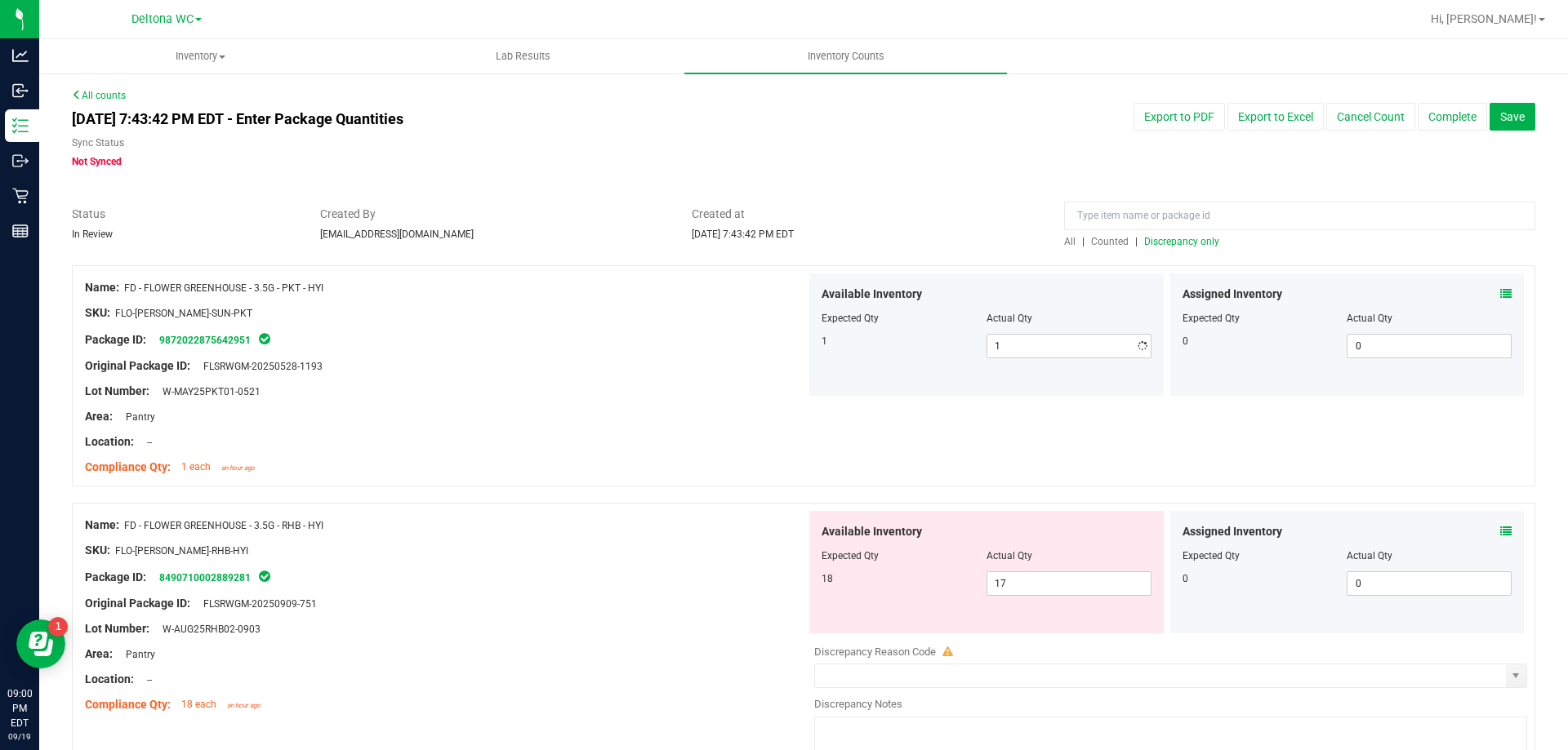
click at [678, 437] on div "Location: --" at bounding box center [445, 442] width 721 height 17
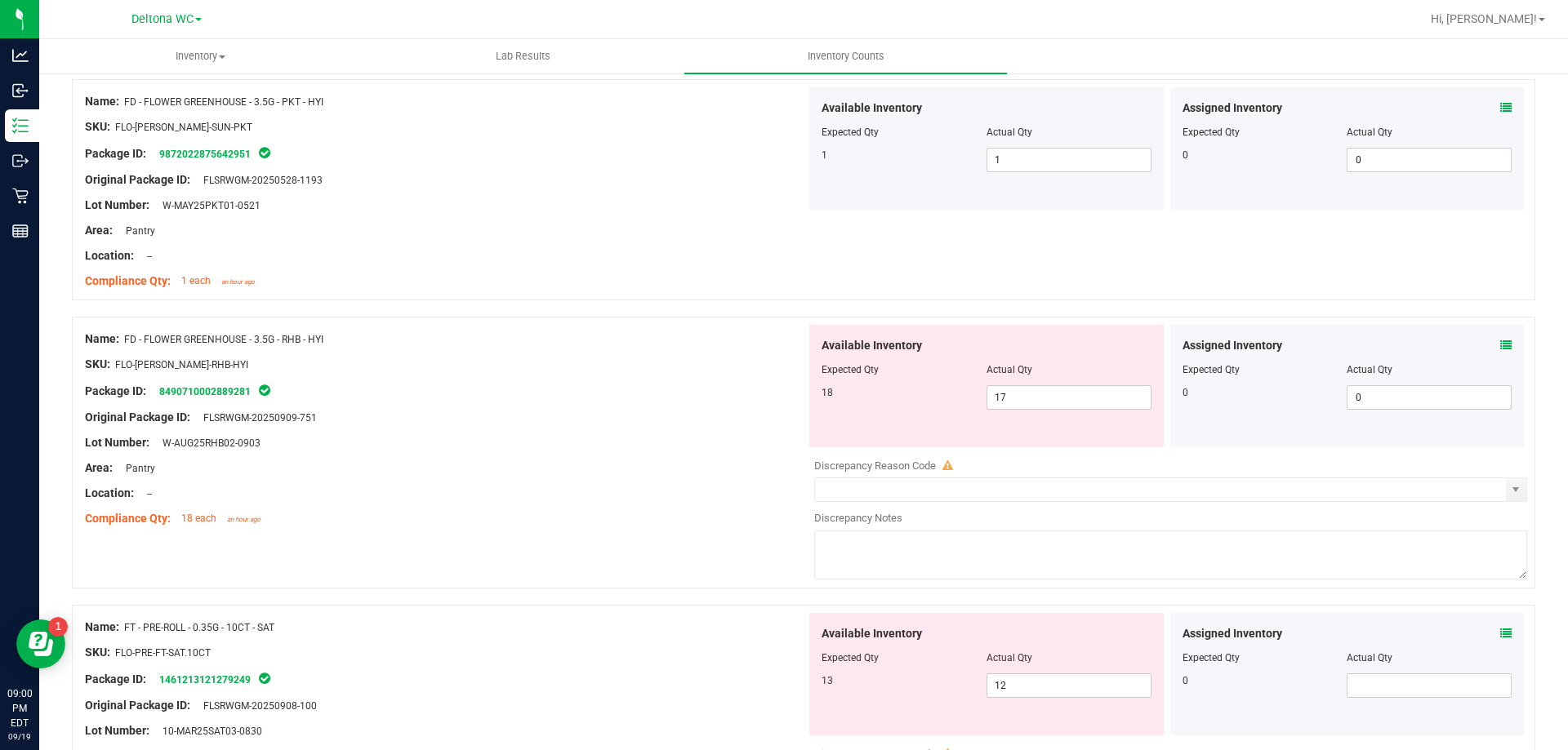
scroll to position [244, 0]
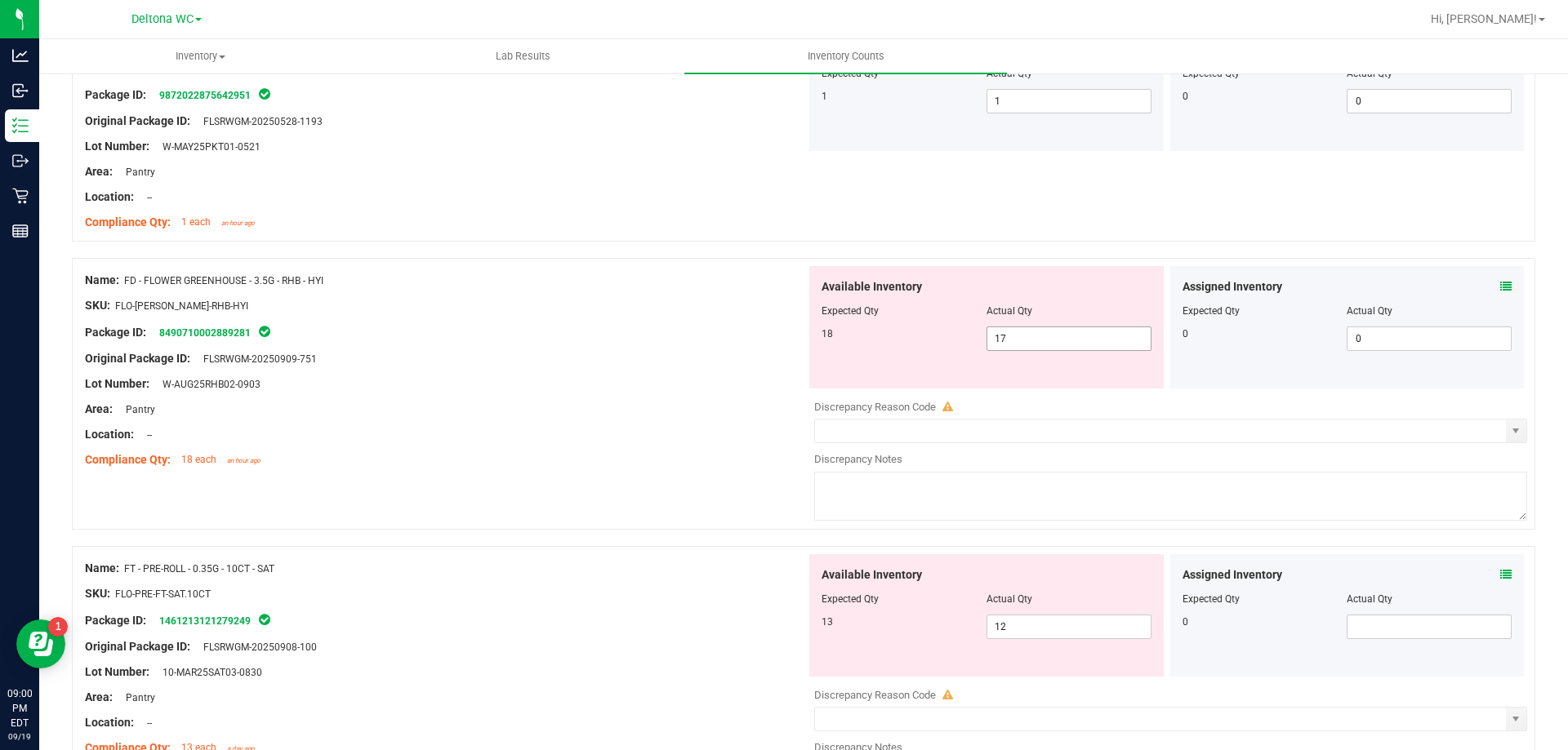
drag, startPoint x: 1024, startPoint y: 333, endPoint x: 889, endPoint y: 365, distance: 138.7
click at [897, 362] on div "Available Inventory Expected Qty Actual Qty 18 17 17" at bounding box center [986, 327] width 354 height 122
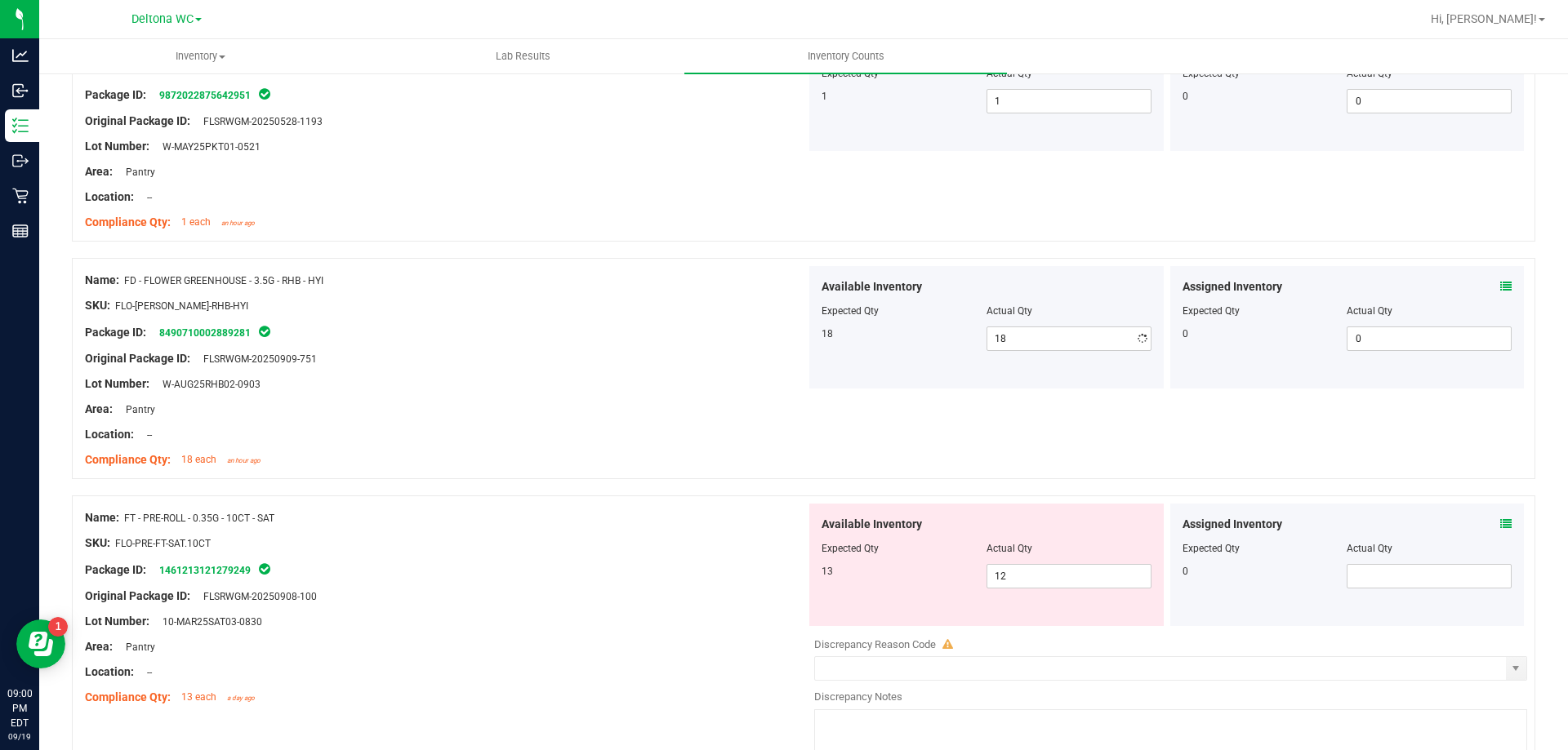
drag, startPoint x: 746, startPoint y: 415, endPoint x: 772, endPoint y: 400, distance: 30.0
click at [749, 413] on div "Area: Pantry" at bounding box center [445, 409] width 721 height 17
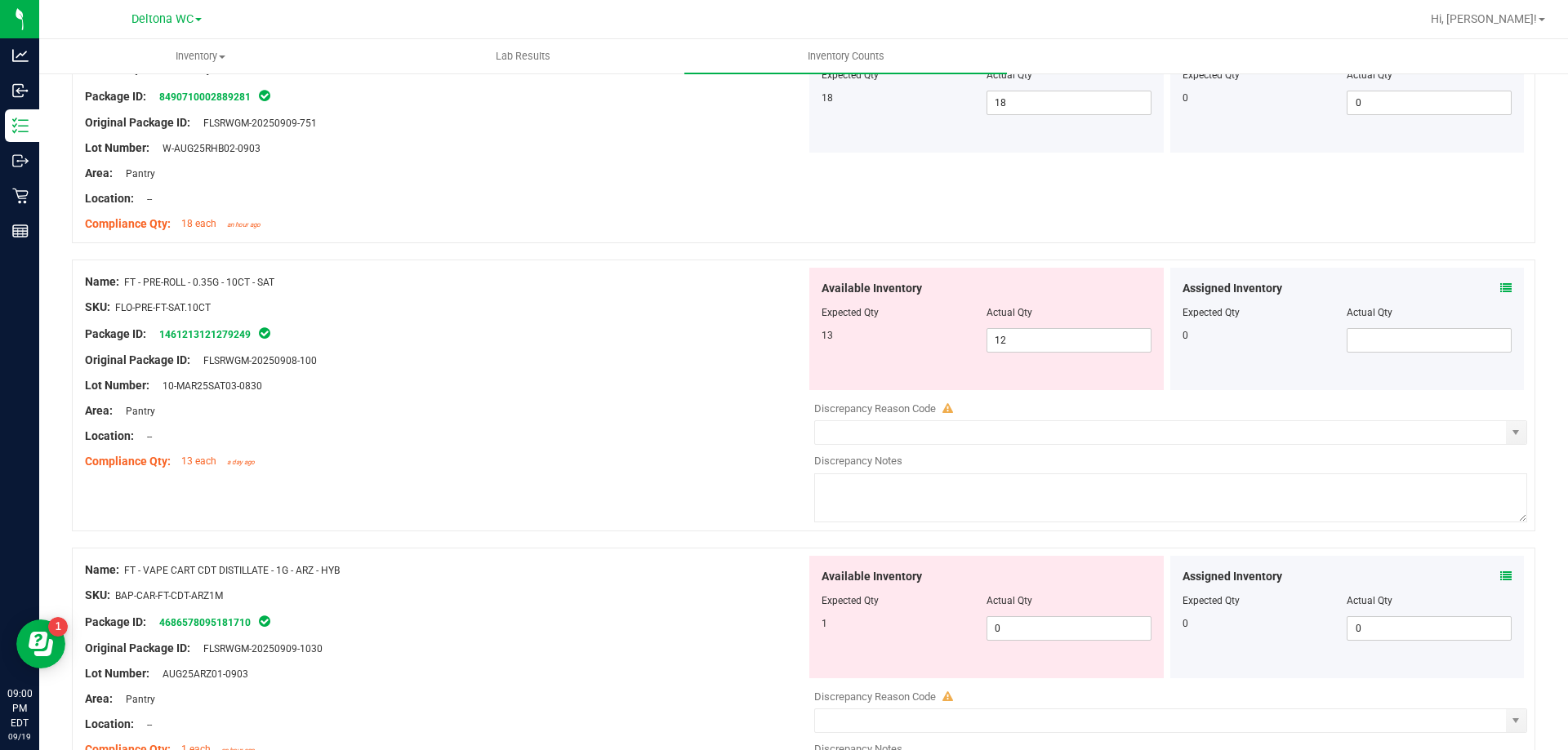
scroll to position [490, 0]
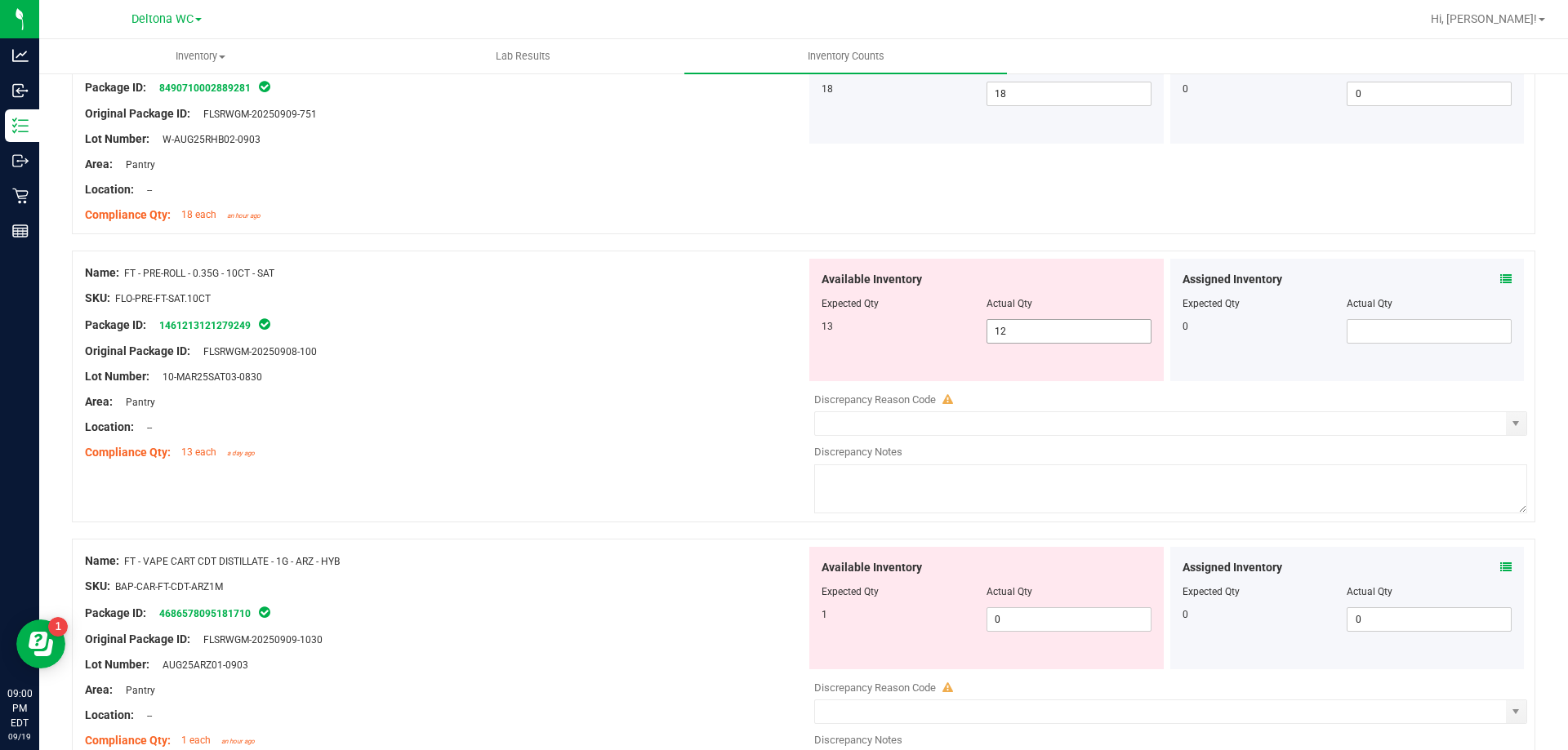
drag, startPoint x: 1036, startPoint y: 332, endPoint x: 848, endPoint y: 365, distance: 190.9
click at [851, 363] on div "Available Inventory Expected Qty Actual Qty 13 12 12" at bounding box center [986, 320] width 354 height 122
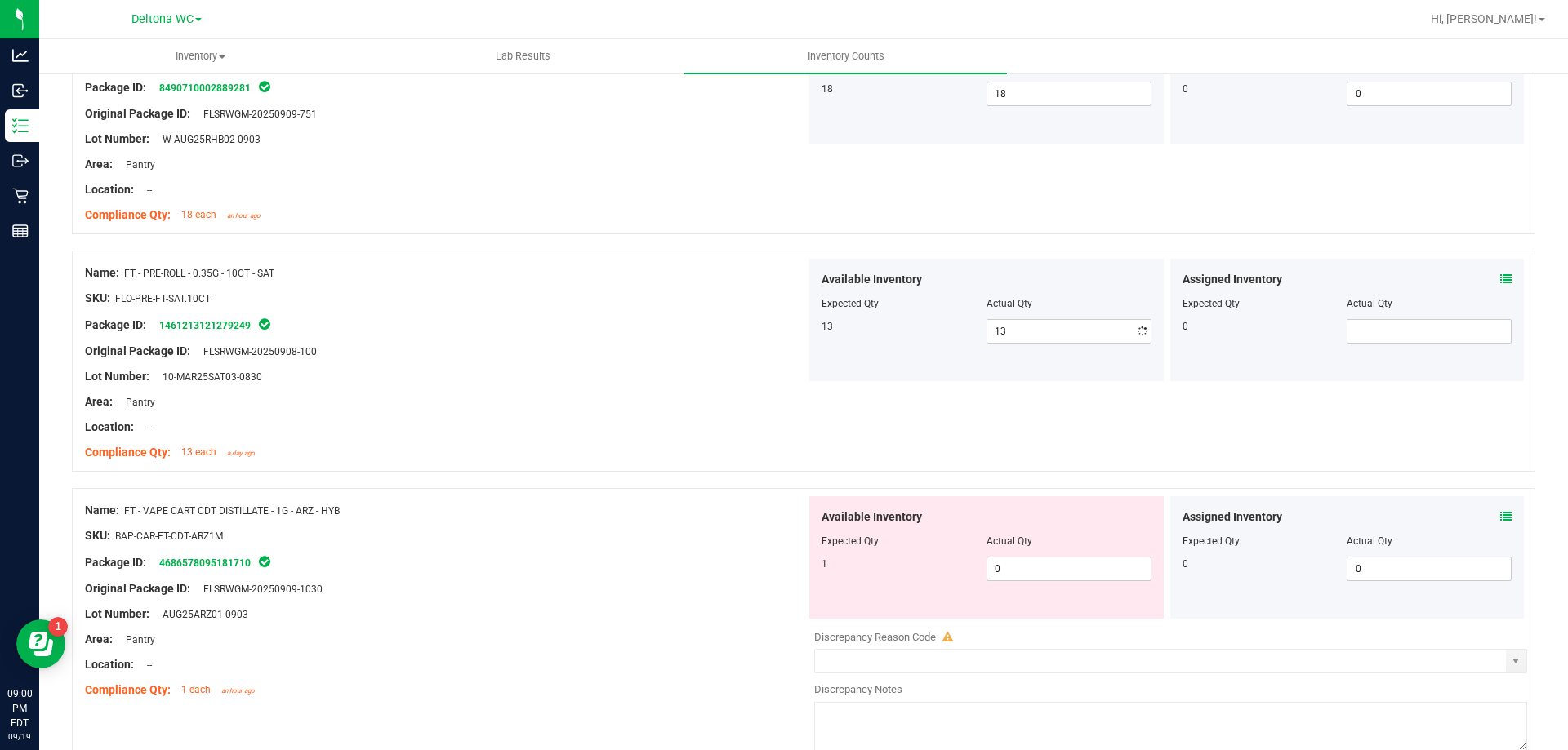
drag, startPoint x: 684, startPoint y: 403, endPoint x: 745, endPoint y: 419, distance: 63.1
click at [686, 403] on div "Area: Pantry" at bounding box center [445, 402] width 721 height 17
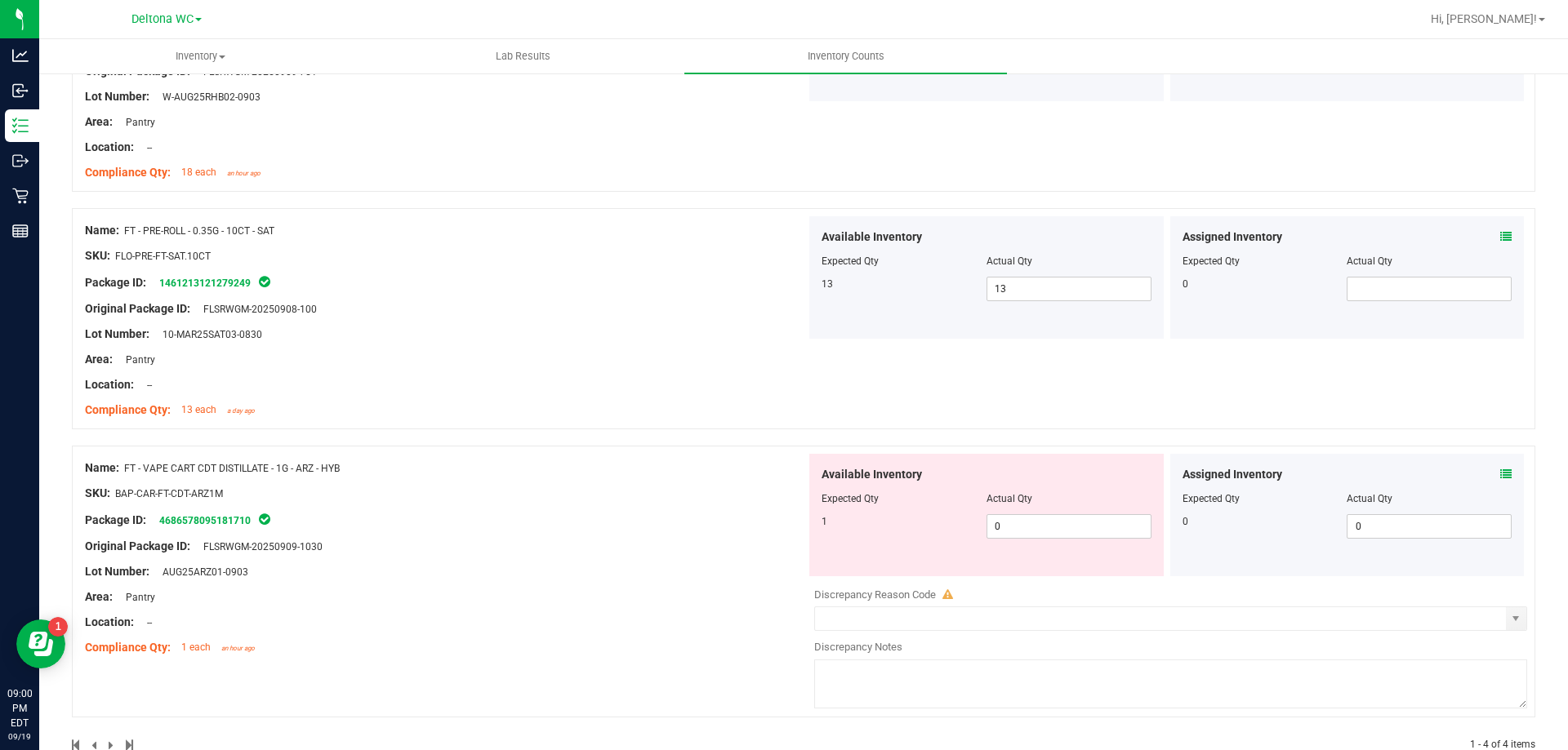
scroll to position [572, 0]
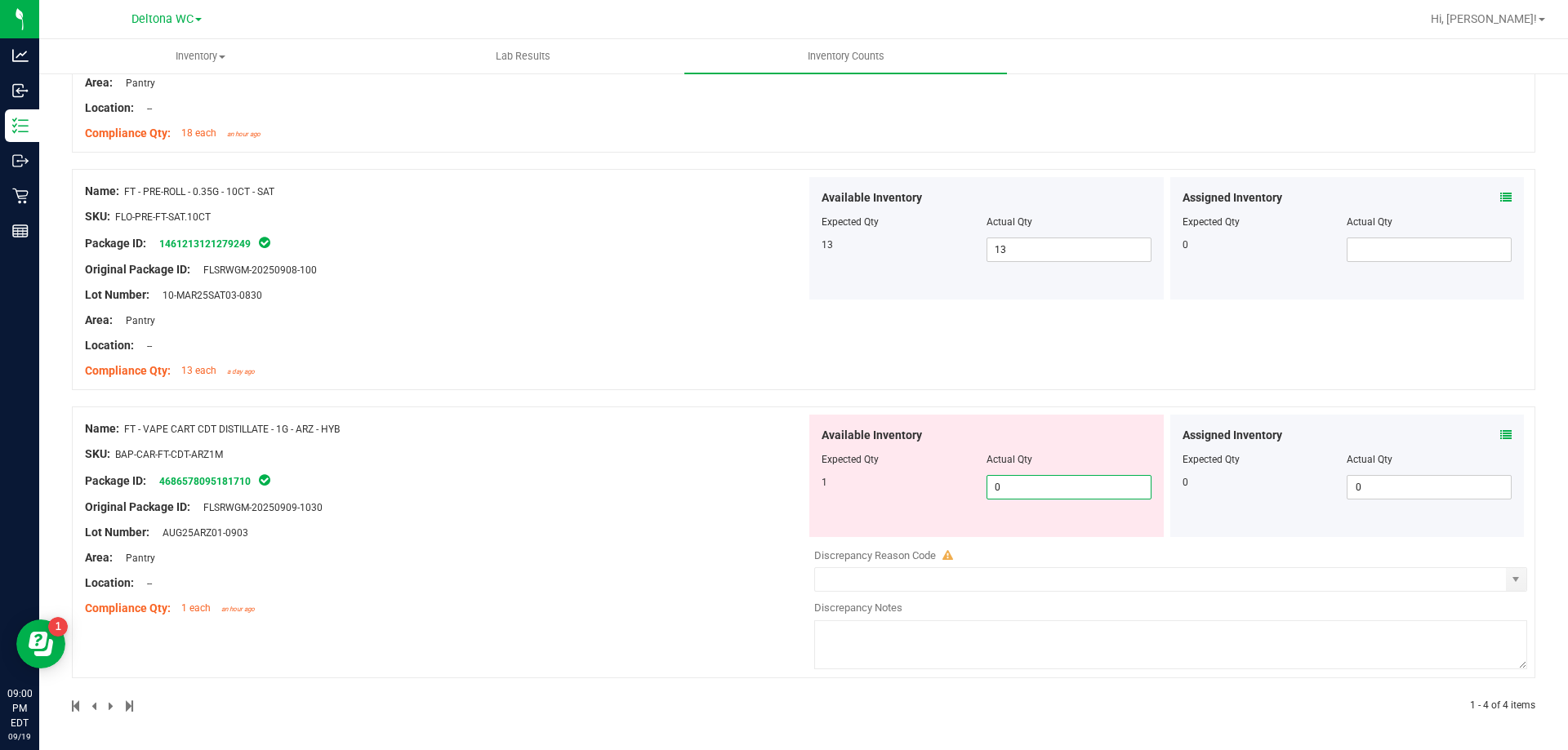
drag, startPoint x: 961, startPoint y: 494, endPoint x: 667, endPoint y: 508, distance: 294.3
click at [689, 518] on div "Name: FT - VAPE CART CDT DISTILLATE - 1G - ARZ - HYB SKU: BAP-CAR-FT-CDT-ARZ1M …" at bounding box center [804, 542] width 1464 height 272
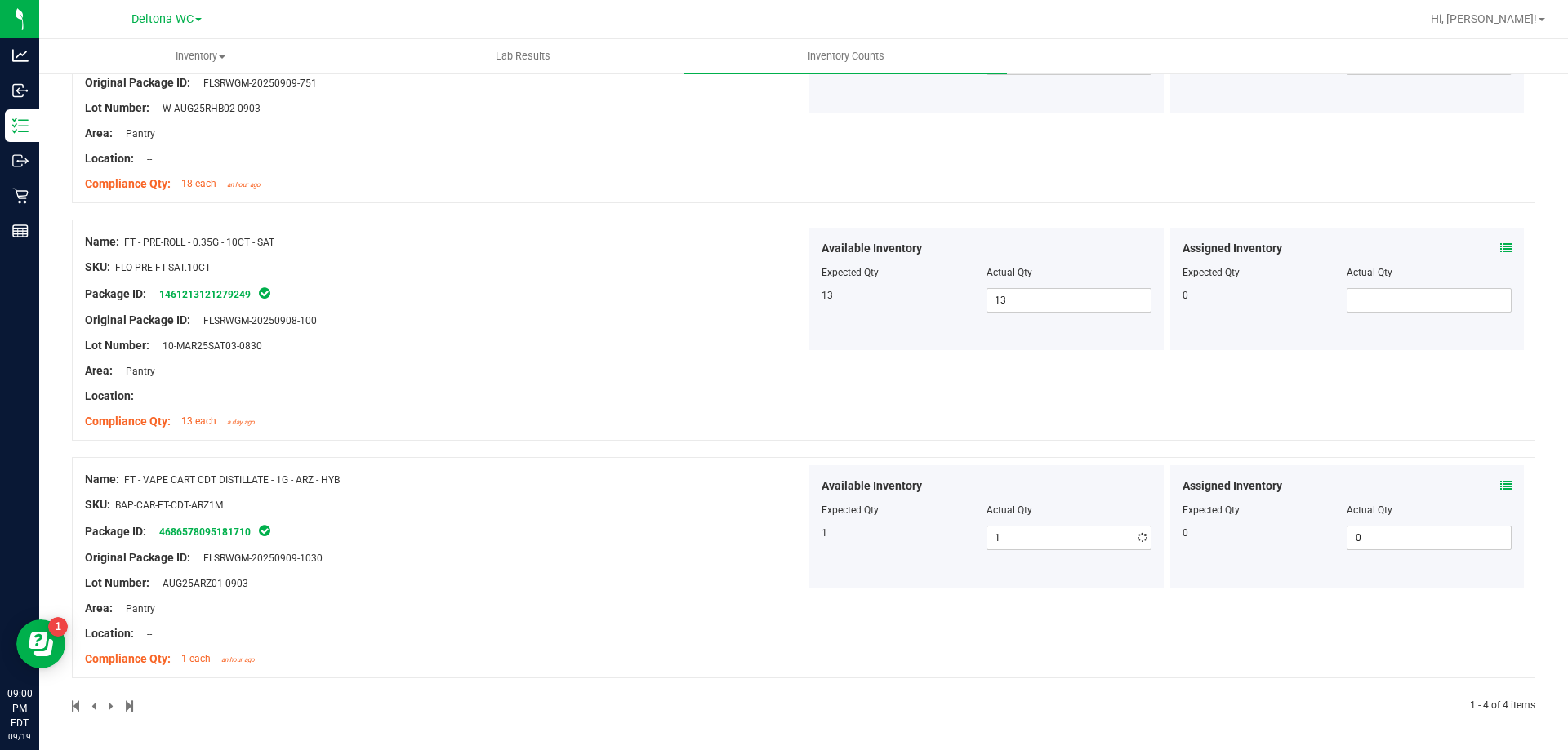
drag, startPoint x: 608, startPoint y: 462, endPoint x: 636, endPoint y: 438, distance: 36.9
click at [624, 447] on div "Name: FD - FLOWER GREENHOUSE - 3.5G - PKT - HYI SKU: FLO-[PERSON_NAME]-SUN-PKT …" at bounding box center [804, 229] width 1464 height 969
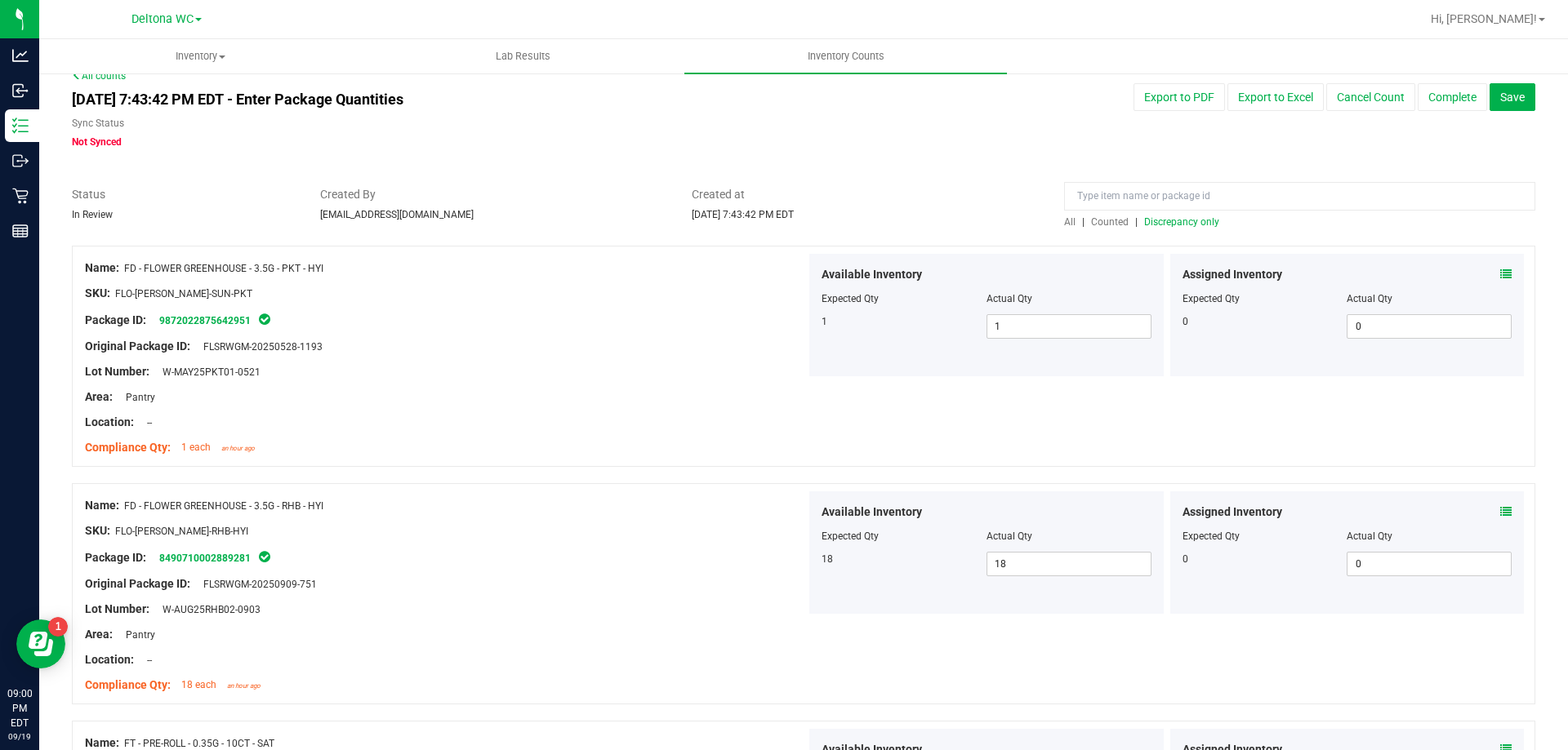
scroll to position [0, 0]
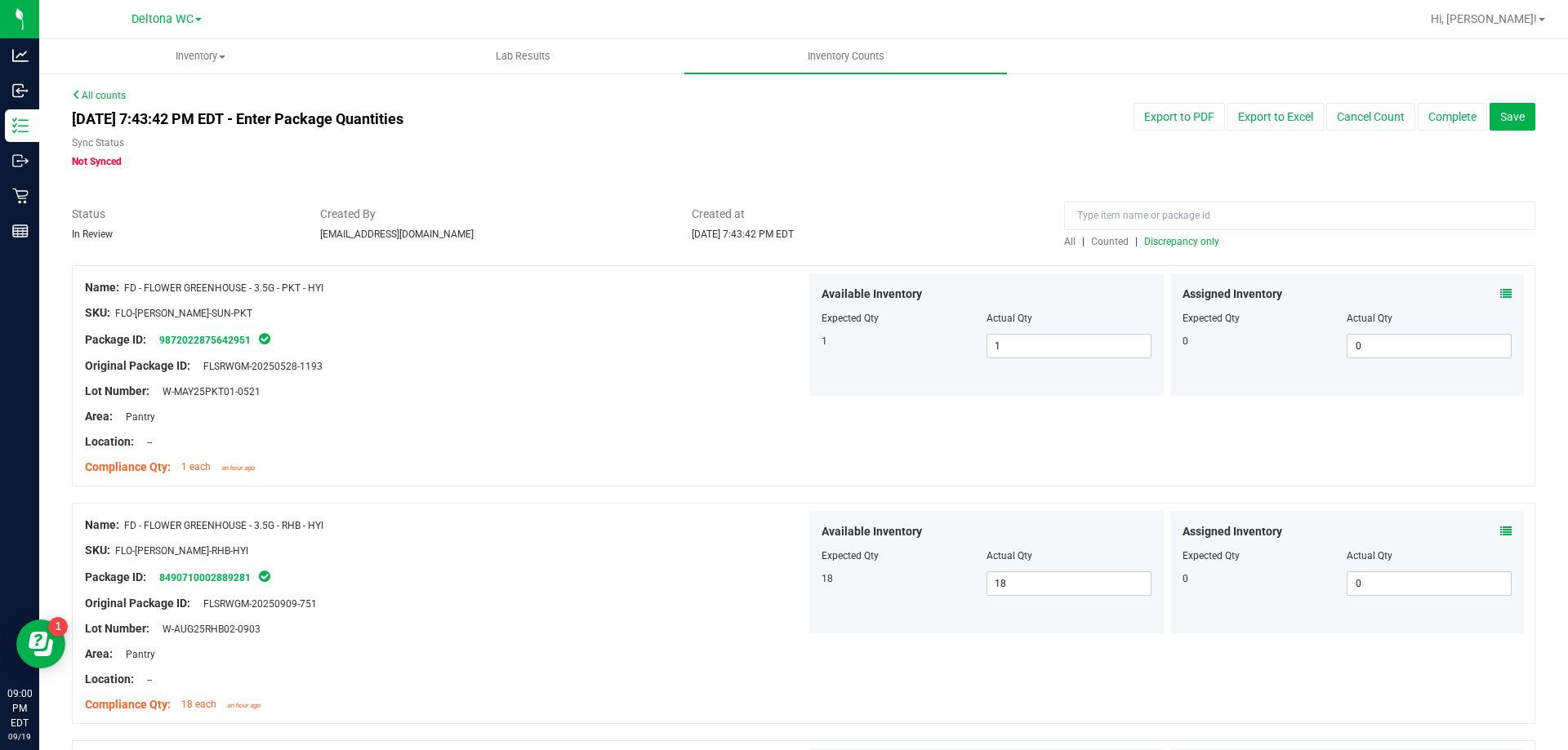
click at [1164, 244] on span "Discrepancy only" at bounding box center [1182, 242] width 75 height 11
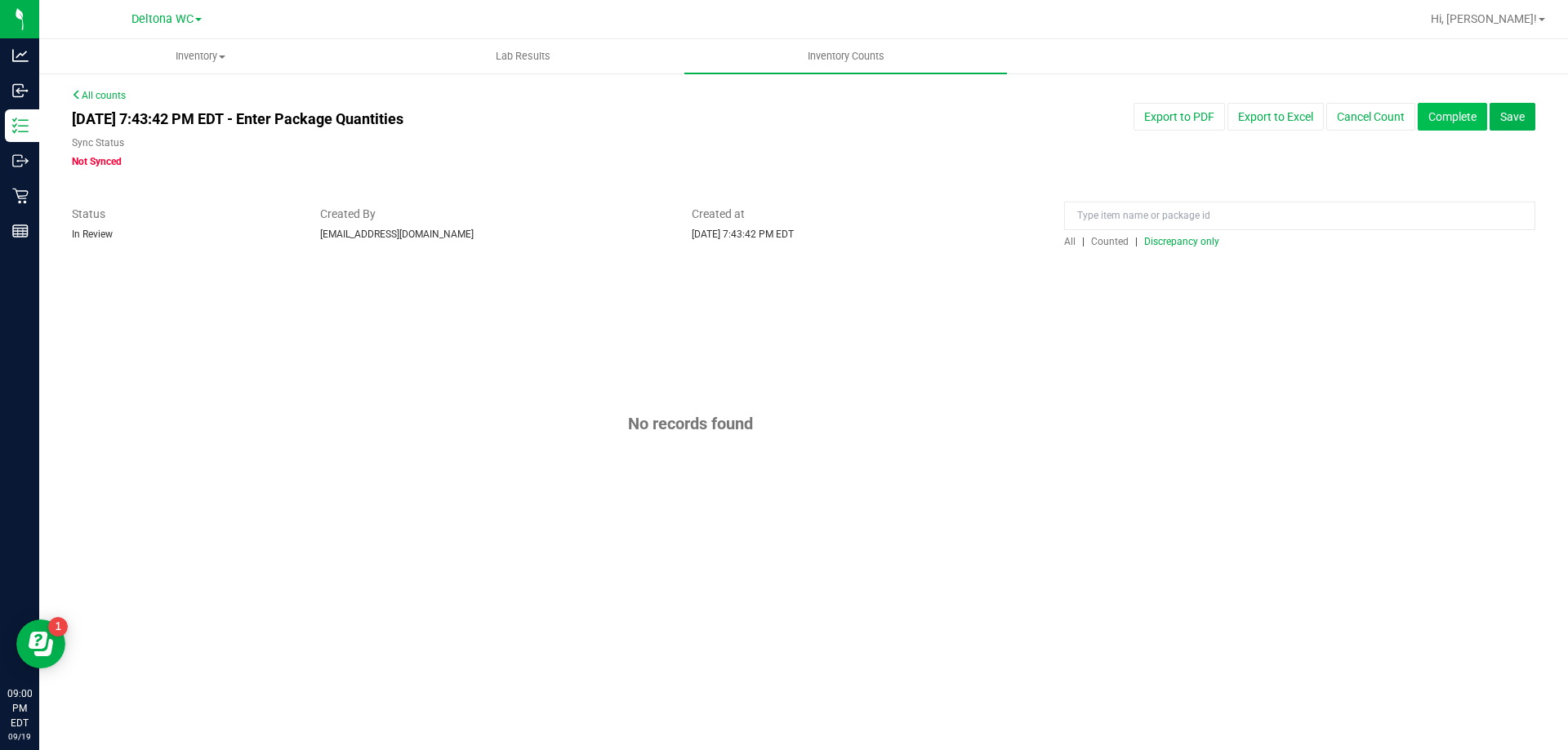
click at [1464, 114] on button "Complete" at bounding box center [1452, 117] width 69 height 28
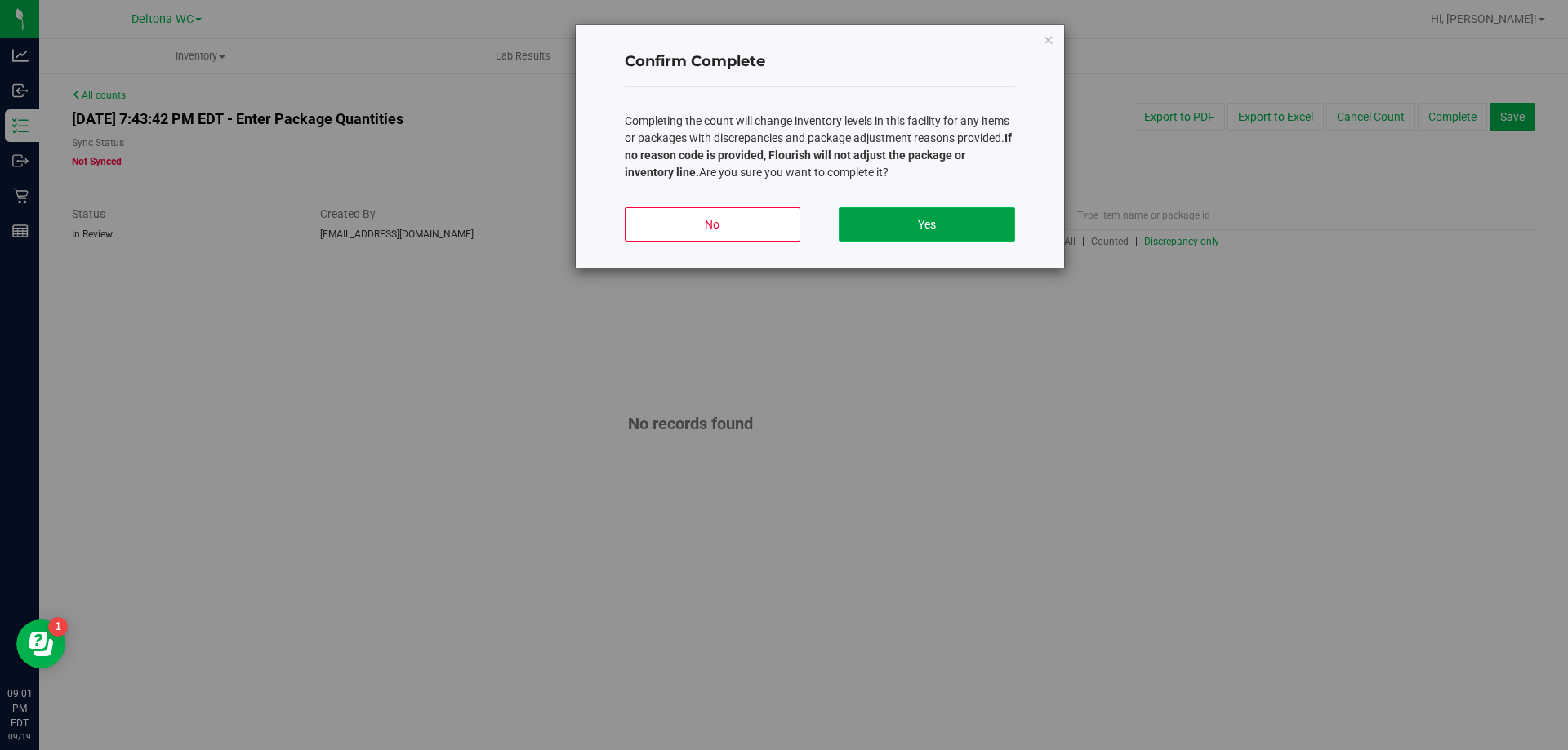
click at [916, 229] on button "Yes" at bounding box center [926, 224] width 176 height 34
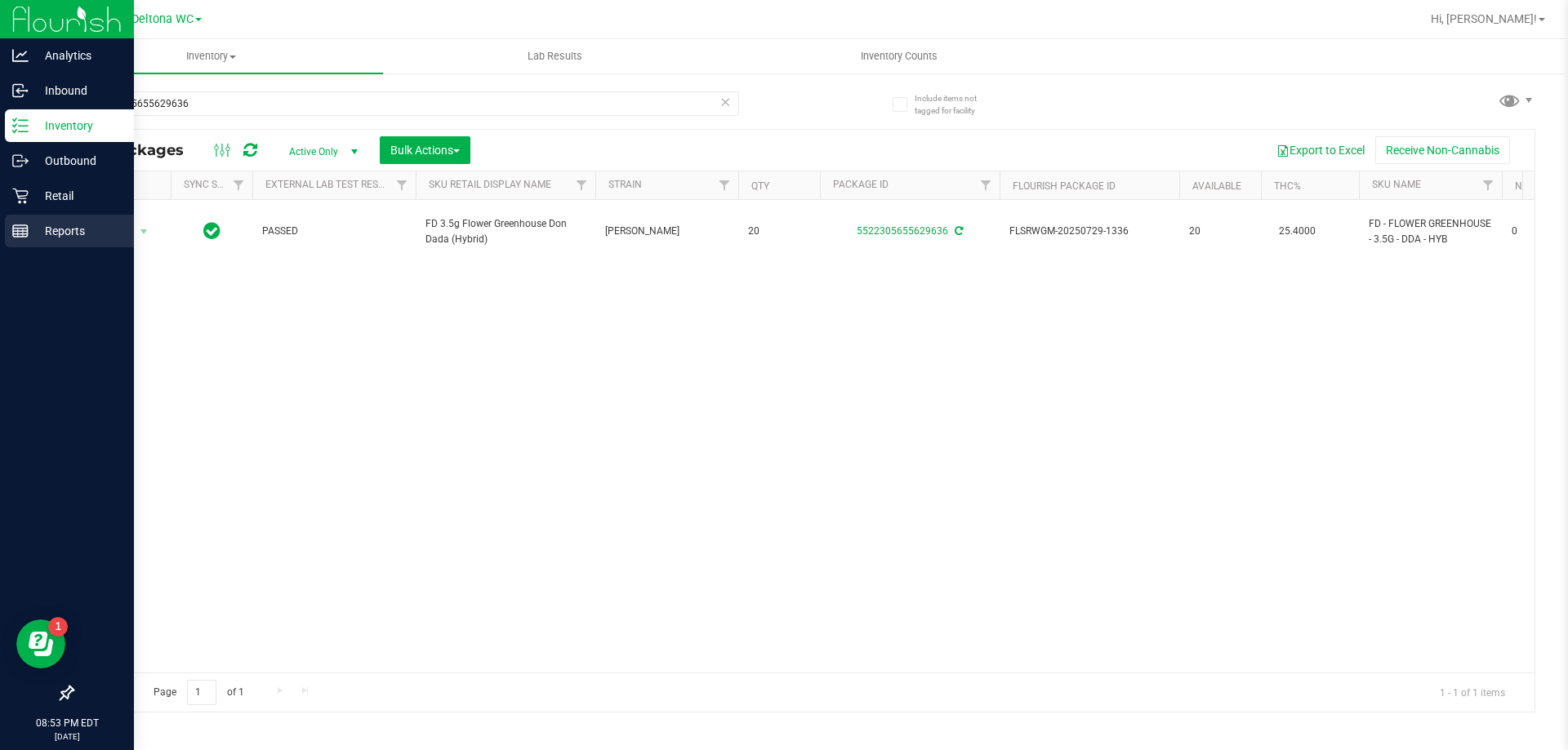
drag, startPoint x: 78, startPoint y: 228, endPoint x: 91, endPoint y: 223, distance: 13.9
click at [80, 227] on p "Reports" at bounding box center [77, 231] width 98 height 19
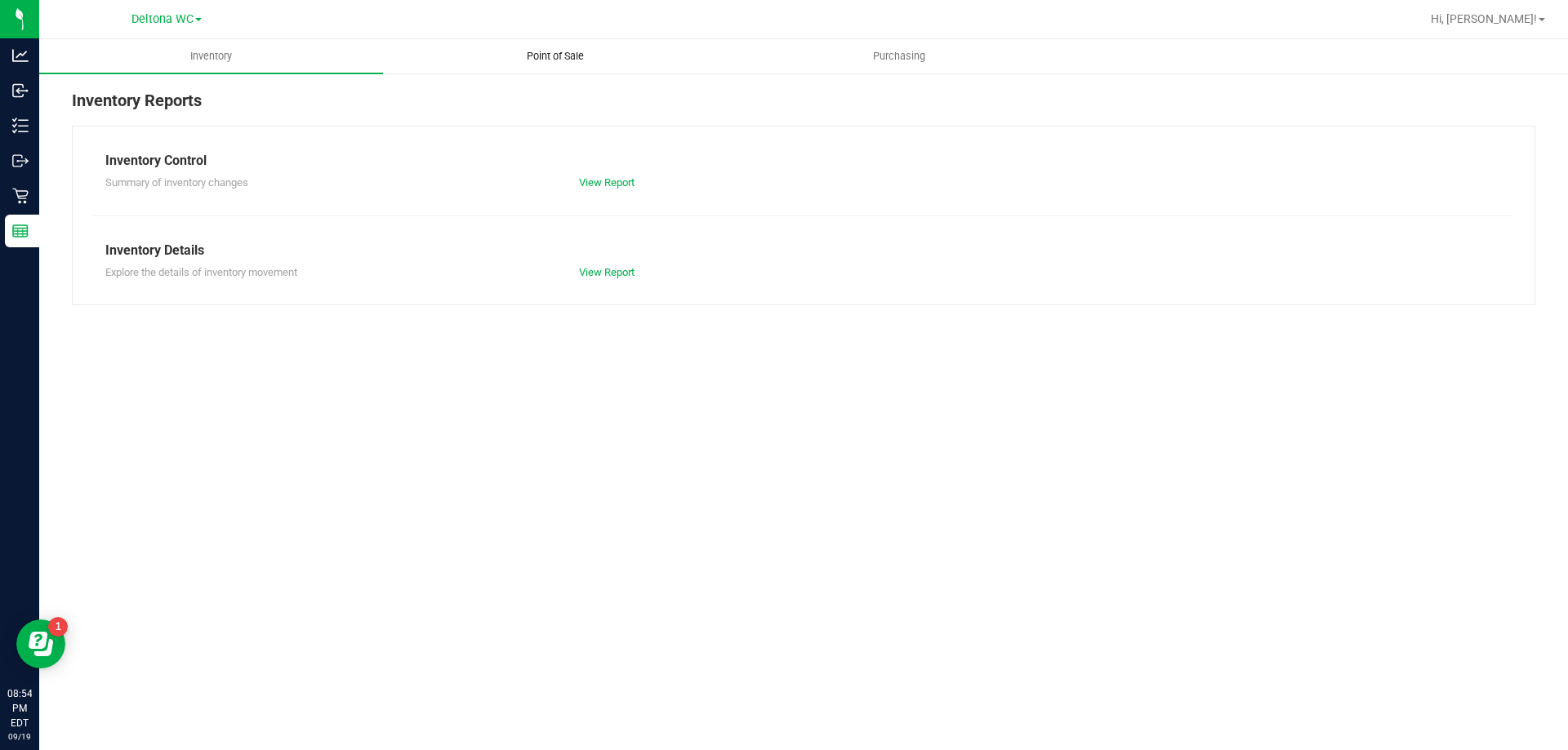
click at [555, 62] on uib-tab-heading "Point of Sale" at bounding box center [555, 57] width 342 height 33
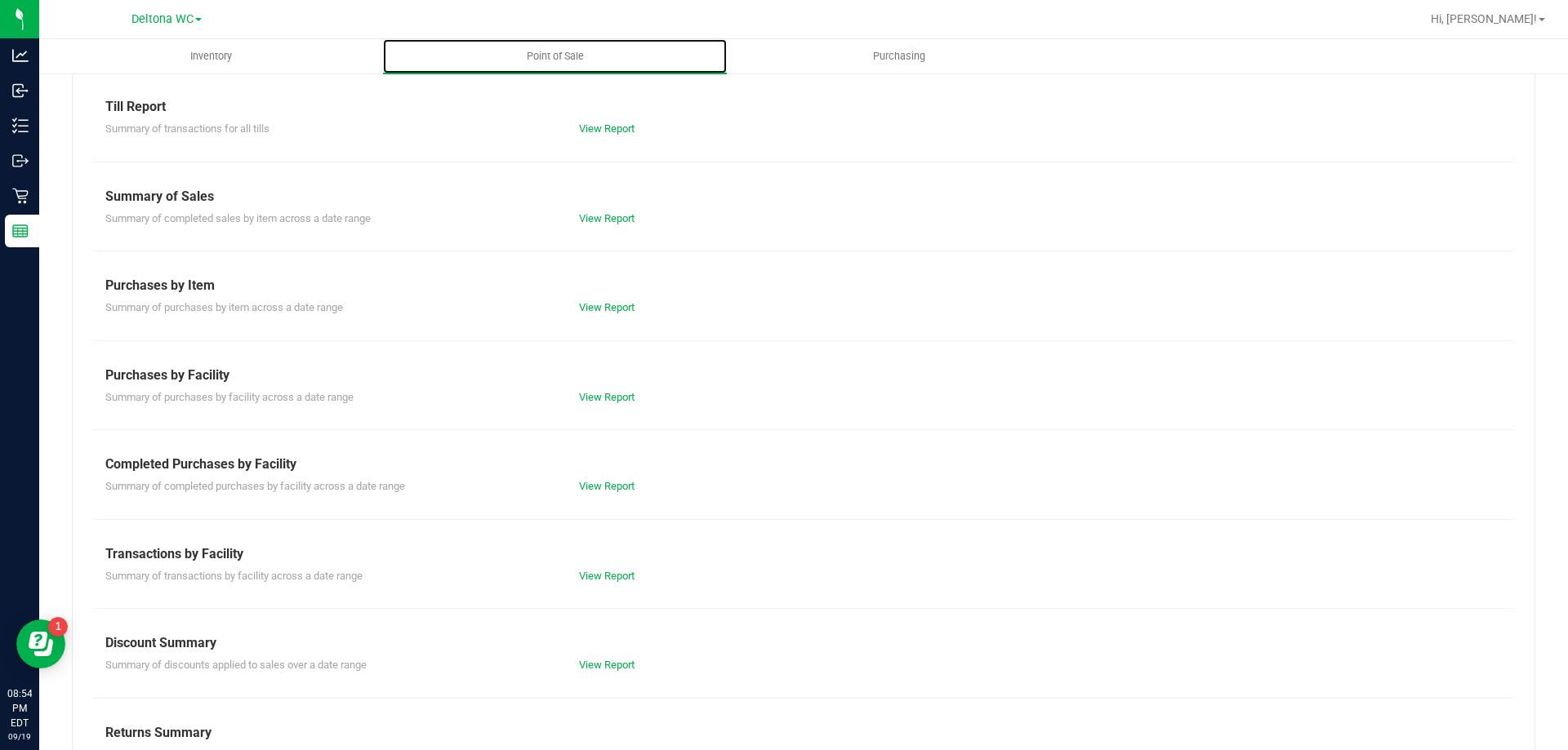
scroll to position [108, 0]
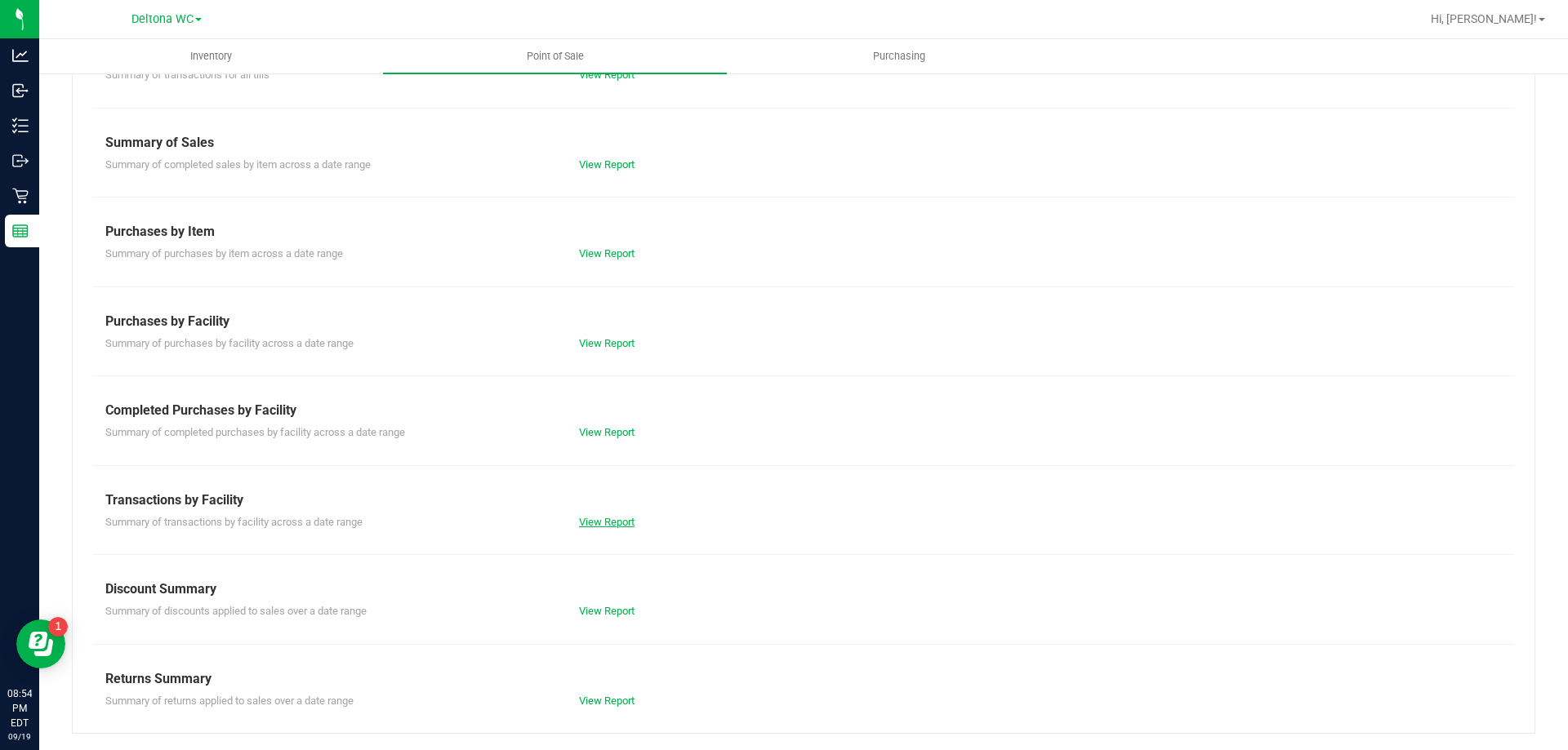
click at [579, 516] on link "View Report" at bounding box center [607, 521] width 55 height 12
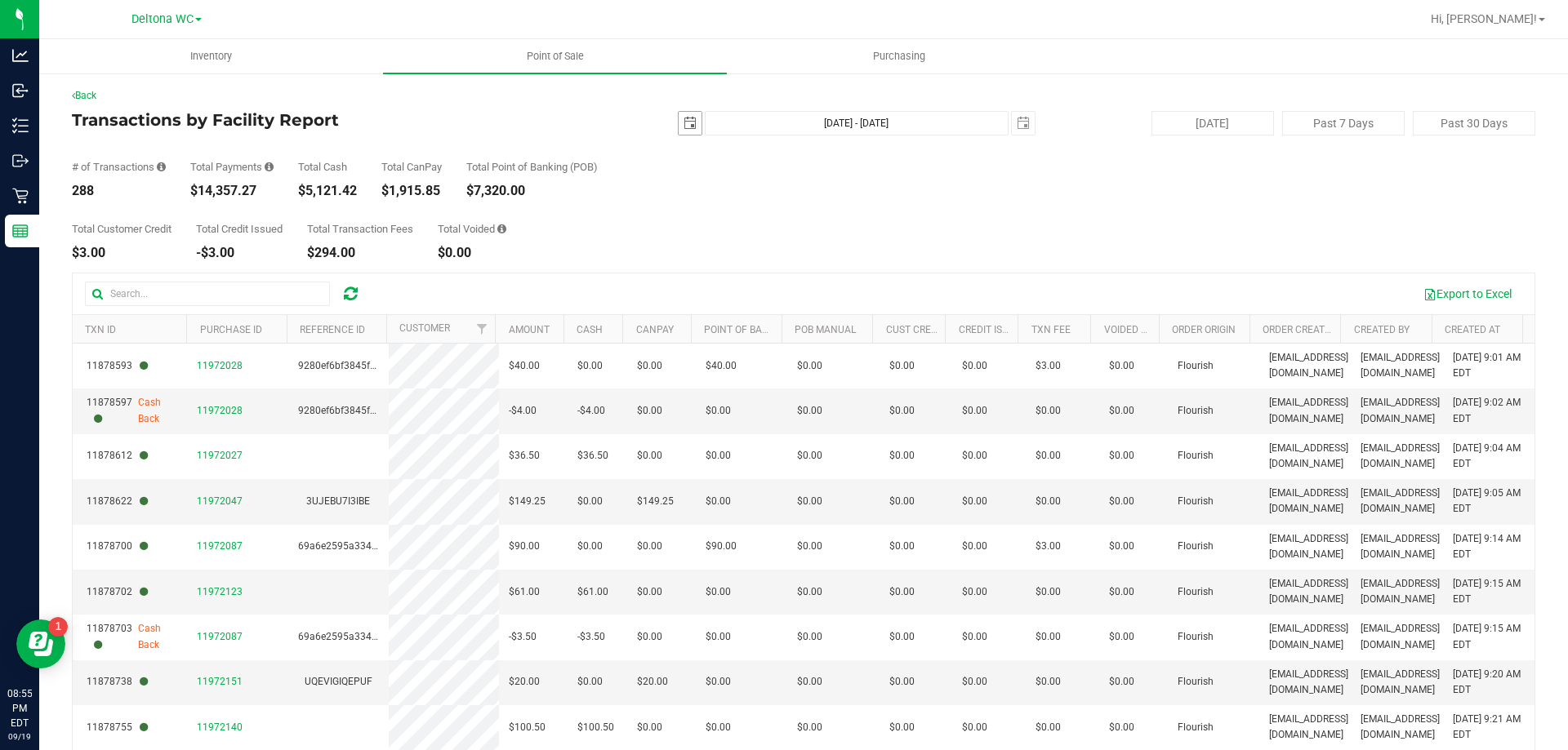
click at [683, 127] on span "select" at bounding box center [690, 123] width 13 height 13
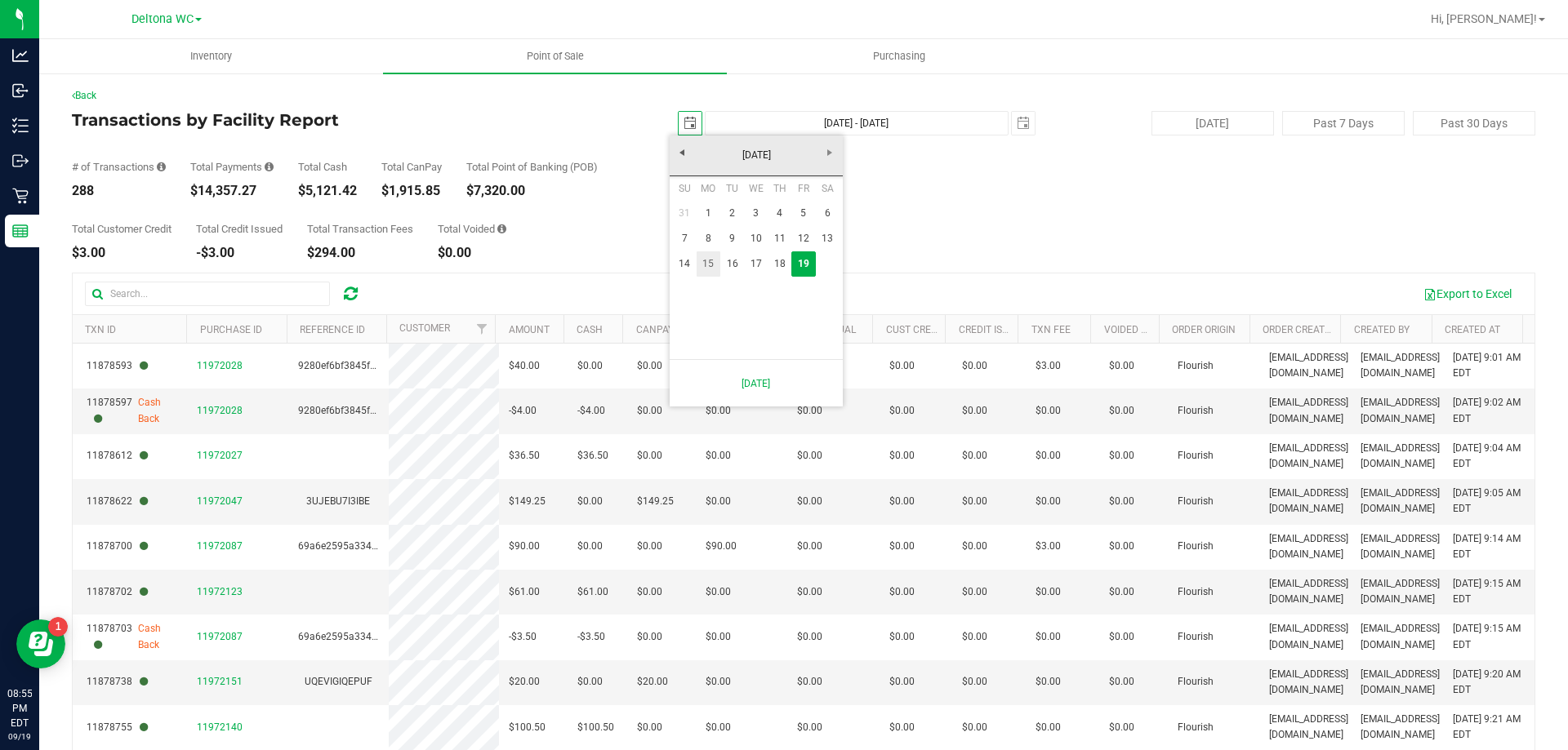
click at [714, 267] on link "15" at bounding box center [709, 265] width 24 height 26
type input "2025-09-15"
type input "Sep 15, 2025 - Sep 19, 2025"
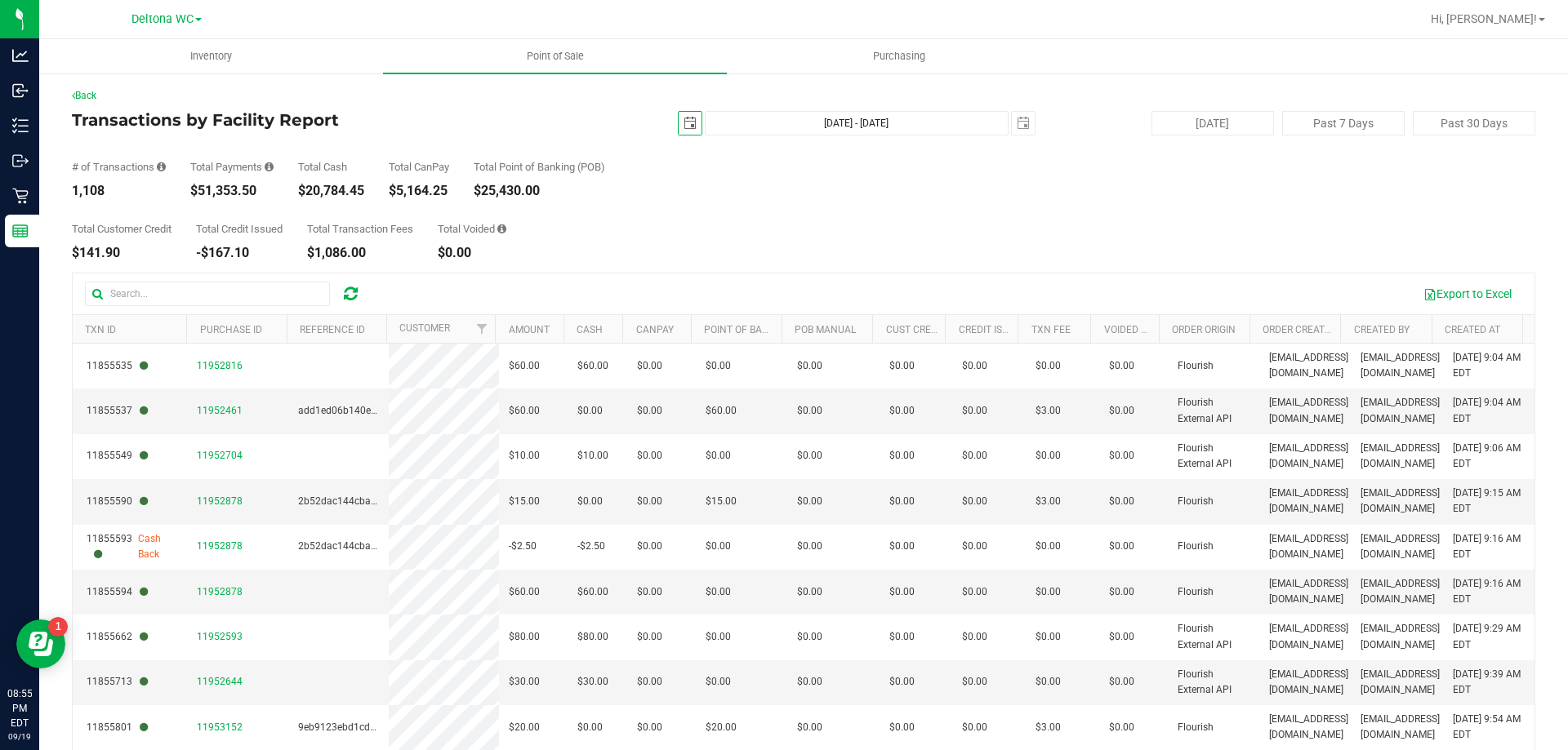
click at [683, 129] on span "select" at bounding box center [690, 123] width 13 height 13
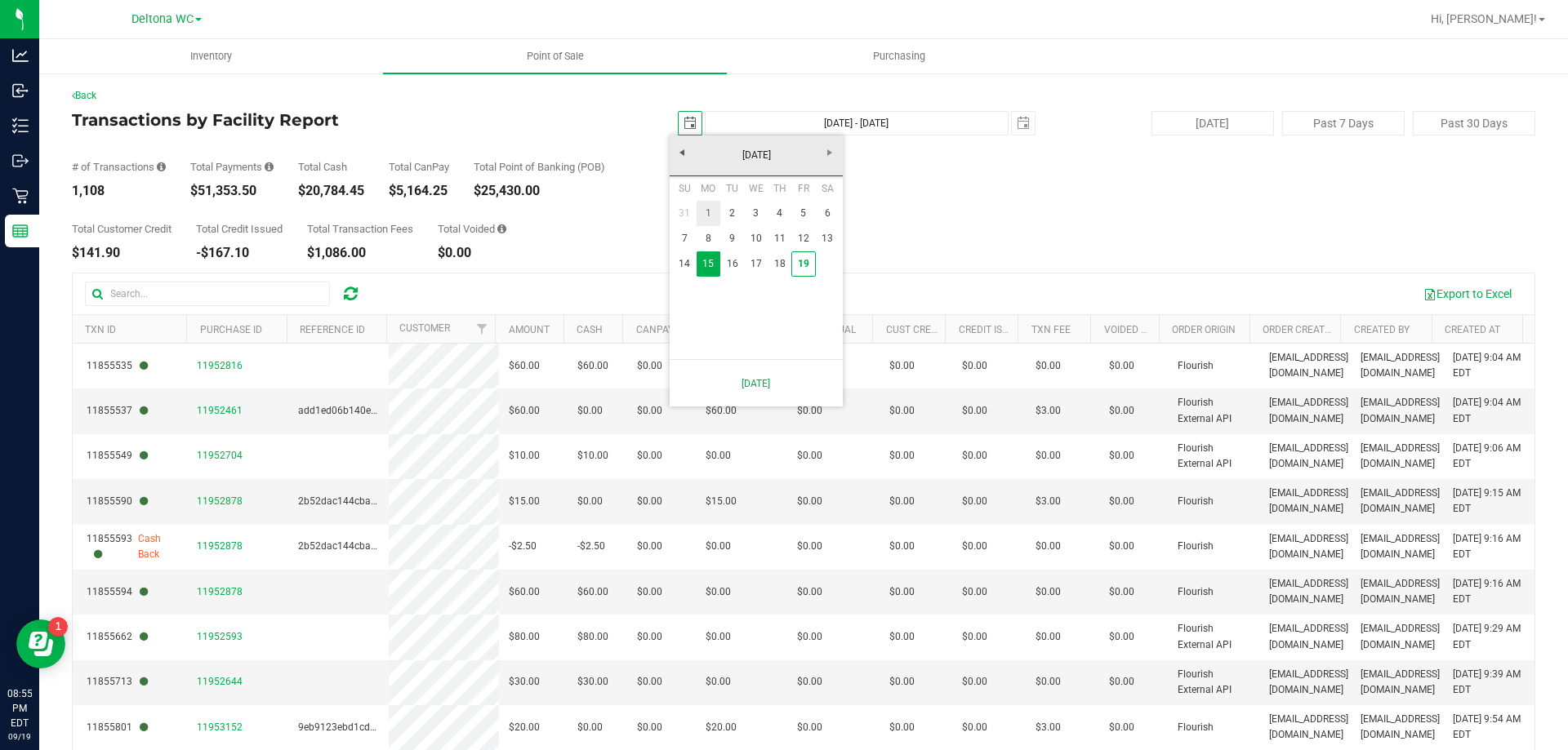
click at [713, 215] on link "1" at bounding box center [709, 213] width 24 height 26
type input "2025-09-01"
type input "Sep 1, 2025 - Sep 19, 2025"
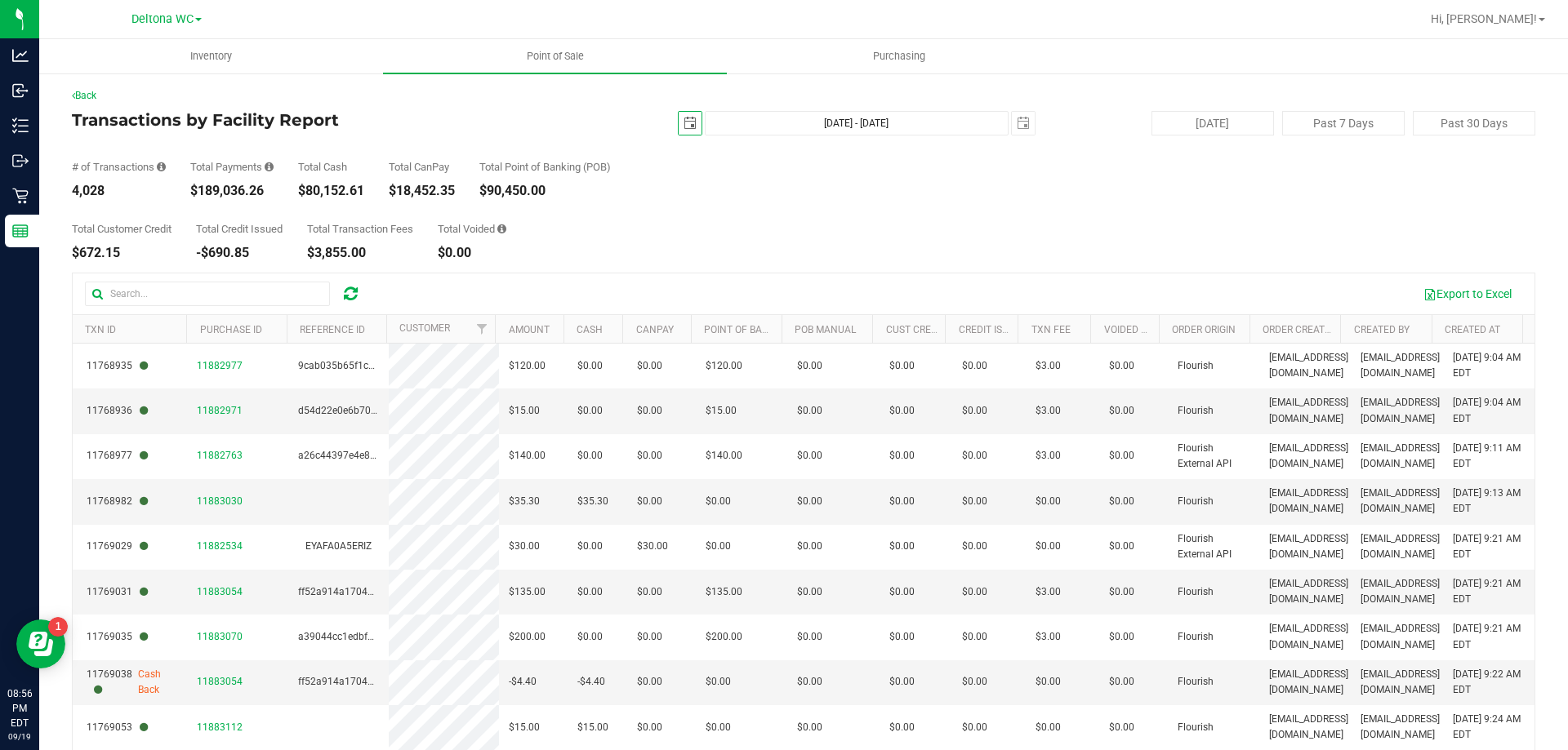
click at [688, 120] on span "select" at bounding box center [690, 123] width 13 height 13
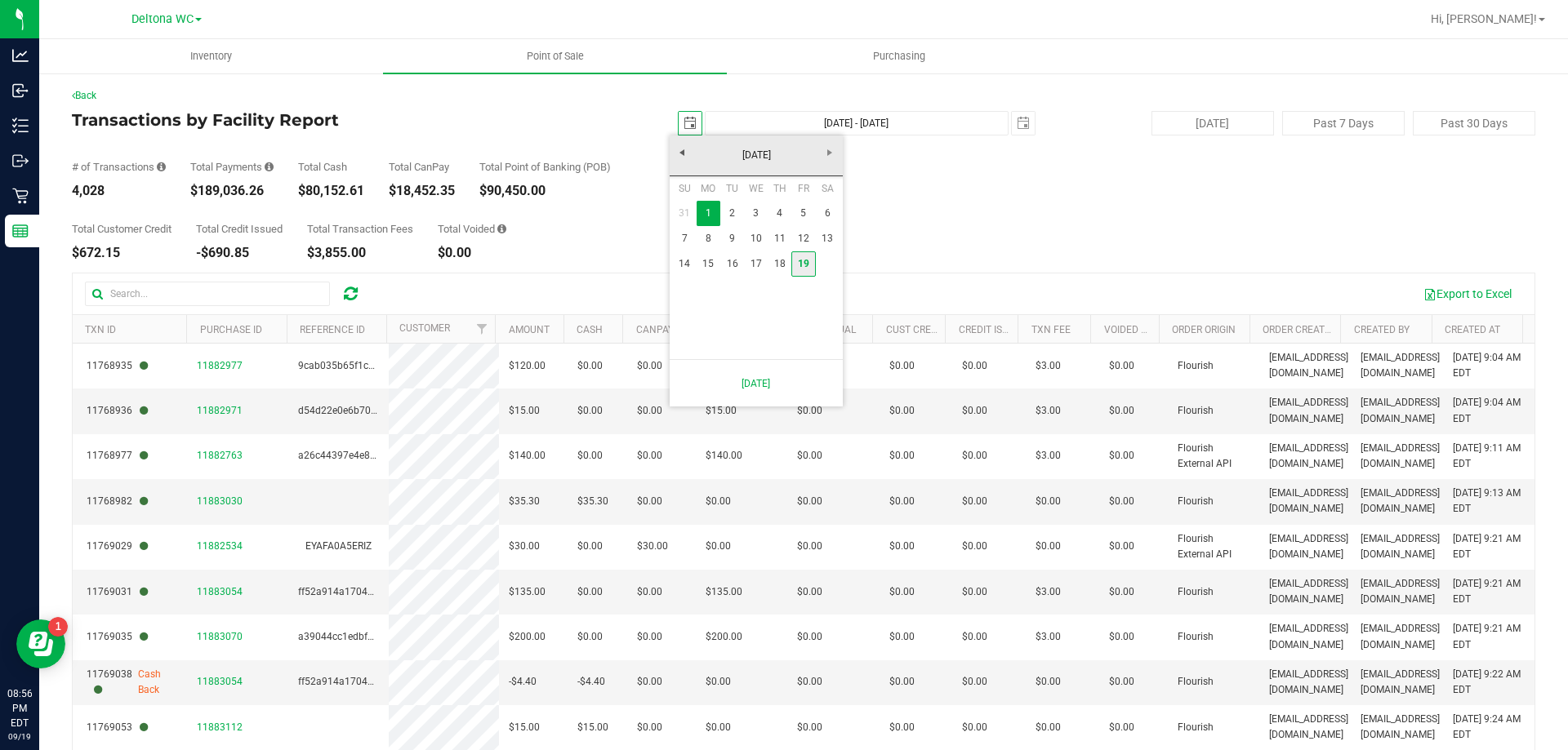
click at [798, 269] on link "19" at bounding box center [804, 265] width 24 height 26
type input "2025-09-19"
type input "Sep 19, 2025 - Sep 19, 2025"
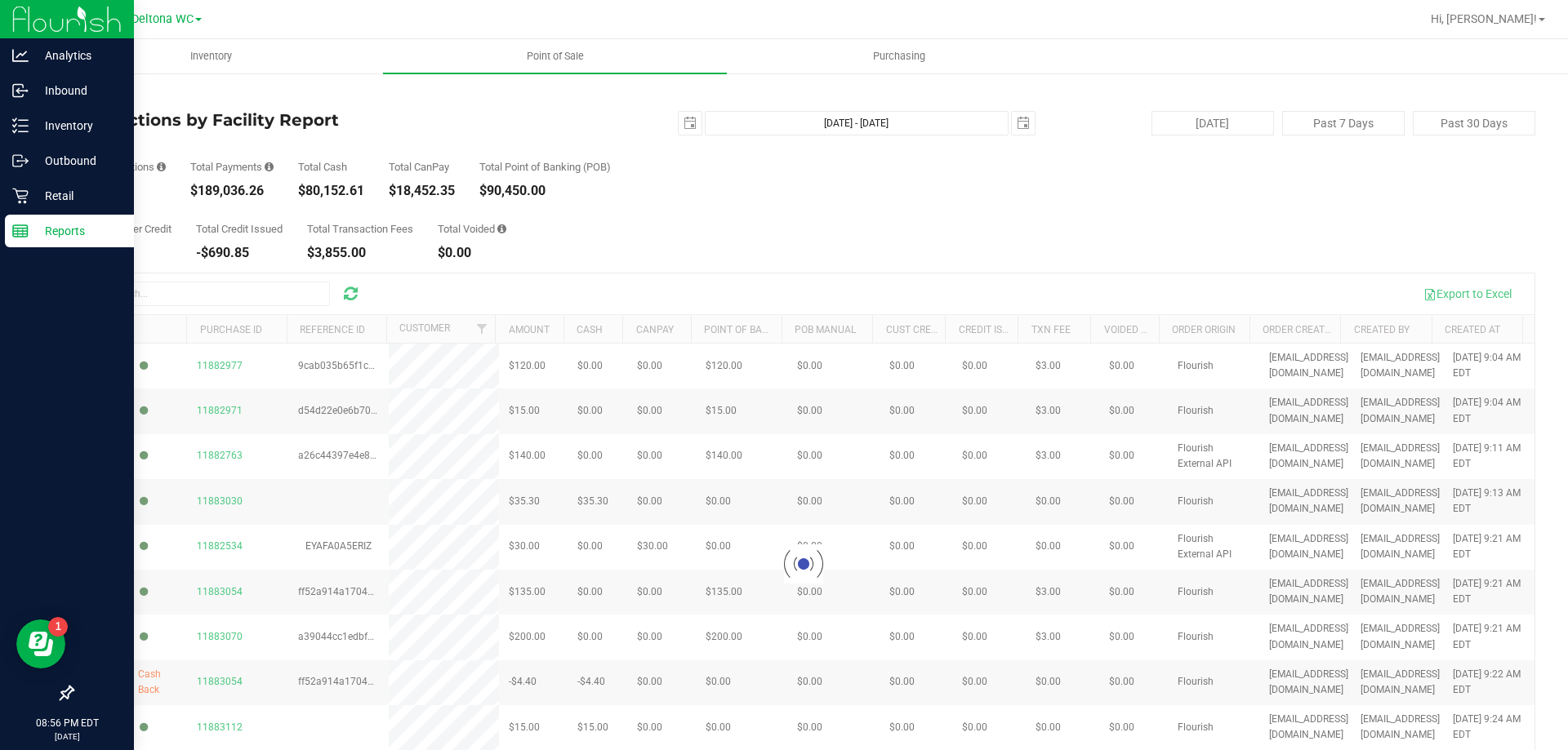
click at [96, 230] on p "Reports" at bounding box center [77, 231] width 98 height 19
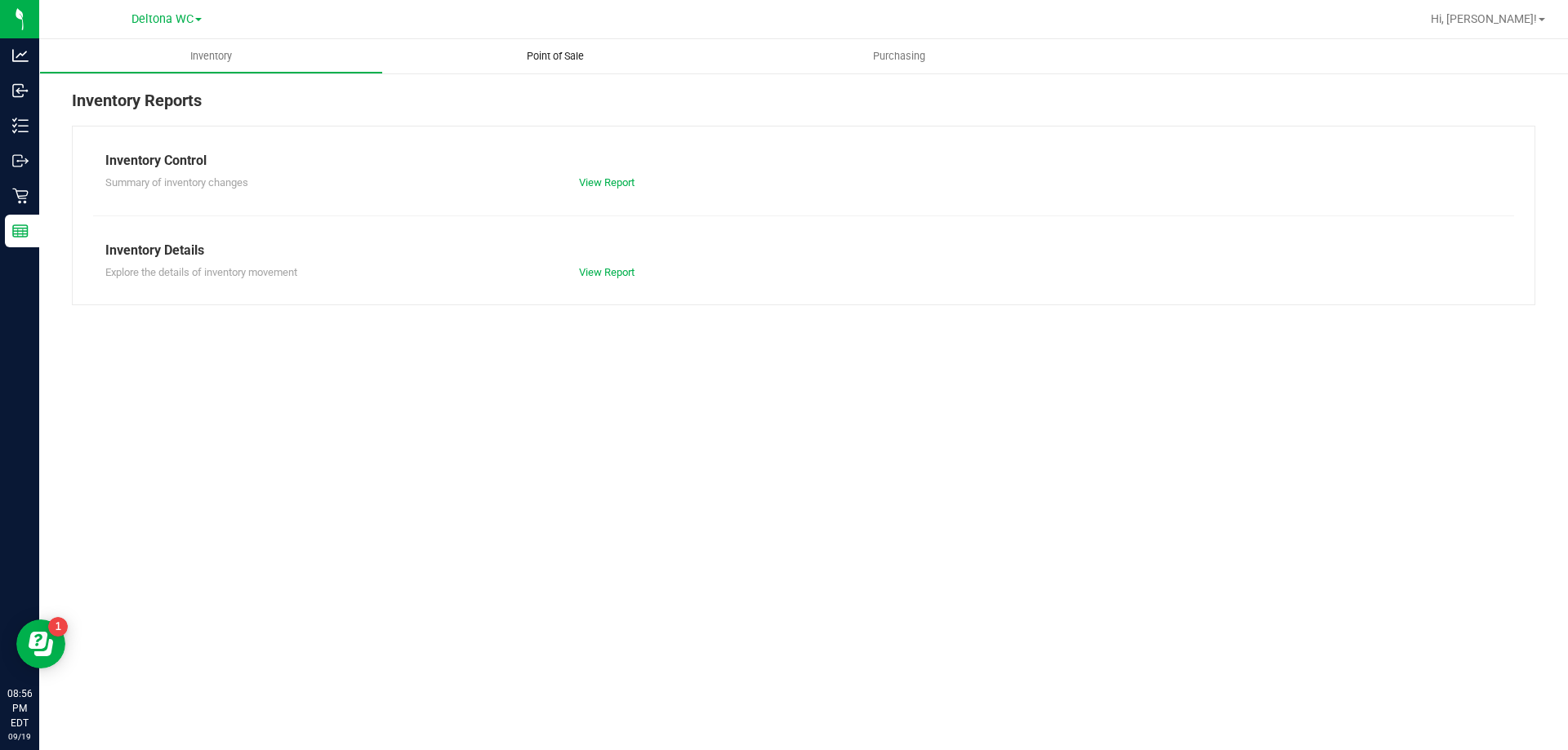
click at [583, 53] on span "Point of Sale" at bounding box center [555, 56] width 101 height 15
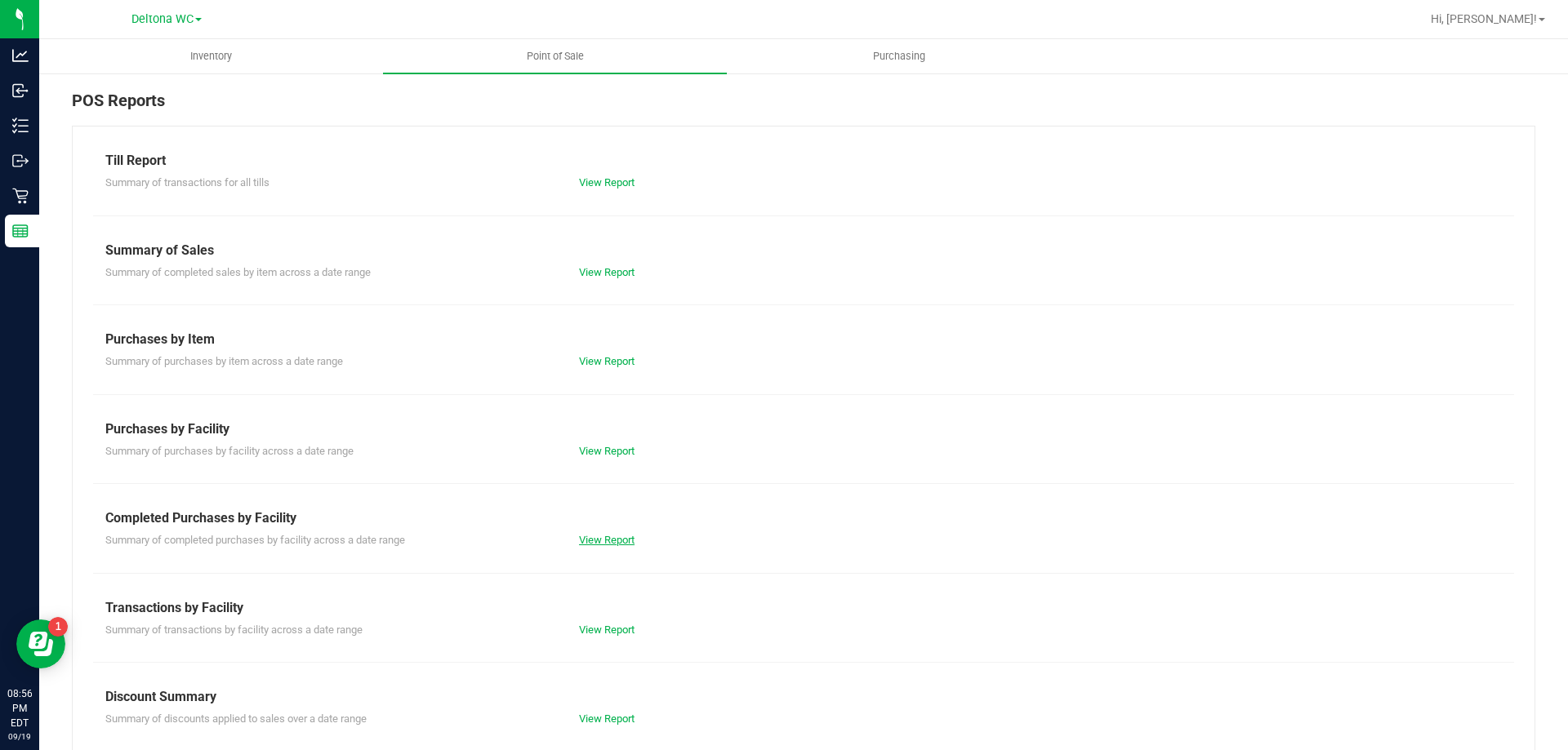
click at [601, 539] on link "View Report" at bounding box center [607, 540] width 55 height 12
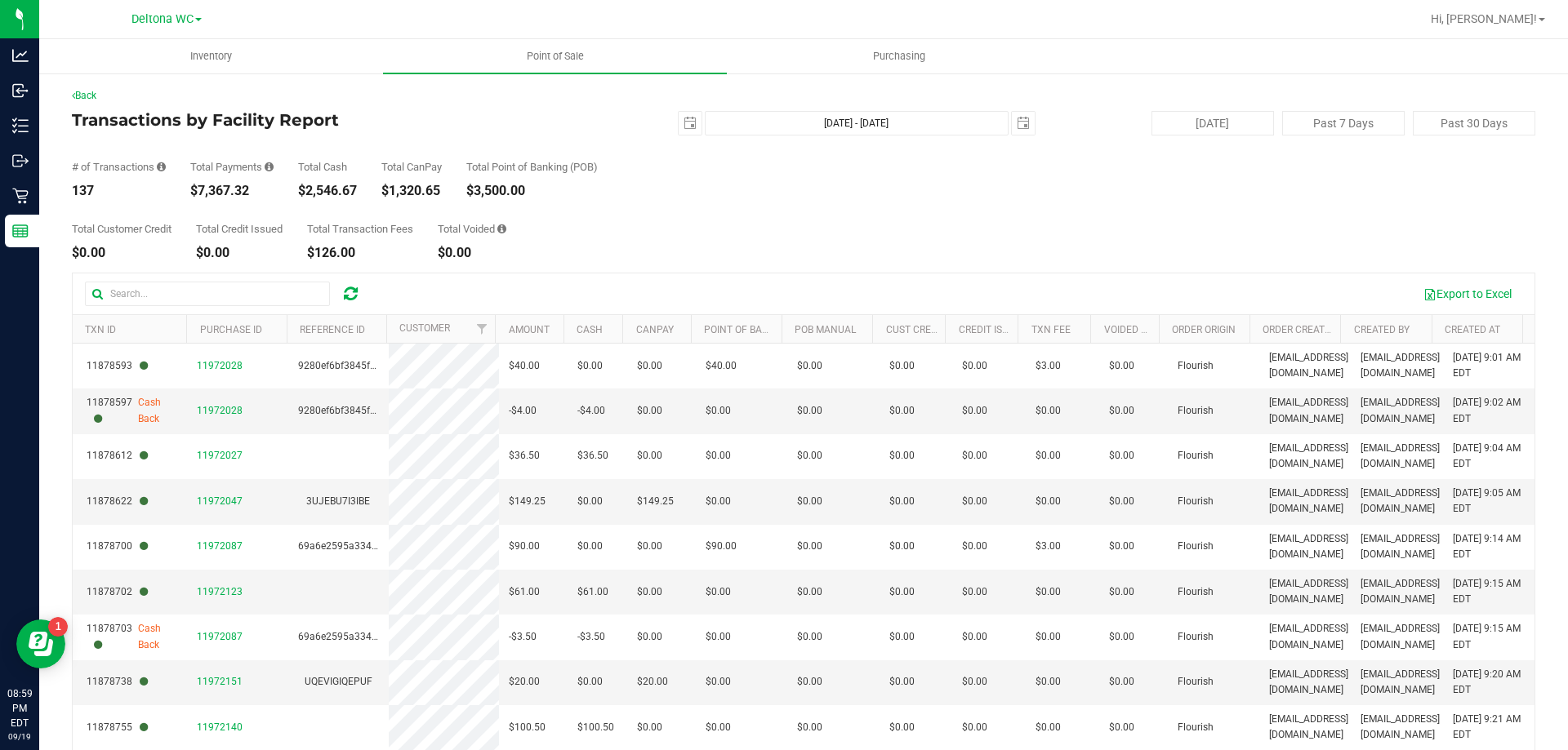
scroll to position [164, 0]
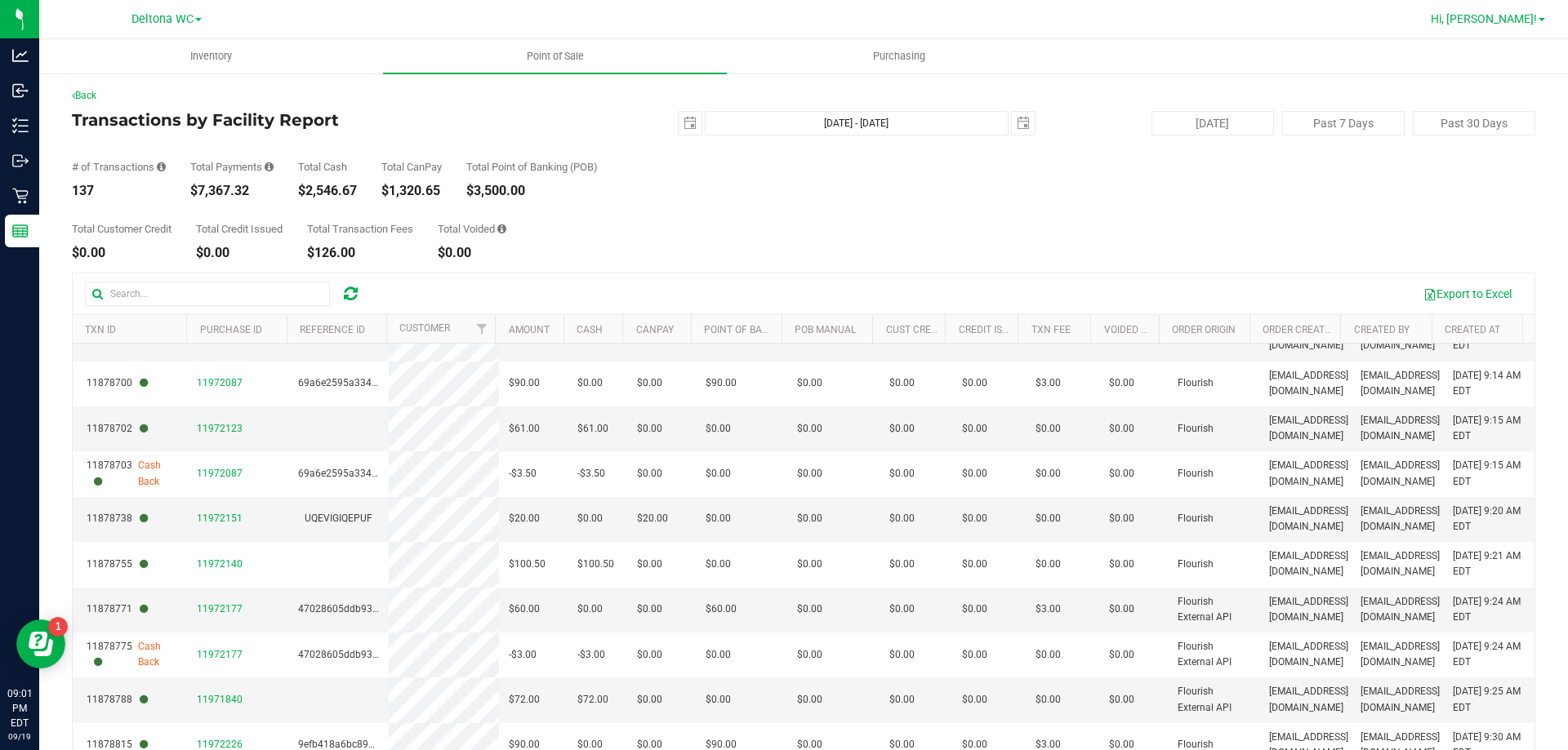
click at [1514, 21] on span "Hi, [PERSON_NAME]!" at bounding box center [1483, 18] width 106 height 13
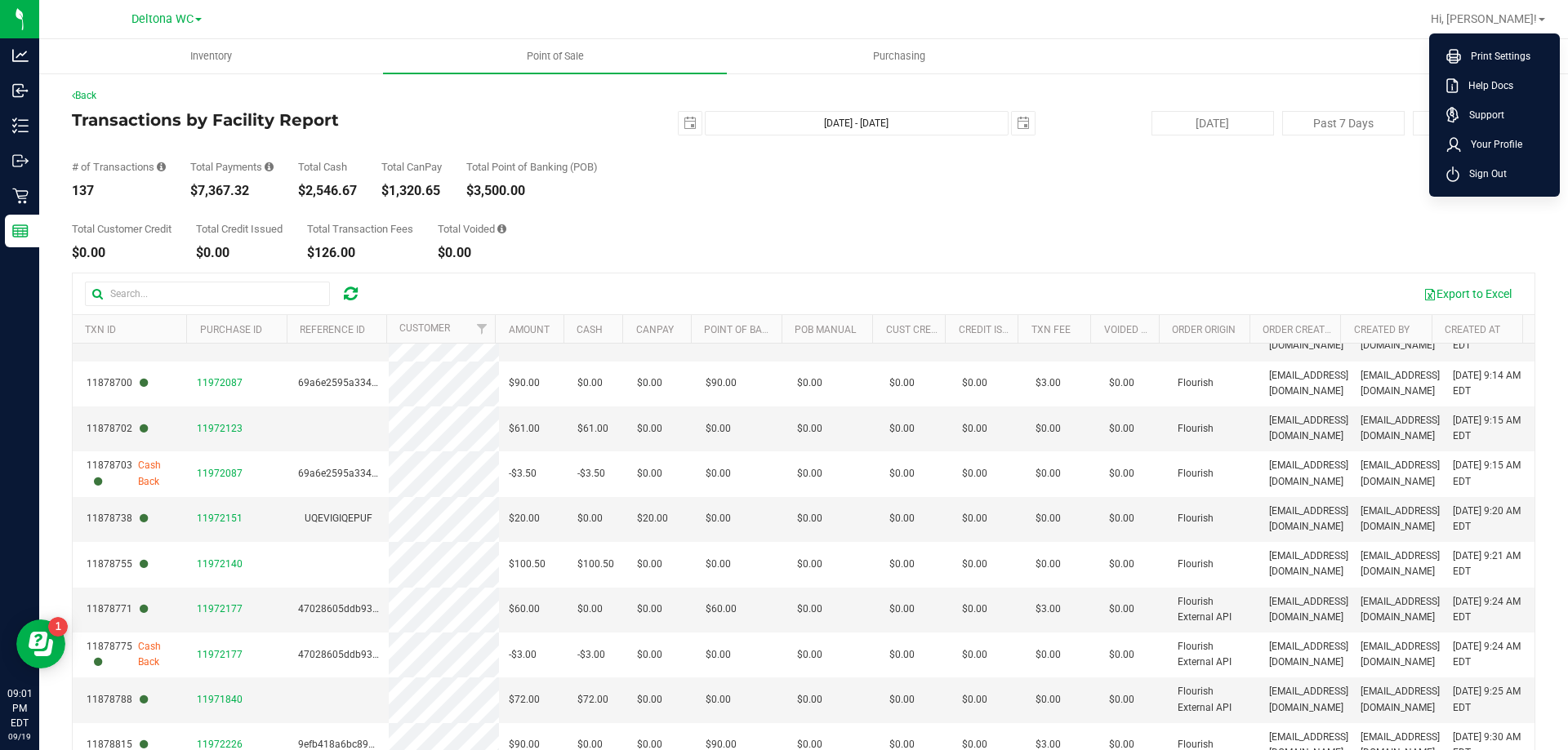
drag, startPoint x: 1490, startPoint y: 170, endPoint x: 1281, endPoint y: 69, distance: 232.1
click at [1489, 170] on span "Sign Out" at bounding box center [1483, 174] width 48 height 17
